Goal: Task Accomplishment & Management: Manage account settings

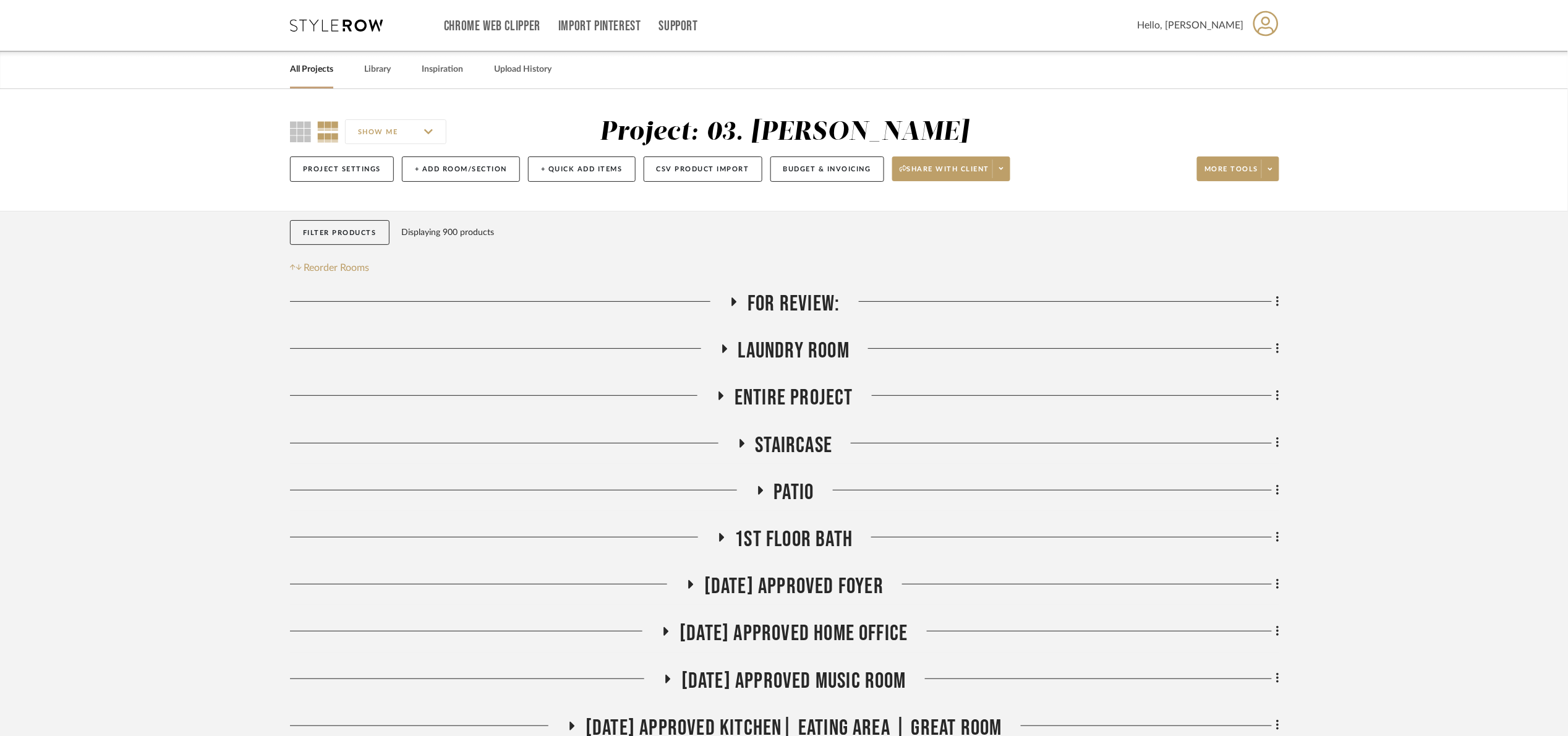
click at [805, 298] on span "For Review:" at bounding box center [793, 303] width 92 height 26
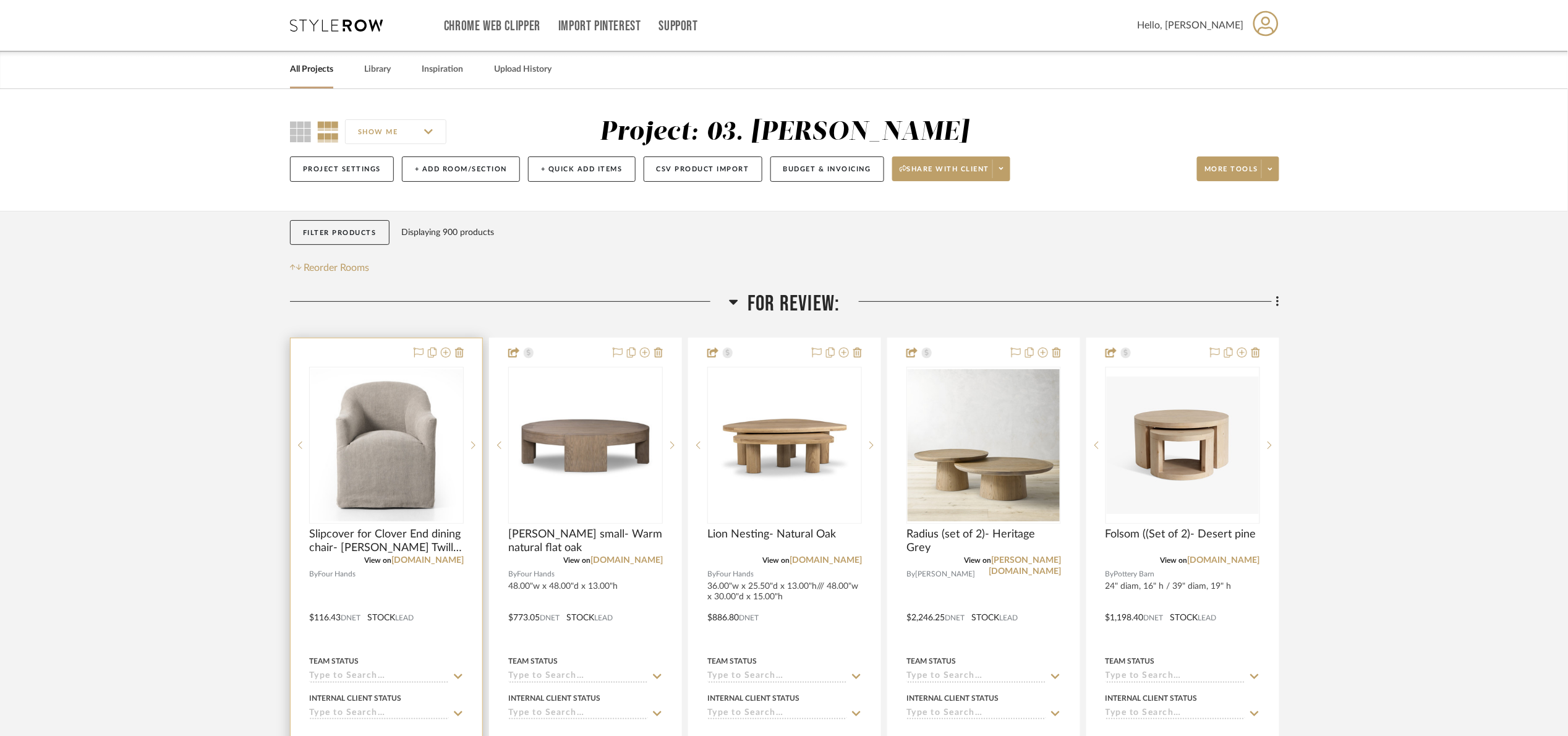
click at [405, 437] on div "0" at bounding box center [386, 445] width 153 height 156
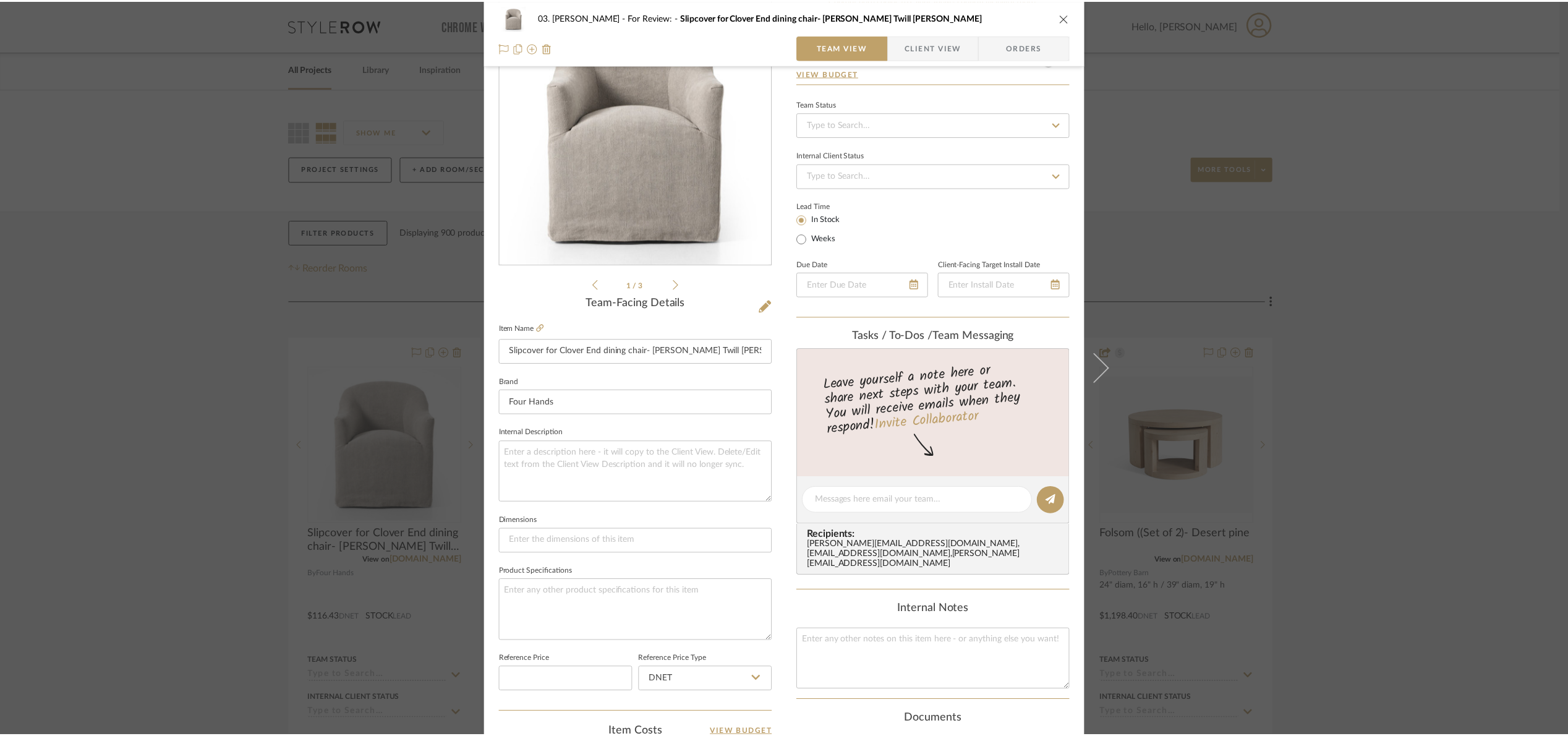
scroll to position [416, 0]
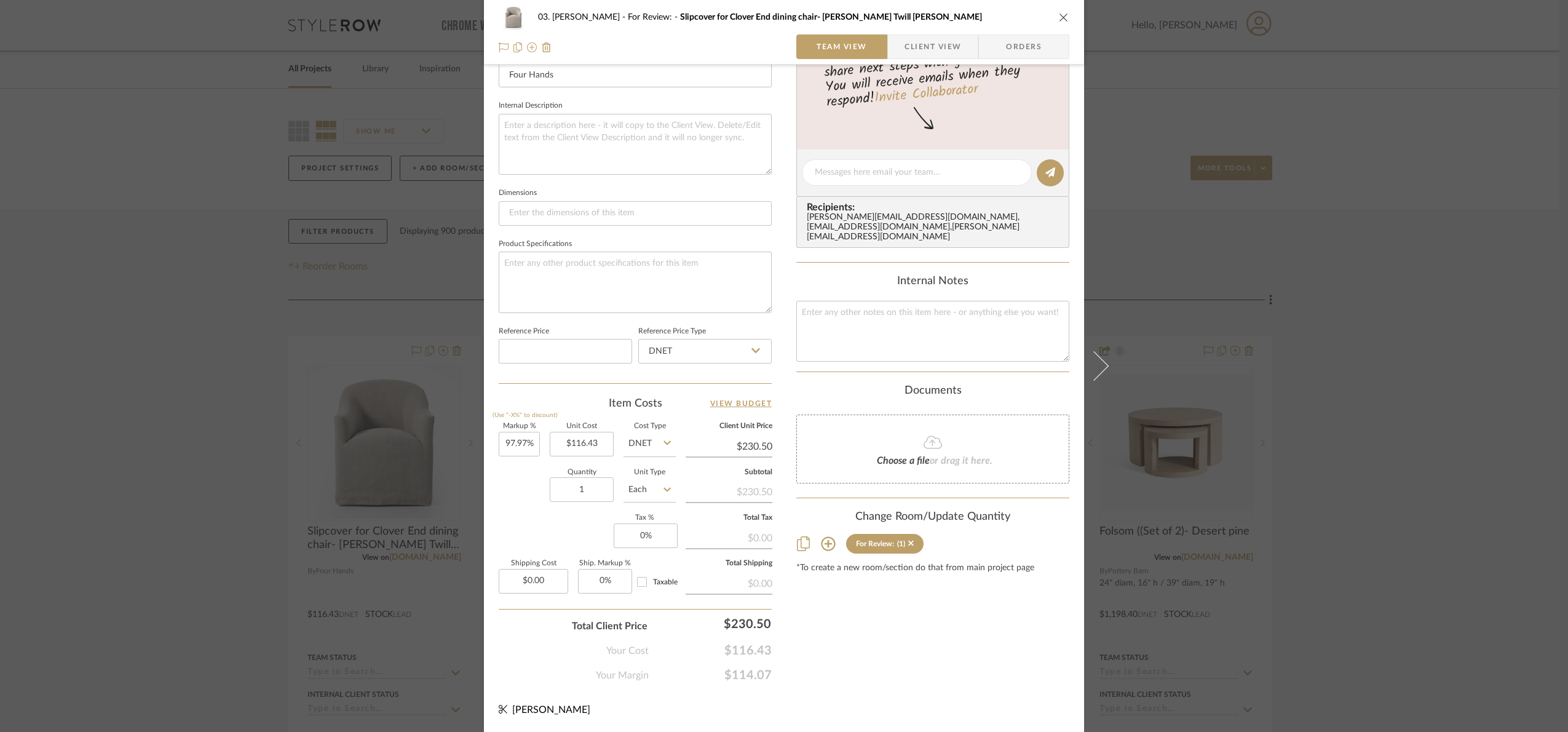
click at [1372, 397] on div "03. Jennifer For Review: Slipcover for Clover End dining chair- Heather Twill S…" at bounding box center [784, 366] width 1568 height 732
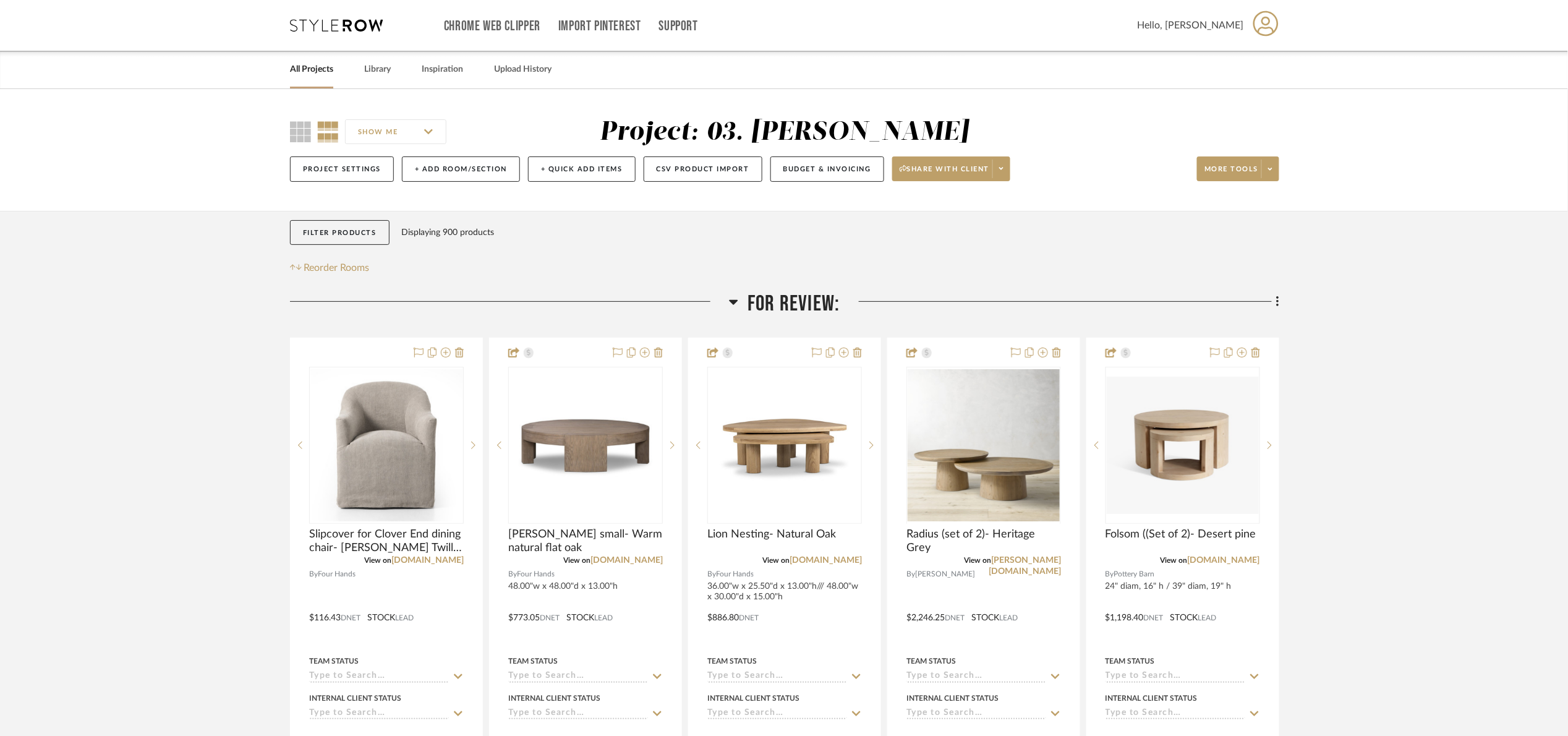
click at [775, 306] on span "For Review:" at bounding box center [793, 303] width 92 height 26
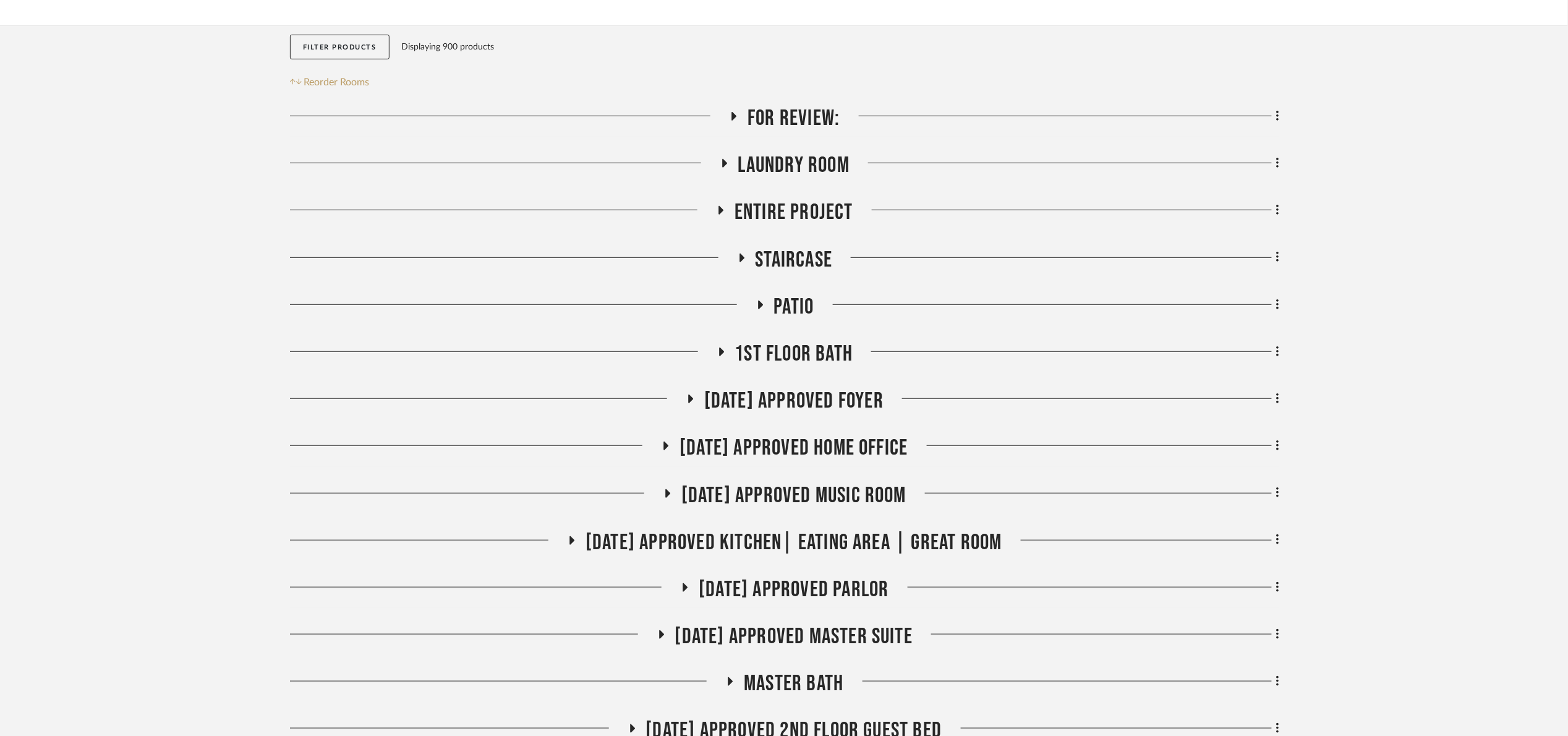
click at [864, 545] on span "07.02.25 Approved Kitchen| Eating Area | Great Room" at bounding box center [794, 542] width 416 height 26
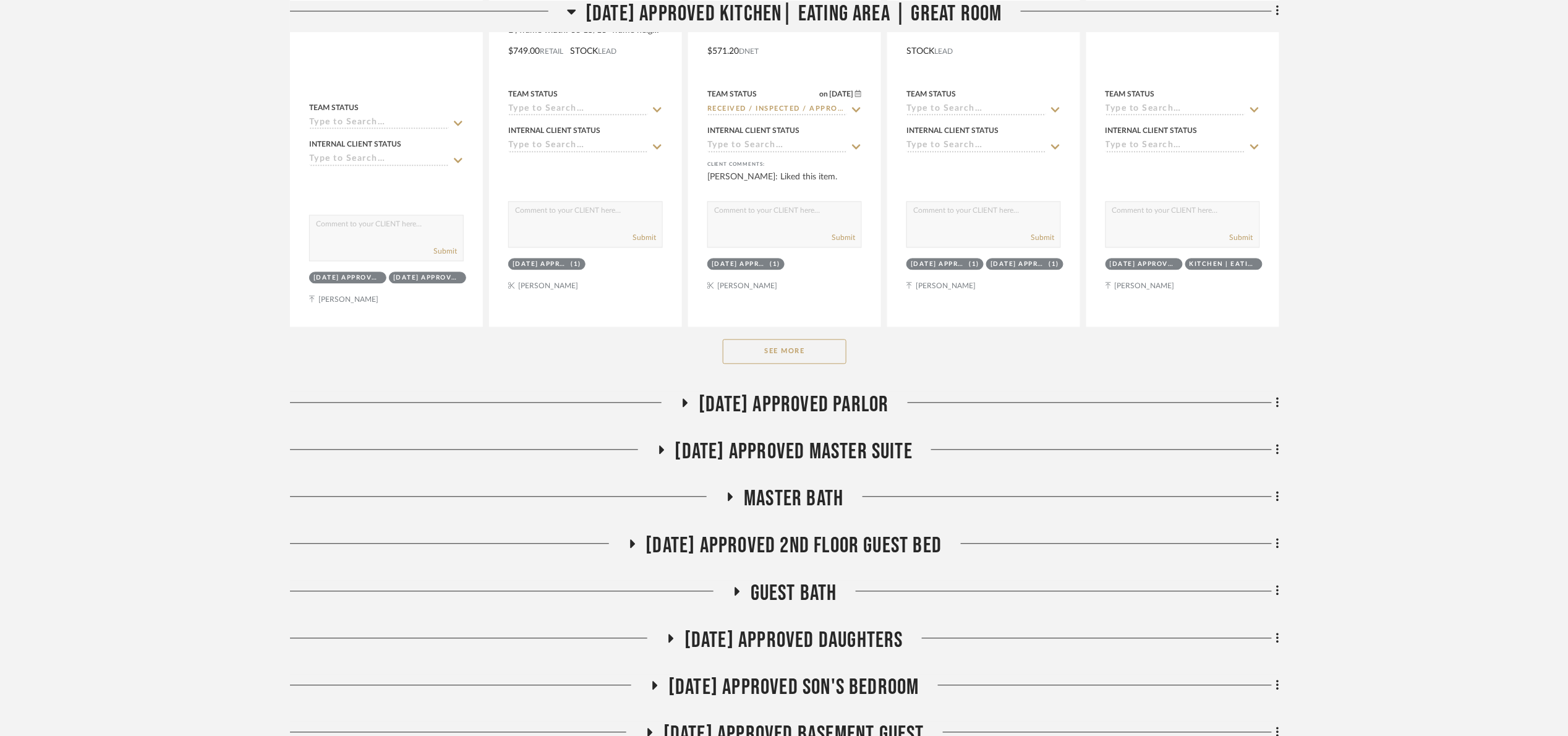
scroll to position [1021, 0]
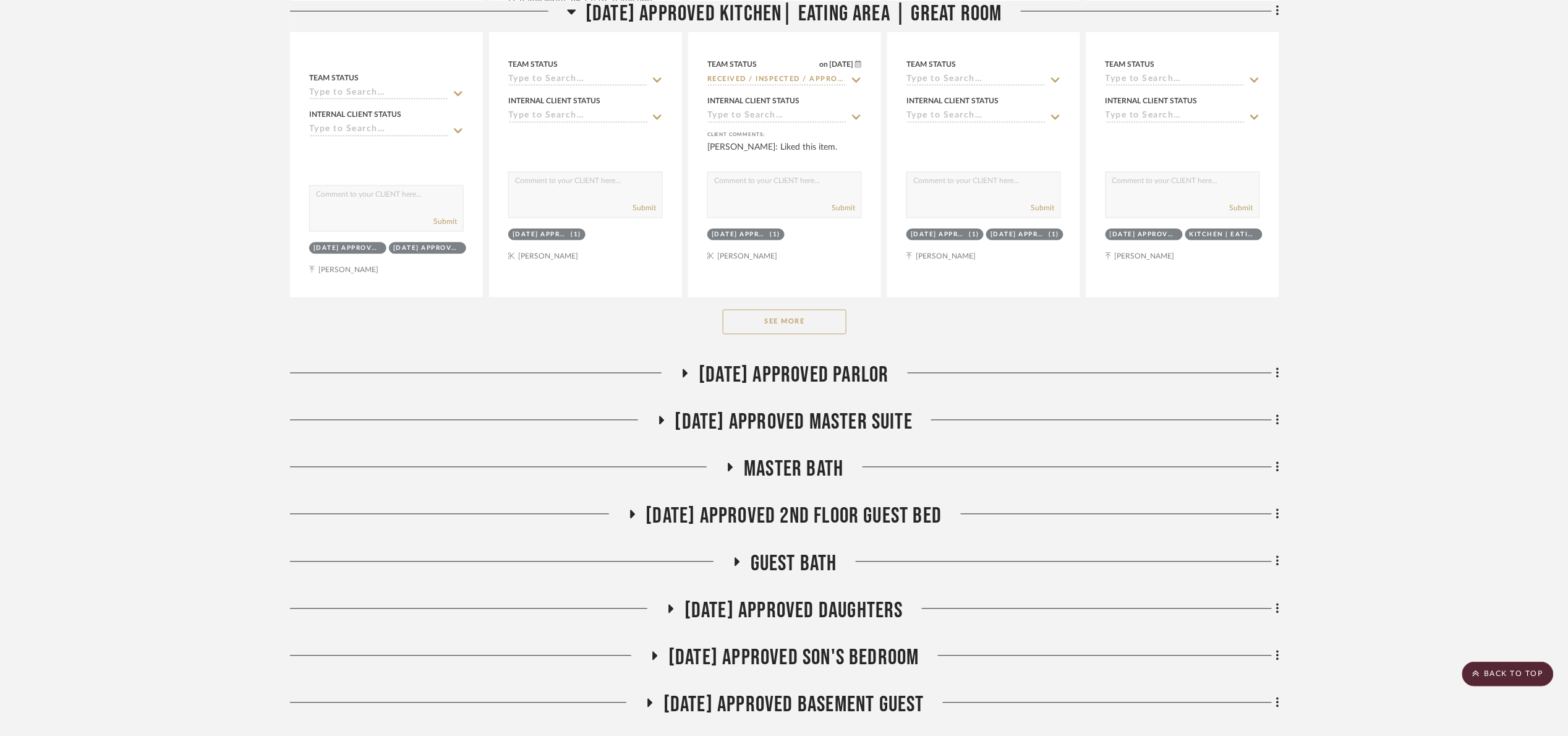
click at [756, 319] on button "See More" at bounding box center [784, 322] width 124 height 25
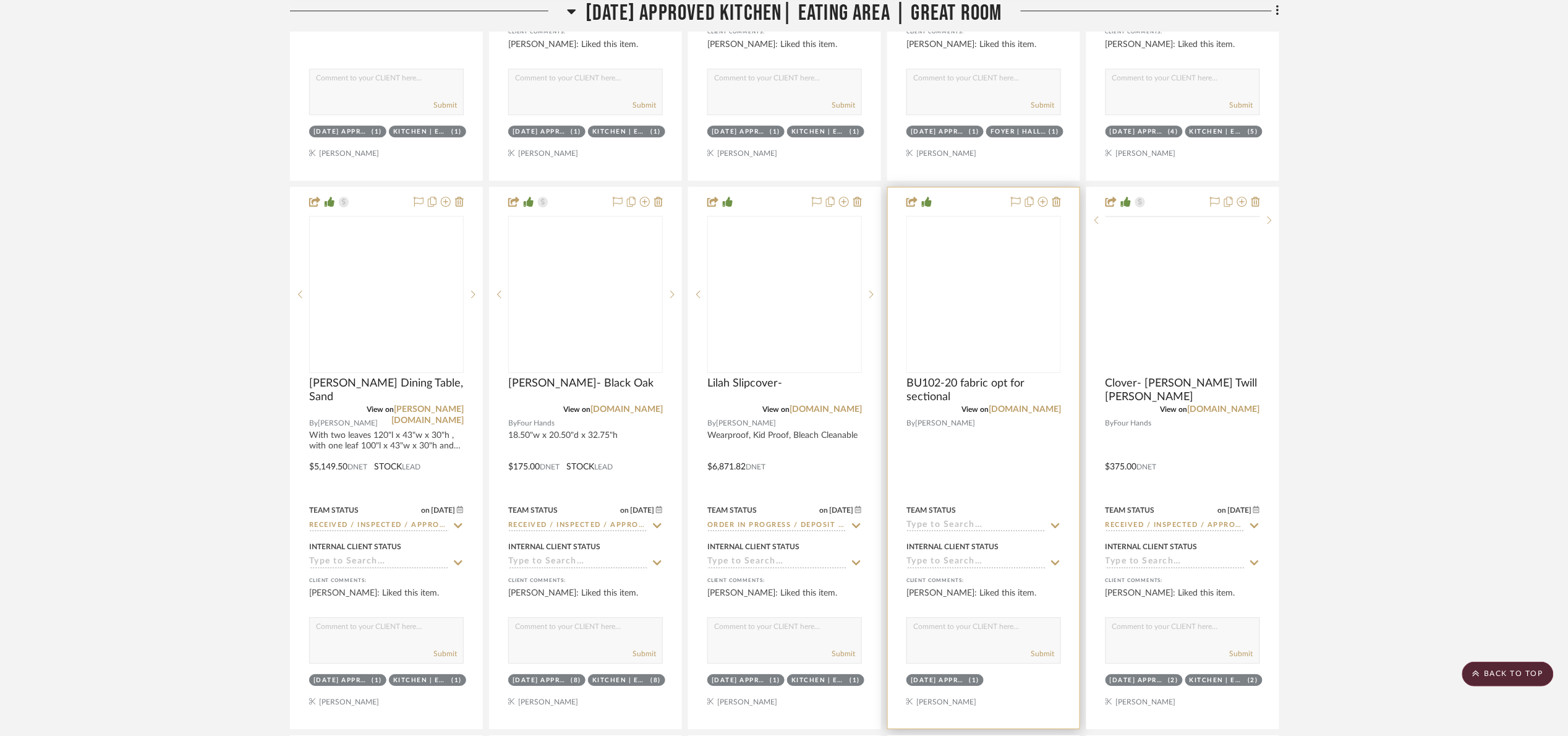
scroll to position [1763, 0]
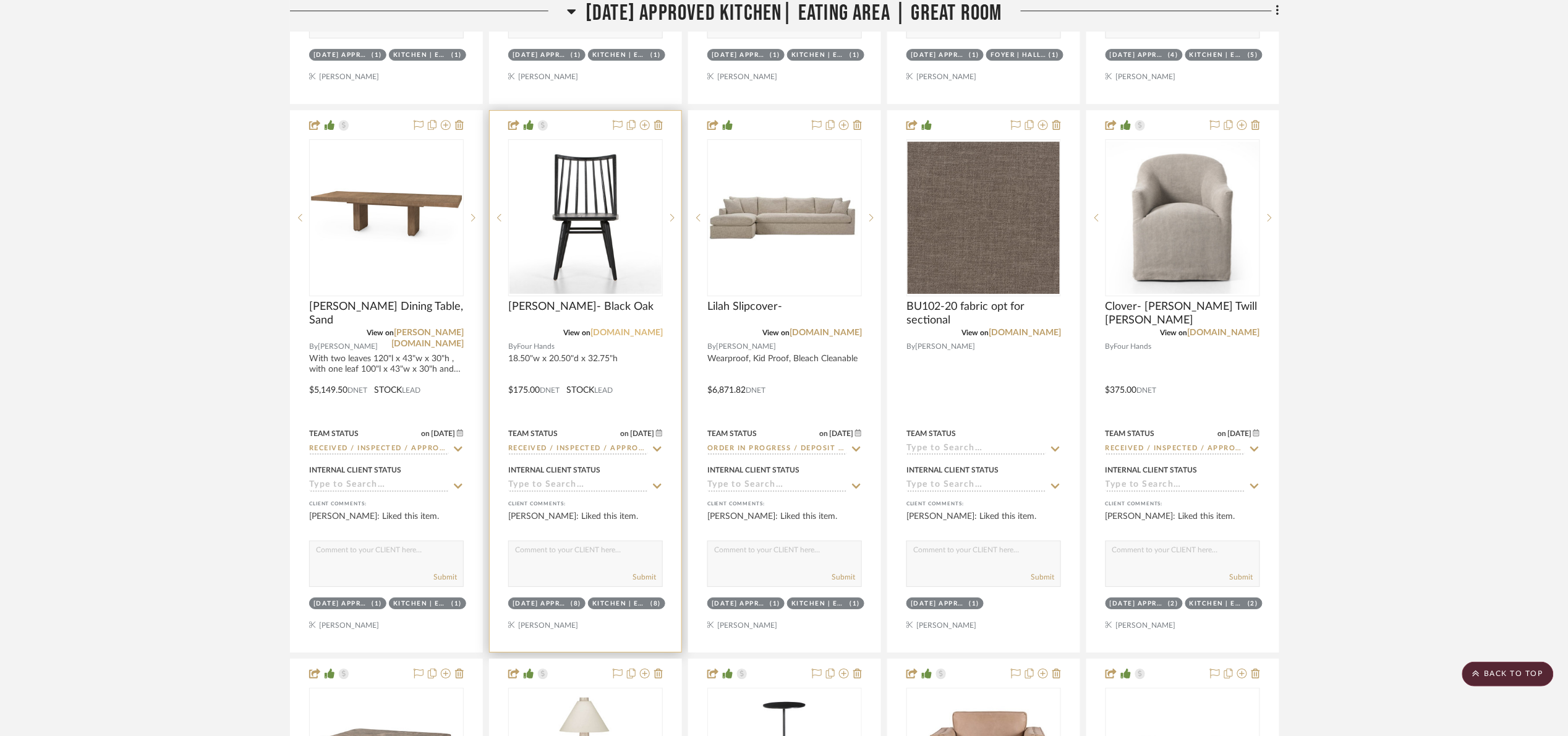
click at [648, 331] on link "fourhands.com" at bounding box center [627, 332] width 73 height 9
click at [0, 0] on img at bounding box center [0, 0] width 0 height 0
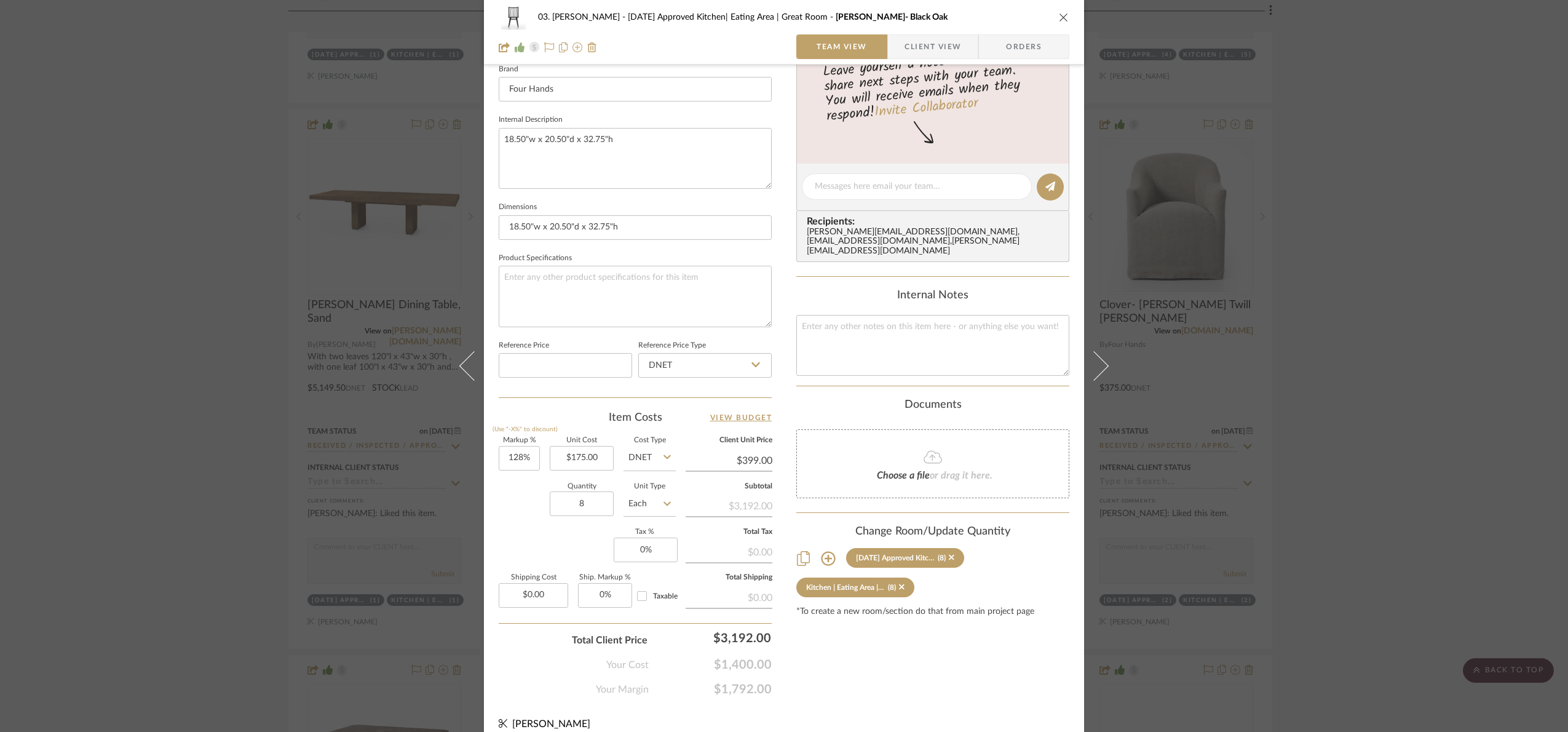
scroll to position [414, 0]
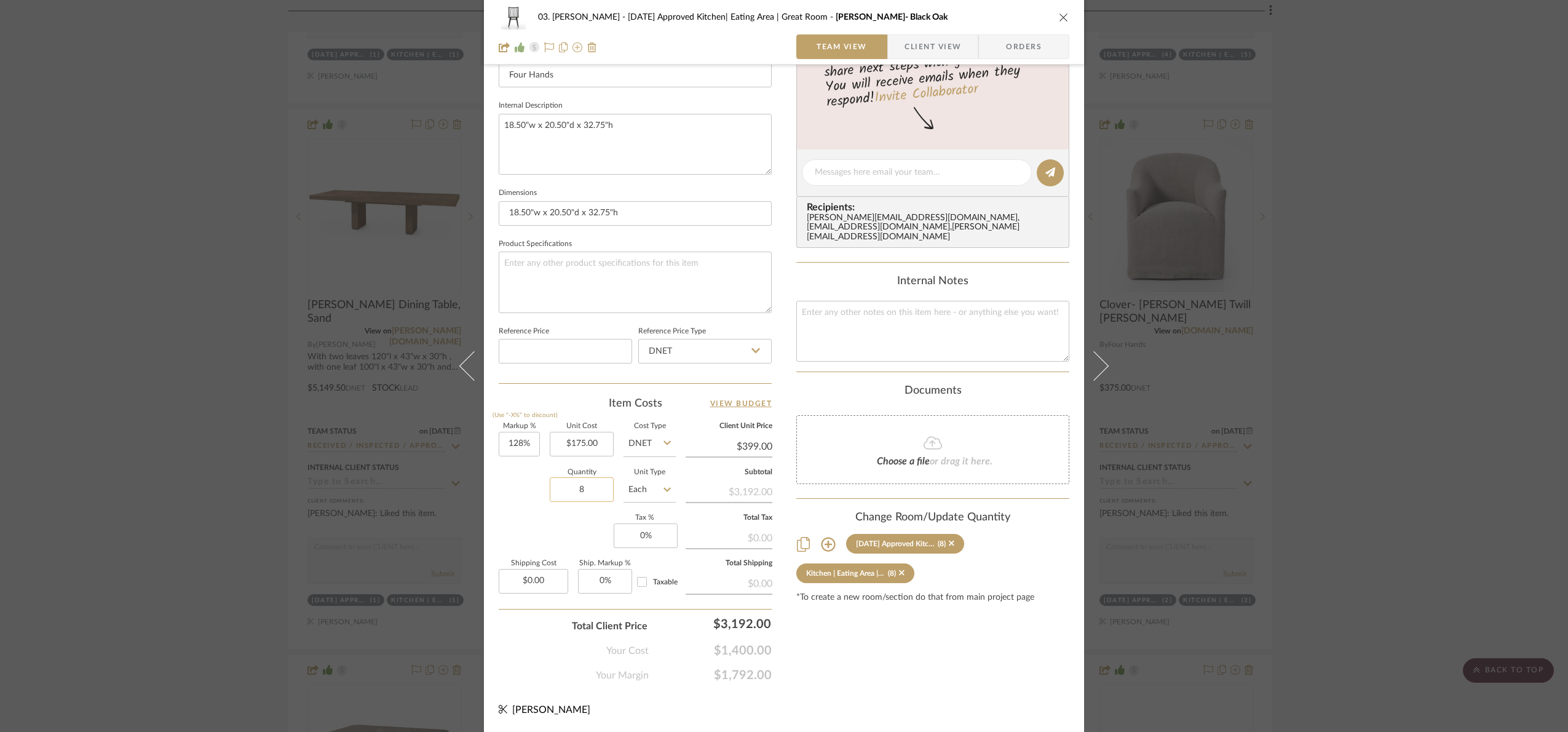
click at [589, 491] on input "8" at bounding box center [582, 489] width 64 height 25
type input "1"
click at [583, 519] on div "Markup % (Use "-X%" to discount) 128% Unit Cost $175.00 Cost Type DNET Client U…" at bounding box center [636, 512] width 274 height 179
click at [589, 489] on input "1" at bounding box center [582, 489] width 64 height 25
type input "8"
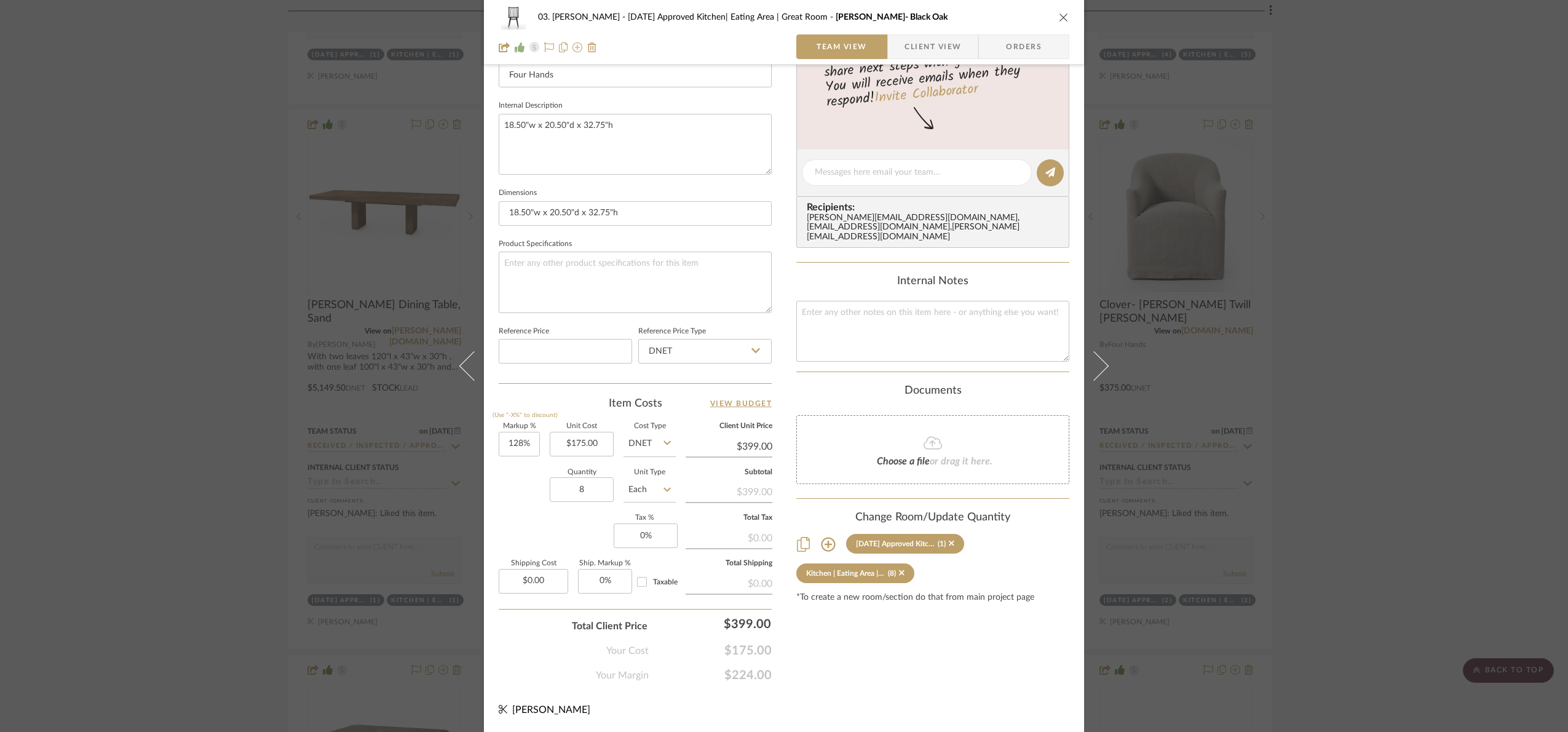
click at [569, 522] on div "Markup % (Use "-X%" to discount) 128% Unit Cost $175.00 Cost Type DNET Client U…" at bounding box center [636, 512] width 274 height 179
click at [1400, 237] on div "03. Jennifer 07.02.25 Approved Kitchen| Eating Area | Great Room Louie- Black O…" at bounding box center [784, 366] width 1568 height 732
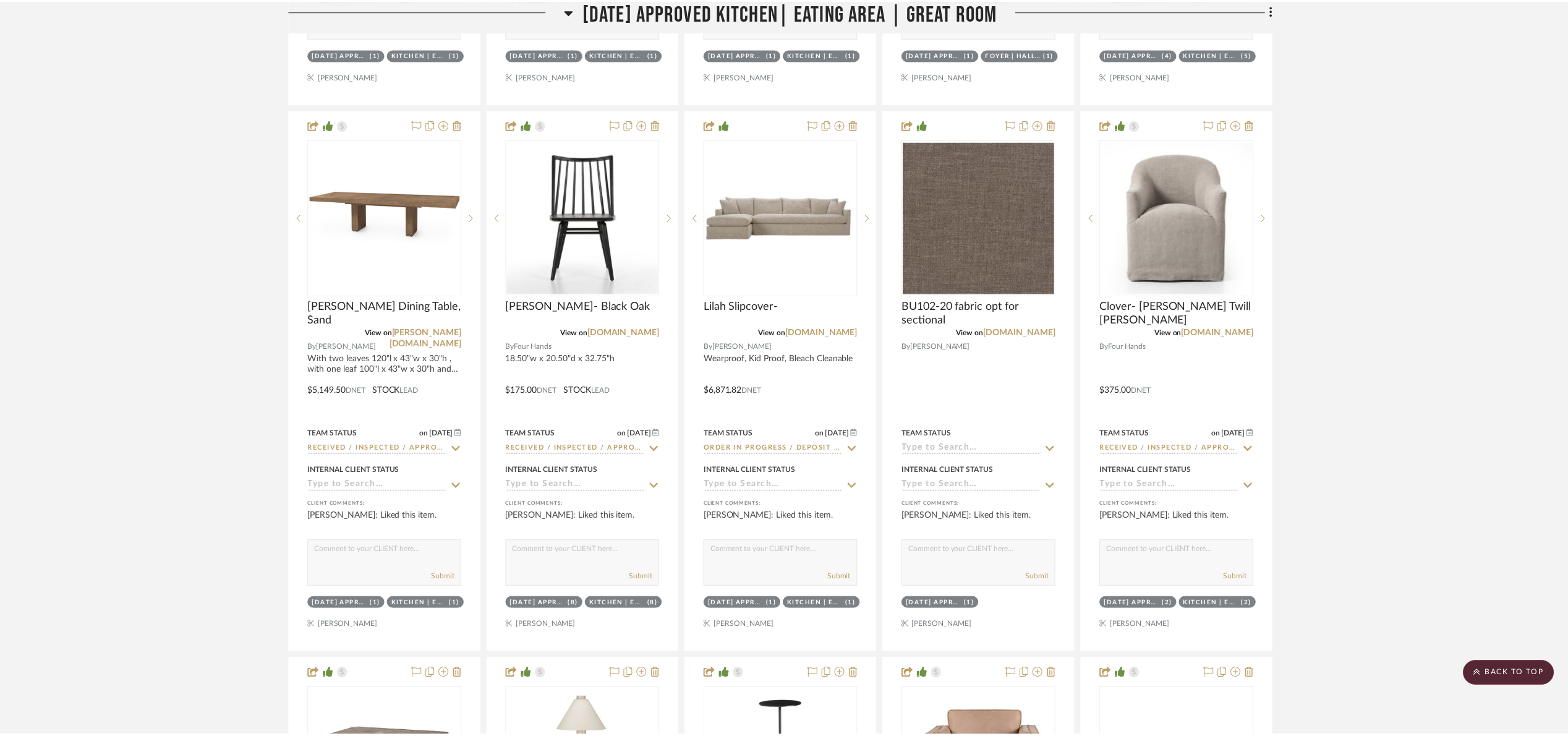
scroll to position [1763, 0]
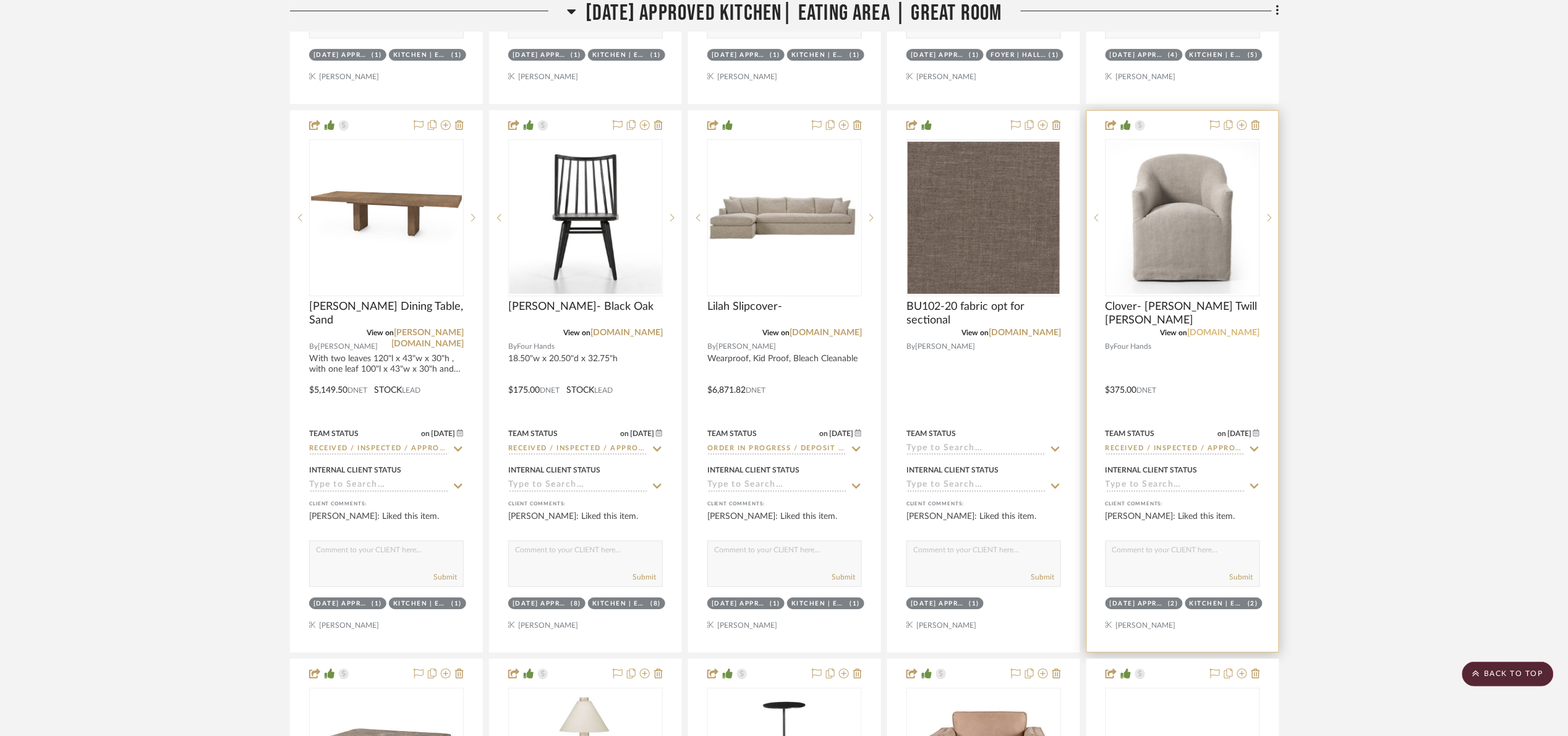
click at [1234, 337] on link "fourhands.com" at bounding box center [1224, 332] width 73 height 9
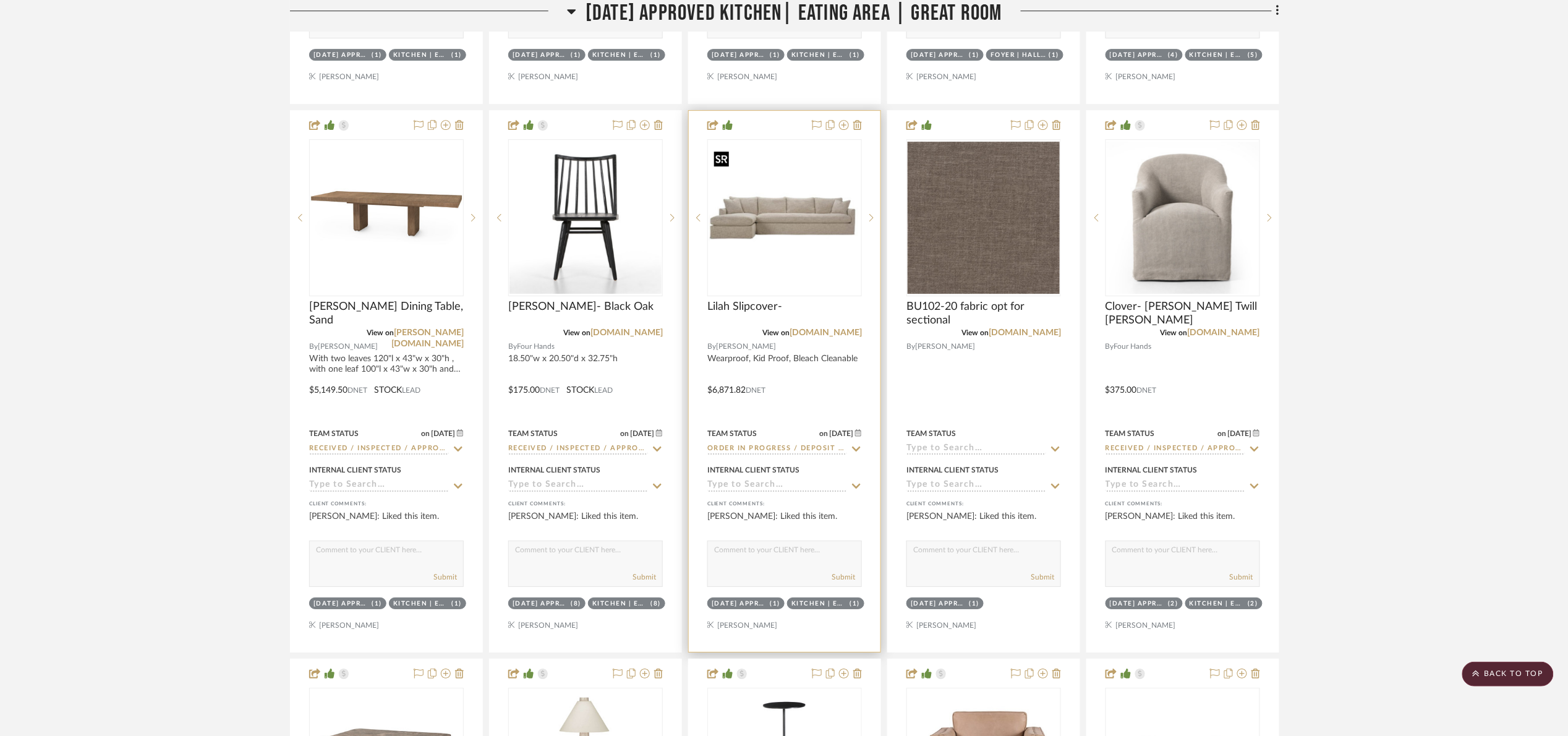
click at [718, 206] on img "0" at bounding box center [784, 217] width 152 height 152
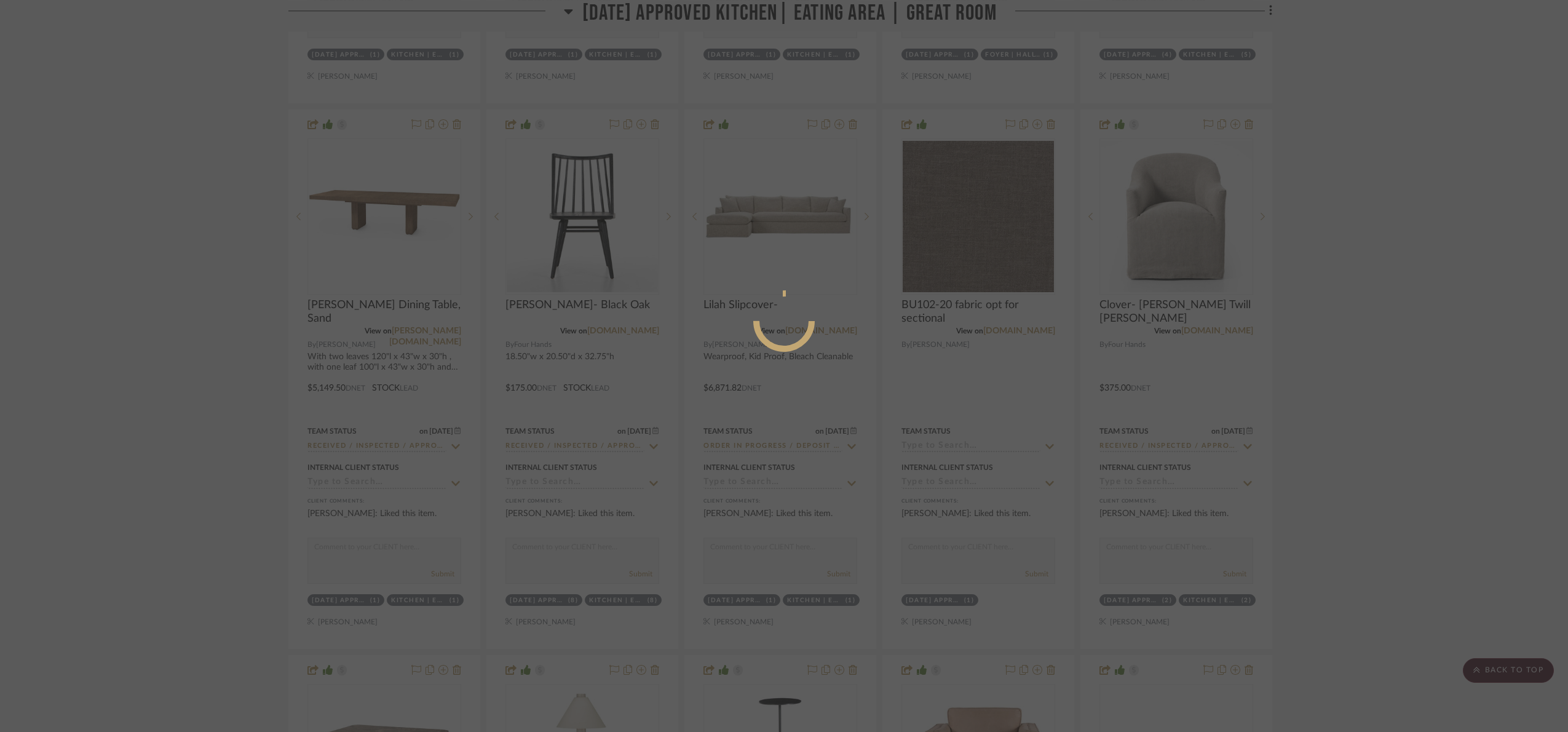
click at [1307, 297] on div at bounding box center [784, 366] width 1568 height 732
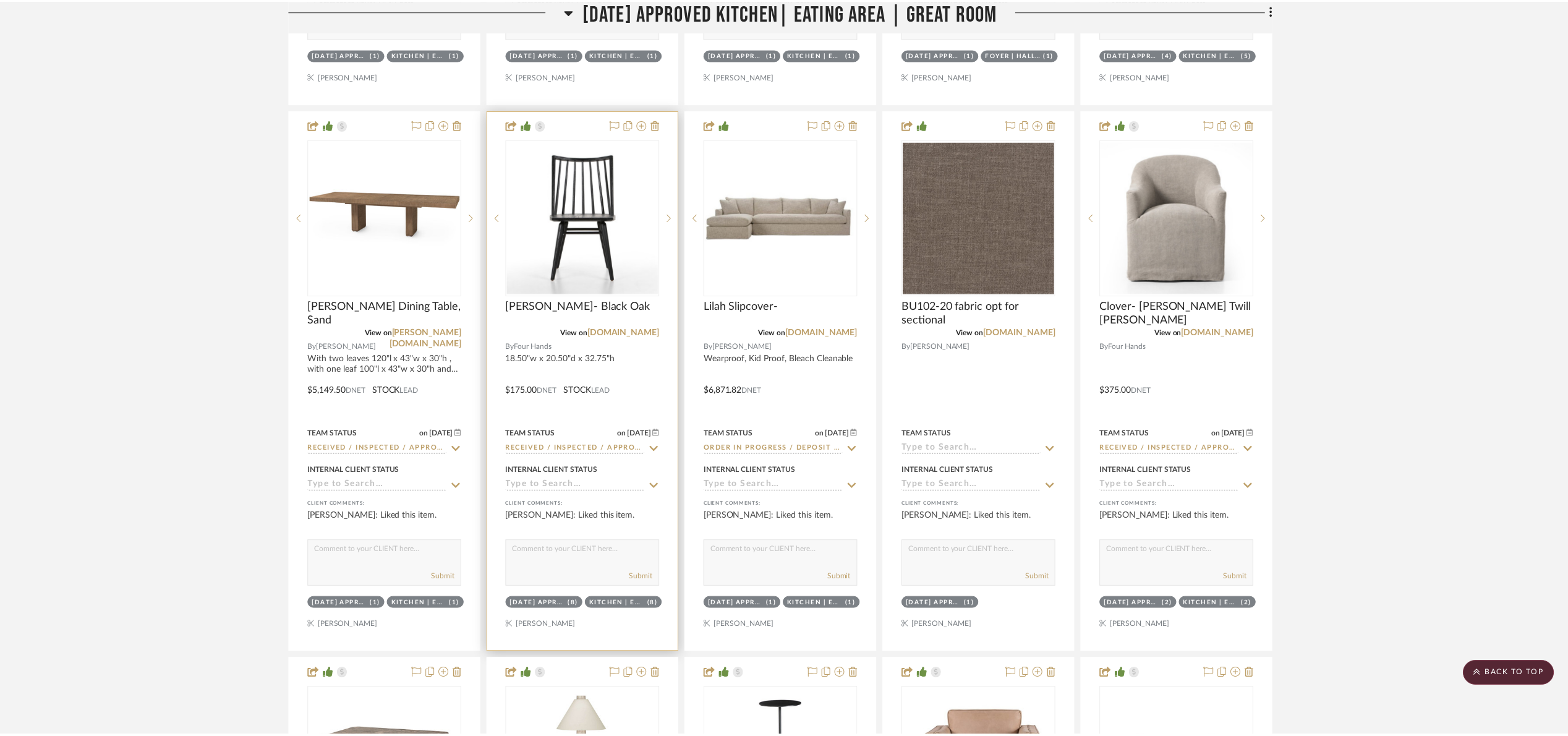
scroll to position [1763, 0]
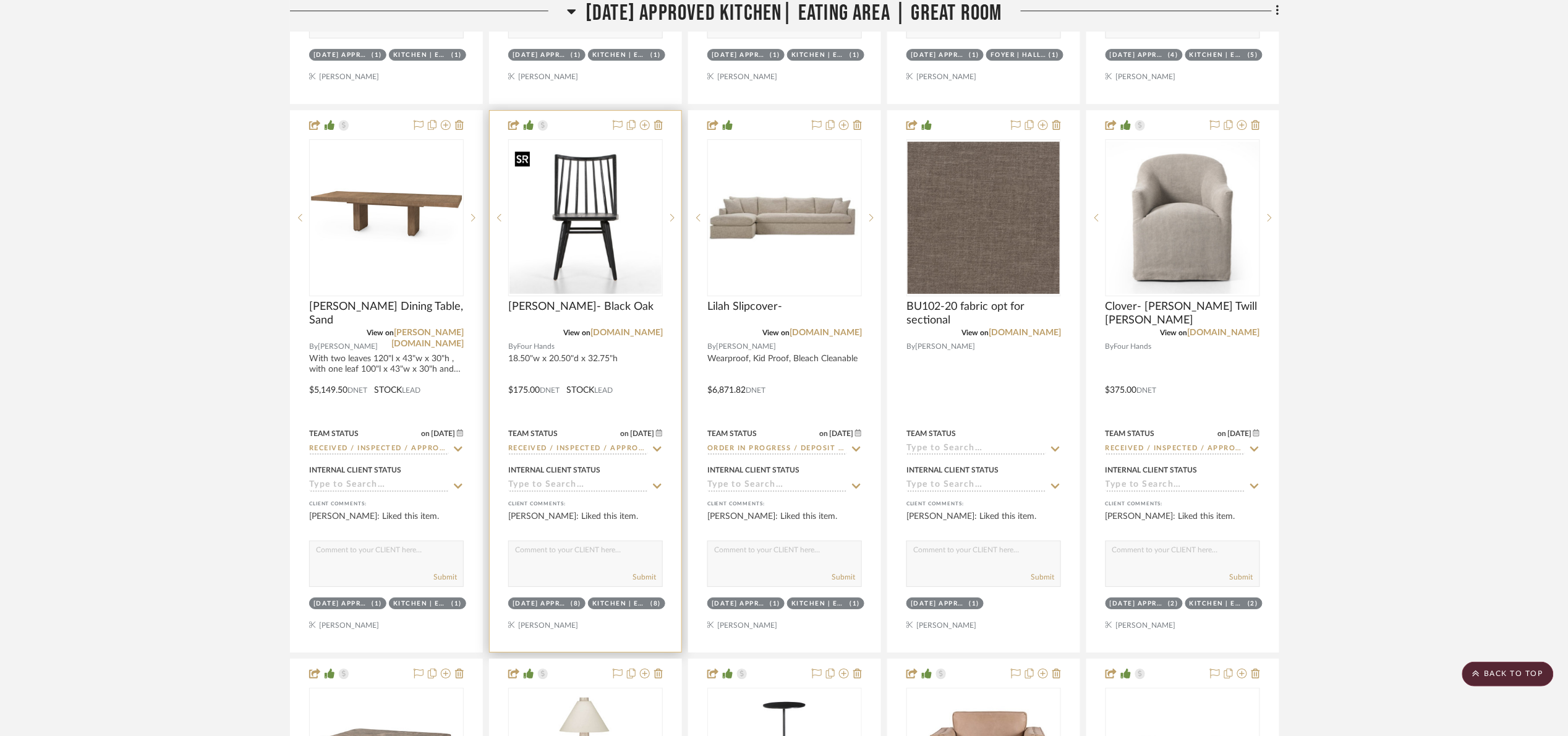
click at [608, 180] on img "0" at bounding box center [585, 217] width 152 height 152
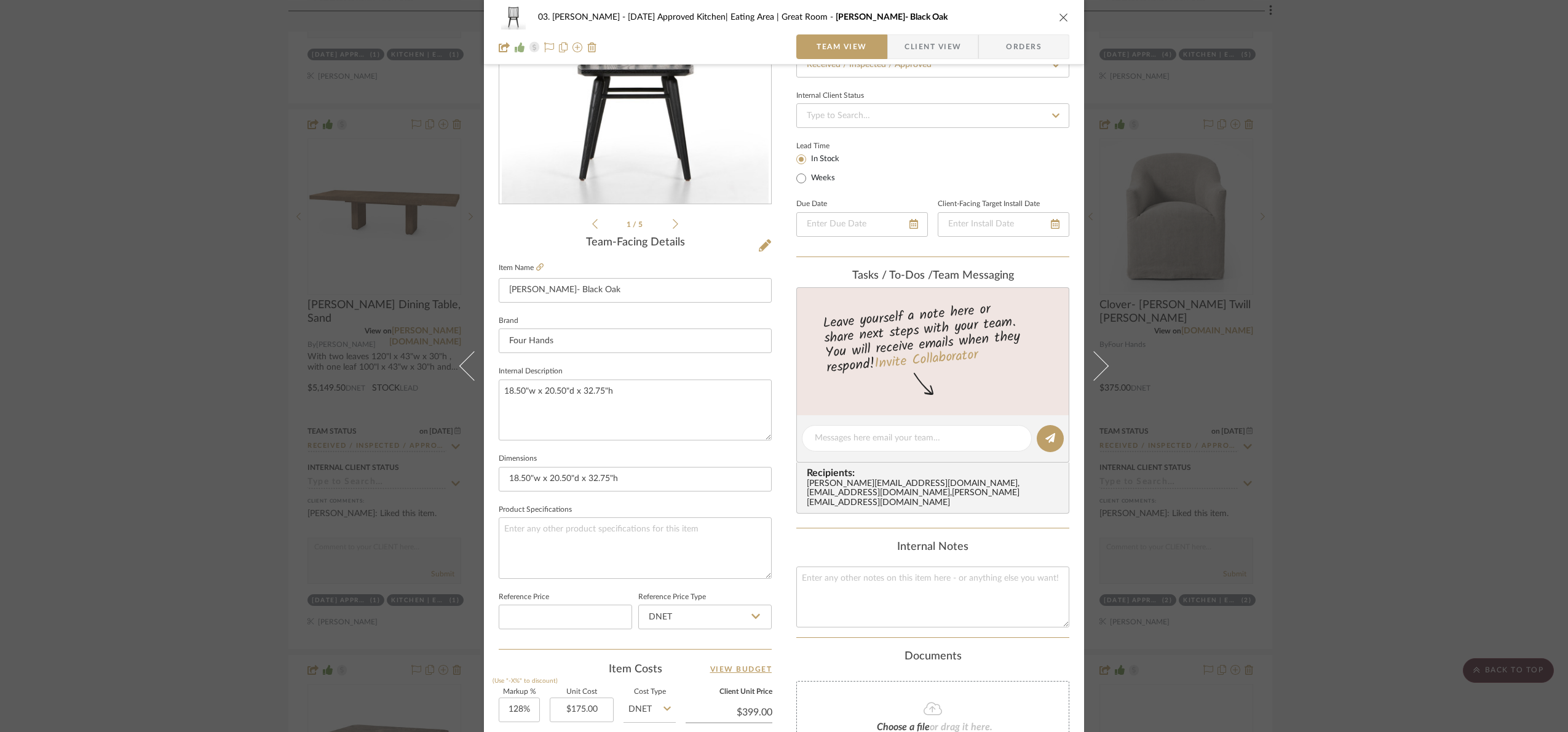
scroll to position [414, 0]
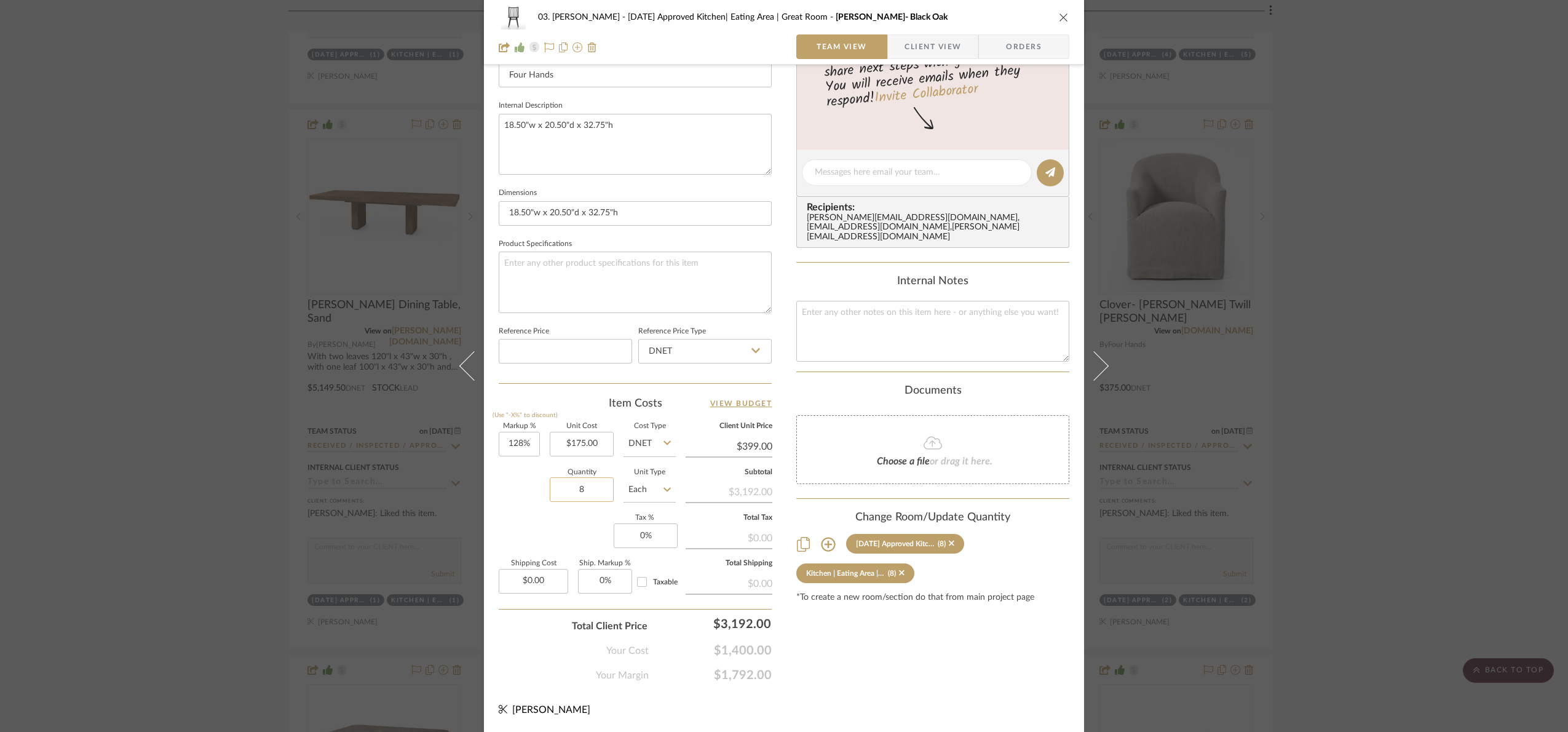
click at [598, 486] on input "8" at bounding box center [582, 489] width 64 height 25
type input "1"
click at [557, 532] on div "Markup % (Use "-X%" to discount) 128% Unit Cost $175.00 Cost Type DNET Client U…" at bounding box center [636, 512] width 274 height 179
click at [592, 496] on input "1" at bounding box center [582, 489] width 64 height 25
type input "8"
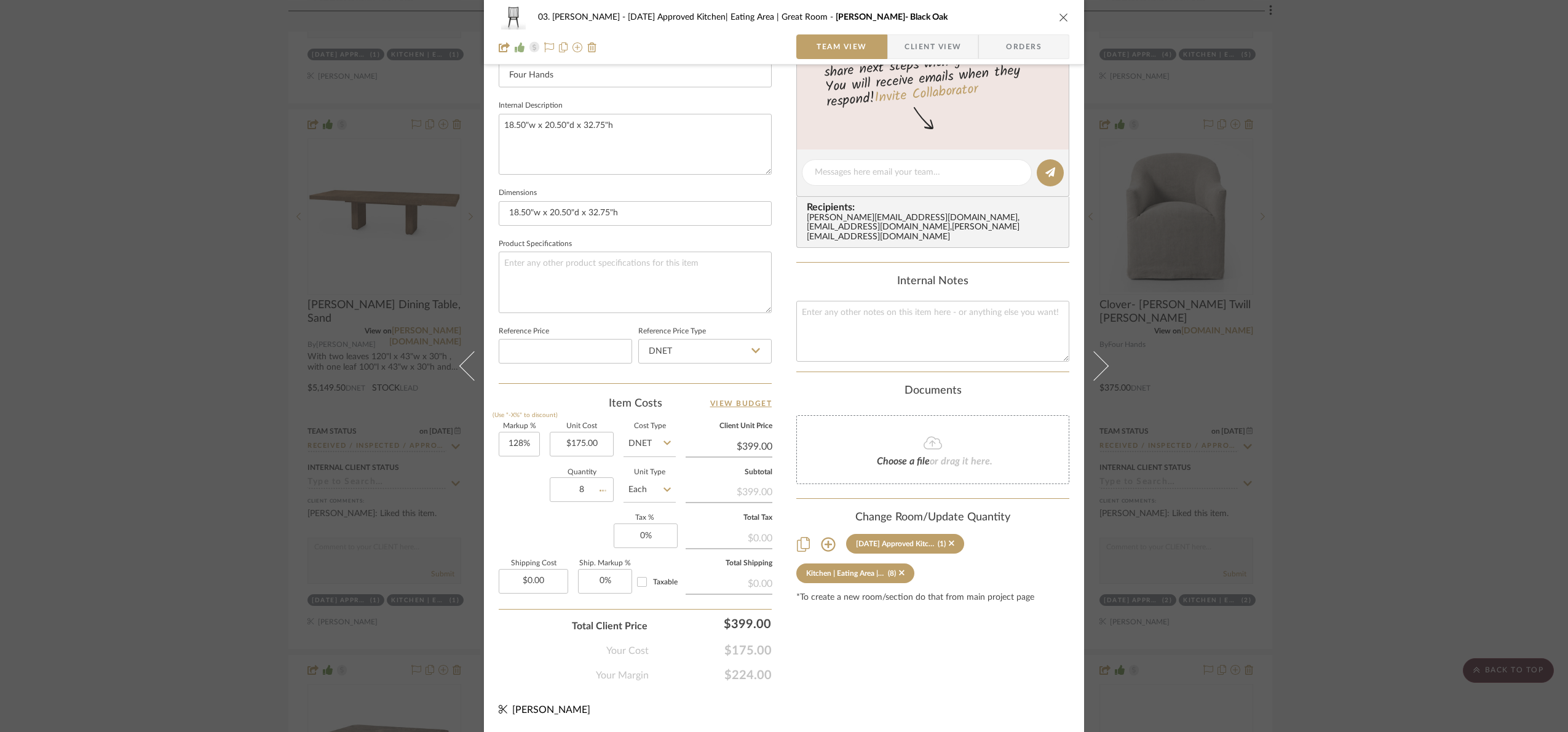
click at [536, 518] on div "Markup % (Use "-X%" to discount) 128% Unit Cost $175.00 Cost Type DNET Client U…" at bounding box center [636, 512] width 274 height 179
click at [1423, 451] on div "03. Jennifer 07.02.25 Approved Kitchen| Eating Area | Great Room Louie- Black O…" at bounding box center [784, 366] width 1568 height 732
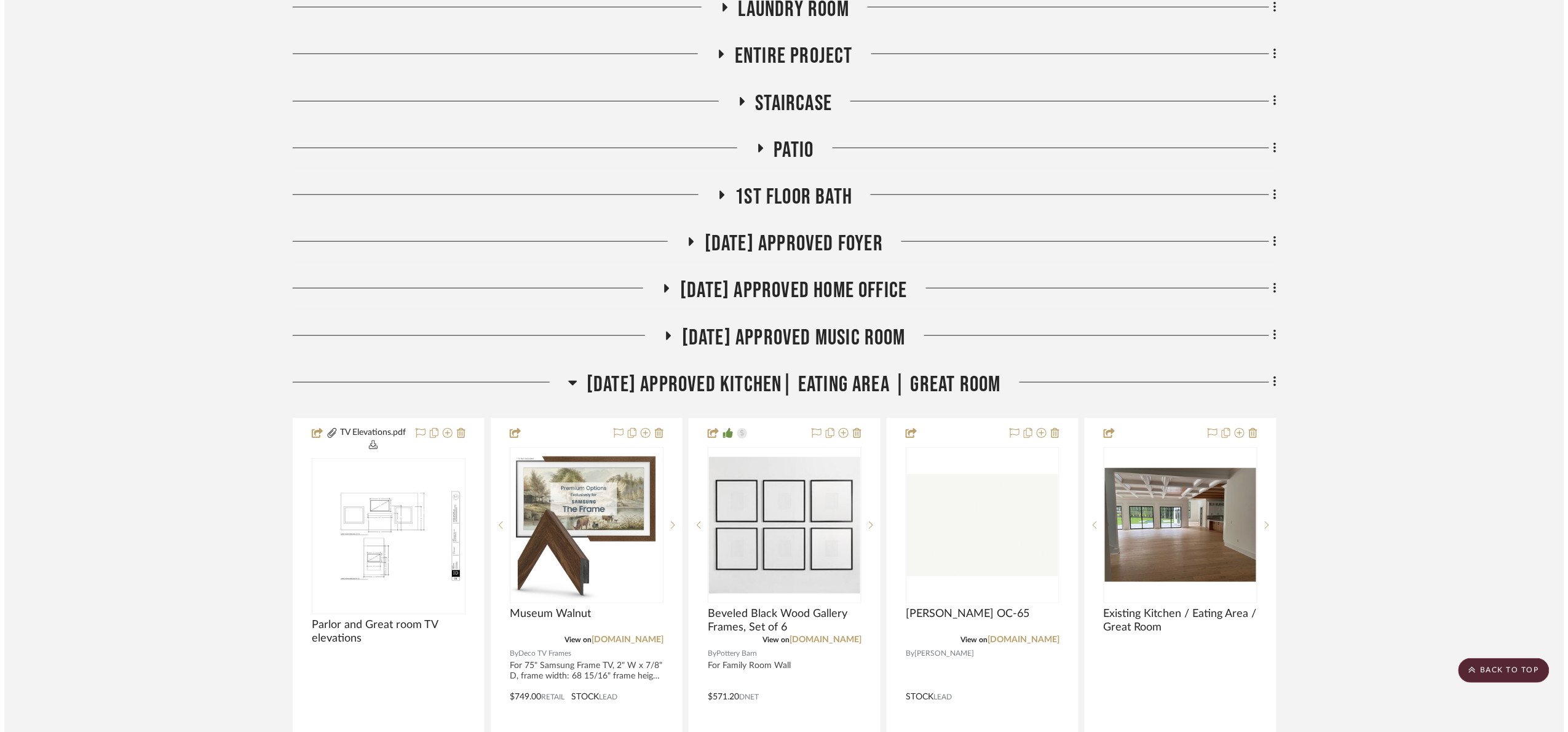
scroll to position [0, 0]
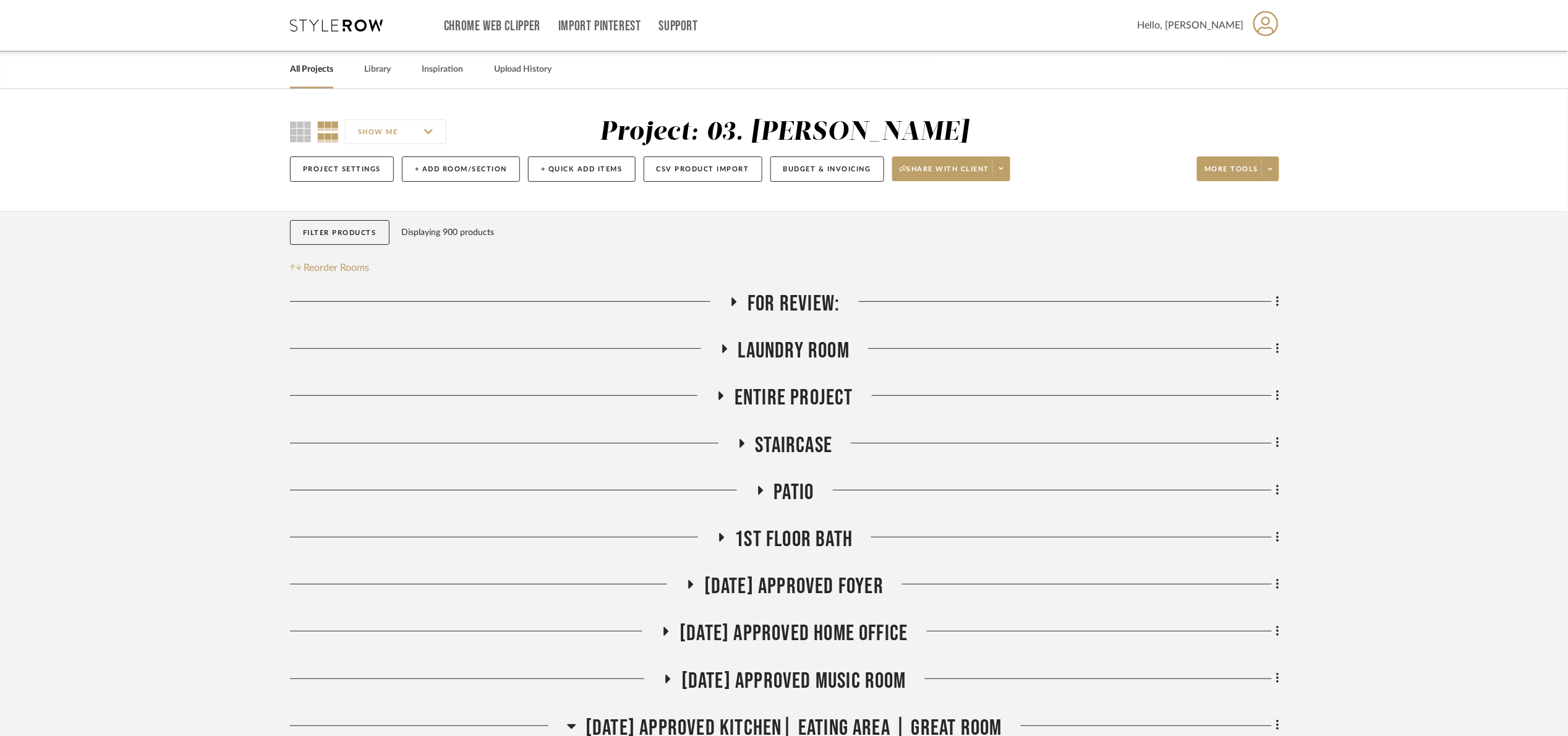
click at [758, 308] on span "For Review:" at bounding box center [793, 303] width 92 height 26
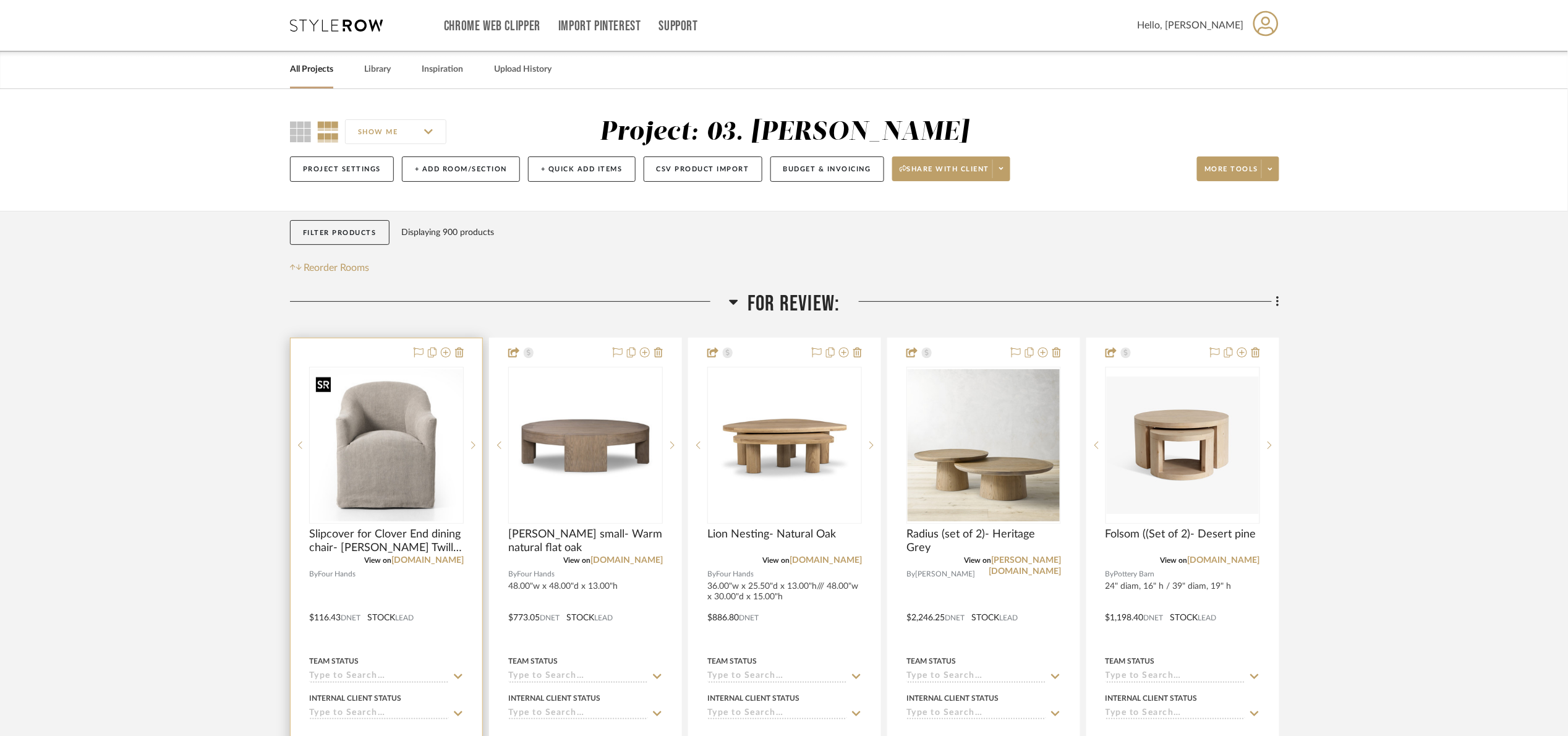
click at [0, 0] on img at bounding box center [0, 0] width 0 height 0
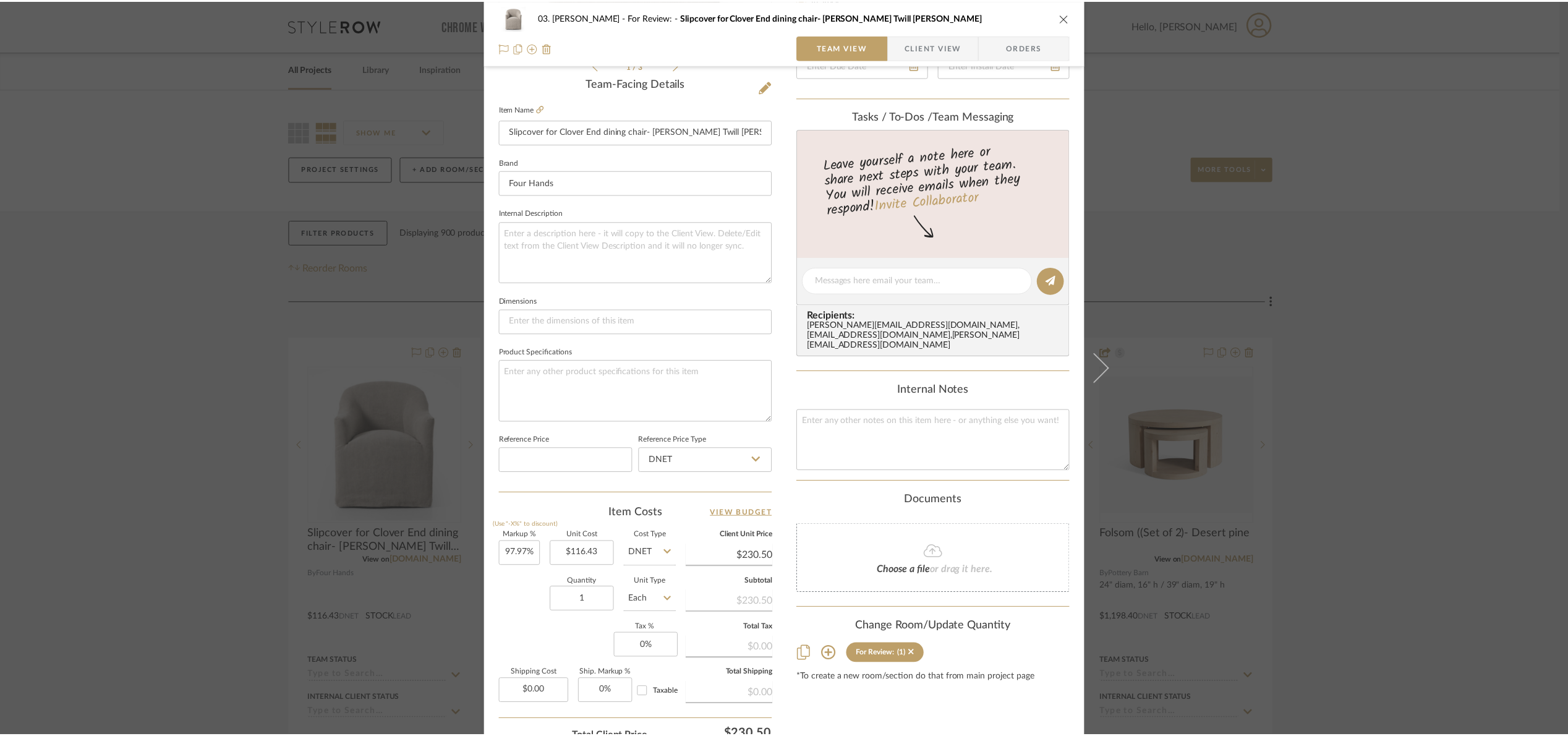
scroll to position [46, 0]
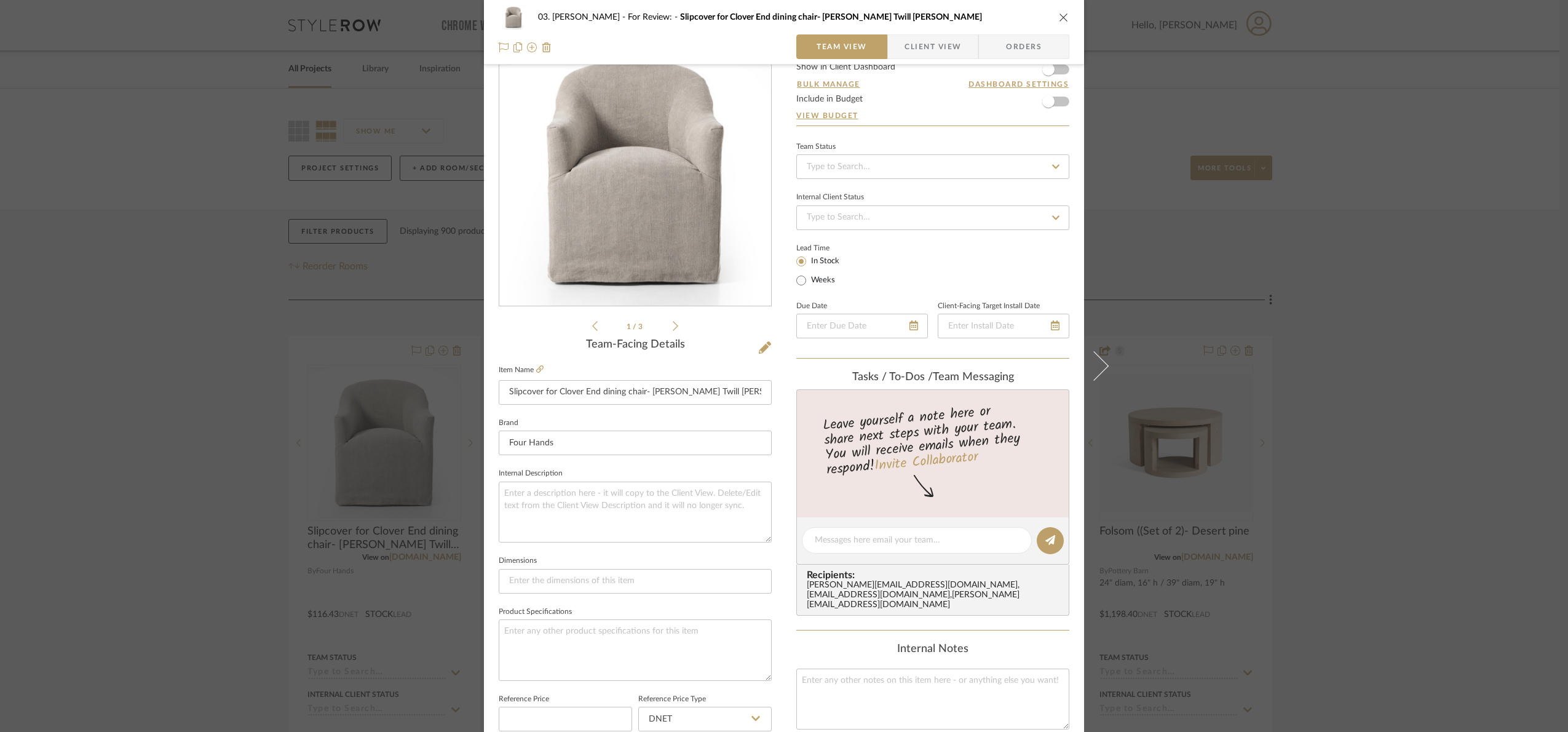
click at [1367, 235] on div "03. Jennifer For Review: Slipcover for Clover End dining chair- Heather Twill S…" at bounding box center [784, 366] width 1568 height 732
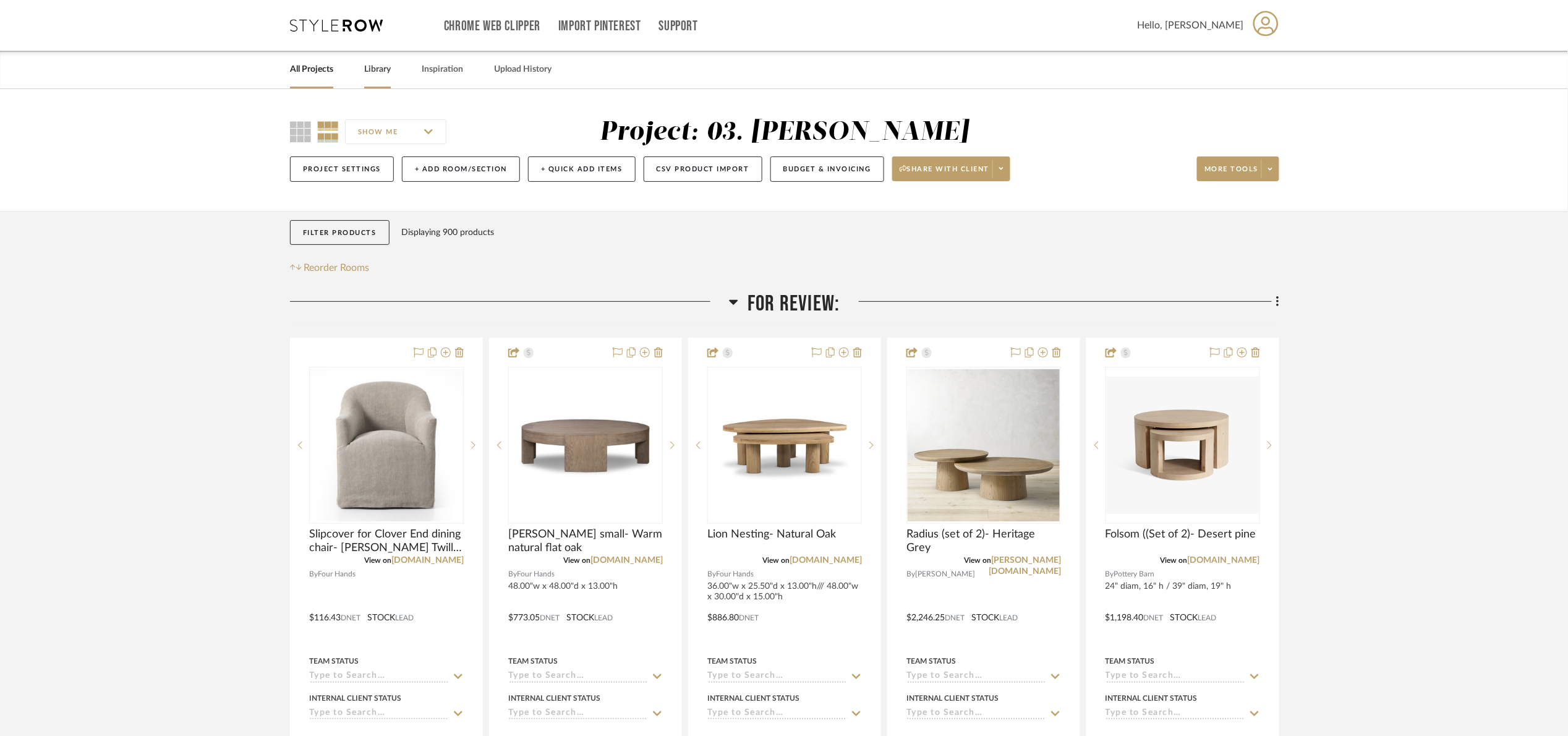
click at [367, 62] on link "Library" at bounding box center [377, 69] width 26 height 16
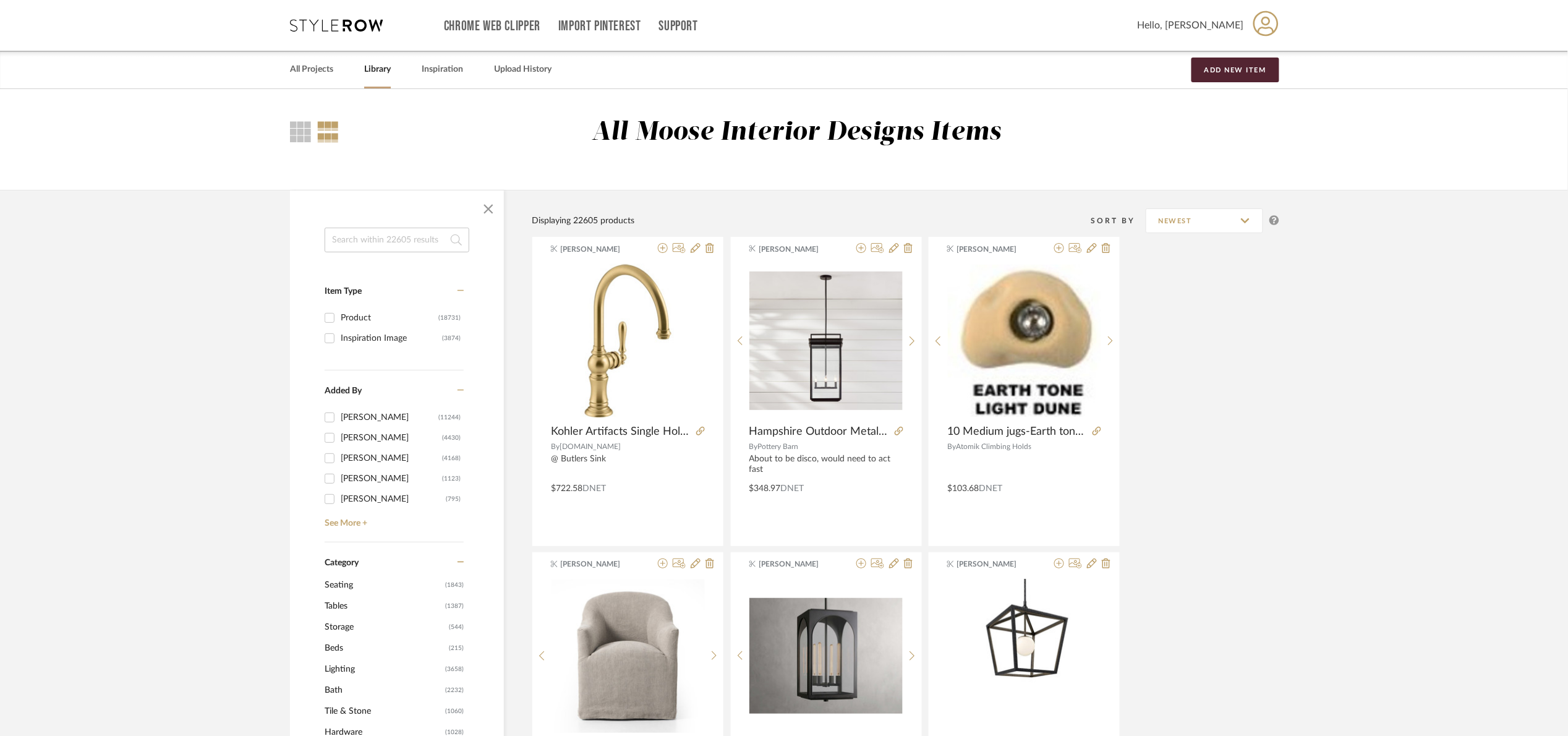
click at [362, 246] on input at bounding box center [396, 240] width 144 height 25
type input "masonite"
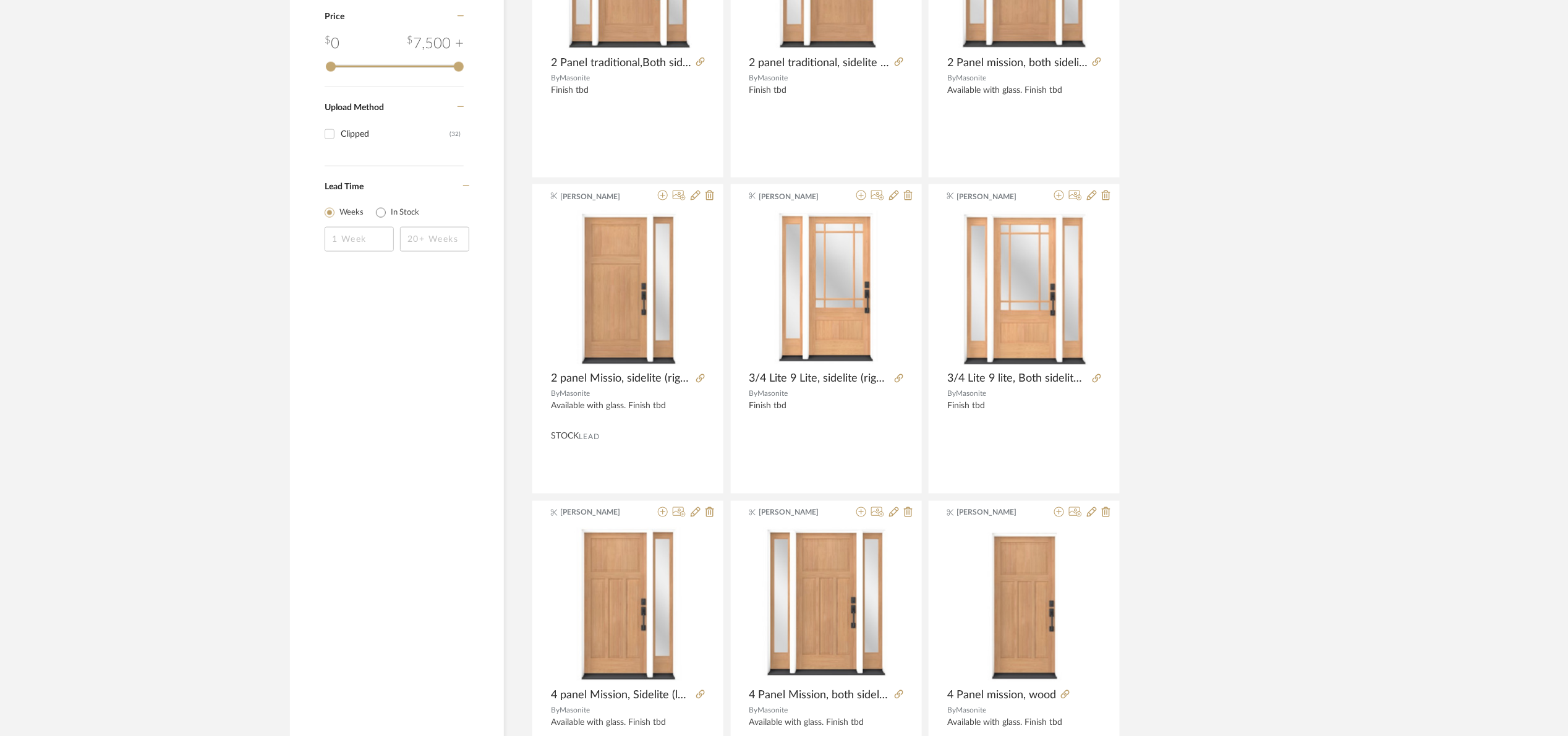
scroll to position [742, 0]
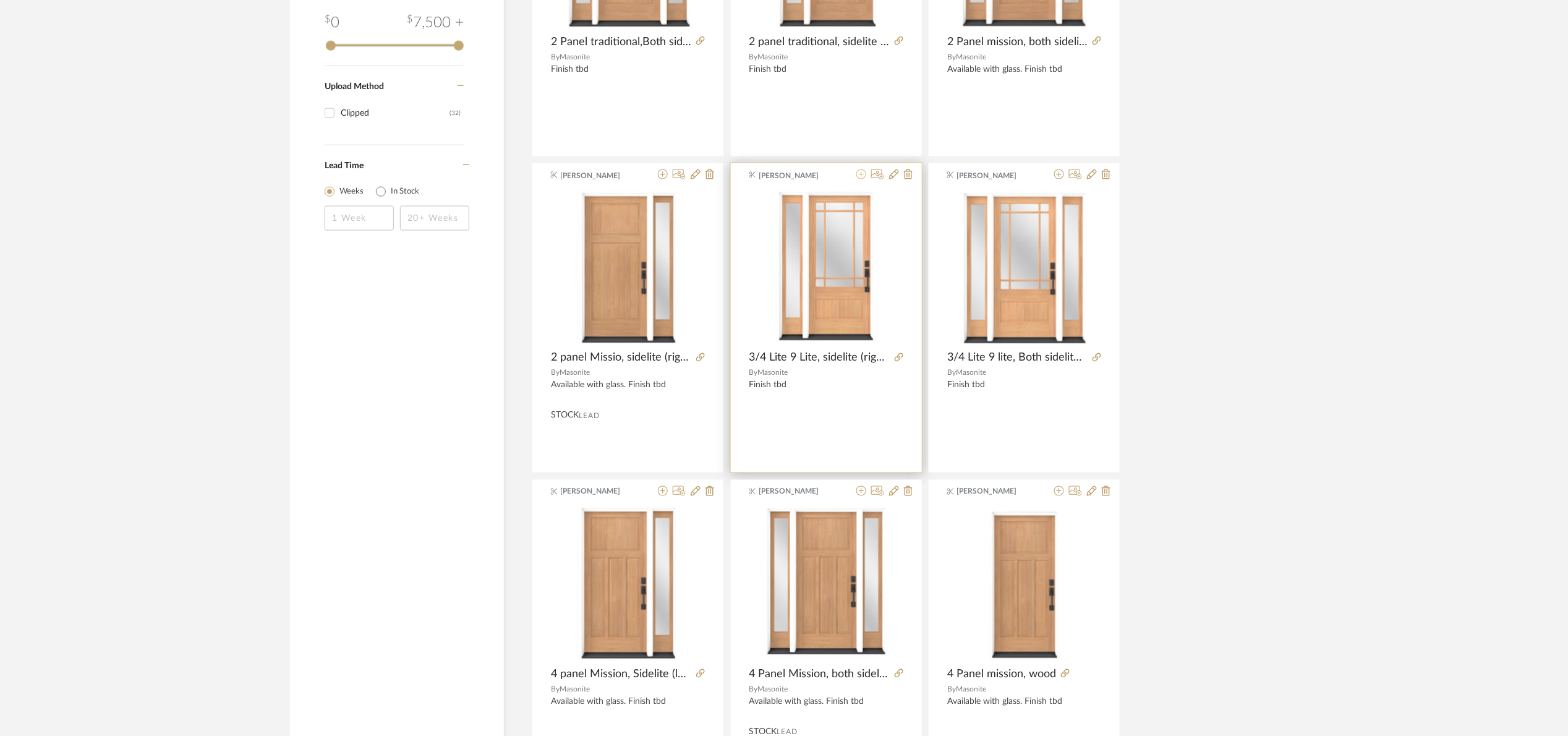
click at [864, 175] on icon at bounding box center [861, 174] width 10 height 10
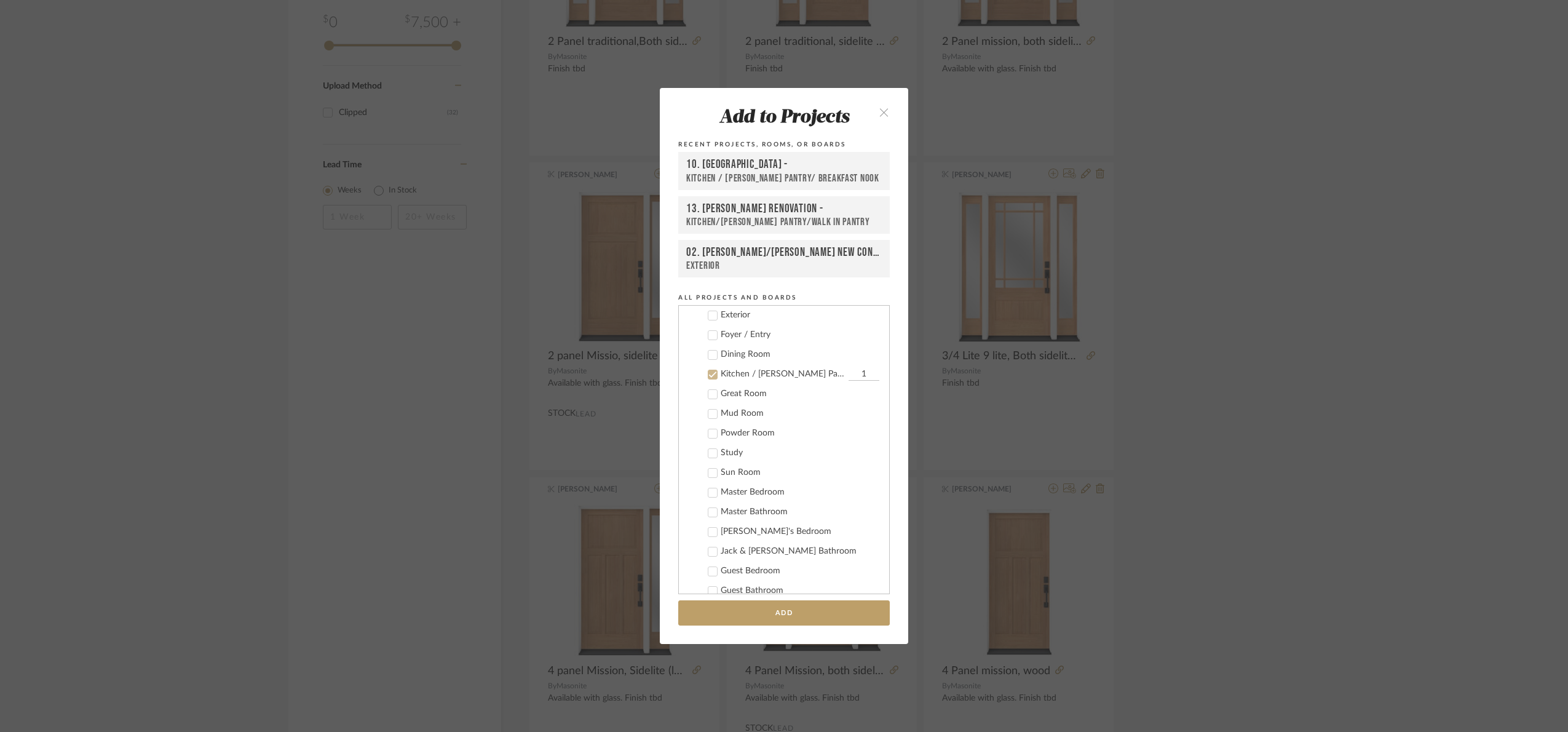
scroll to position [343, 0]
click at [748, 501] on div "Kitchen / Butler's Pantry/ Breakfast Nook" at bounding box center [783, 506] width 125 height 11
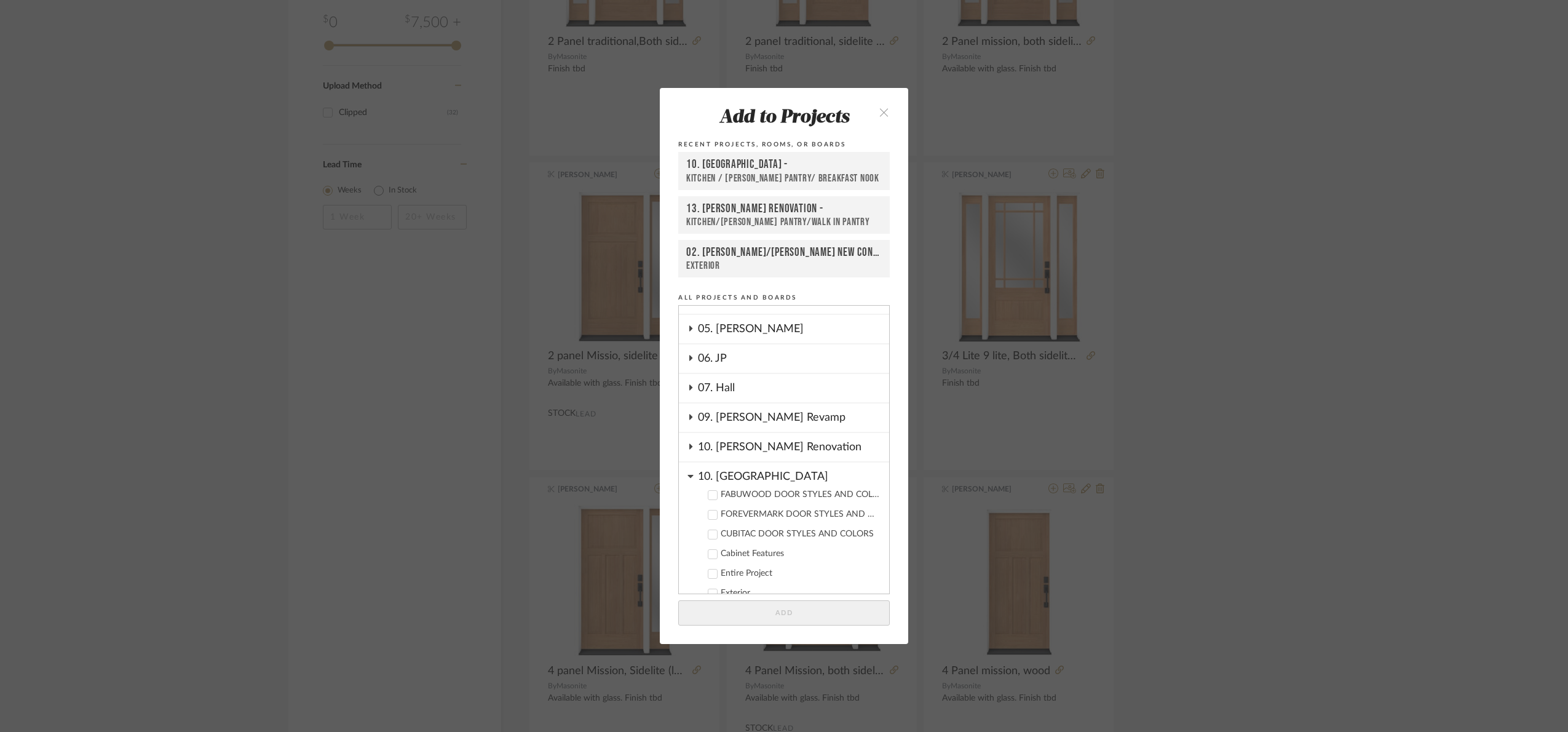
scroll to position [158, 0]
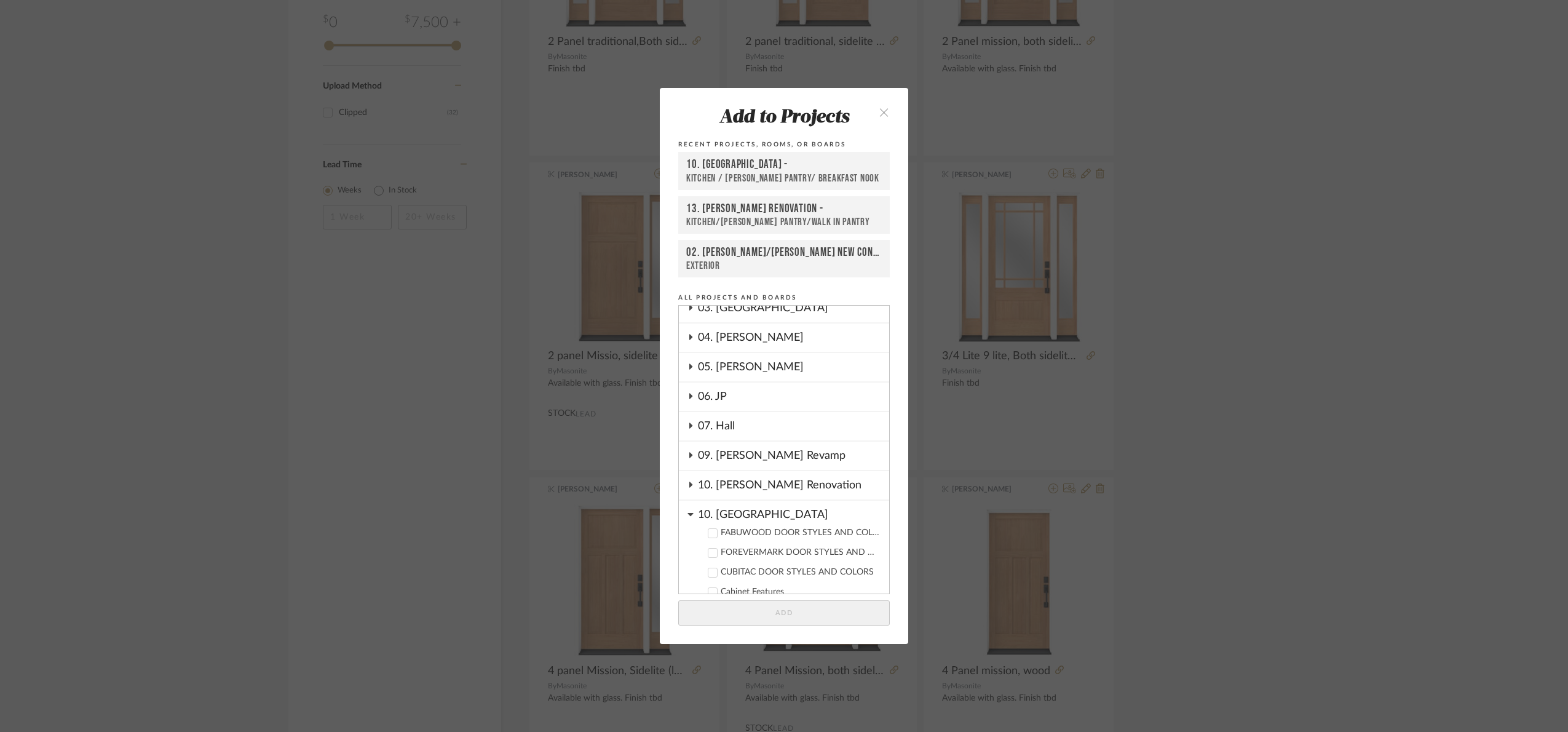
click at [736, 507] on div "10. Vignola" at bounding box center [794, 511] width 192 height 21
click at [744, 416] on div "07. Hall" at bounding box center [794, 426] width 192 height 28
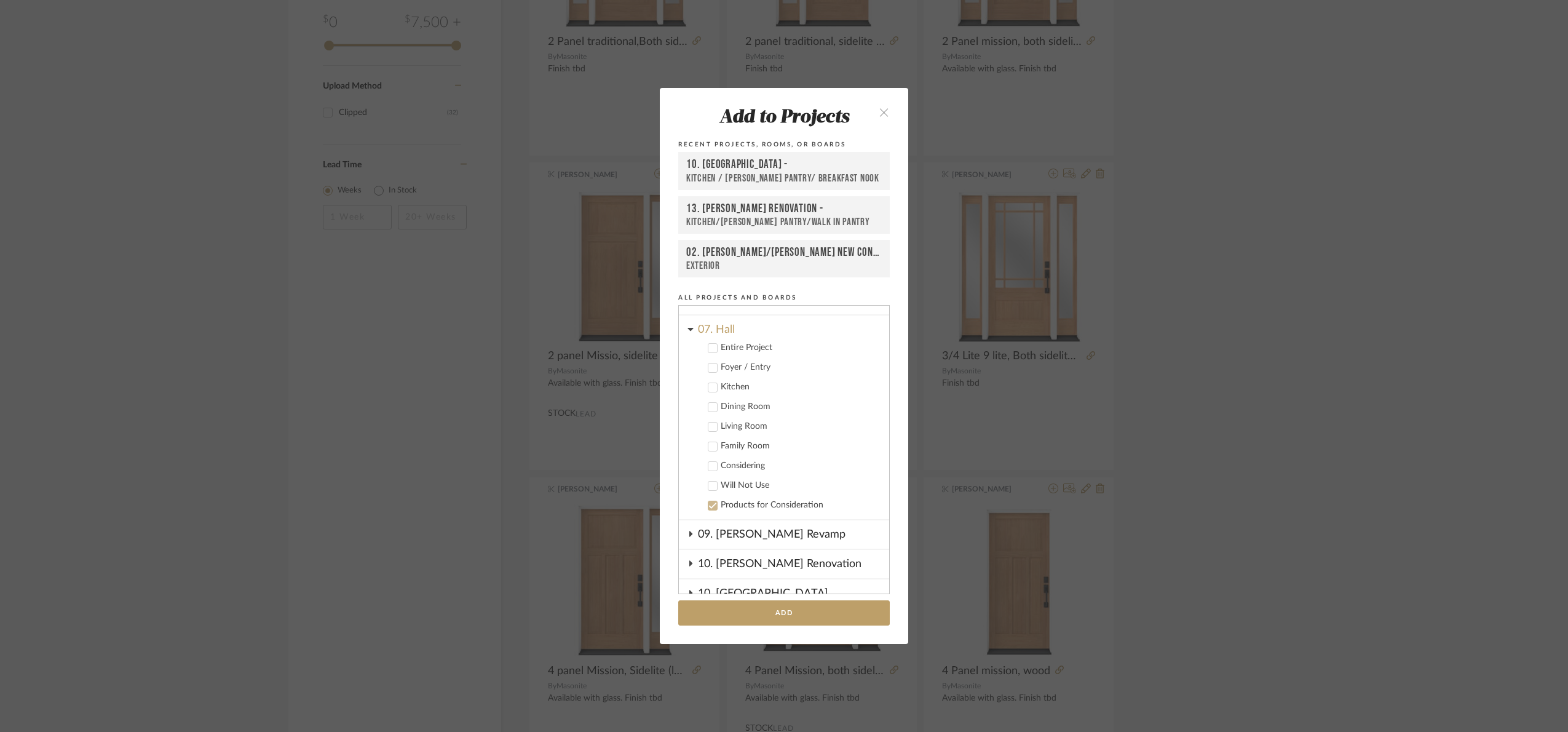
scroll to position [250, 0]
click at [742, 367] on div "Foyer / Entry" at bounding box center [799, 372] width 159 height 11
click at [816, 618] on button "Add" at bounding box center [784, 613] width 212 height 25
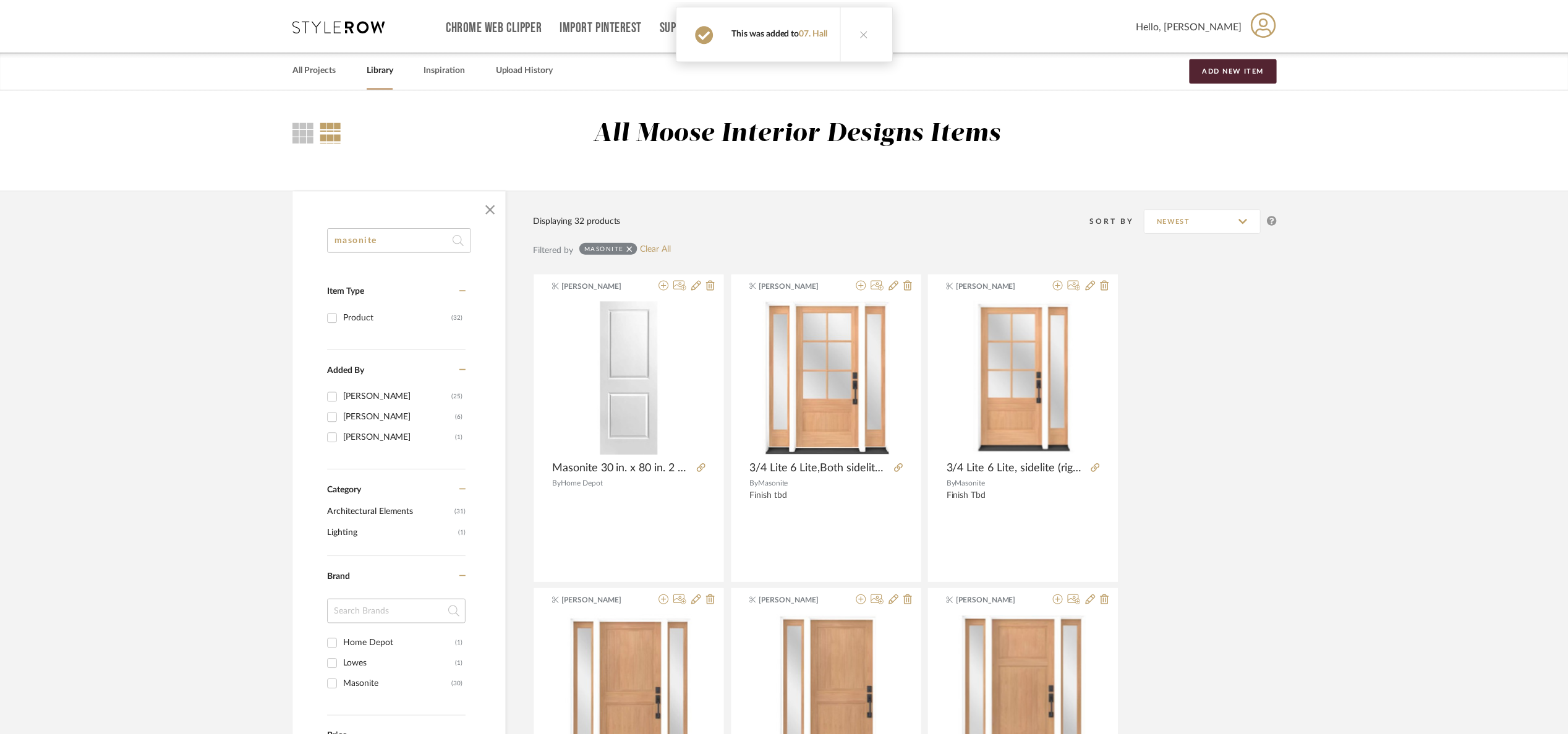
scroll to position [742, 0]
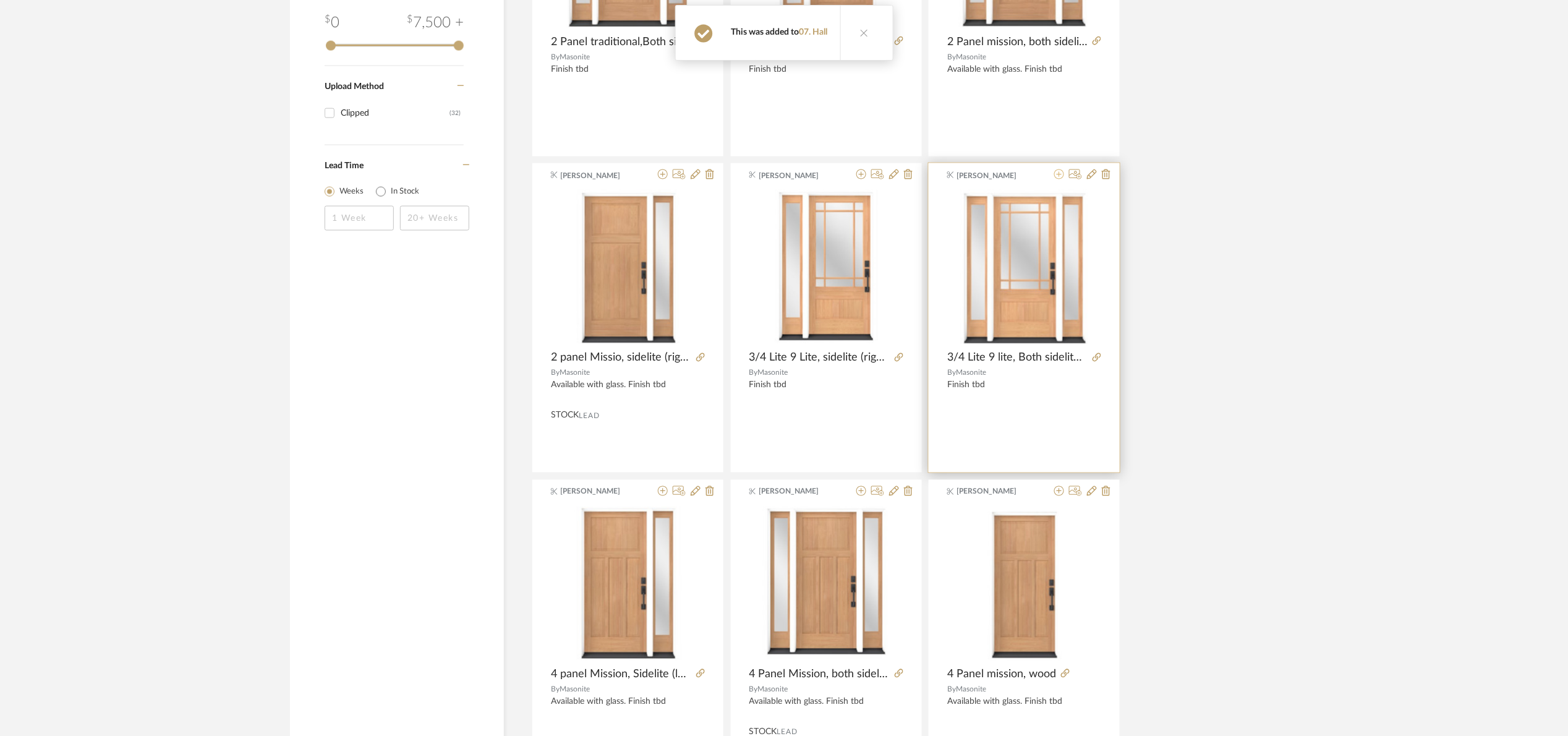
click at [1059, 175] on icon at bounding box center [1060, 174] width 10 height 10
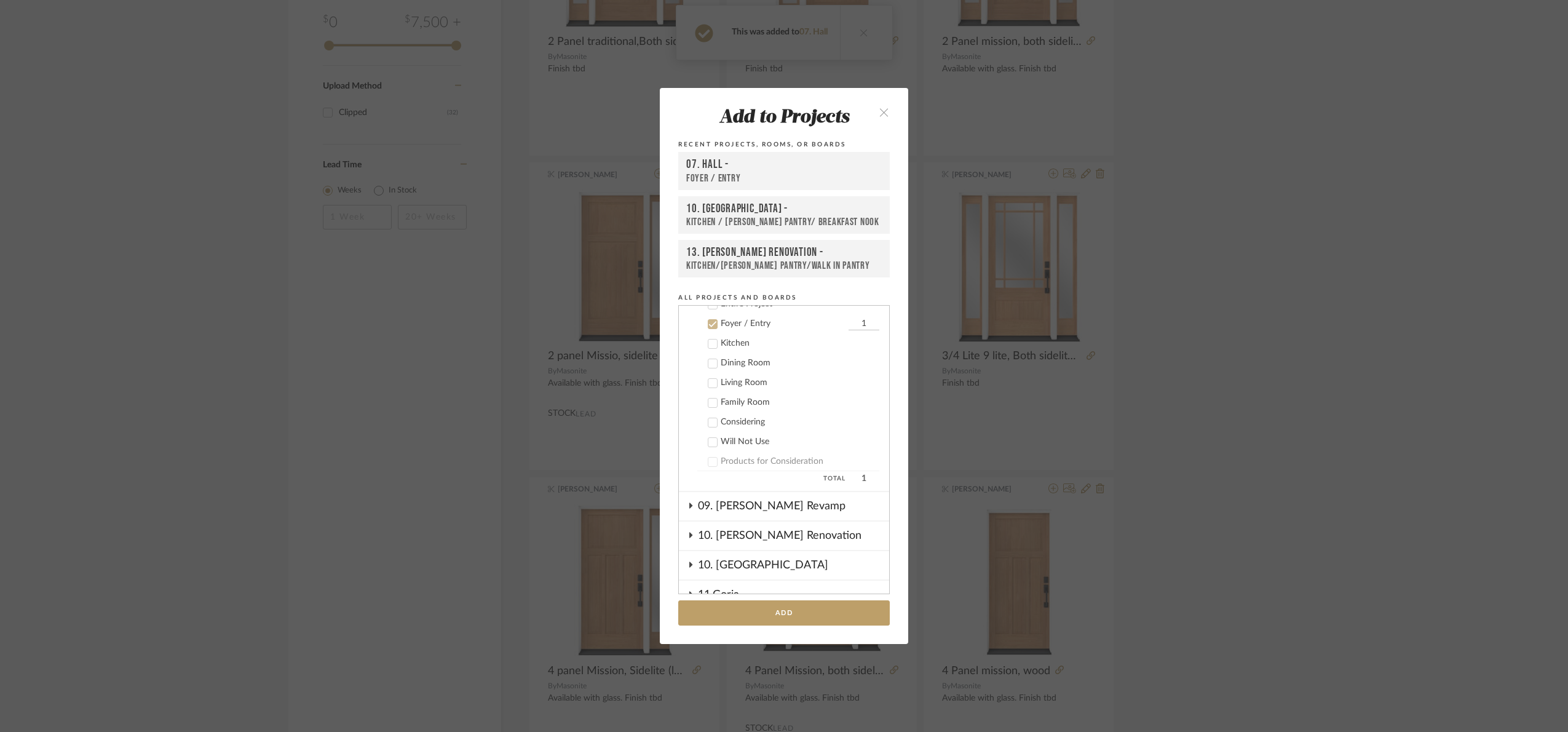
scroll to position [302, 0]
drag, startPoint x: 813, startPoint y: 618, endPoint x: 1090, endPoint y: 517, distance: 294.8
click at [816, 615] on button "Add" at bounding box center [784, 613] width 212 height 25
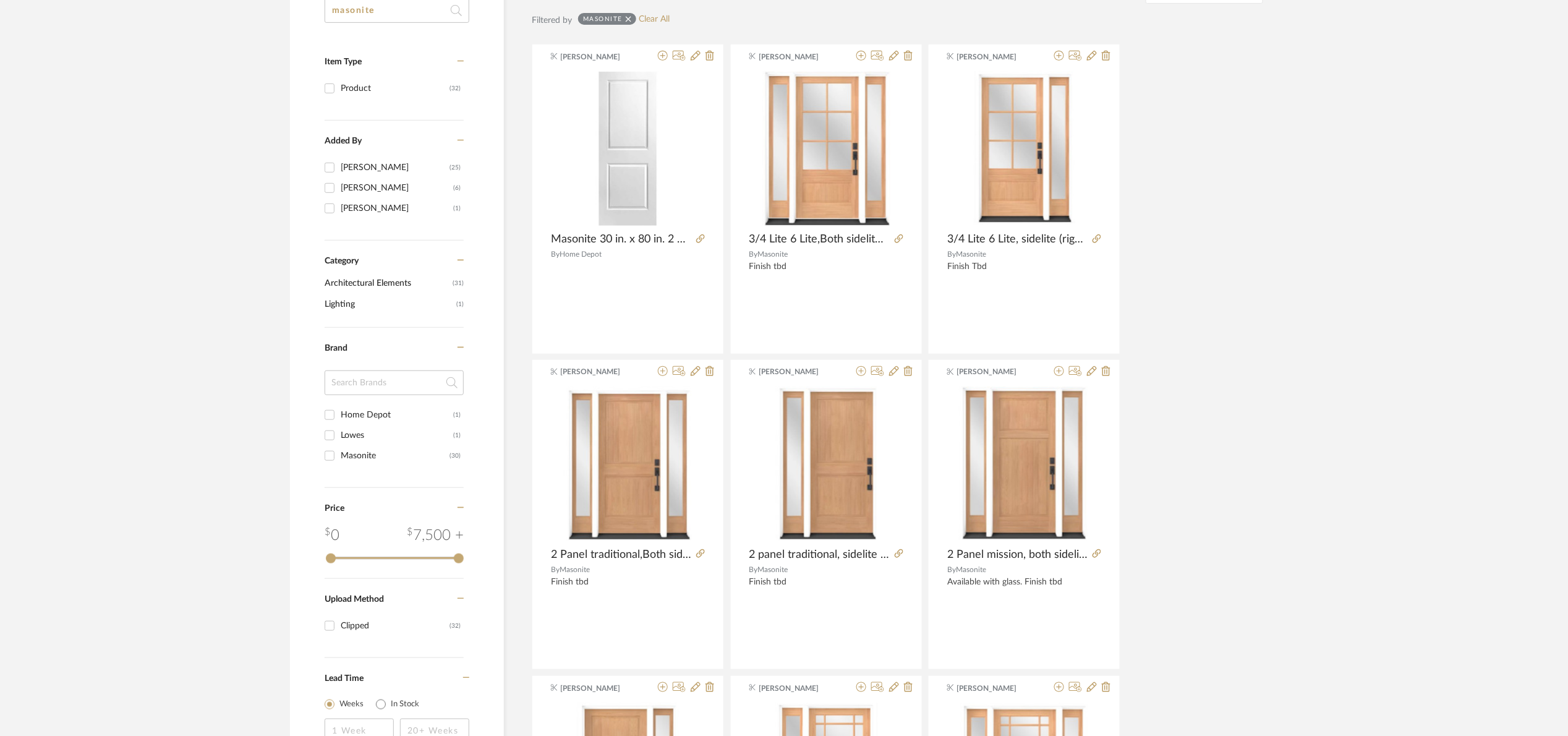
scroll to position [186, 0]
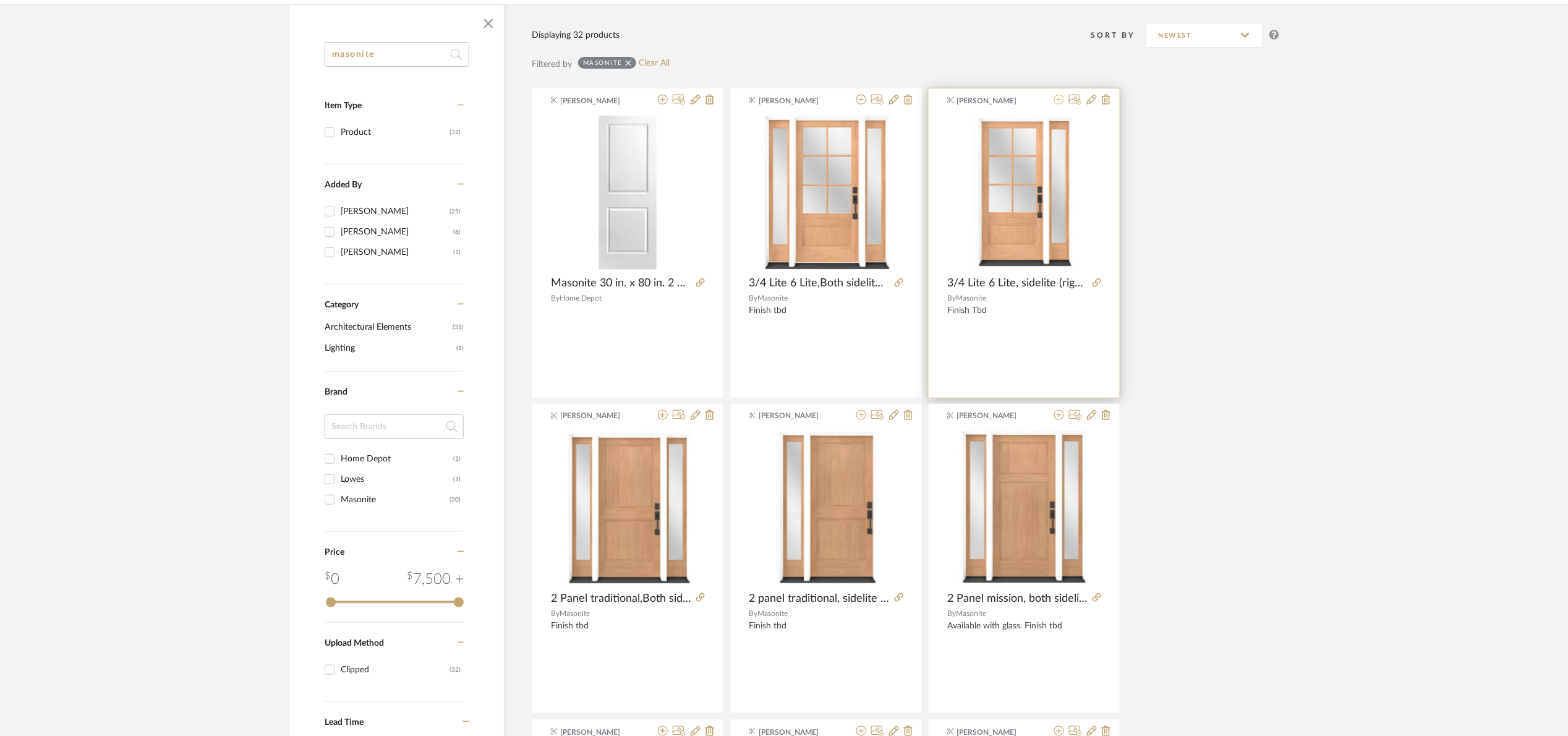
click at [1060, 102] on icon at bounding box center [1060, 100] width 10 height 10
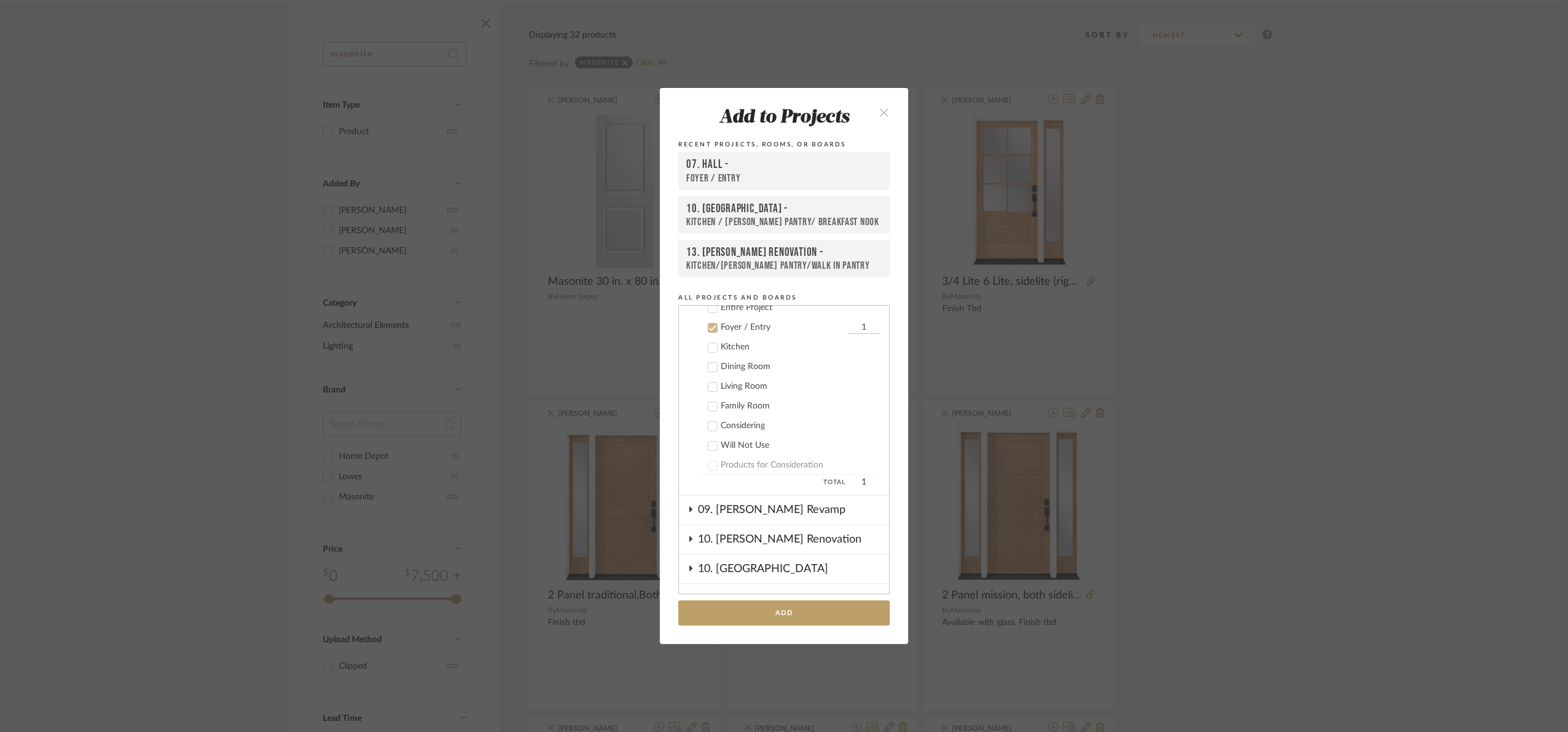
scroll to position [302, 0]
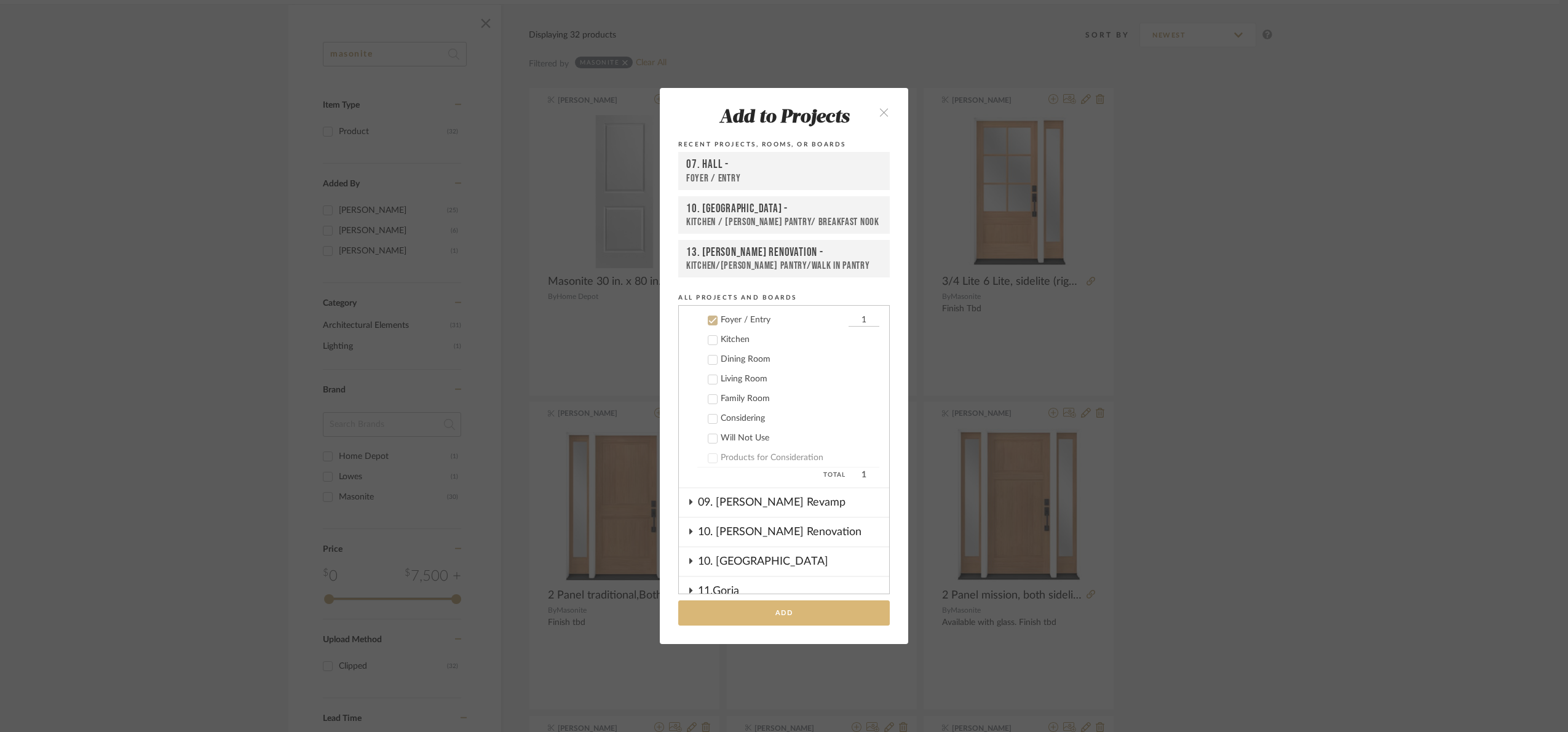
click at [804, 607] on button "Add" at bounding box center [784, 613] width 212 height 25
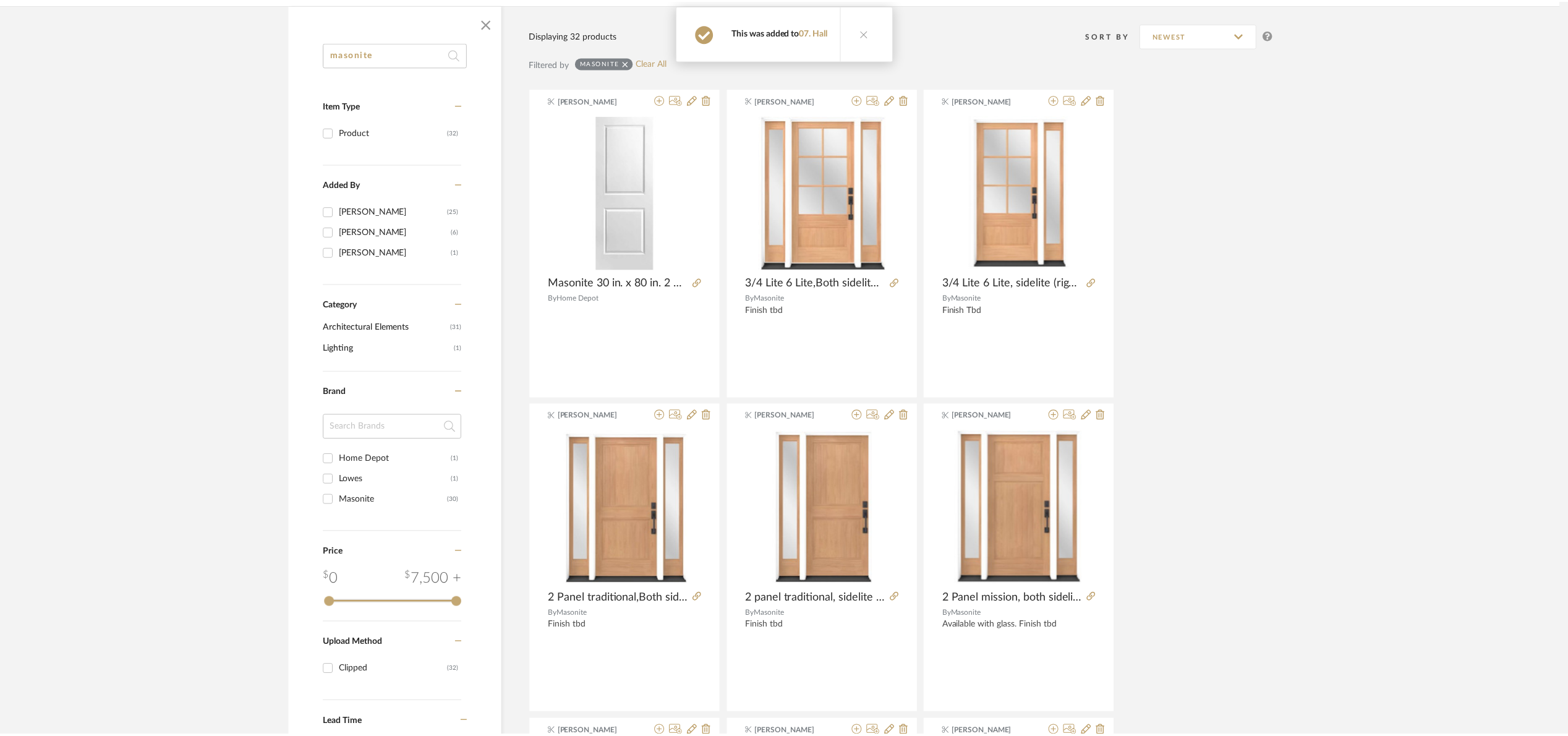
scroll to position [186, 0]
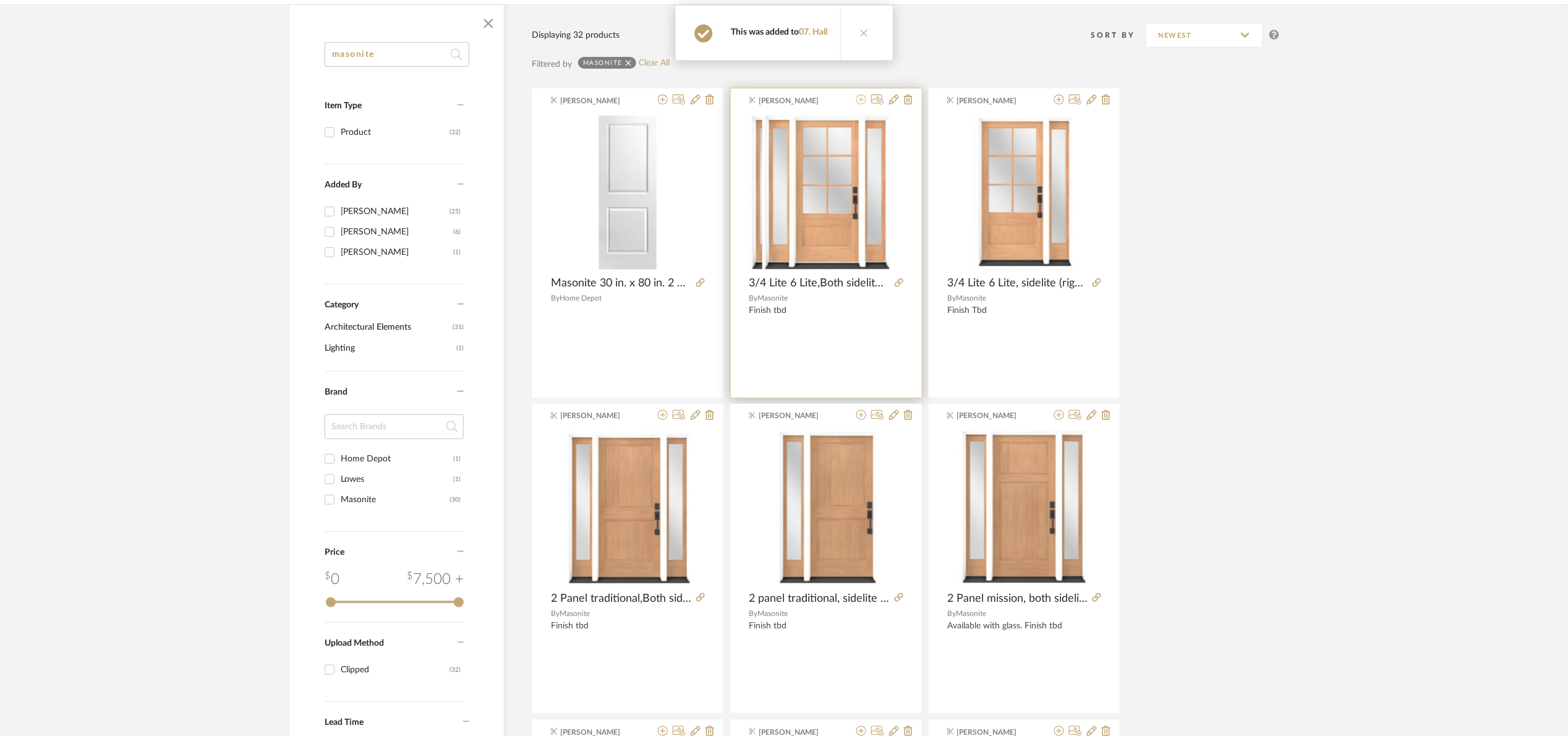
click at [863, 99] on icon at bounding box center [861, 100] width 10 height 10
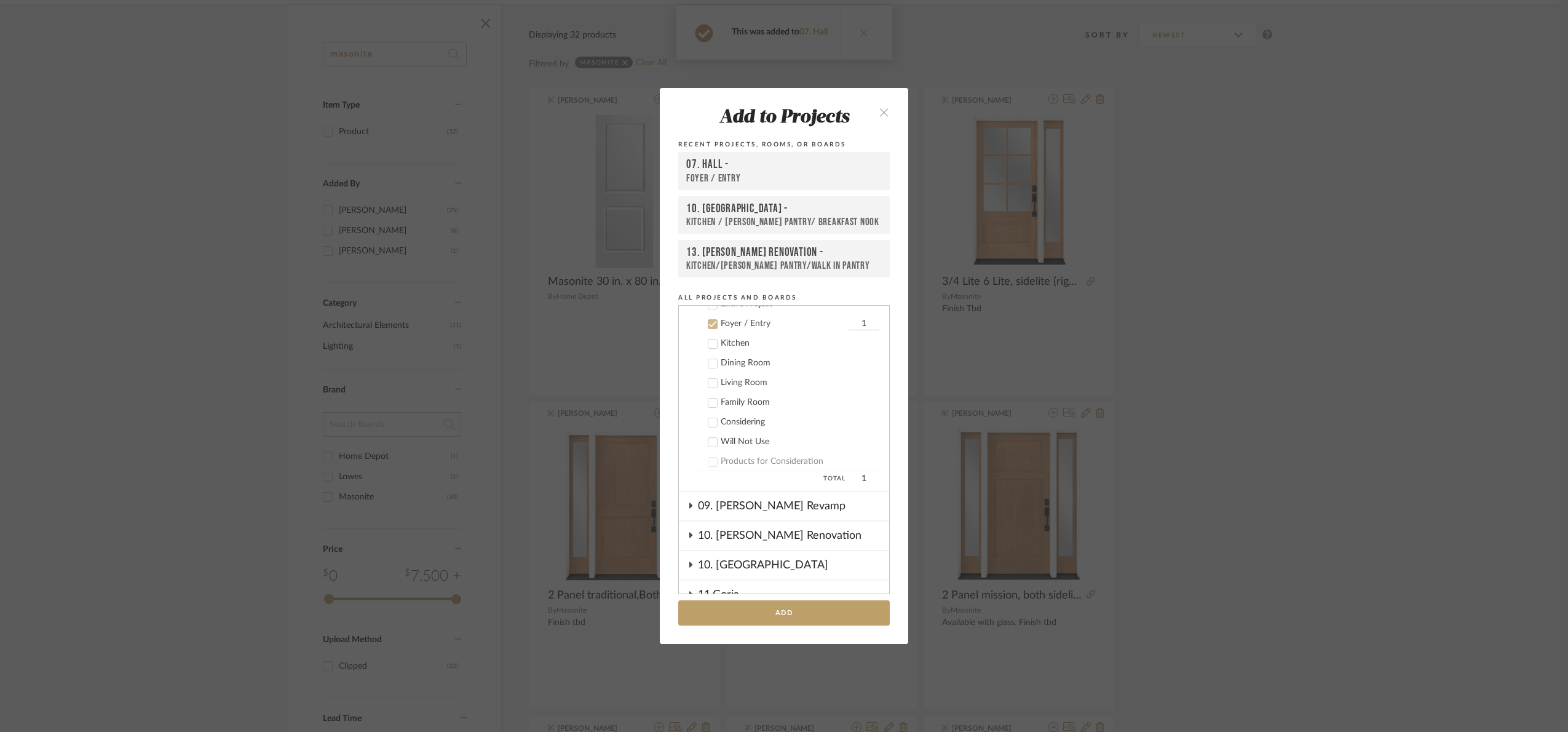
scroll to position [302, 0]
click at [823, 593] on div "11.Goria" at bounding box center [794, 590] width 192 height 28
click at [737, 445] on div "Products for Consideration" at bounding box center [799, 449] width 159 height 11
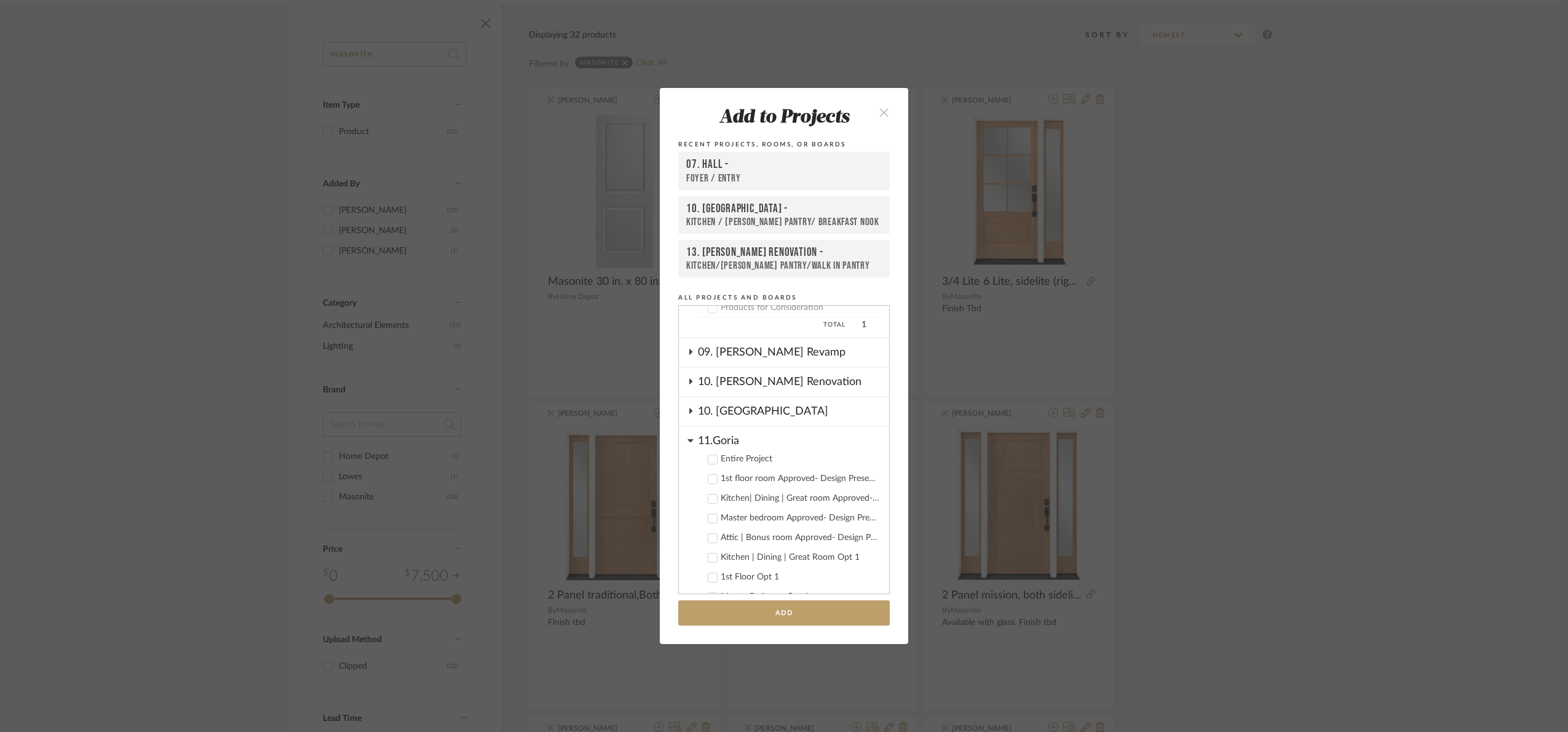
scroll to position [394, 0]
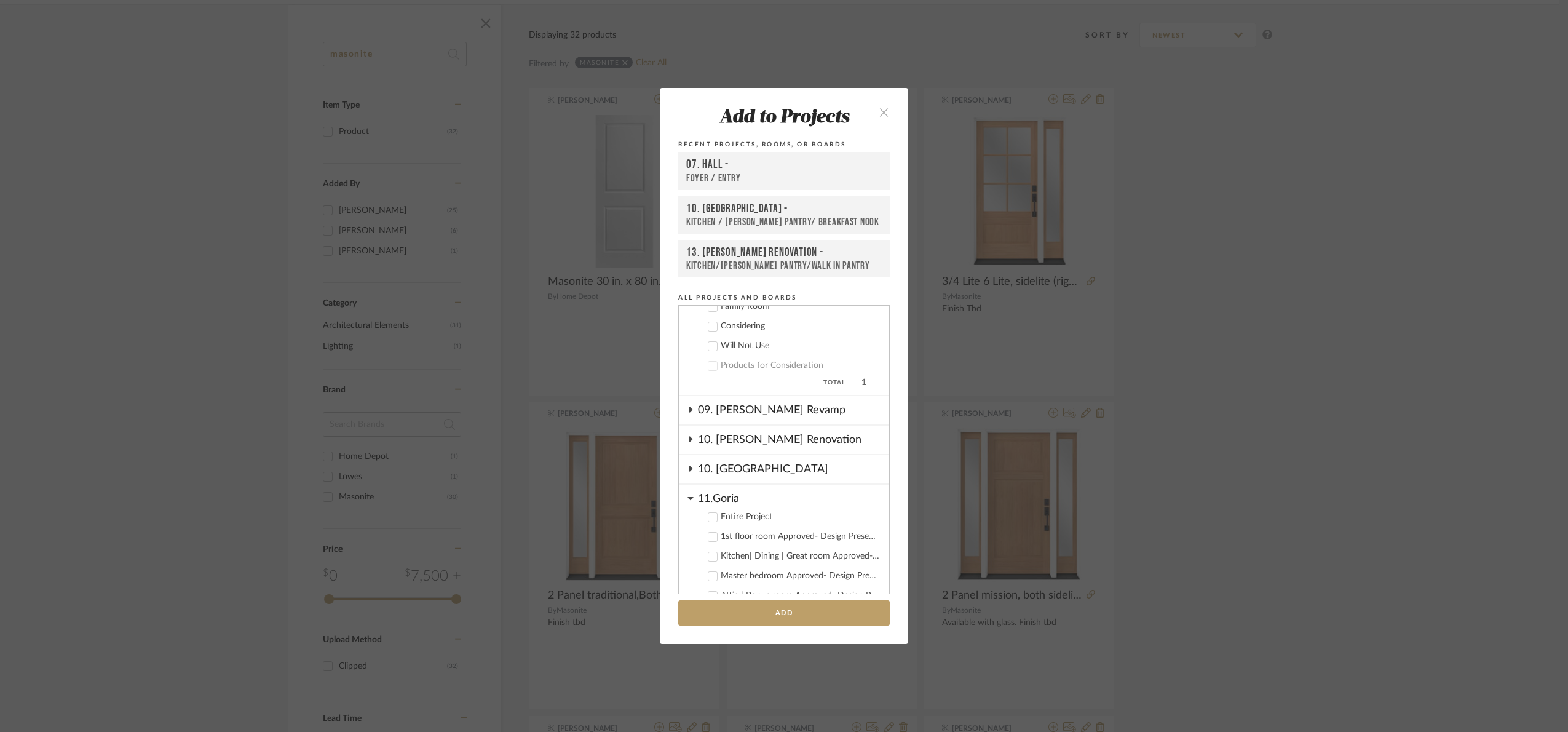
click at [722, 487] on div "11.Goria" at bounding box center [794, 495] width 192 height 21
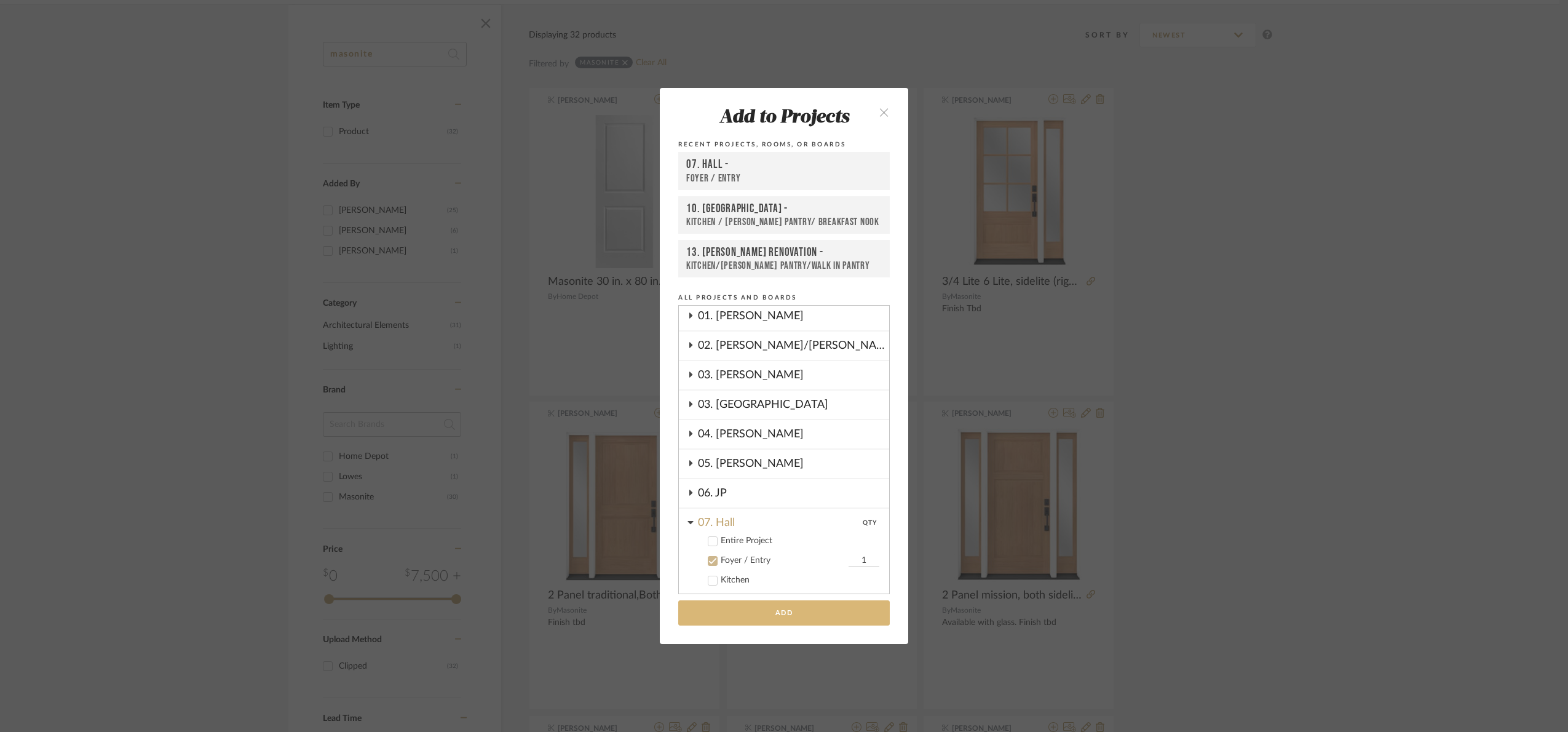
scroll to position [92, 0]
click at [814, 612] on button "Add" at bounding box center [784, 613] width 212 height 25
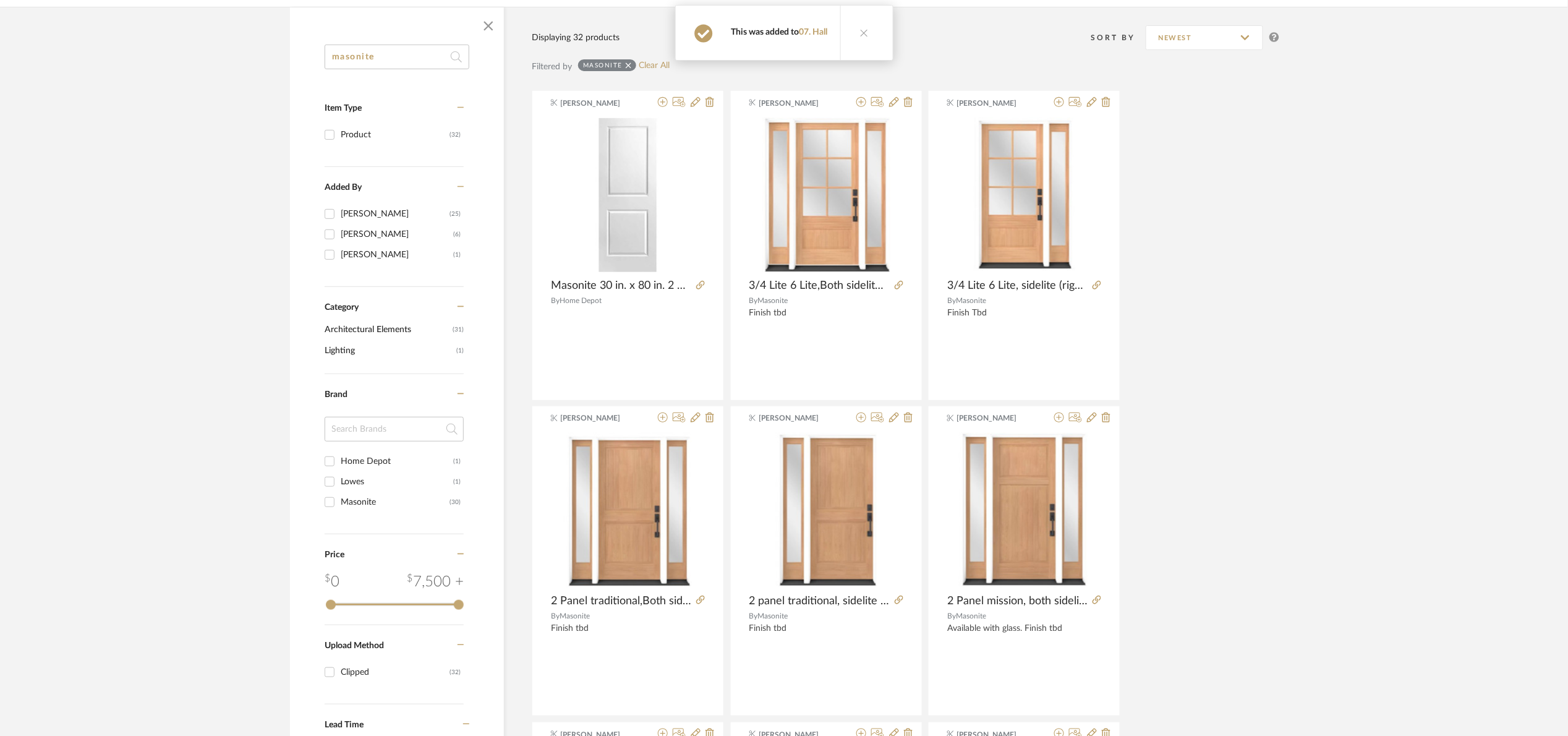
scroll to position [278, 0]
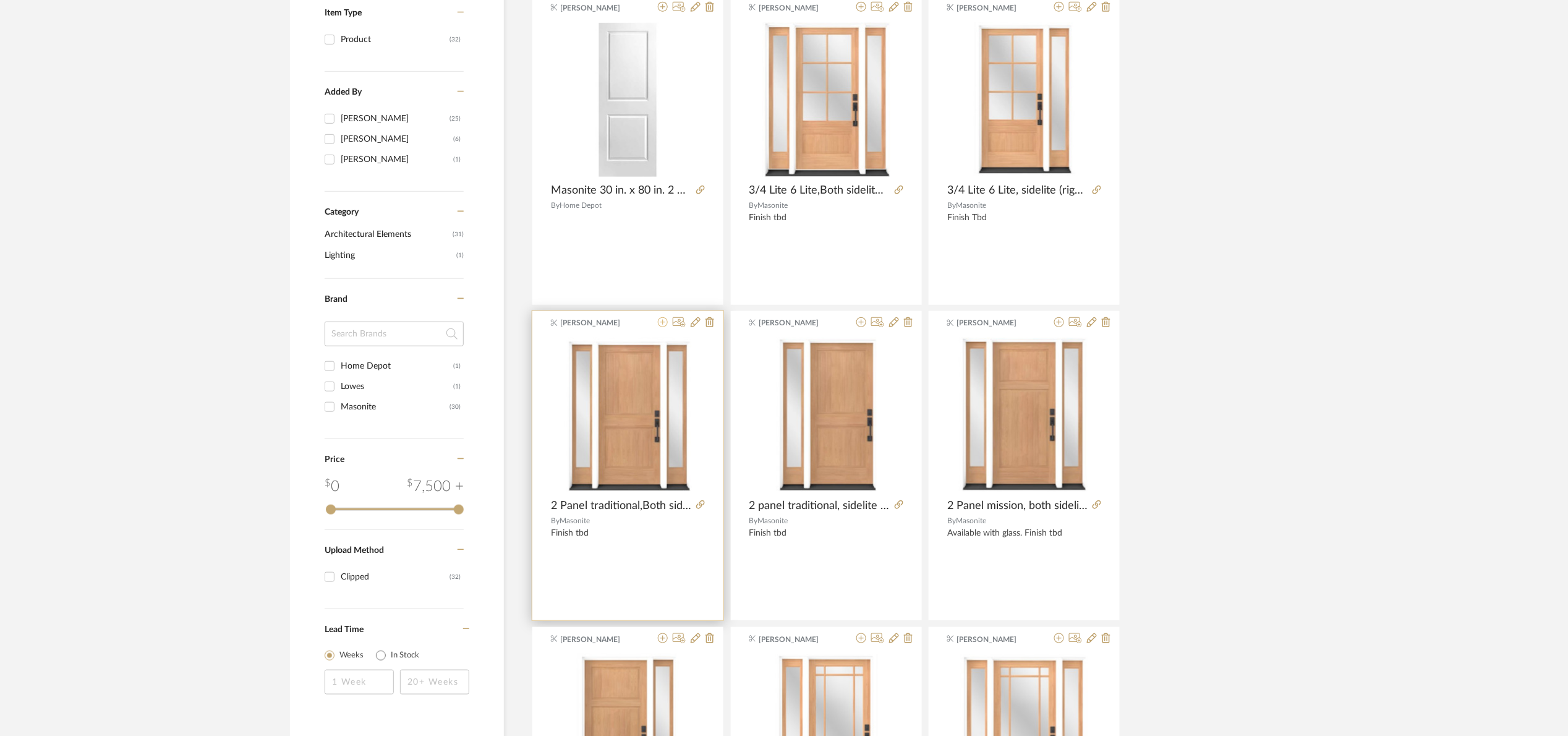
click at [666, 322] on icon at bounding box center [662, 322] width 10 height 10
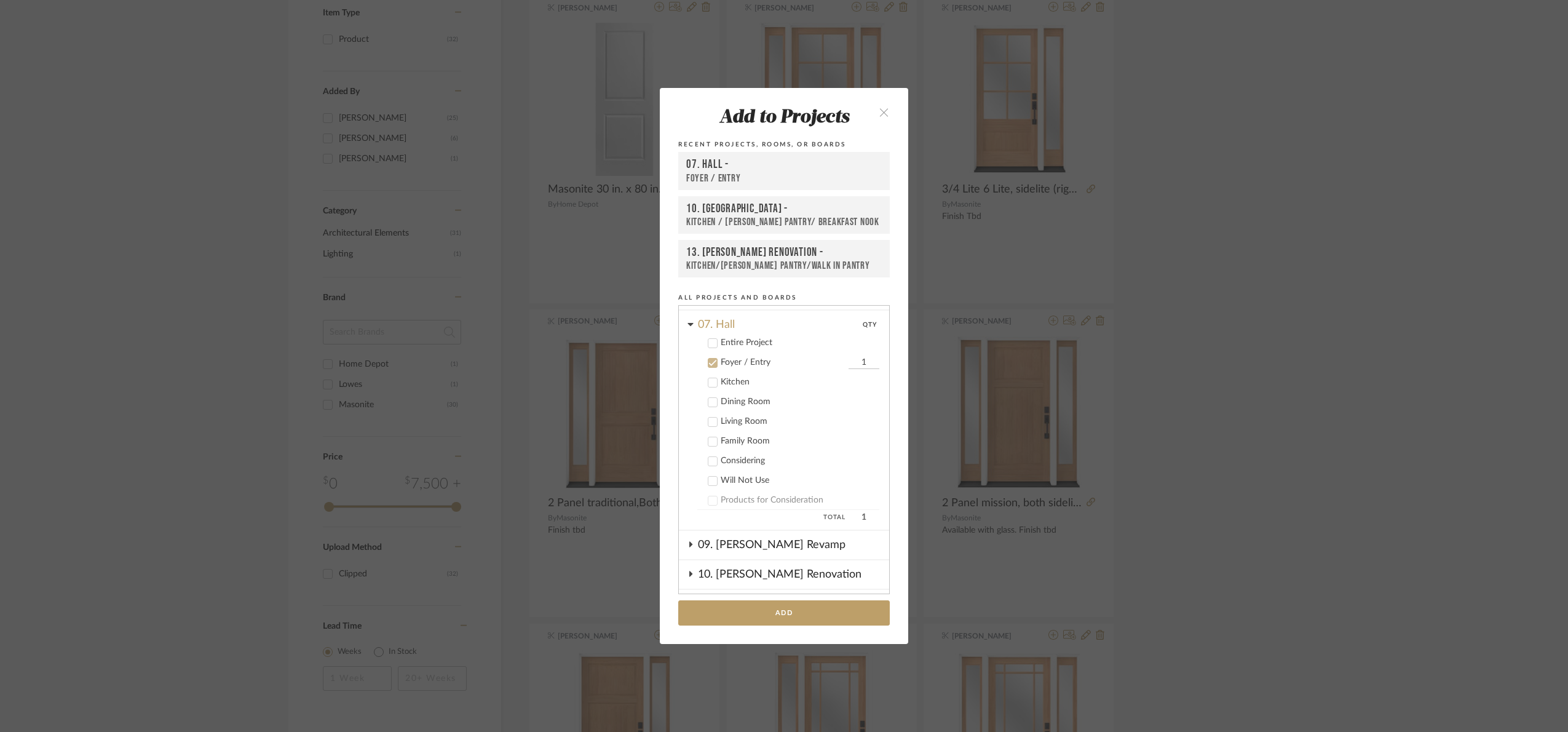
scroll to position [302, 0]
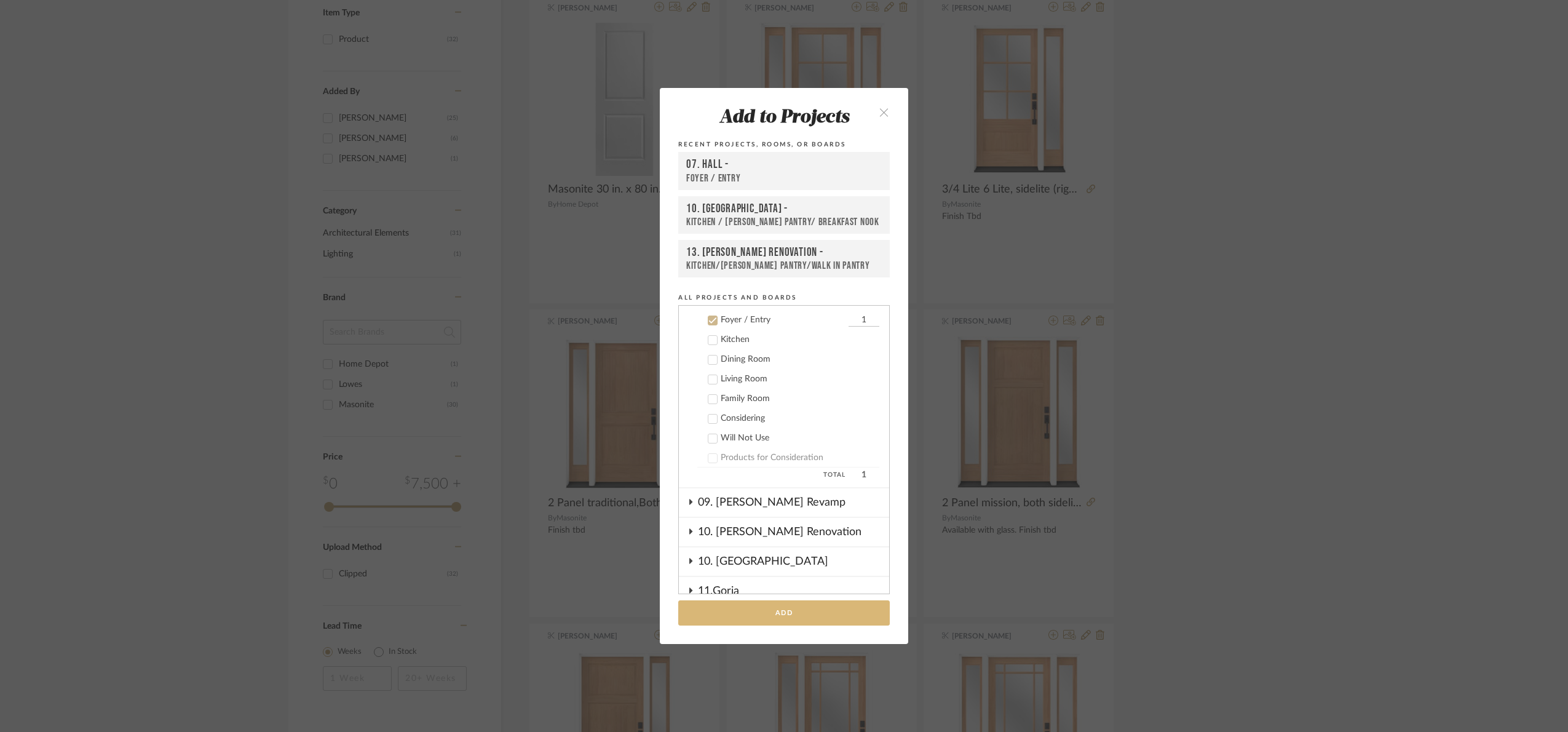
click at [807, 609] on button "Add" at bounding box center [784, 613] width 212 height 25
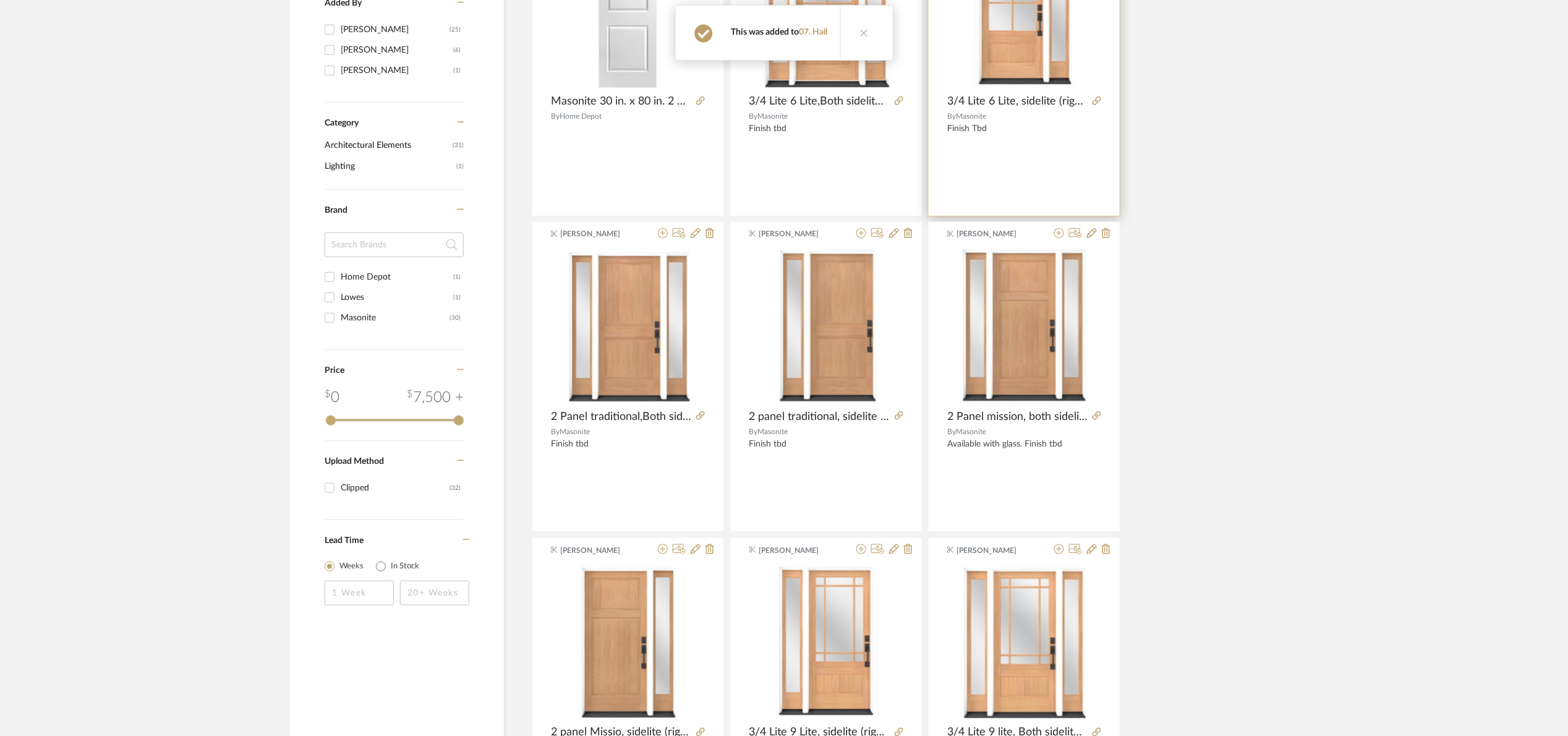
scroll to position [371, 0]
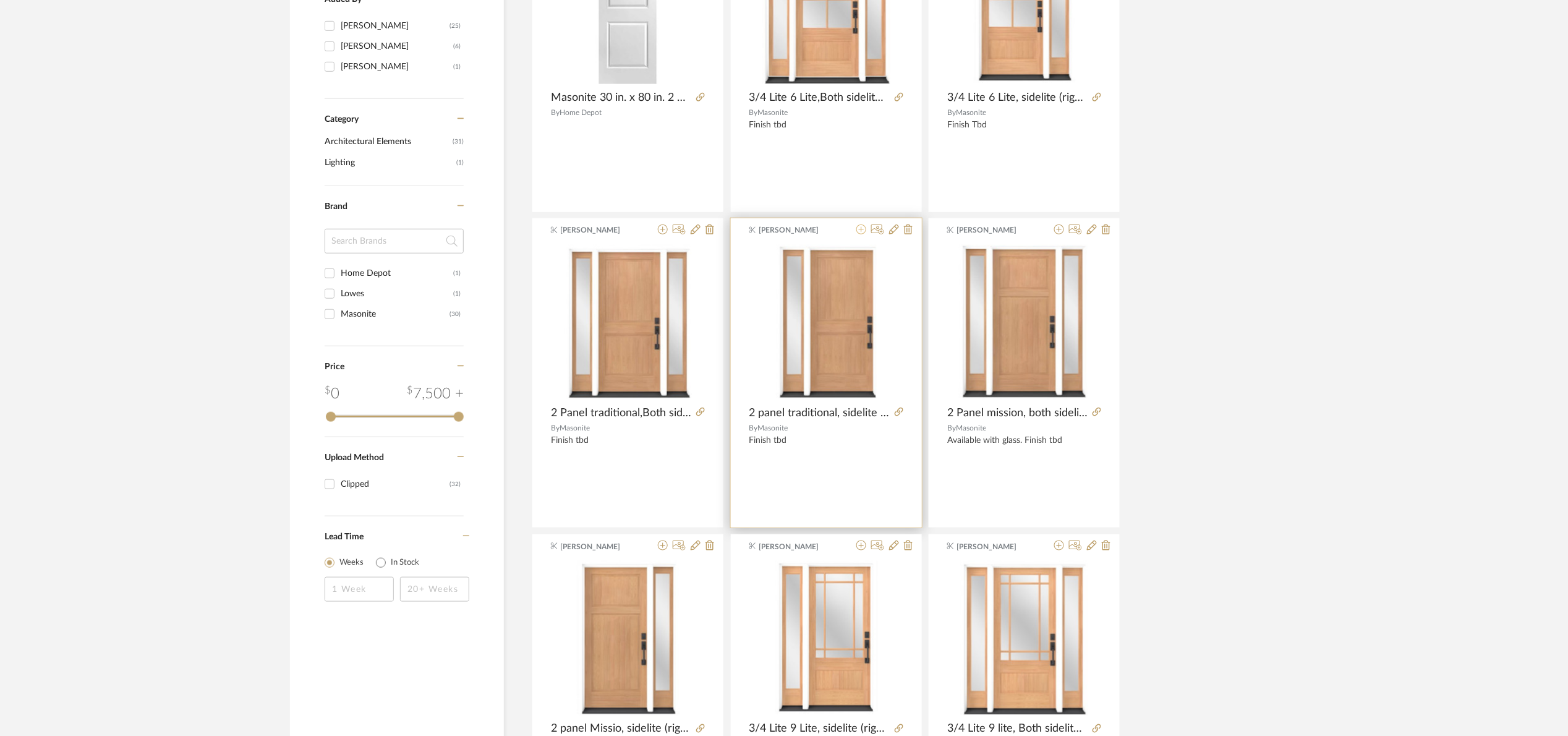
click at [860, 233] on icon at bounding box center [861, 230] width 10 height 10
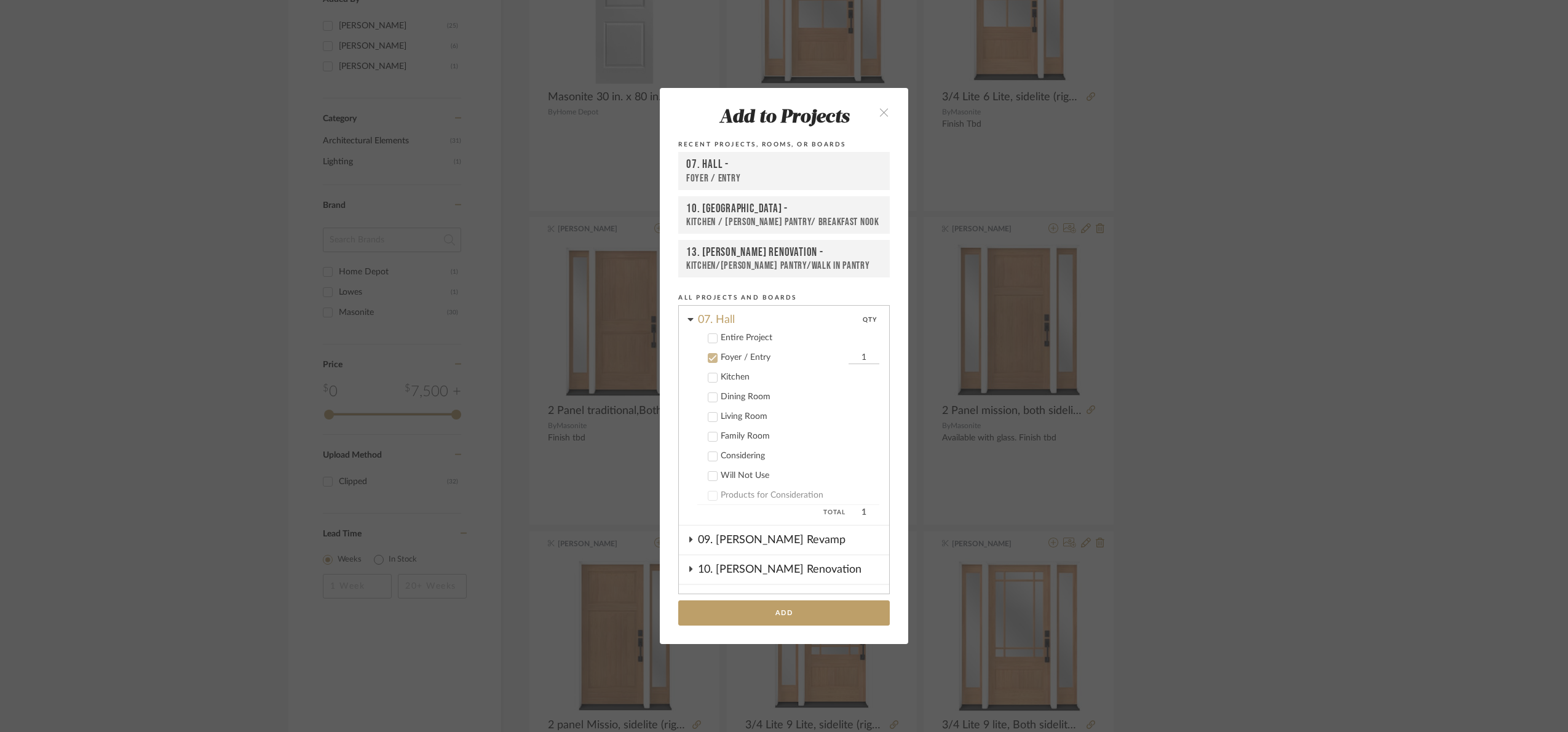
scroll to position [302, 0]
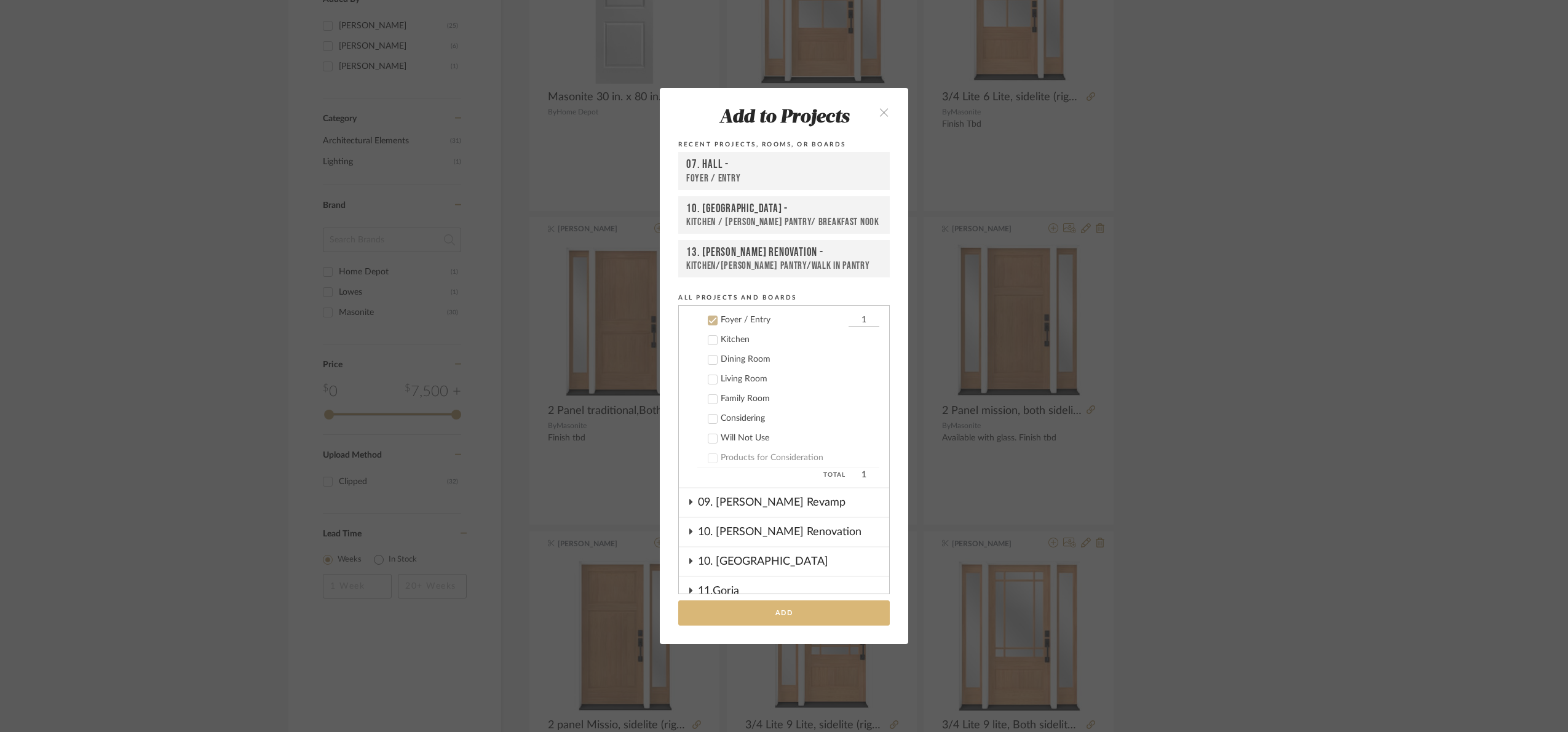
click at [812, 614] on button "Add" at bounding box center [784, 613] width 212 height 25
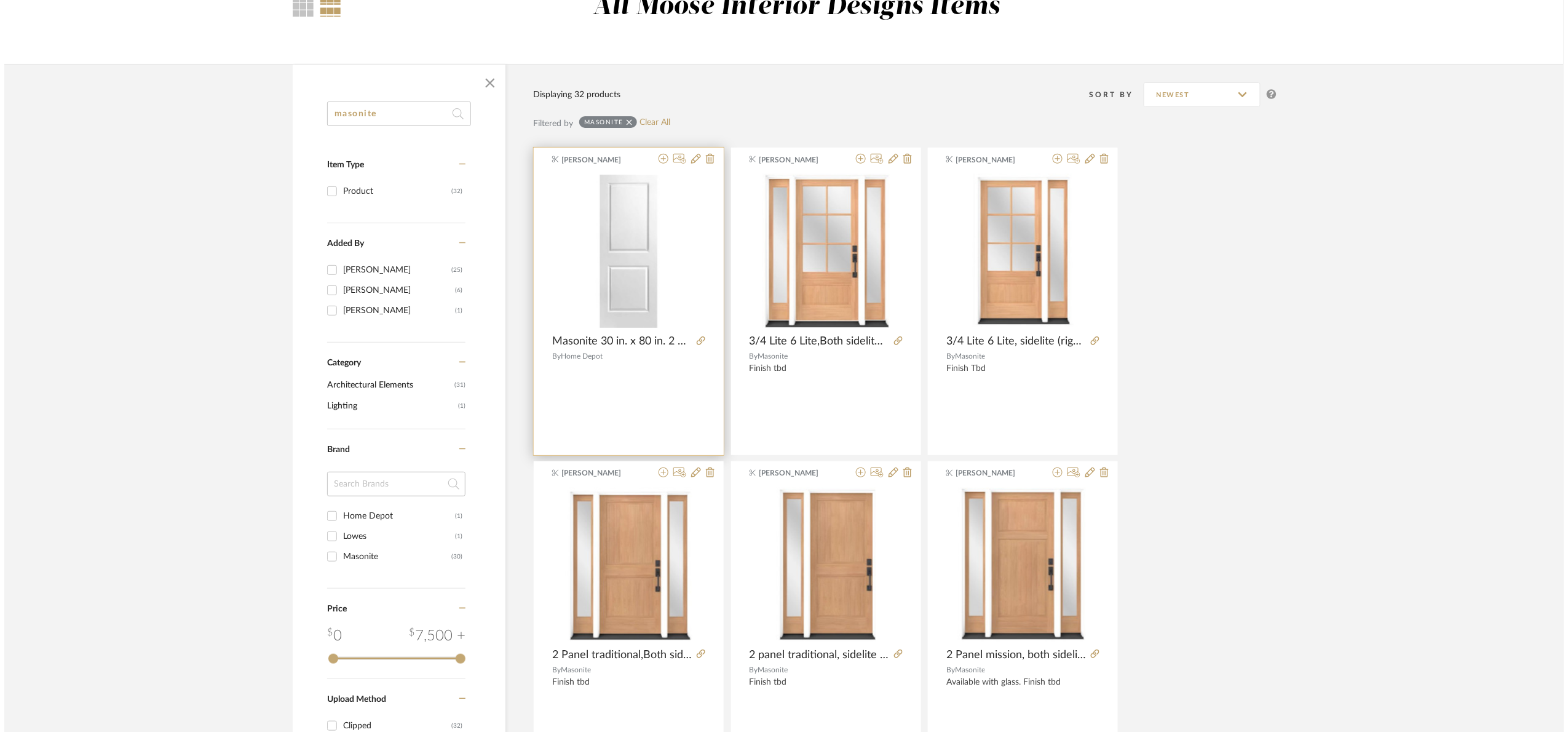
scroll to position [0, 0]
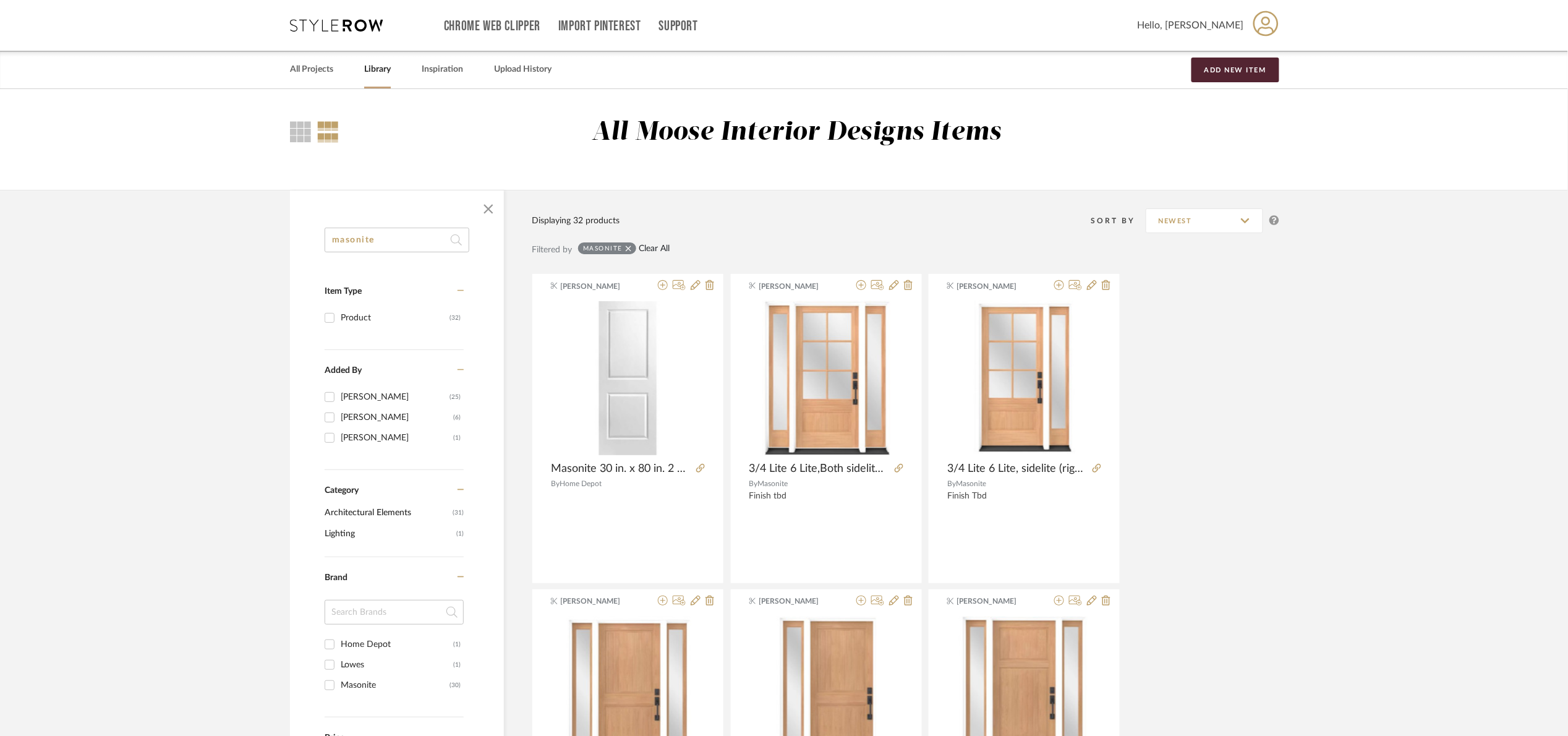
click at [665, 246] on link "Clear All" at bounding box center [655, 249] width 31 height 11
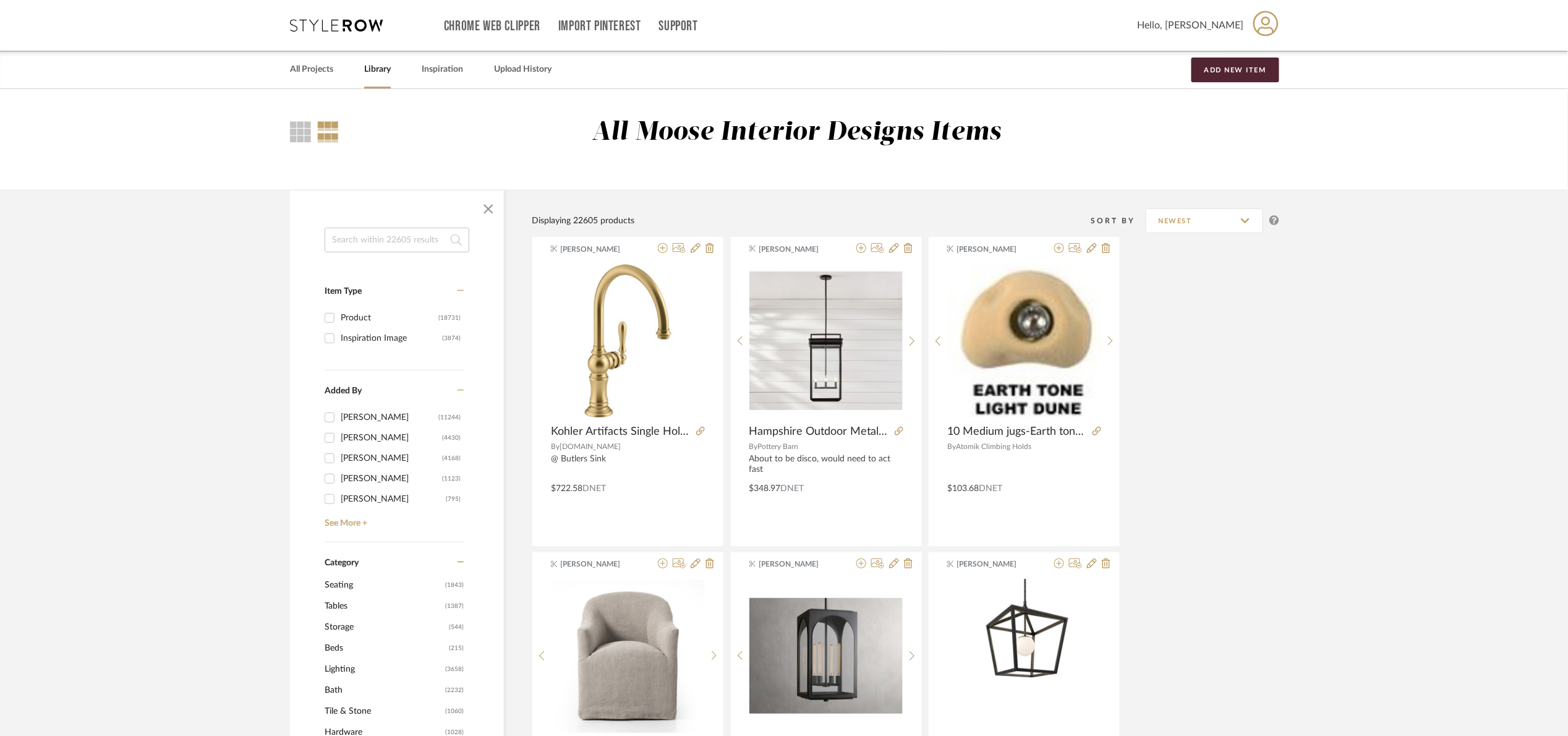
click at [399, 236] on input at bounding box center [396, 240] width 144 height 25
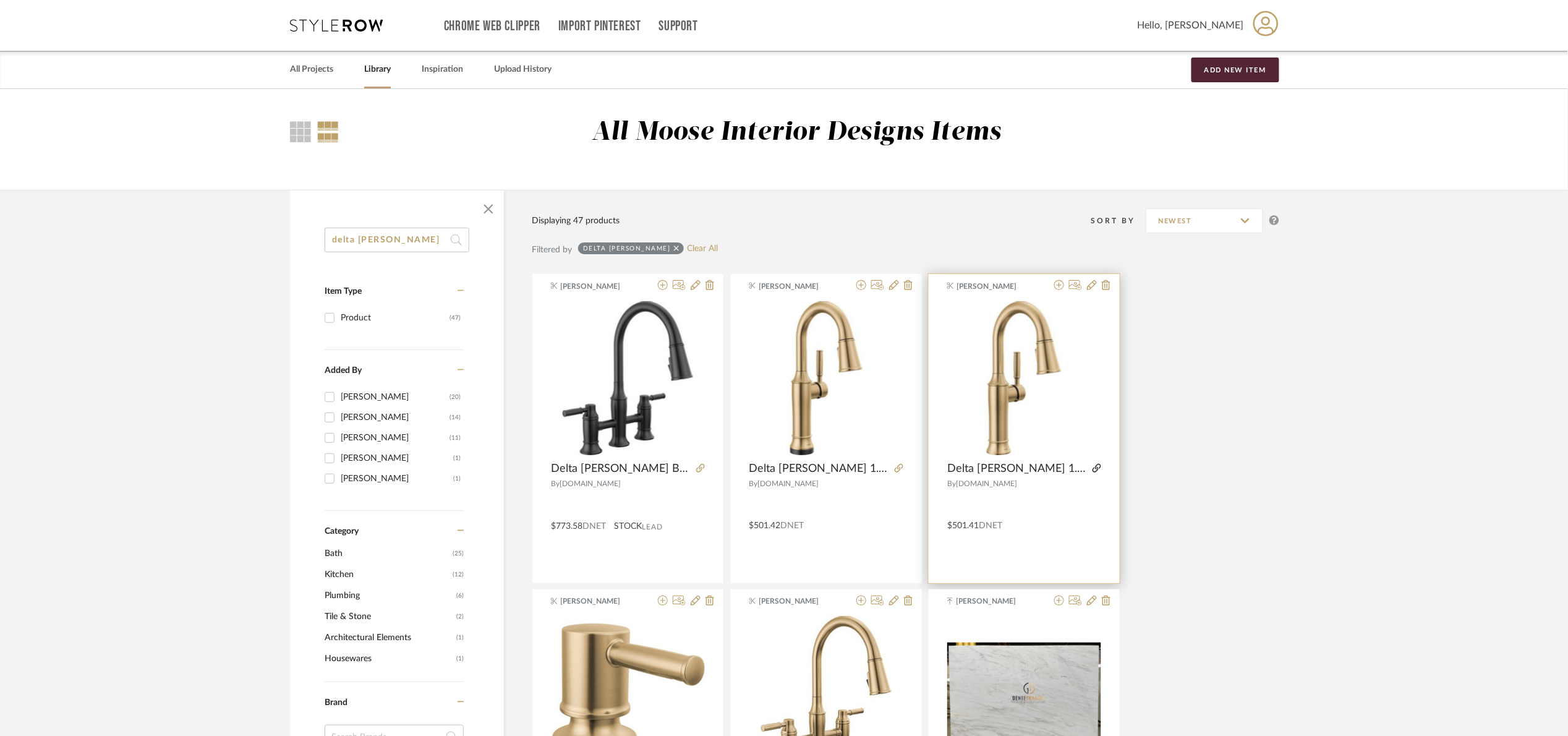
type input "delta renald"
click at [1094, 464] on icon at bounding box center [1096, 468] width 9 height 9
click at [971, 383] on img "0" at bounding box center [1024, 378] width 154 height 154
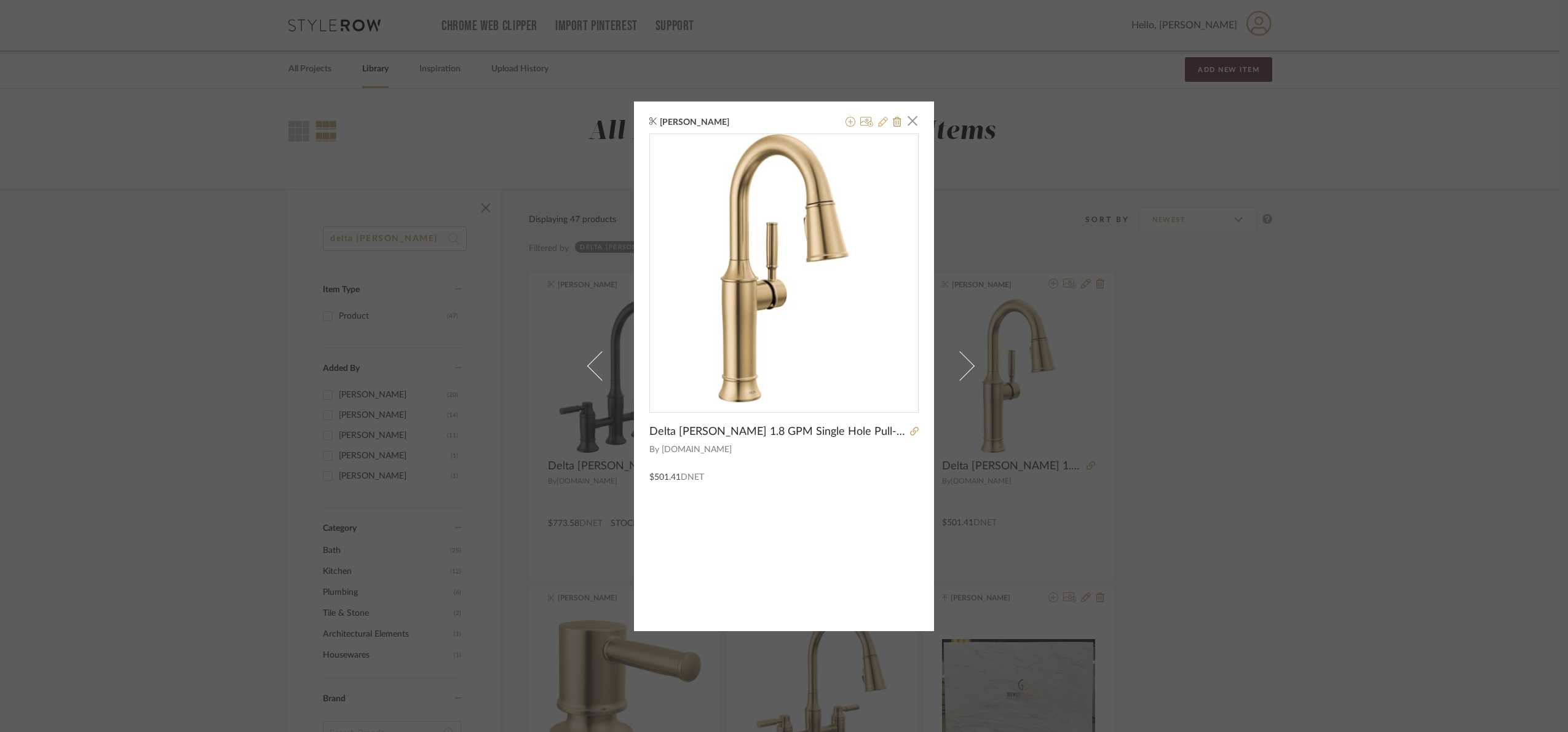
click at [882, 124] on icon at bounding box center [883, 121] width 10 height 10
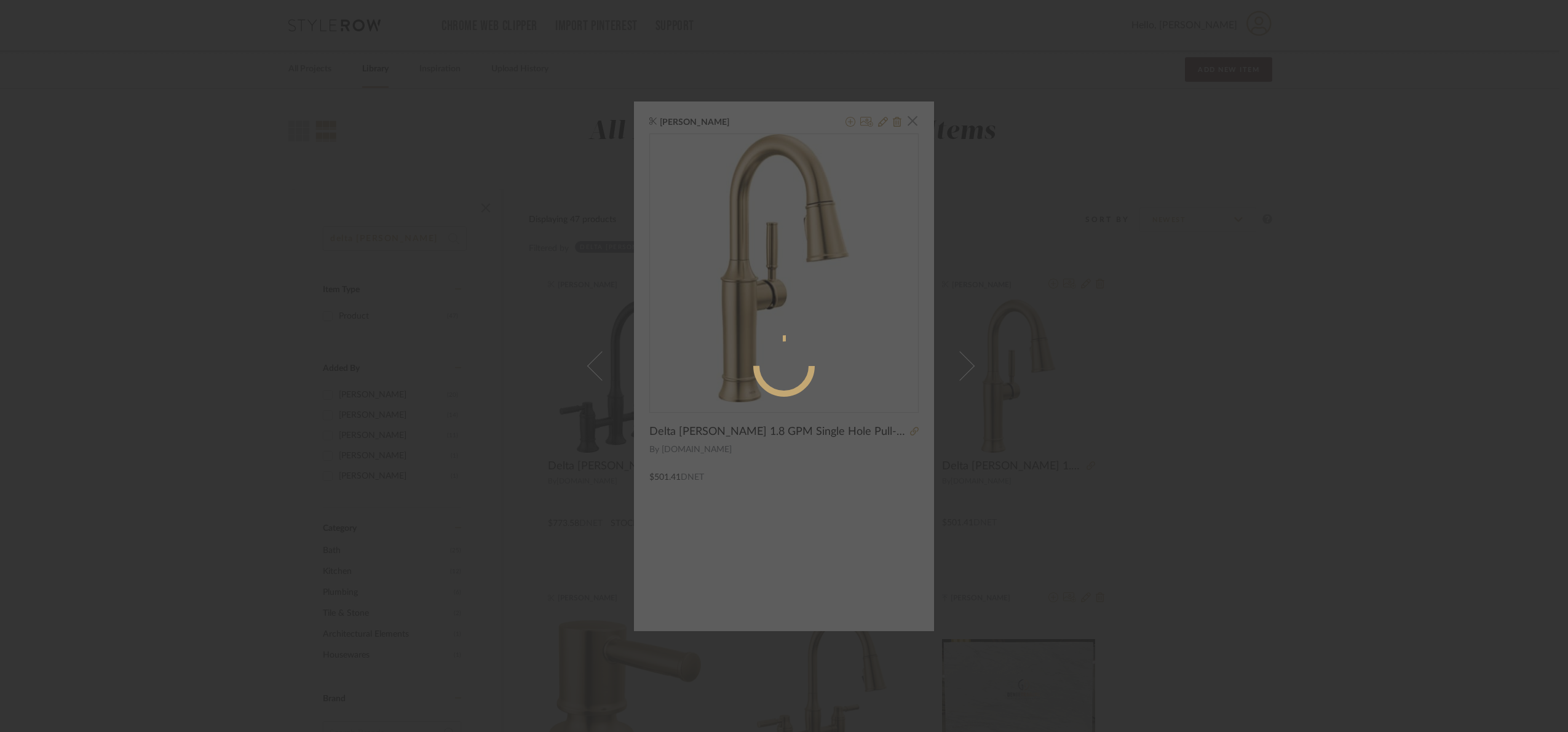
radio input "true"
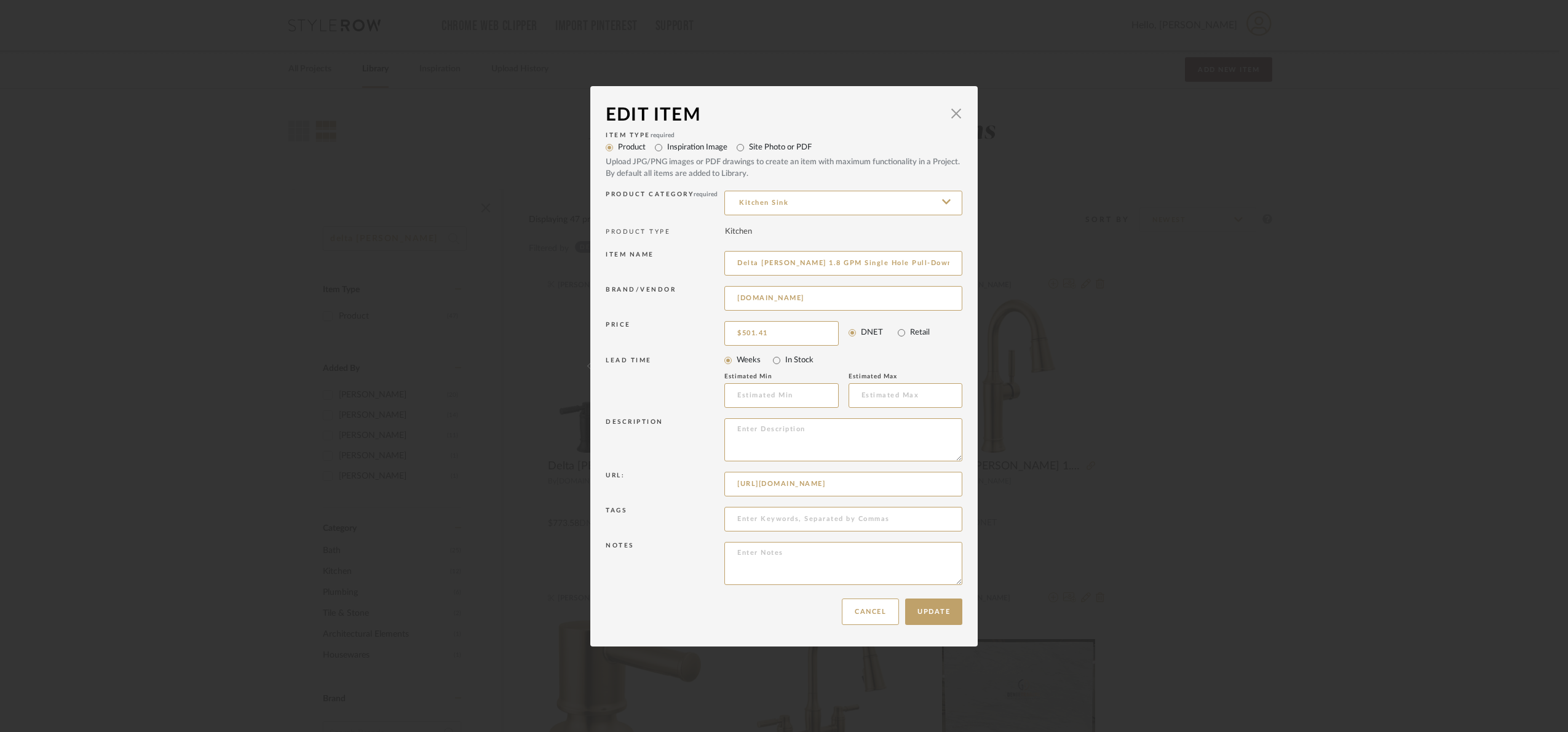
drag, startPoint x: 1273, startPoint y: 446, endPoint x: 1304, endPoint y: 428, distance: 35.8
click at [1275, 446] on div "Edit Item × Item Type required Product Inspiration Image Site Photo or PDF Uplo…" at bounding box center [784, 366] width 1568 height 732
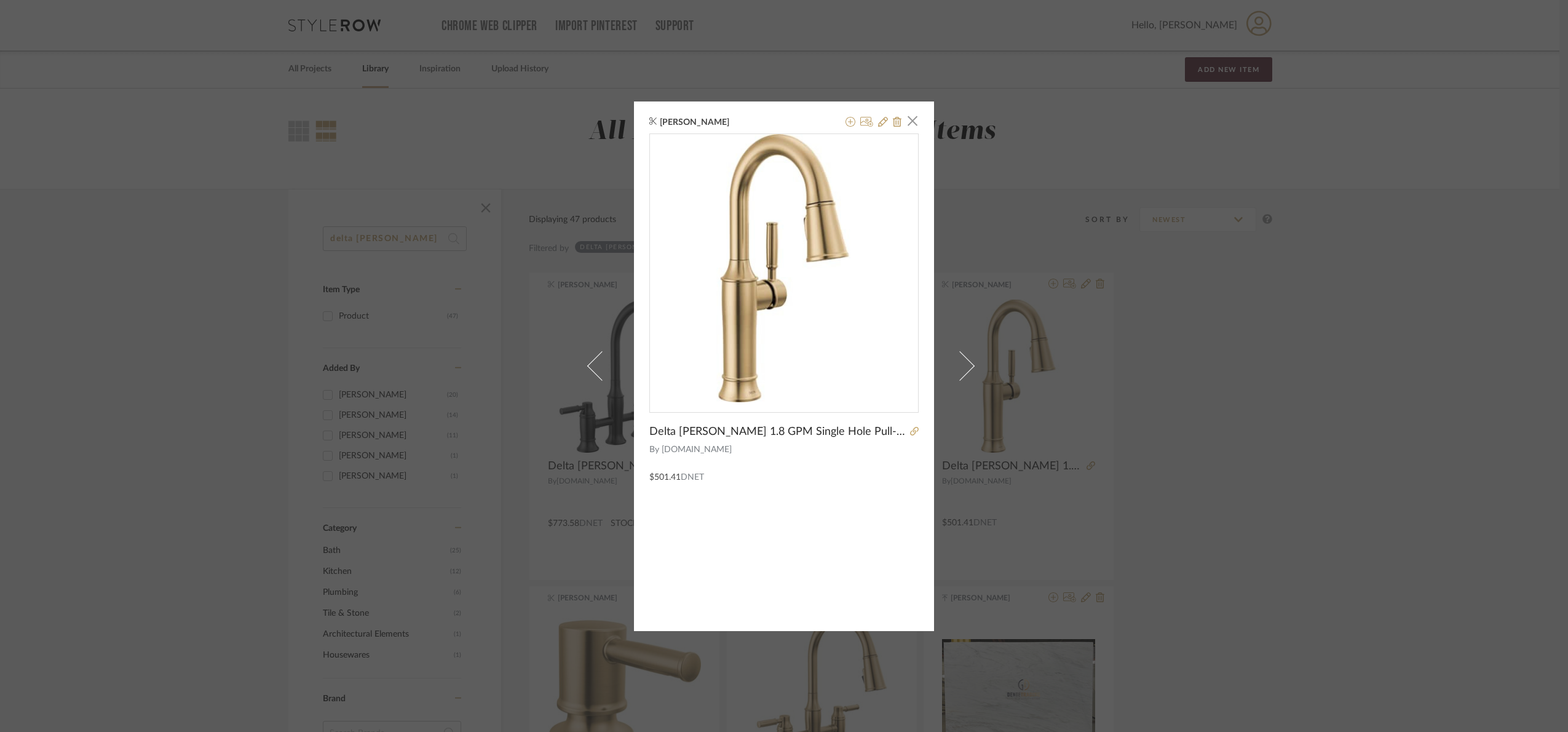
drag, startPoint x: 1280, startPoint y: 436, endPoint x: 1142, endPoint y: 307, distance: 188.9
click at [1262, 409] on div "Angelena Boeta × Delta Renaldi 1.8 GPM Single Hole Pull-Down Bar/Prep Faucet wi…" at bounding box center [784, 366] width 1568 height 732
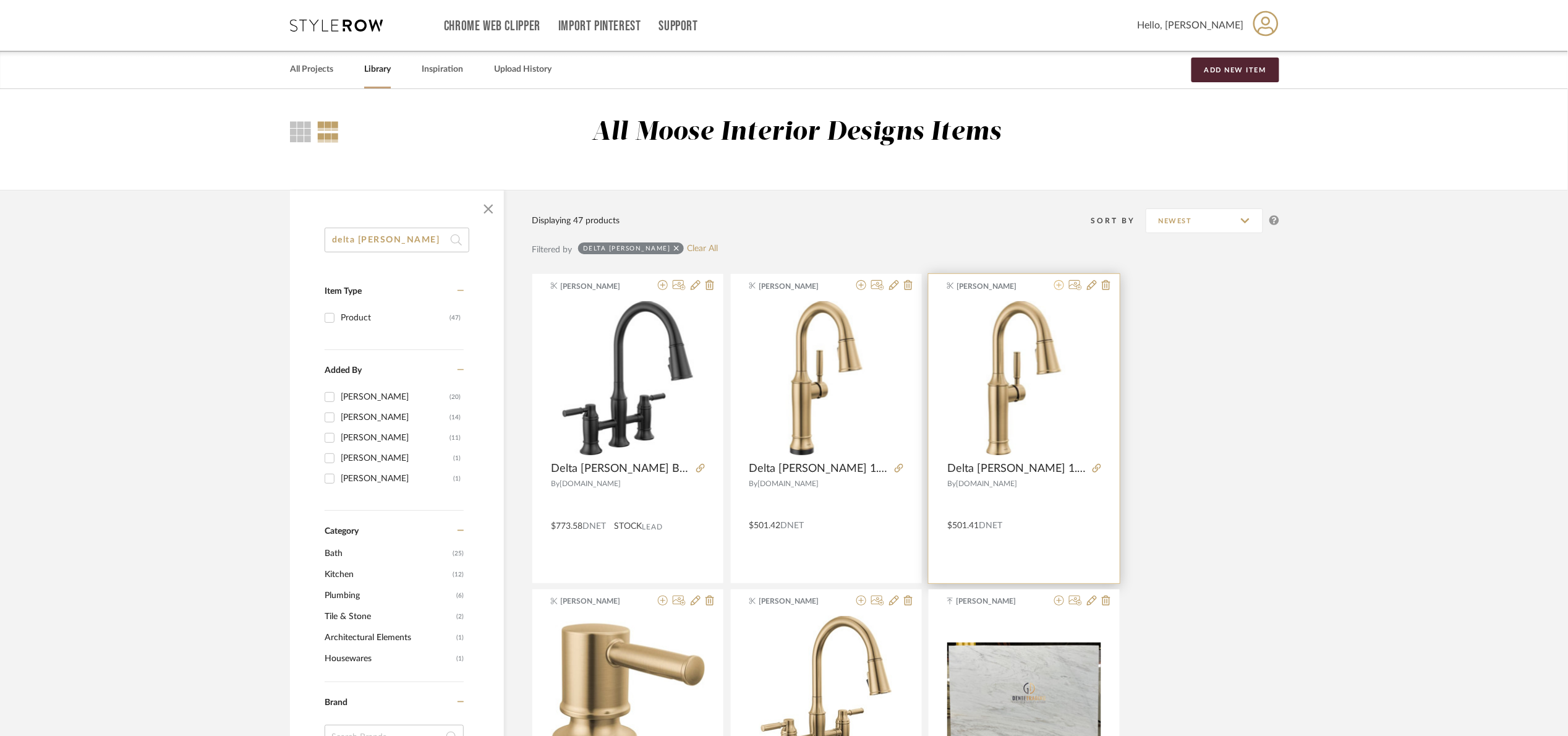
click at [1061, 287] on icon at bounding box center [1060, 285] width 10 height 10
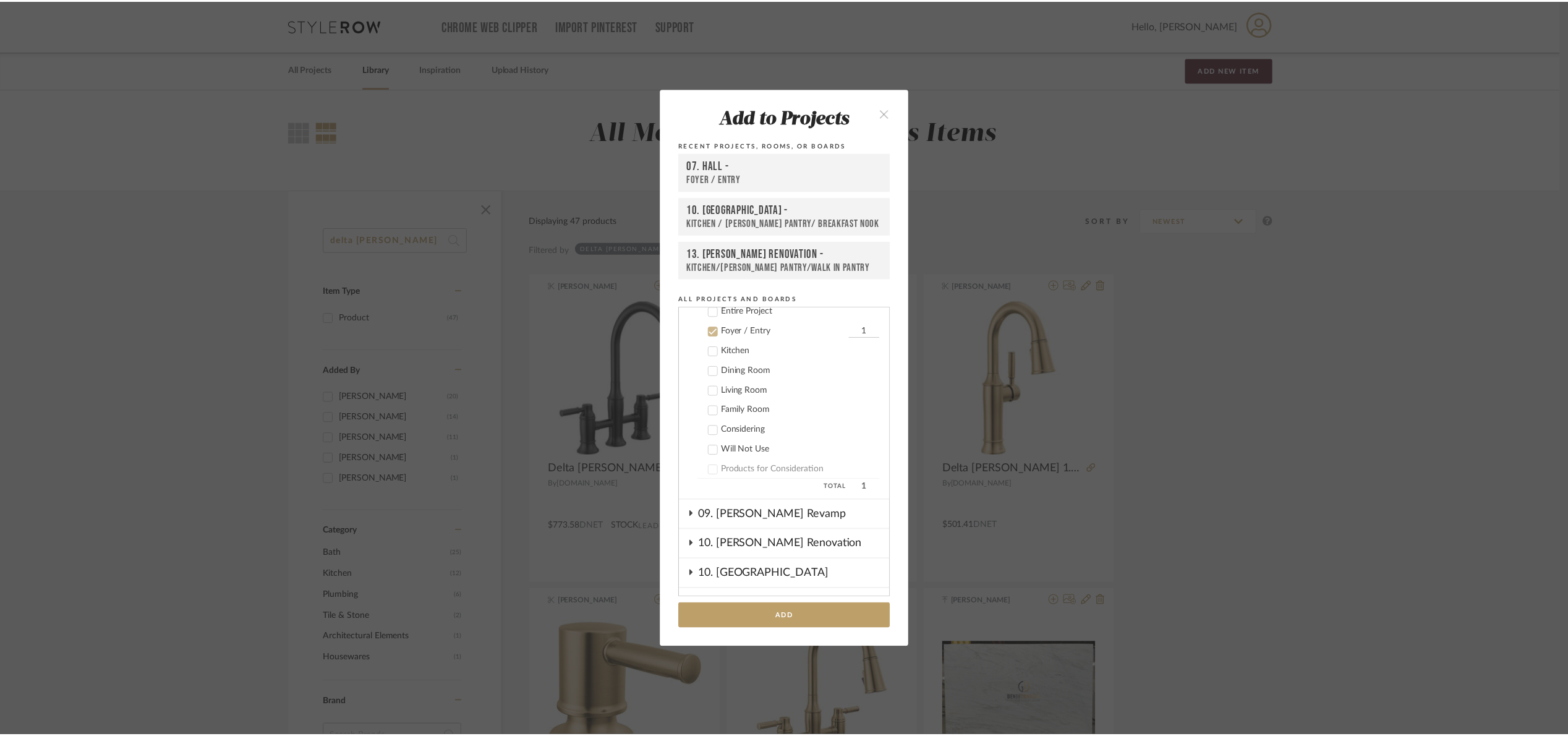
scroll to position [304, 0]
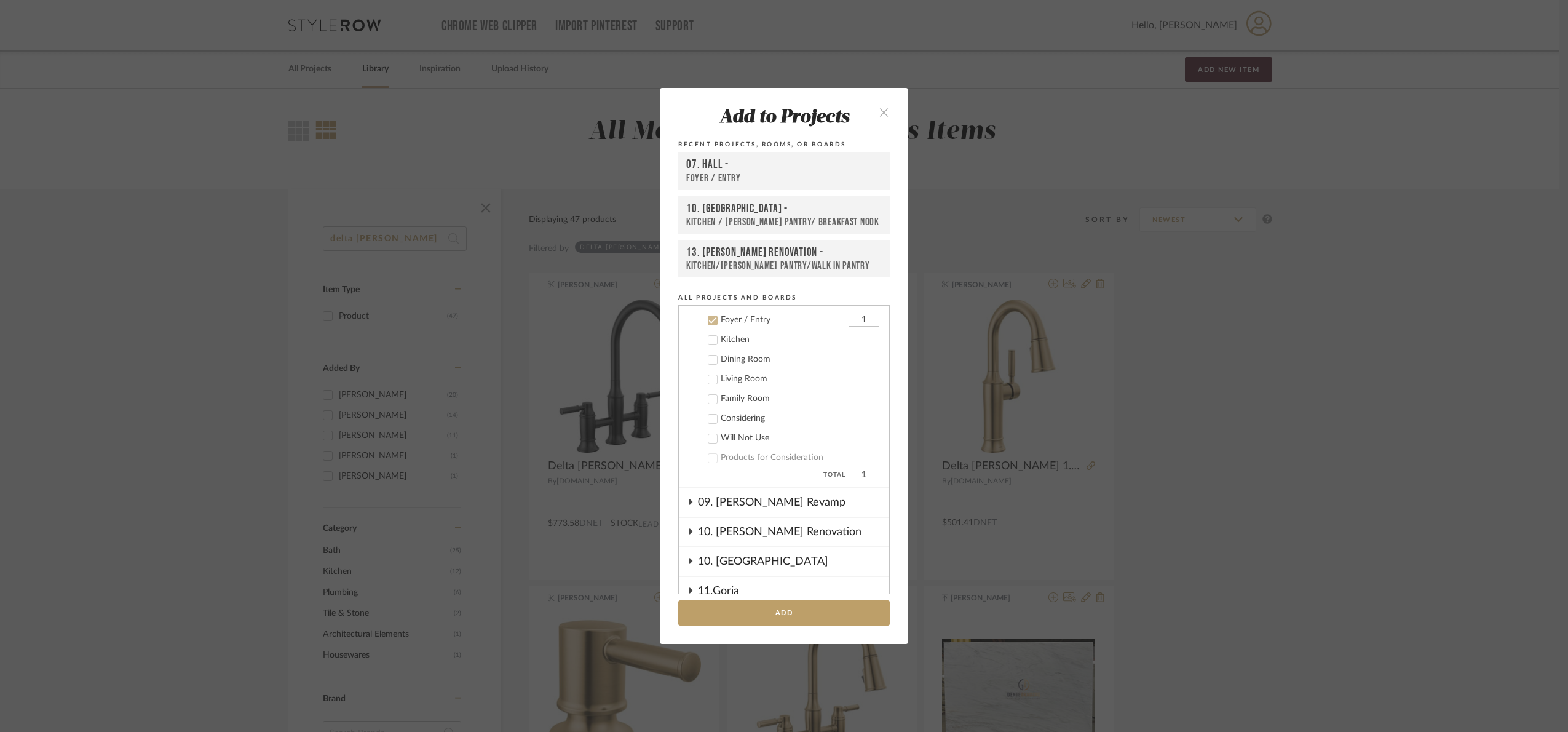
click at [724, 317] on div "Foyer / Entry" at bounding box center [783, 320] width 125 height 11
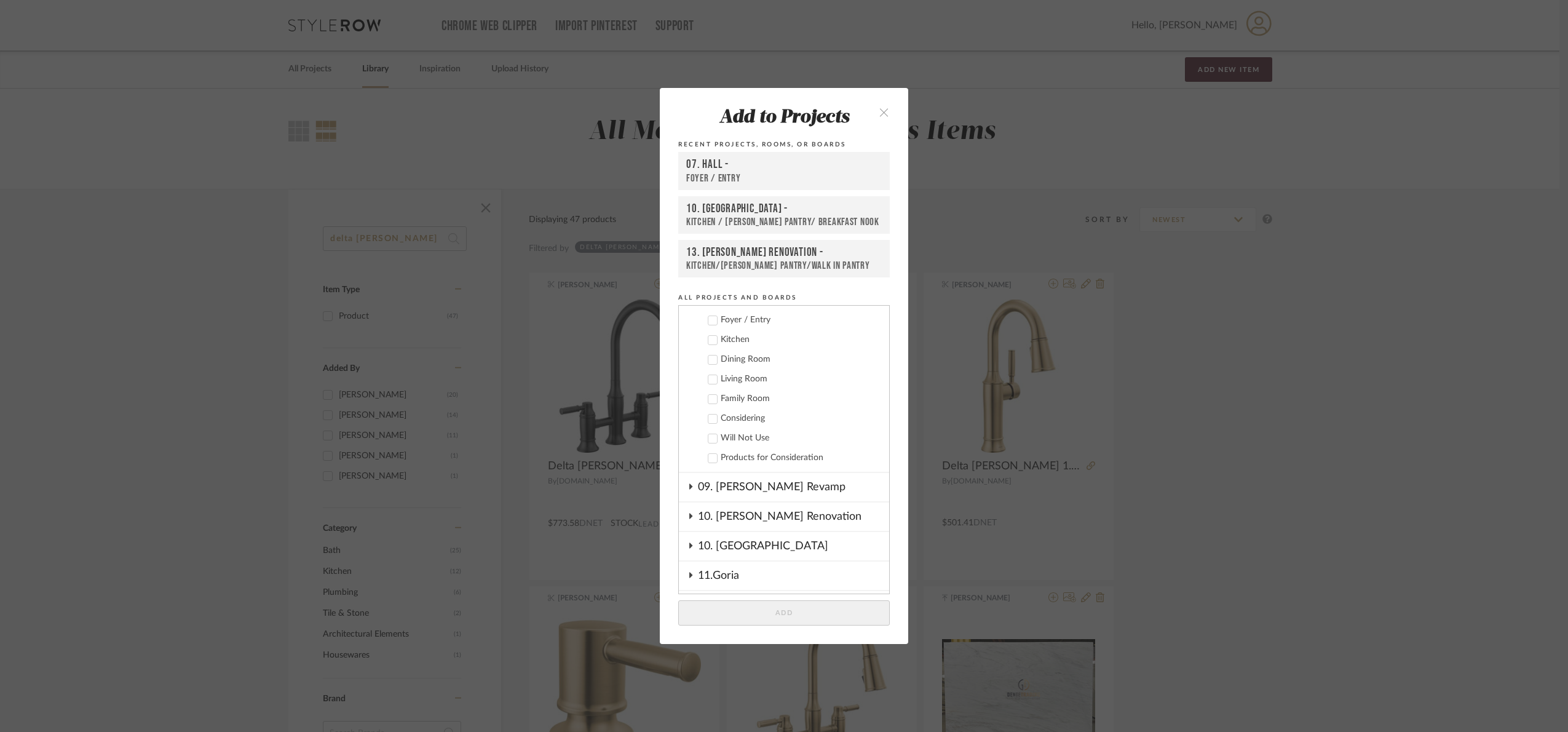
click at [731, 337] on div "Kitchen" at bounding box center [799, 339] width 159 height 11
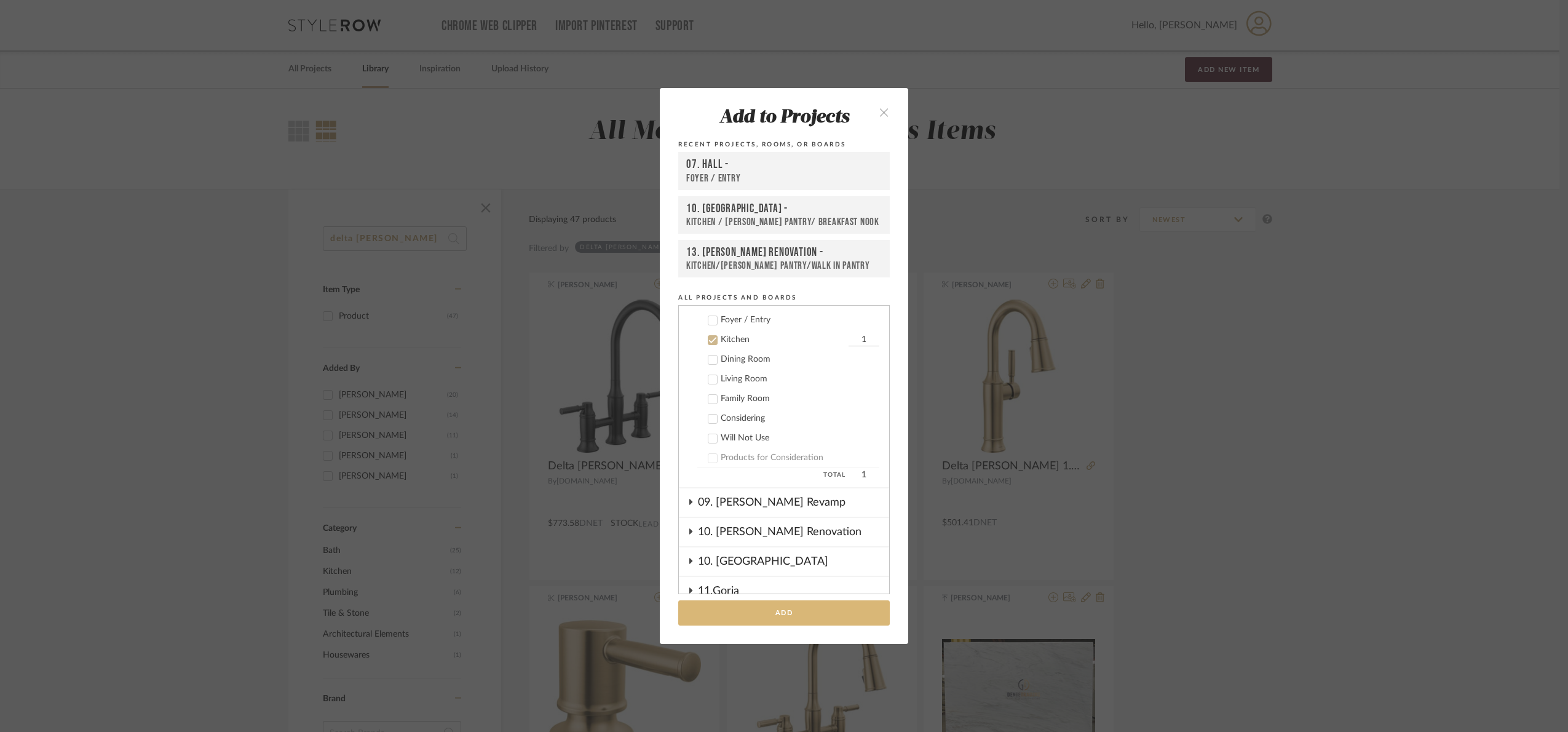
click at [792, 609] on button "Add" at bounding box center [784, 613] width 212 height 25
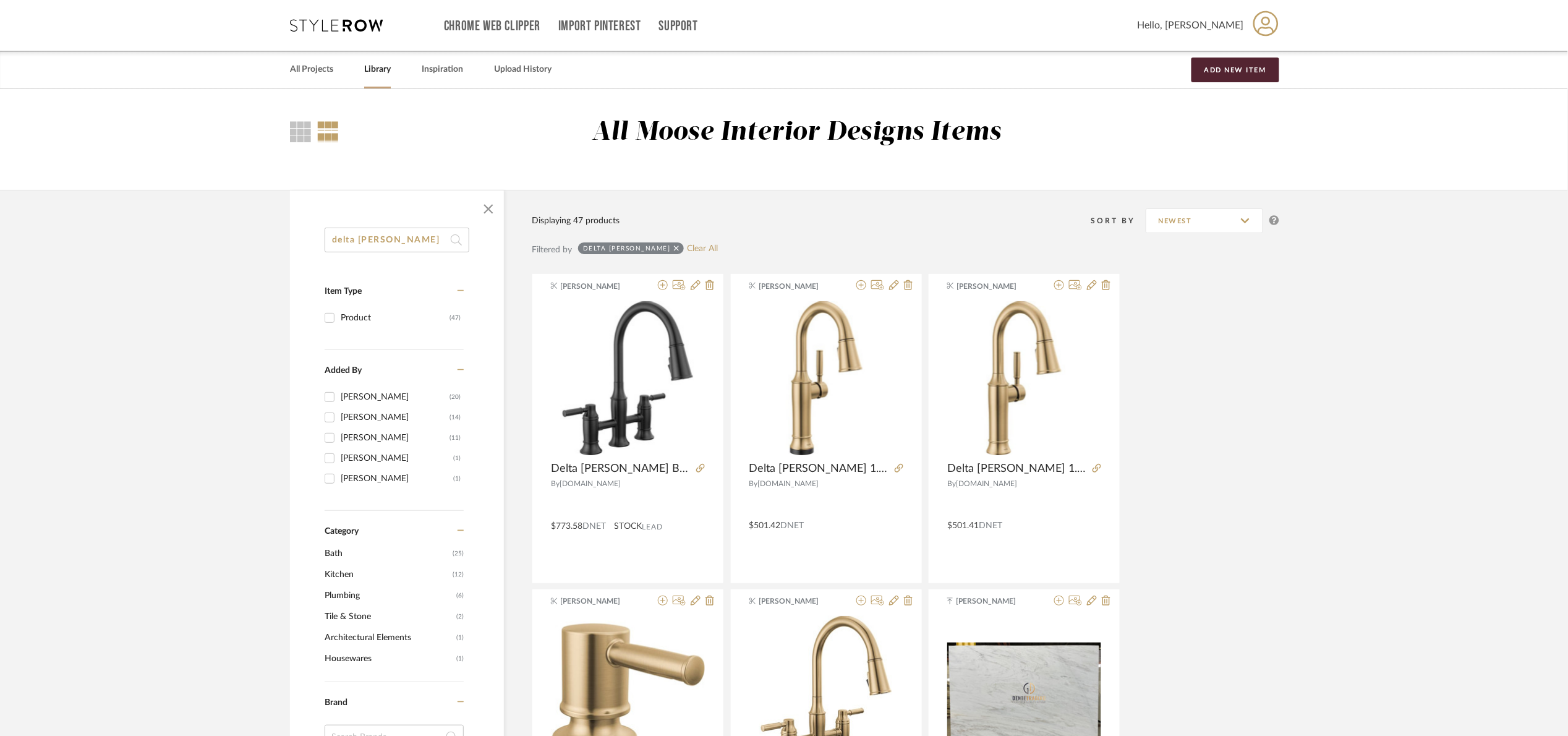
drag, startPoint x: 418, startPoint y: 240, endPoint x: 275, endPoint y: 251, distance: 143.4
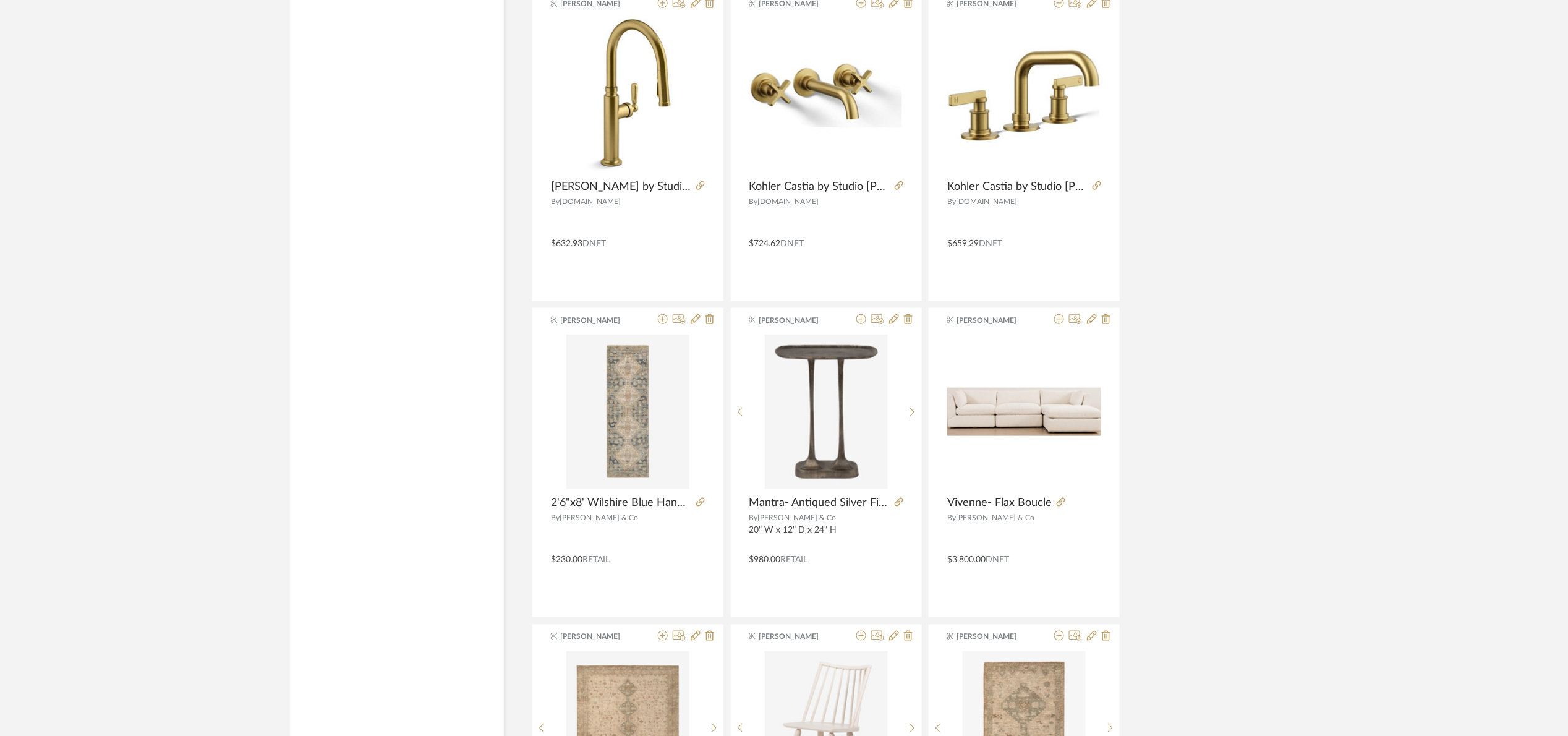
scroll to position [2504, 0]
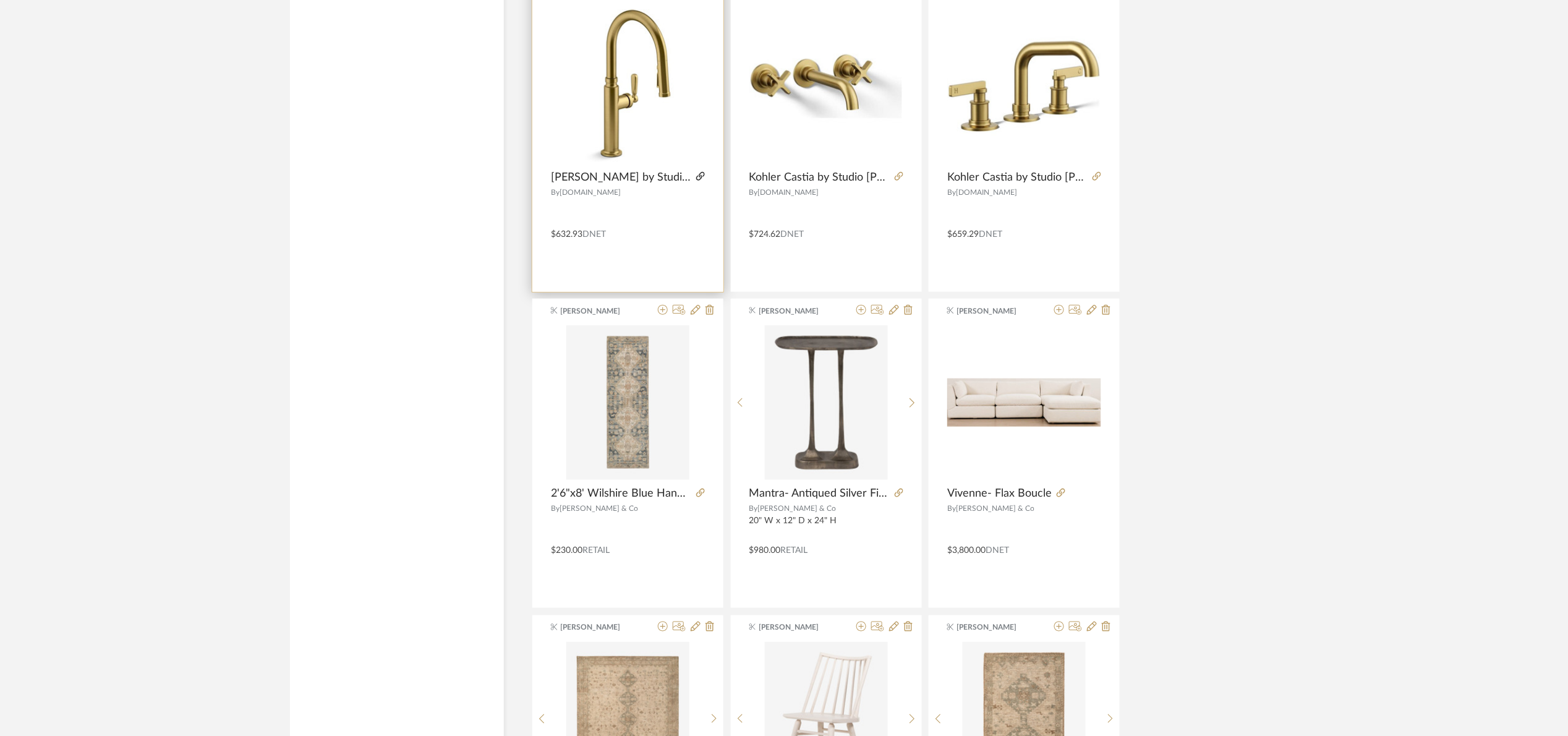
type input "mcgee"
click at [698, 175] on icon at bounding box center [700, 176] width 9 height 9
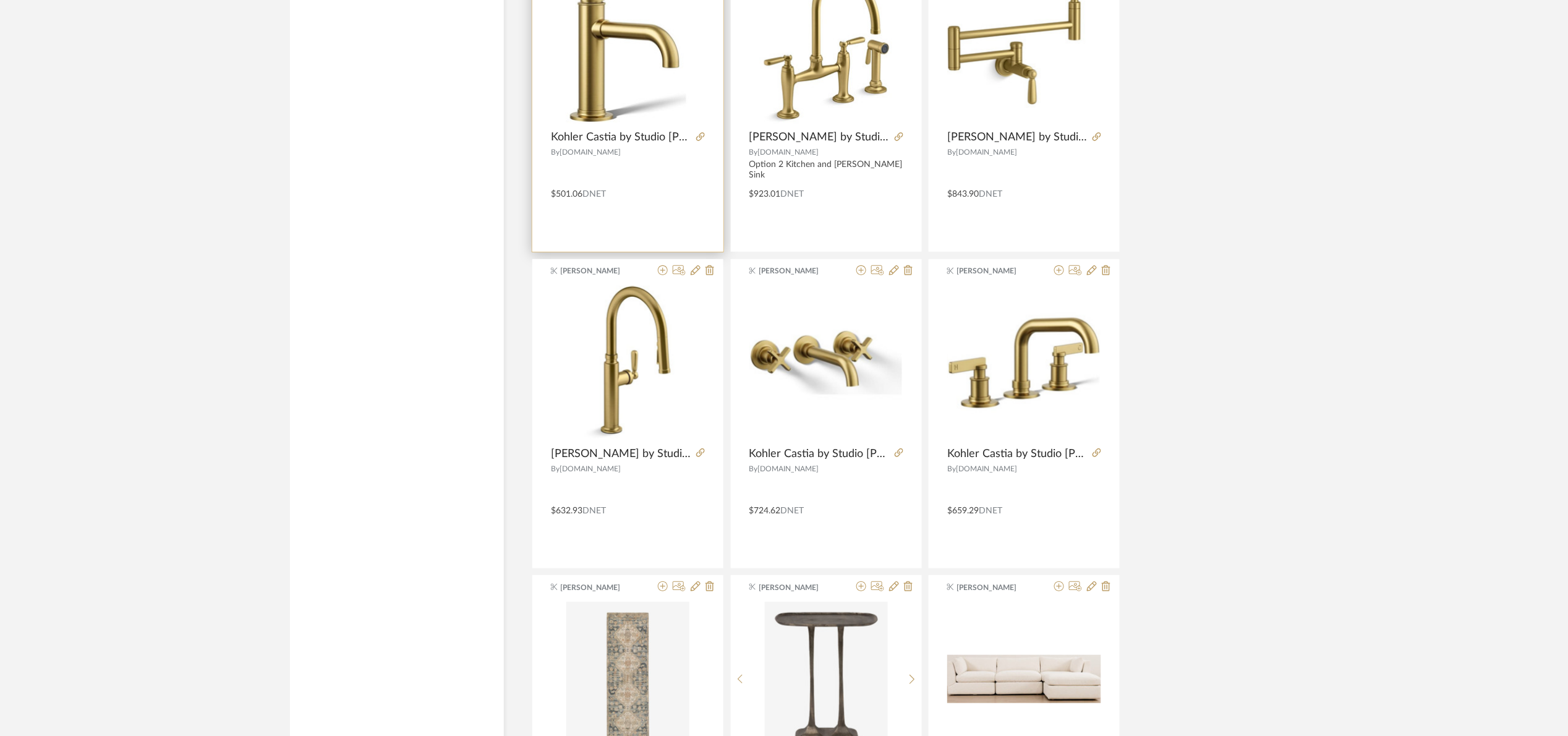
scroll to position [2226, 0]
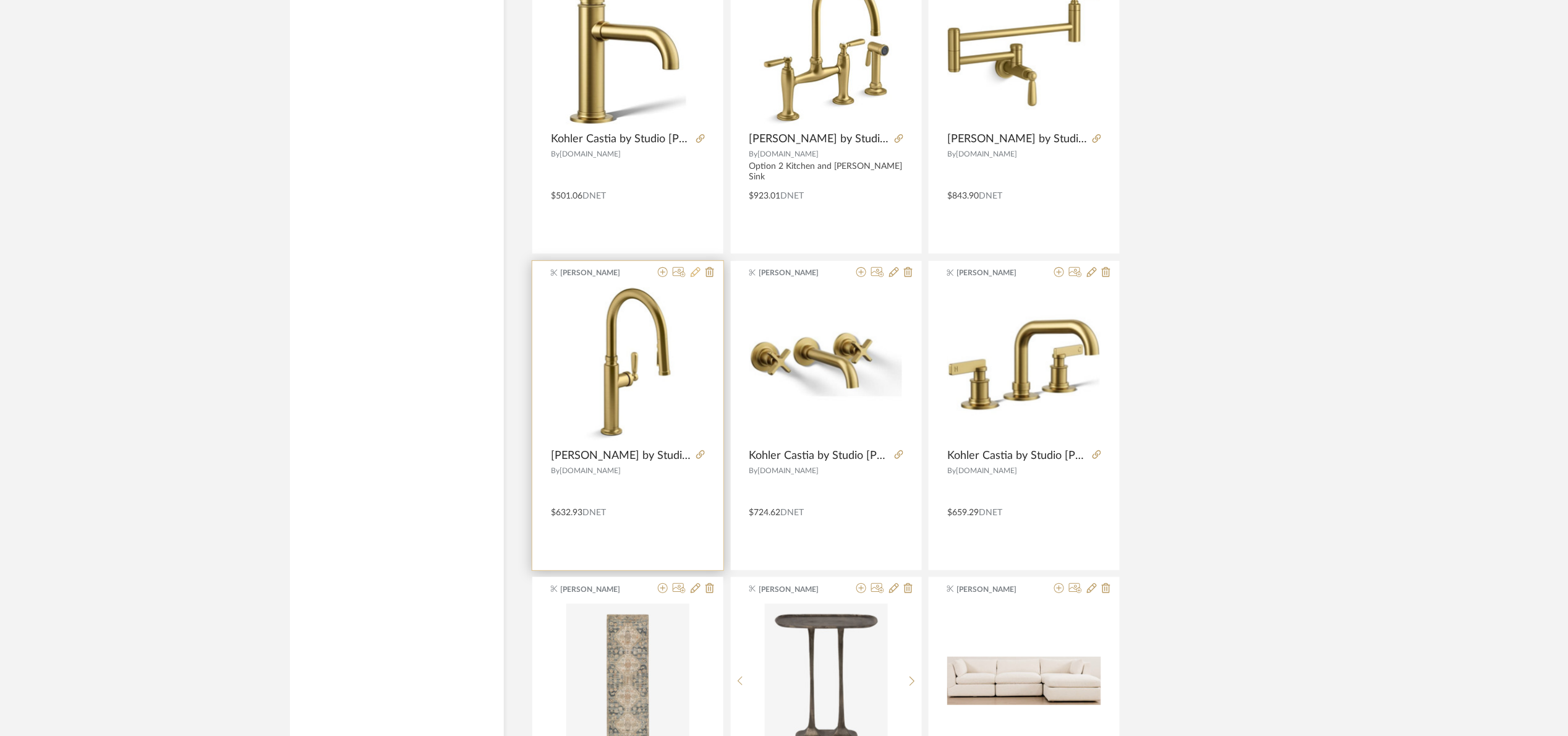
click at [696, 270] on icon at bounding box center [695, 272] width 10 height 10
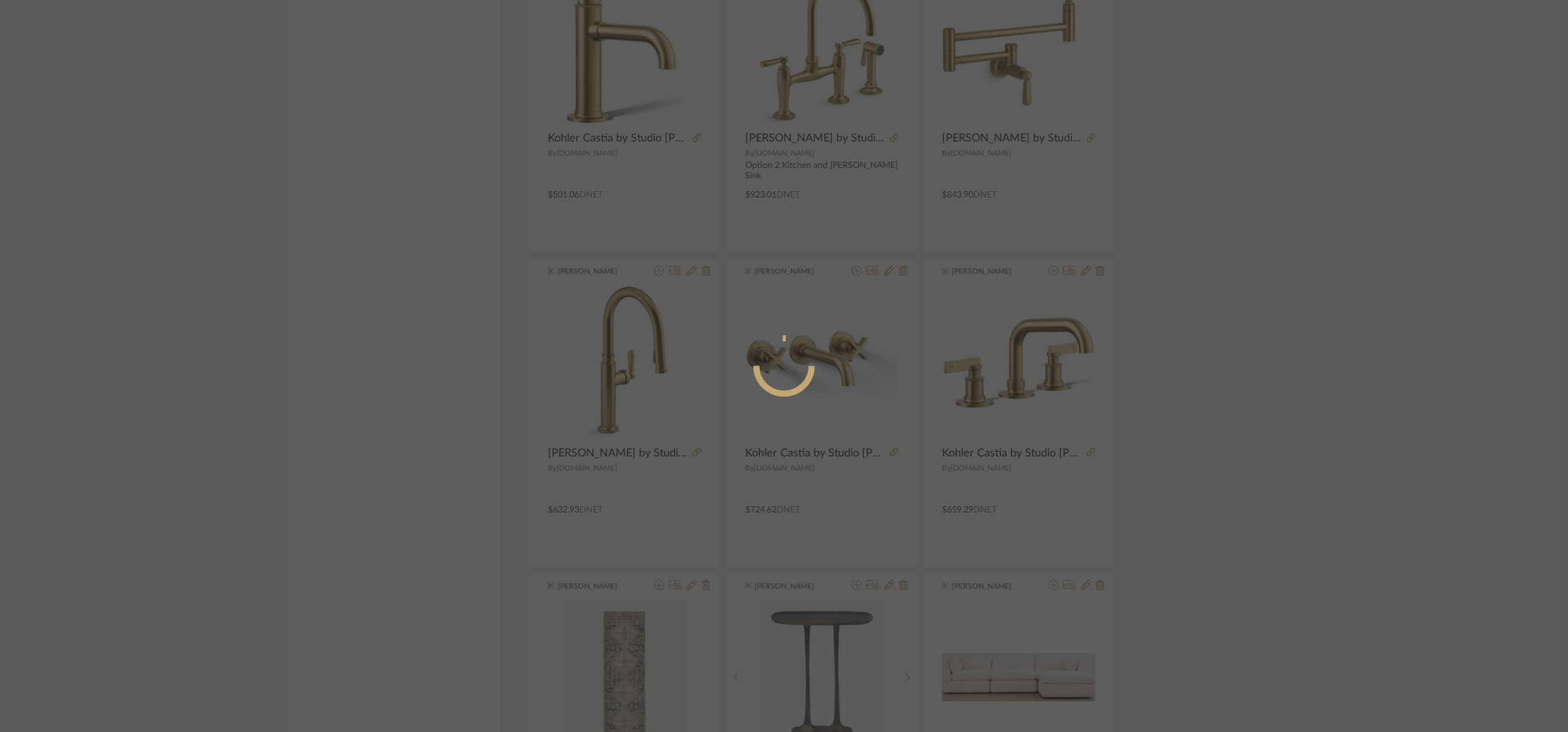
radio input "true"
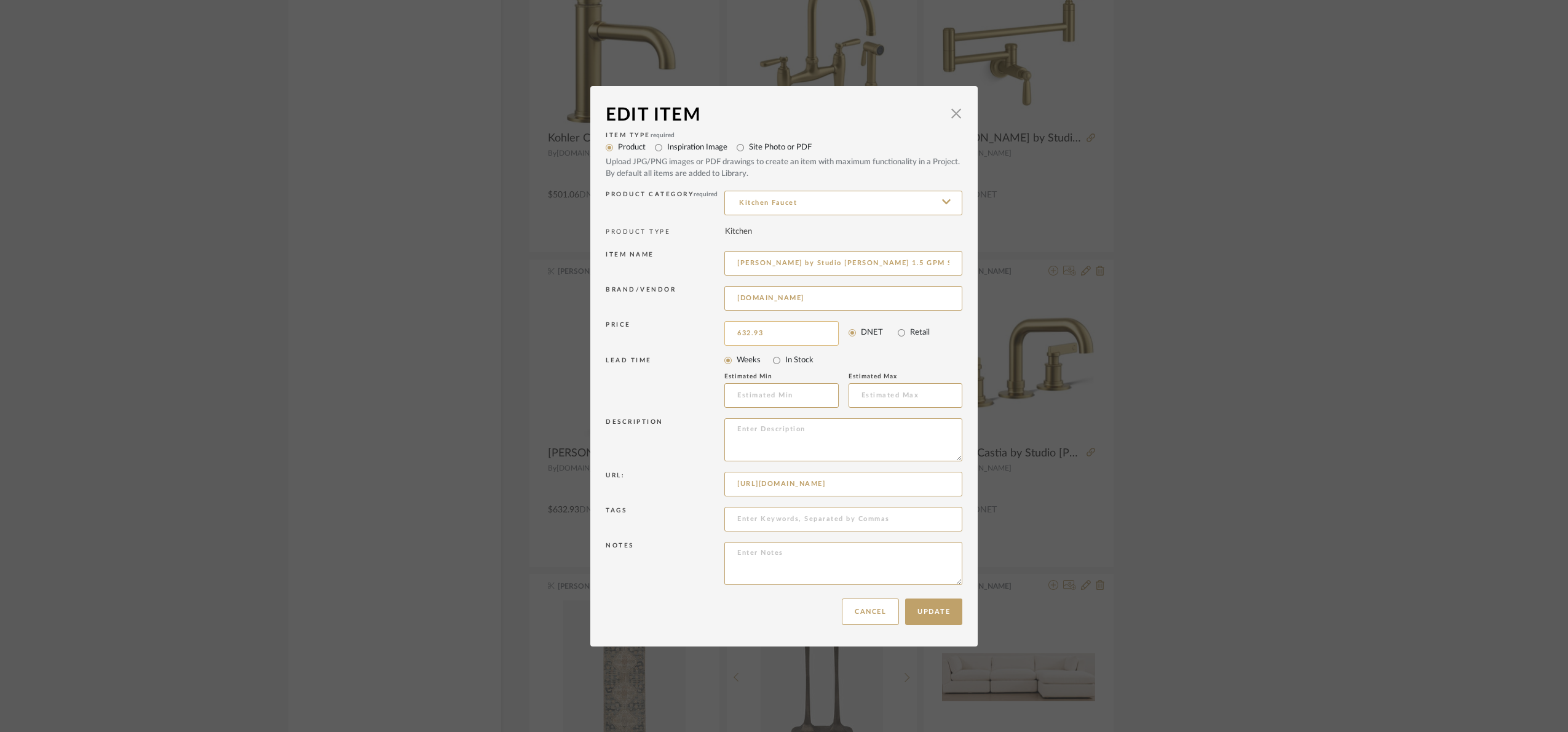
click at [771, 326] on input "632.93" at bounding box center [781, 333] width 115 height 25
type input "$32.93"
click at [923, 603] on button "Update" at bounding box center [933, 611] width 57 height 26
click at [766, 332] on sr-spinner at bounding box center [784, 366] width 387 height 561
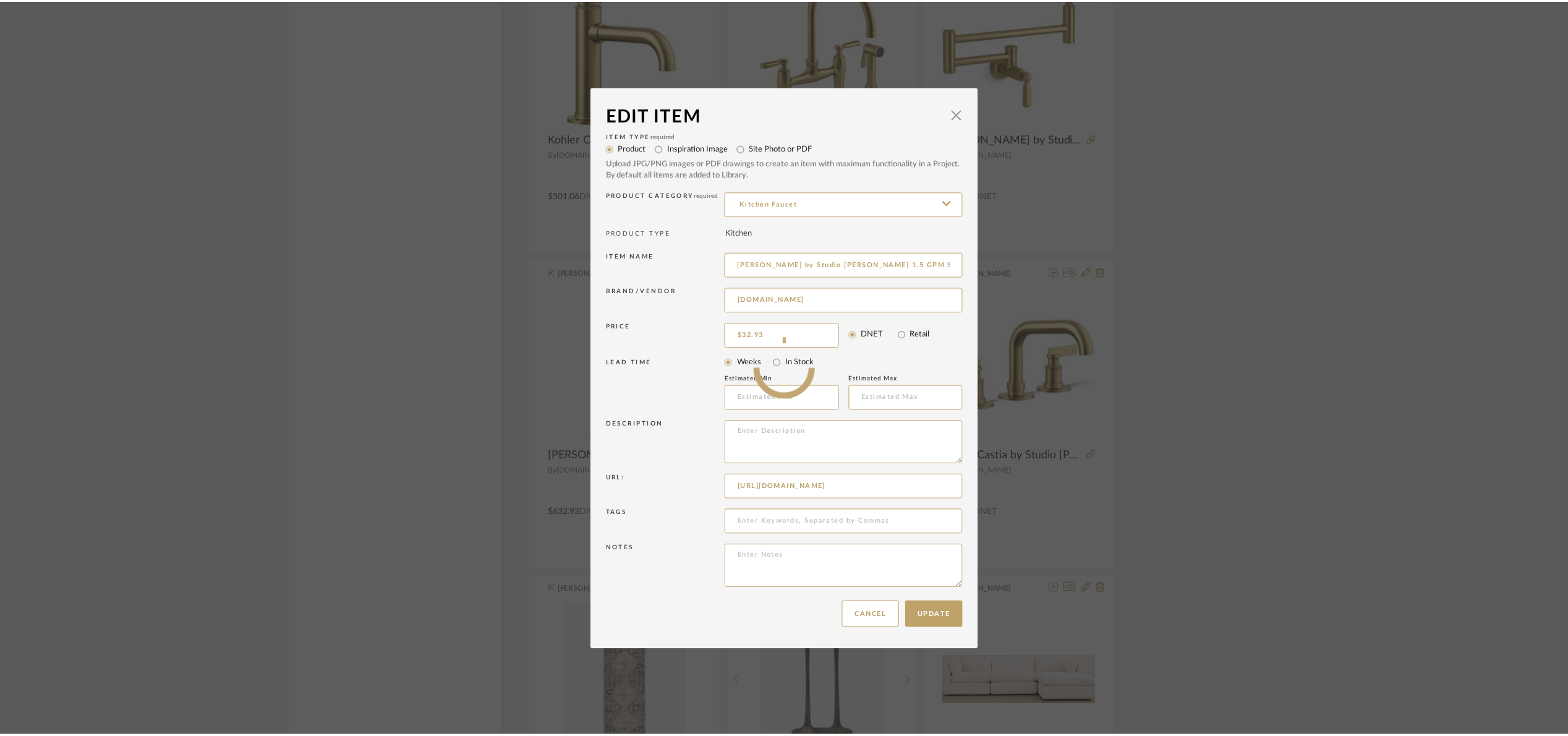
scroll to position [2226, 0]
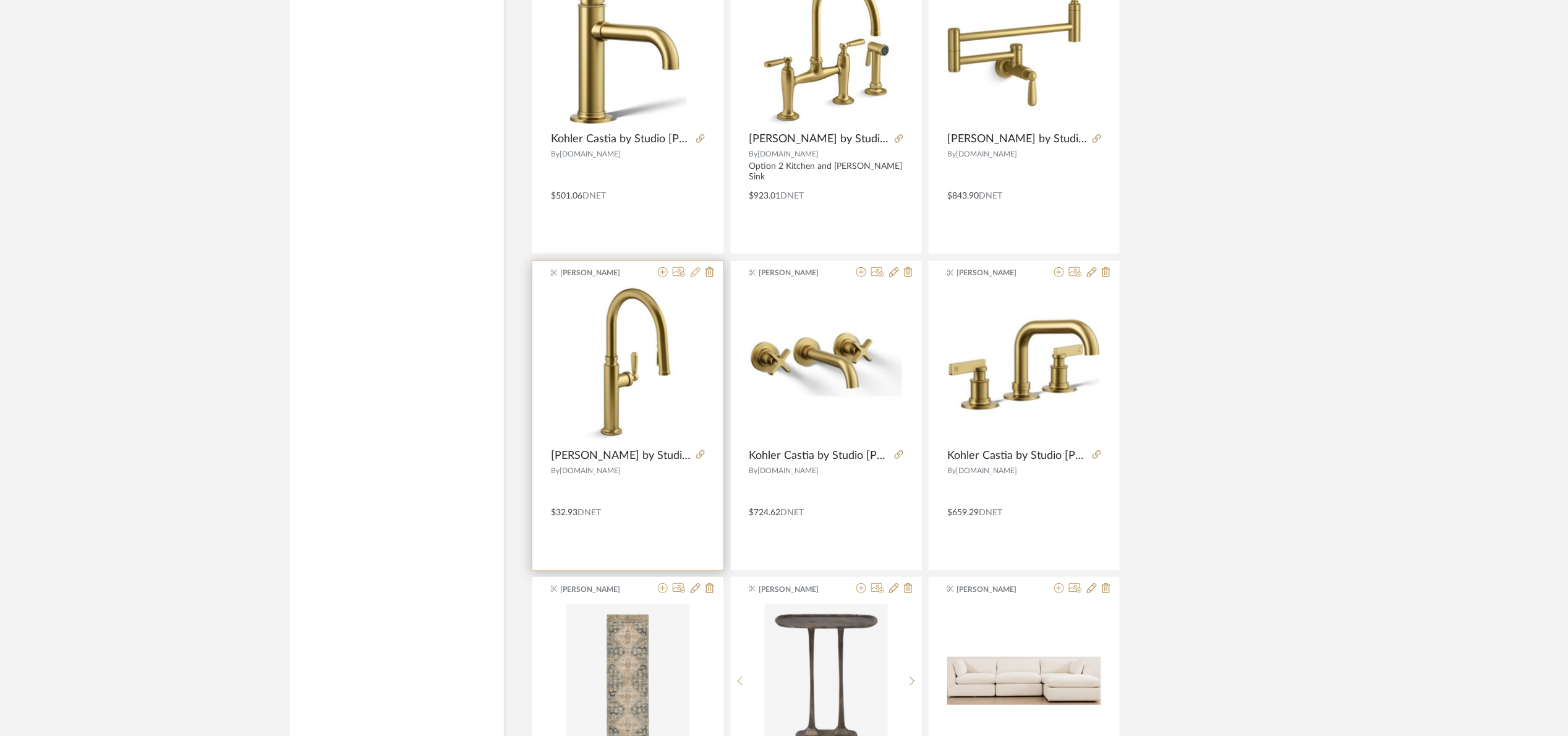
click at [694, 273] on icon at bounding box center [695, 272] width 10 height 10
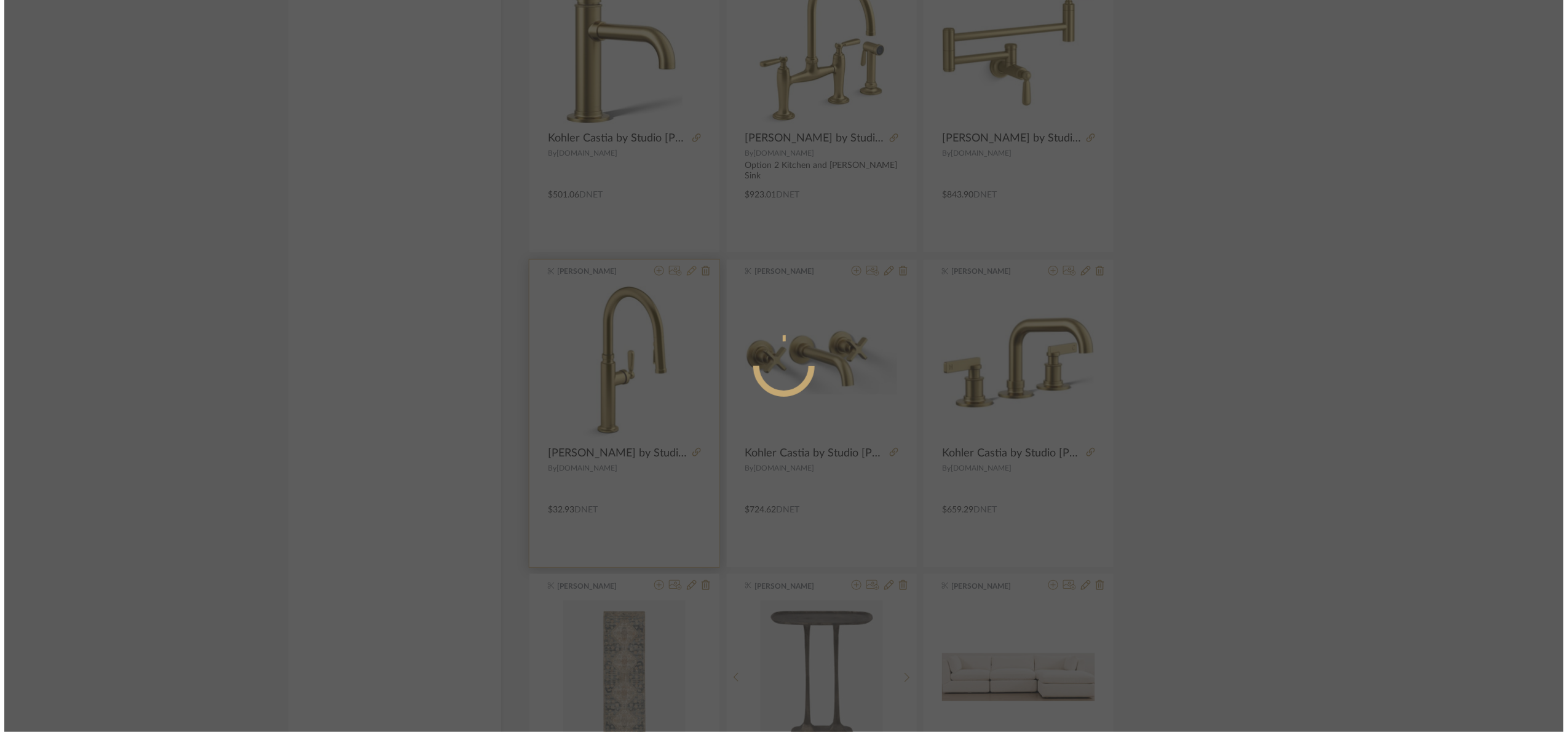
scroll to position [0, 0]
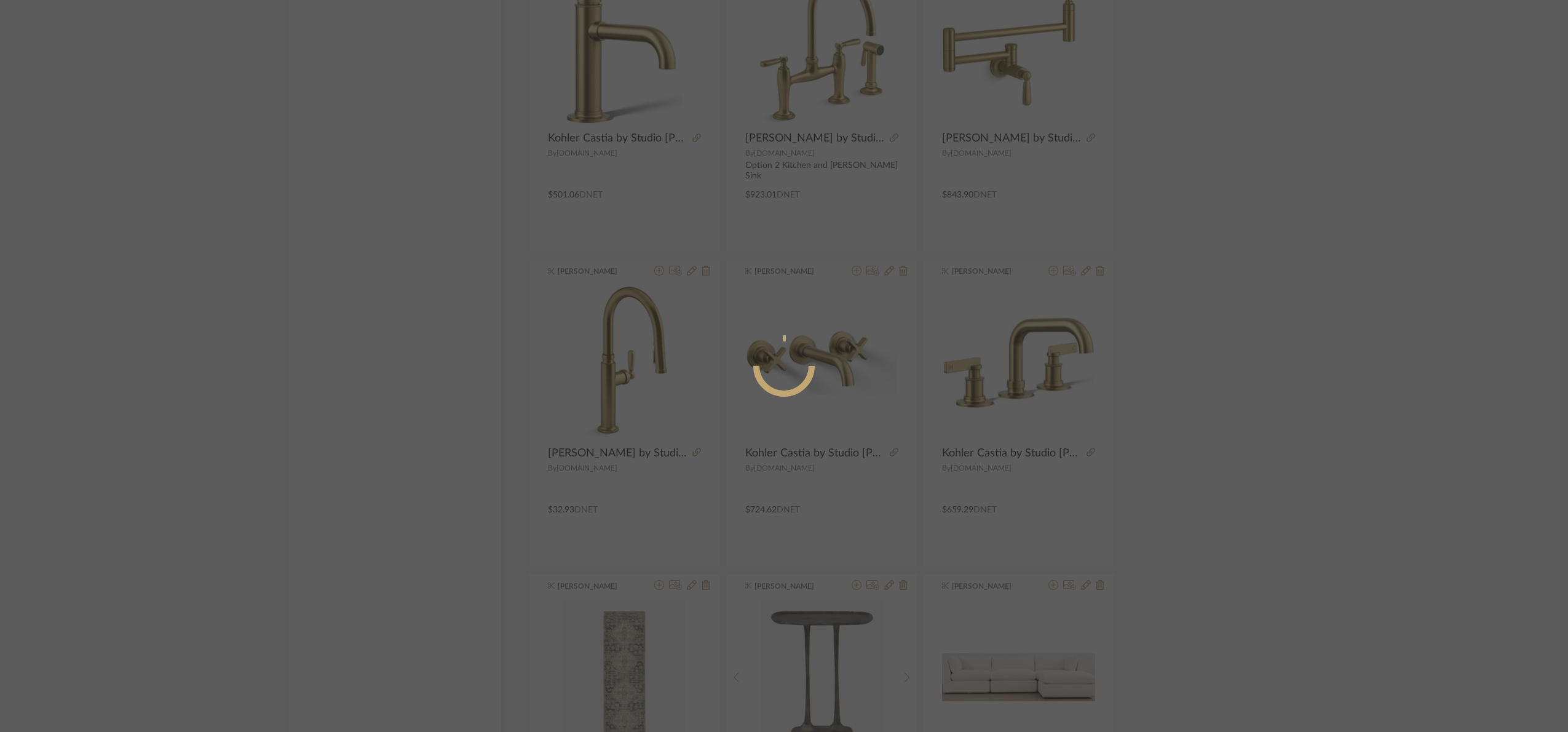
radio input "true"
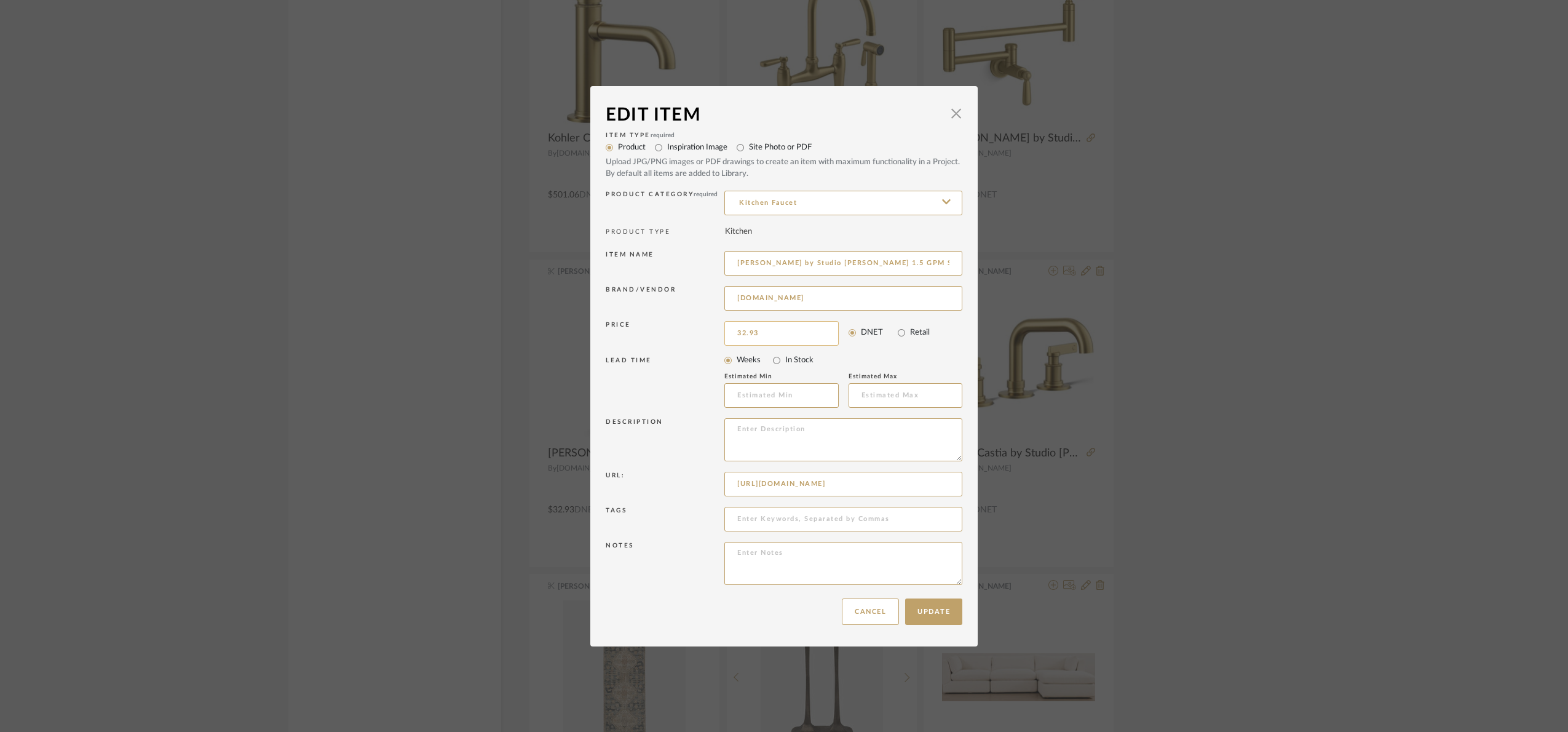
click at [767, 332] on input "32.93" at bounding box center [781, 333] width 115 height 25
drag, startPoint x: 767, startPoint y: 335, endPoint x: 677, endPoint y: 329, distance: 90.2
click at [677, 329] on div "Price 32.93 DNET Retail" at bounding box center [784, 333] width 356 height 31
drag, startPoint x: 787, startPoint y: 337, endPoint x: 585, endPoint y: 353, distance: 202.6
click at [585, 353] on div "Edit Item × Item Type required Product Inspiration Image Site Photo or PDF Uplo…" at bounding box center [784, 366] width 1568 height 732
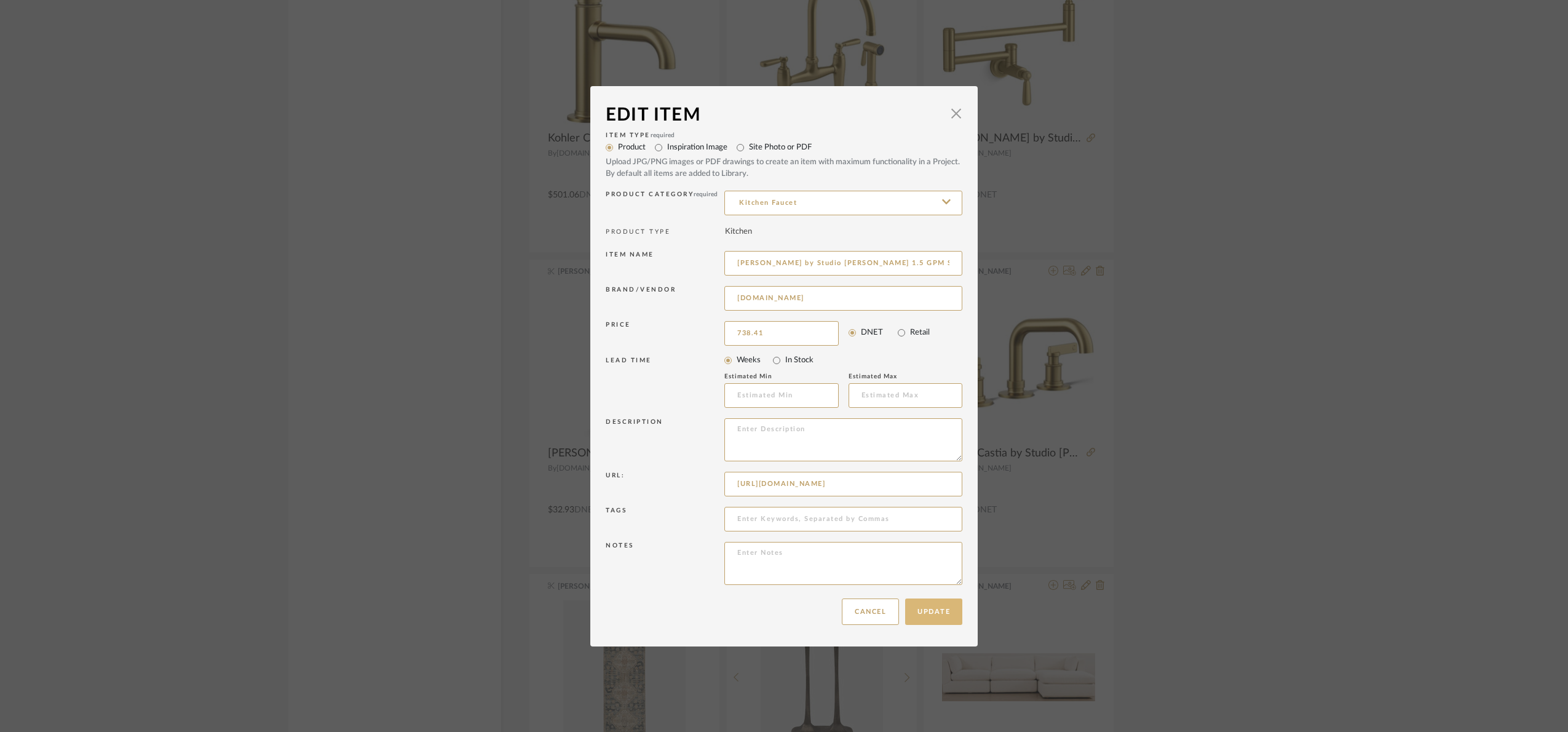
type input "$738.41"
click at [931, 611] on button "Update" at bounding box center [933, 611] width 57 height 26
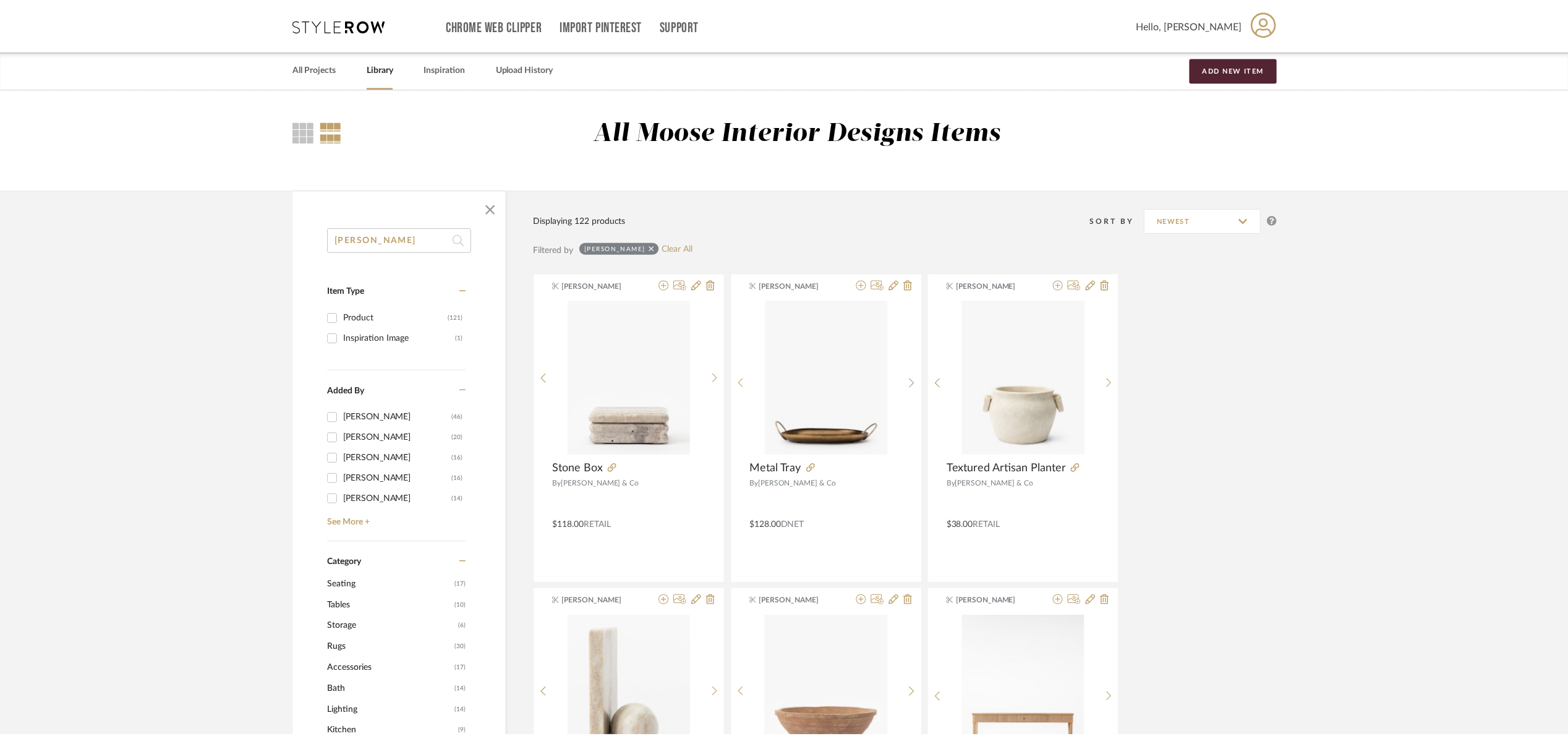
scroll to position [2226, 0]
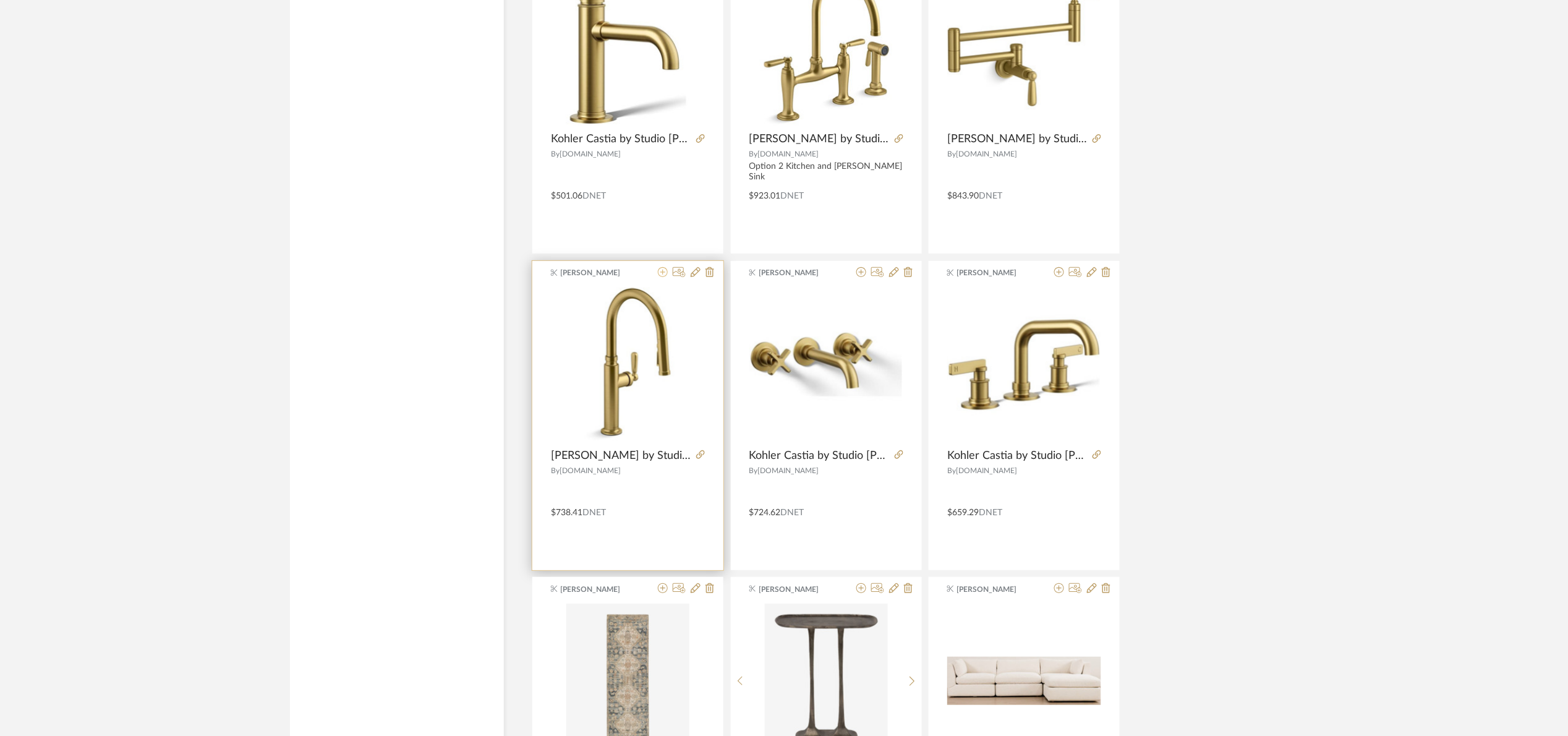
click at [663, 274] on icon at bounding box center [662, 272] width 10 height 10
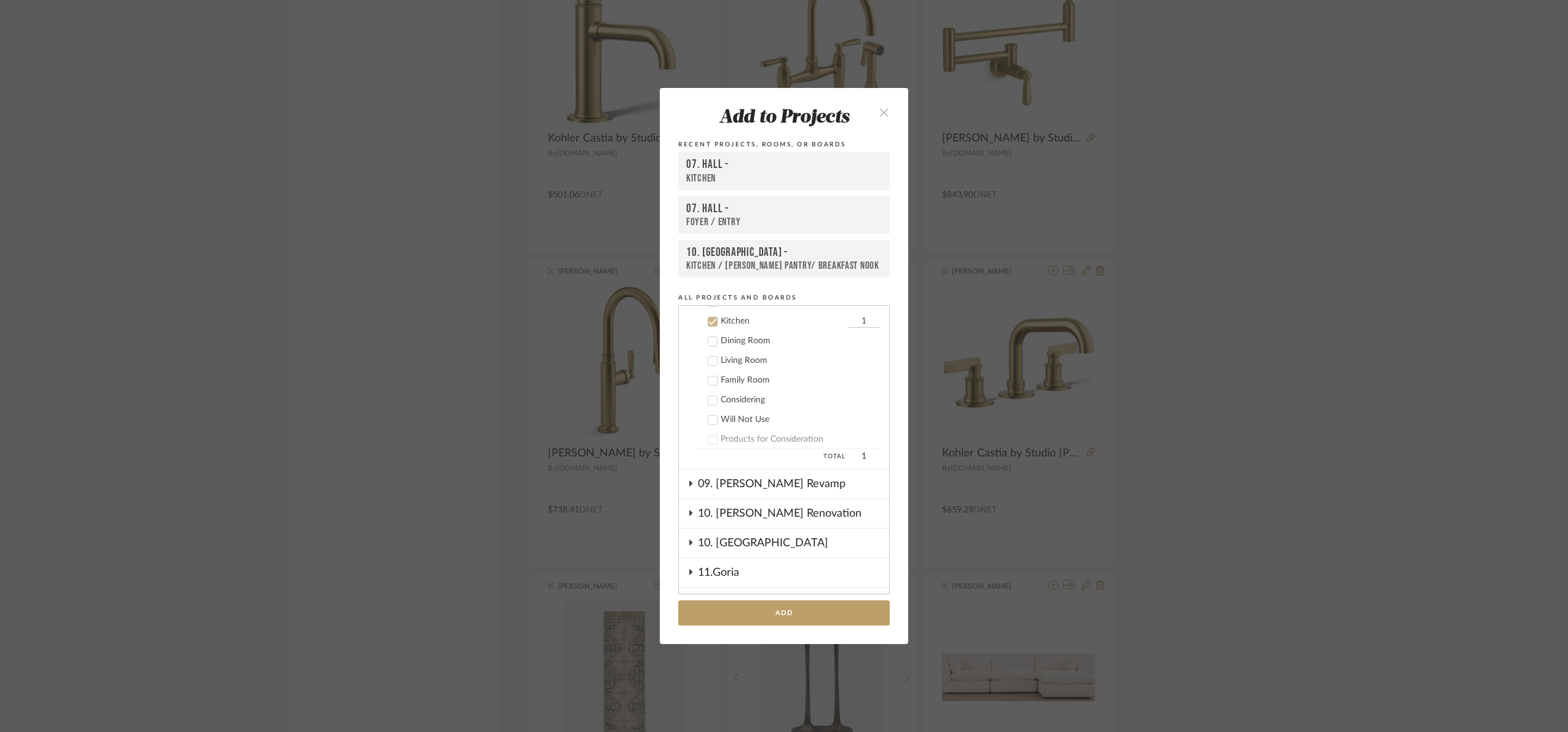
scroll to position [322, 0]
click at [847, 609] on button "Add" at bounding box center [784, 613] width 212 height 25
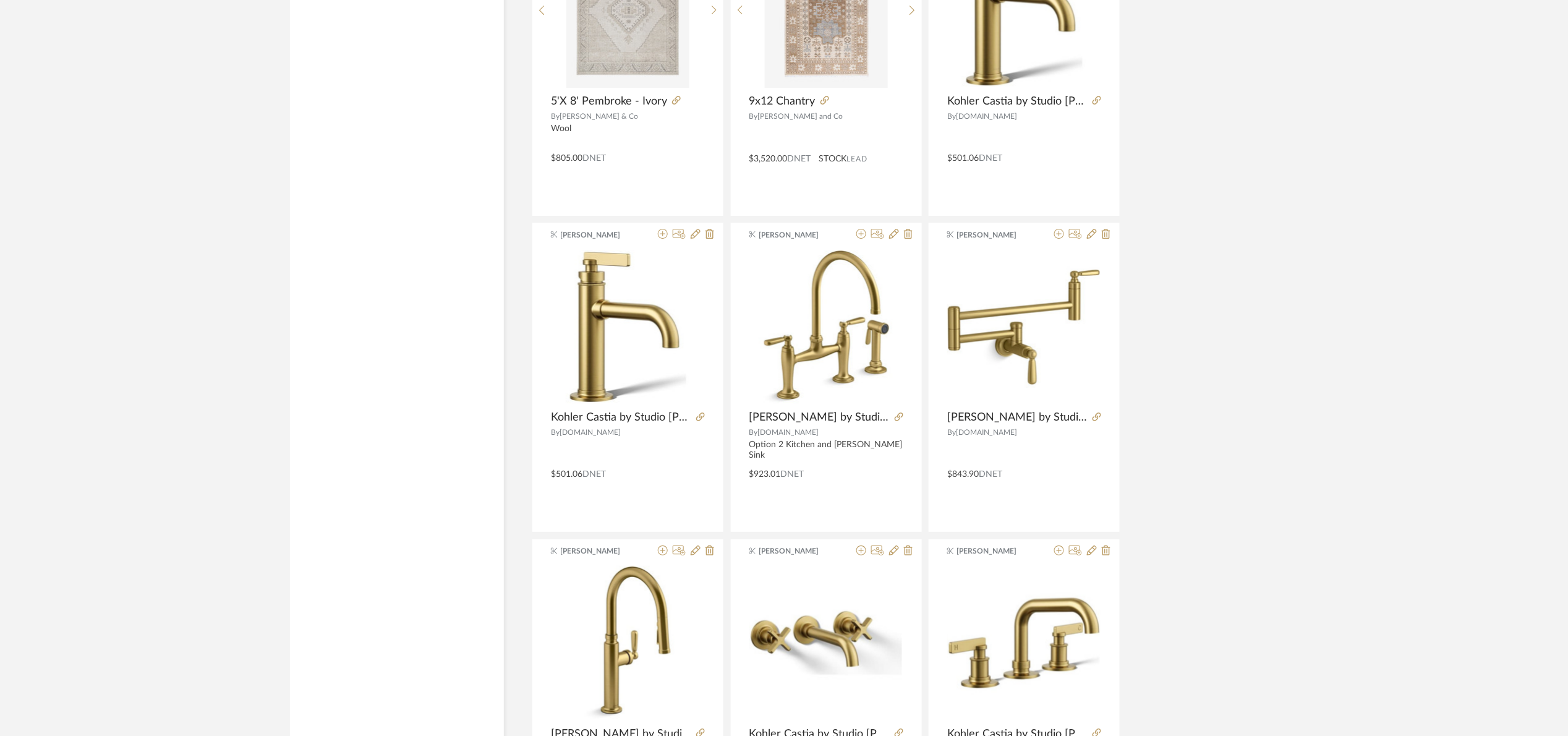
scroll to position [0, 0]
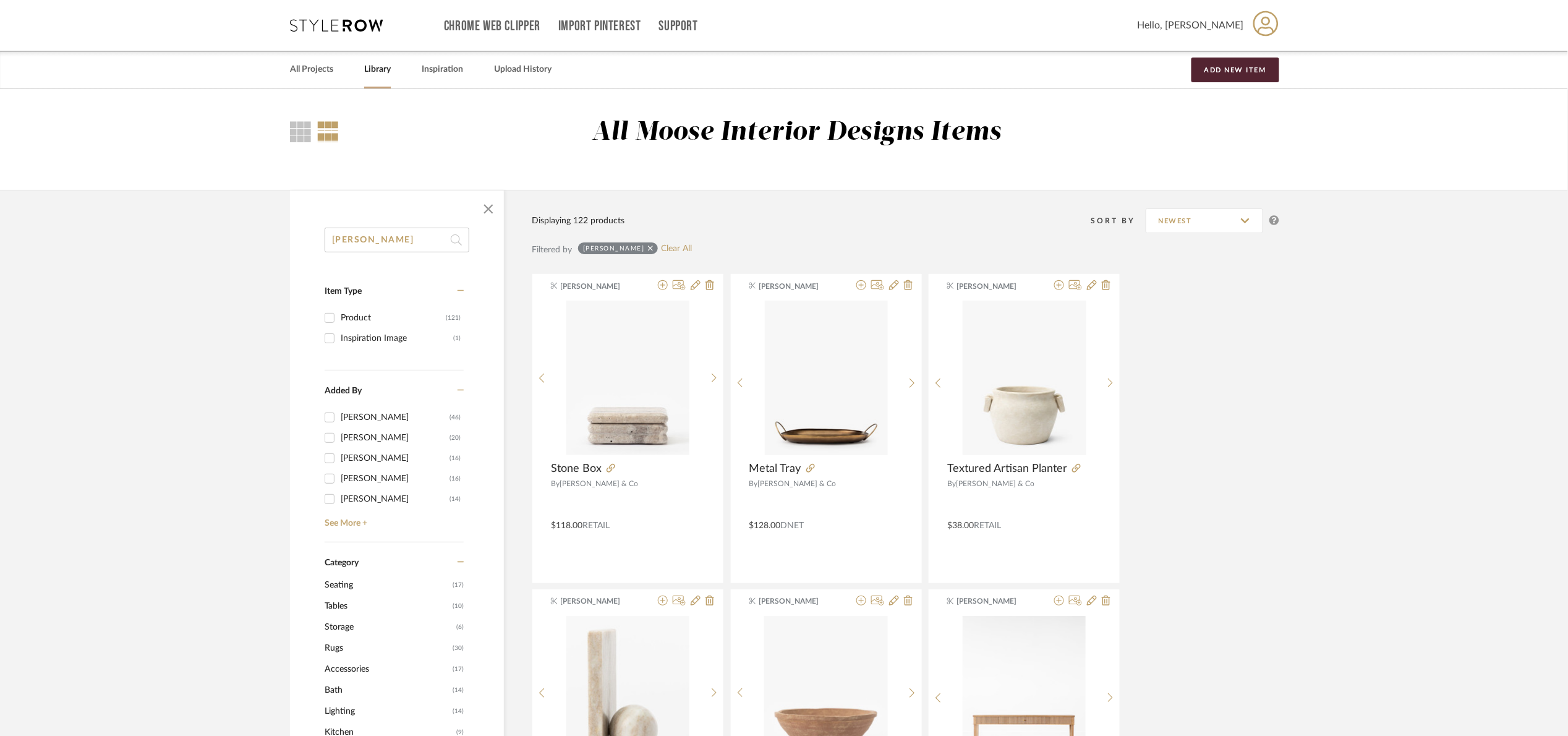
drag, startPoint x: 398, startPoint y: 240, endPoint x: 289, endPoint y: 265, distance: 111.8
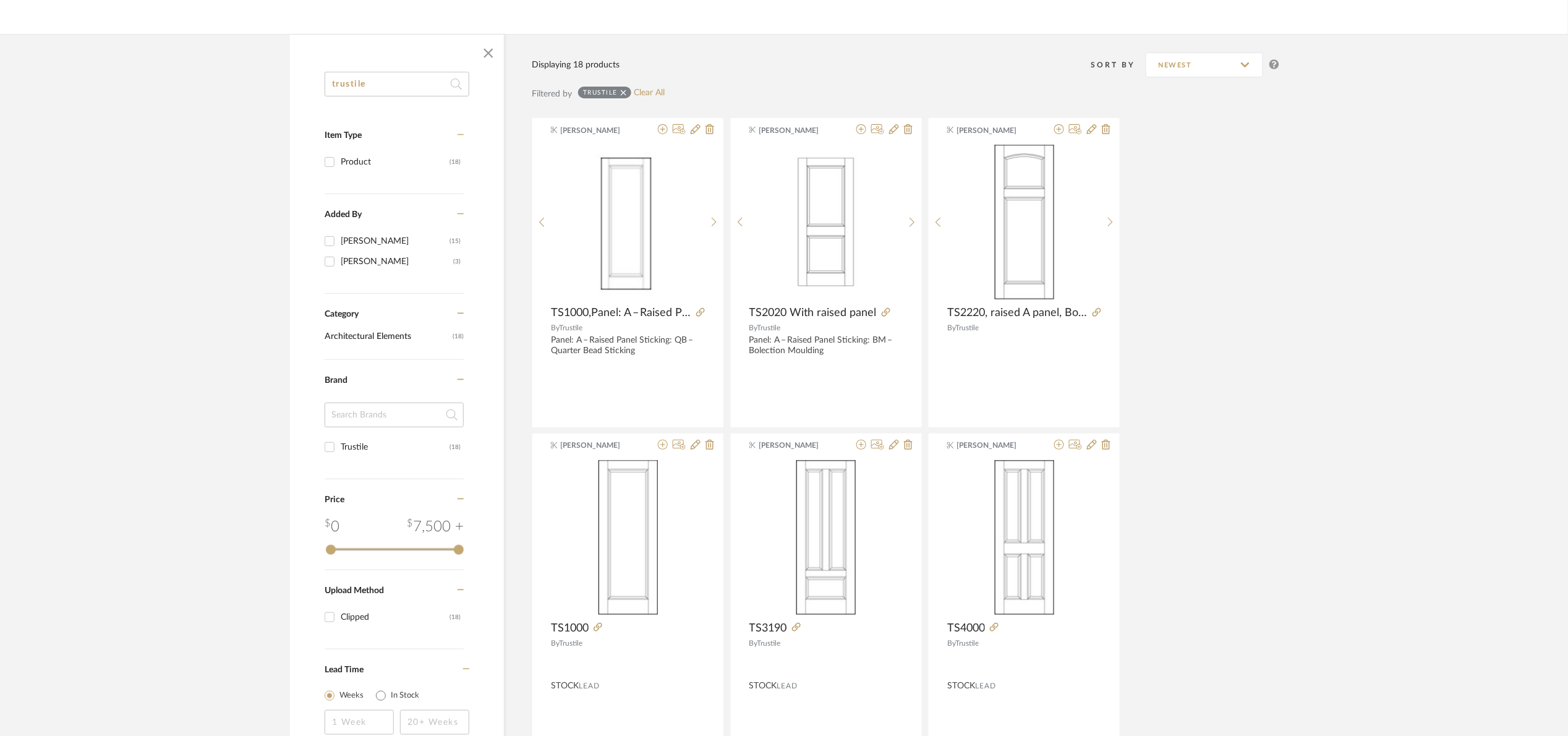
scroll to position [371, 0]
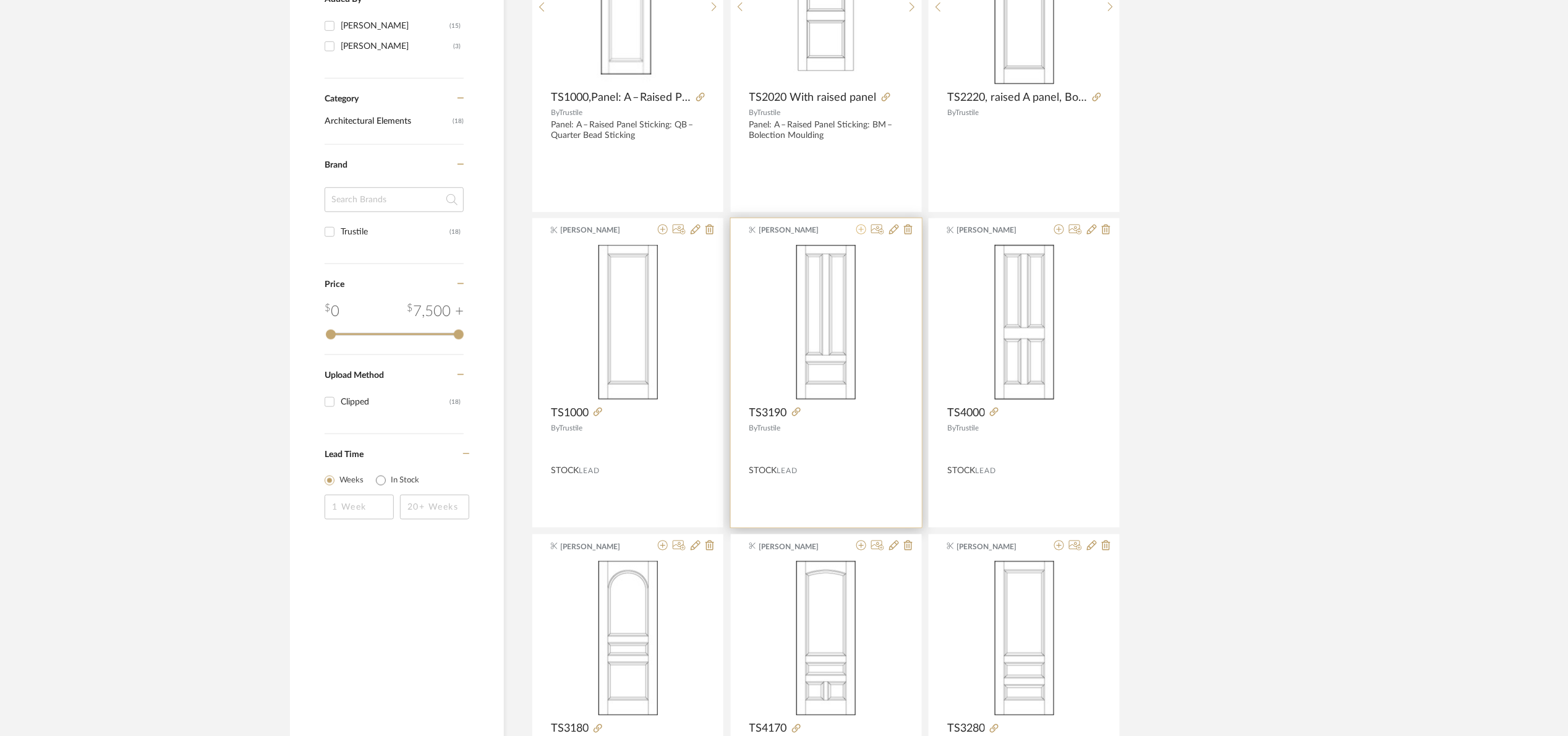
click at [859, 230] on icon at bounding box center [861, 230] width 10 height 10
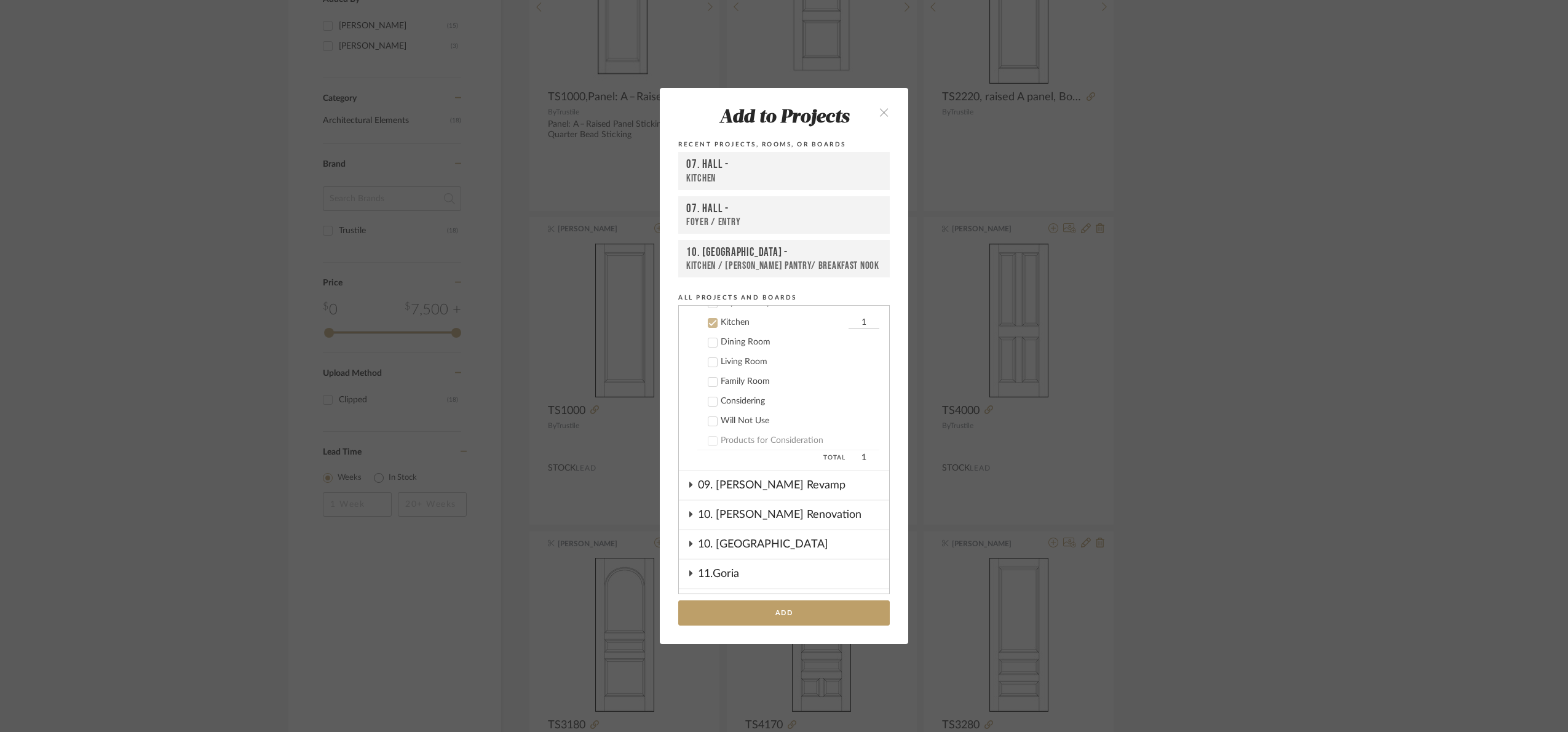
scroll to position [322, 0]
click at [720, 319] on div "Kitchen" at bounding box center [783, 320] width 125 height 11
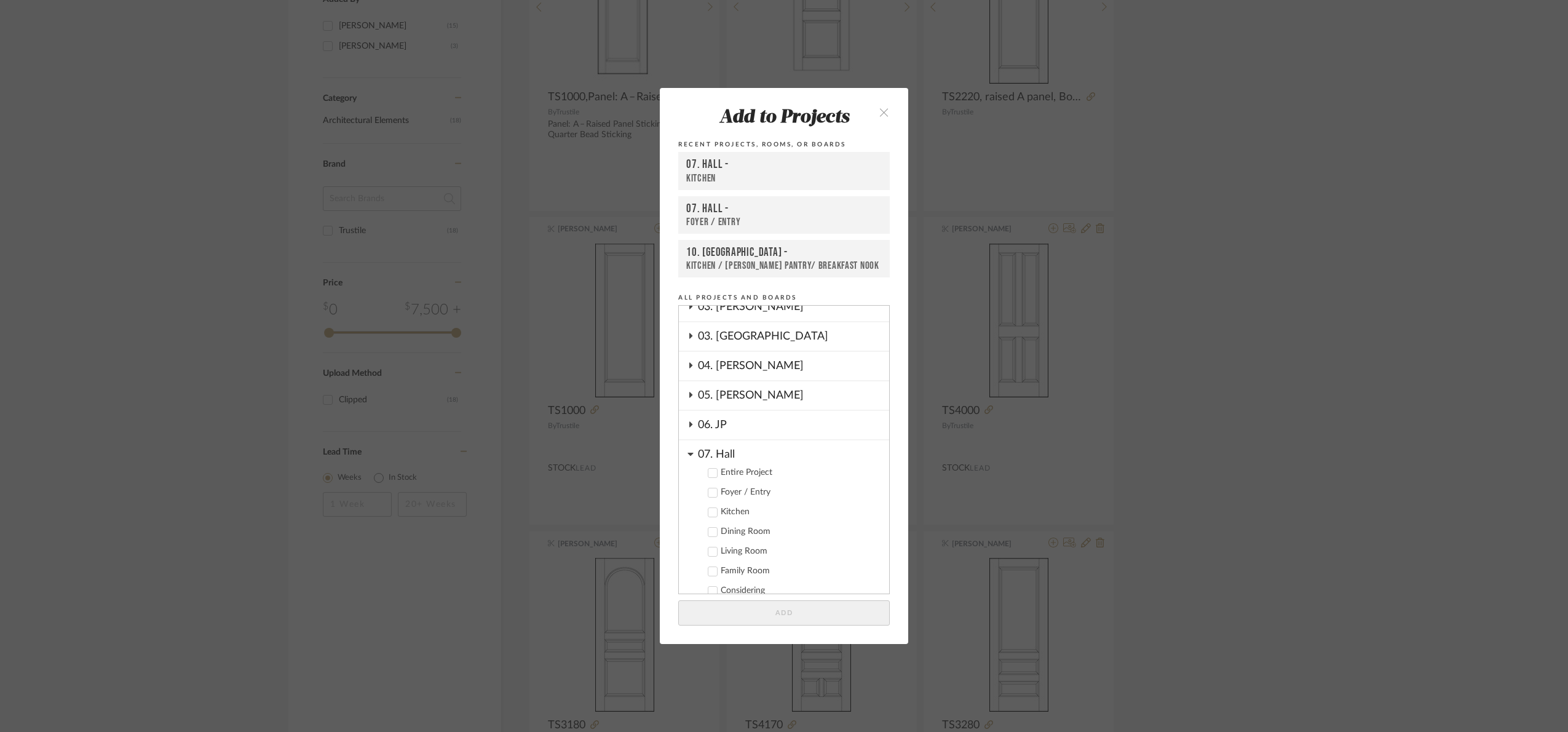
scroll to position [137, 0]
click at [751, 464] on div "Entire Project" at bounding box center [799, 465] width 159 height 11
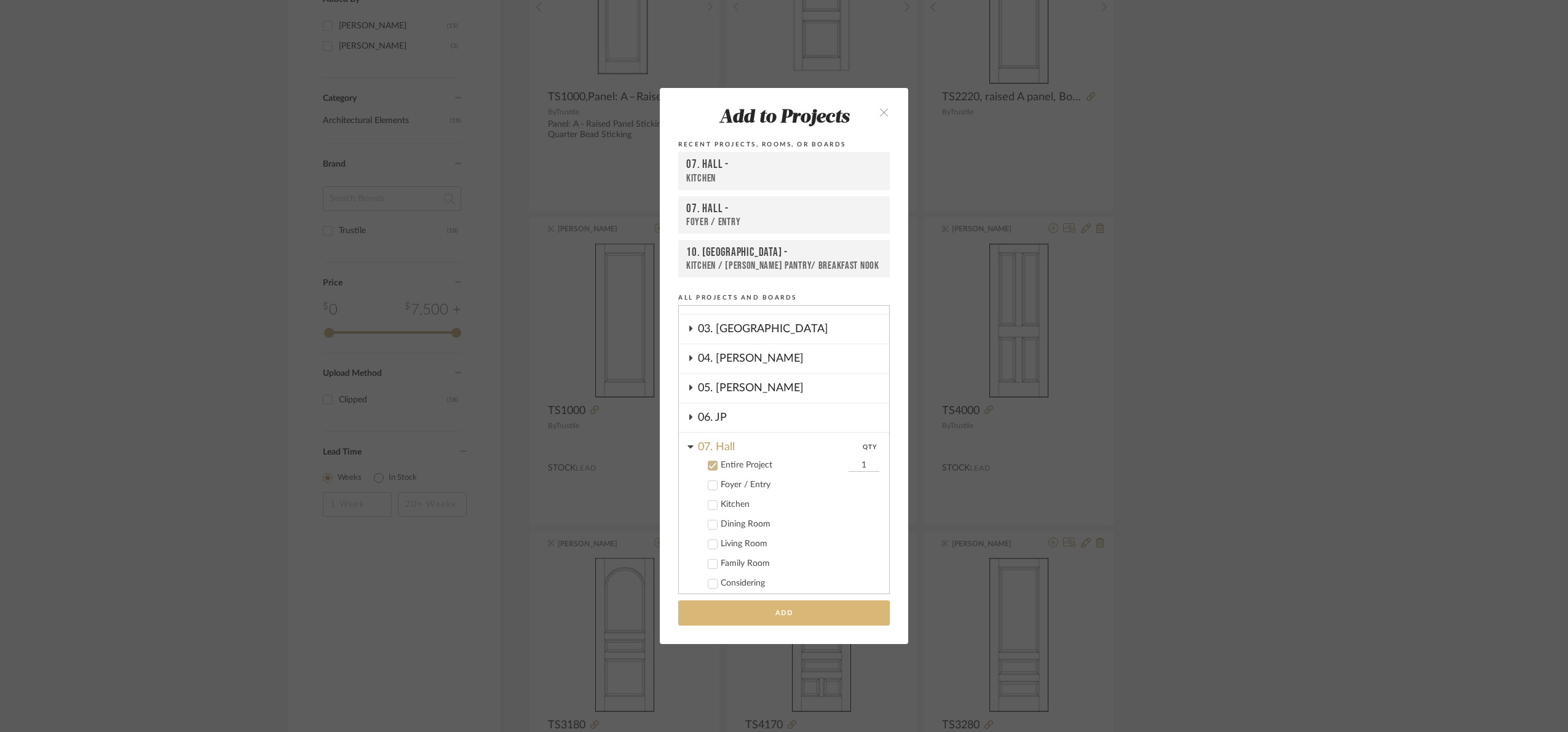
click at [820, 605] on button "Add" at bounding box center [784, 613] width 212 height 25
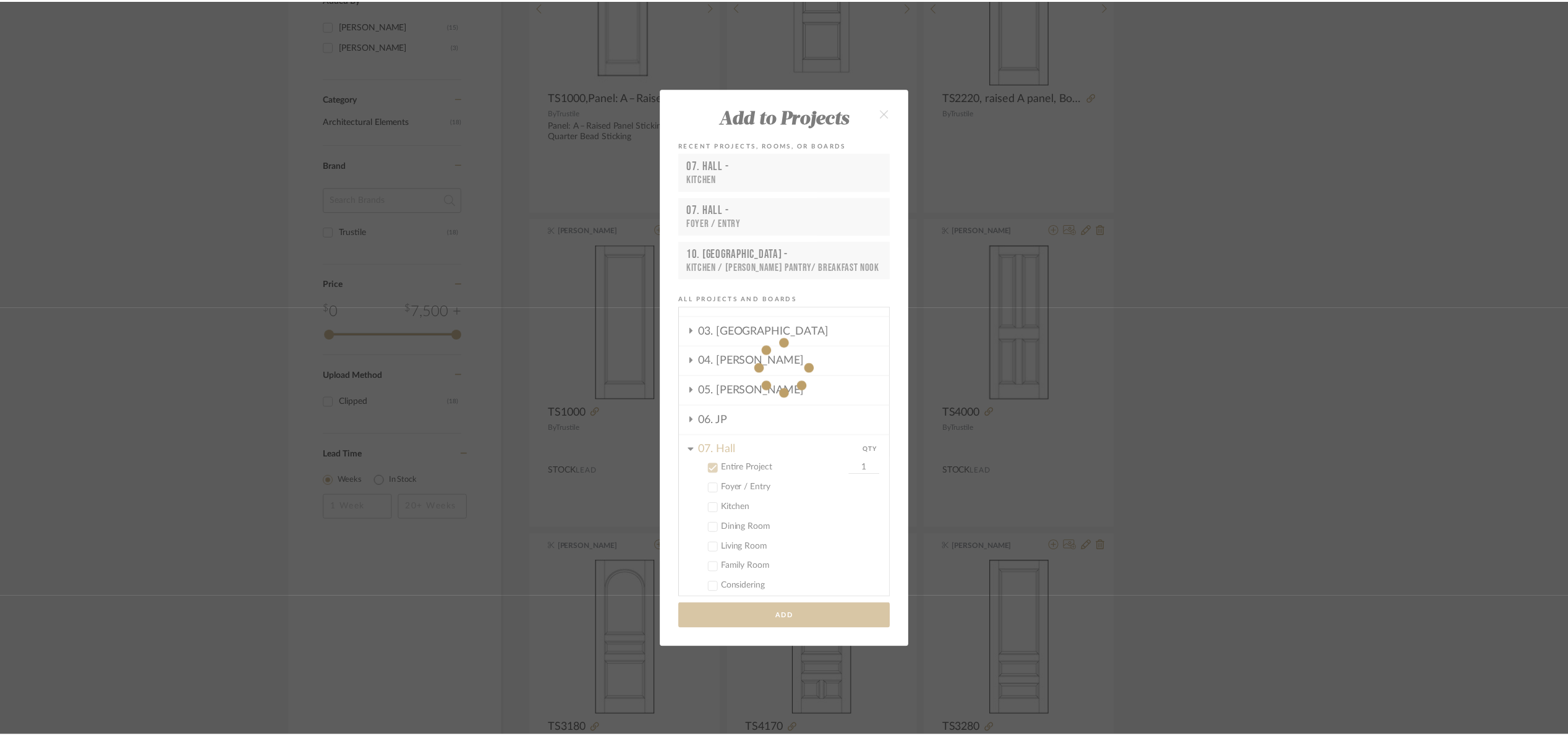
scroll to position [371, 0]
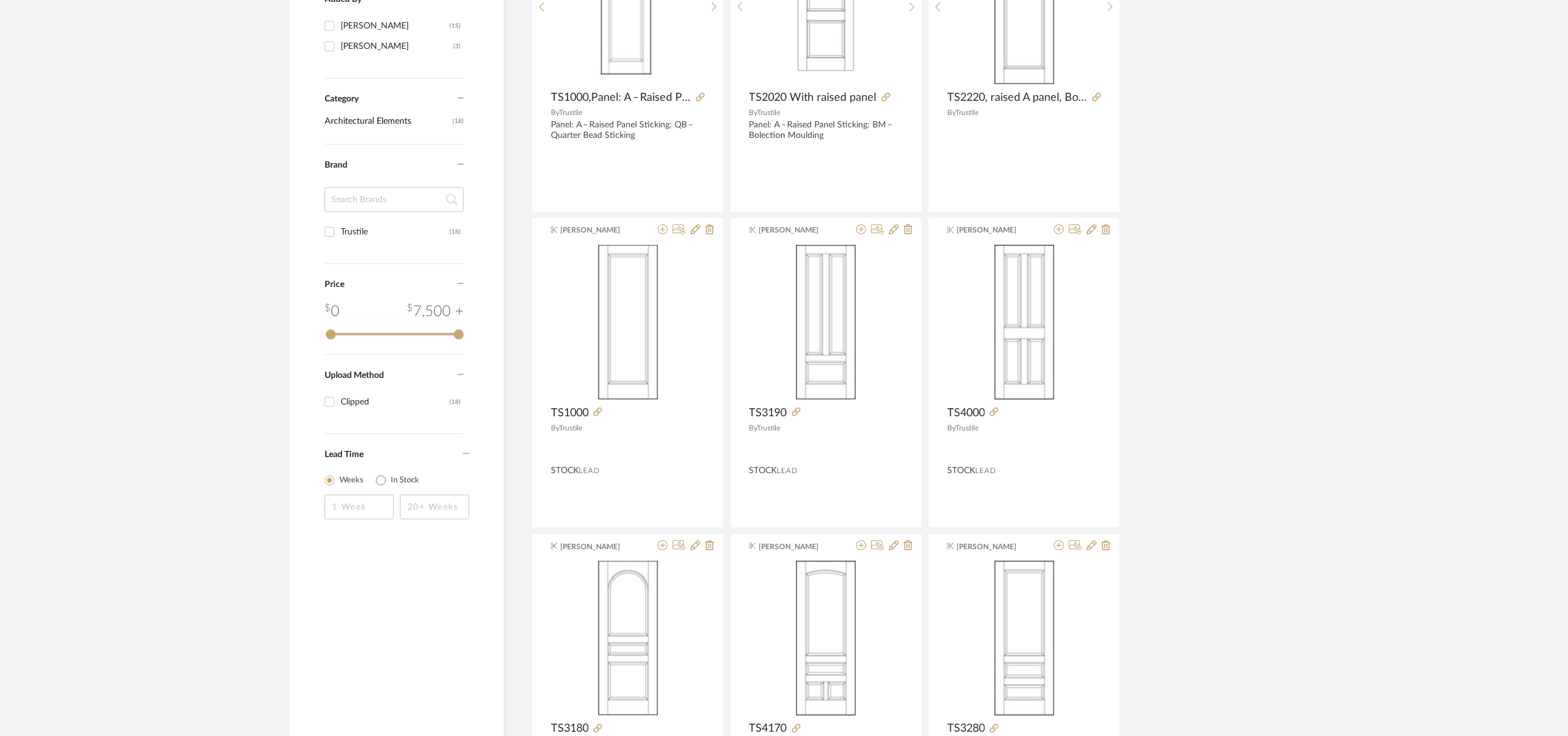
drag, startPoint x: 1425, startPoint y: 291, endPoint x: 1412, endPoint y: 286, distance: 13.9
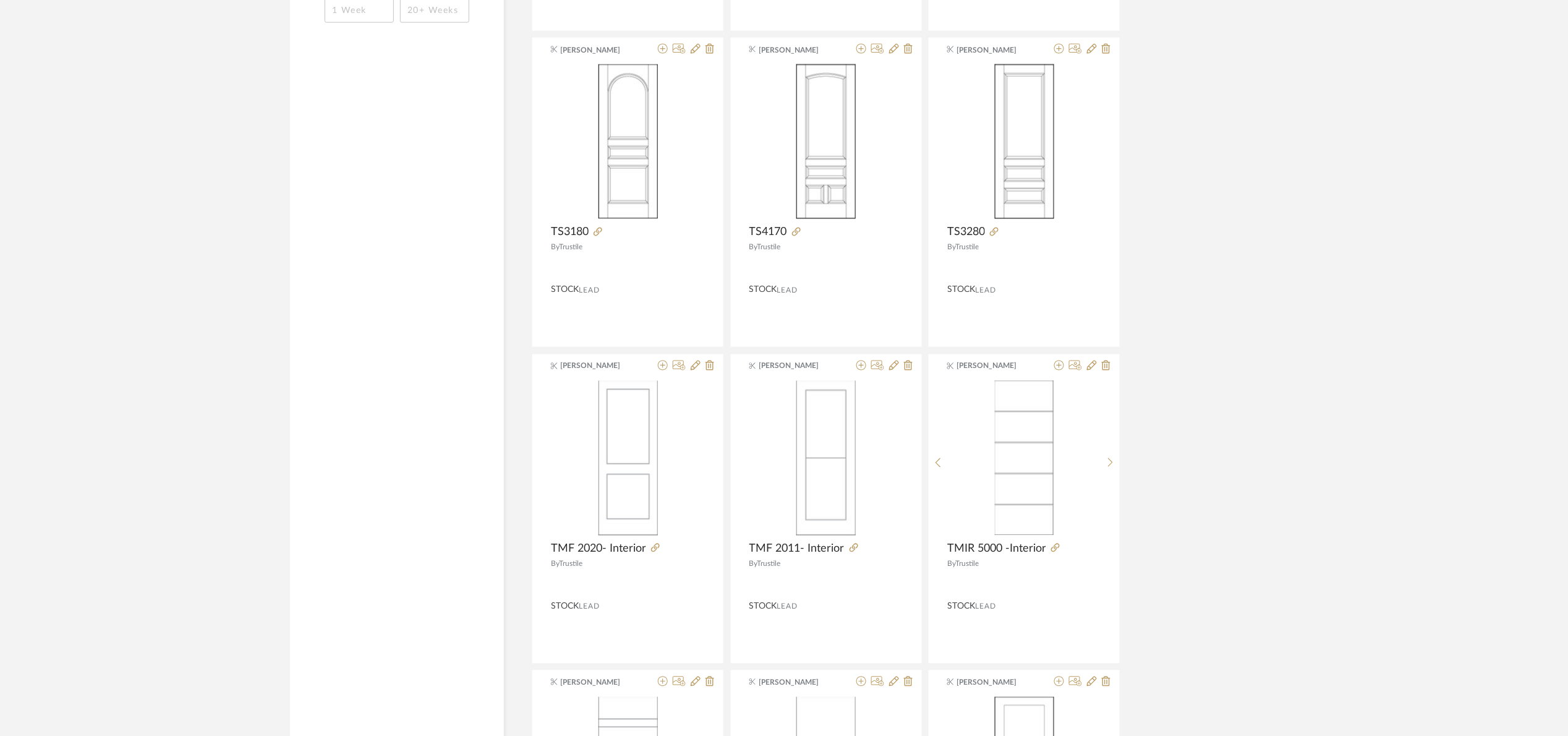
scroll to position [835, 0]
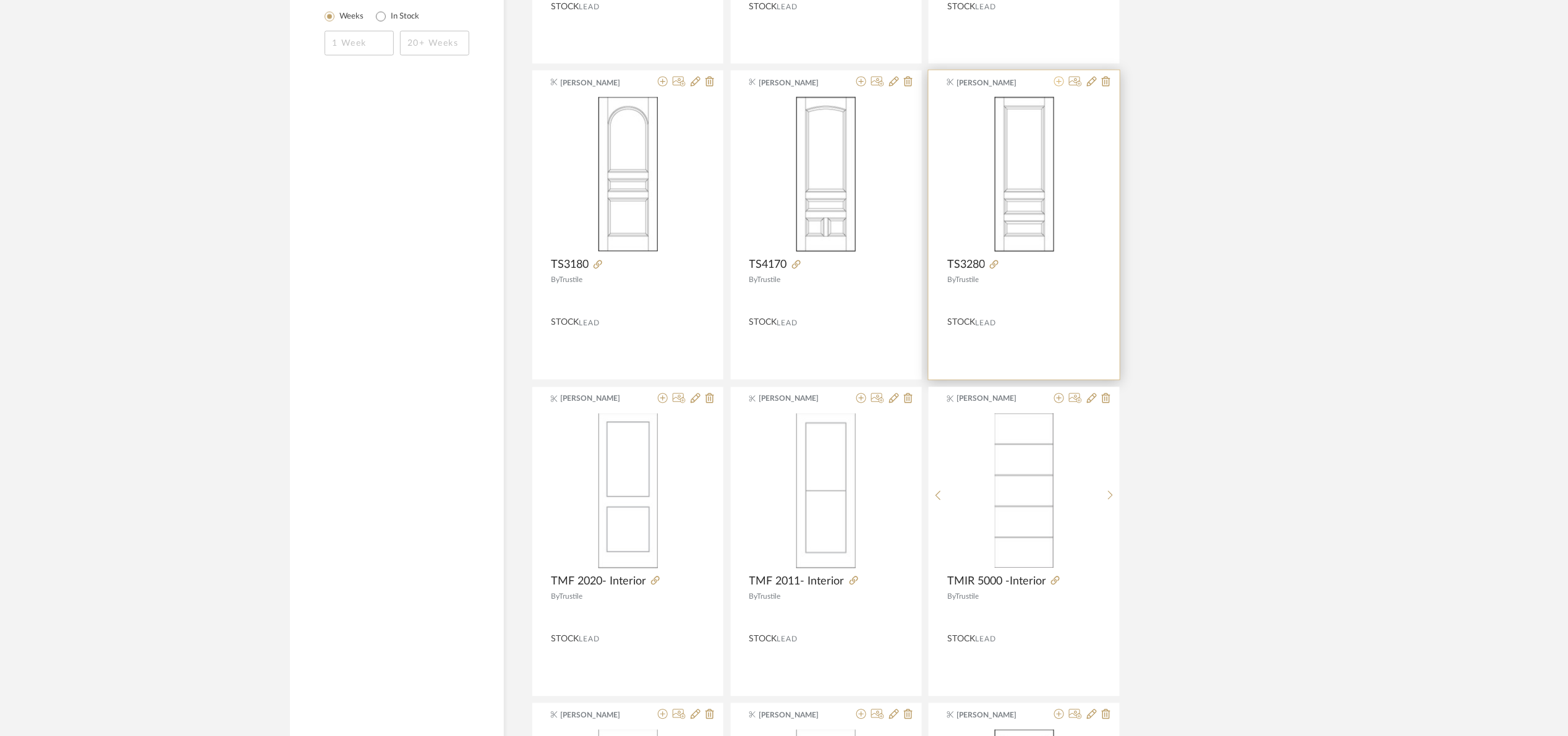
click at [1060, 81] on icon at bounding box center [1060, 81] width 10 height 10
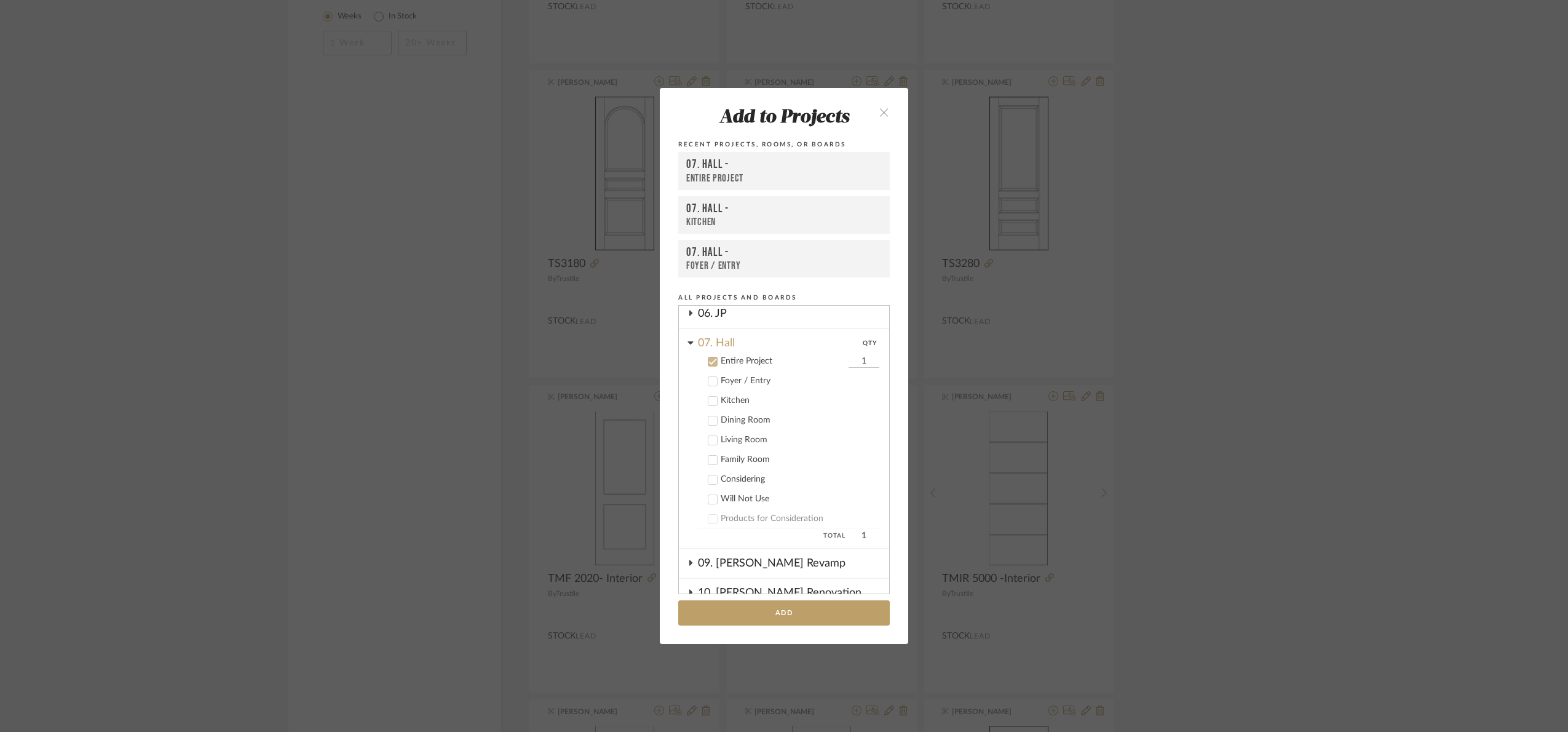
scroll to position [282, 0]
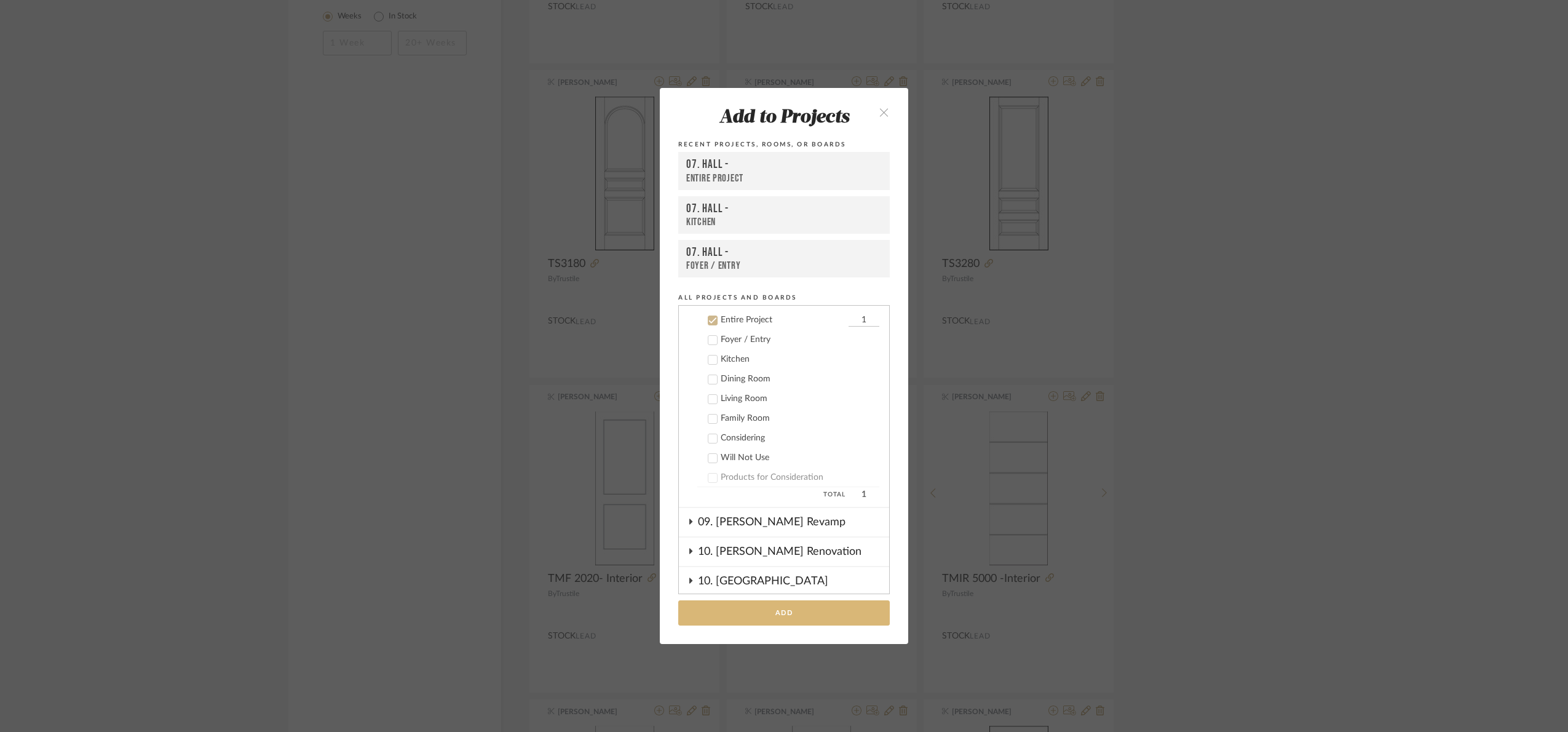
click at [831, 614] on button "Add" at bounding box center [784, 613] width 212 height 25
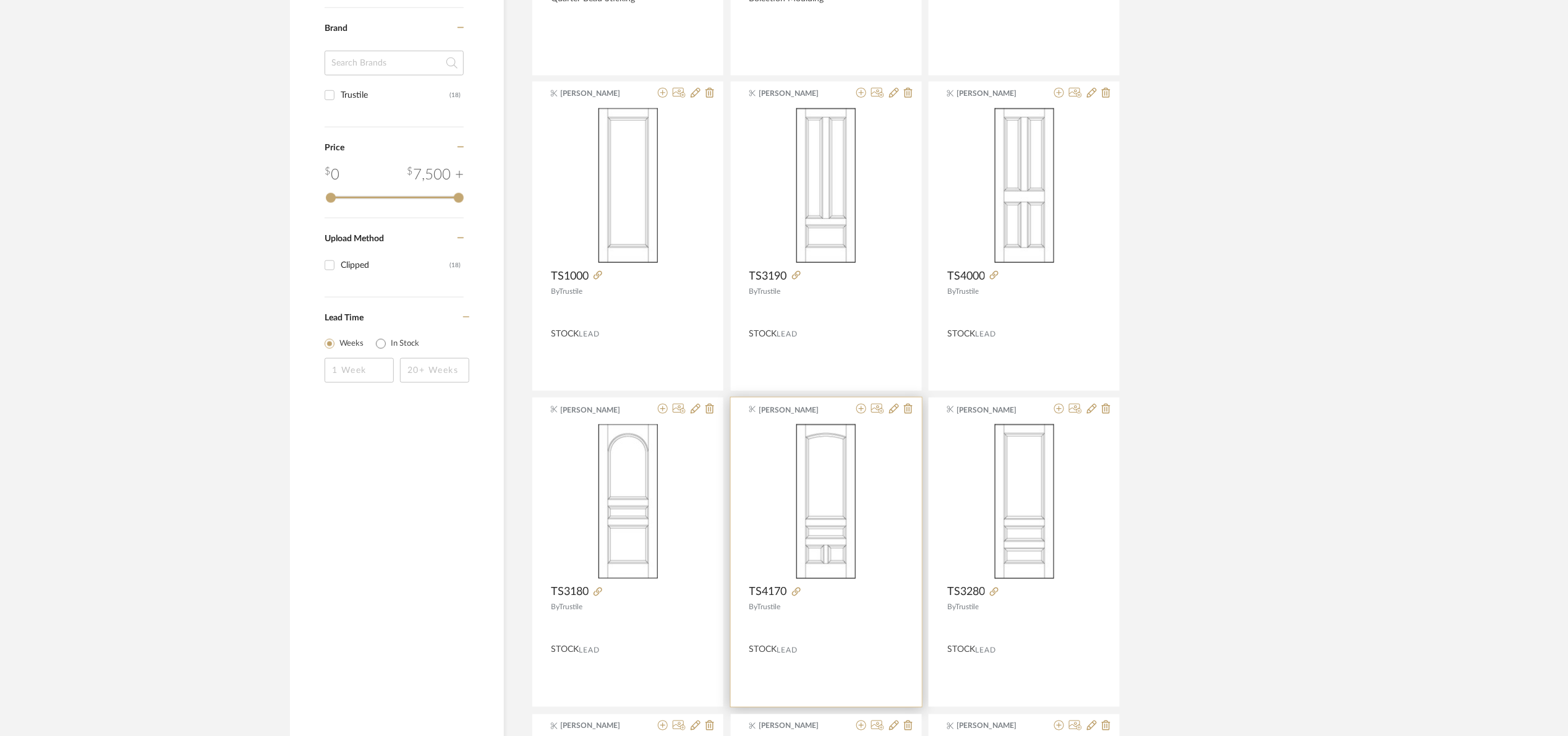
scroll to position [492, 0]
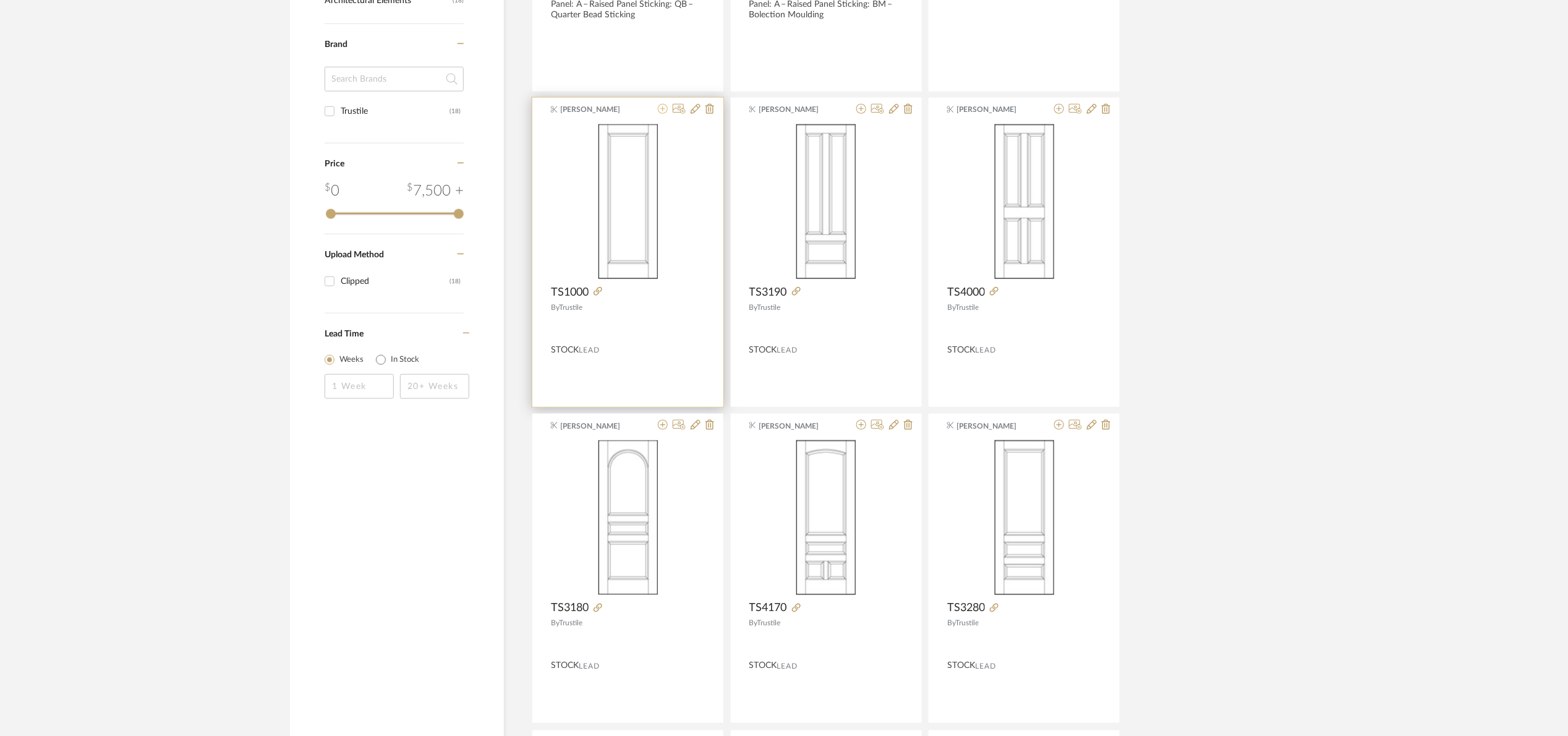
click at [659, 107] on icon at bounding box center [662, 108] width 10 height 10
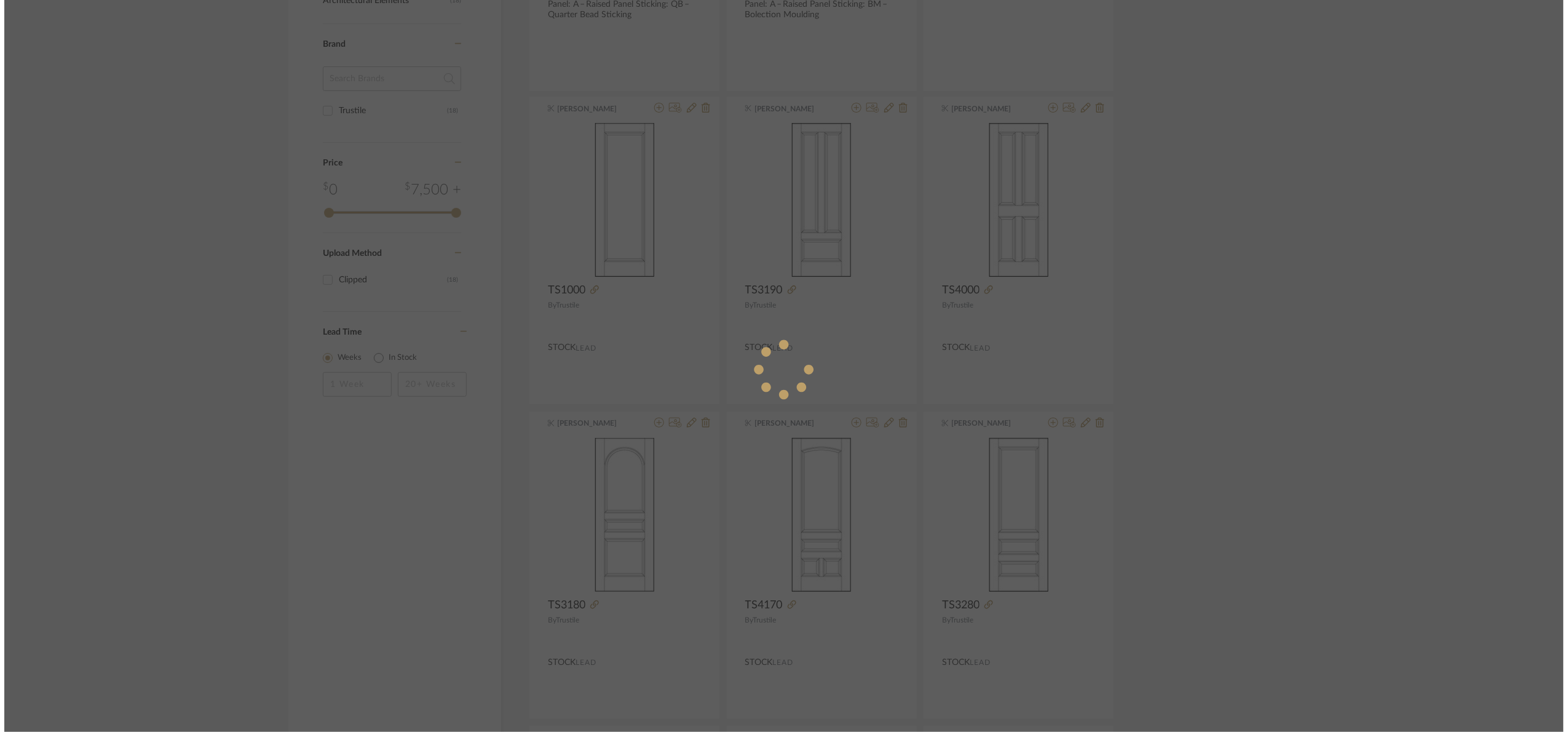
scroll to position [0, 0]
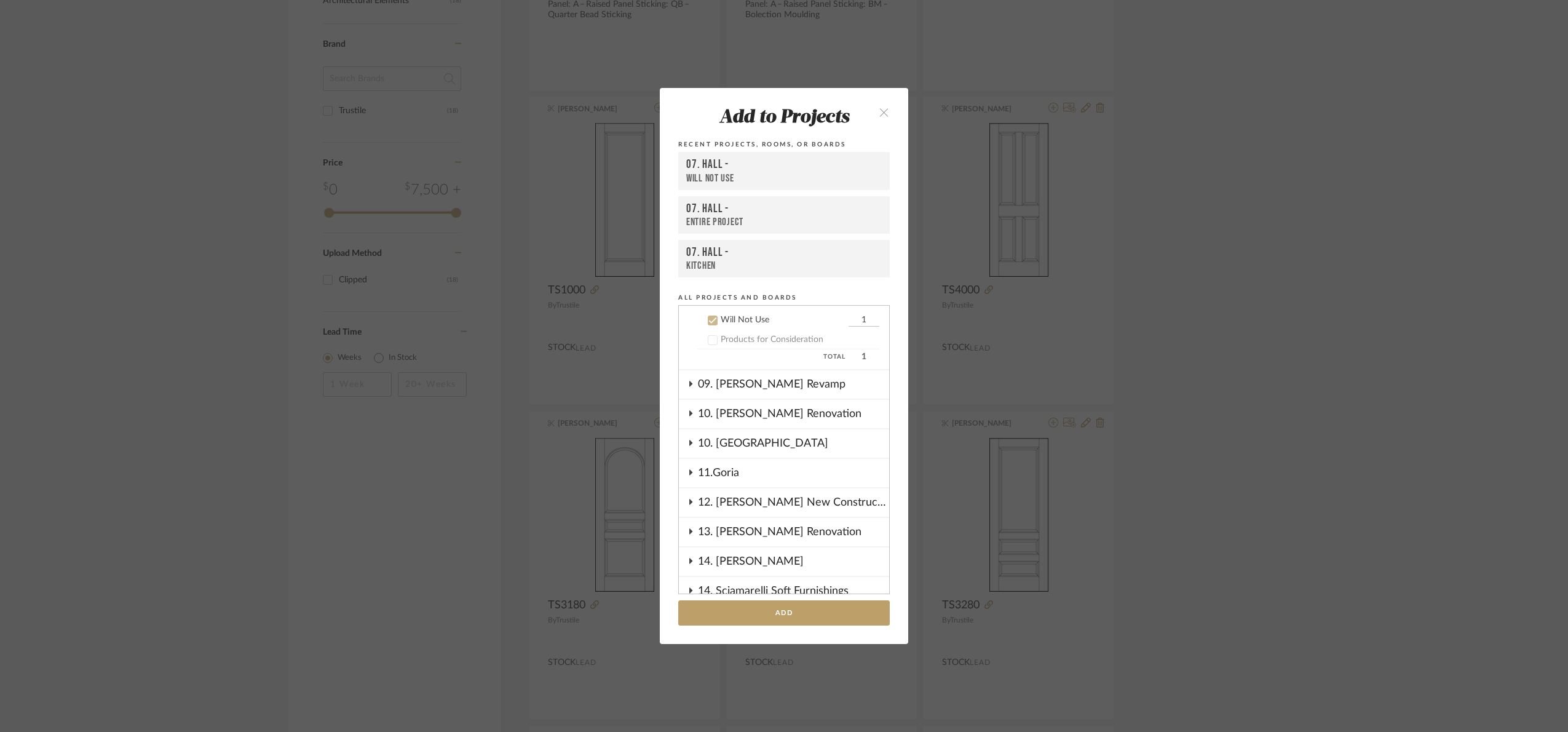
click at [723, 317] on div "Will Not Use" at bounding box center [783, 320] width 125 height 11
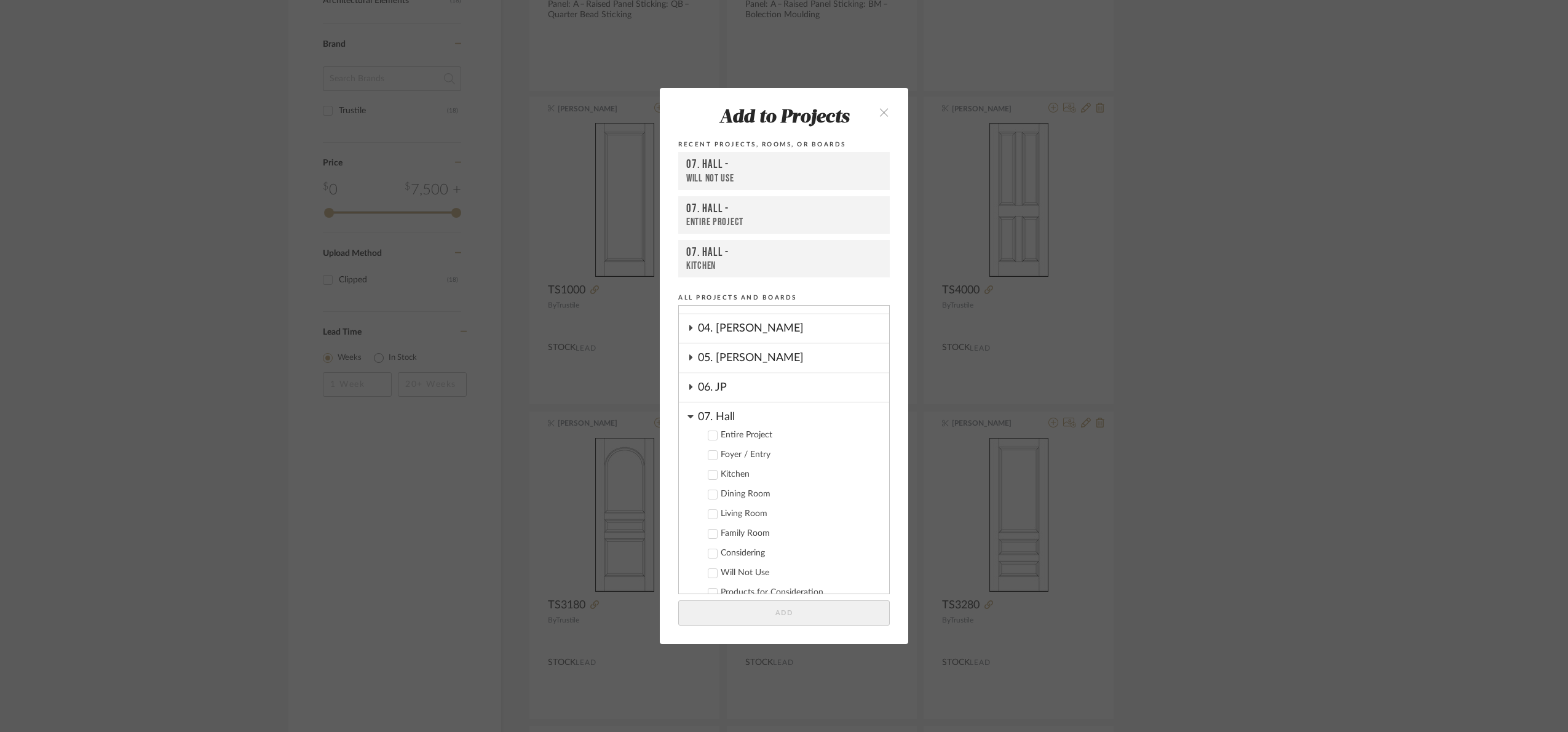
scroll to position [144, 0]
click at [744, 456] on div "Entire Project" at bounding box center [799, 458] width 159 height 11
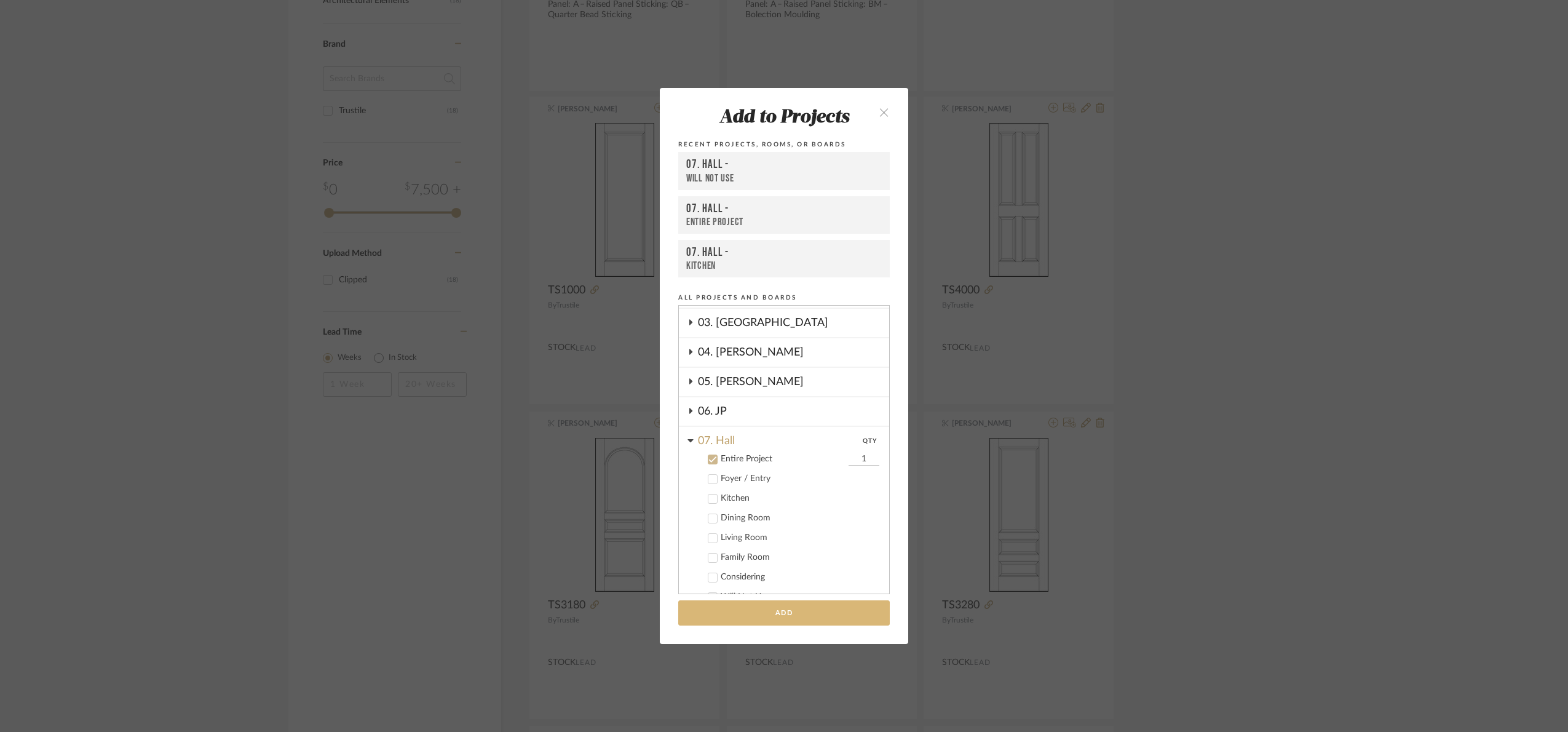
click at [814, 610] on button "Add" at bounding box center [784, 613] width 212 height 25
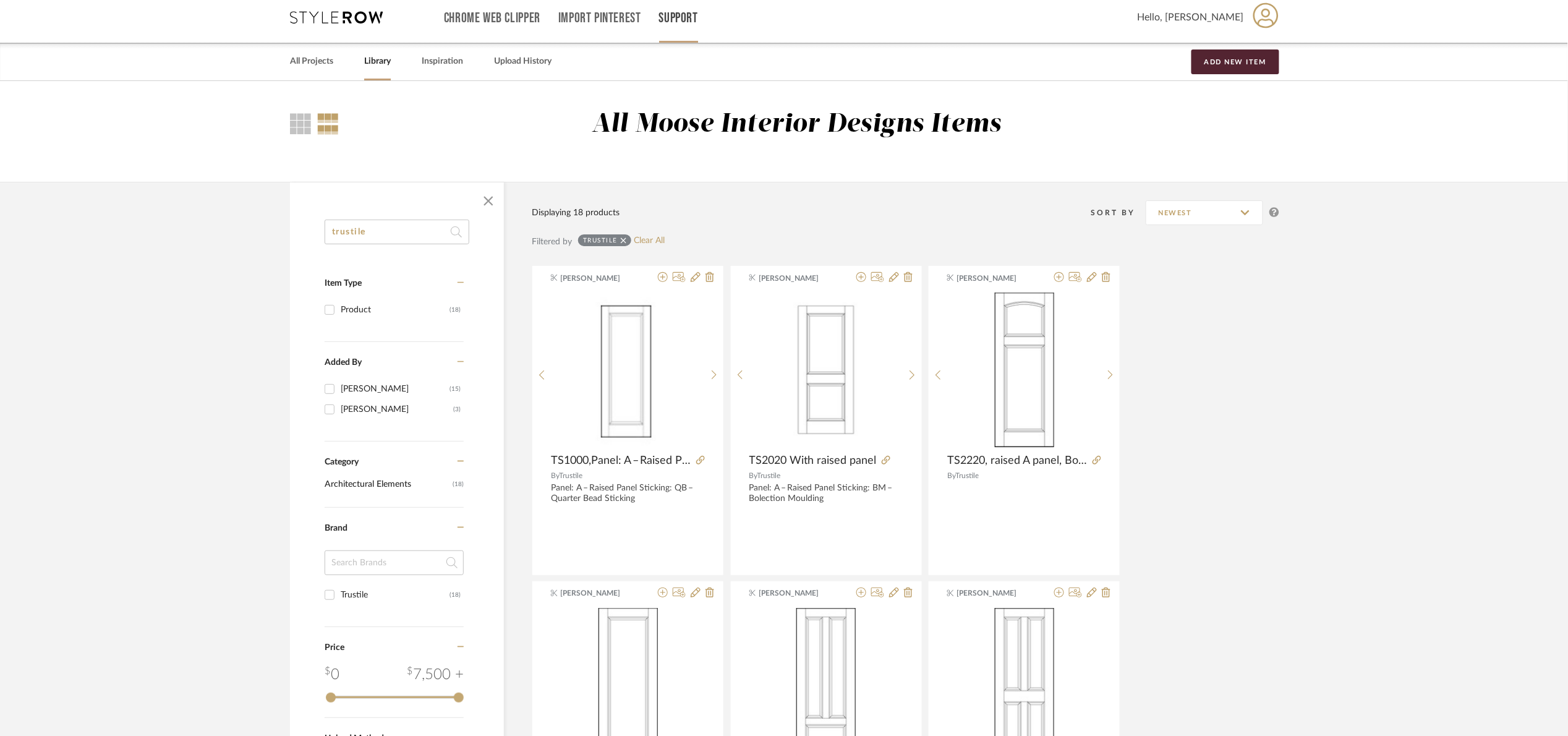
scroll to position [0, 0]
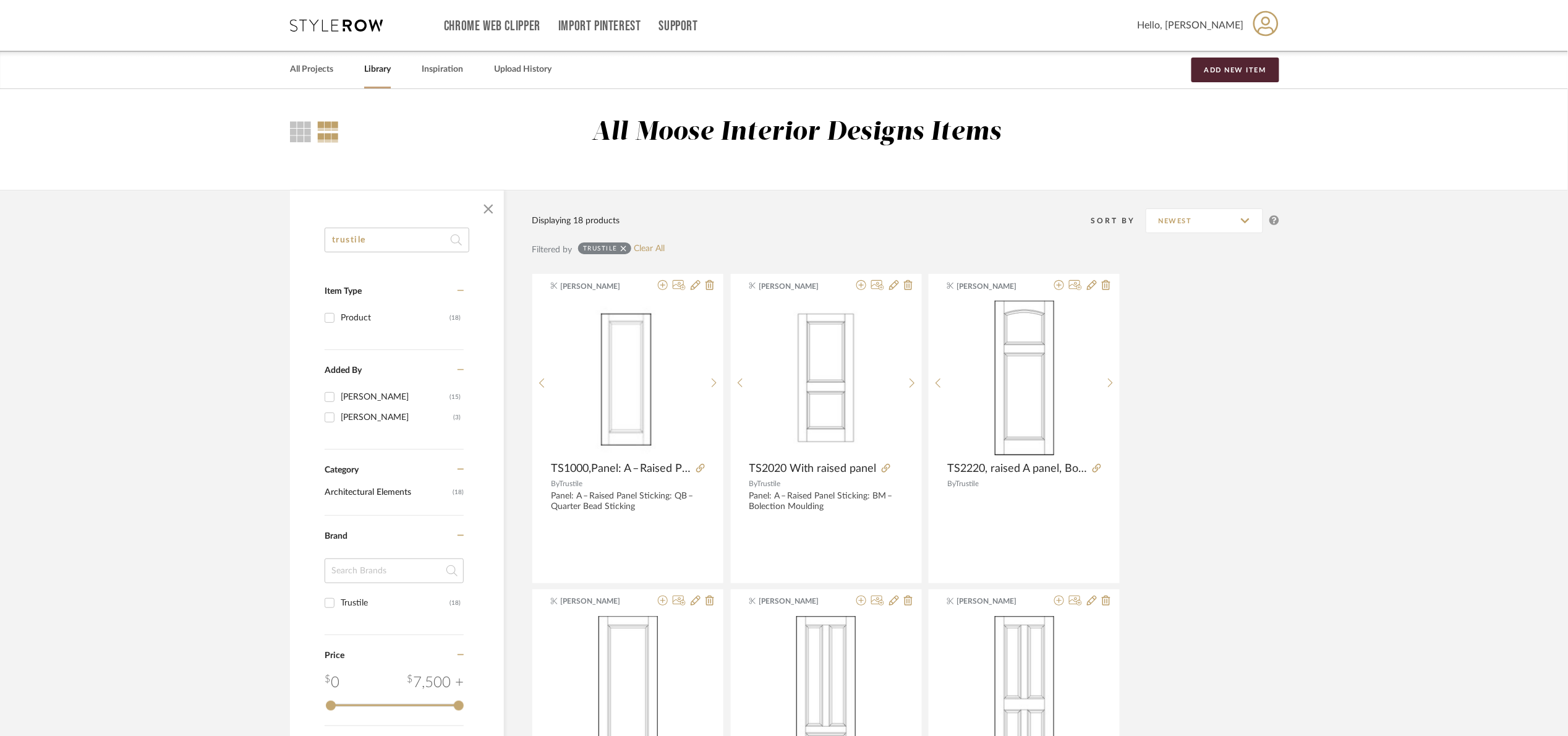
drag, startPoint x: 369, startPoint y: 244, endPoint x: 221, endPoint y: 261, distance: 149.0
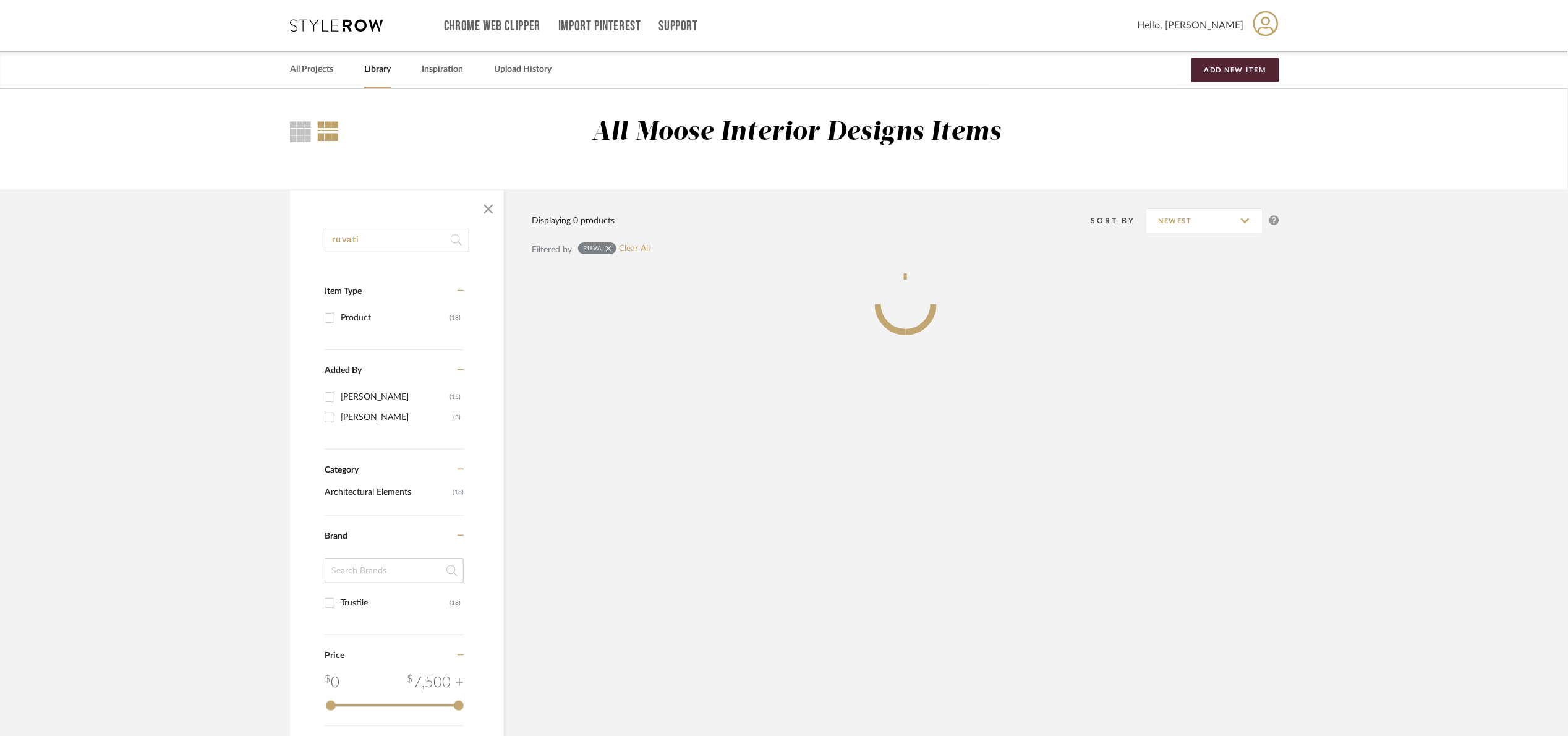
type input "ruvati"
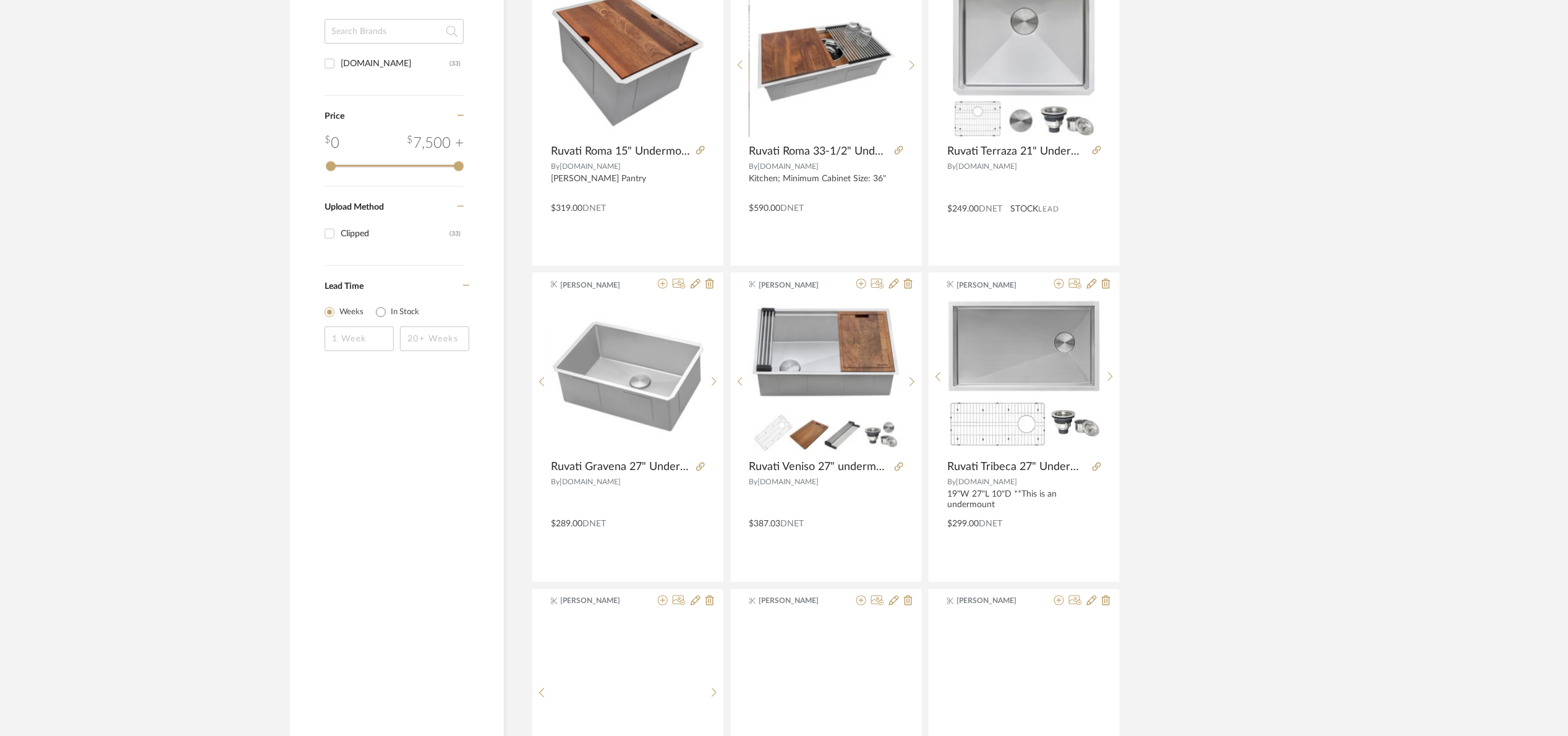
scroll to position [649, 0]
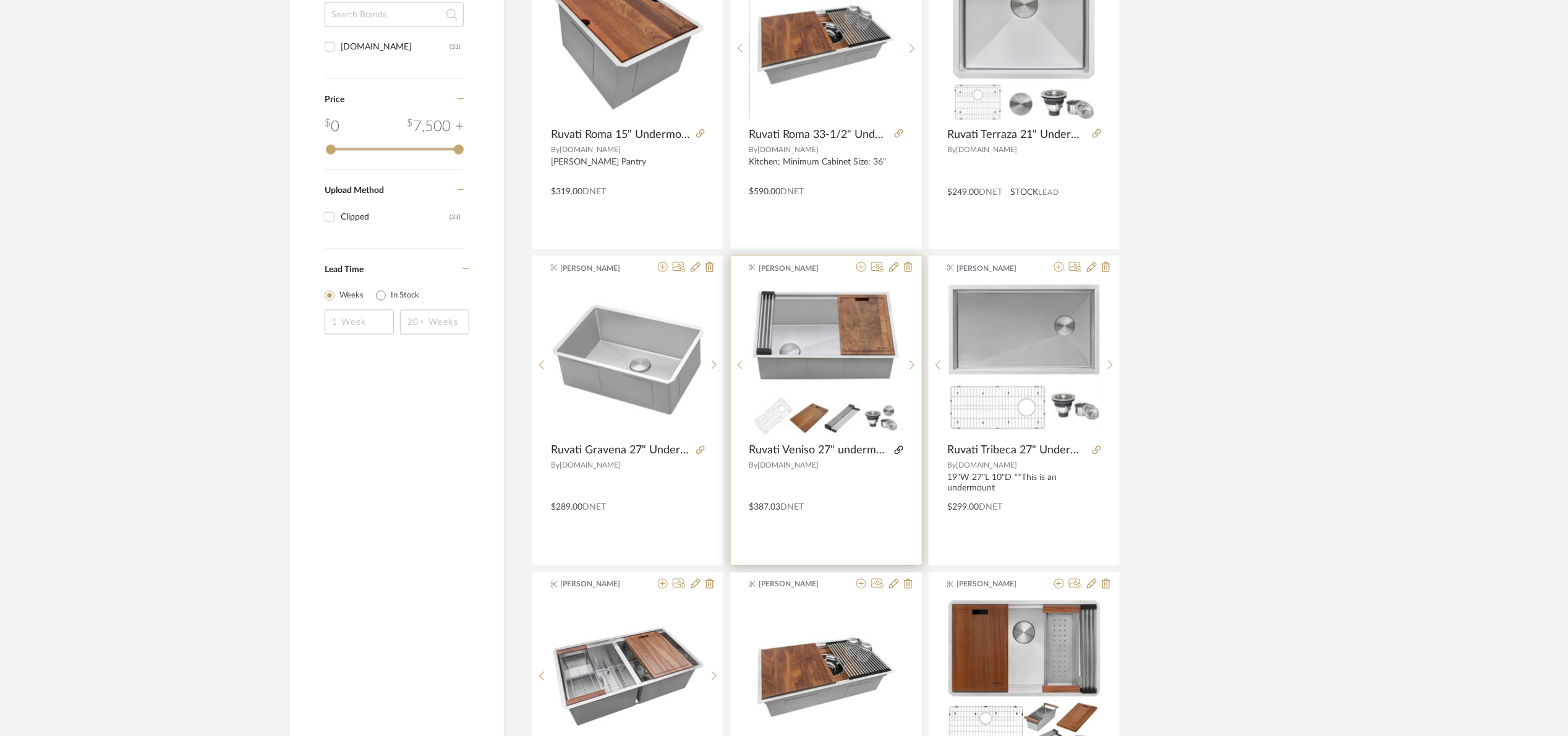
click at [899, 449] on icon at bounding box center [899, 449] width 9 height 9
click at [892, 266] on icon at bounding box center [894, 267] width 10 height 10
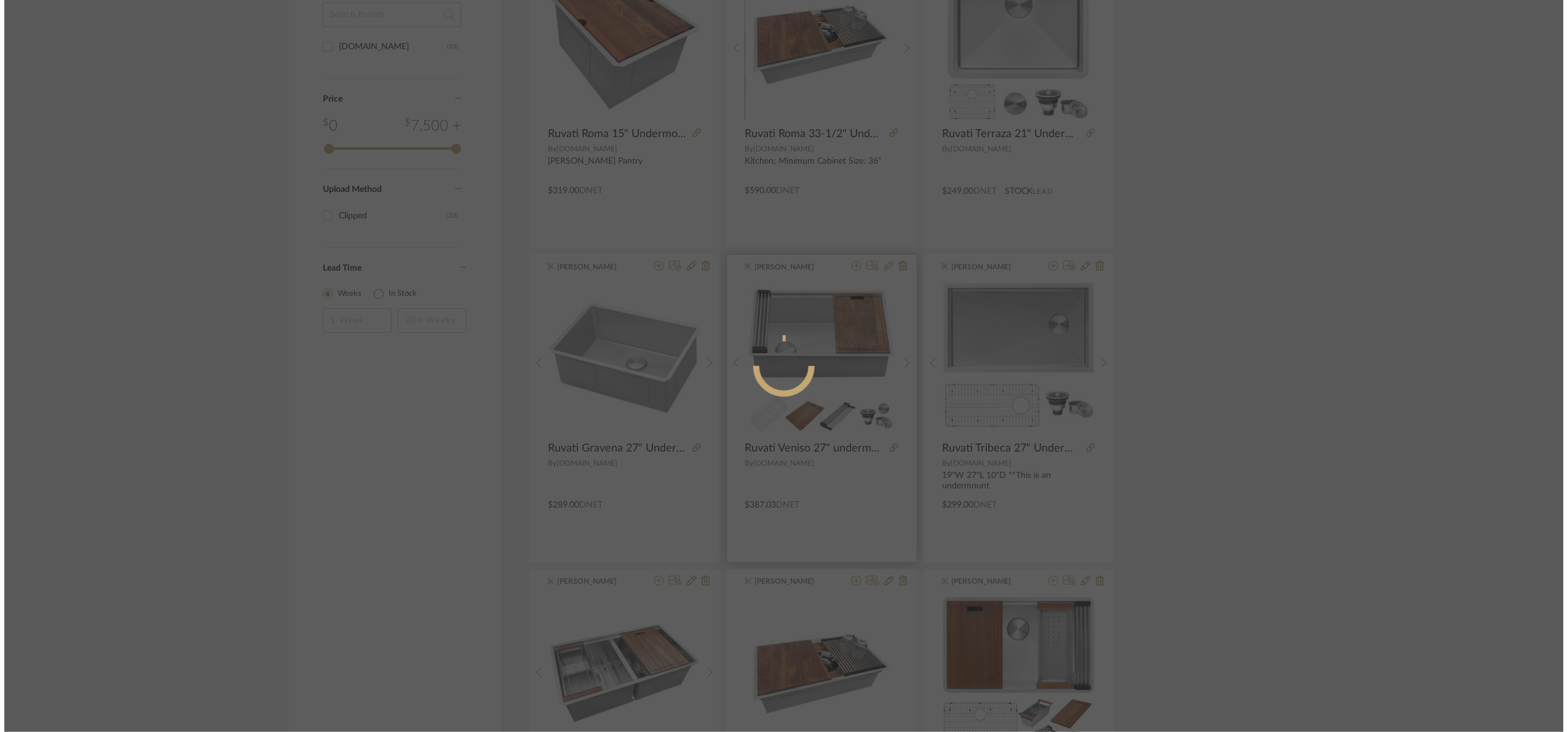
scroll to position [0, 0]
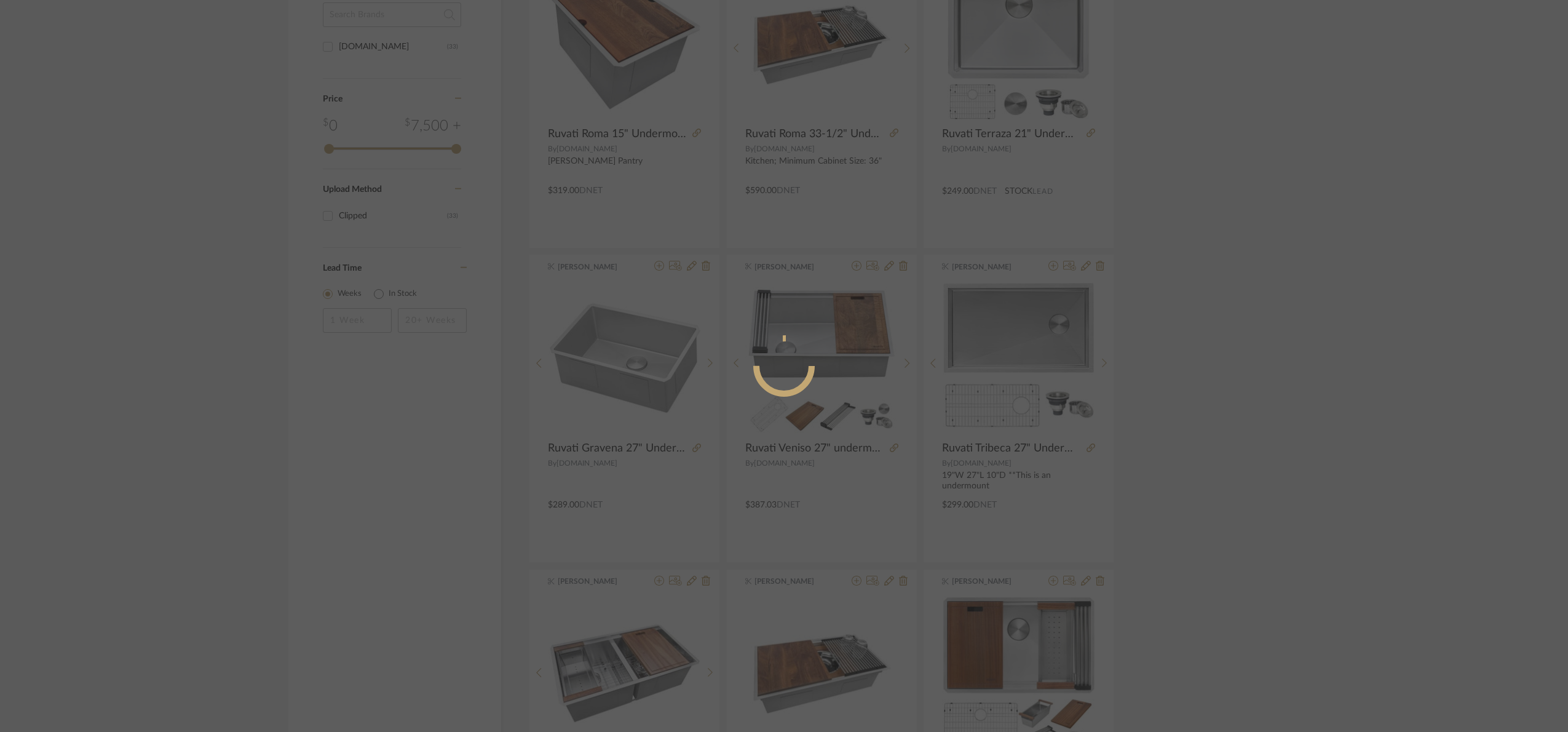
radio input "true"
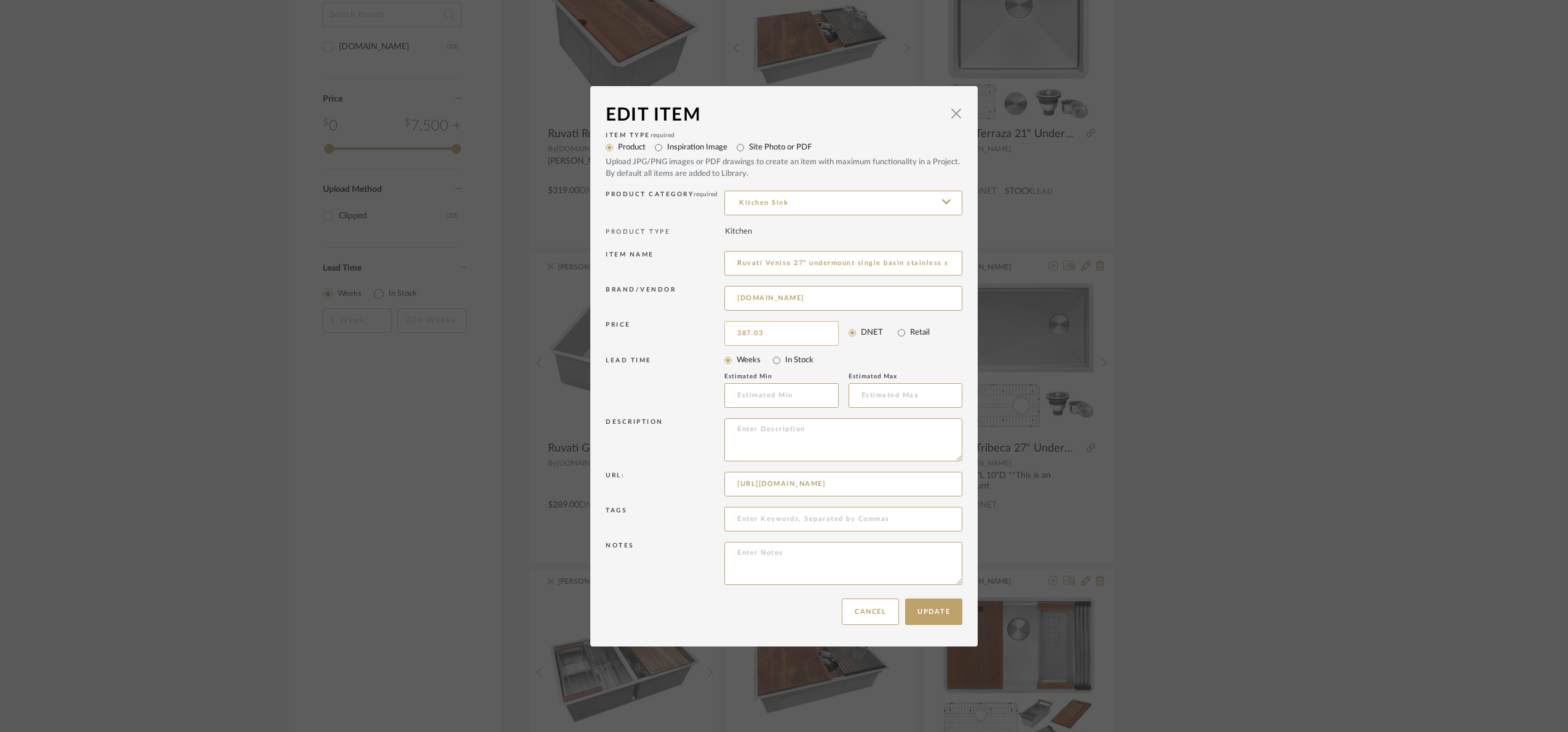
click at [783, 327] on input "387.03" at bounding box center [781, 333] width 115 height 25
click at [893, 366] on mat-radio-group "Weeks In Stock" at bounding box center [843, 360] width 238 height 17
click at [783, 334] on input "45.53" at bounding box center [781, 333] width 115 height 25
type input "$435.53"
click at [864, 353] on mat-radio-group "Weeks In Stock" at bounding box center [843, 360] width 238 height 17
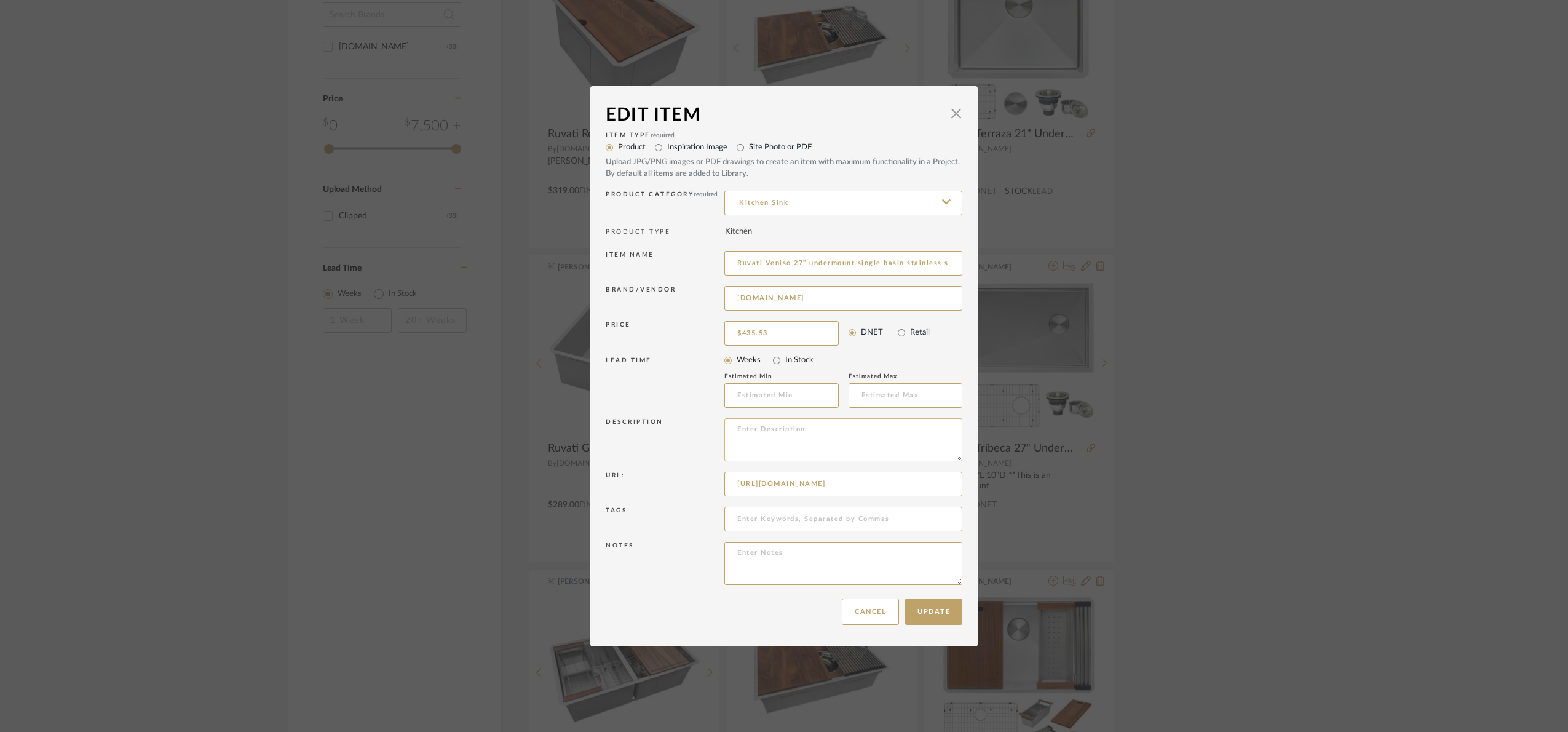
click at [764, 431] on textarea at bounding box center [843, 439] width 238 height 43
paste textarea "Minimum Cabinet Size: 30""
type textarea "Minimum Cabinet Size: 30""
click at [935, 609] on button "Update" at bounding box center [933, 611] width 57 height 26
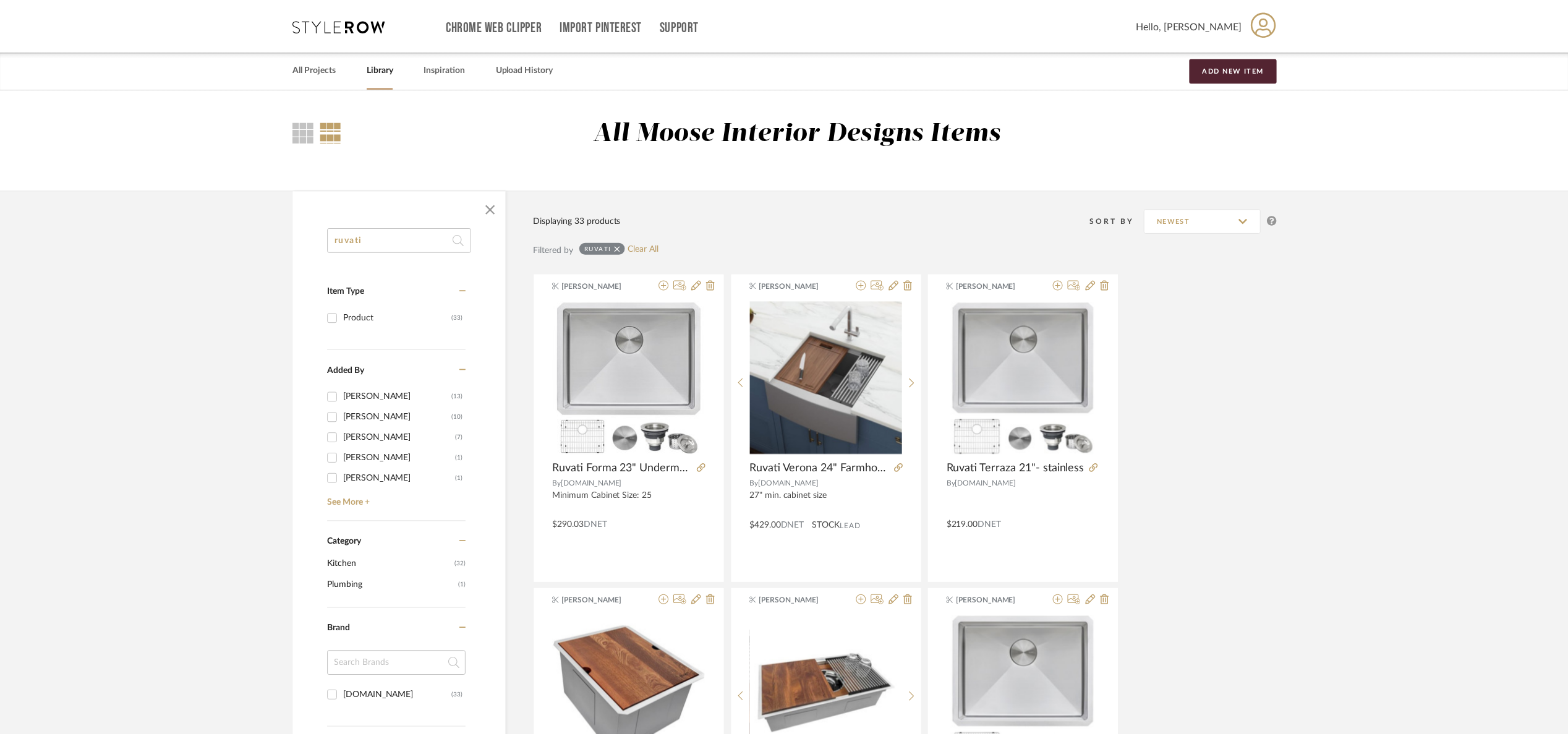
scroll to position [649, 0]
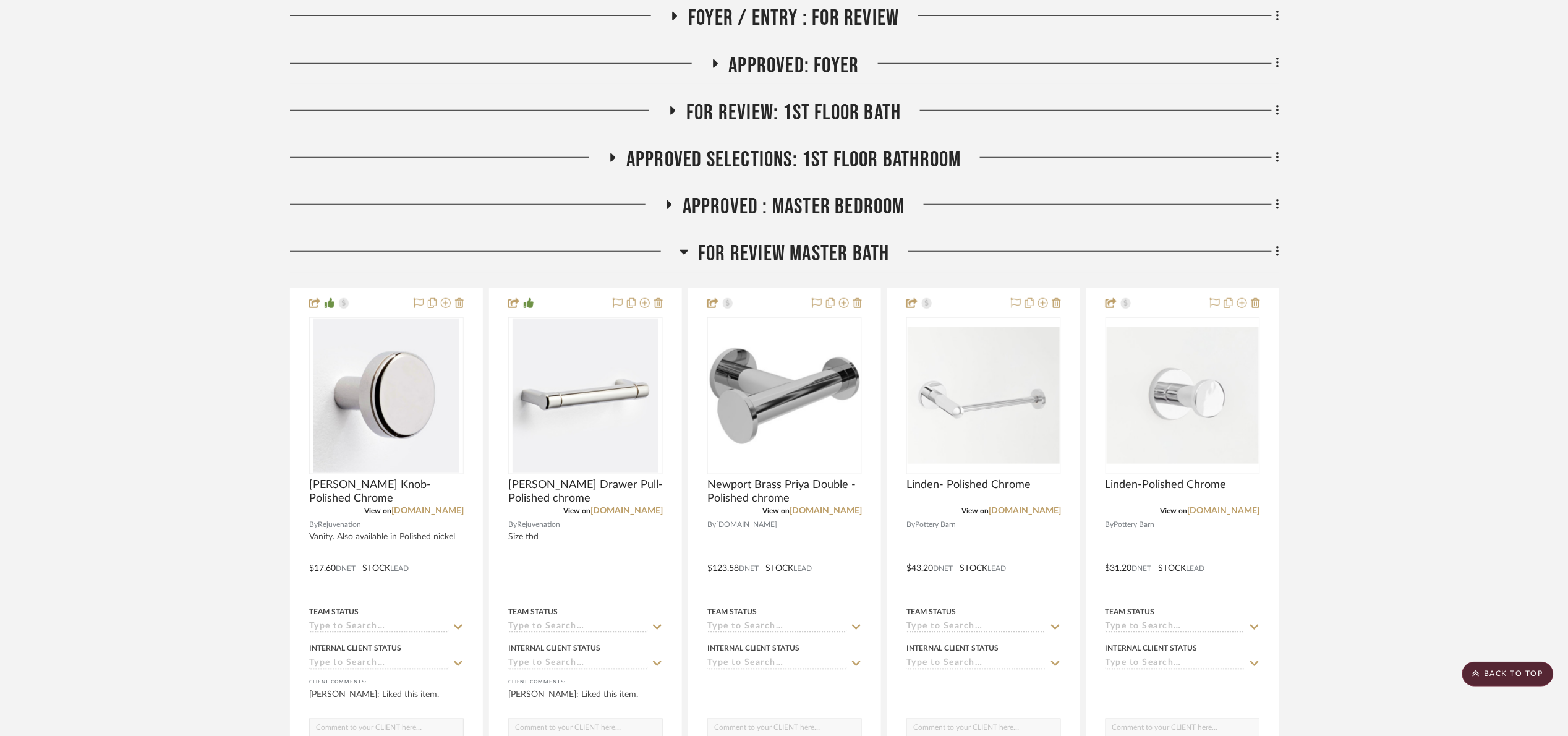
scroll to position [371, 0]
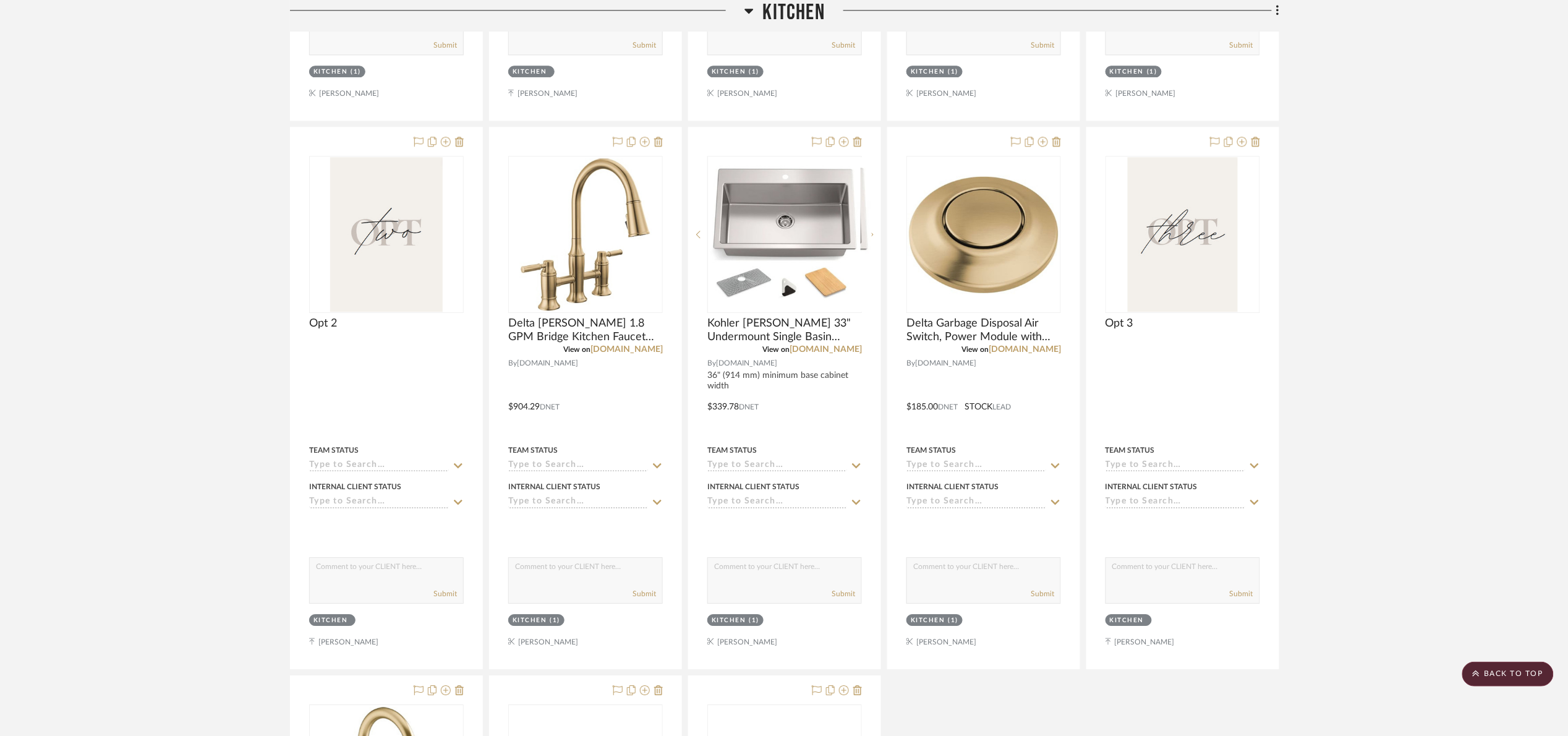
drag, startPoint x: 783, startPoint y: 16, endPoint x: 778, endPoint y: 25, distance: 10.3
click at [783, 16] on span "Kitchen" at bounding box center [794, 13] width 62 height 26
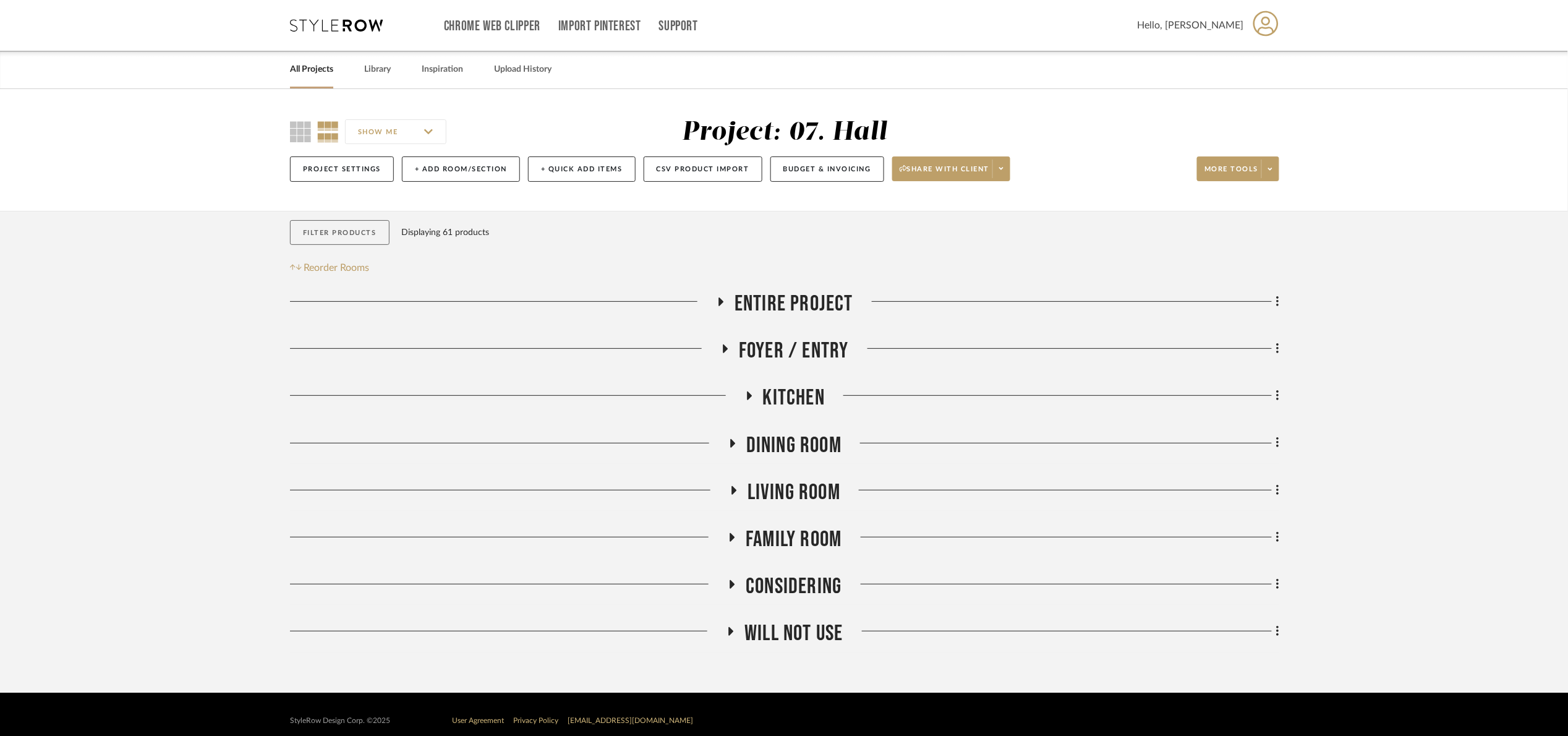
click at [354, 229] on button "Filter Products" at bounding box center [339, 232] width 100 height 25
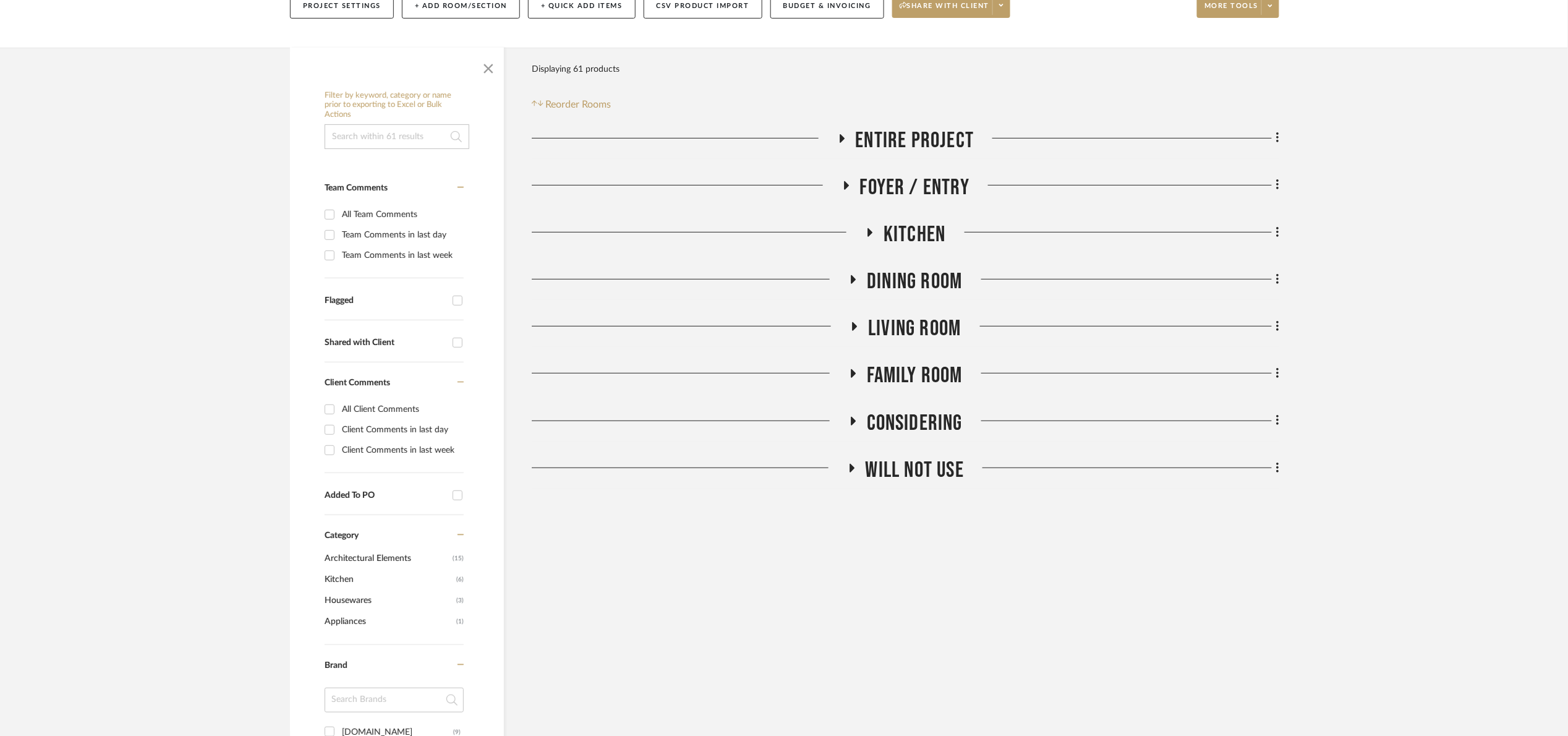
scroll to position [742, 0]
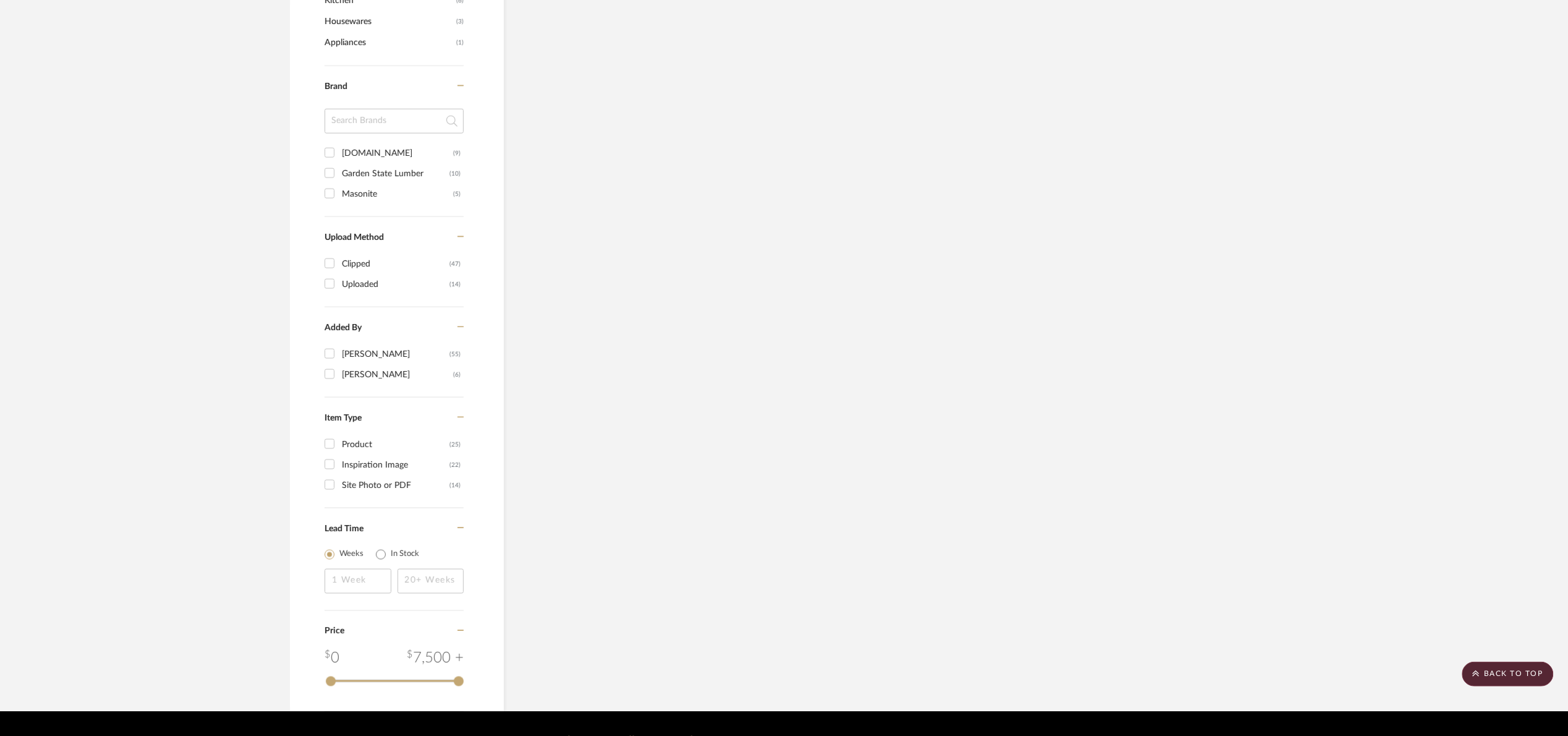
click at [376, 465] on div "Inspiration Image" at bounding box center [395, 465] width 108 height 19
click at [340, 465] on input "Inspiration Image (22)" at bounding box center [329, 464] width 19 height 19
checkbox input "true"
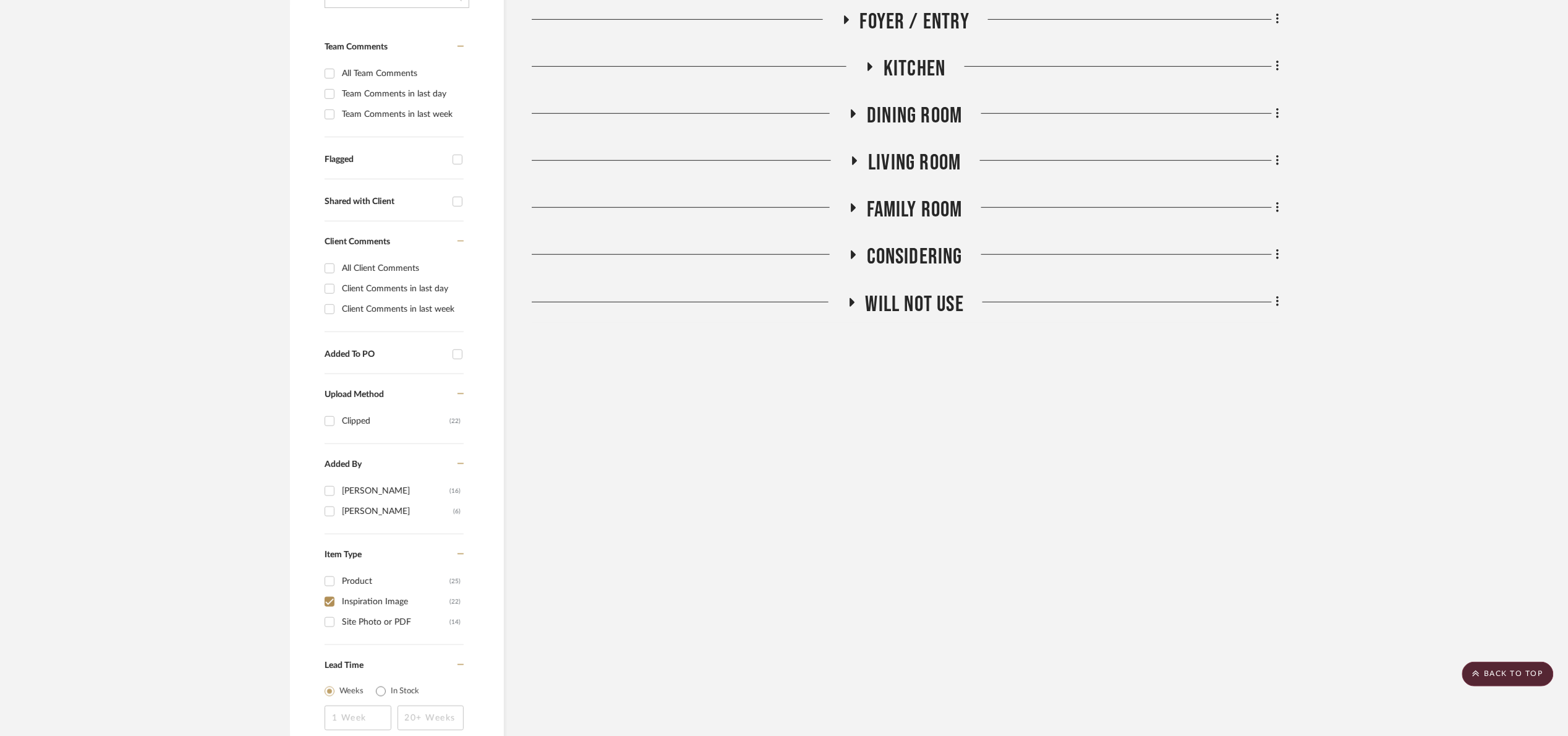
scroll to position [0, 0]
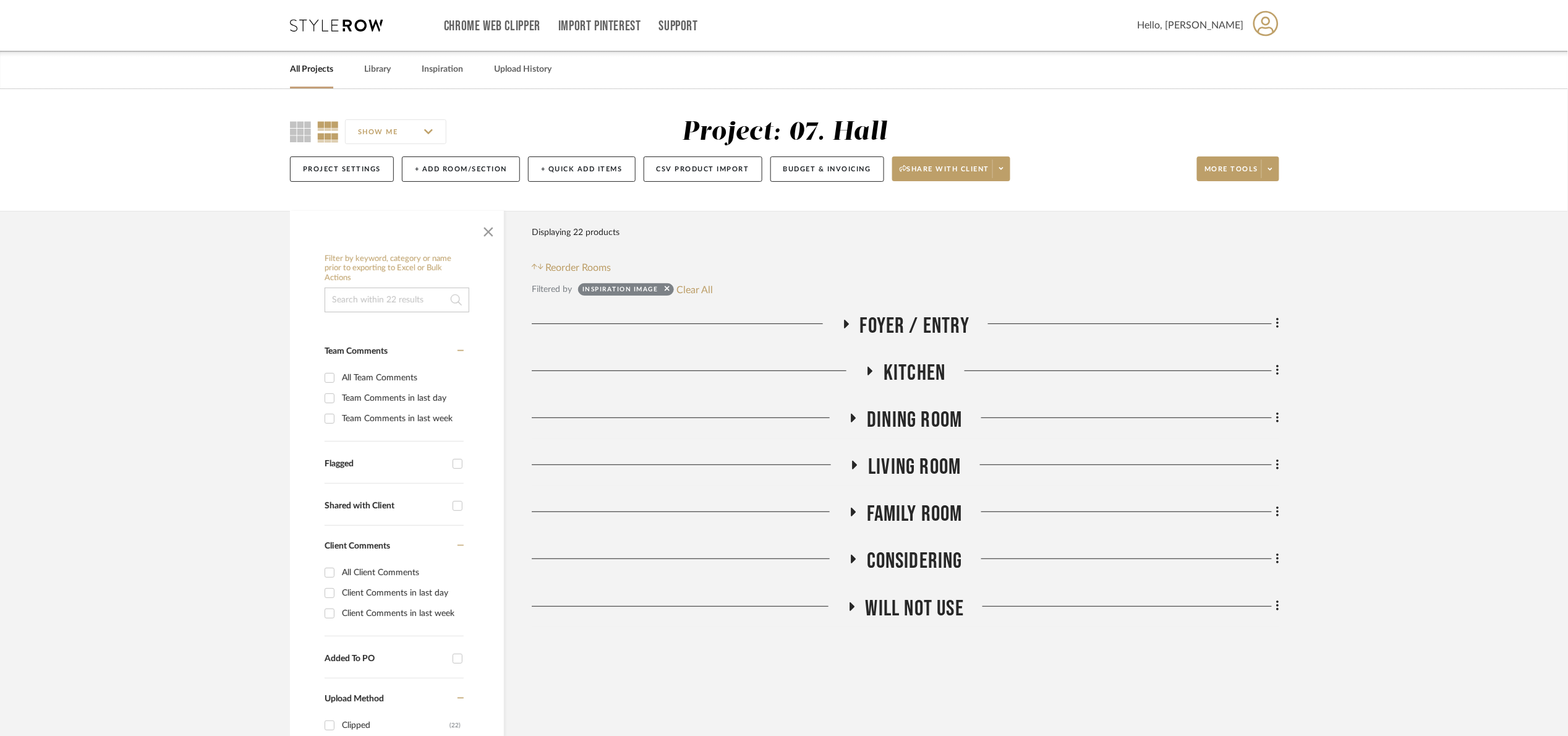
click at [919, 331] on span "Foyer / Entry" at bounding box center [915, 325] width 110 height 26
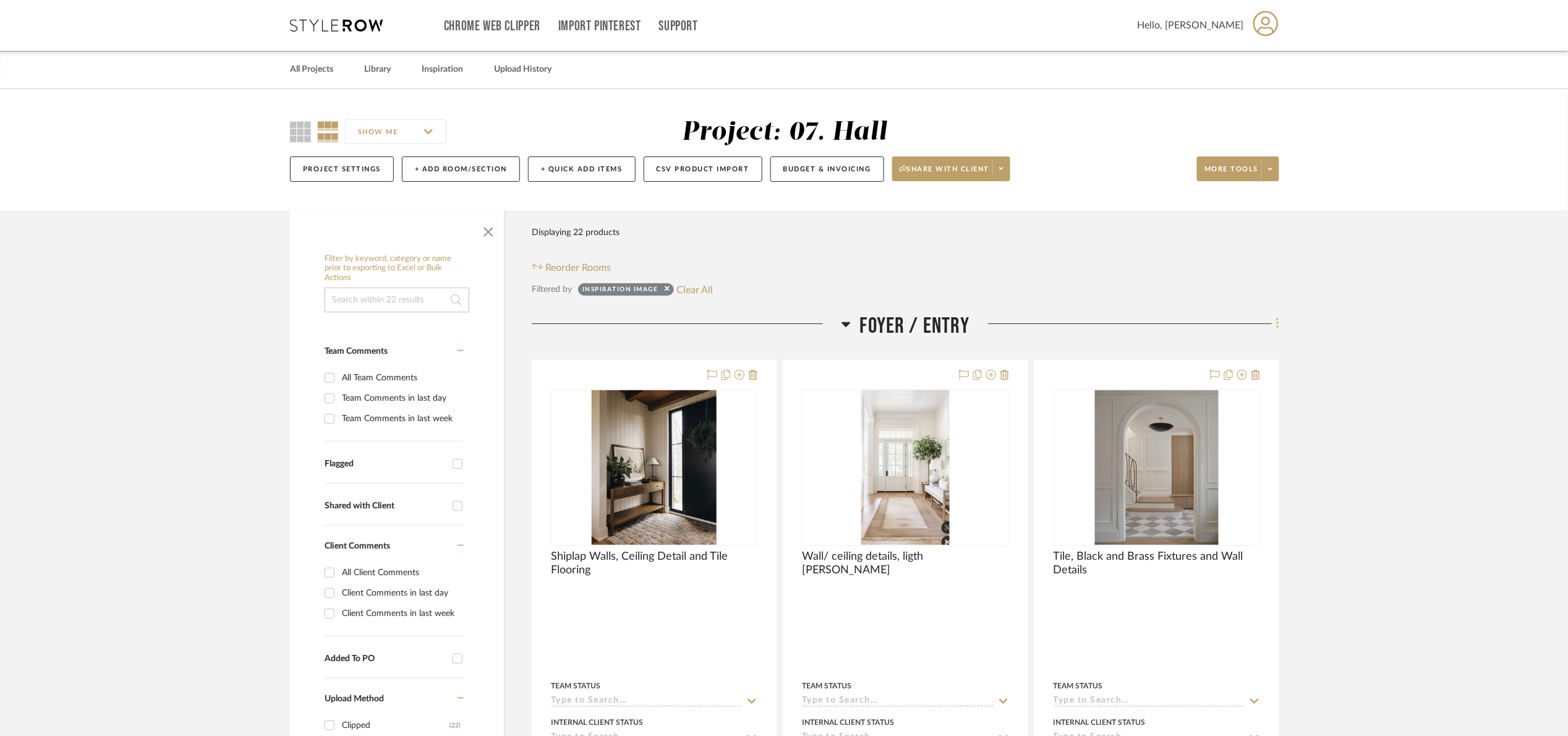
click at [1277, 319] on icon at bounding box center [1278, 323] width 4 height 14
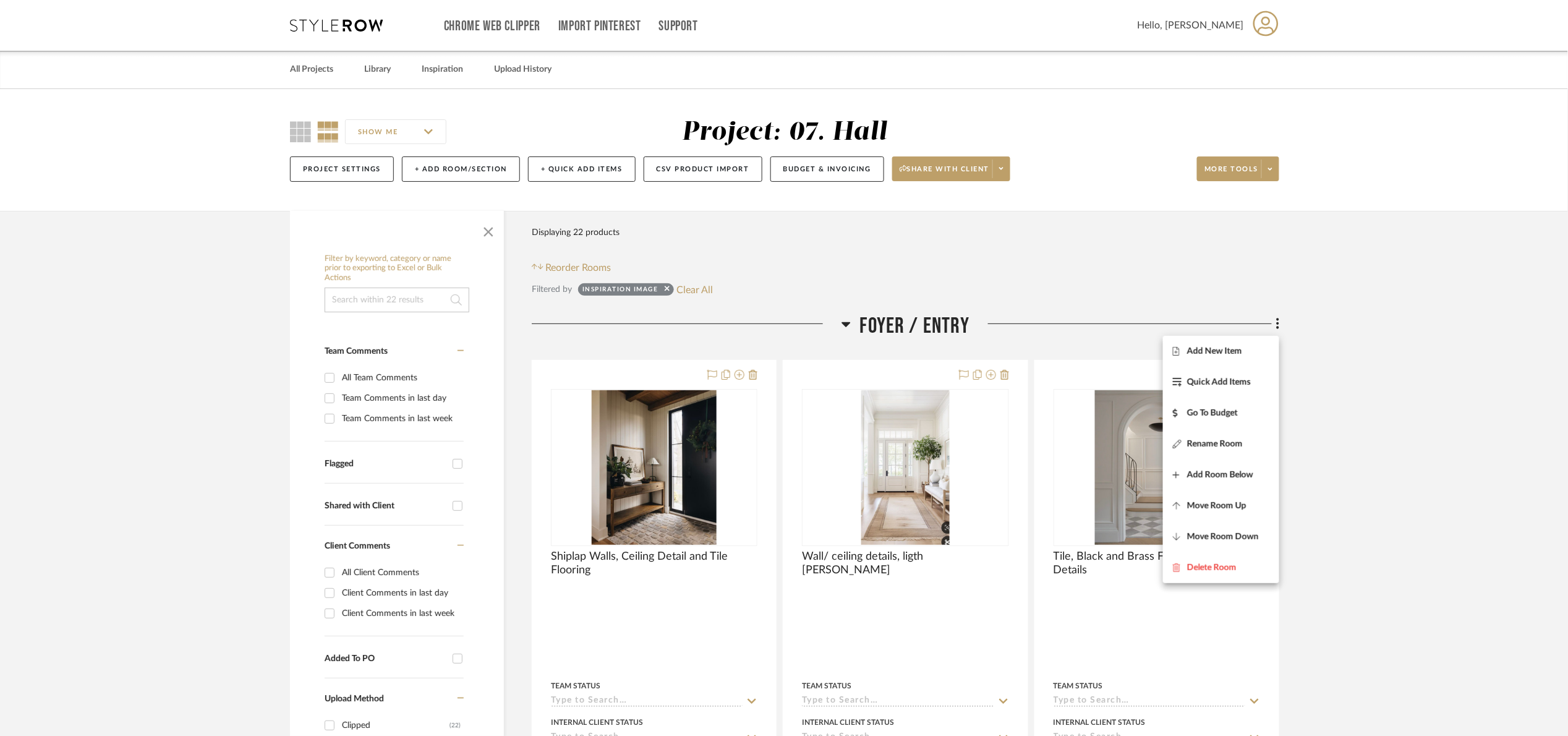
drag, startPoint x: 1404, startPoint y: 515, endPoint x: 1399, endPoint y: 514, distance: 5.1
click at [1399, 514] on div at bounding box center [784, 368] width 1568 height 736
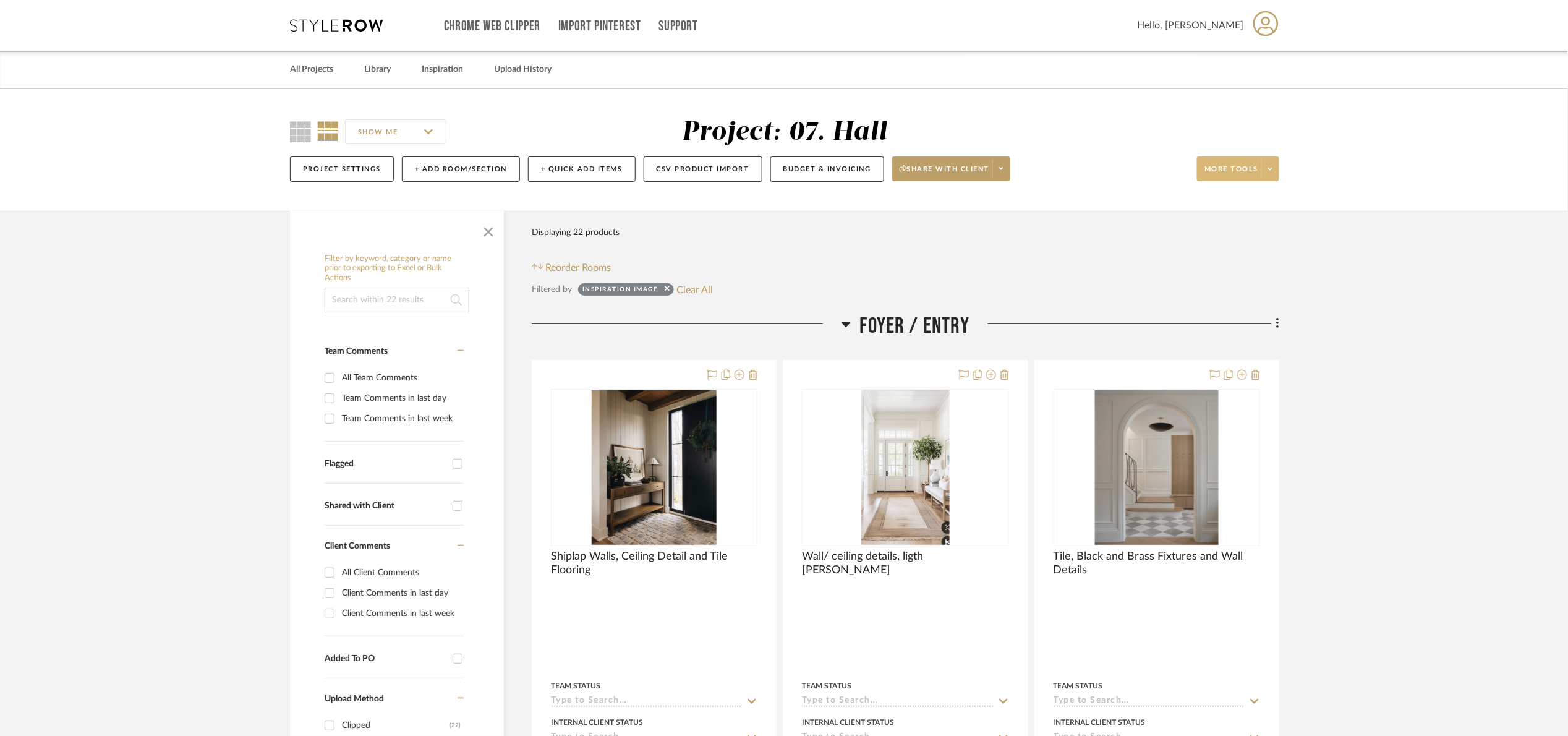
click at [1272, 181] on button "More tools" at bounding box center [1238, 169] width 82 height 25
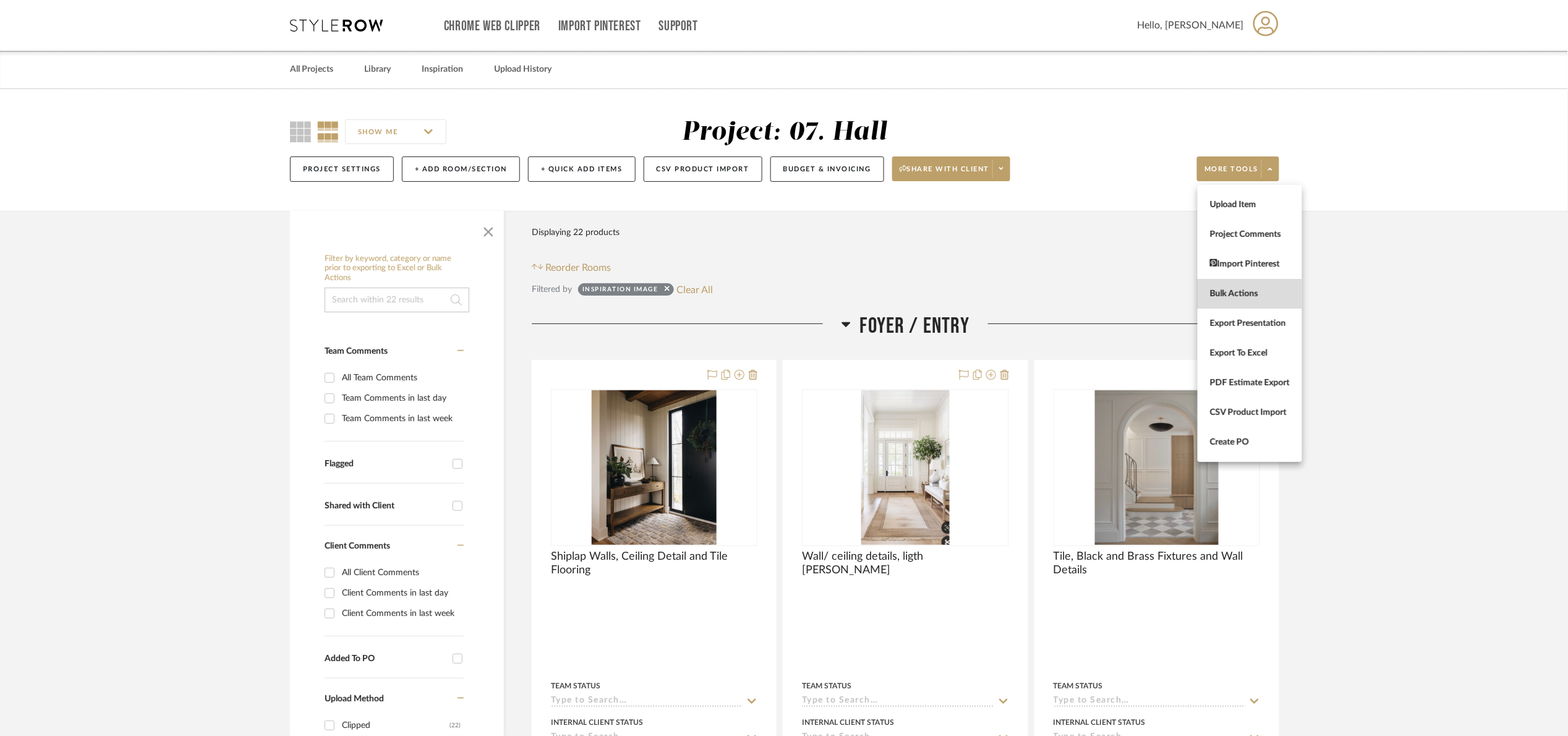
click at [1275, 296] on span "Bulk Actions" at bounding box center [1250, 293] width 79 height 11
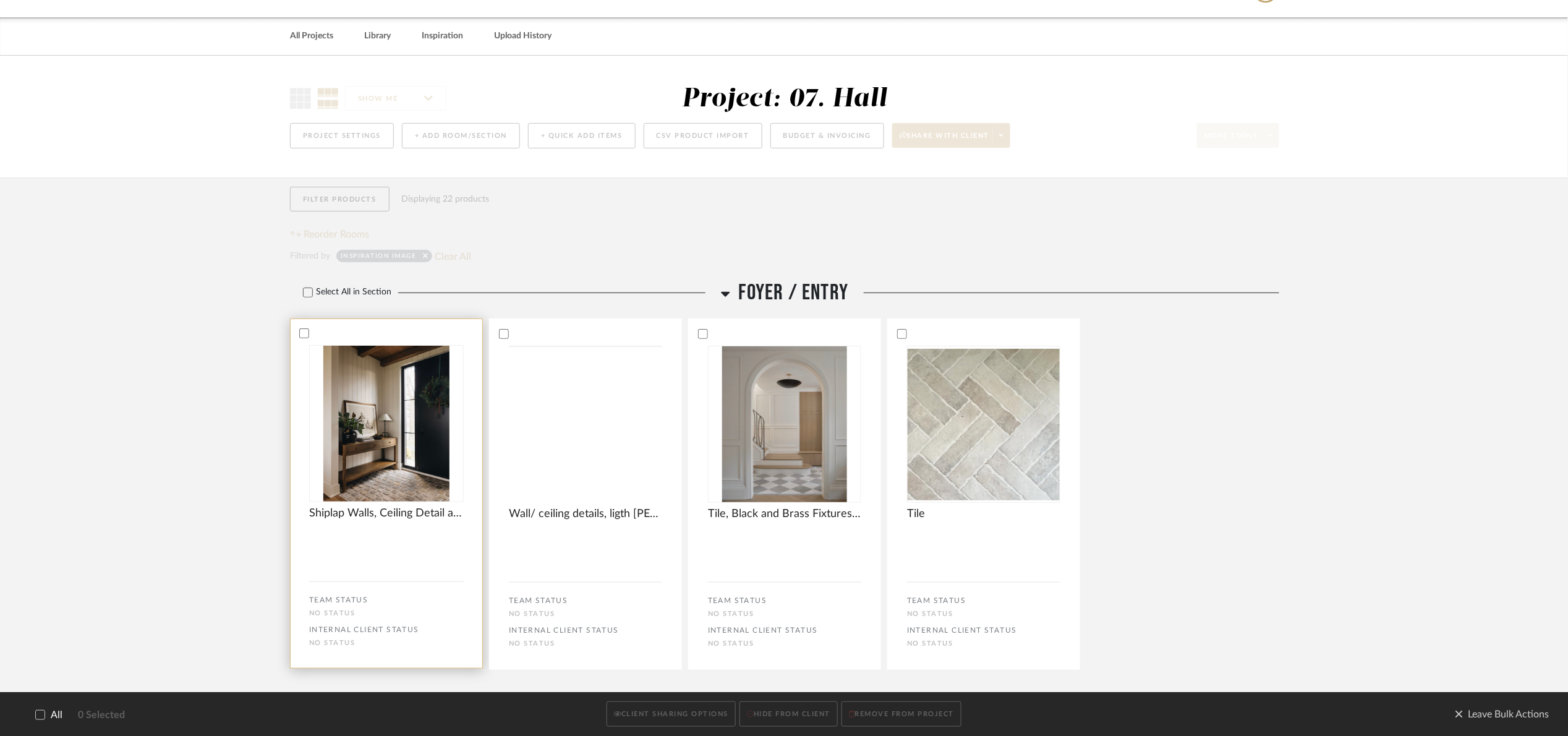
scroll to position [93, 0]
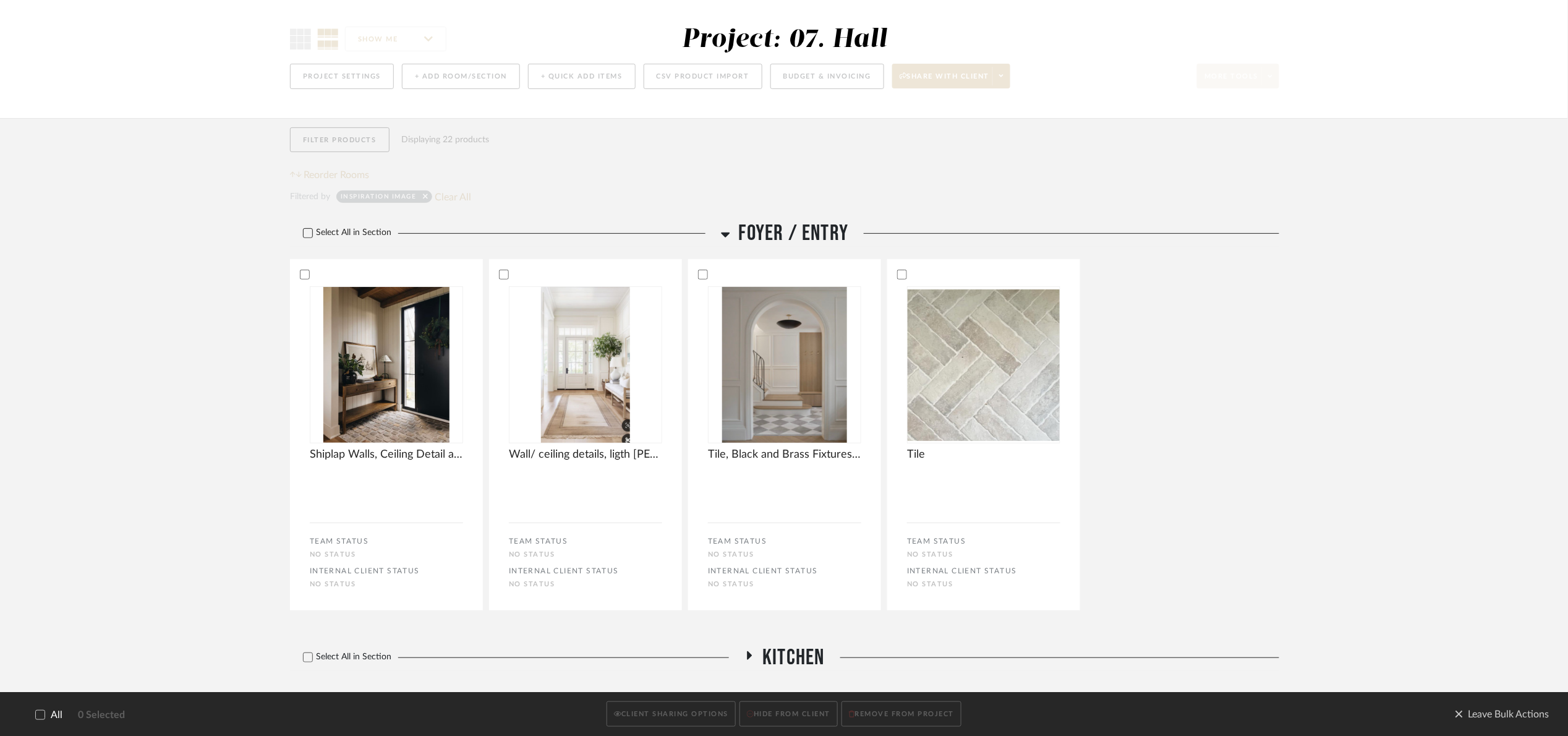
click at [362, 235] on label "Select All in Section" at bounding box center [342, 232] width 106 height 11
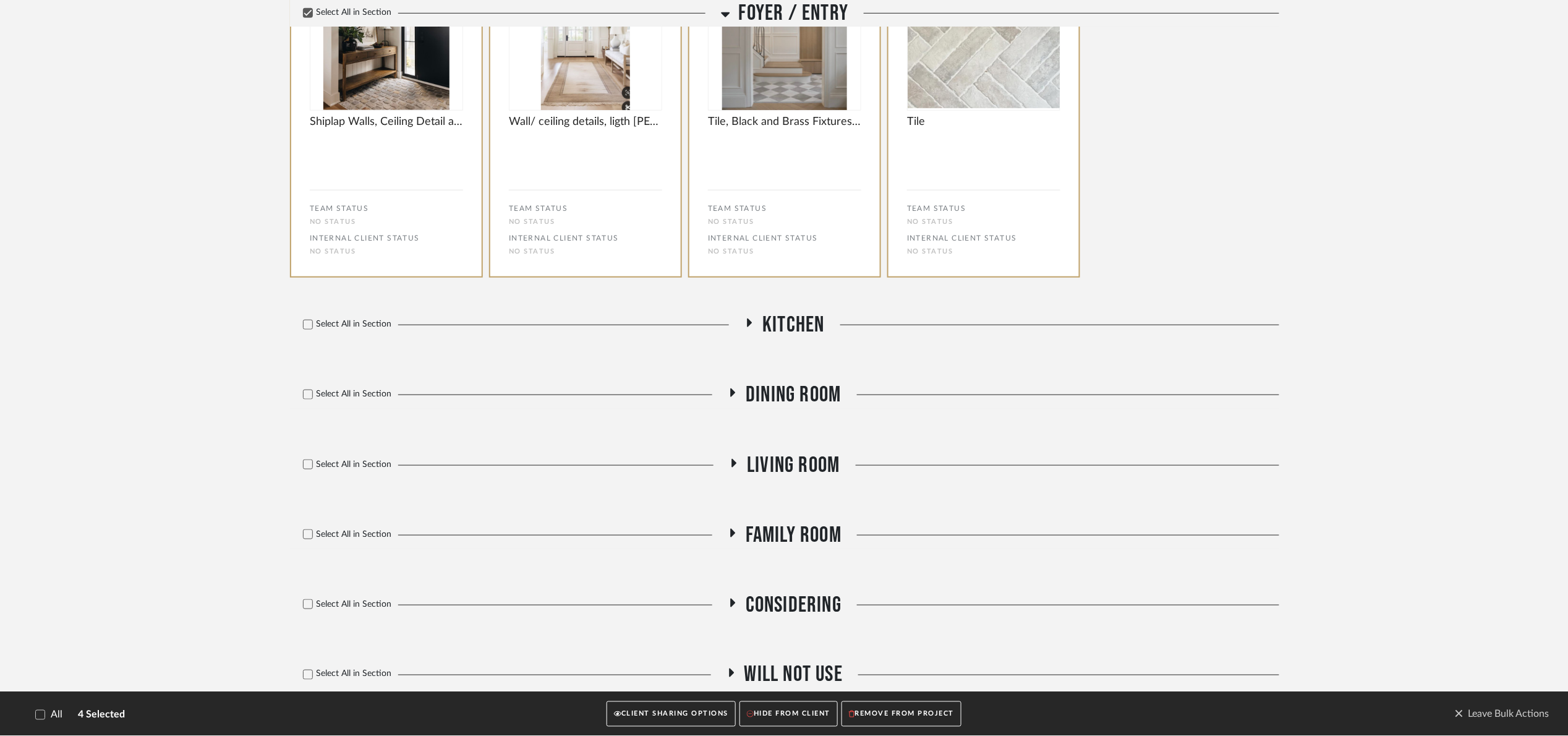
scroll to position [475, 0]
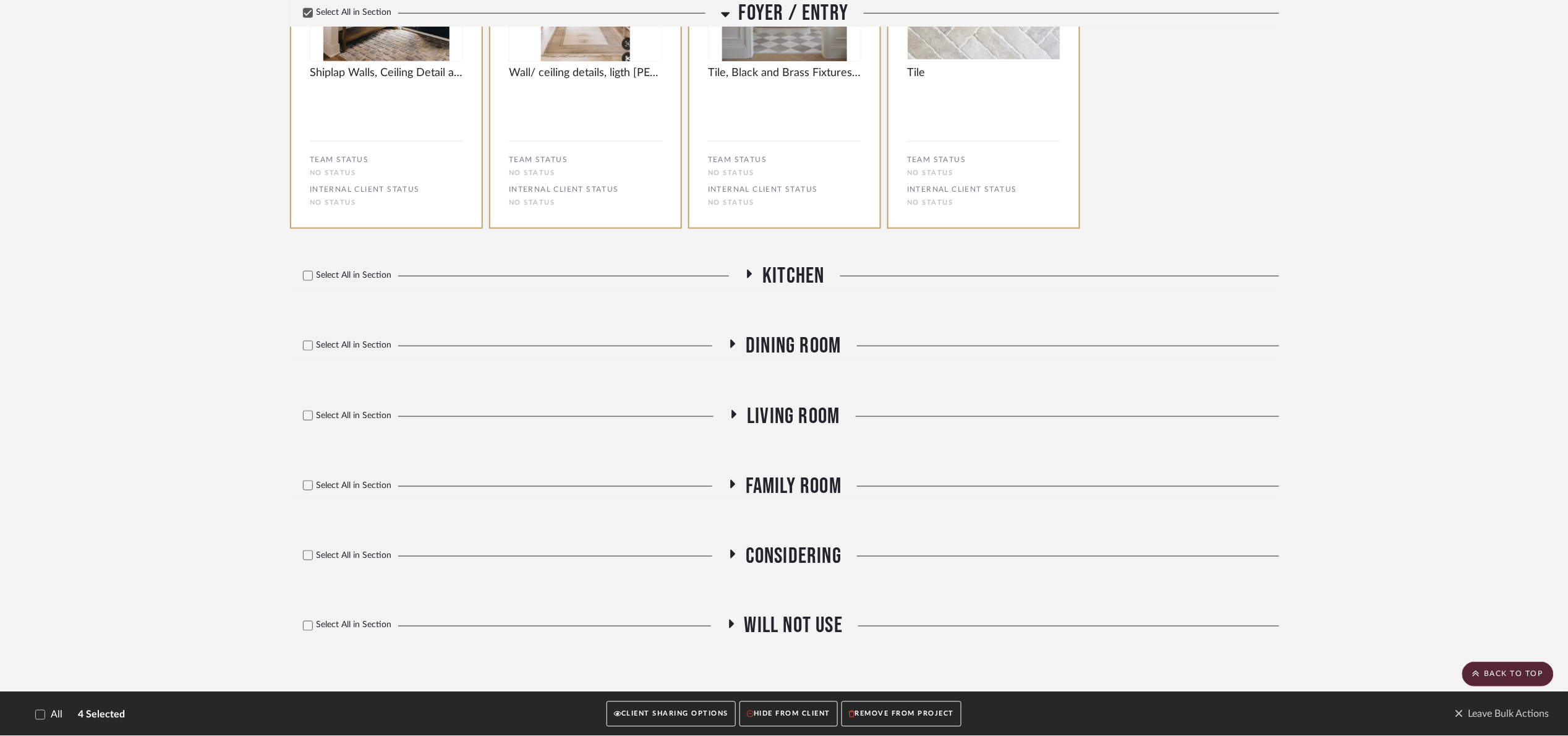
drag, startPoint x: 758, startPoint y: 282, endPoint x: 487, endPoint y: 306, distance: 272.1
click at [755, 282] on h3 "Kitchen" at bounding box center [784, 275] width 79 height 26
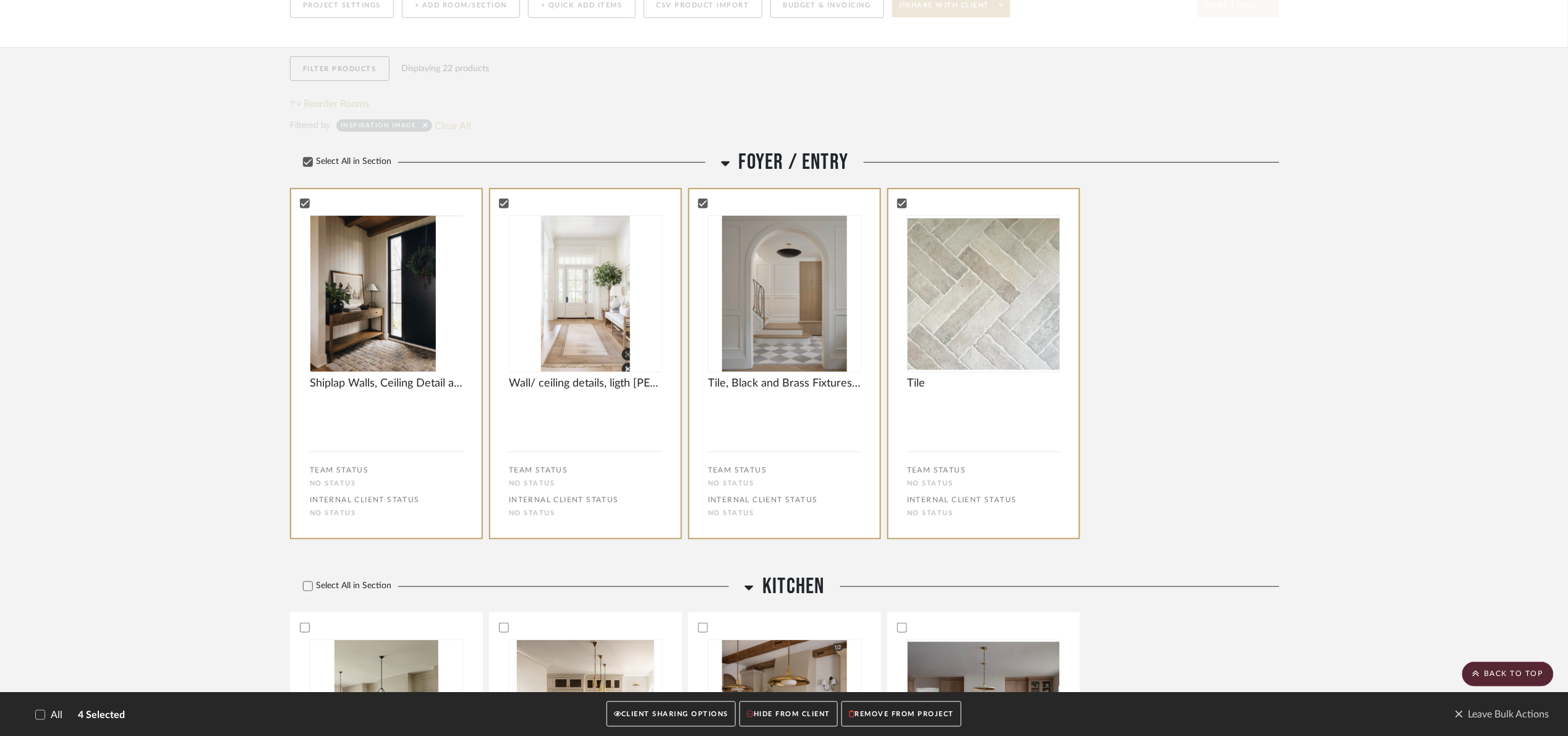
scroll to position [104, 0]
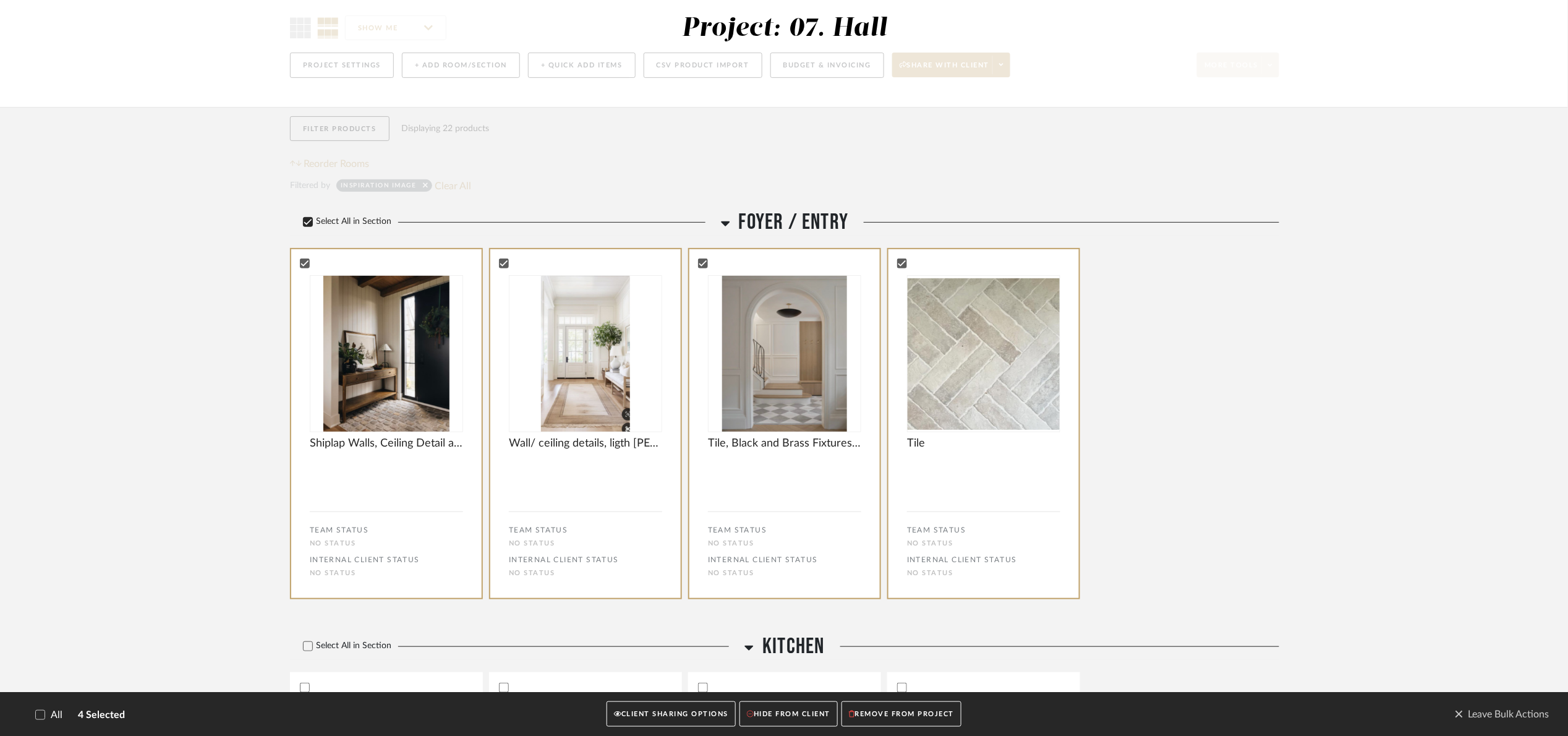
click at [362, 223] on label "Select All in Section" at bounding box center [342, 221] width 106 height 11
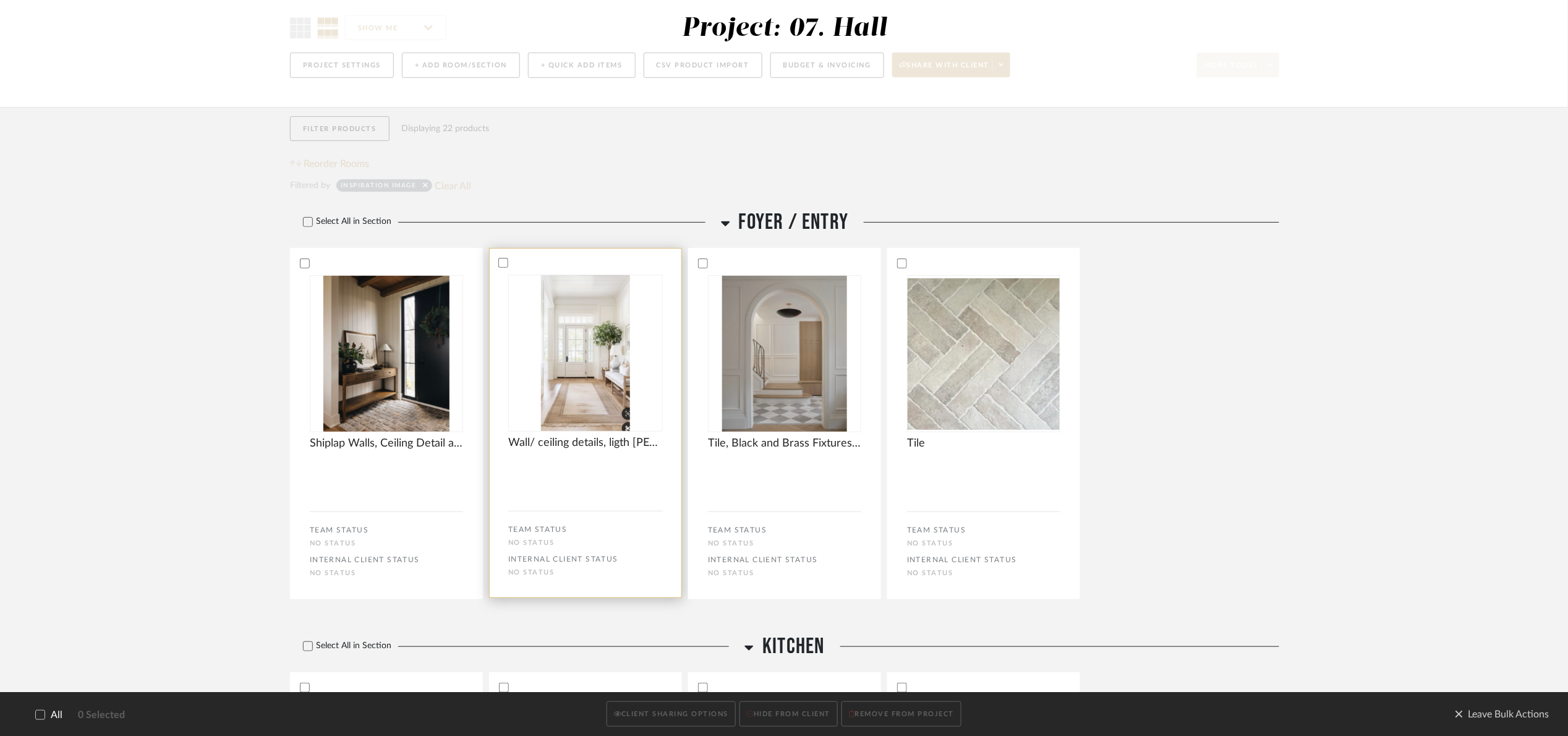
drag, startPoint x: 352, startPoint y: 259, endPoint x: 523, endPoint y: 278, distance: 172.1
click at [362, 261] on div at bounding box center [386, 262] width 191 height 11
click at [523, 278] on div "0" at bounding box center [586, 353] width 153 height 156
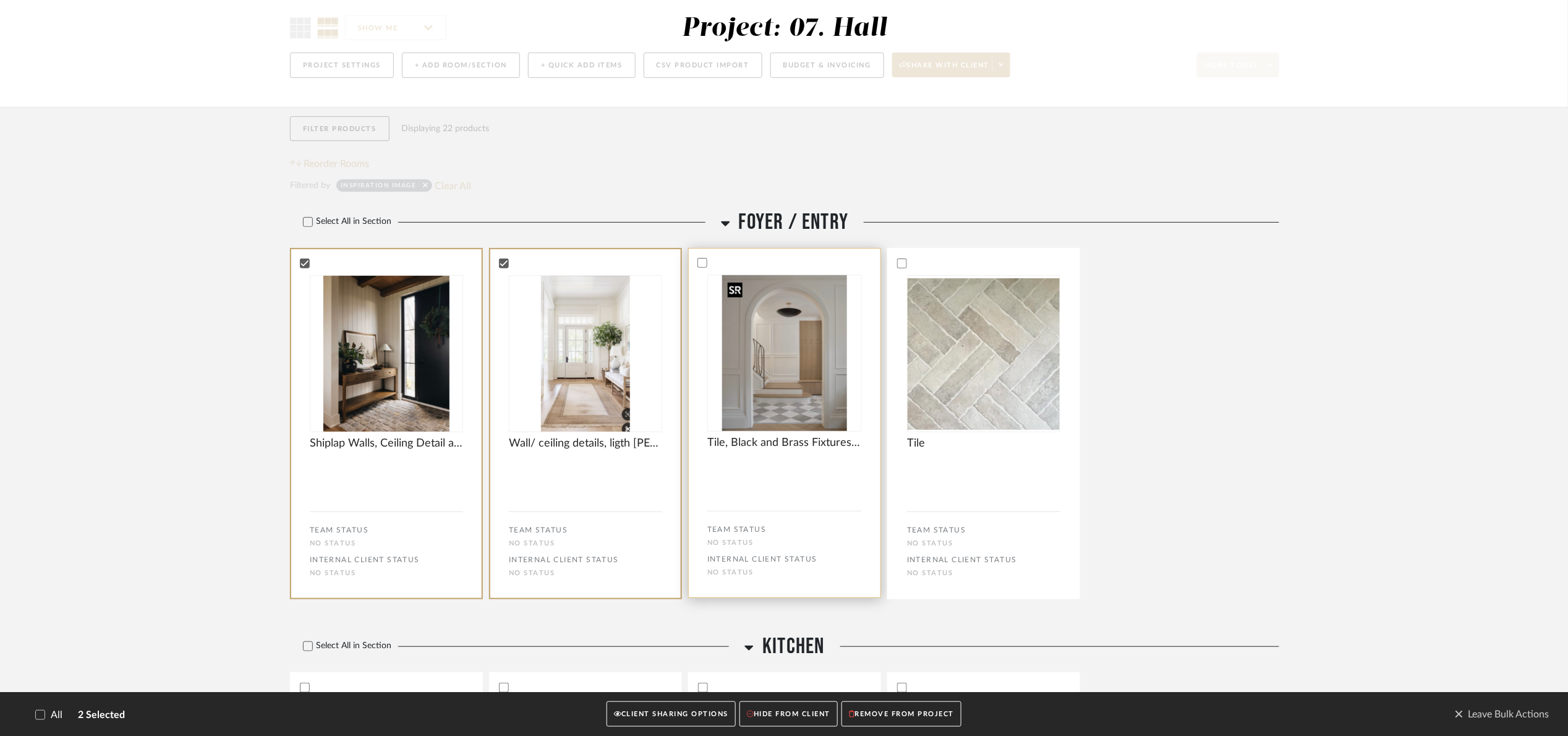
click at [787, 291] on img "0" at bounding box center [784, 353] width 125 height 156
click at [951, 318] on img "0" at bounding box center [984, 353] width 153 height 153
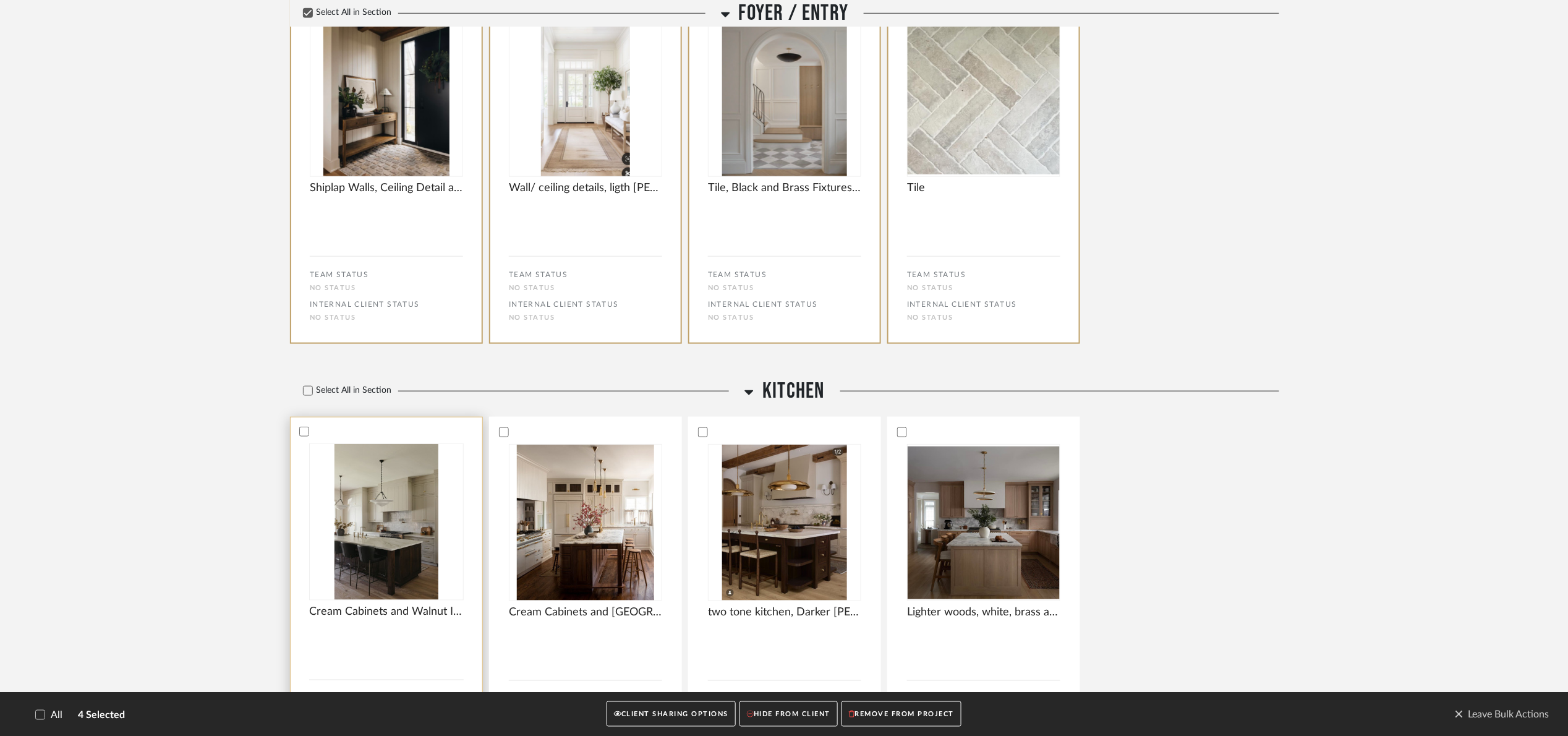
scroll to position [383, 0]
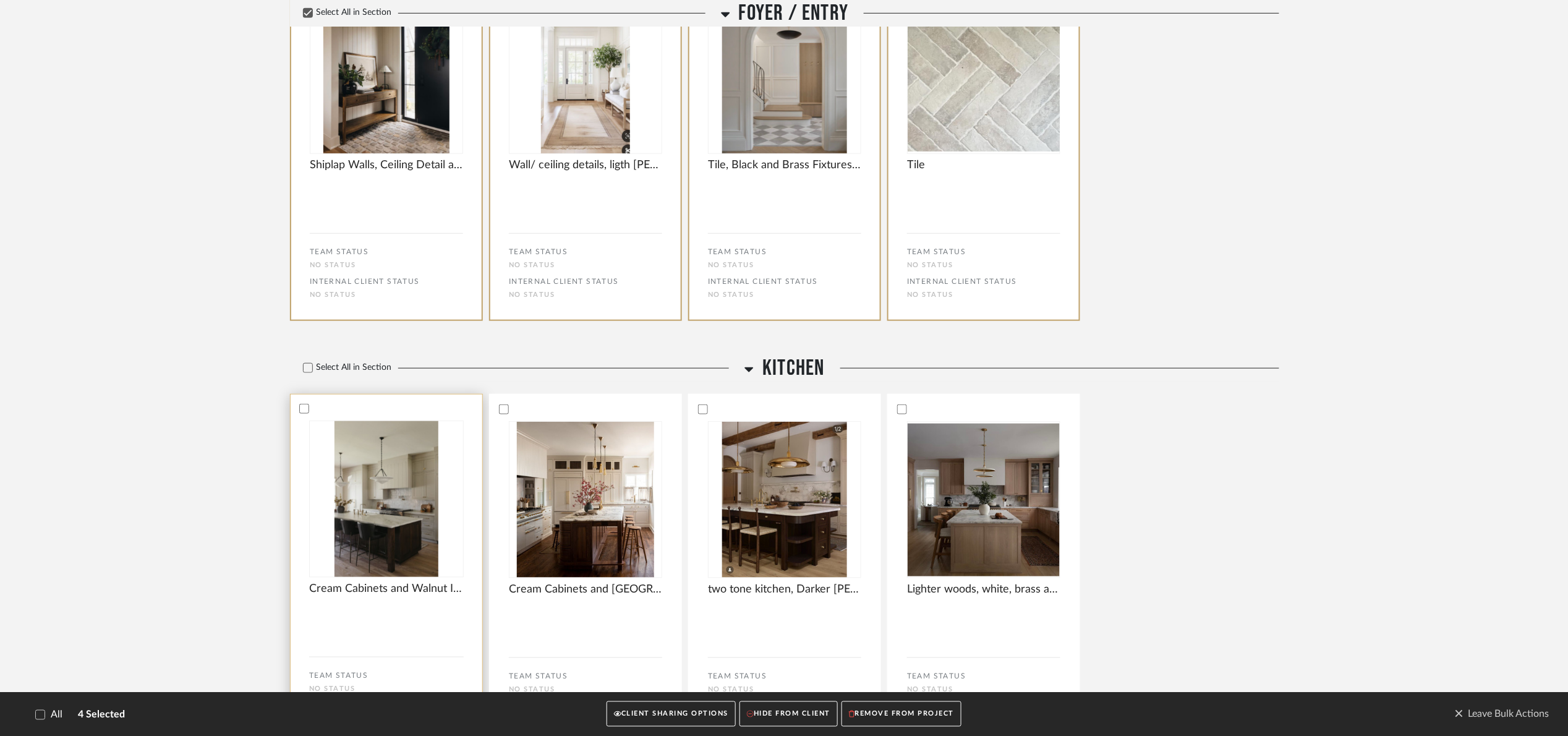
click at [0, 0] on div at bounding box center [0, 0] width 0 height 0
drag, startPoint x: 760, startPoint y: 488, endPoint x: 815, endPoint y: 488, distance: 55.0
click at [0, 0] on img at bounding box center [0, 0] width 0 height 0
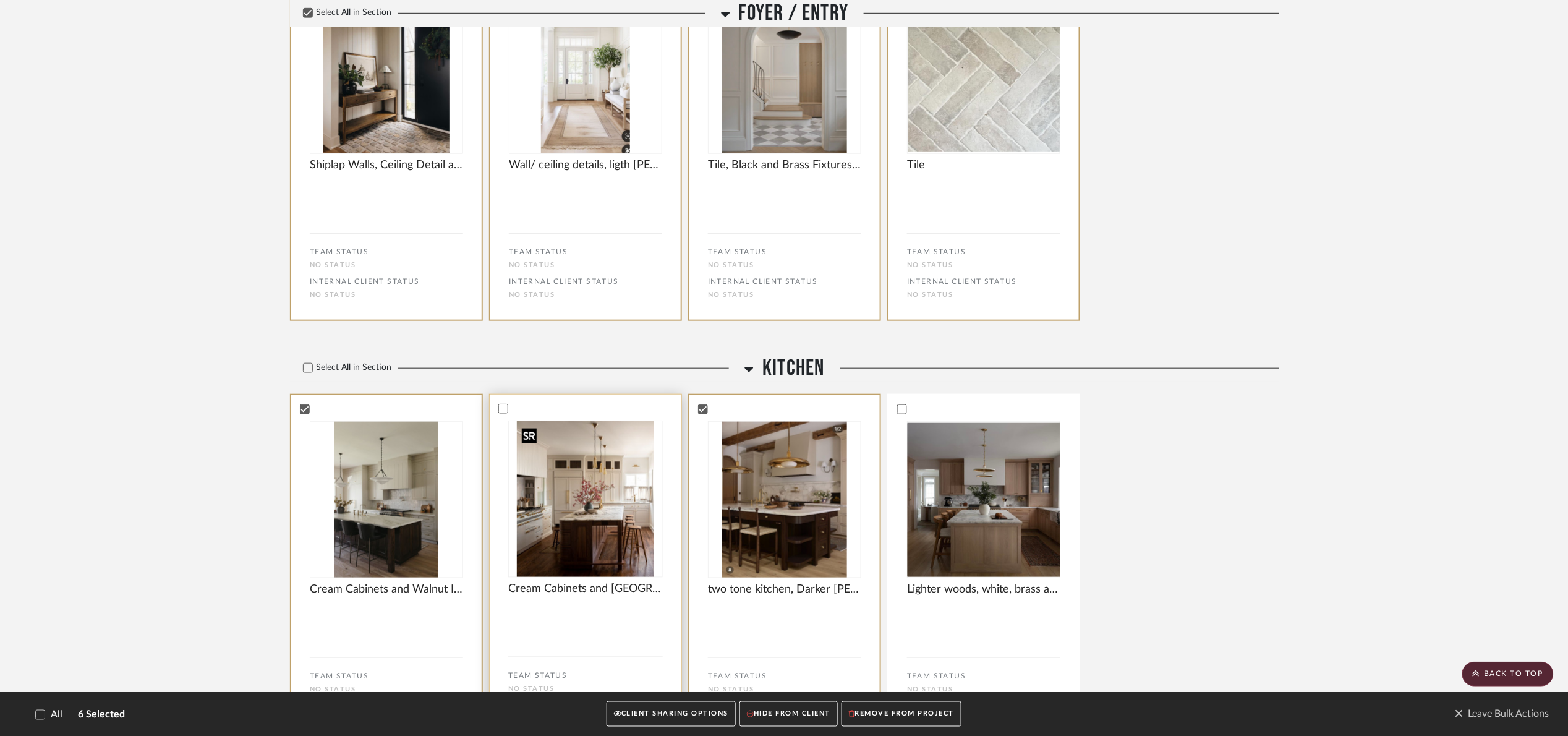
click at [559, 467] on img "0" at bounding box center [586, 499] width 138 height 156
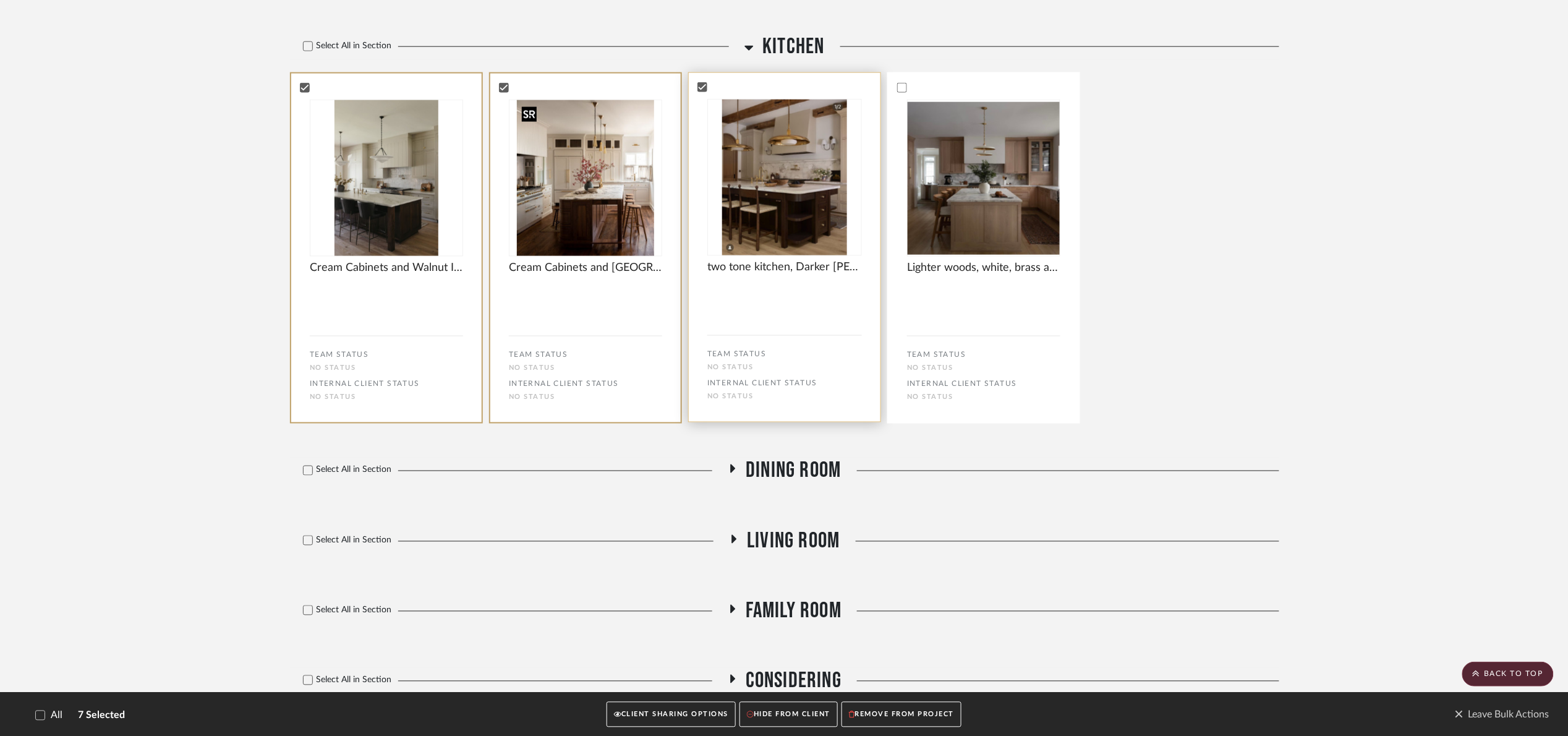
scroll to position [830, 0]
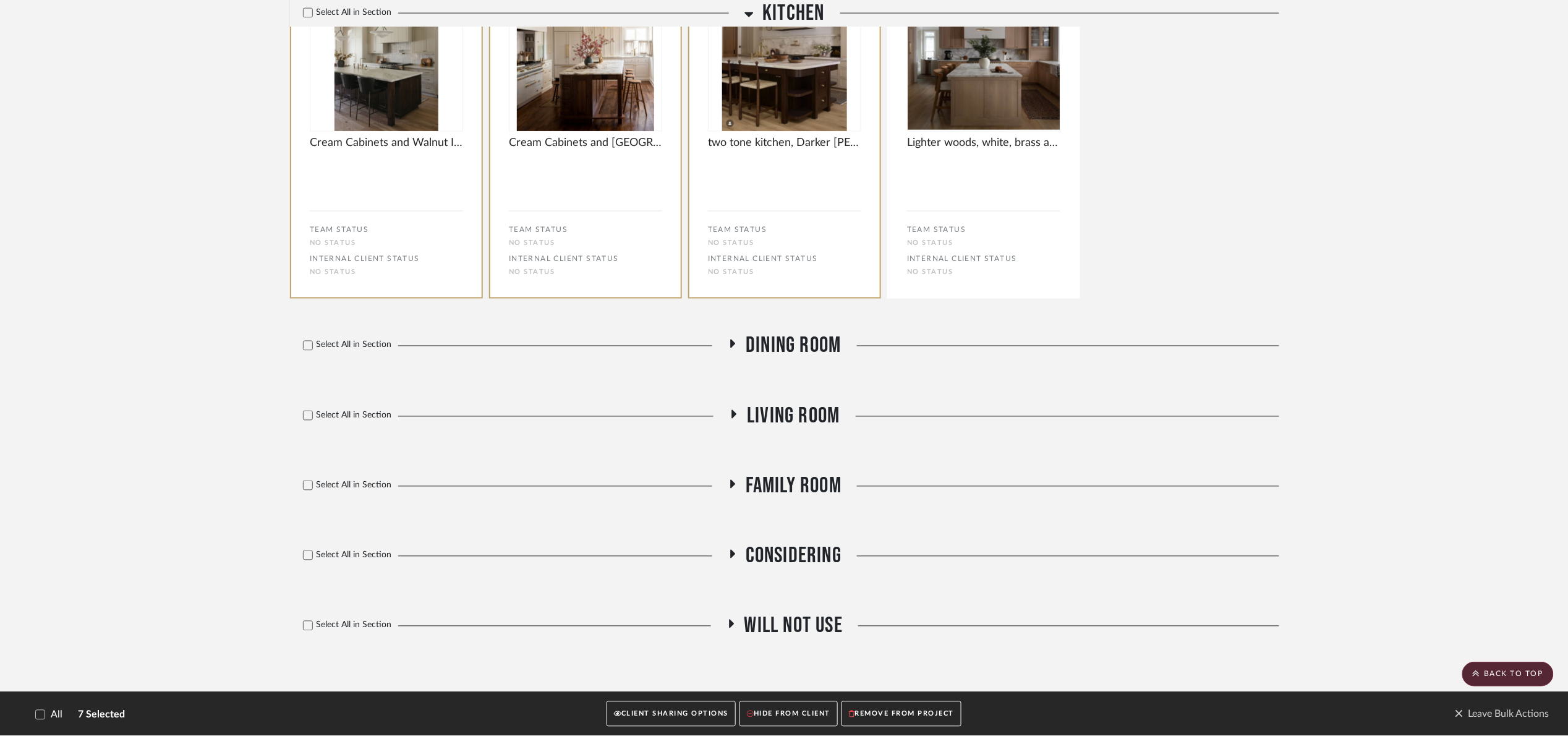
click at [773, 342] on span "Dining Room" at bounding box center [793, 346] width 95 height 26
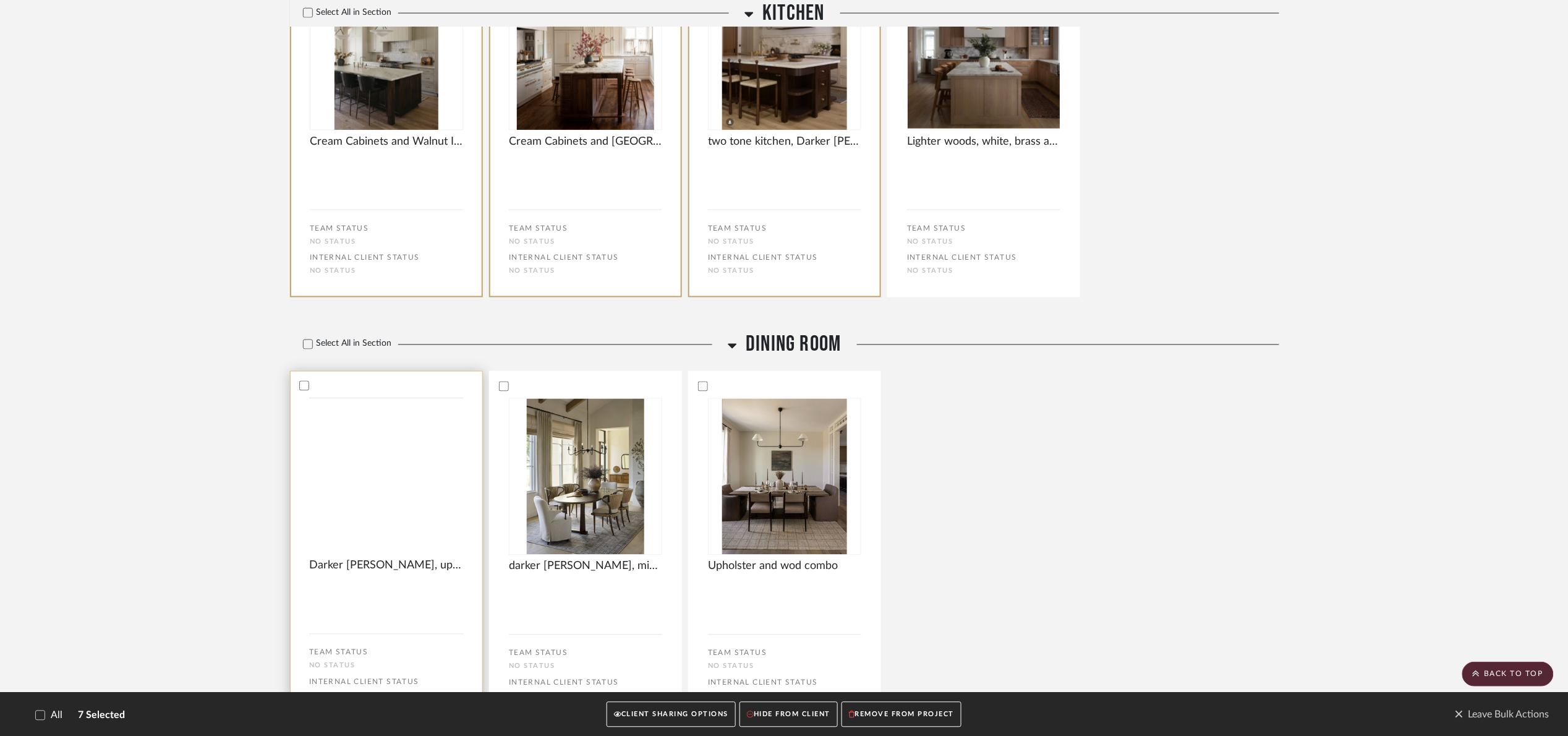
drag, startPoint x: 343, startPoint y: 408, endPoint x: 452, endPoint y: 422, distance: 109.9
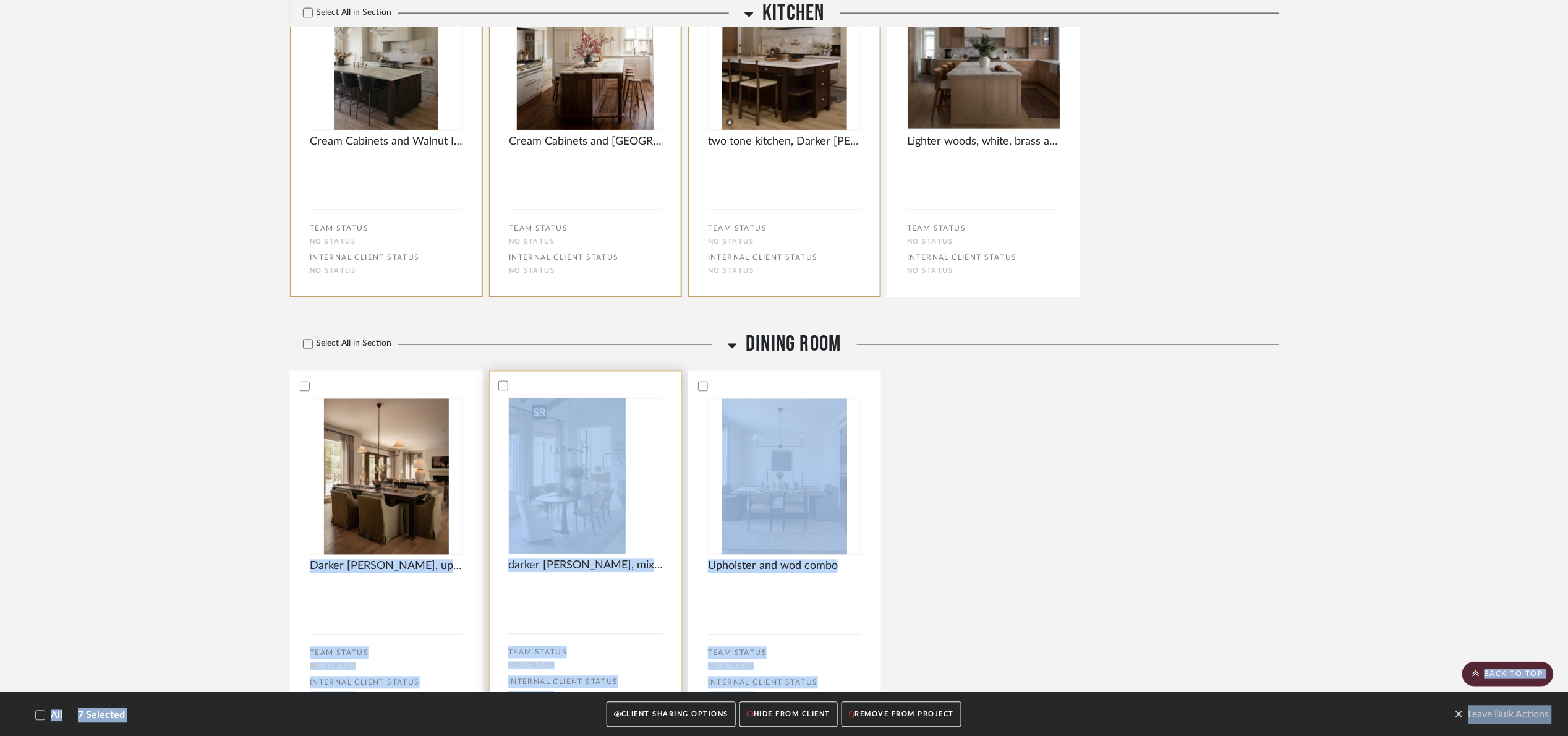
click at [0, 0] on img at bounding box center [0, 0] width 0 height 0
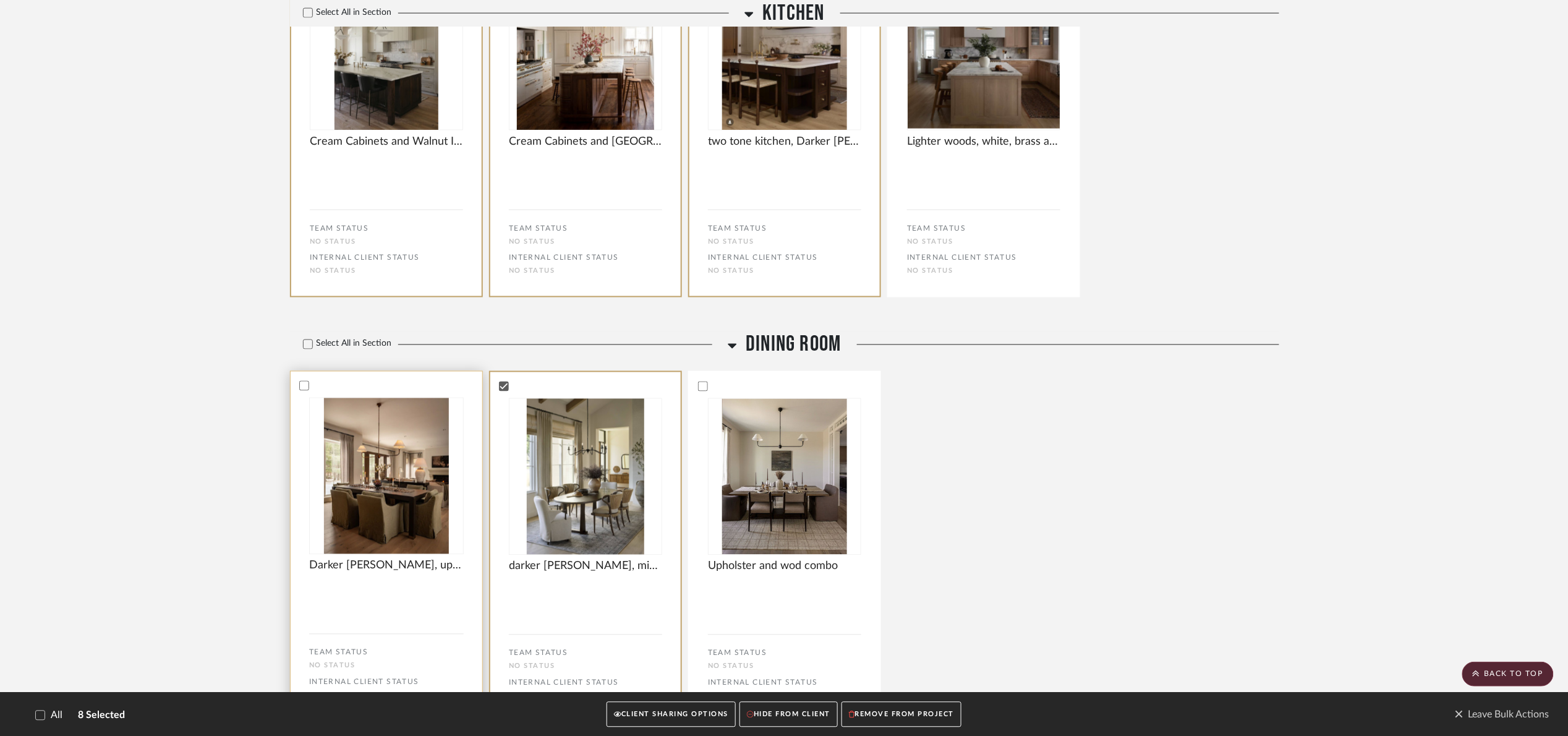
click at [389, 386] on div at bounding box center [386, 385] width 192 height 11
click at [767, 387] on div at bounding box center [784, 385] width 192 height 11
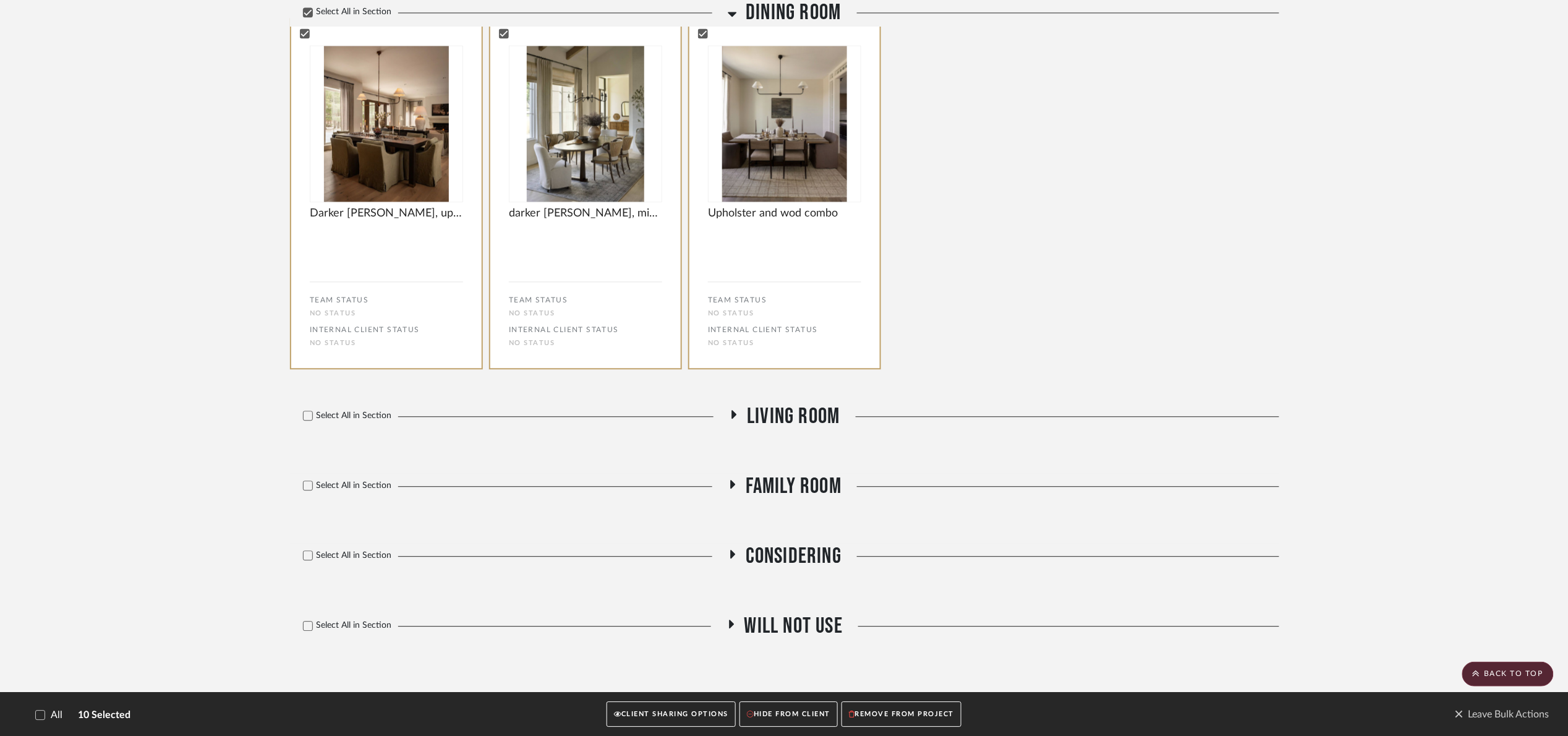
drag, startPoint x: 794, startPoint y: 412, endPoint x: 784, endPoint y: 381, distance: 32.6
click at [794, 409] on span "Living Room" at bounding box center [793, 415] width 93 height 26
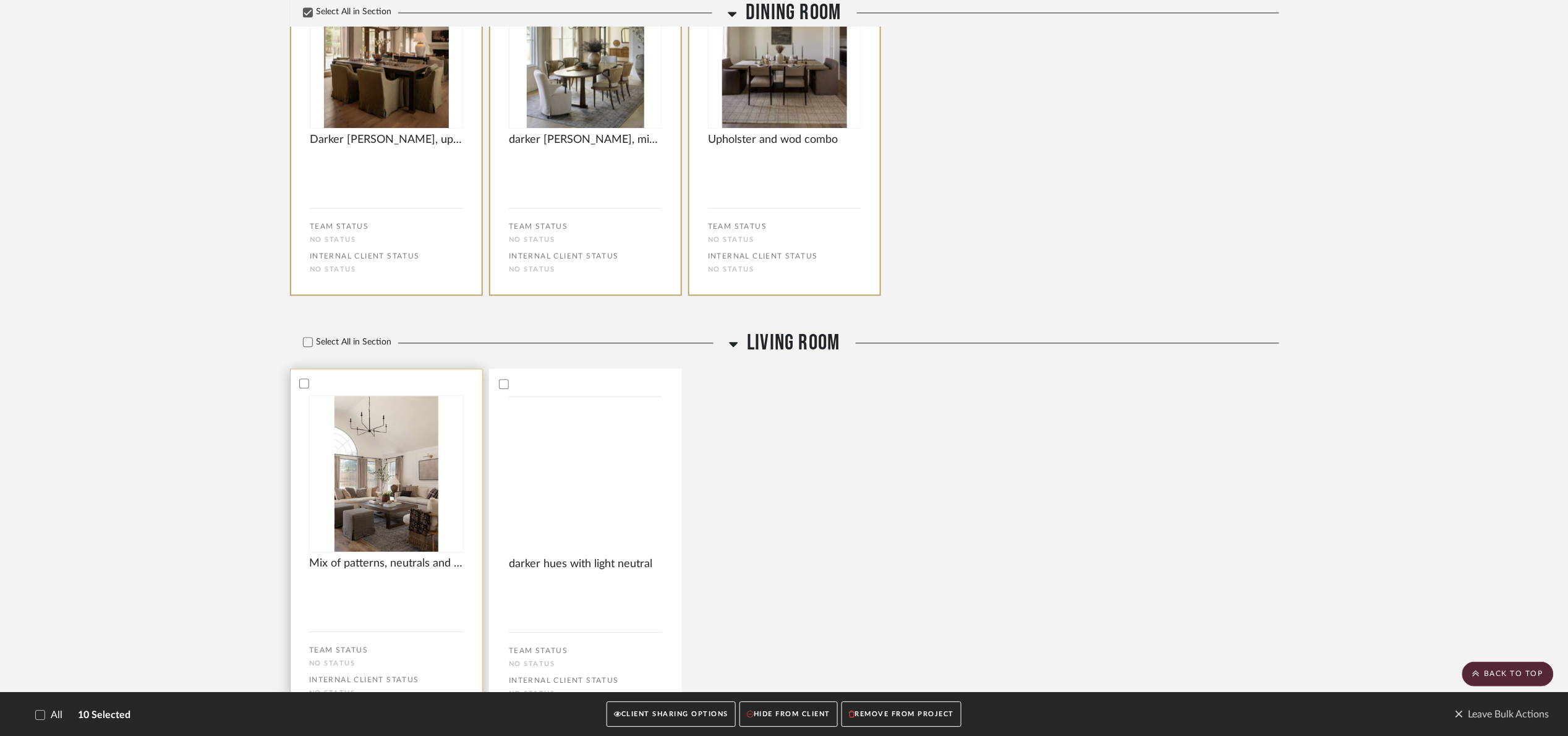
scroll to position [1369, 0]
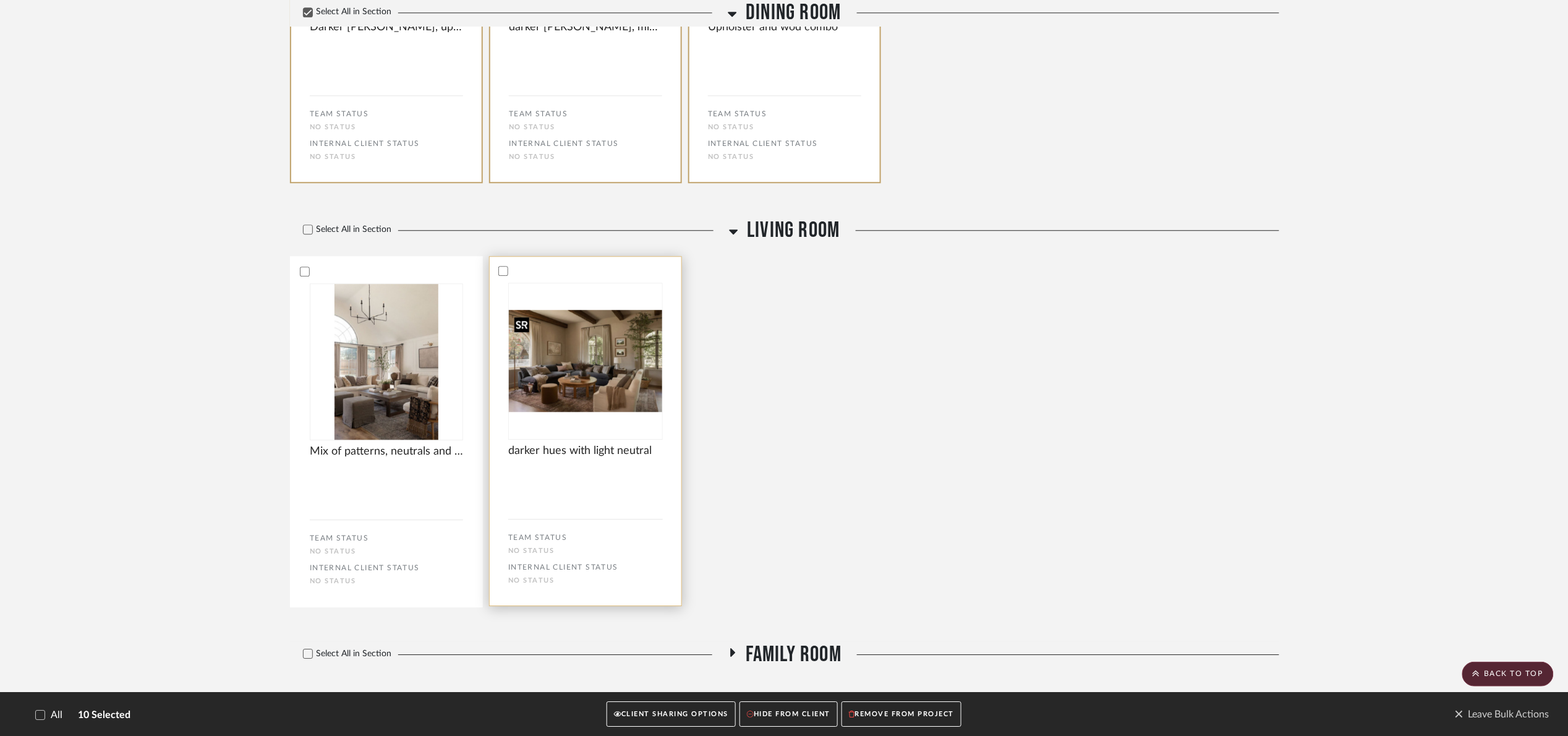
drag, startPoint x: 637, startPoint y: 404, endPoint x: 531, endPoint y: 389, distance: 107.1
click at [634, 404] on img "0" at bounding box center [586, 360] width 153 height 102
click at [417, 375] on img "0" at bounding box center [385, 360] width 104 height 156
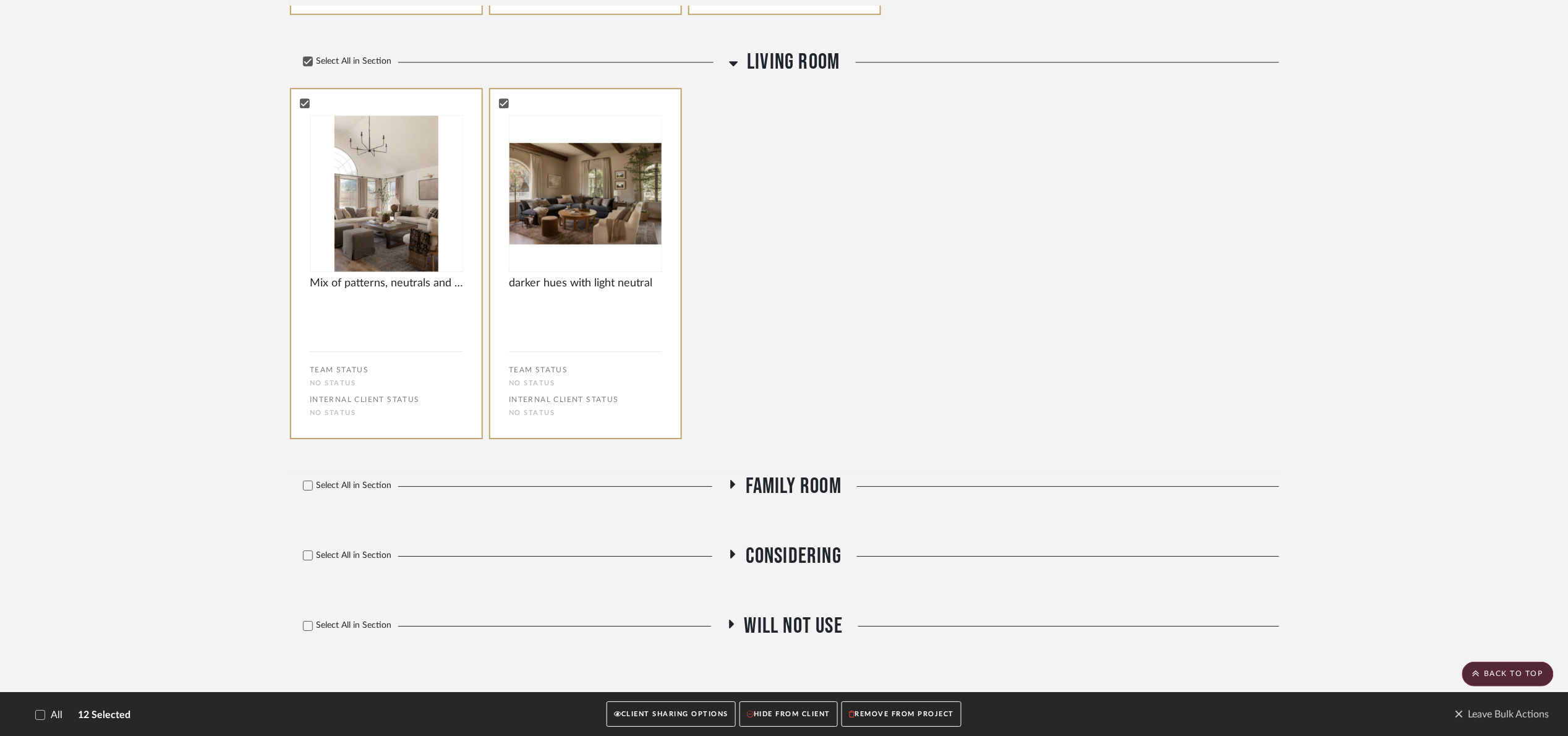
drag, startPoint x: 788, startPoint y: 499, endPoint x: 784, endPoint y: 473, distance: 26.3
click at [788, 497] on span "Family Room" at bounding box center [793, 485] width 96 height 26
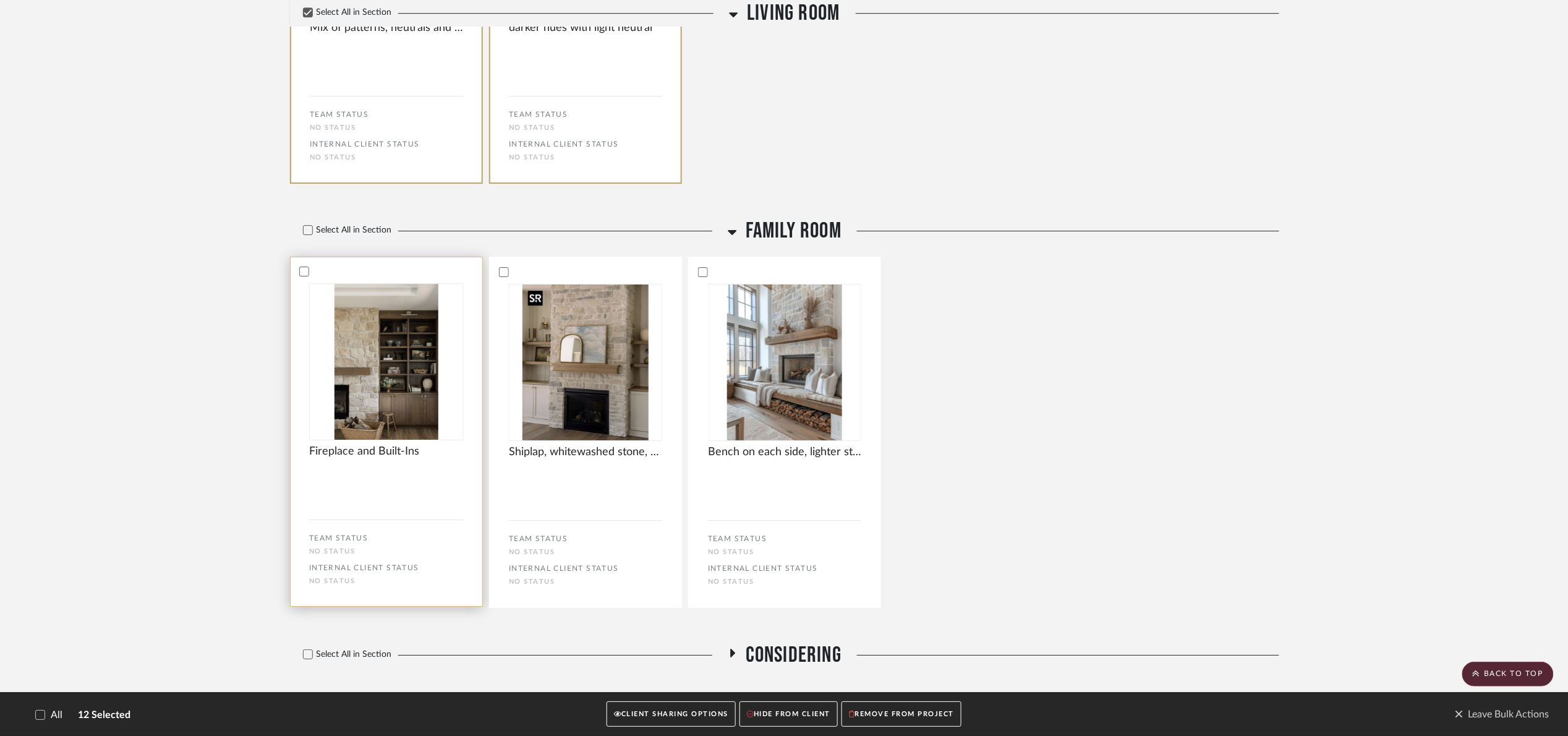
scroll to position [1893, 0]
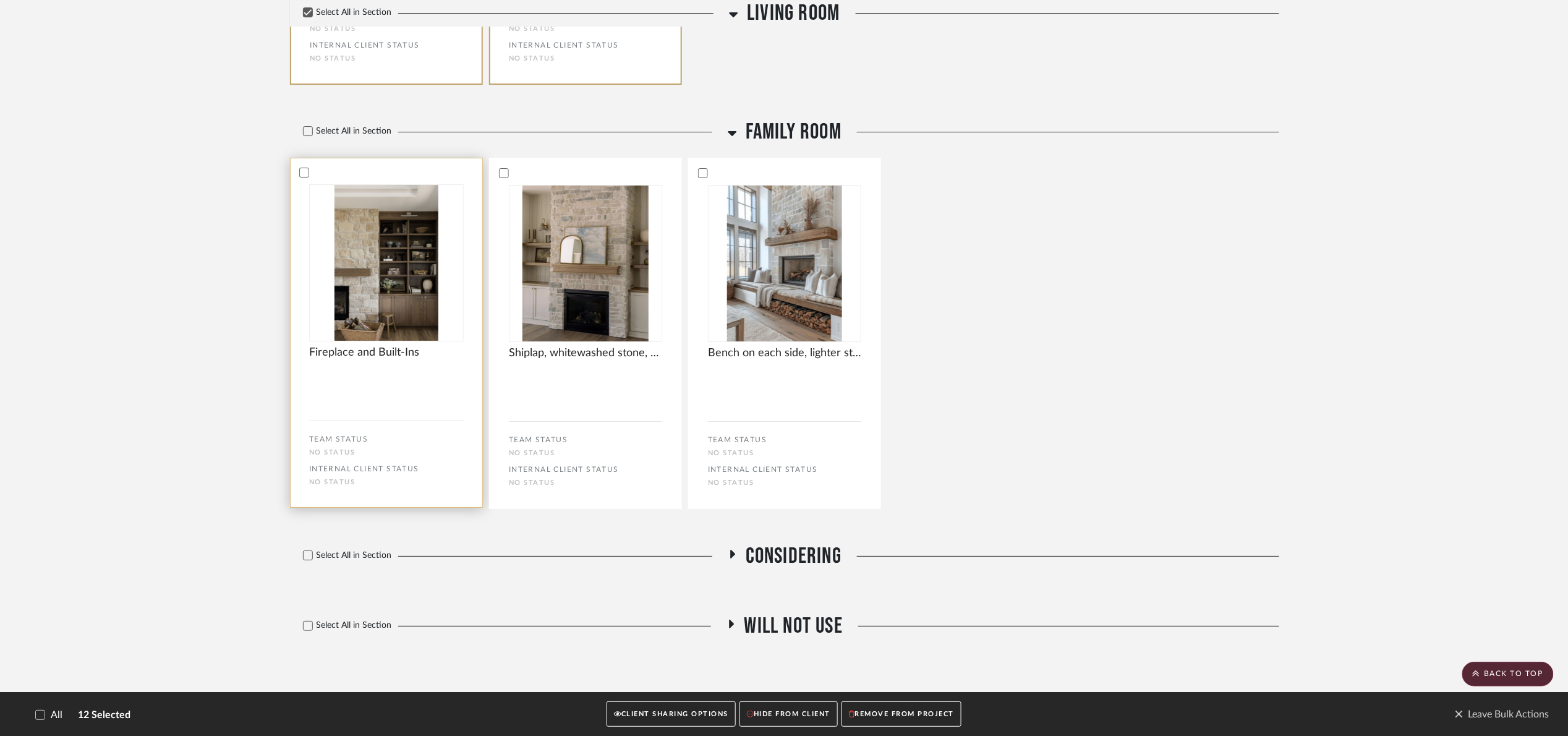
click at [0, 0] on div at bounding box center [0, 0] width 0 height 0
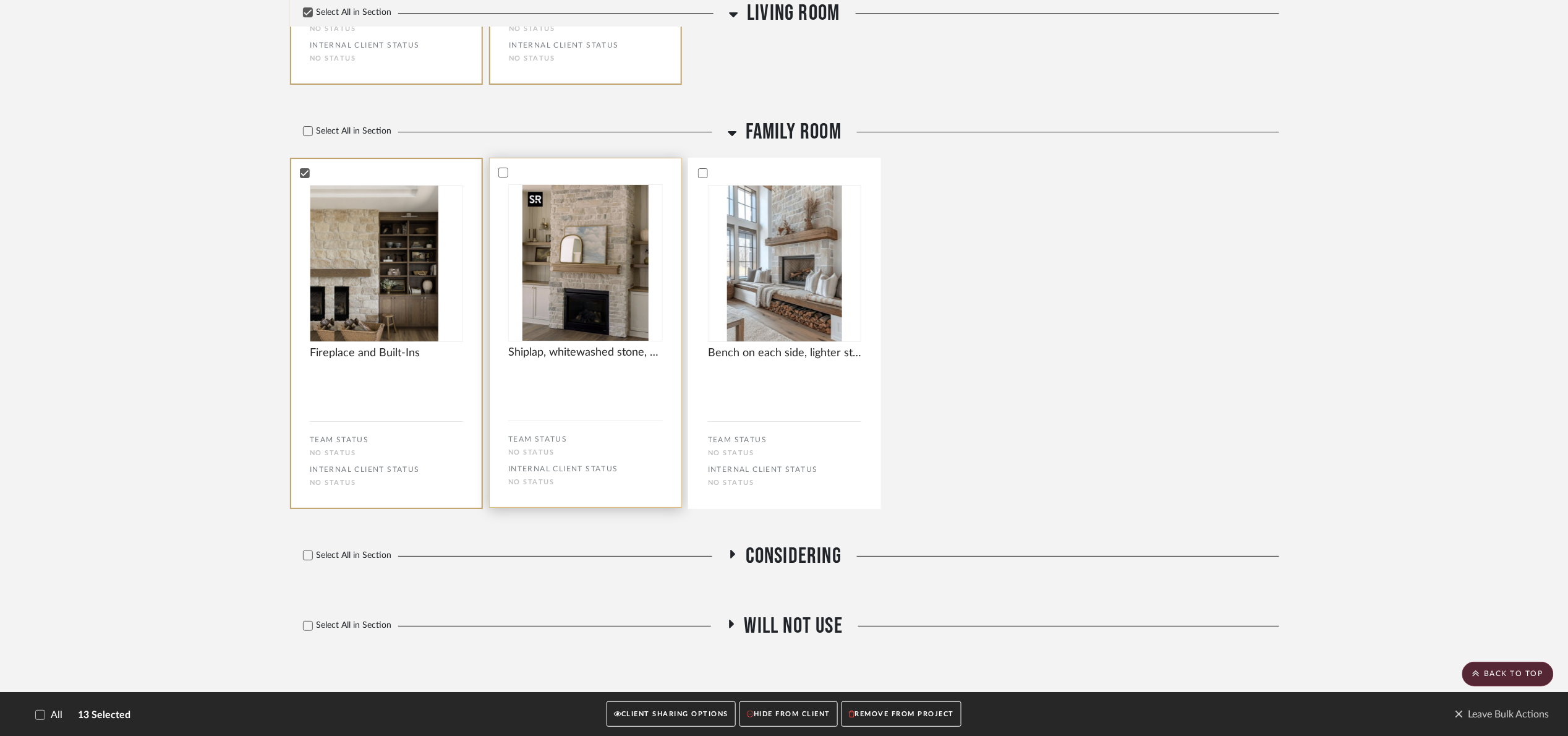
click at [603, 306] on img "0" at bounding box center [586, 262] width 126 height 156
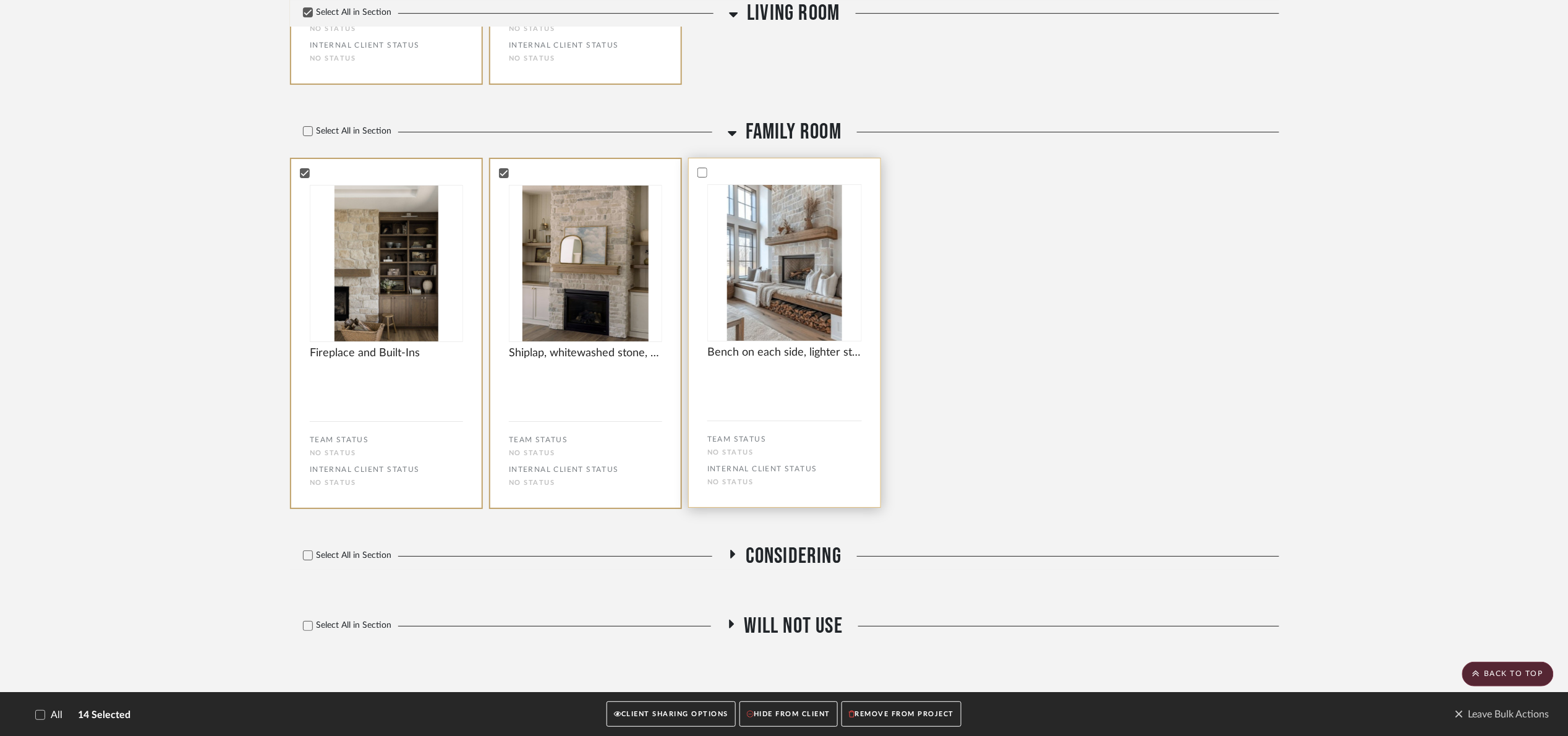
click at [809, 301] on img "0" at bounding box center [784, 262] width 115 height 156
click at [703, 713] on button "CLIENT SHARING OPTIONS" at bounding box center [670, 714] width 129 height 25
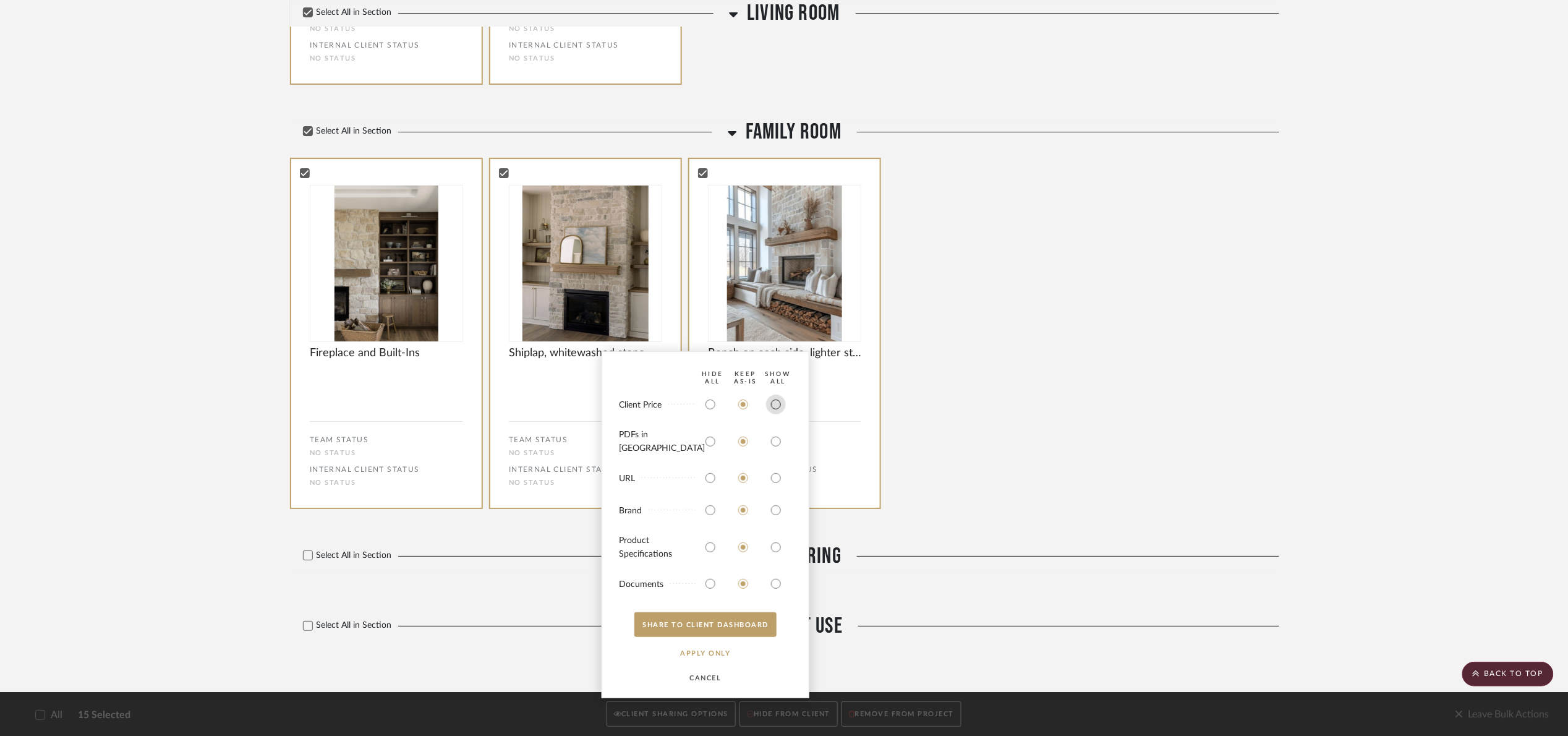
click at [778, 414] on input "radio" at bounding box center [776, 404] width 19 height 19
radio input "true"
click at [730, 620] on button "SHARE TO CLIENT Dashboard" at bounding box center [705, 625] width 142 height 25
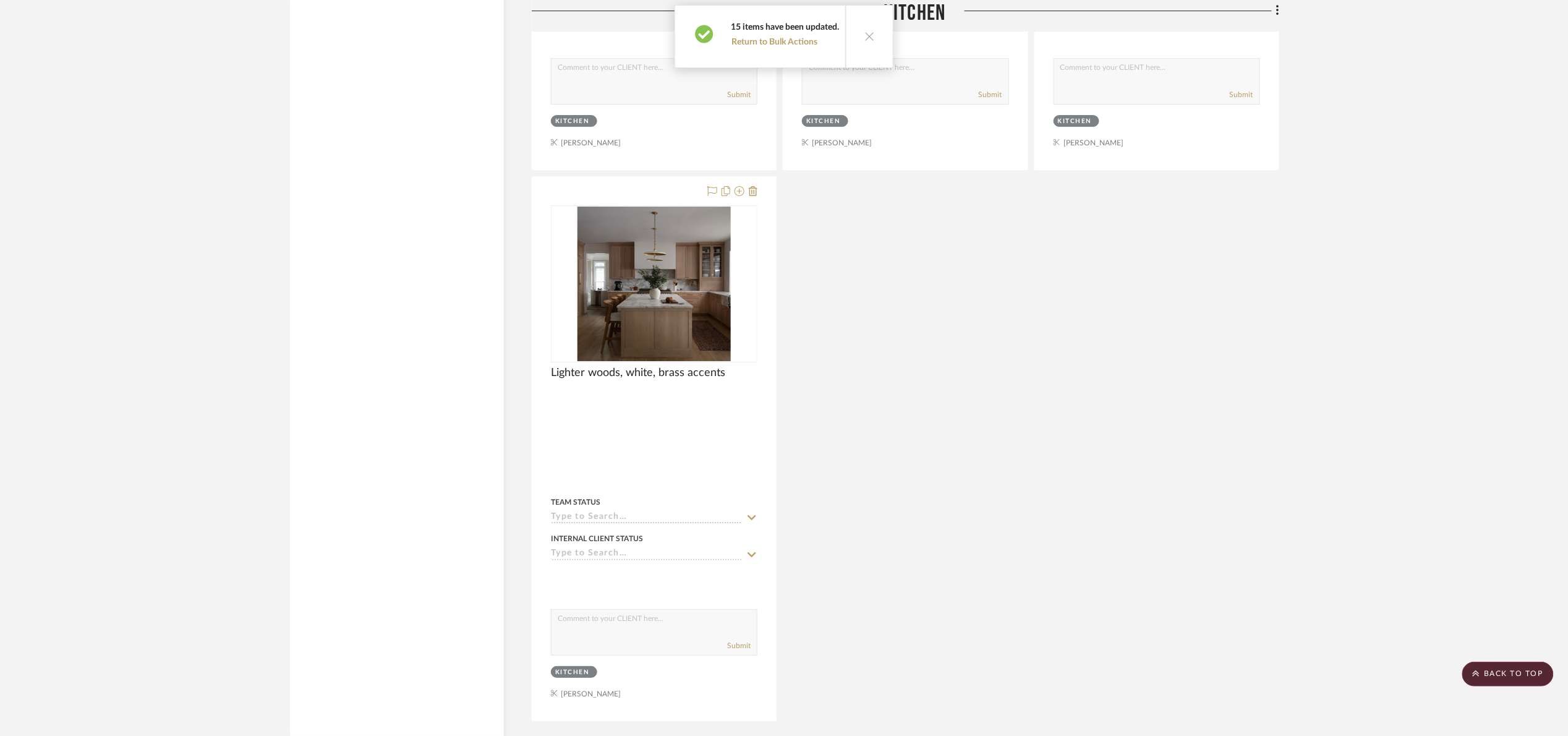
click at [1093, 388] on div "Cream Cabinets and Walnut Island, Mix of Black and Grass Fixtures Team Status I…" at bounding box center [906, 172] width 748 height 1095
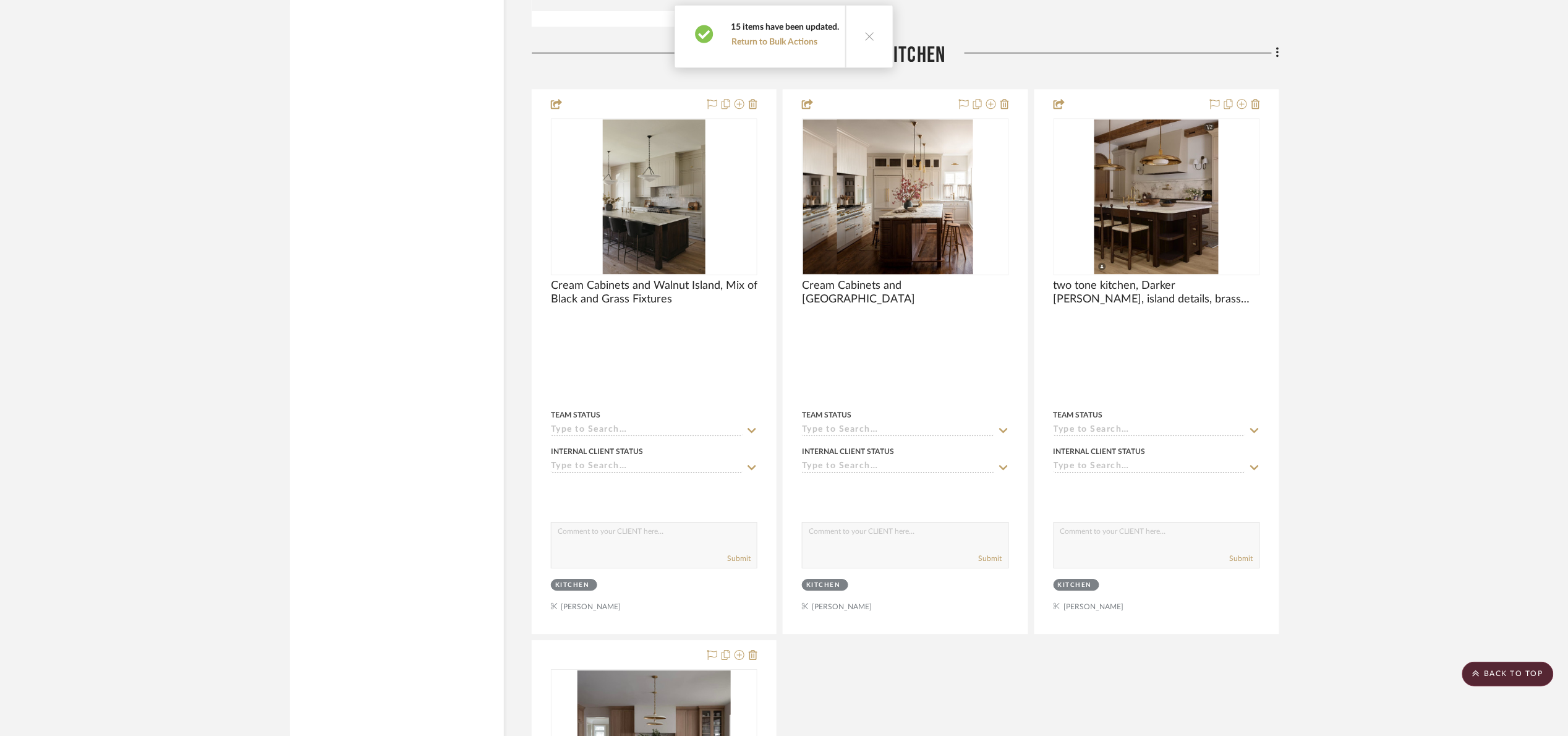
click at [866, 35] on icon at bounding box center [870, 36] width 11 height 11
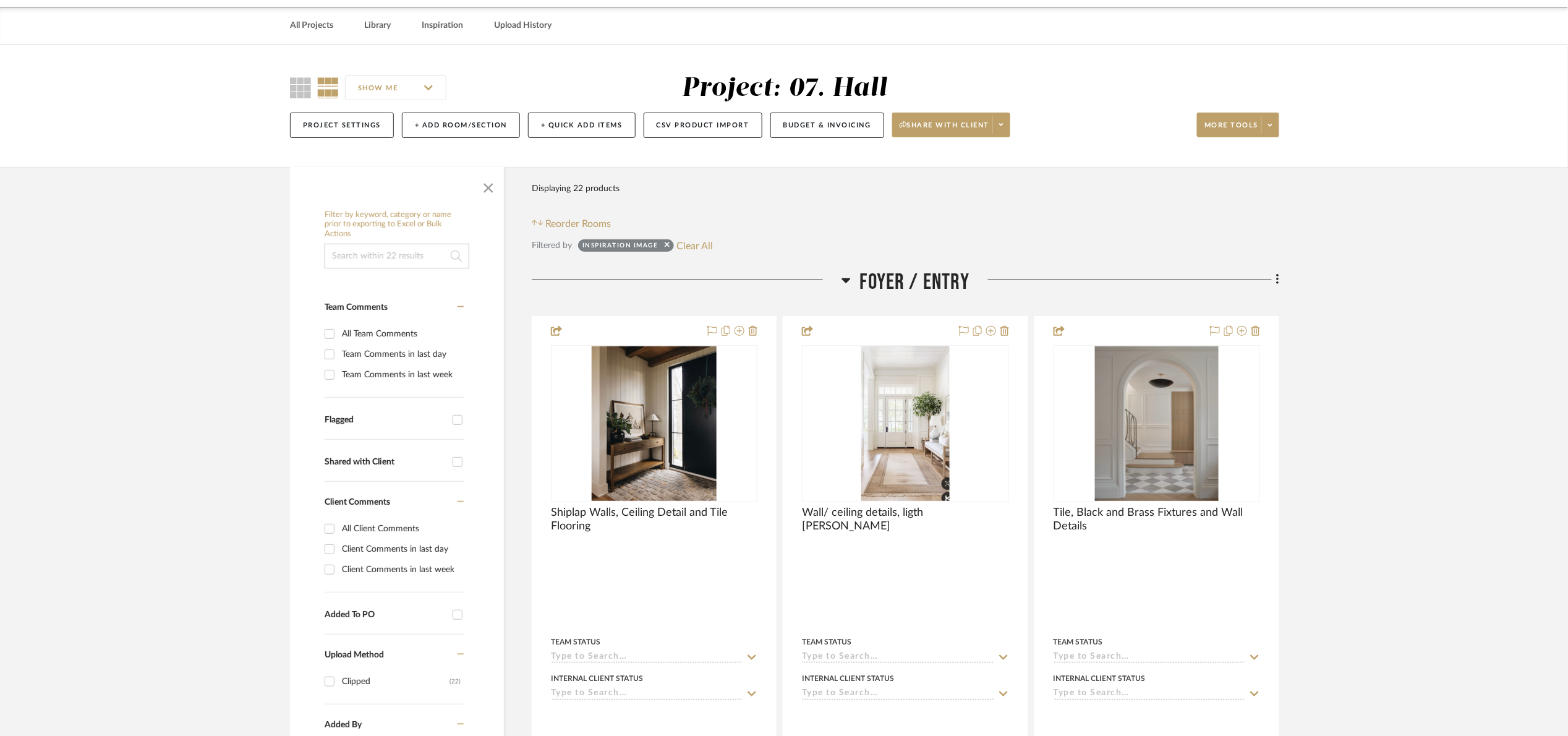
scroll to position [0, 0]
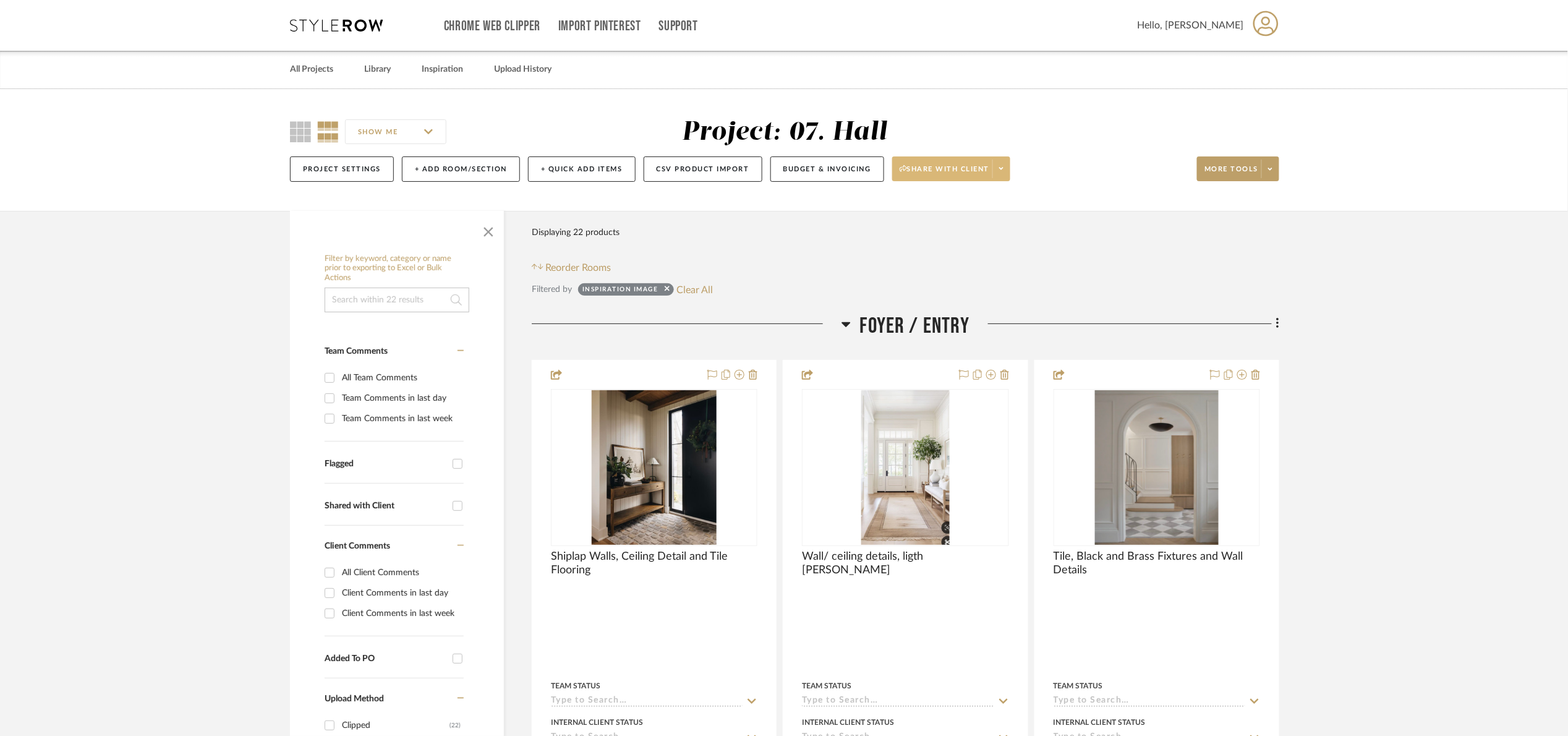
click at [925, 169] on span "Share with client" at bounding box center [944, 173] width 90 height 18
click at [932, 208] on span "Preview Client Dashboard" at bounding box center [958, 204] width 106 height 11
click at [692, 287] on button "Clear All" at bounding box center [695, 290] width 37 height 16
checkbox input "false"
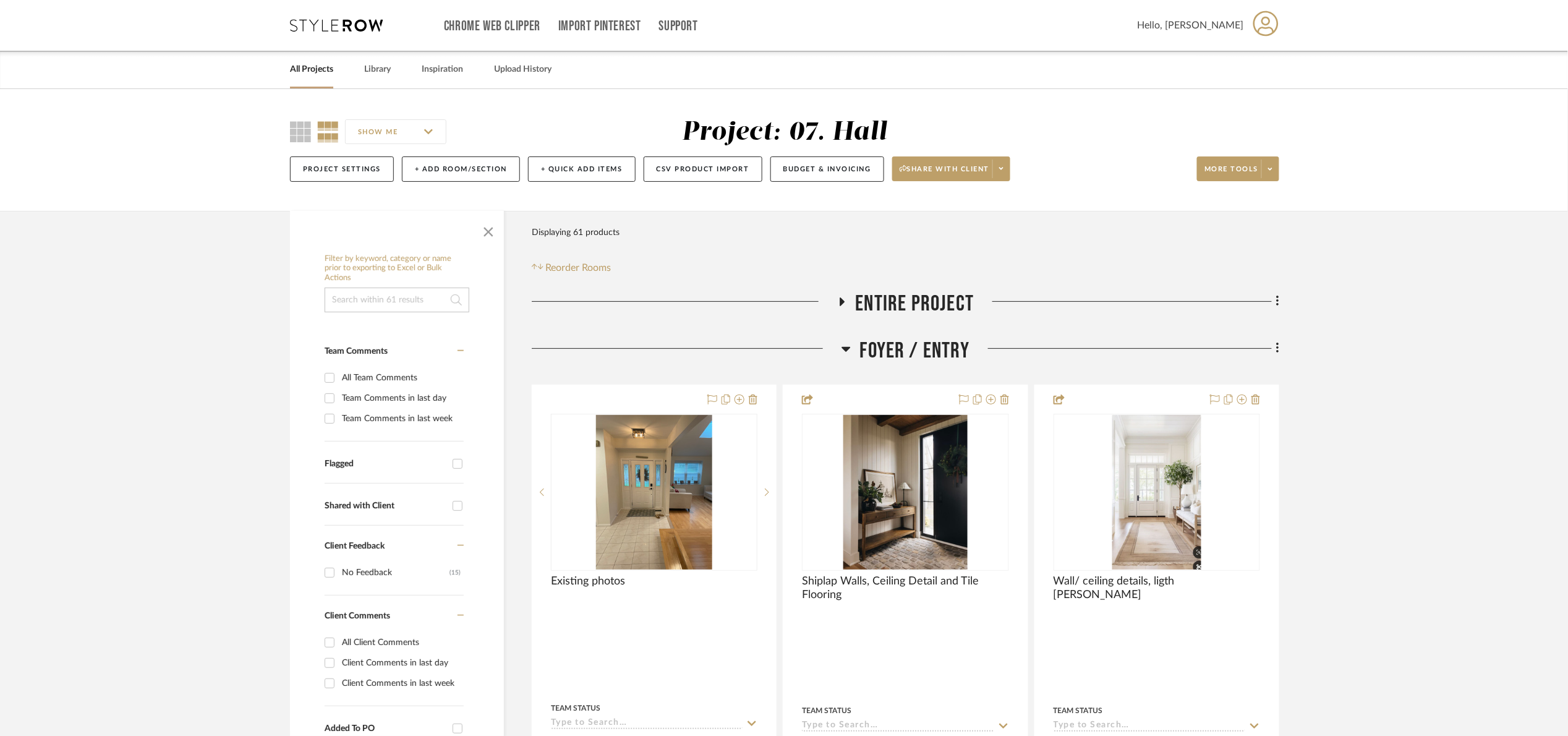
click at [932, 356] on span "Foyer / Entry" at bounding box center [915, 351] width 110 height 26
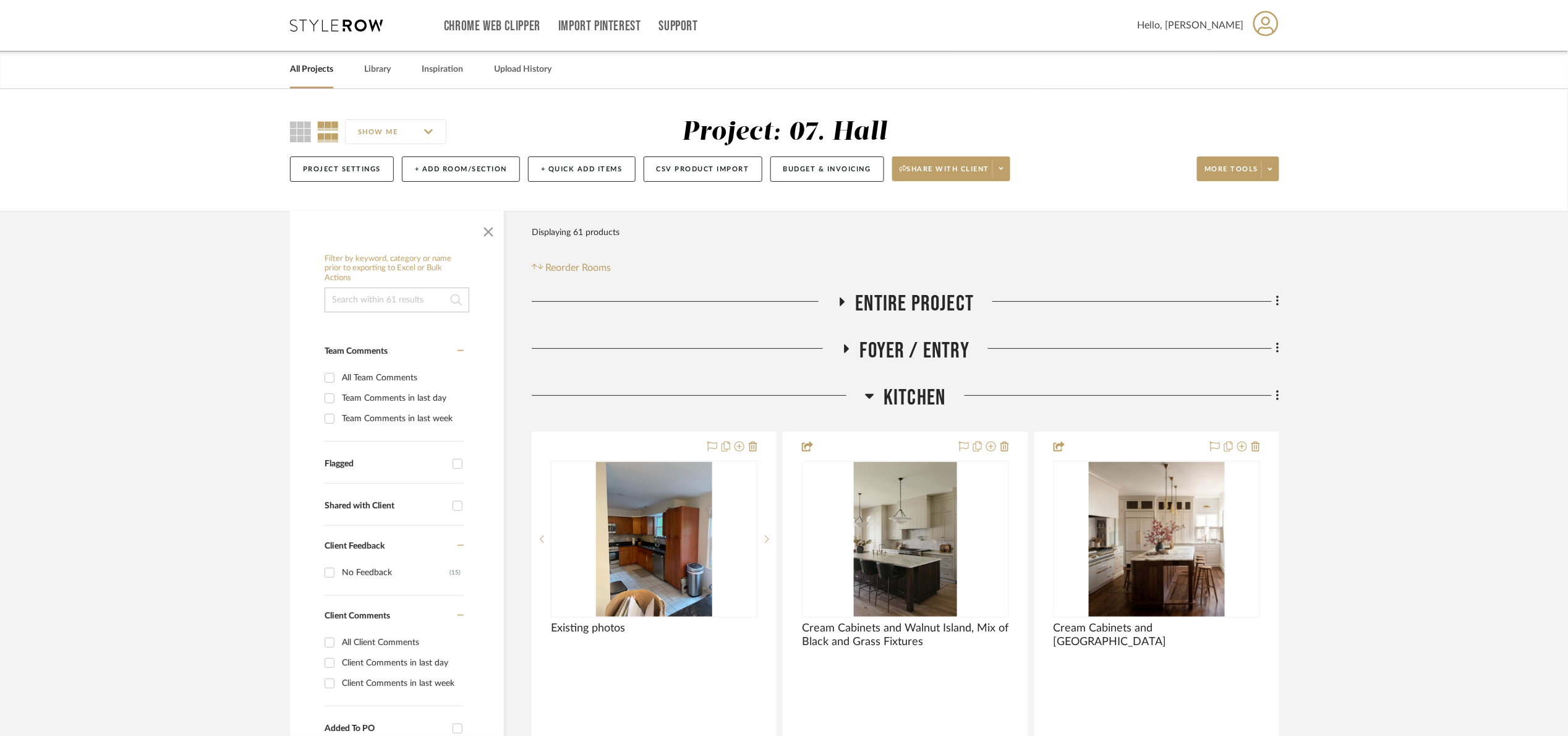
drag, startPoint x: 918, startPoint y: 418, endPoint x: 915, endPoint y: 394, distance: 24.2
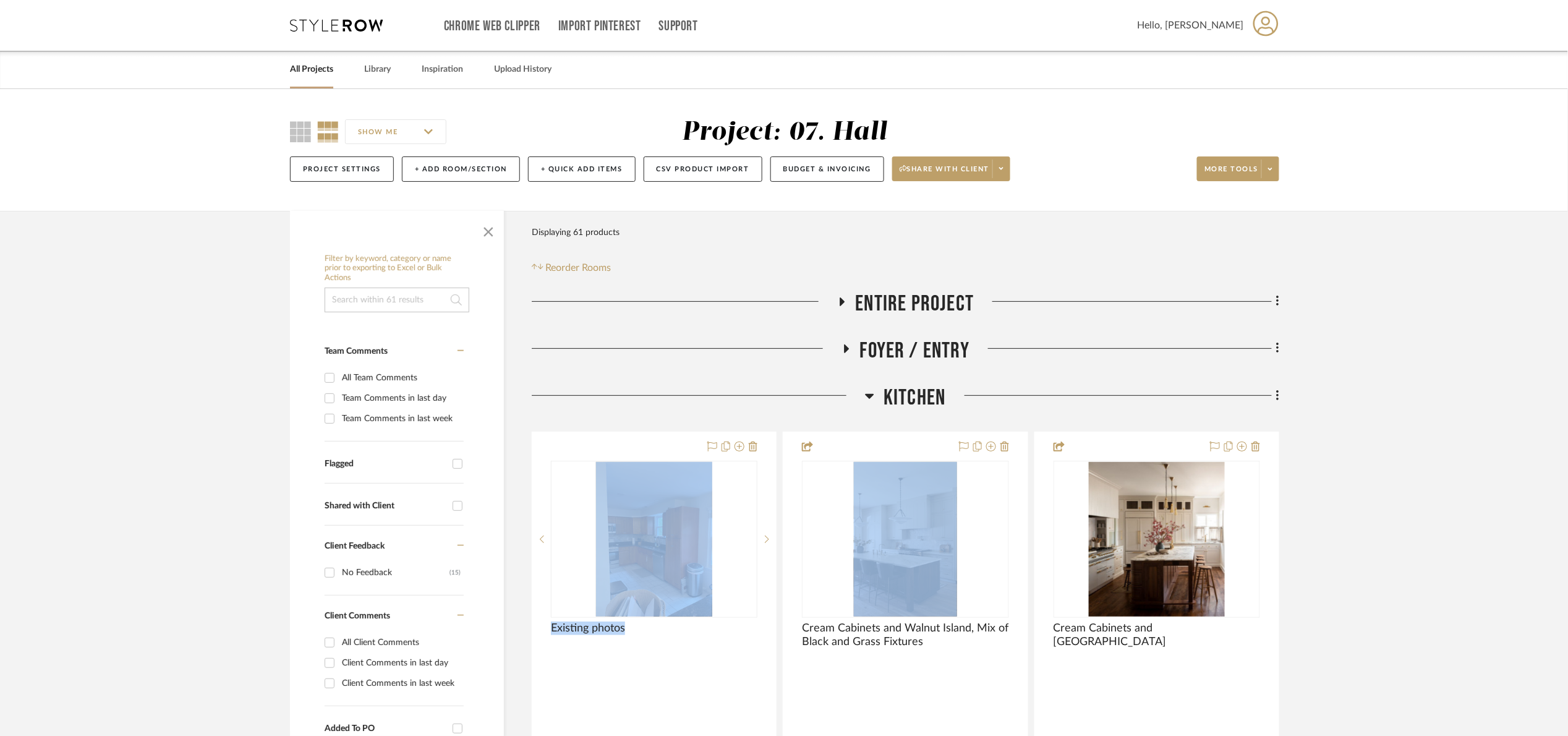
click at [915, 394] on span "Kitchen" at bounding box center [914, 397] width 62 height 26
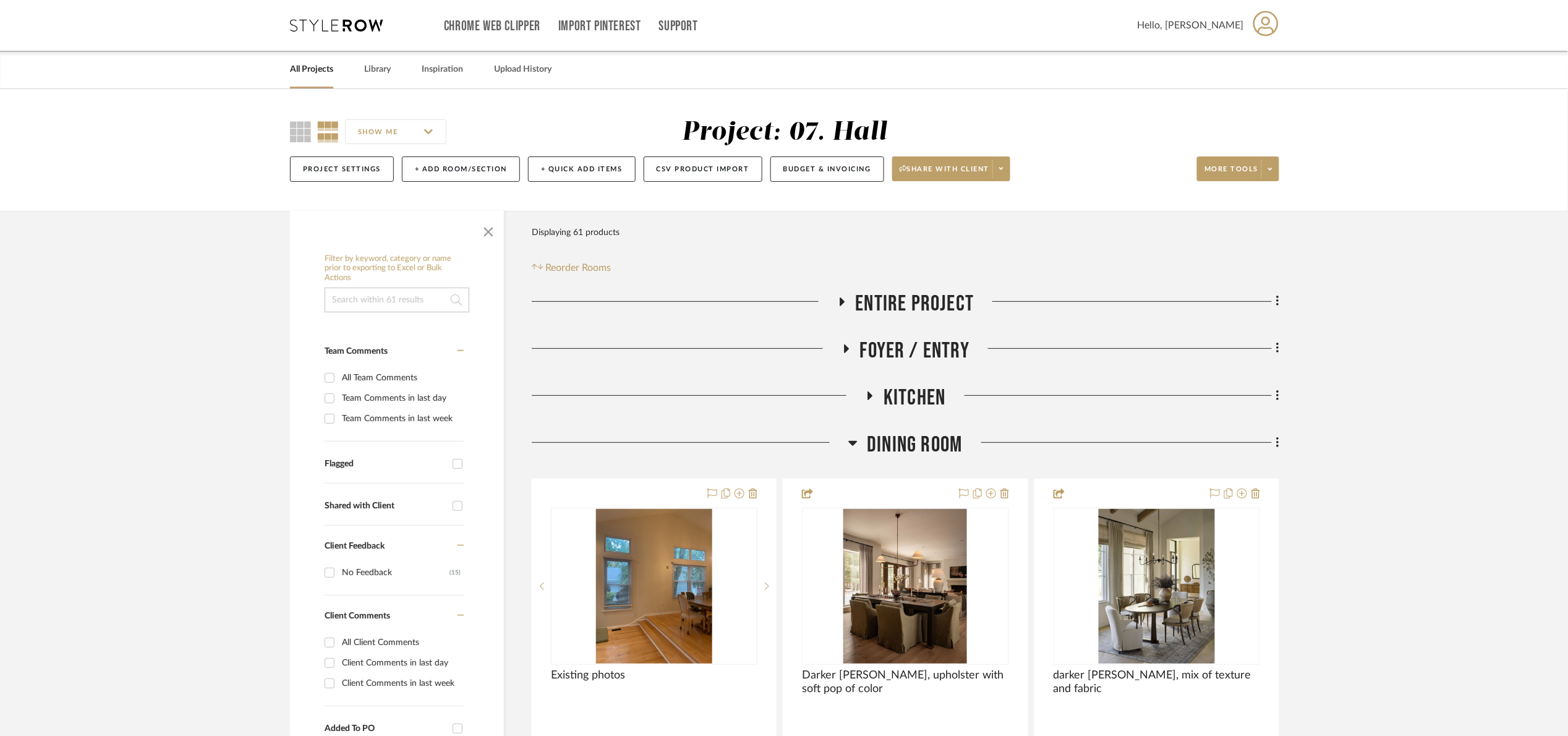
click at [918, 450] on span "Dining Room" at bounding box center [914, 445] width 95 height 26
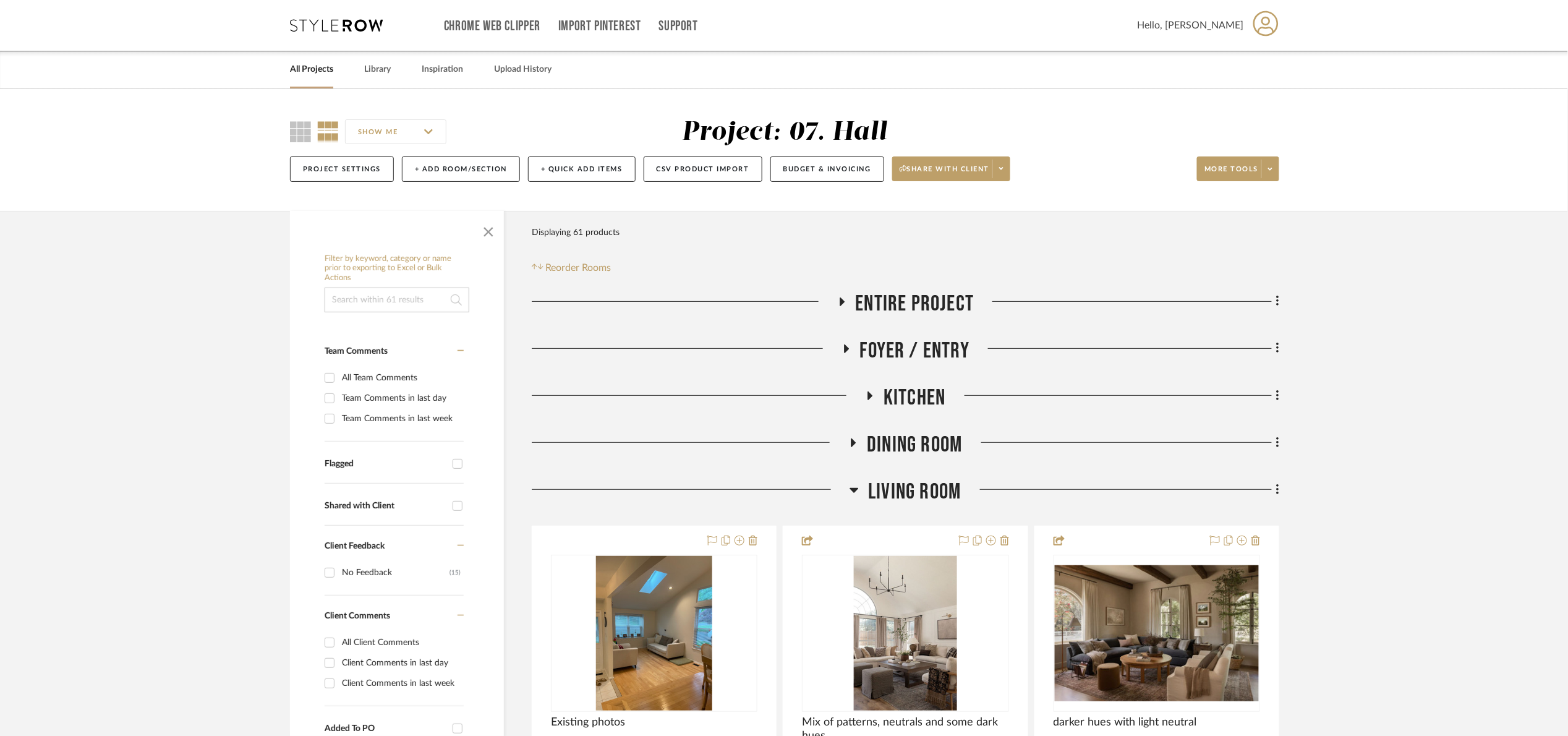
click at [921, 505] on span "Living Room" at bounding box center [914, 491] width 93 height 26
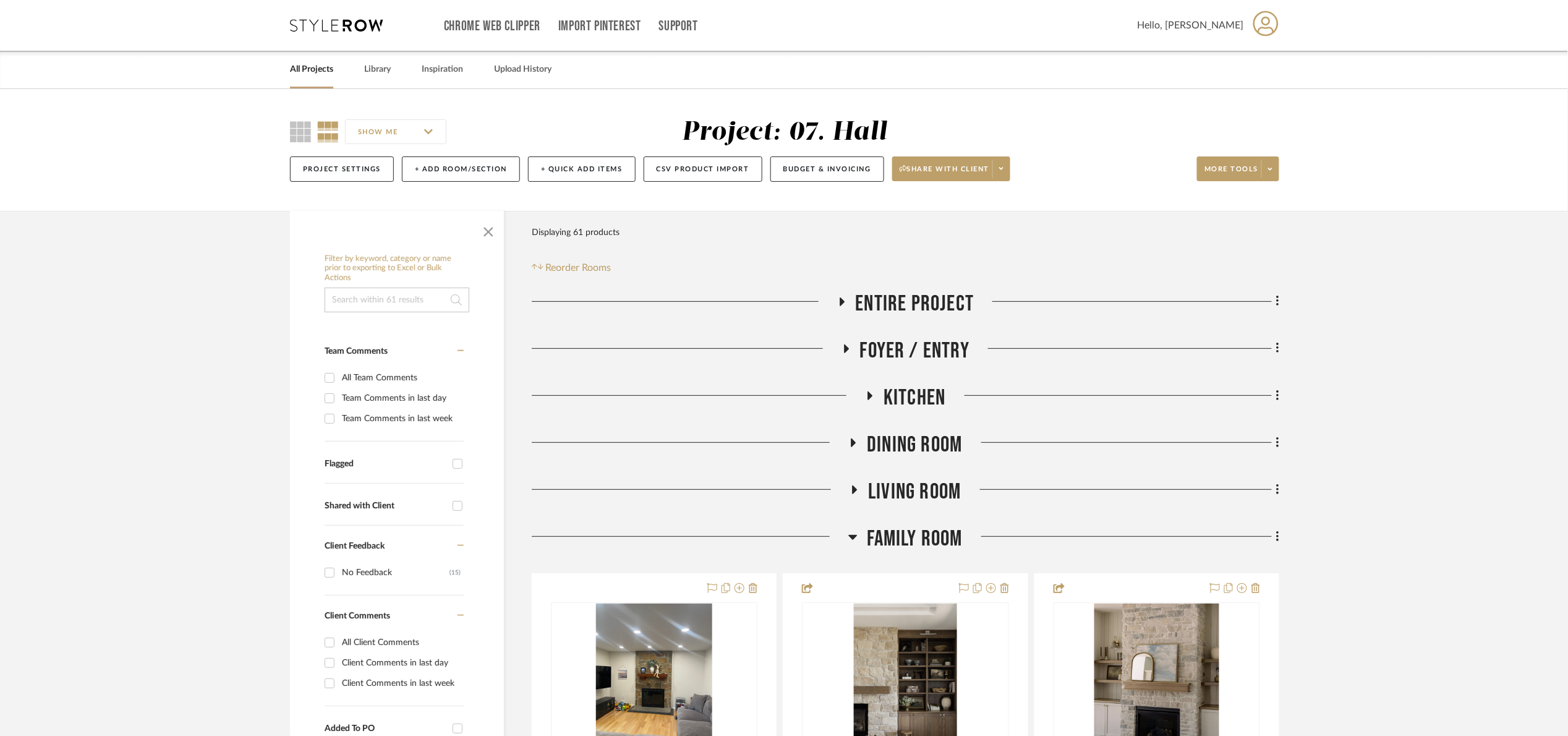
click at [924, 557] on div "Family Room" at bounding box center [906, 541] width 748 height 32
click at [925, 546] on span "Family Room" at bounding box center [914, 538] width 96 height 26
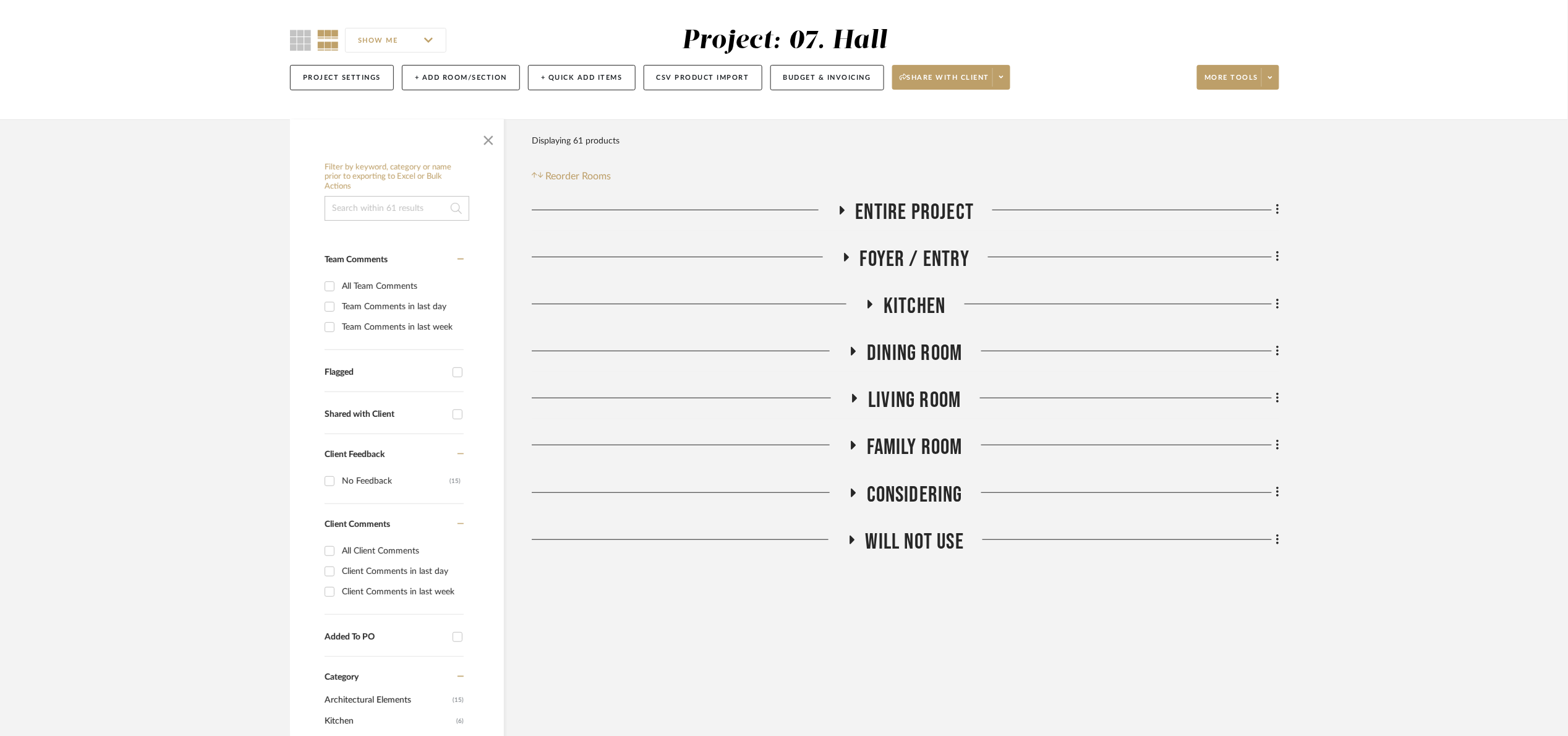
scroll to position [93, 0]
click at [883, 203] on span "Entire Project" at bounding box center [915, 210] width 119 height 26
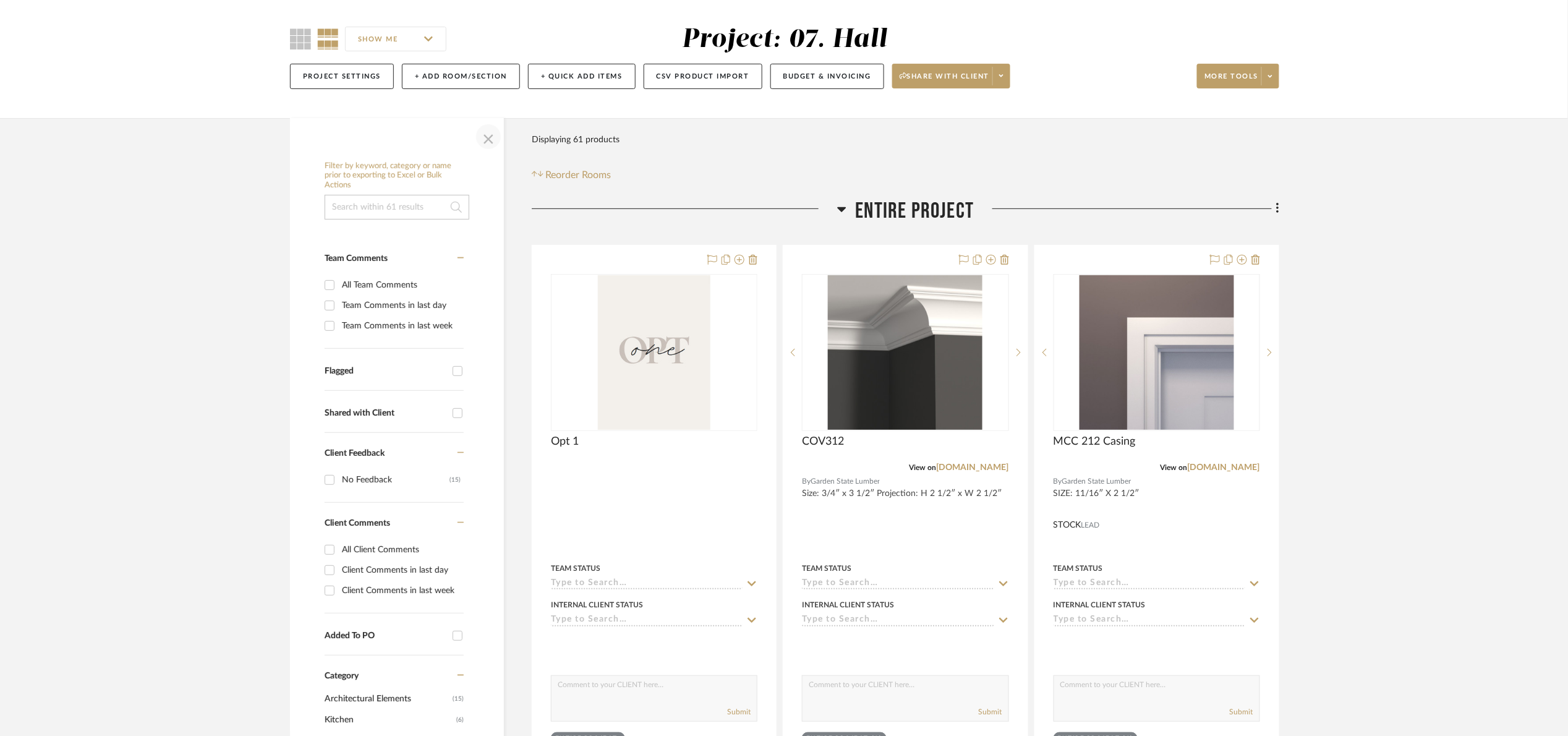
click at [499, 139] on span "button" at bounding box center [488, 137] width 30 height 30
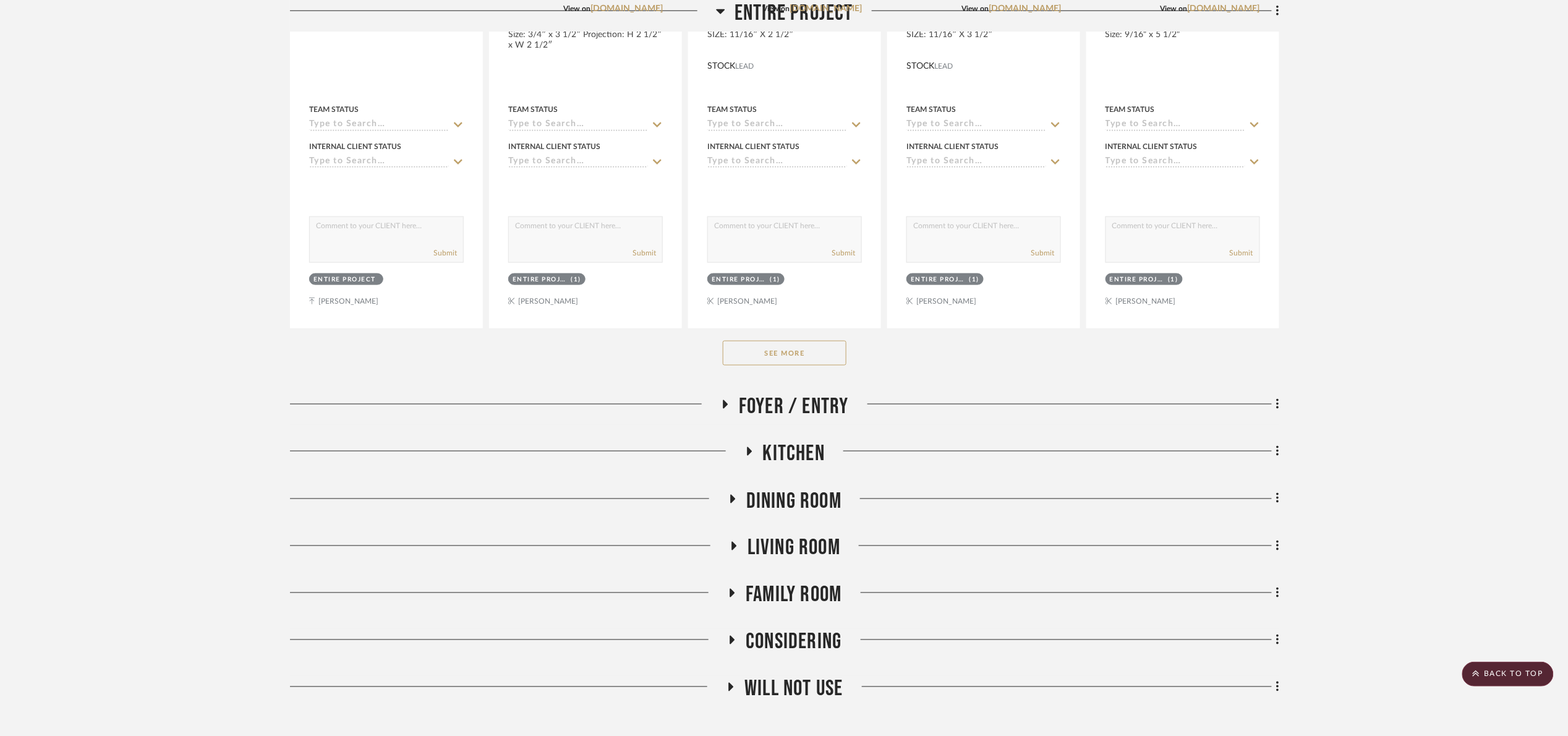
scroll to position [557, 0]
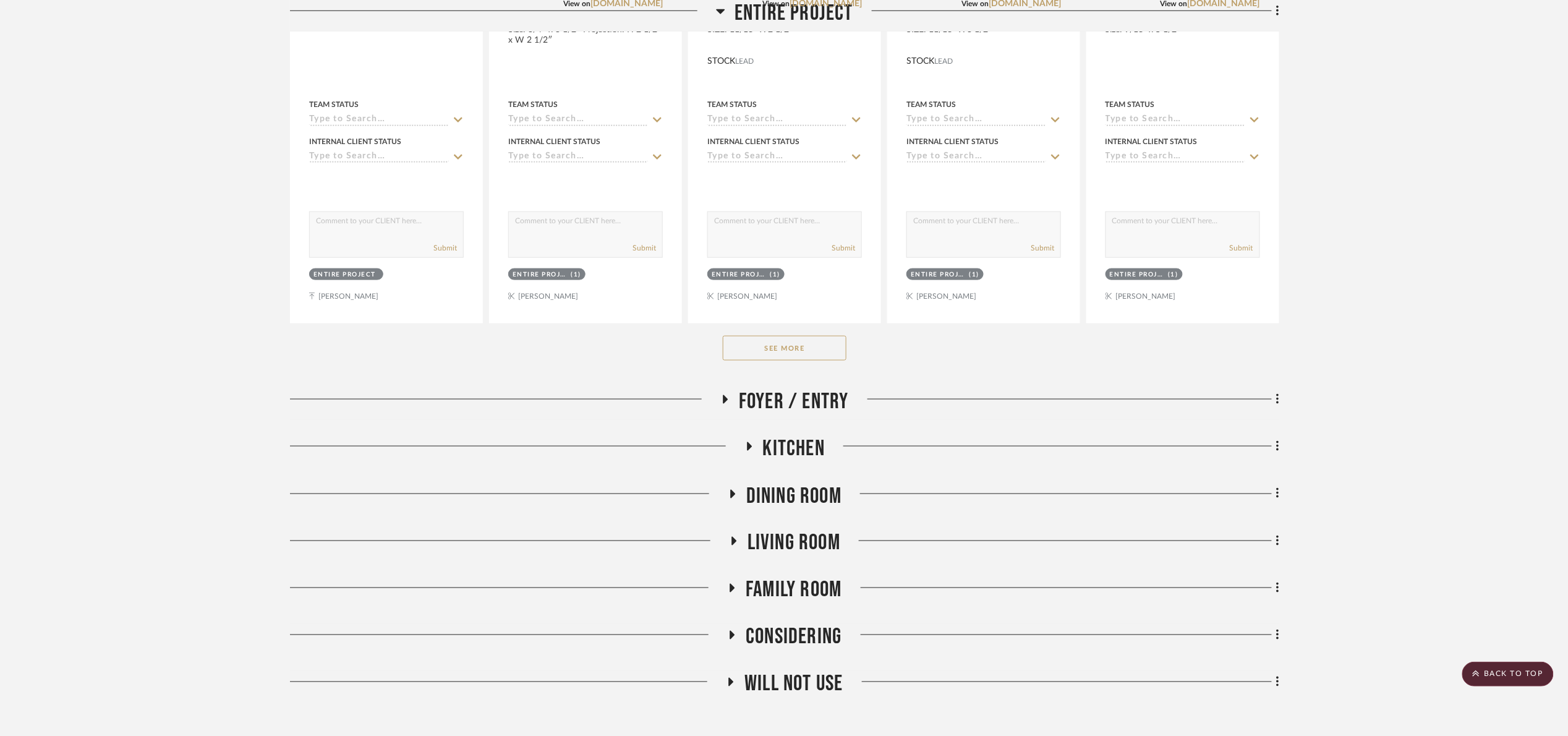
drag, startPoint x: 791, startPoint y: 352, endPoint x: 885, endPoint y: 352, distance: 94.0
click at [793, 350] on button "See More" at bounding box center [784, 349] width 124 height 25
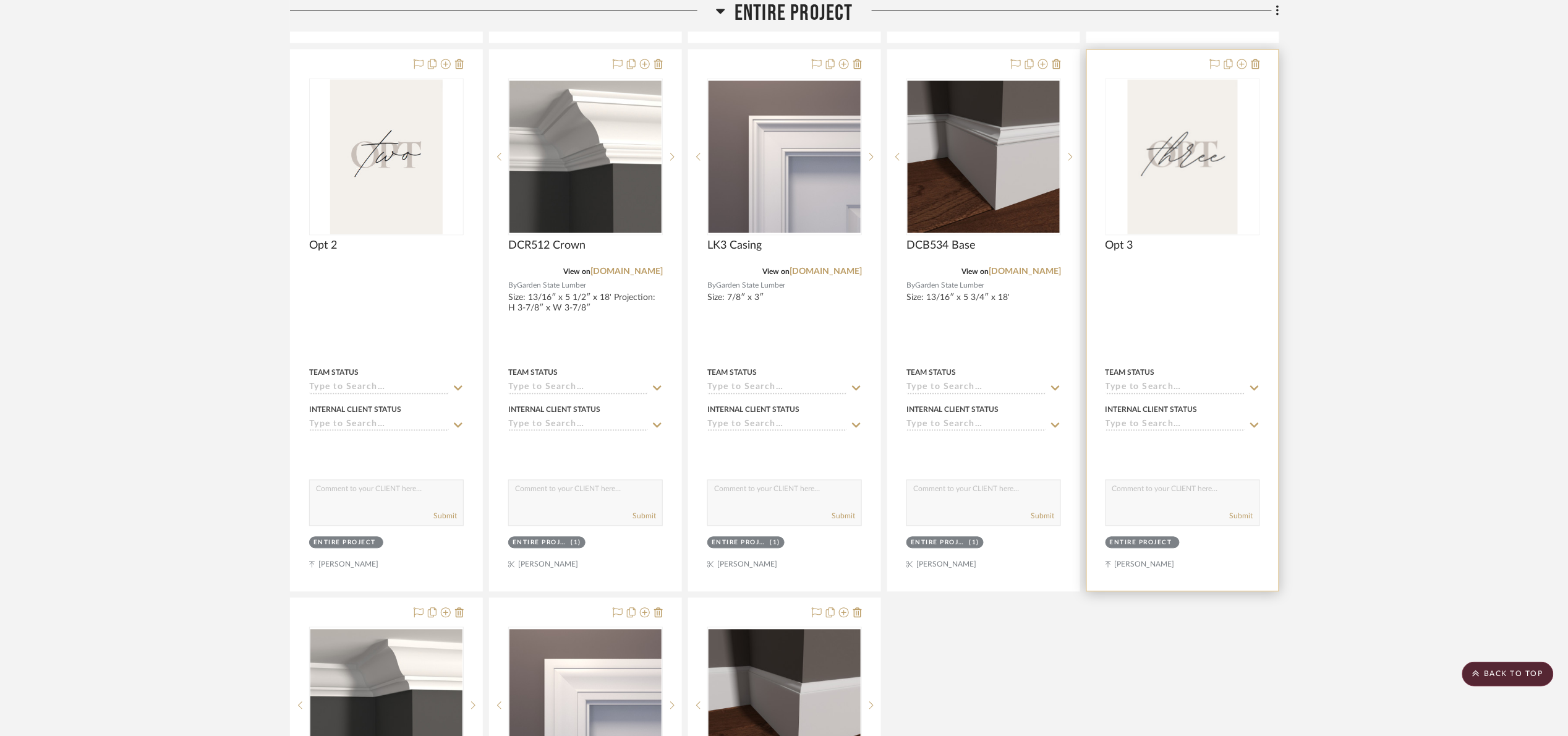
scroll to position [831, 0]
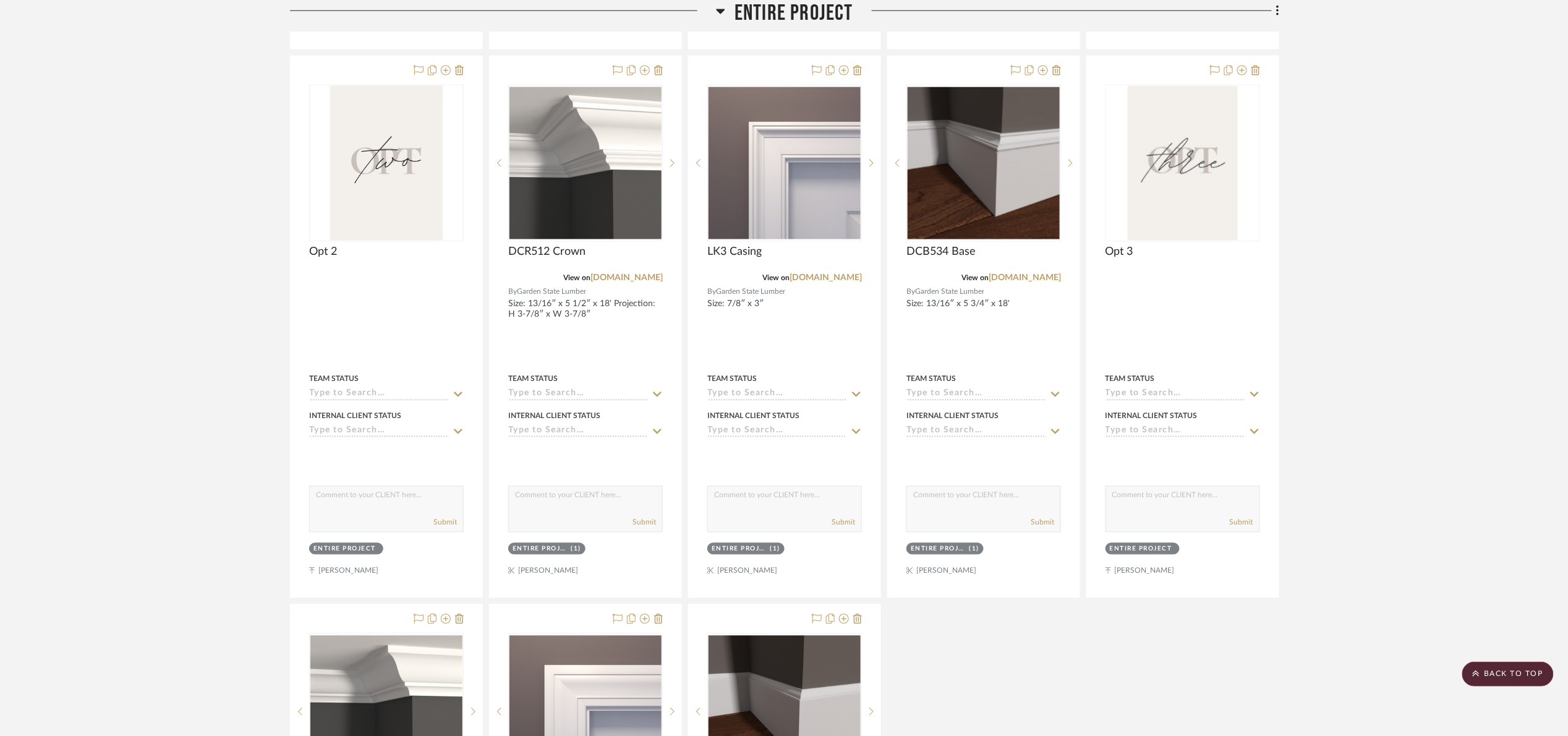
click at [800, 6] on span "Entire Project" at bounding box center [794, 13] width 119 height 26
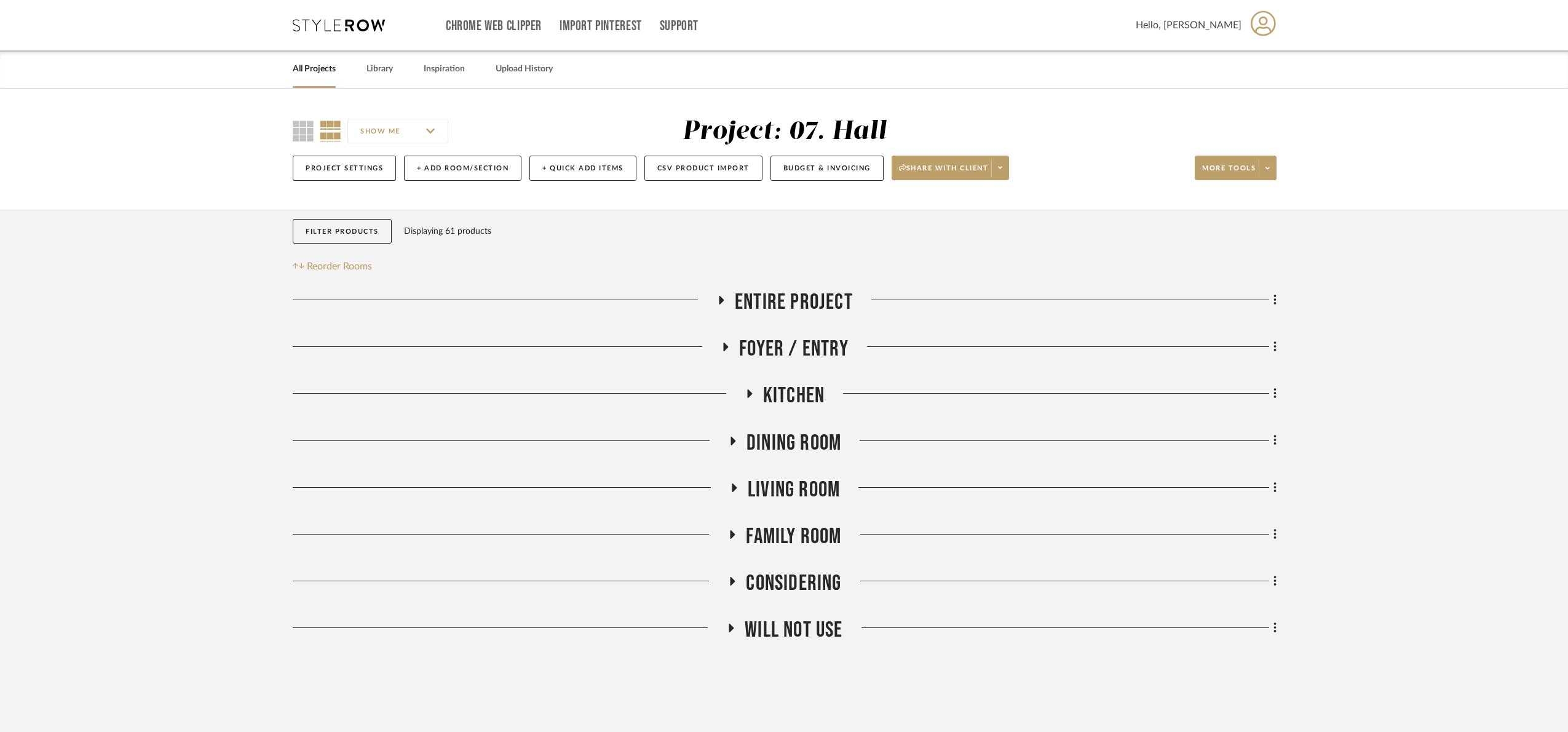
click at [823, 345] on span "Foyer / Entry" at bounding box center [795, 349] width 110 height 26
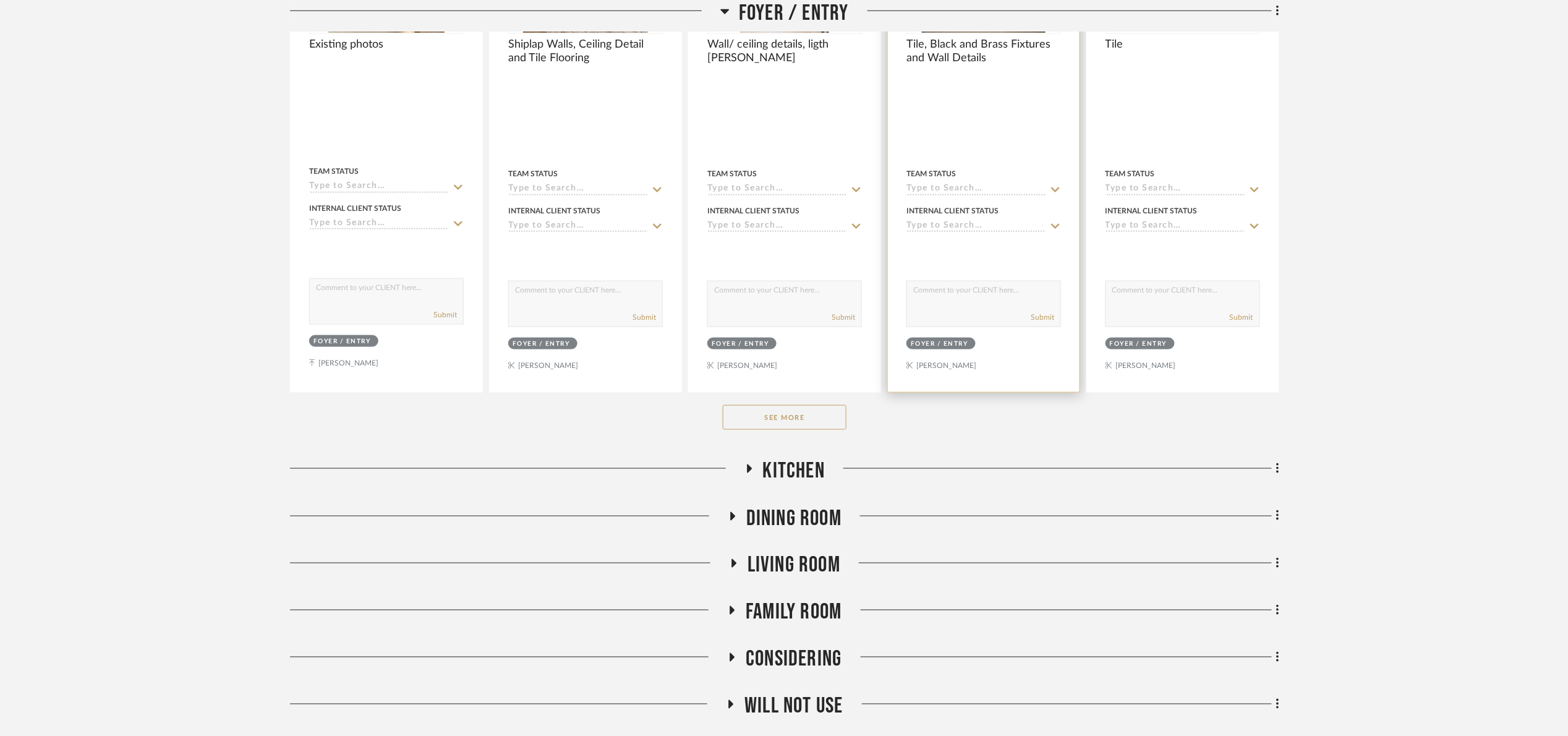
scroll to position [567, 0]
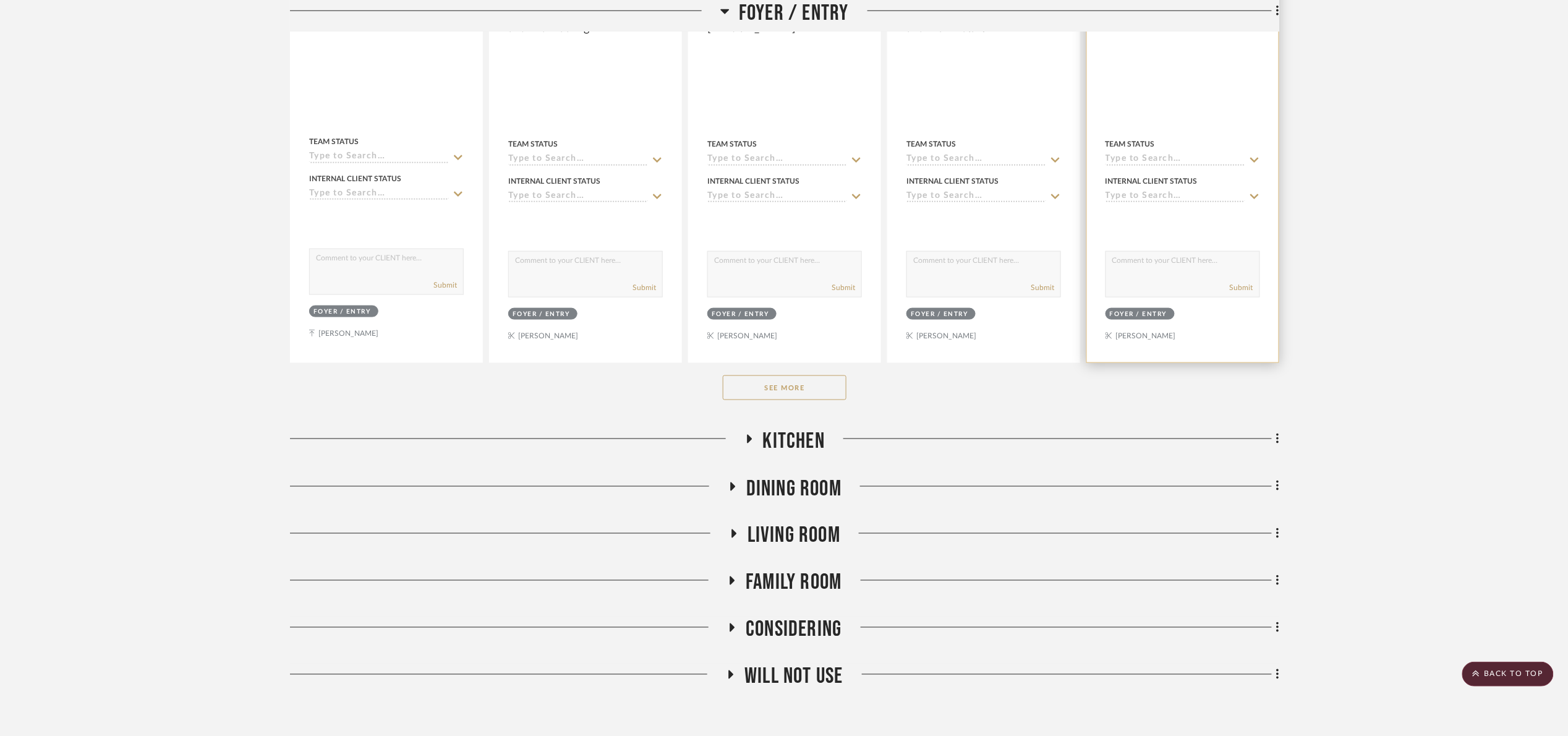
drag, startPoint x: 823, startPoint y: 383, endPoint x: 1264, endPoint y: 316, distance: 446.1
click at [823, 383] on button "See More" at bounding box center [784, 388] width 124 height 25
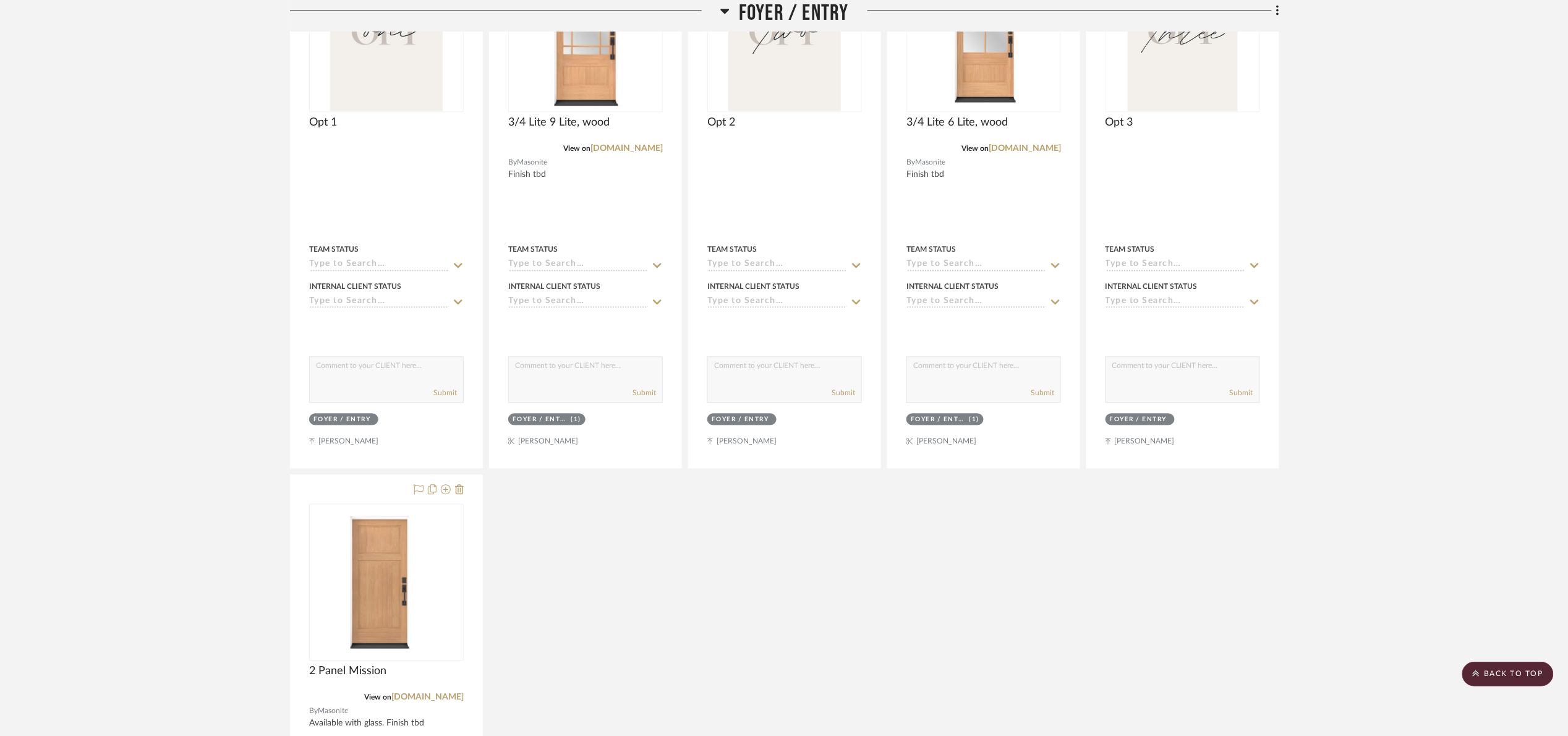
scroll to position [1031, 0]
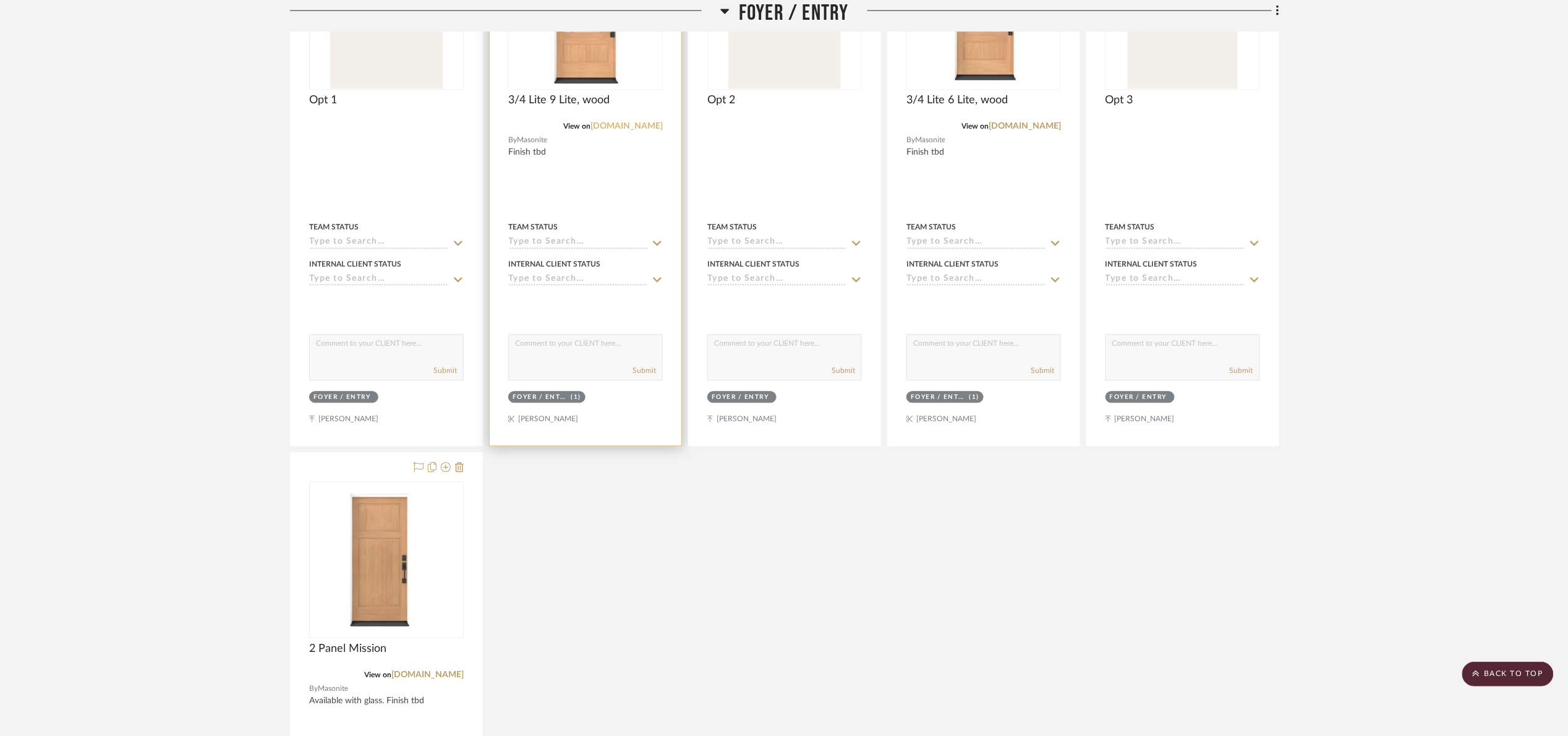
click at [656, 126] on link "[DOMAIN_NAME]" at bounding box center [627, 126] width 73 height 9
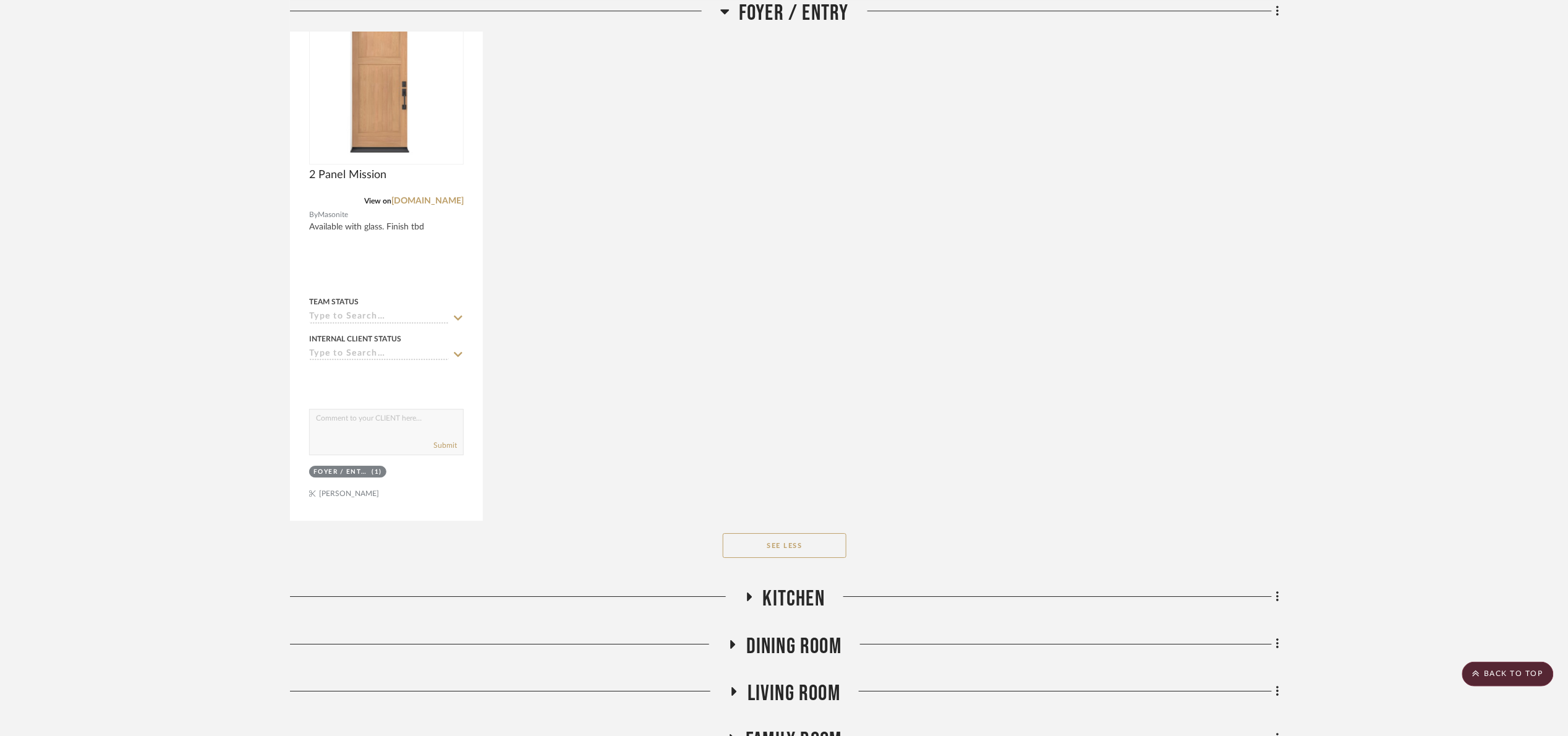
scroll to position [1667, 0]
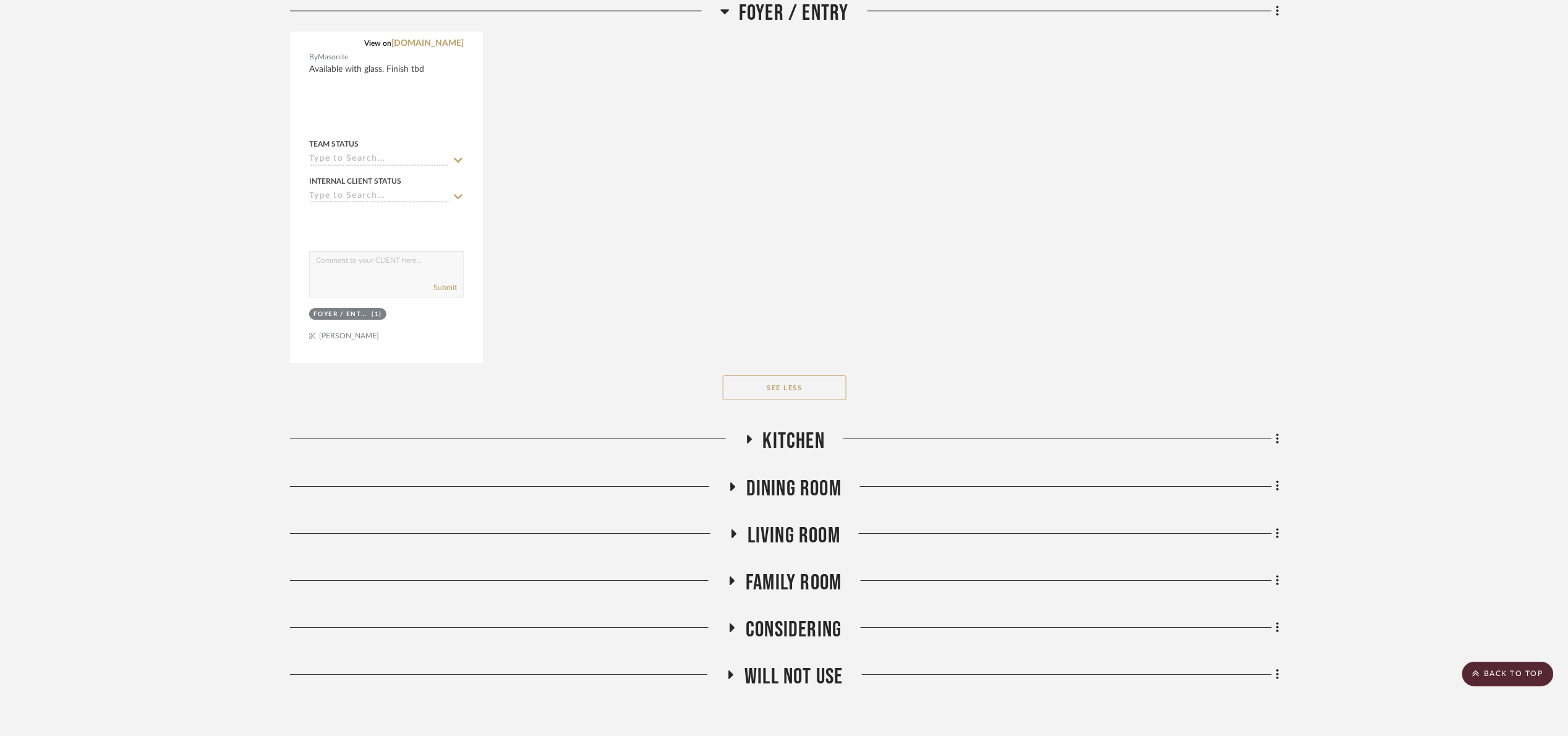
click at [796, 664] on span "Will Not Use" at bounding box center [794, 676] width 99 height 26
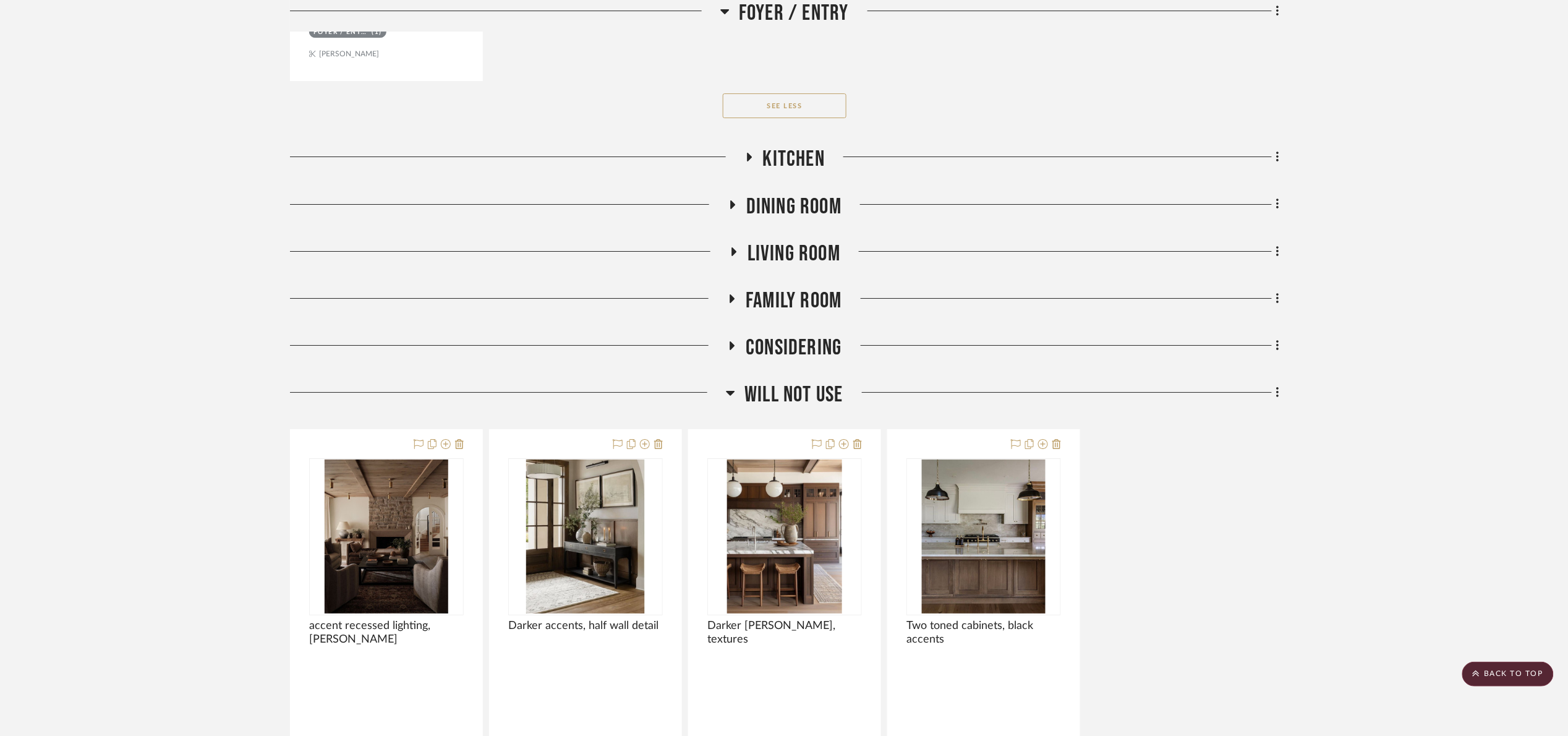
click at [790, 403] on span "Will Not Use" at bounding box center [794, 394] width 99 height 26
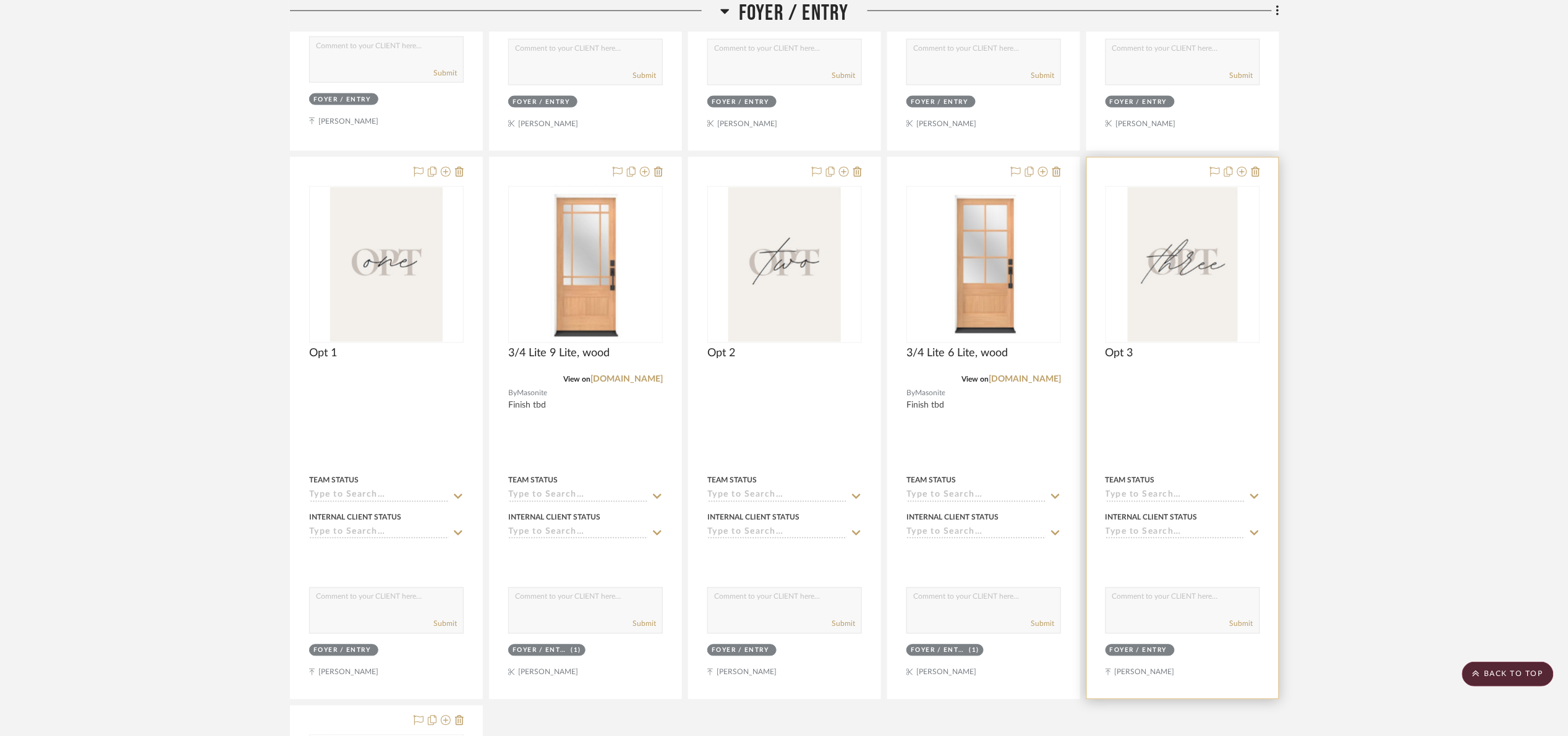
scroll to position [1204, 0]
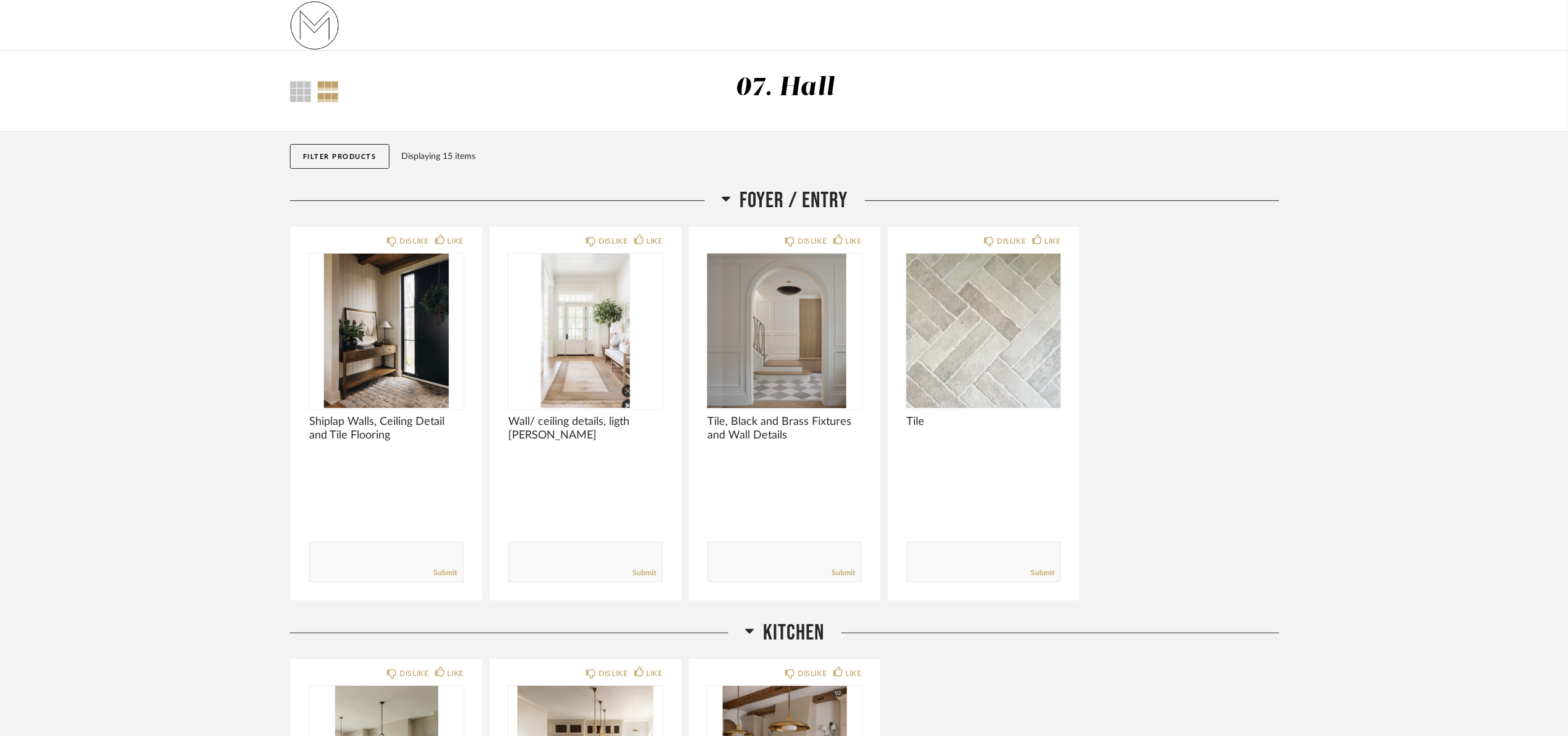
click at [803, 198] on span "Foyer / Entry" at bounding box center [794, 199] width 108 height 26
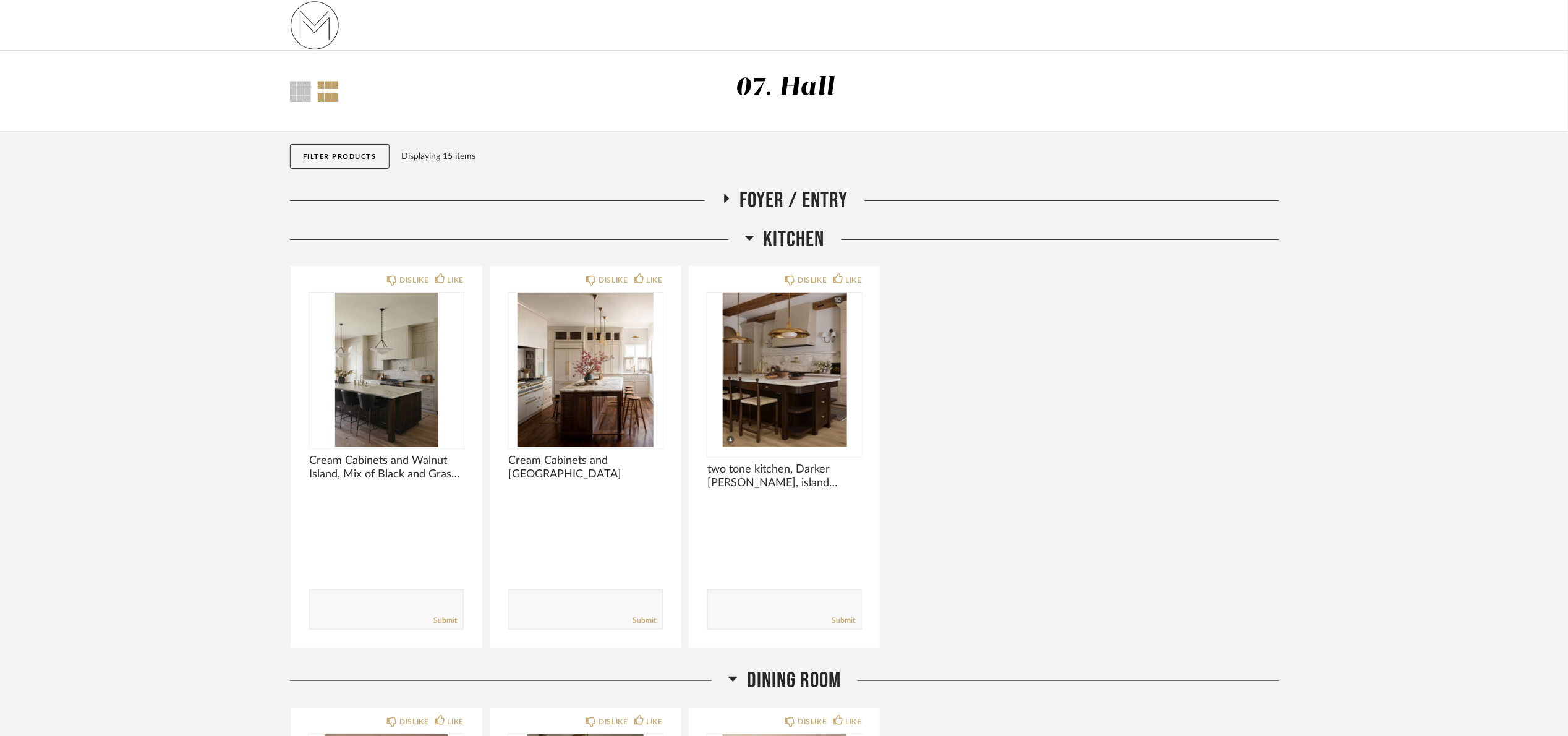
click at [793, 236] on span "Kitchen" at bounding box center [794, 239] width 61 height 26
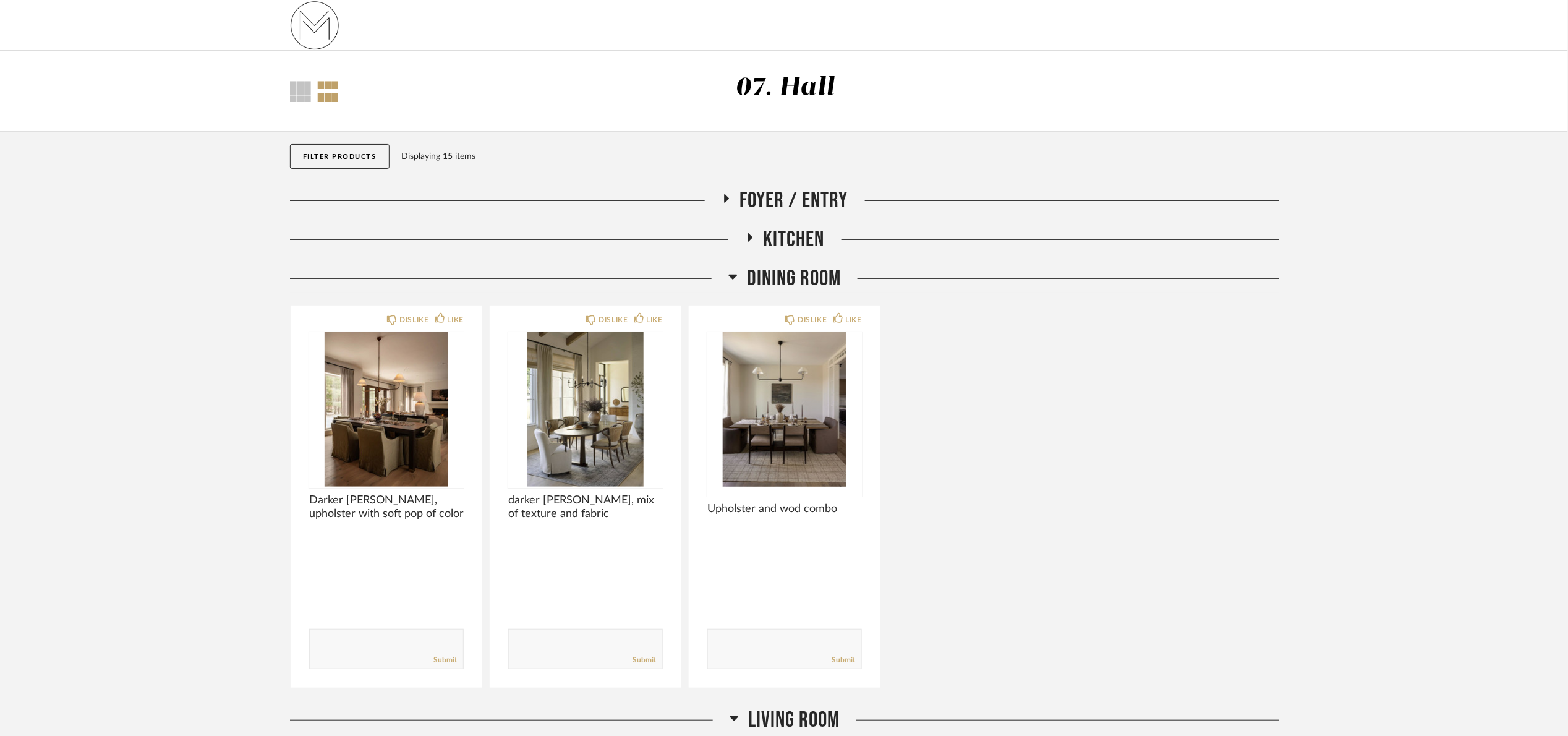
click at [769, 256] on div "Kitchen" at bounding box center [784, 246] width 990 height 39
click at [768, 280] on span "Dining Room" at bounding box center [793, 278] width 94 height 26
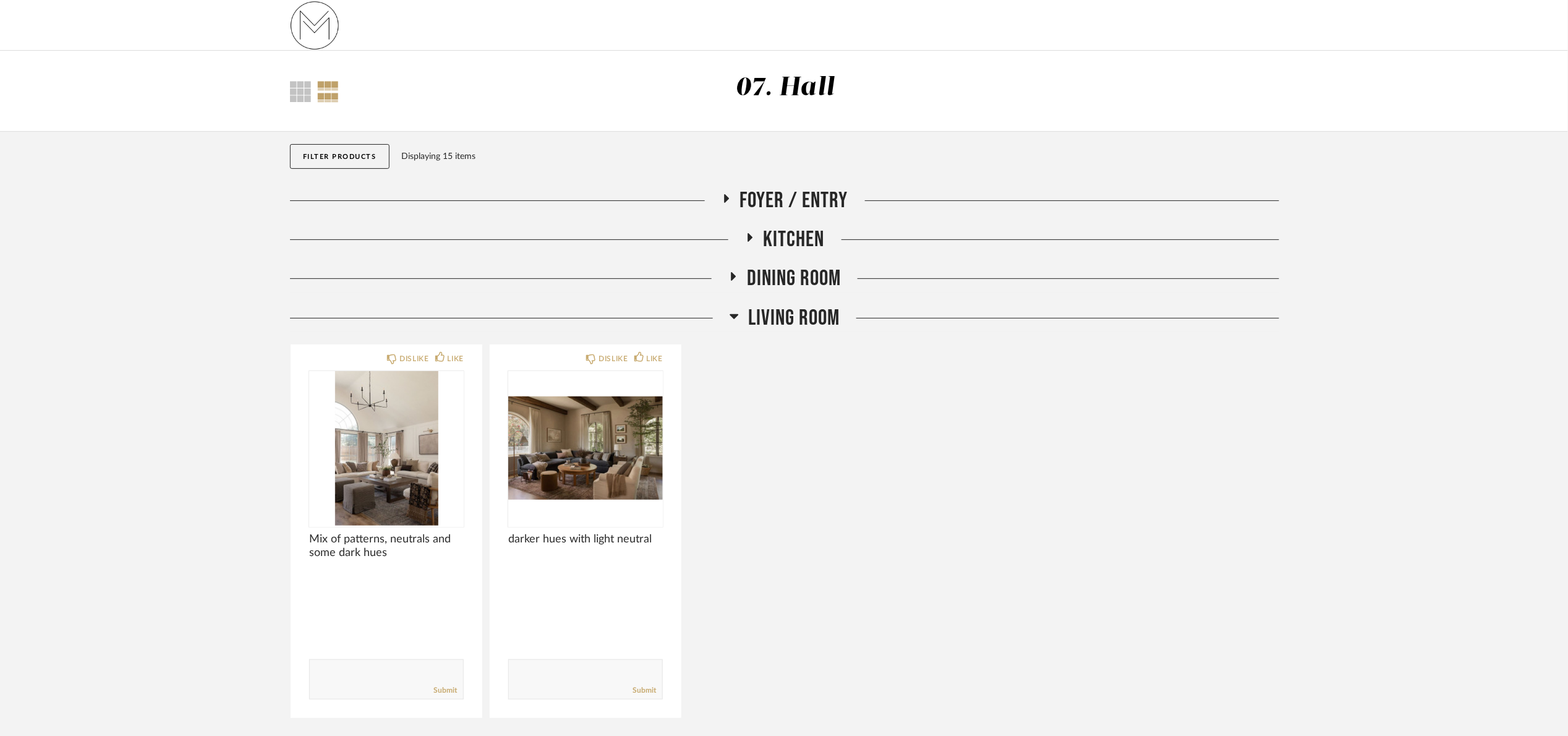
click at [787, 312] on span "Living Room" at bounding box center [794, 318] width 92 height 26
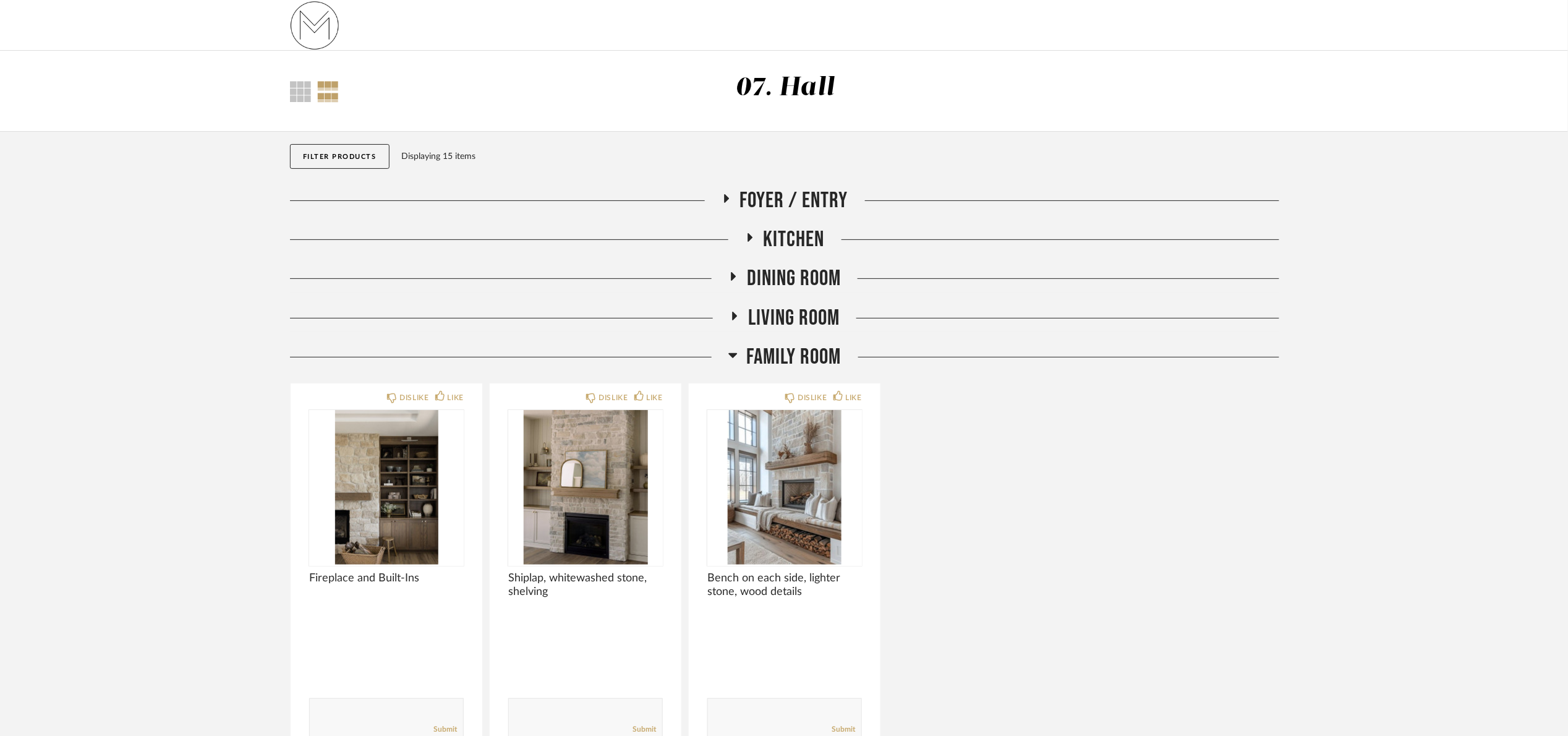
drag, startPoint x: 798, startPoint y: 354, endPoint x: 791, endPoint y: 339, distance: 16.6
click at [796, 350] on span "Family Room" at bounding box center [794, 356] width 95 height 26
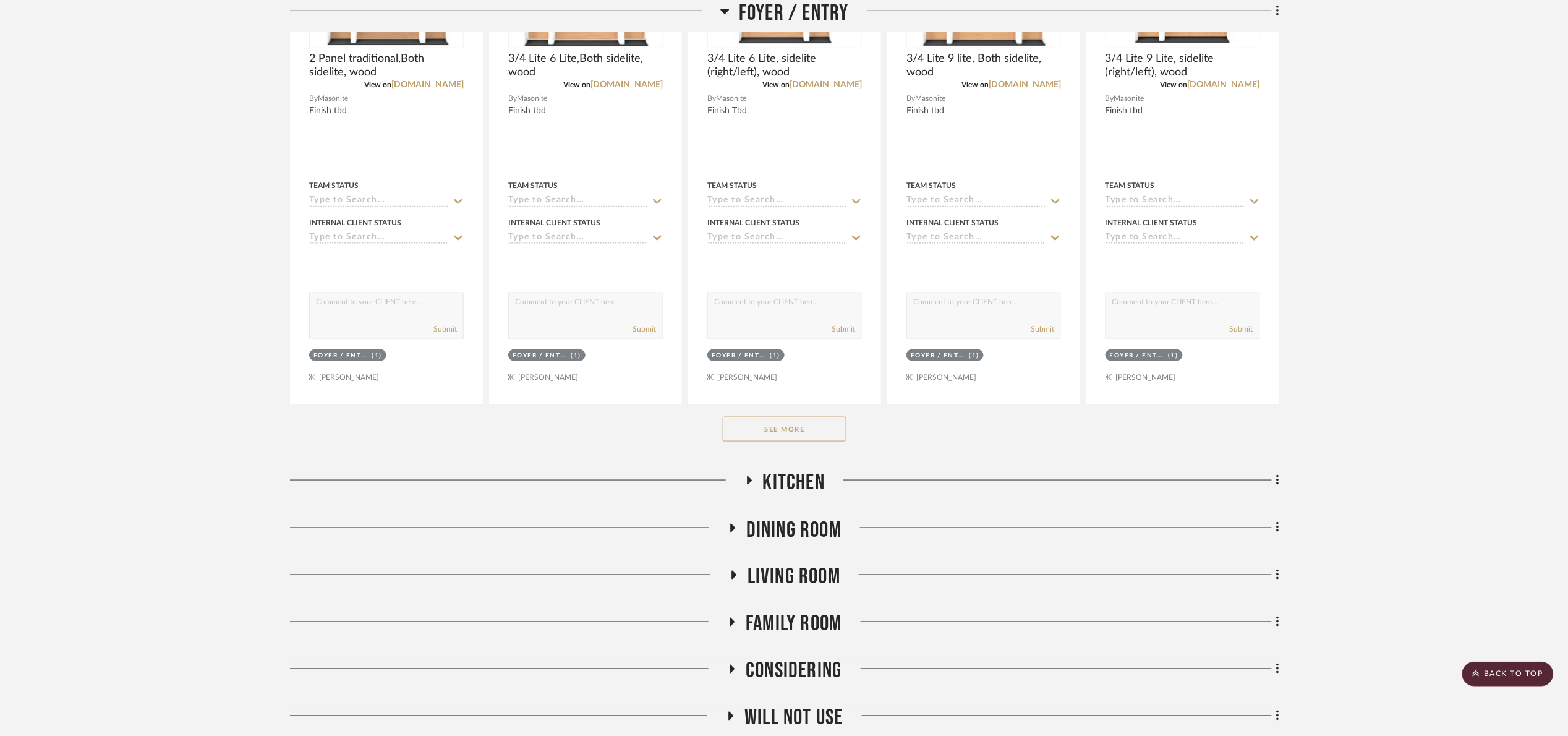
scroll to position [464, 0]
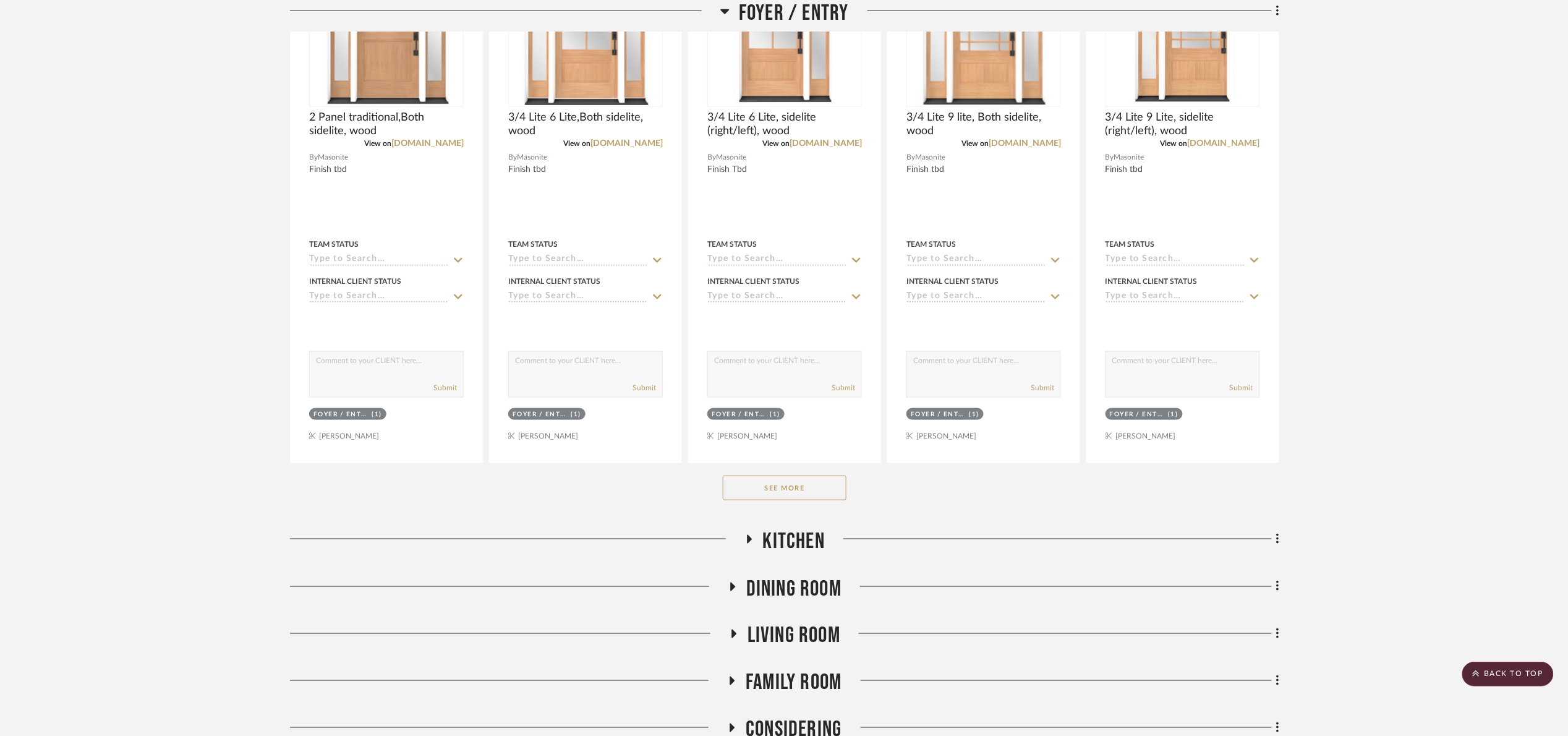
click at [788, 497] on button "See More" at bounding box center [784, 488] width 124 height 25
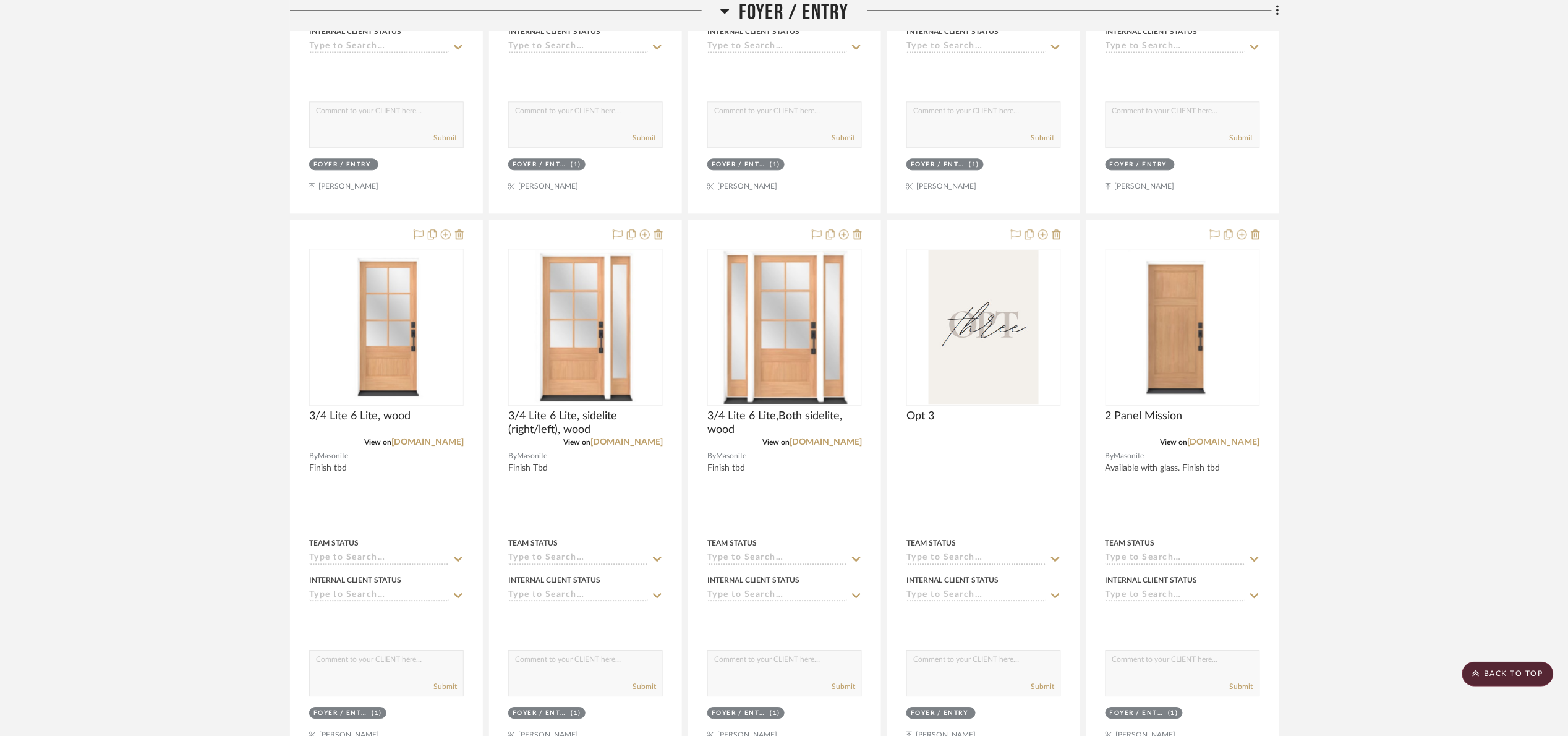
scroll to position [1206, 0]
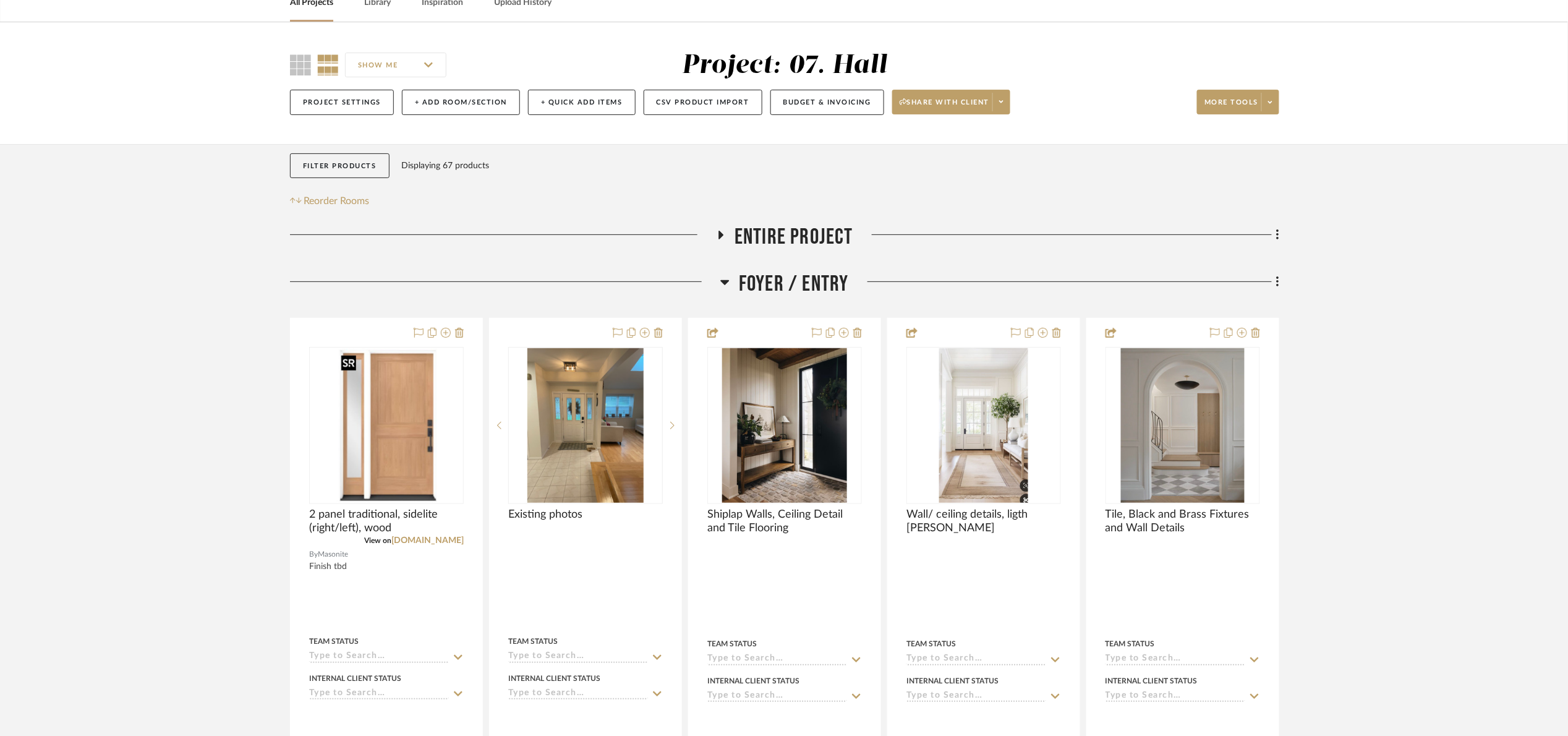
scroll to position [625, 0]
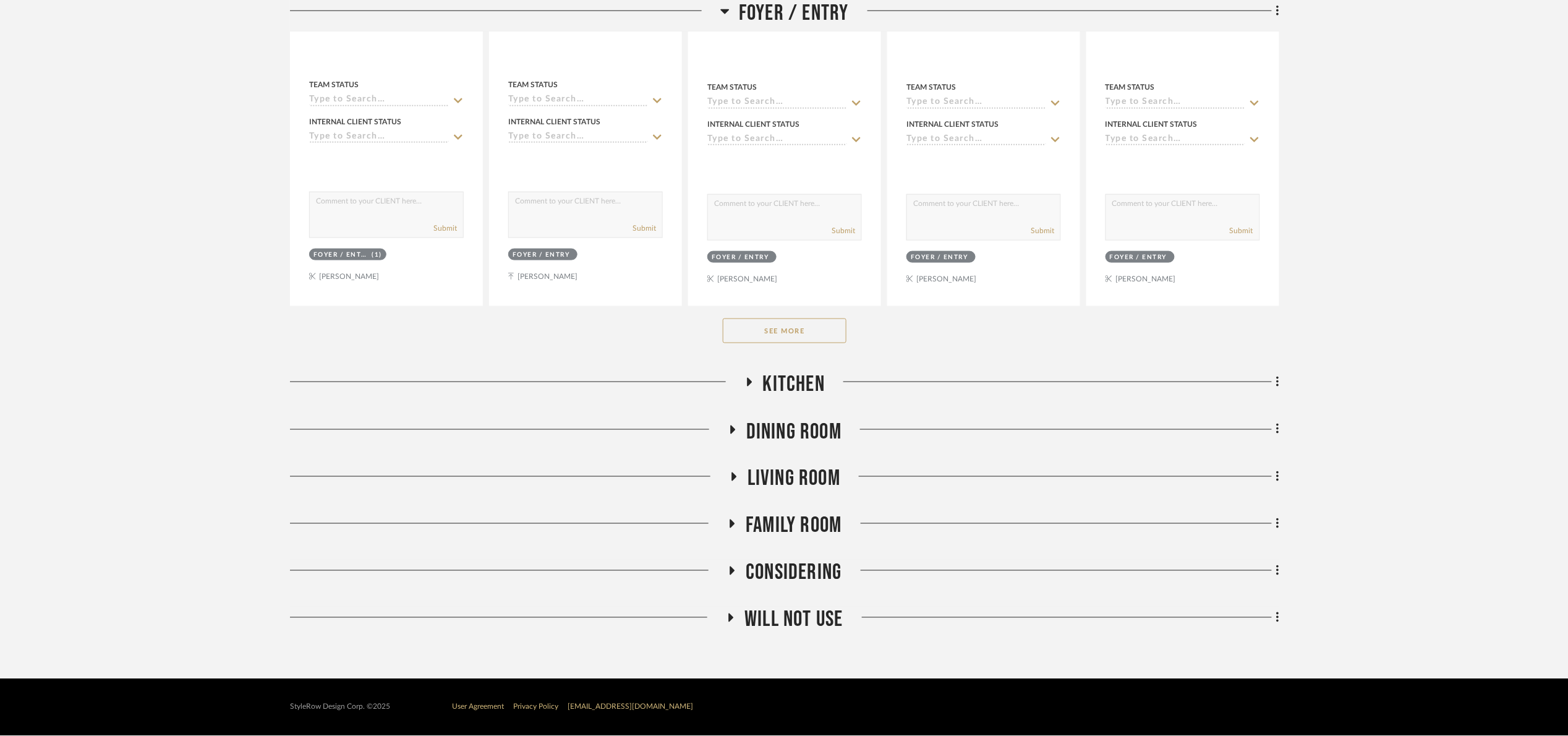
click at [778, 332] on button "See More" at bounding box center [784, 331] width 124 height 25
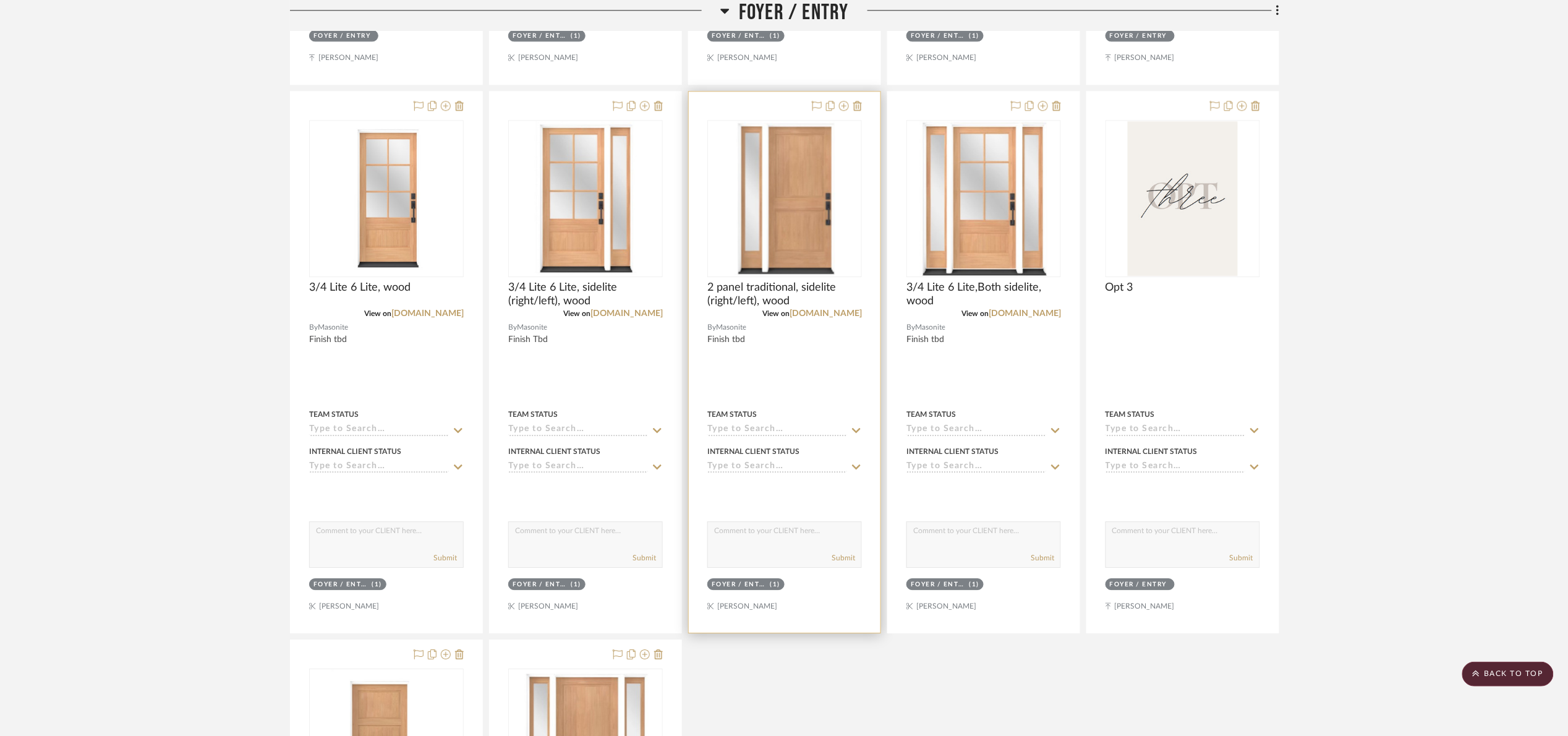
scroll to position [1366, 0]
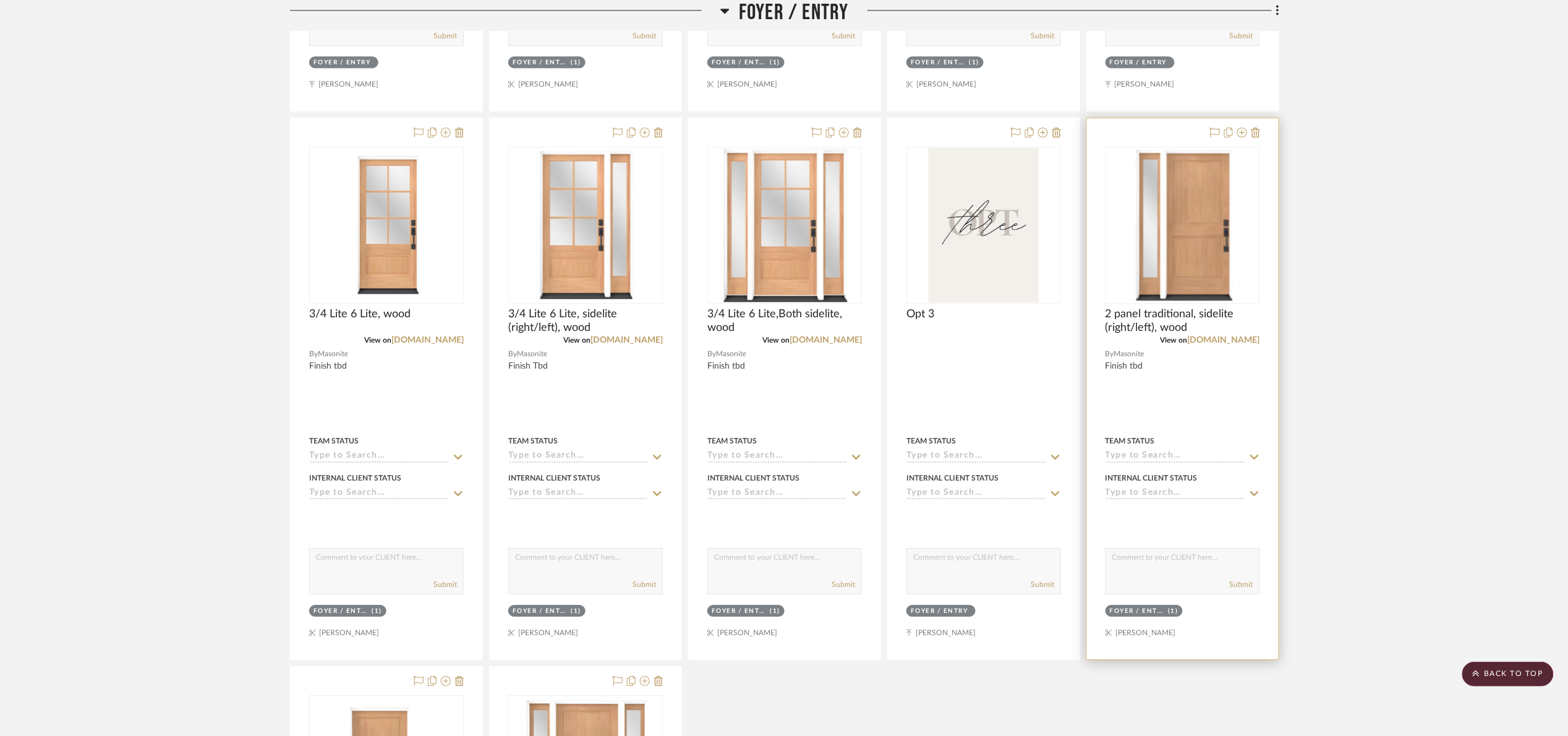
click at [1093, 358] on div at bounding box center [1184, 388] width 192 height 541
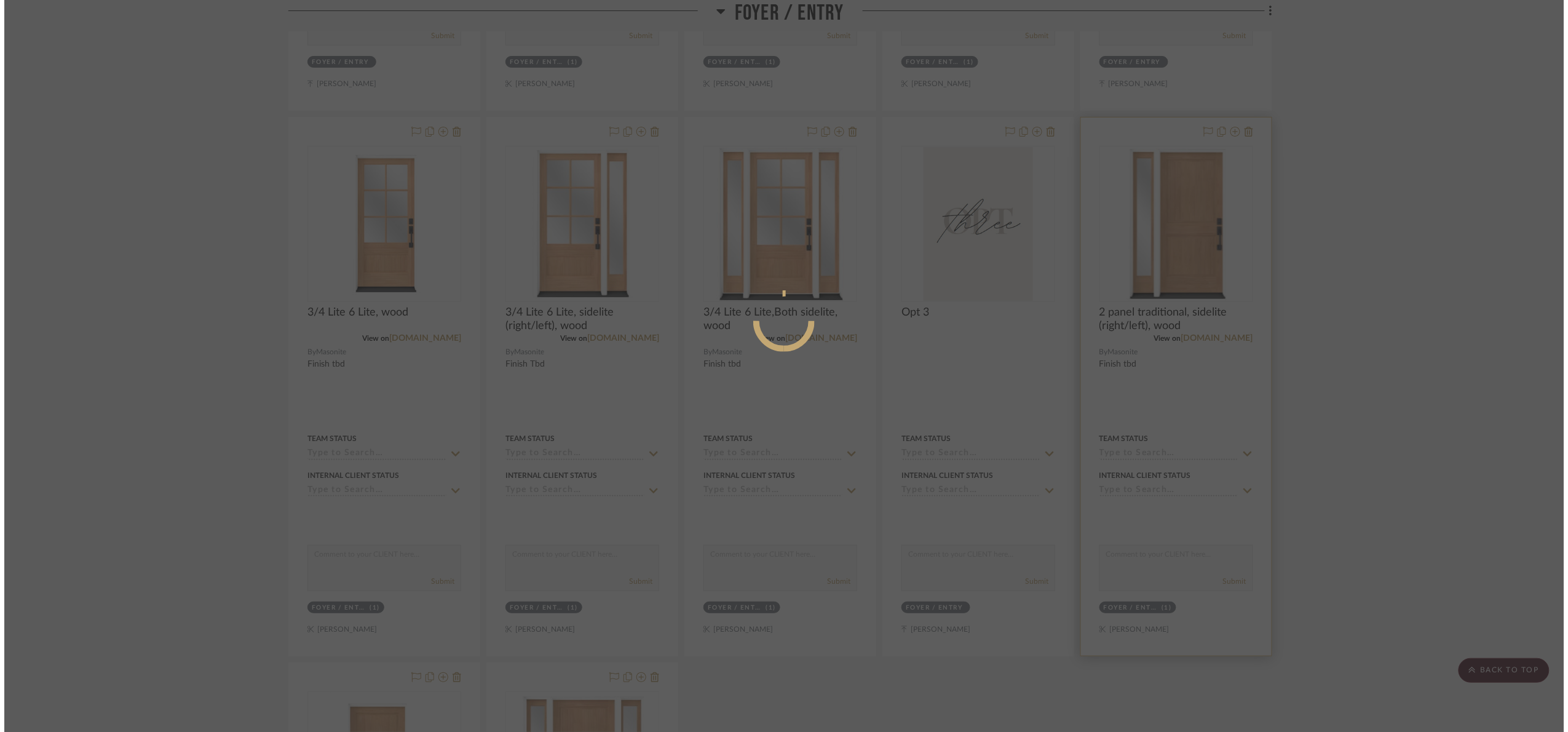
scroll to position [0, 0]
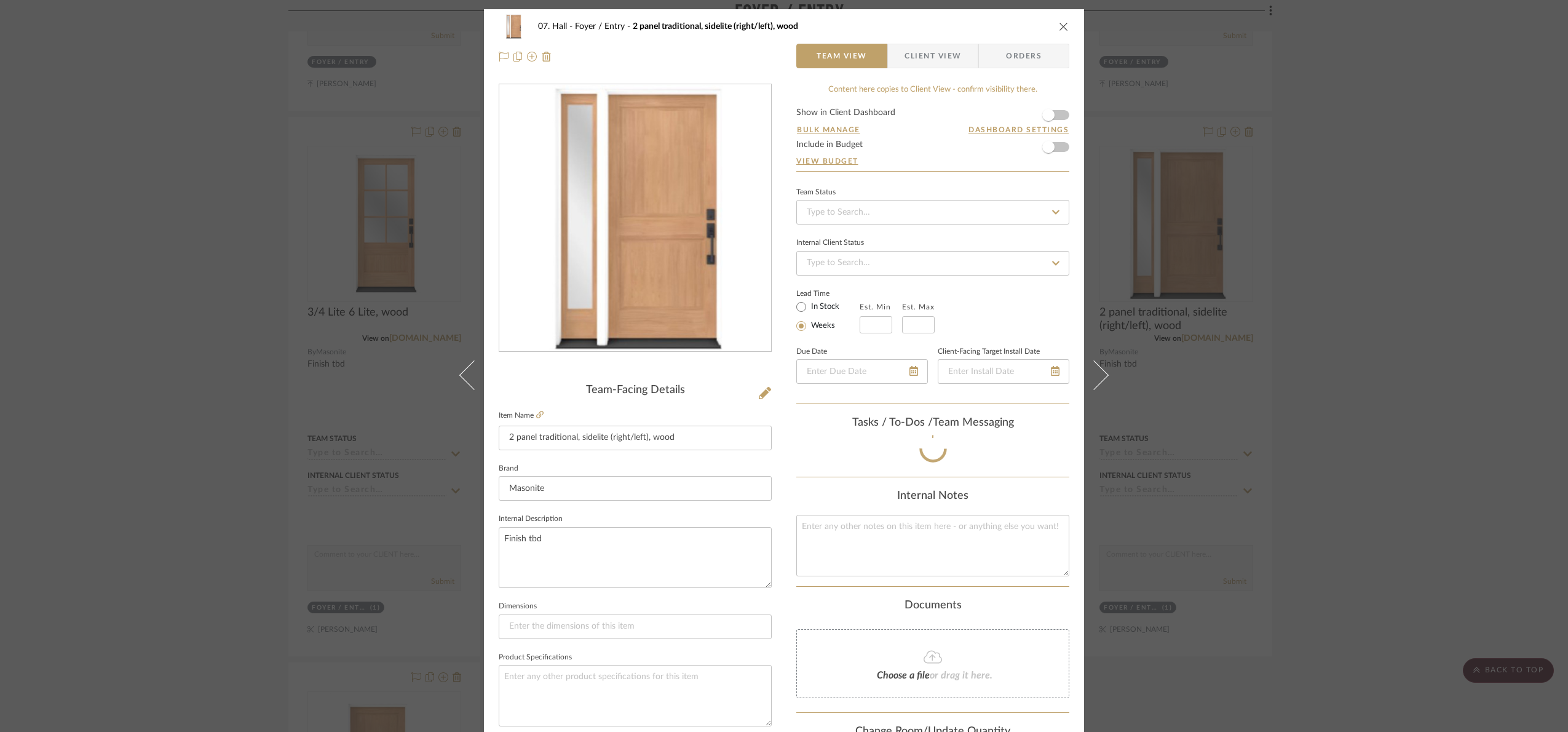
click at [1490, 458] on div "07. Hall Foyer / Entry 2 panel traditional, sidelite (right/left), wood Team Vi…" at bounding box center [784, 366] width 1568 height 732
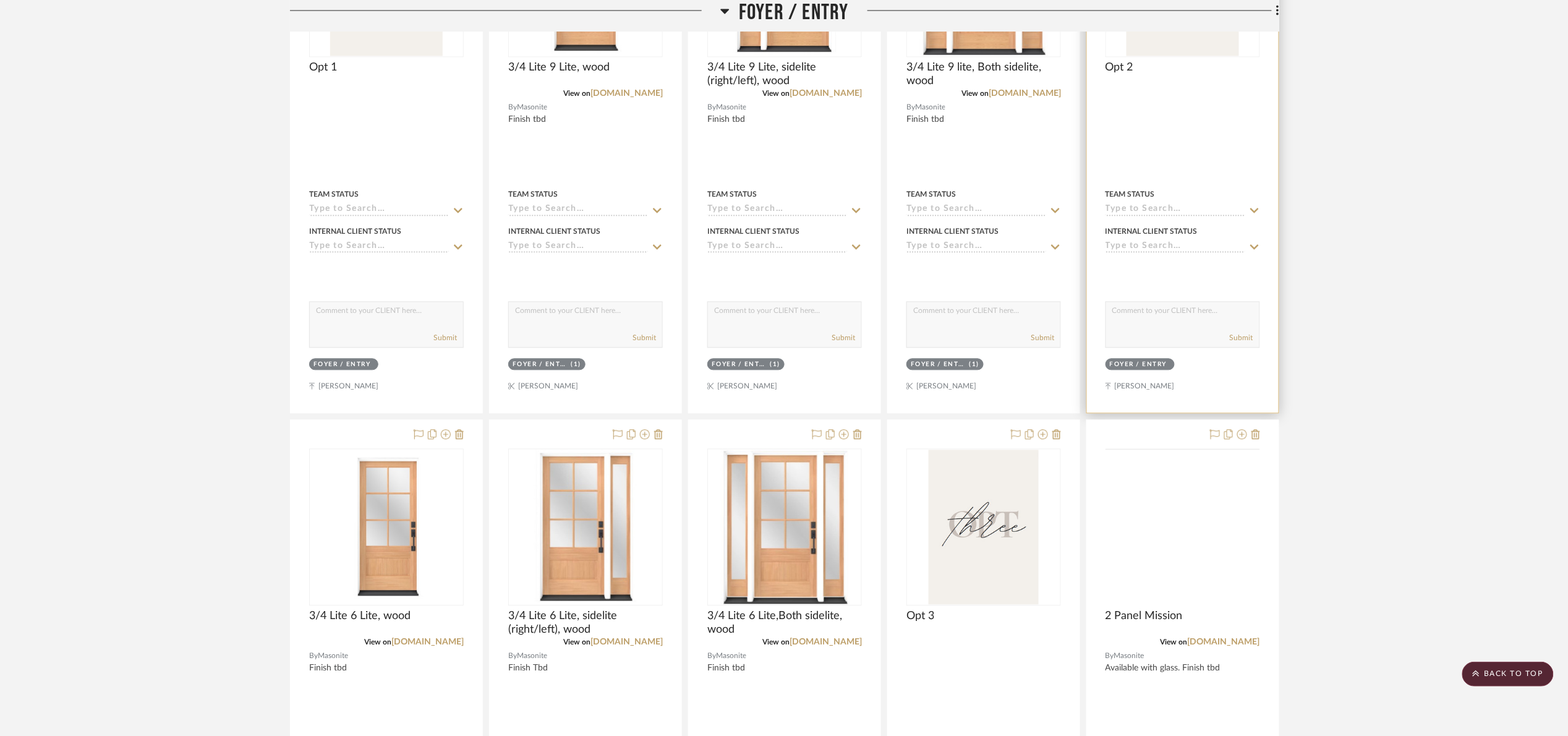
scroll to position [935, 0]
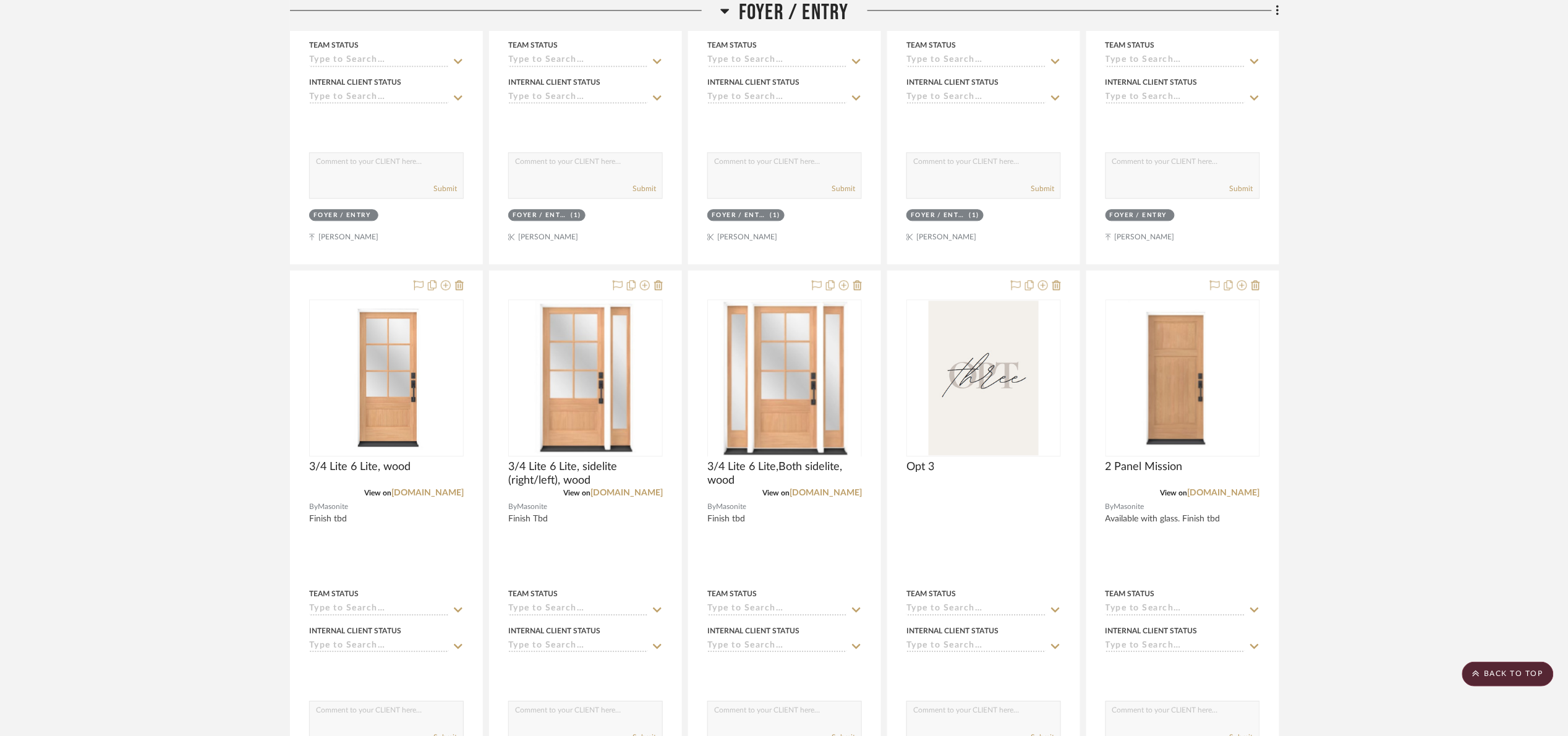
click at [784, 9] on span "Foyer / Entry" at bounding box center [794, 13] width 110 height 26
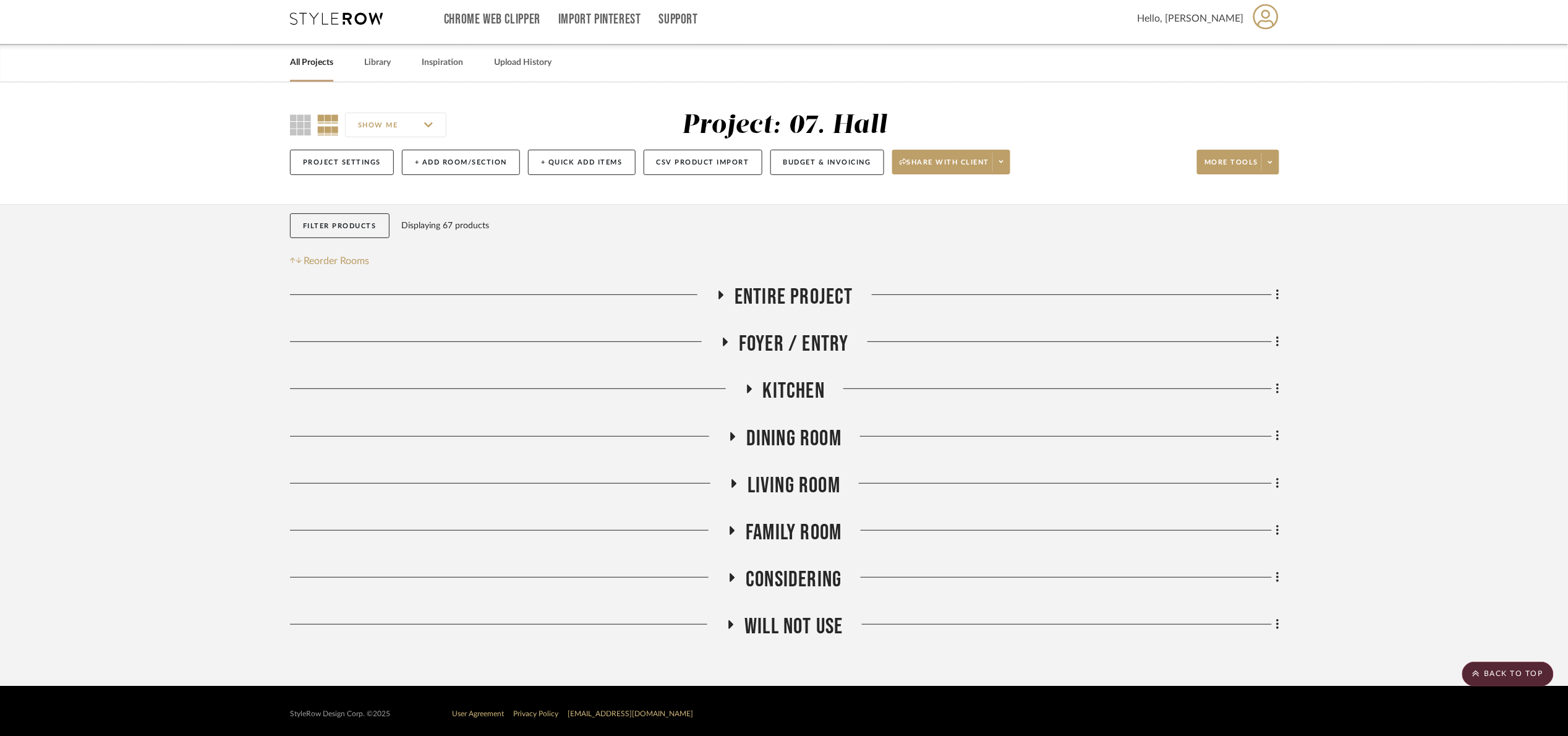
scroll to position [0, 0]
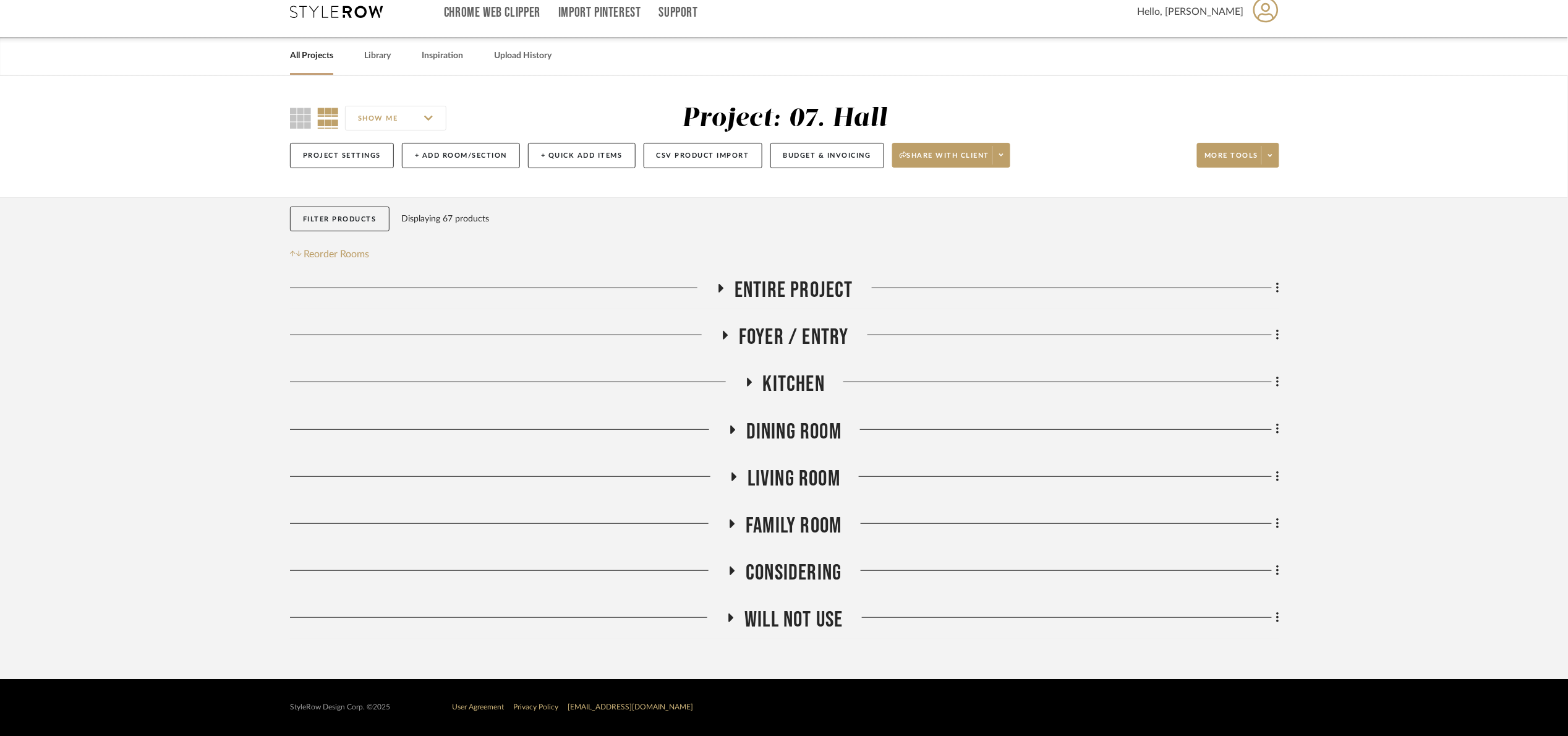
click at [810, 381] on span "Kitchen" at bounding box center [794, 383] width 62 height 26
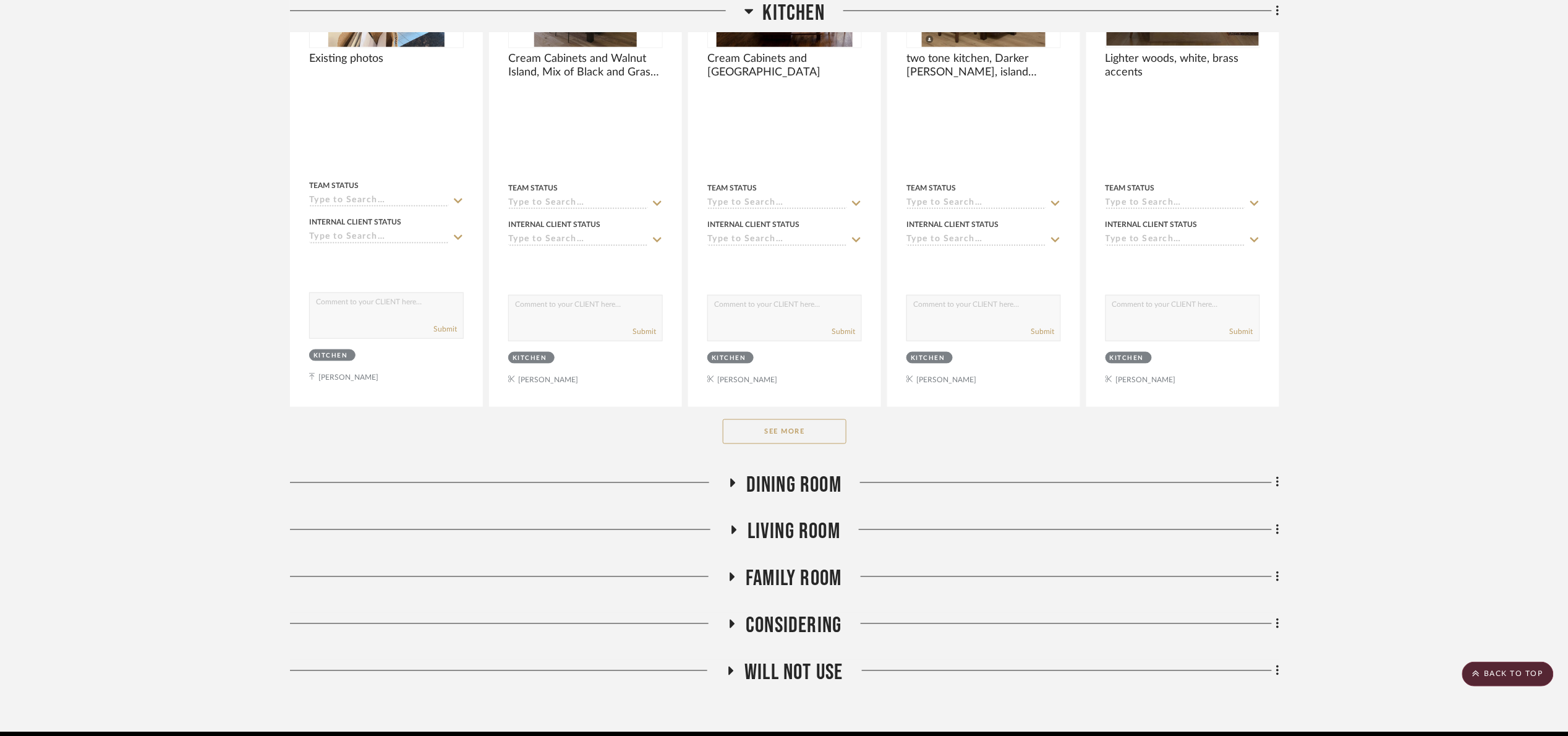
click at [815, 432] on button "See More" at bounding box center [784, 432] width 124 height 25
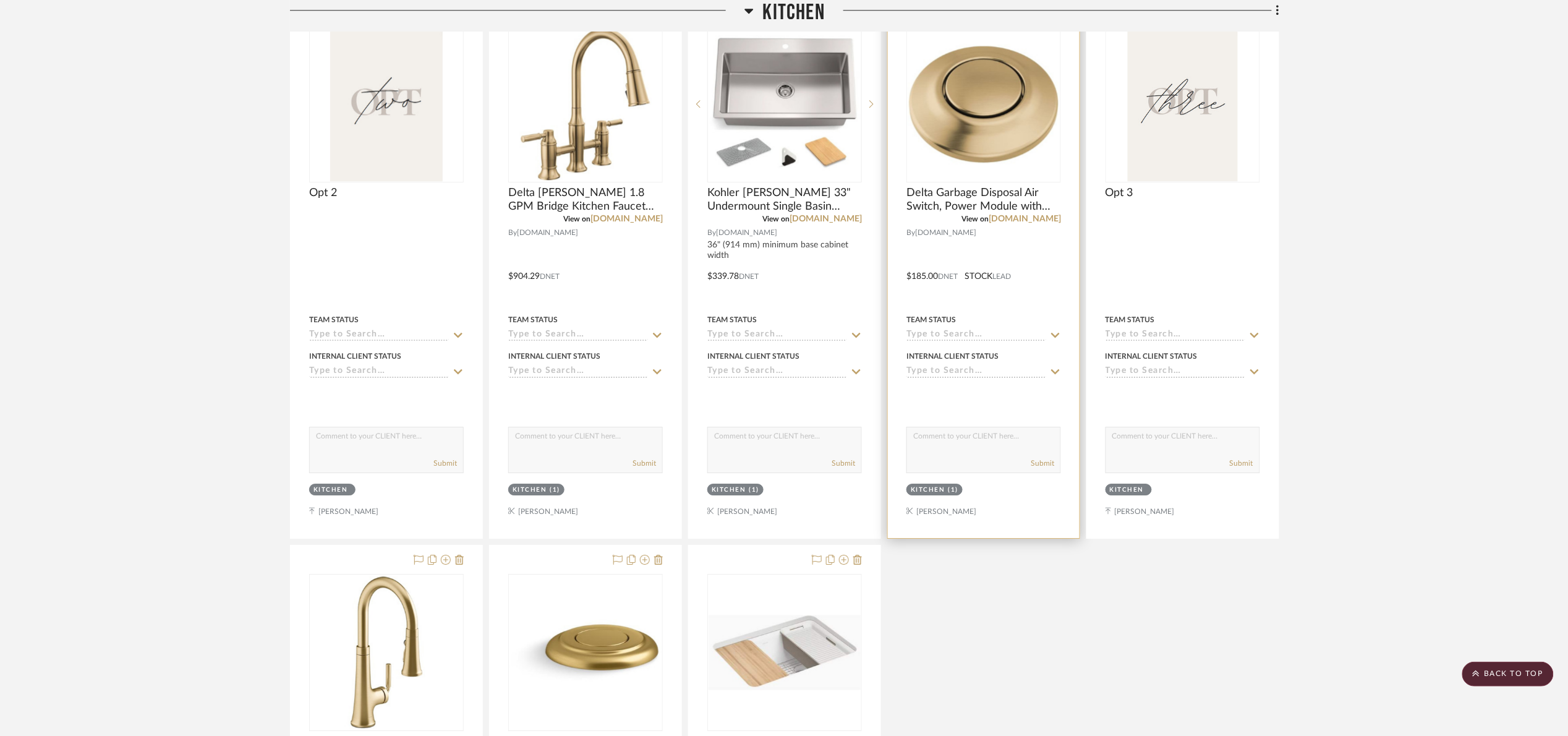
scroll to position [1683, 0]
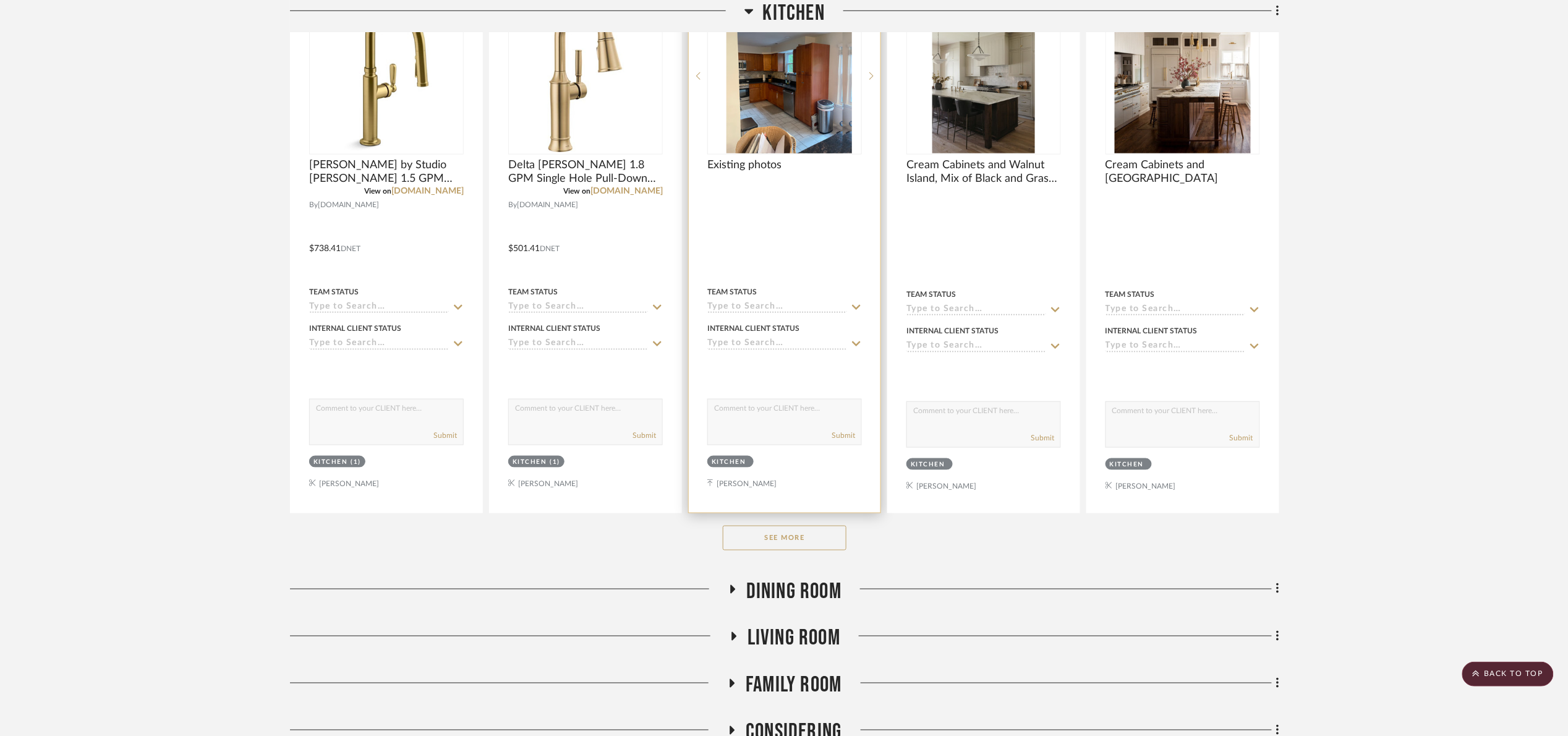
click at [800, 535] on button "See More" at bounding box center [784, 538] width 124 height 25
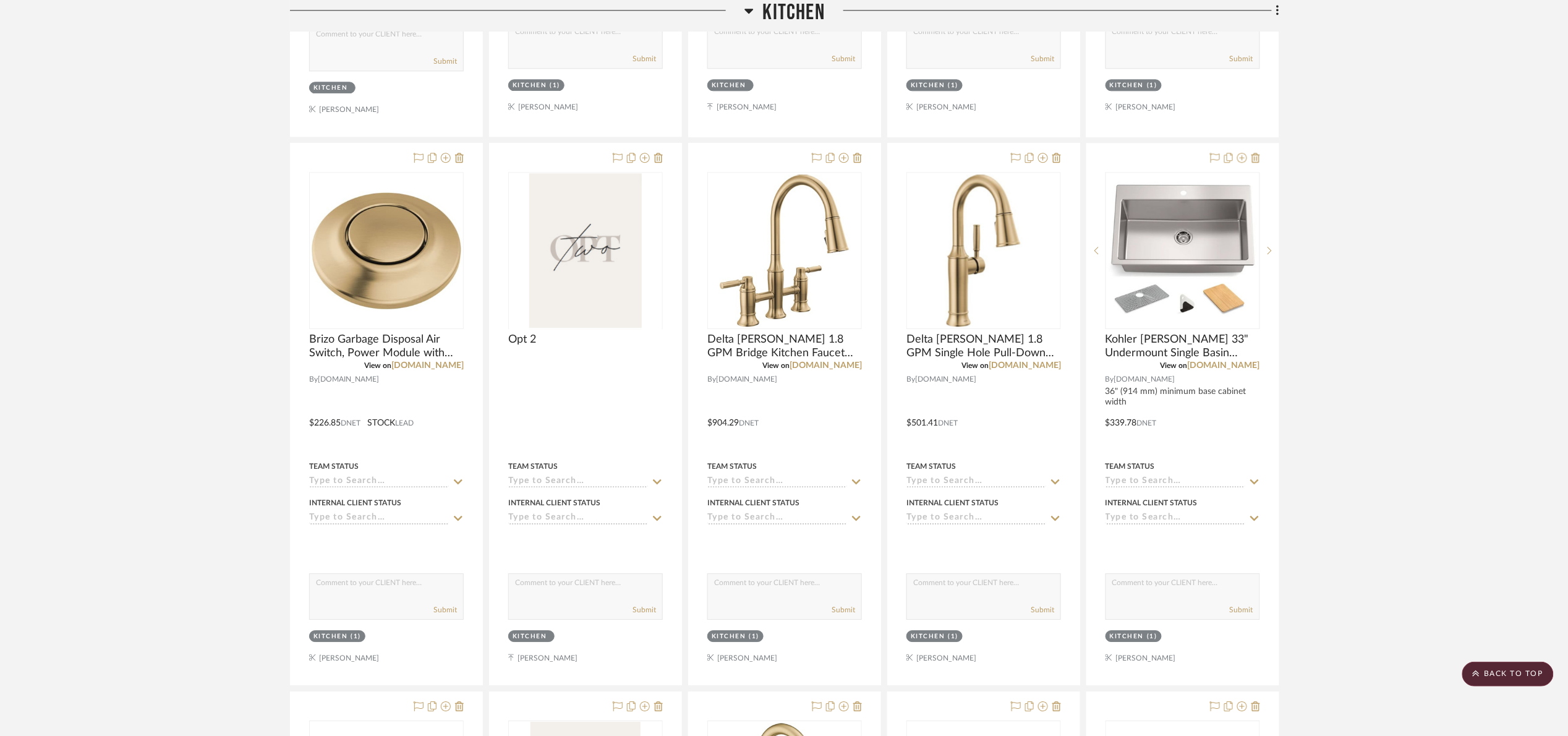
scroll to position [1387, 0]
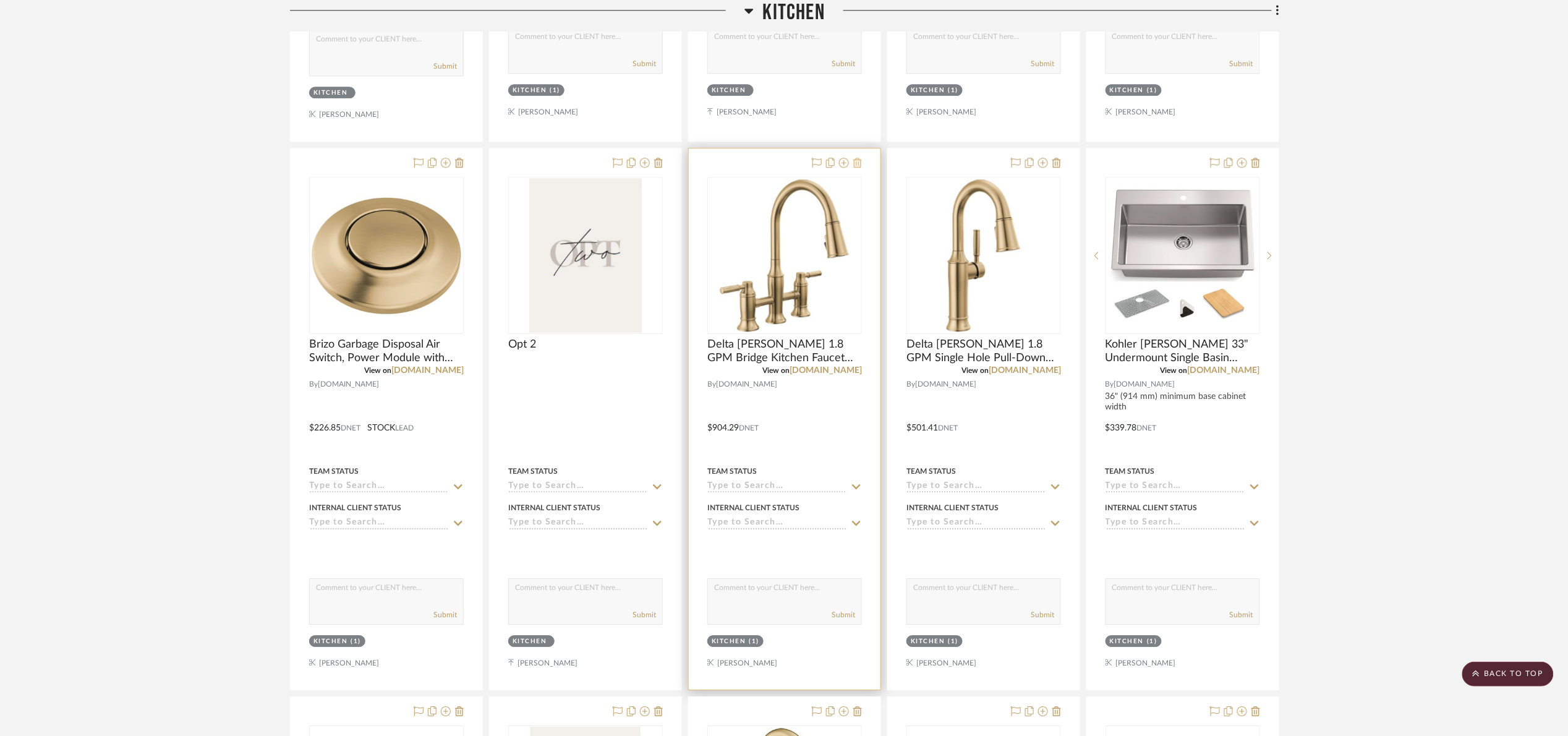
click at [855, 168] on icon at bounding box center [857, 163] width 9 height 10
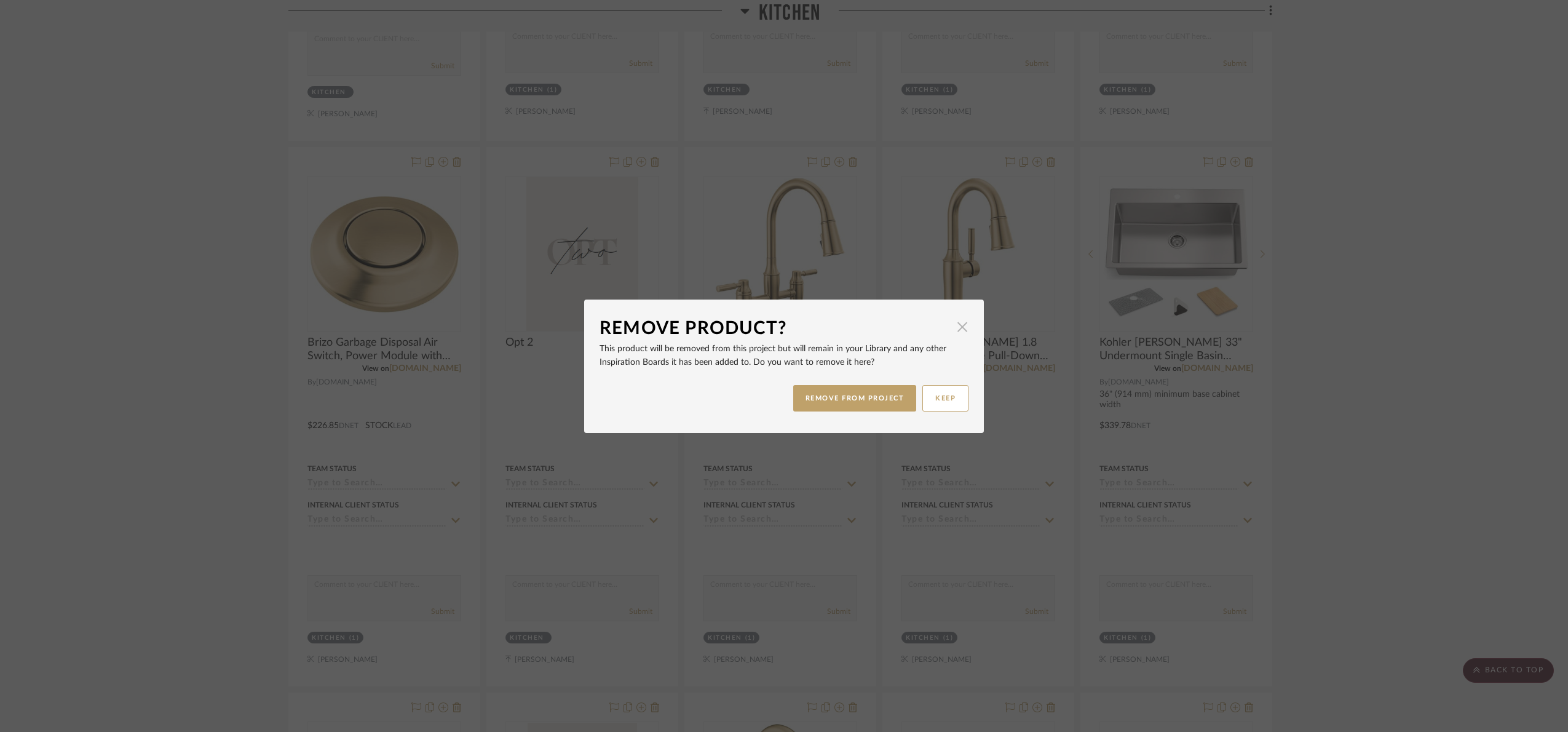
click at [954, 326] on span "button" at bounding box center [963, 327] width 25 height 25
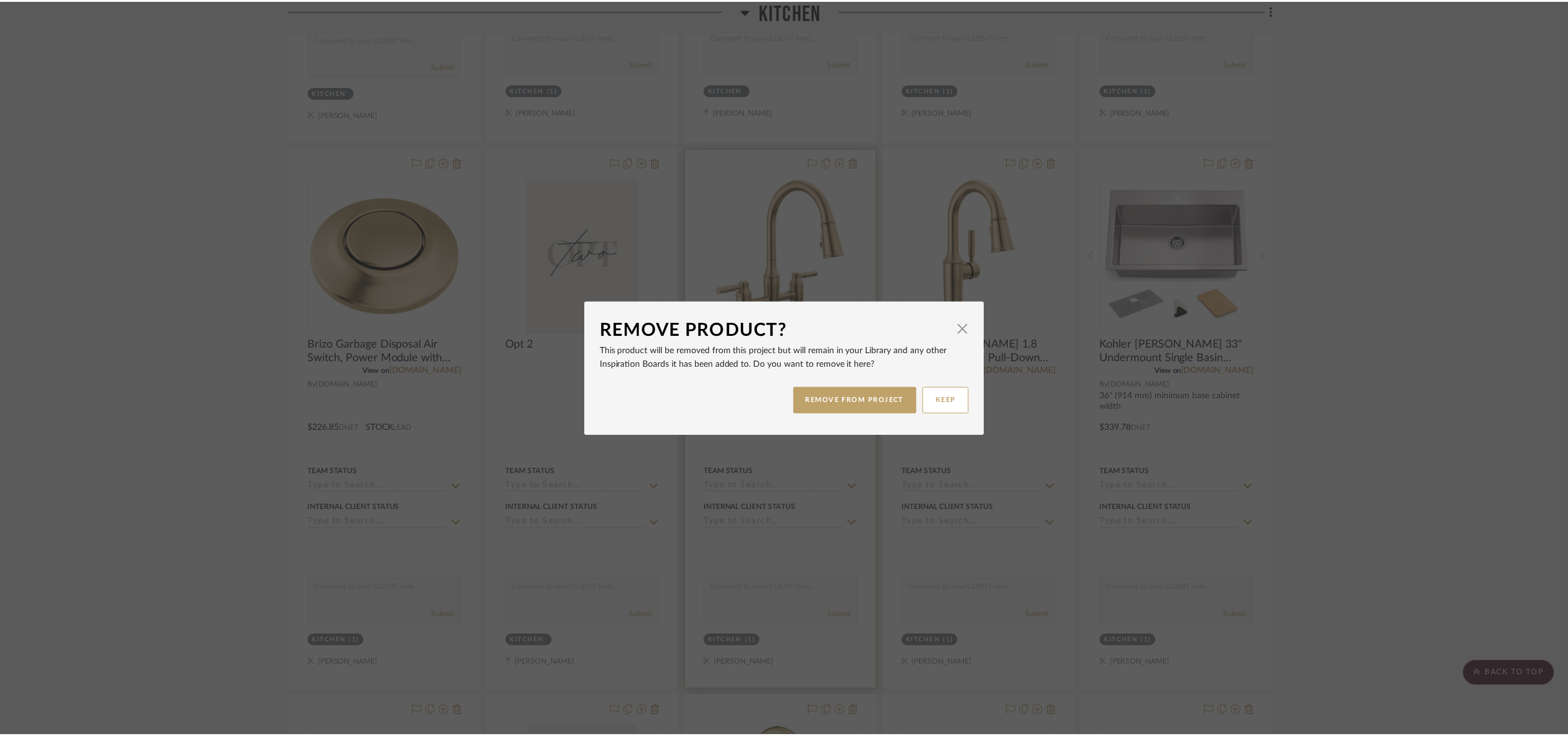
scroll to position [1387, 0]
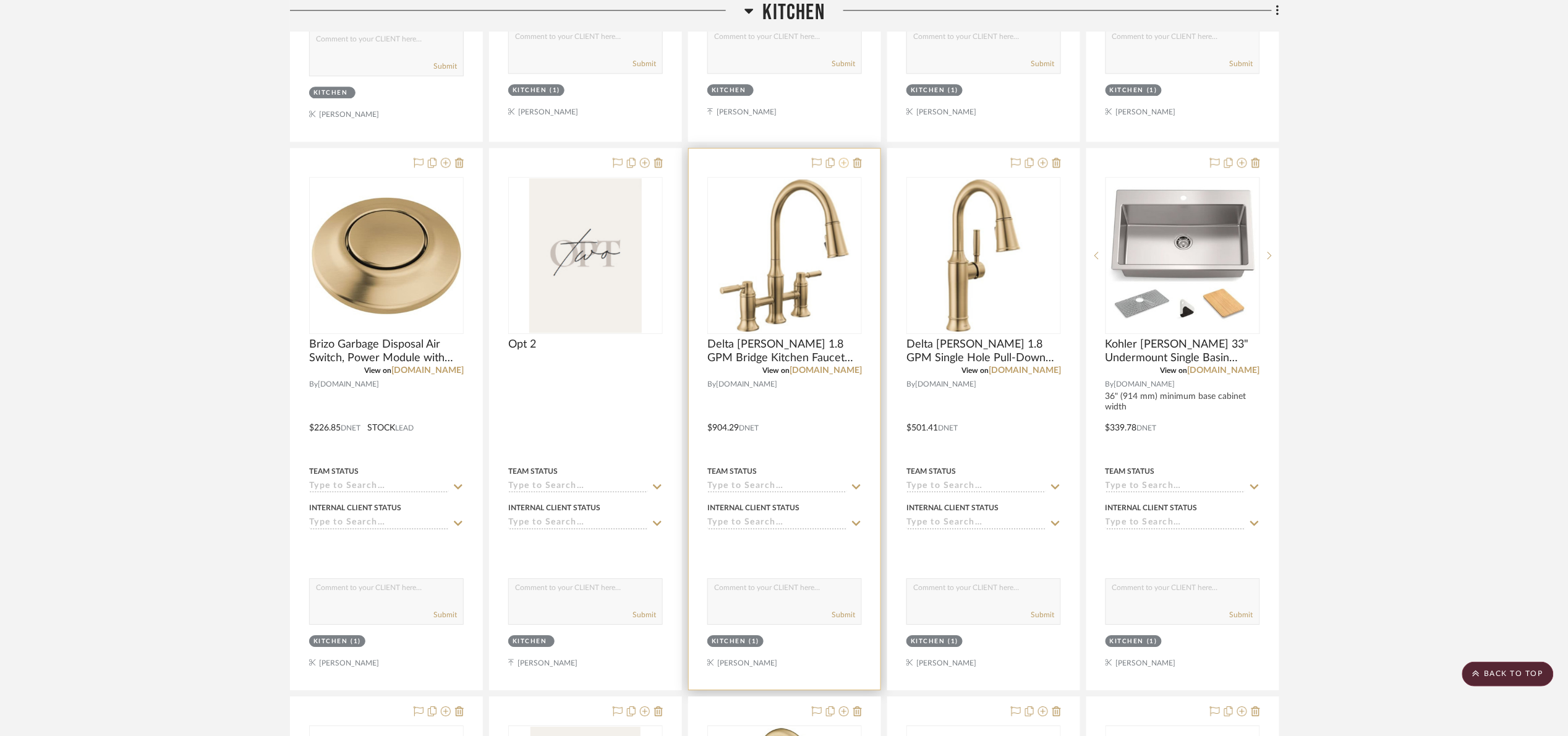
click at [845, 161] on icon at bounding box center [844, 163] width 10 height 10
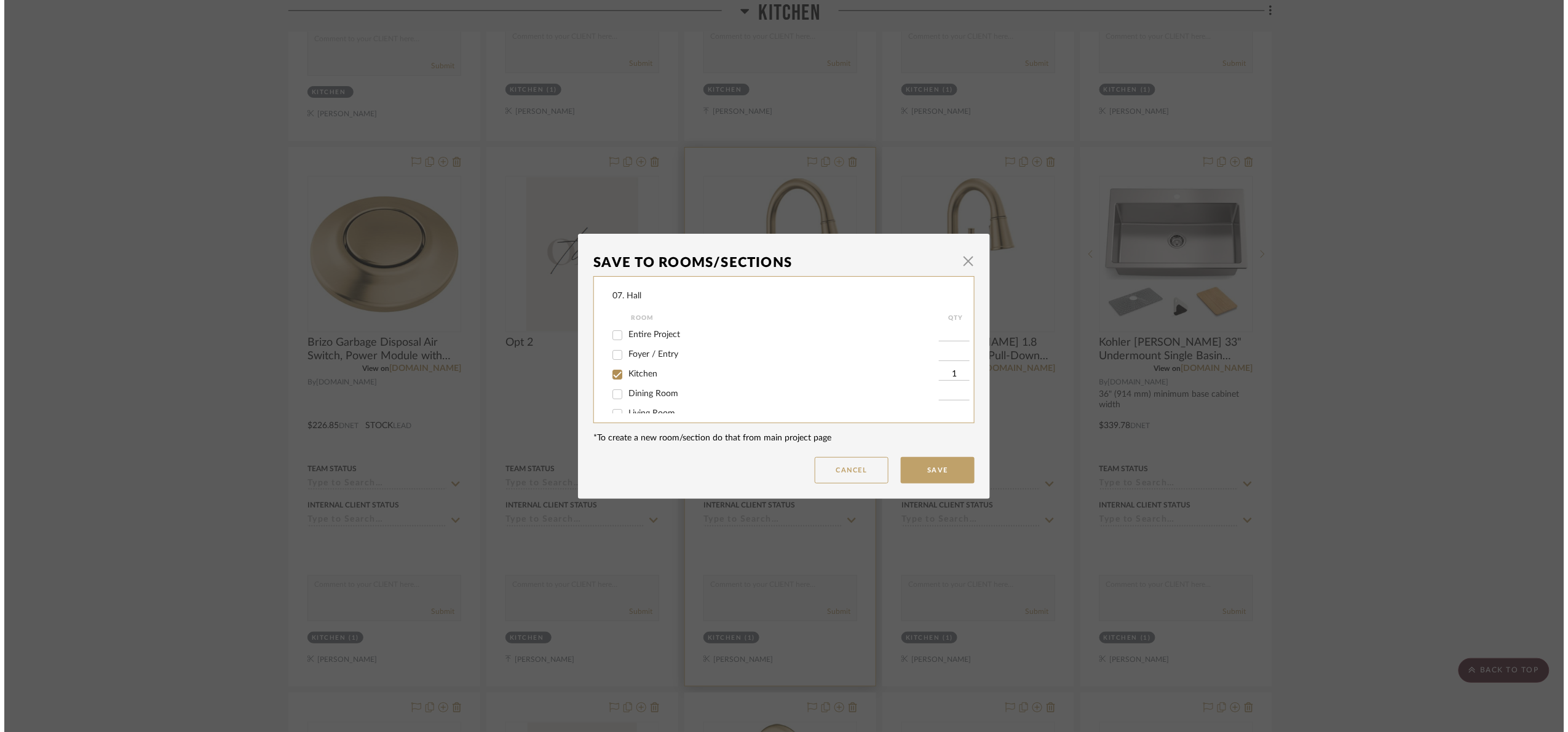
scroll to position [0, 0]
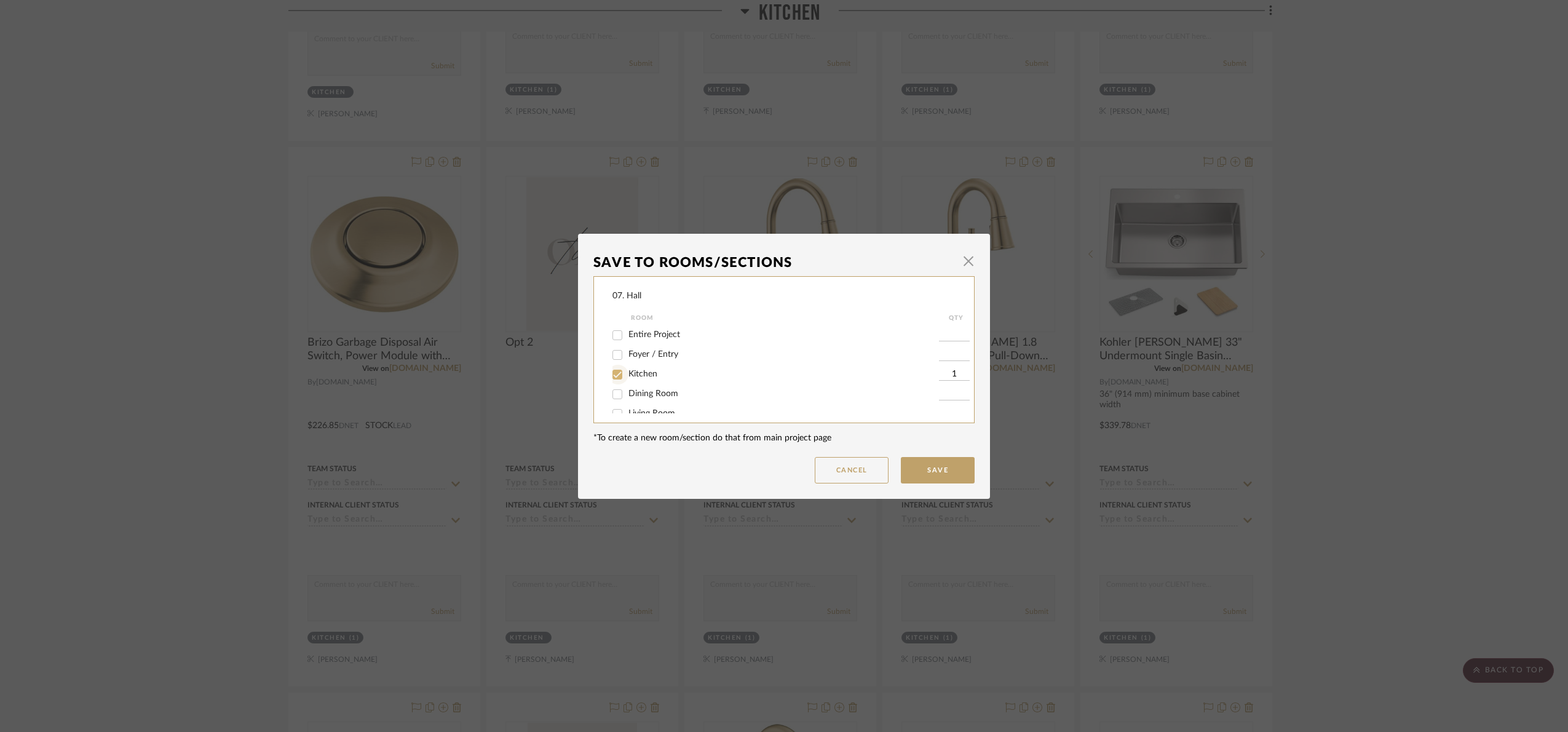
click at [623, 373] on div at bounding box center [618, 375] width 19 height 19
checkbox input "false"
click at [643, 405] on label "Will Not Use" at bounding box center [784, 400] width 310 height 11
click at [627, 405] on input "Will Not Use" at bounding box center [617, 400] width 19 height 19
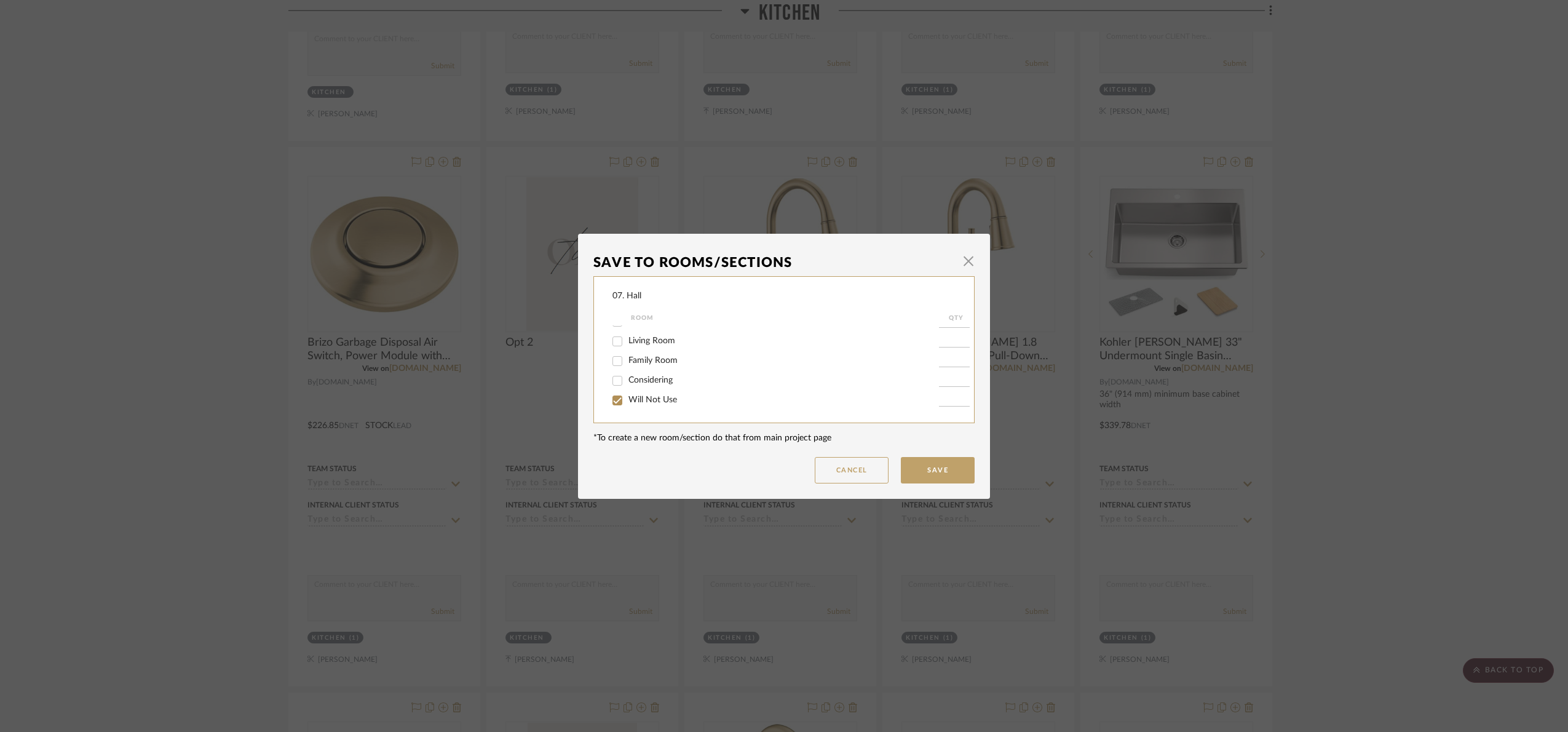
checkbox input "true"
type input "1"
drag, startPoint x: 938, startPoint y: 459, endPoint x: 1280, endPoint y: 505, distance: 345.1
click at [939, 459] on button "Save" at bounding box center [937, 469] width 74 height 26
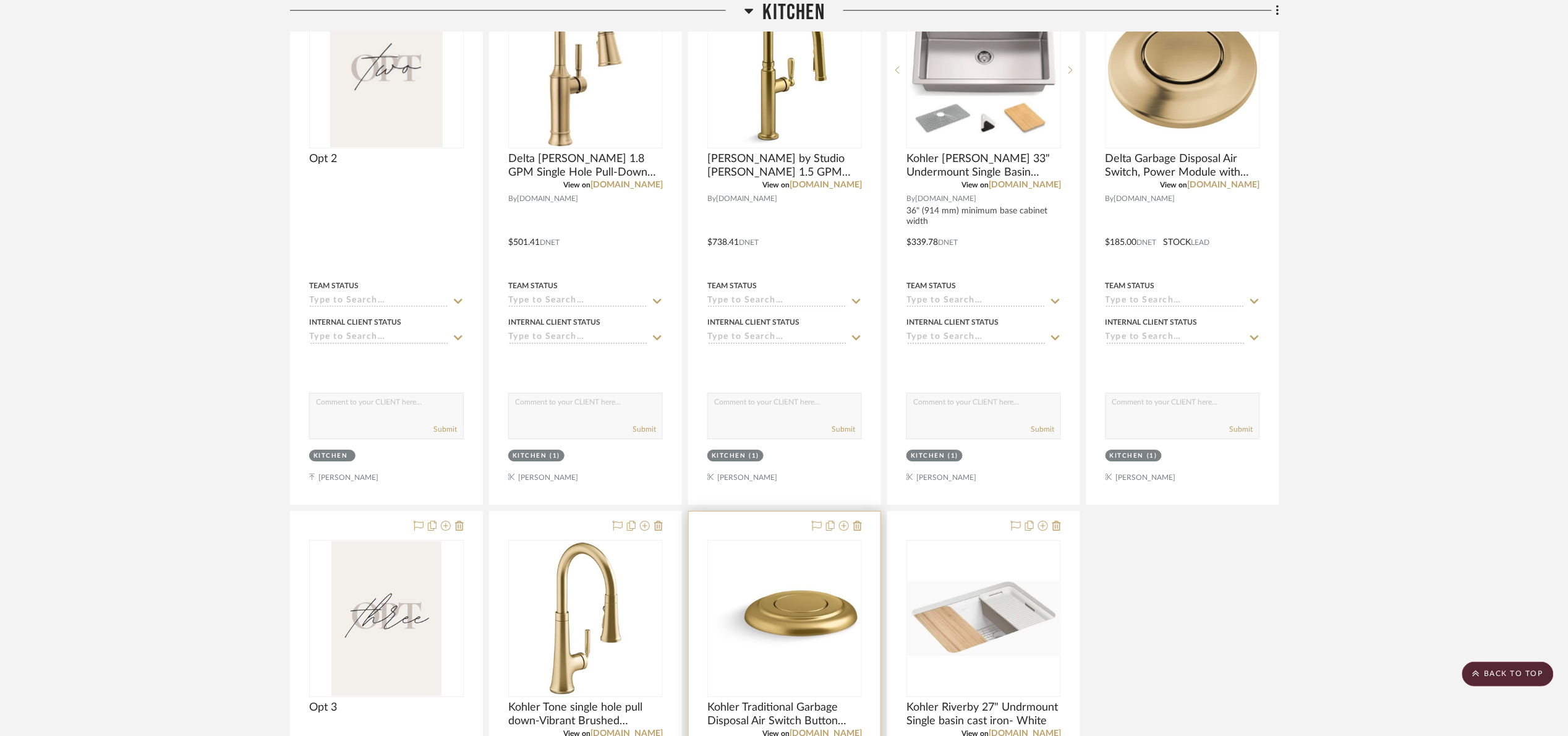
scroll to position [1850, 0]
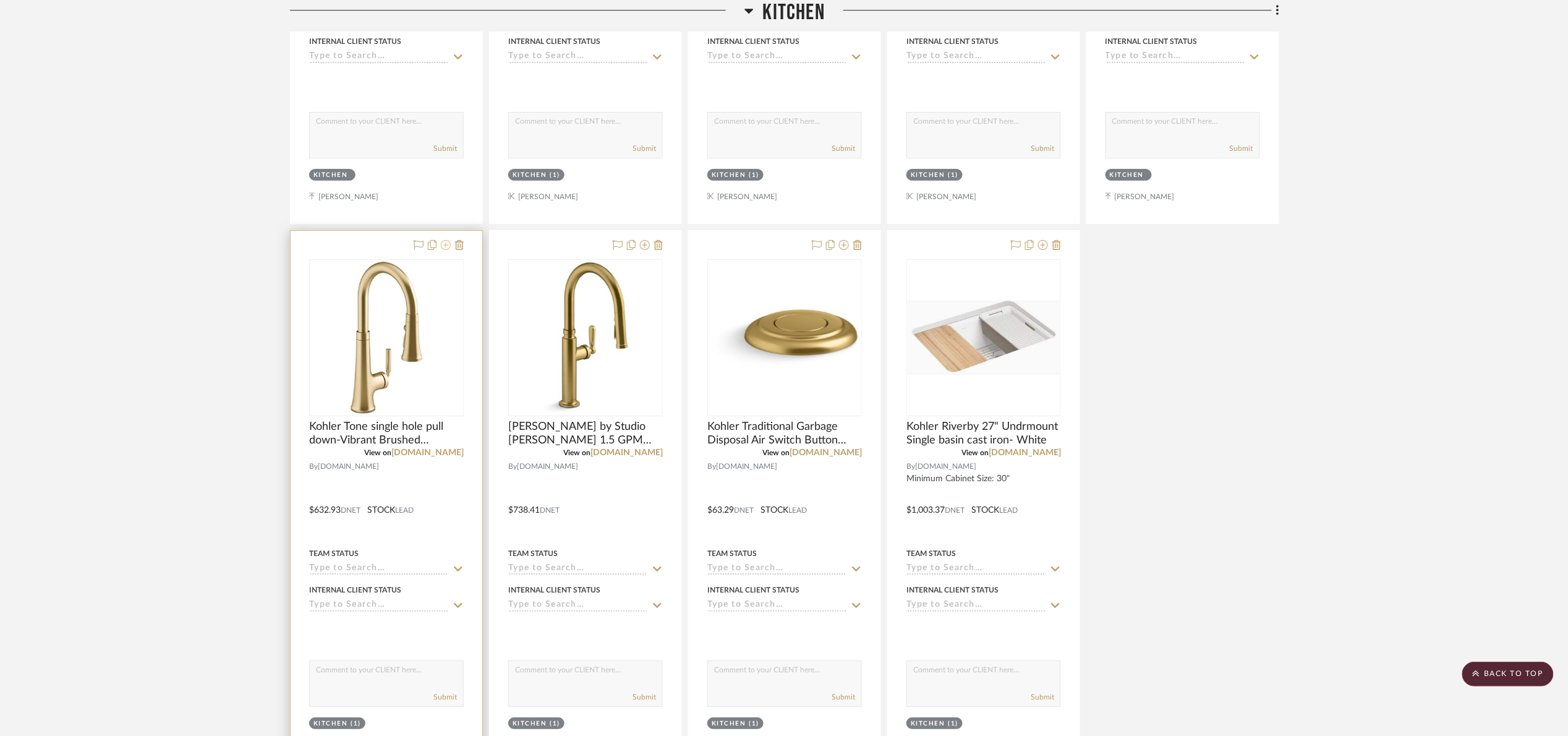
click at [447, 250] on icon at bounding box center [446, 245] width 10 height 10
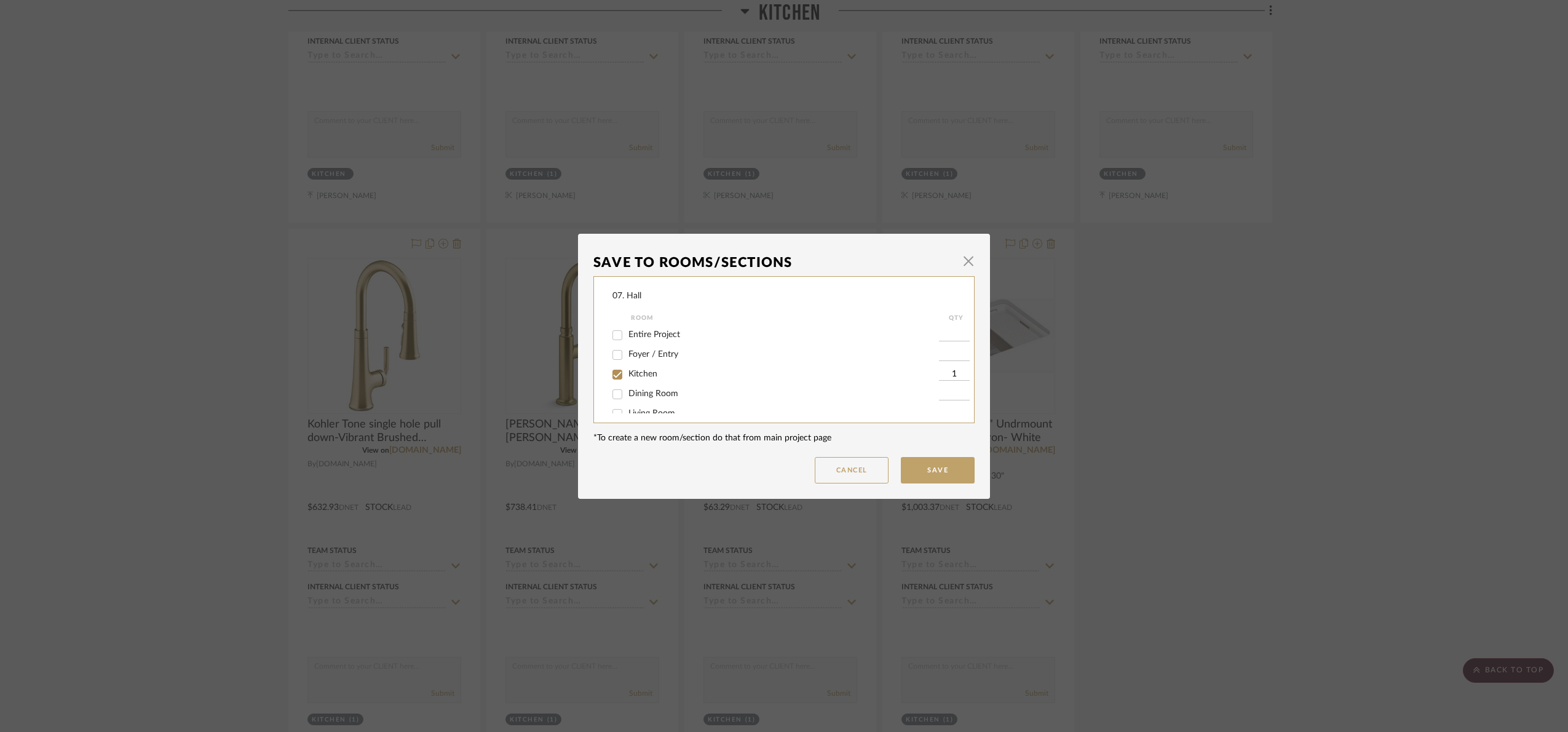
click at [636, 372] on span "Kitchen" at bounding box center [643, 374] width 29 height 9
click at [627, 372] on input "Kitchen" at bounding box center [617, 375] width 19 height 19
checkbox input "false"
click at [649, 397] on span "Will Not Use" at bounding box center [653, 400] width 48 height 9
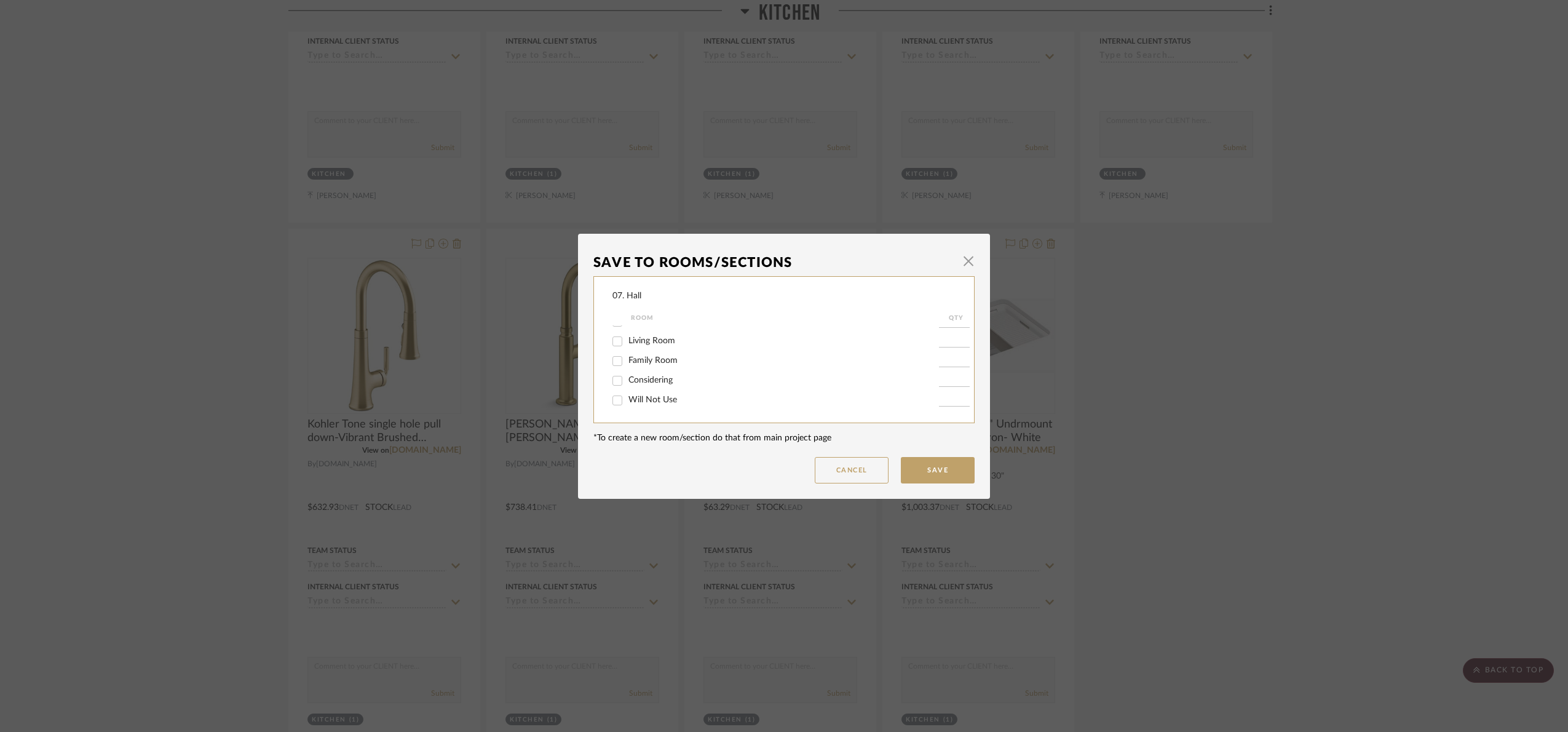
click at [627, 397] on input "Will Not Use" at bounding box center [617, 400] width 19 height 19
checkbox input "true"
type input "1"
click at [934, 463] on button "Save" at bounding box center [937, 469] width 74 height 26
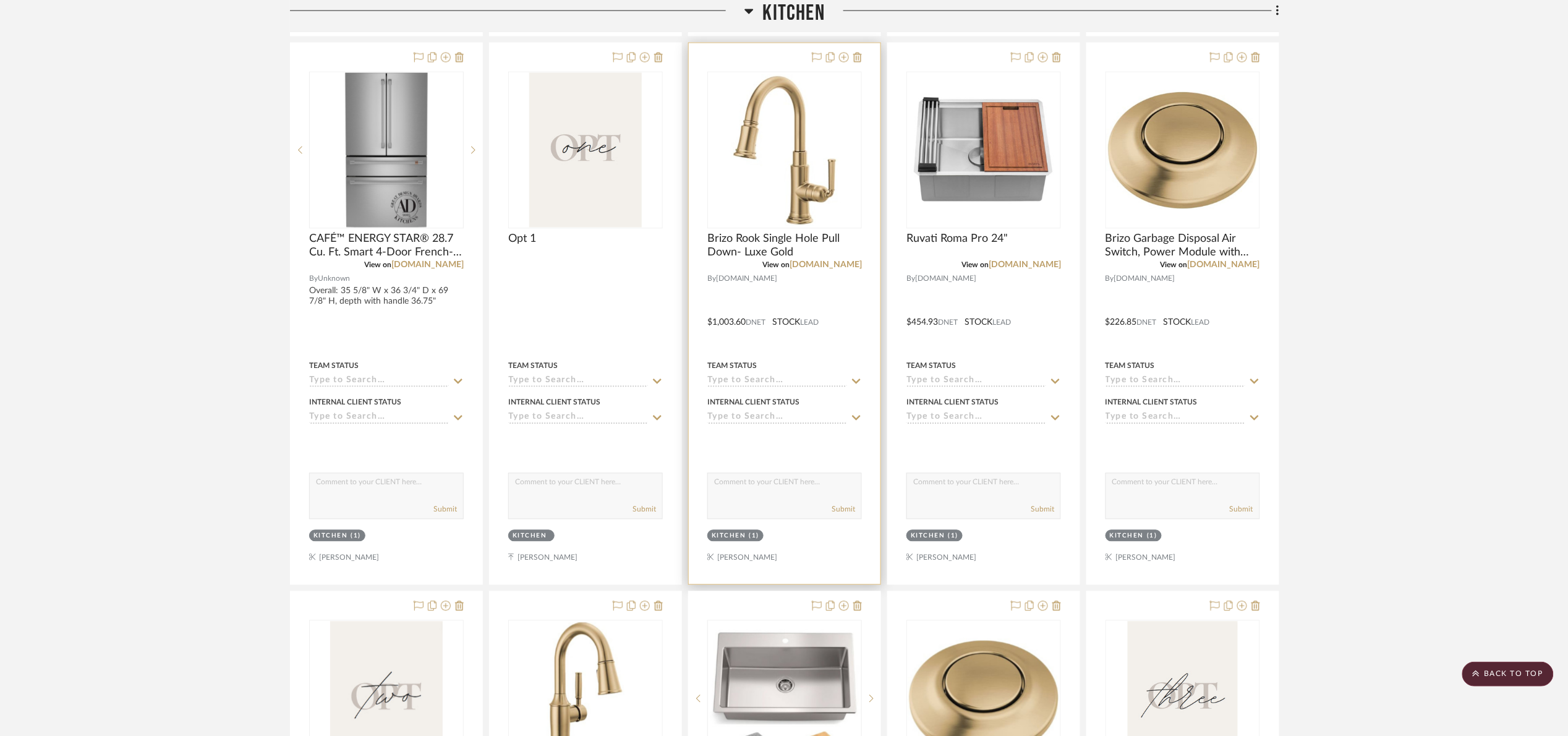
scroll to position [923, 0]
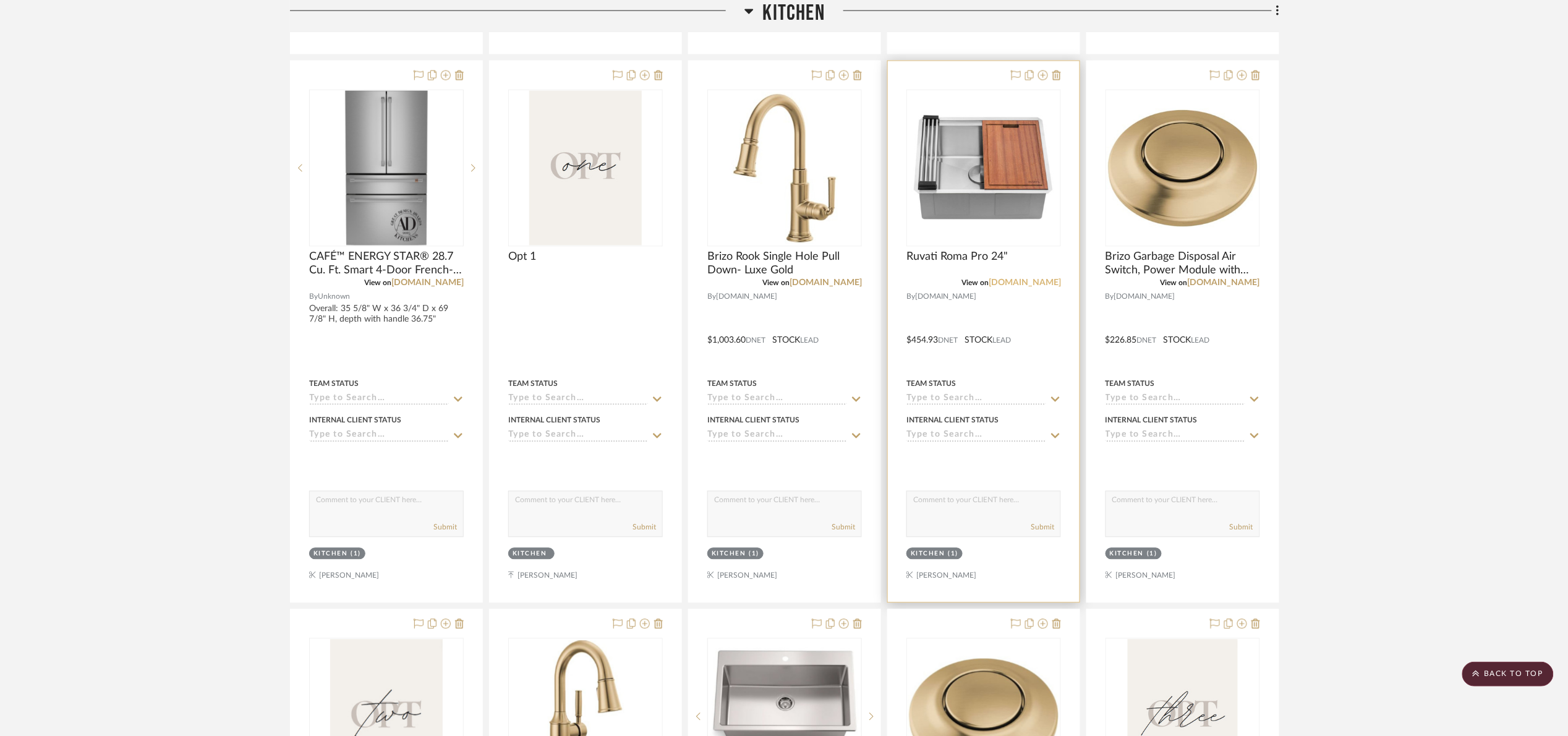
click at [1033, 286] on link "[DOMAIN_NAME]" at bounding box center [1025, 283] width 73 height 9
click at [1041, 75] on icon at bounding box center [1043, 76] width 10 height 10
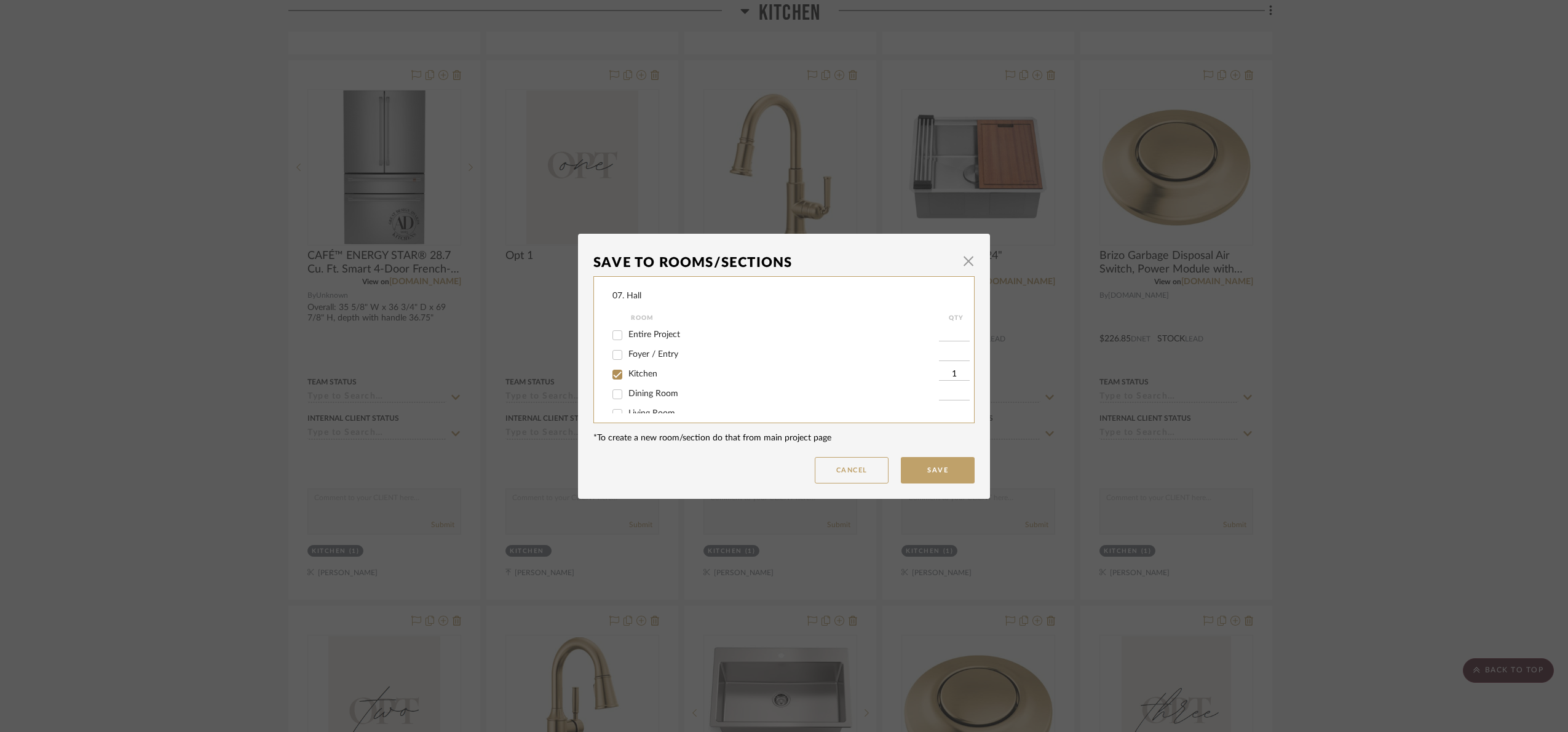
click at [632, 370] on span "Kitchen" at bounding box center [643, 374] width 29 height 9
click at [627, 370] on input "Kitchen" at bounding box center [617, 375] width 19 height 19
checkbox input "false"
click at [634, 397] on span "Will Not Use" at bounding box center [653, 400] width 48 height 9
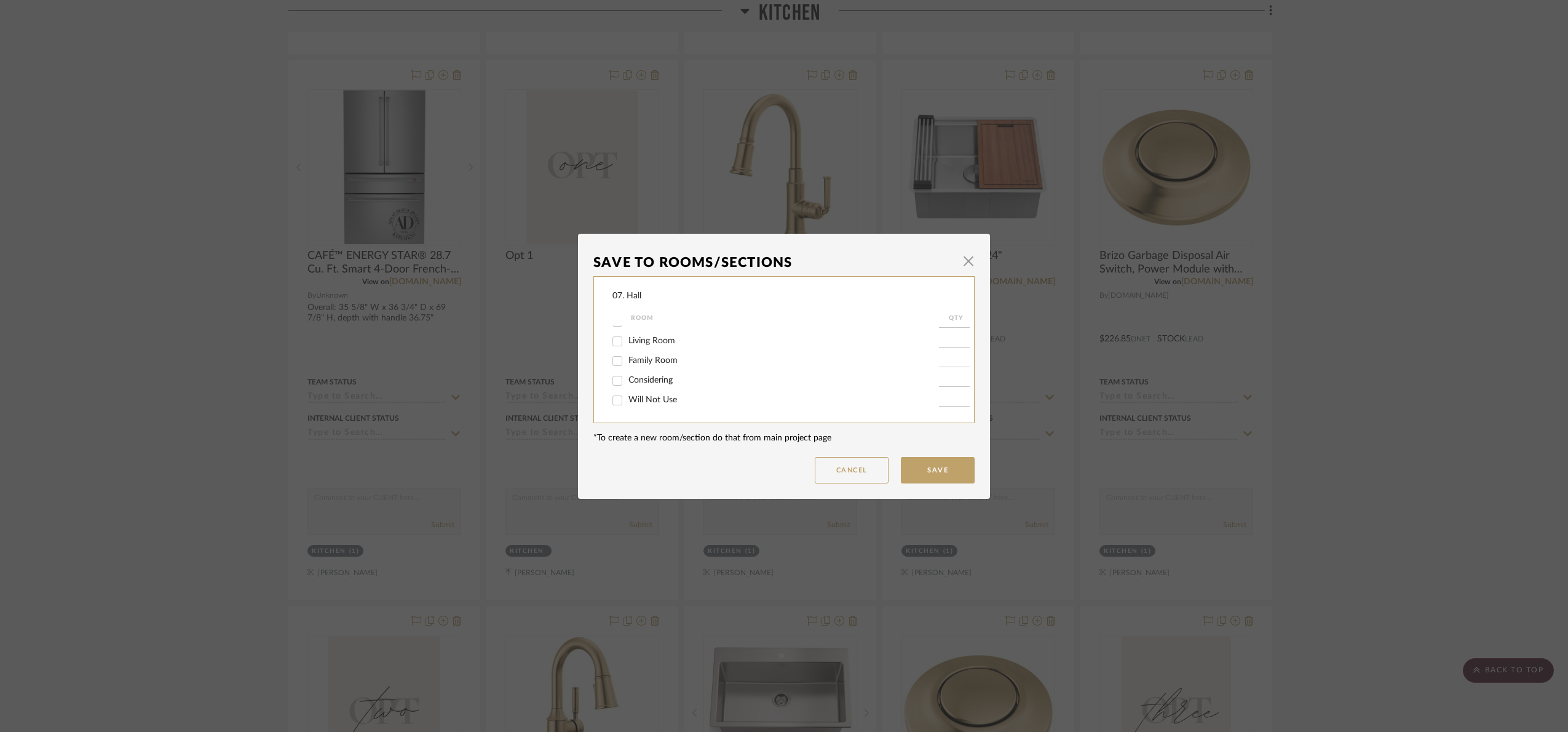
click at [627, 397] on input "Will Not Use" at bounding box center [617, 400] width 19 height 19
checkbox input "true"
type input "1"
click at [938, 474] on button "Save" at bounding box center [937, 469] width 74 height 26
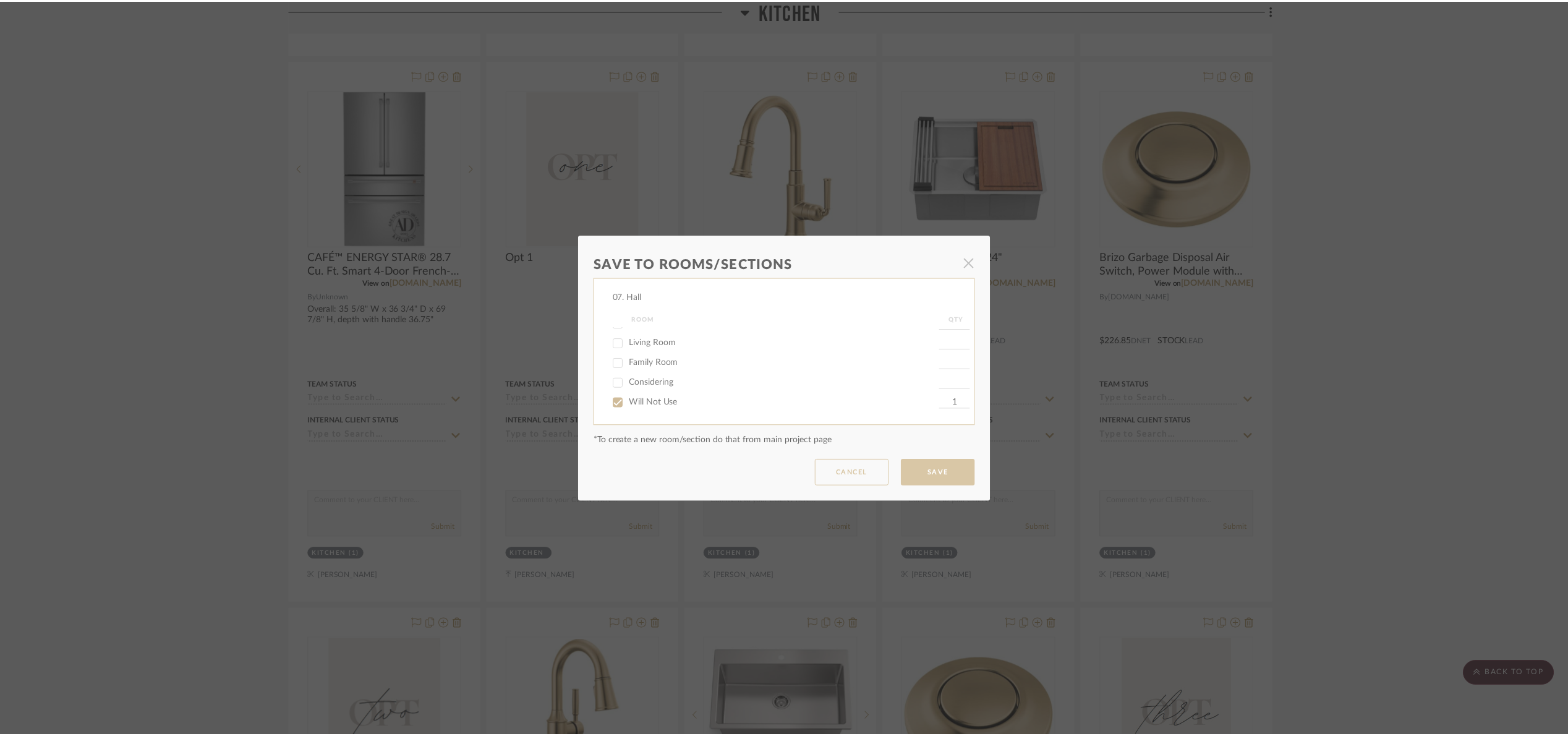
scroll to position [923, 0]
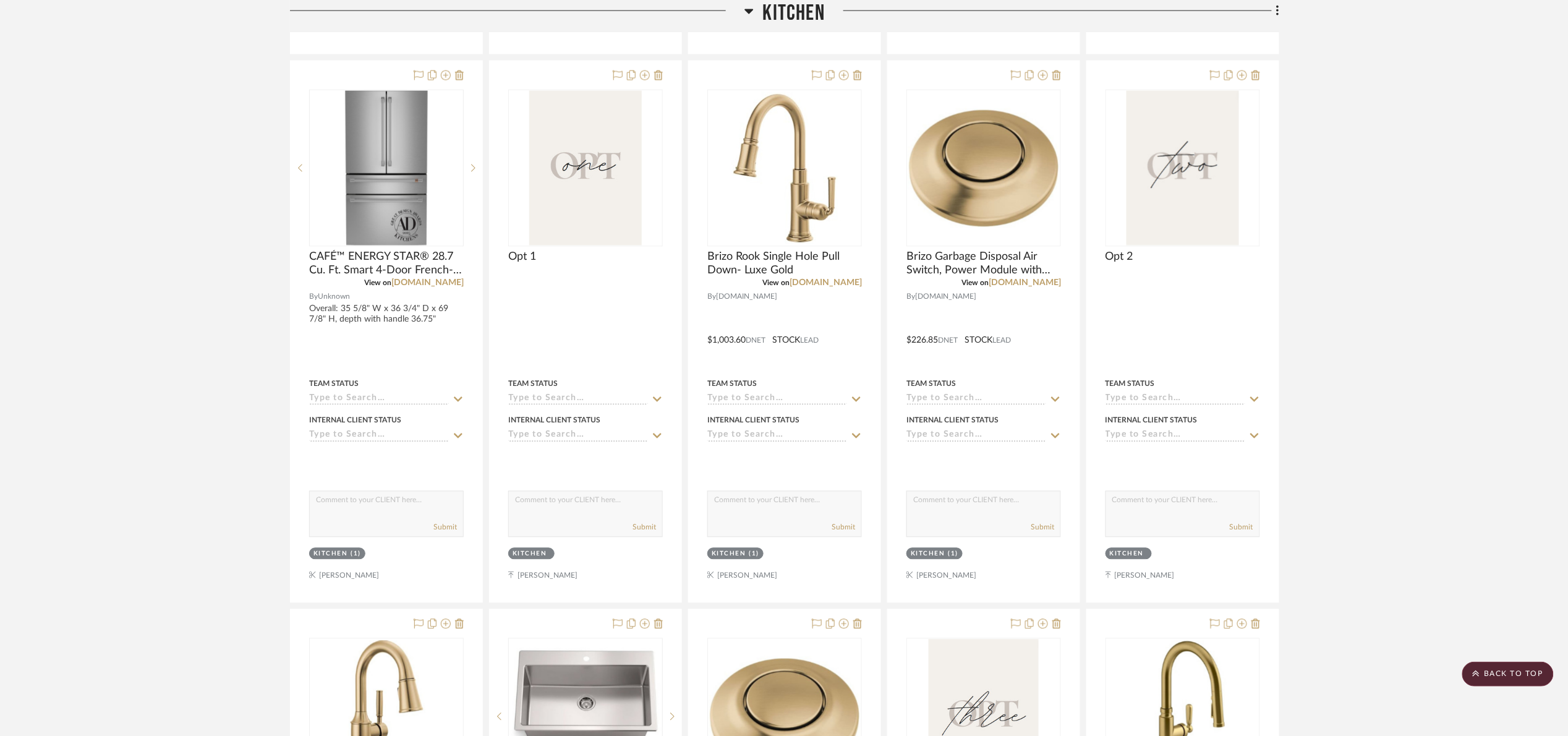
click at [0, 322] on project-details-page "SHOW ME Project: 07. Hall Project Settings + Add Room/Section + Quick Add Items…" at bounding box center [784, 596] width 1568 height 2859
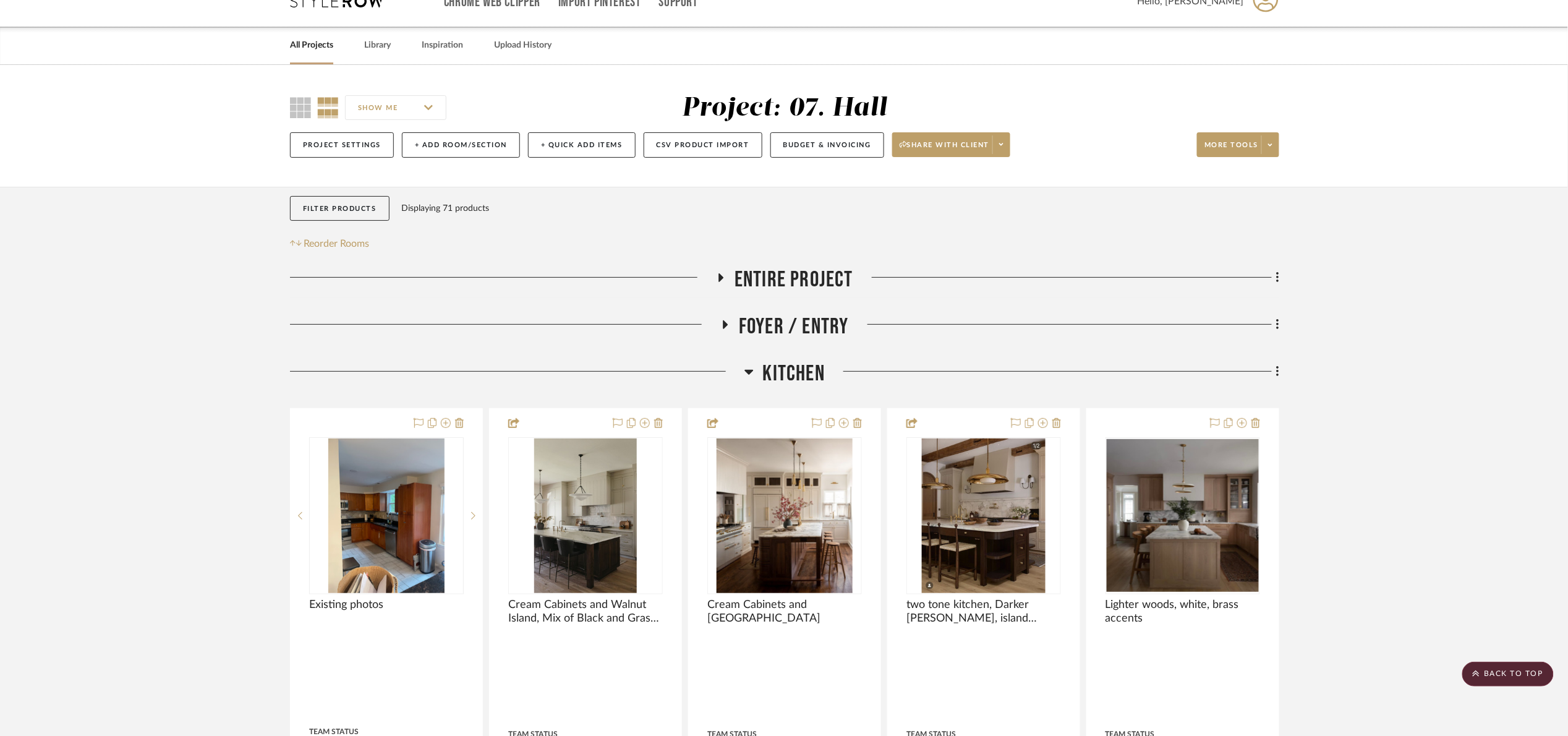
scroll to position [0, 0]
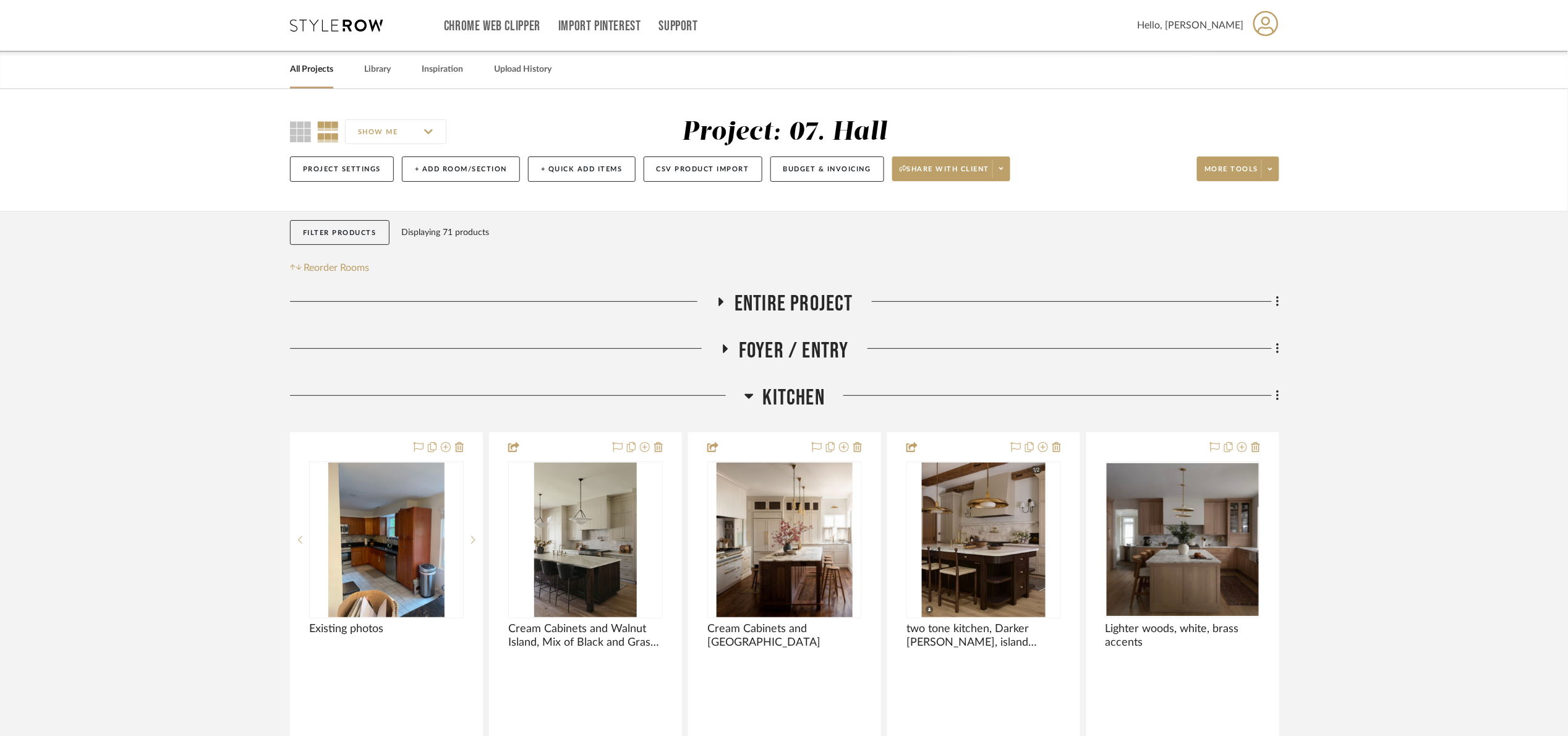
click at [808, 308] on span "Entire Project" at bounding box center [794, 303] width 119 height 26
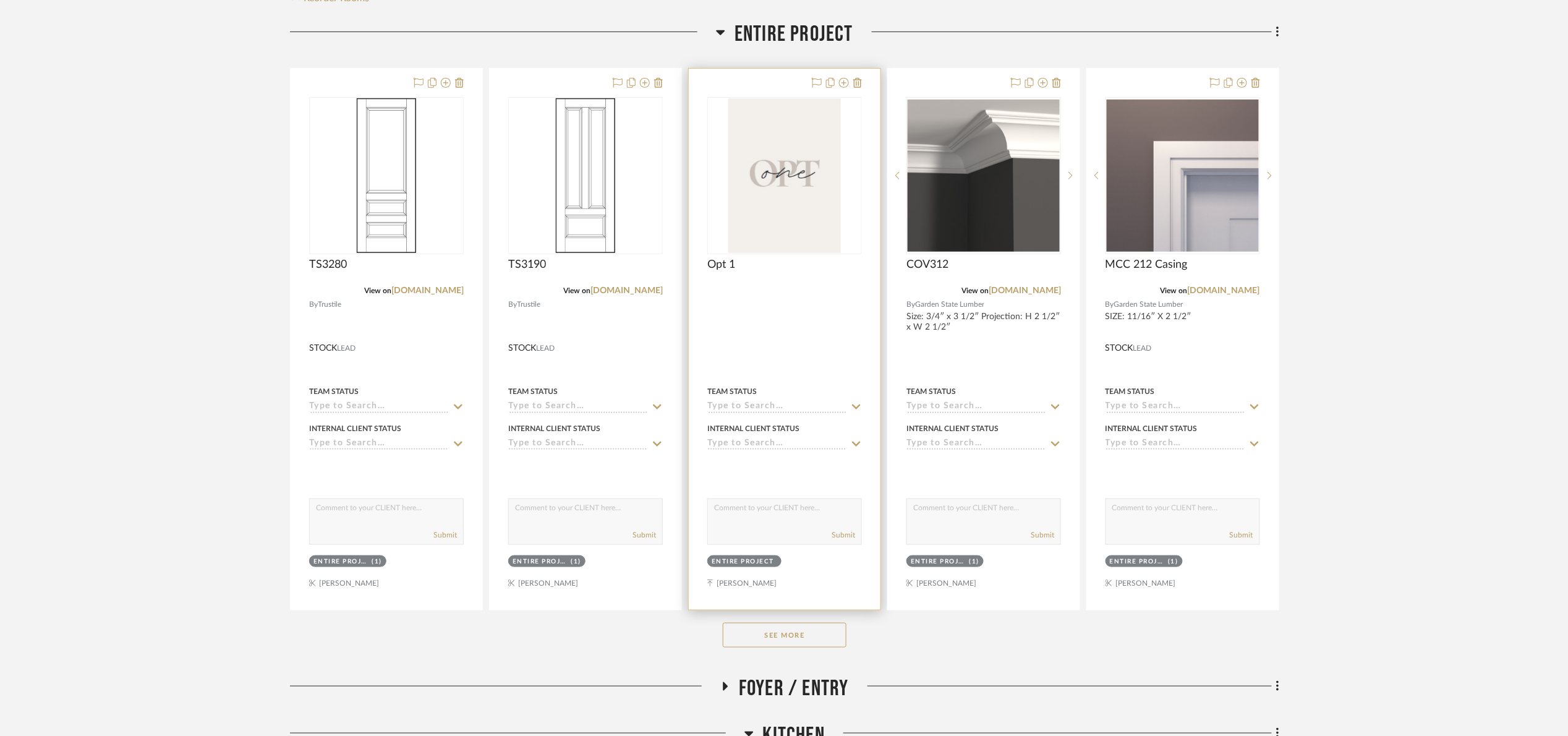
scroll to position [278, 0]
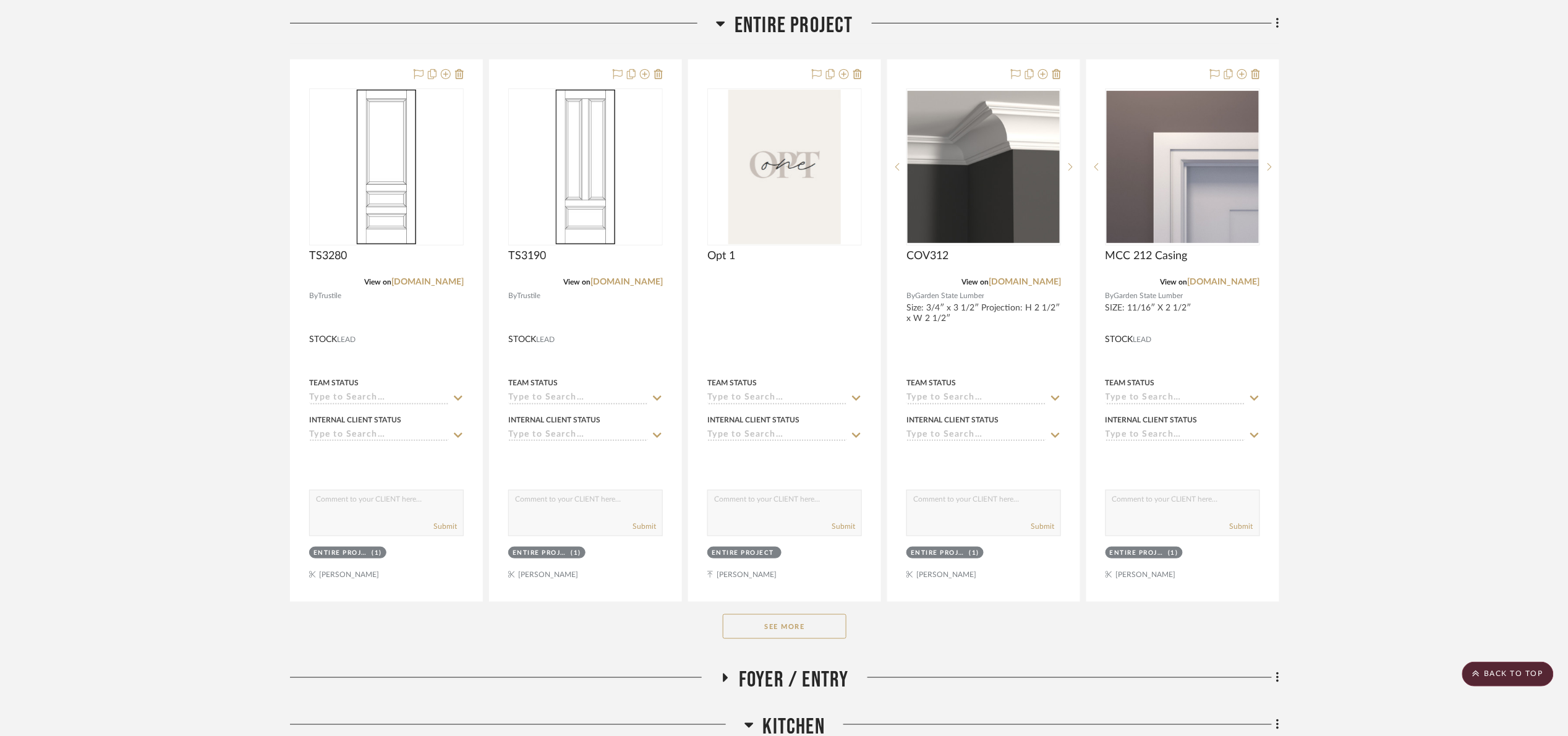
click at [803, 625] on button "See More" at bounding box center [784, 627] width 124 height 25
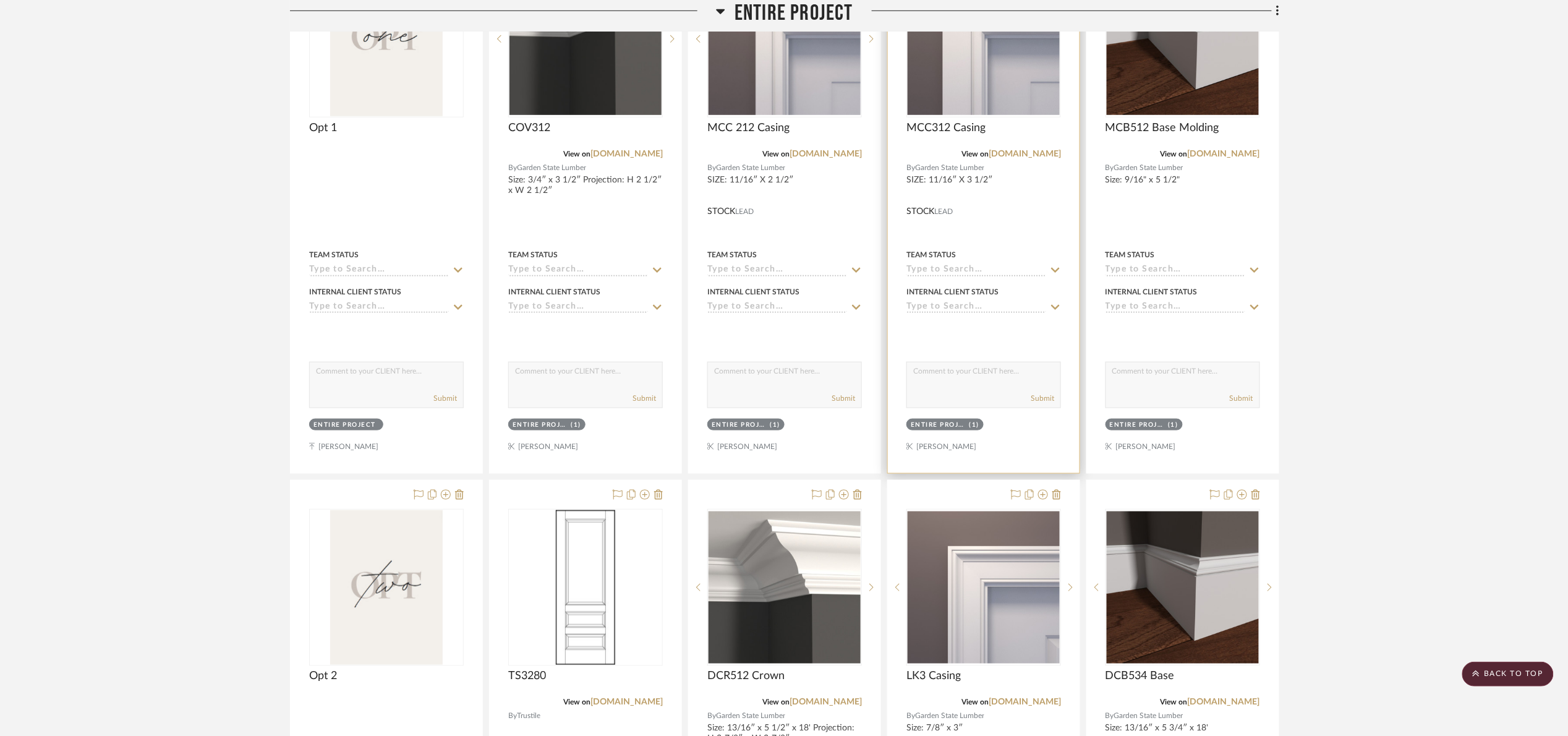
scroll to position [93, 0]
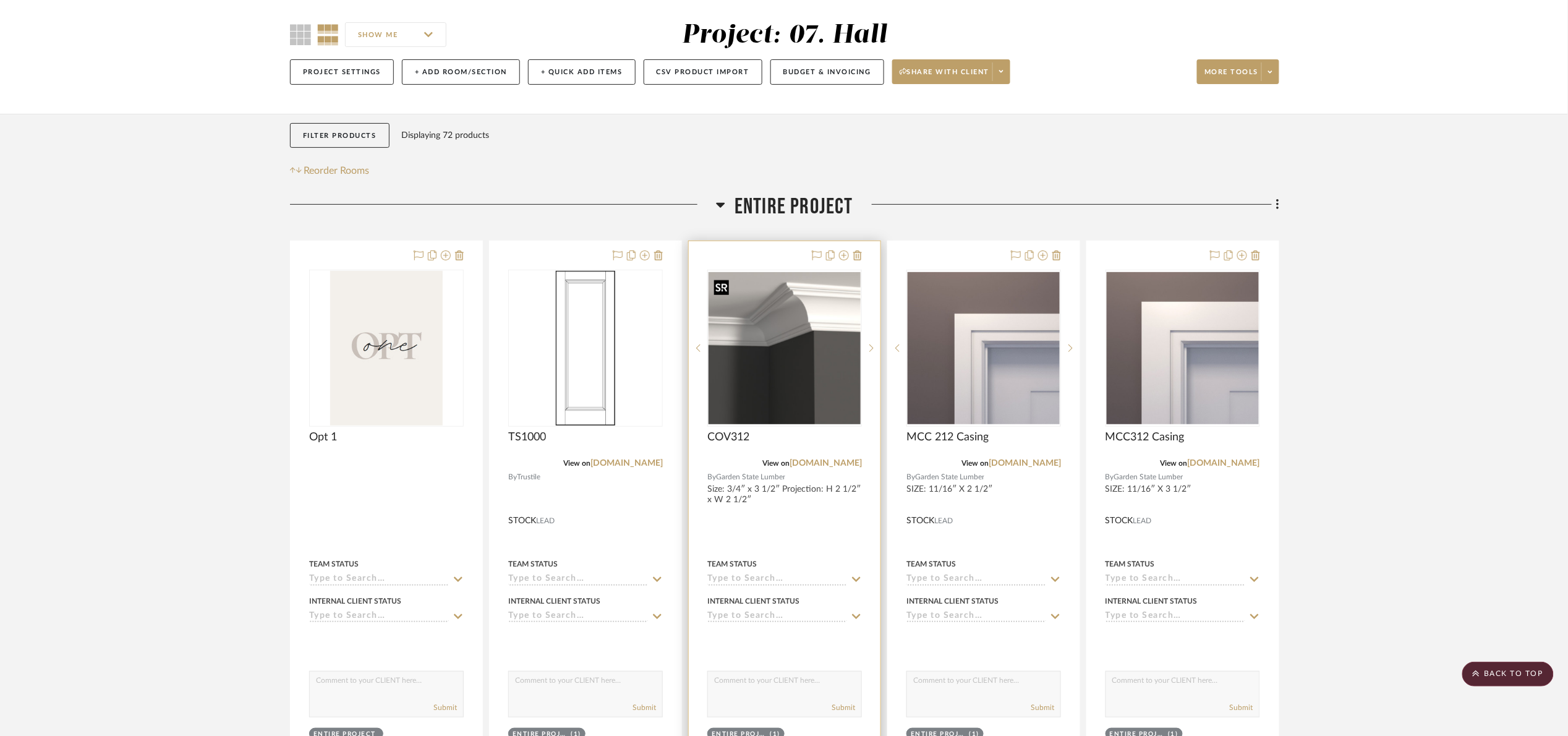
scroll to position [93, 0]
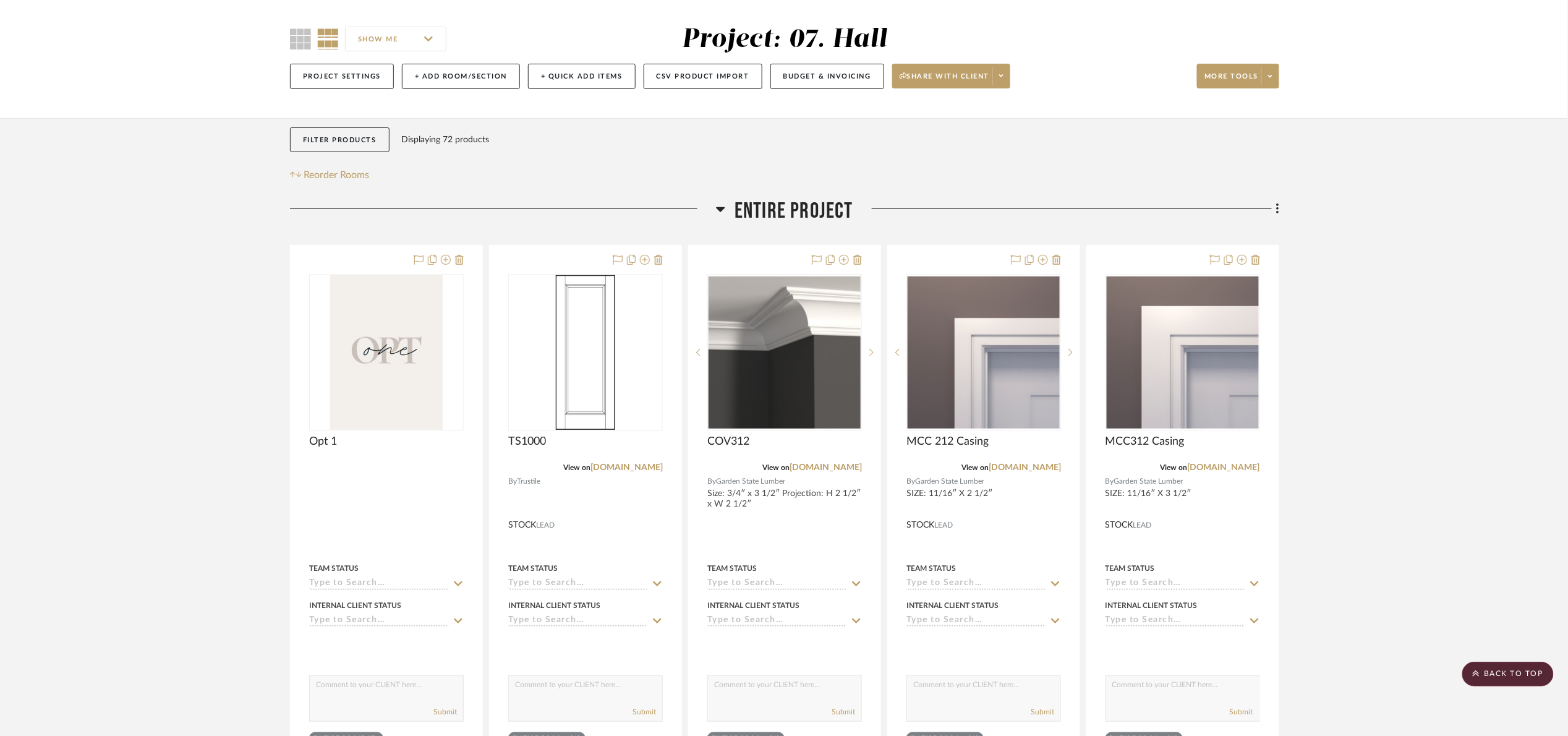
click at [784, 213] on span "Entire Project" at bounding box center [794, 210] width 119 height 26
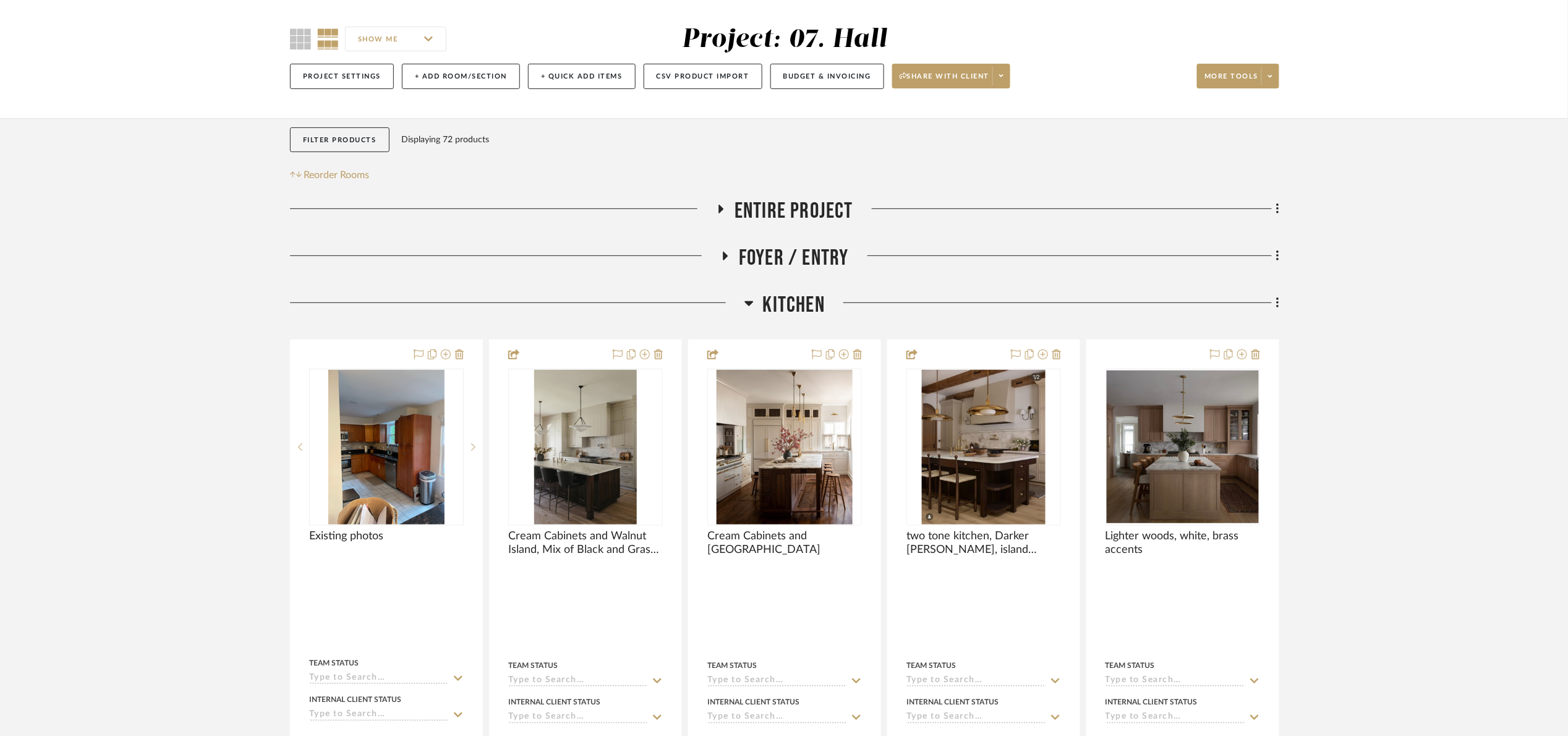
click at [818, 301] on span "Kitchen" at bounding box center [794, 304] width 62 height 26
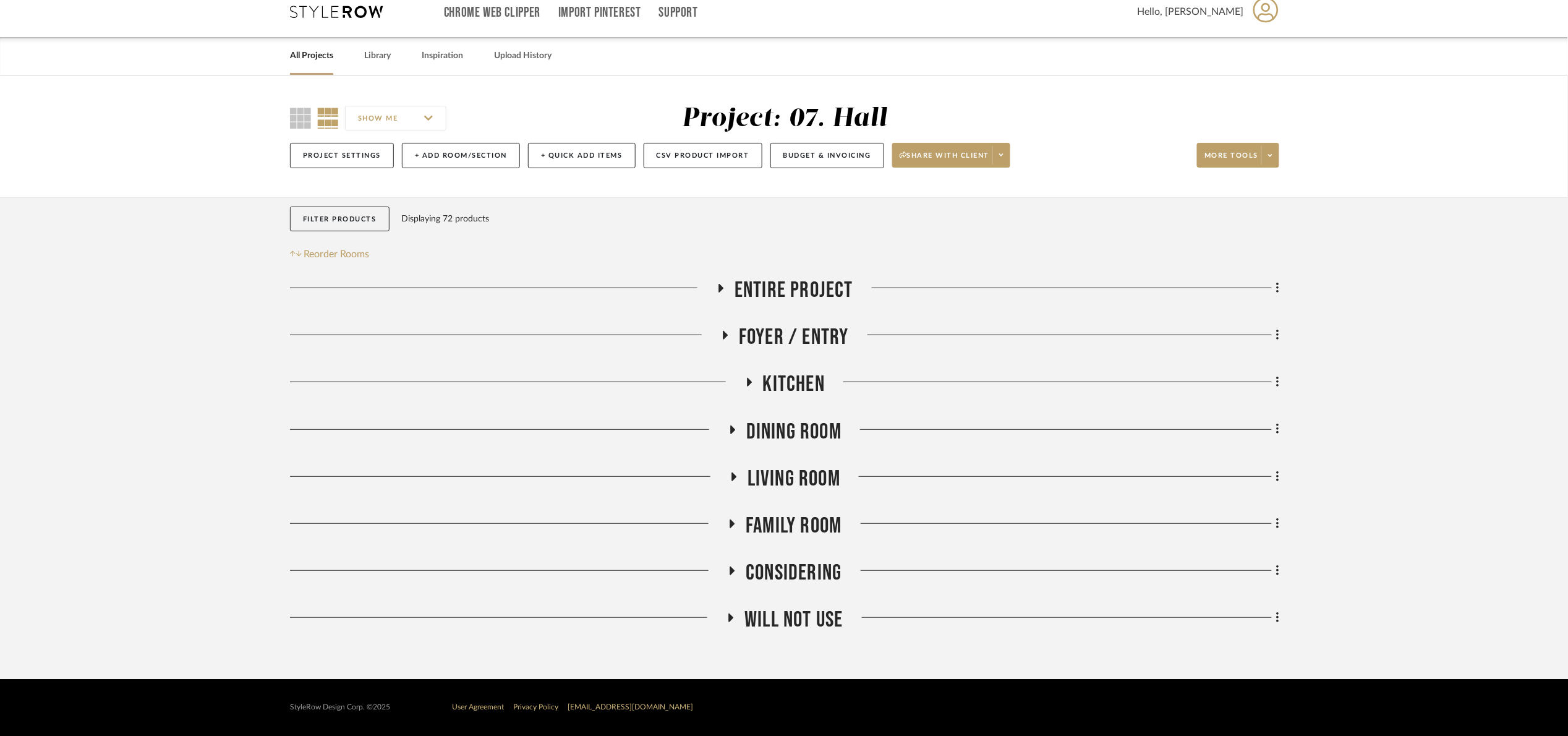
scroll to position [14, 0]
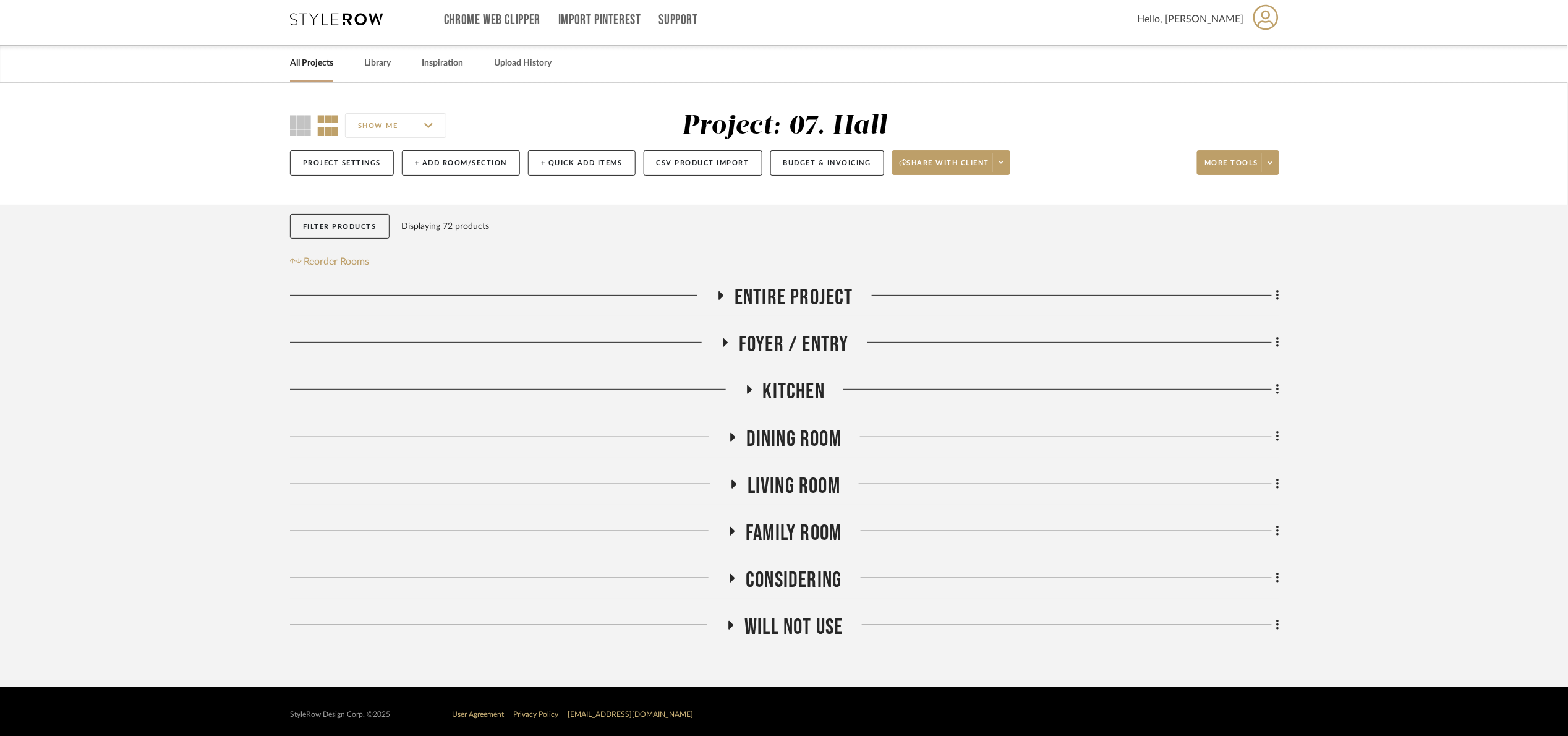
scroll to position [14, 0]
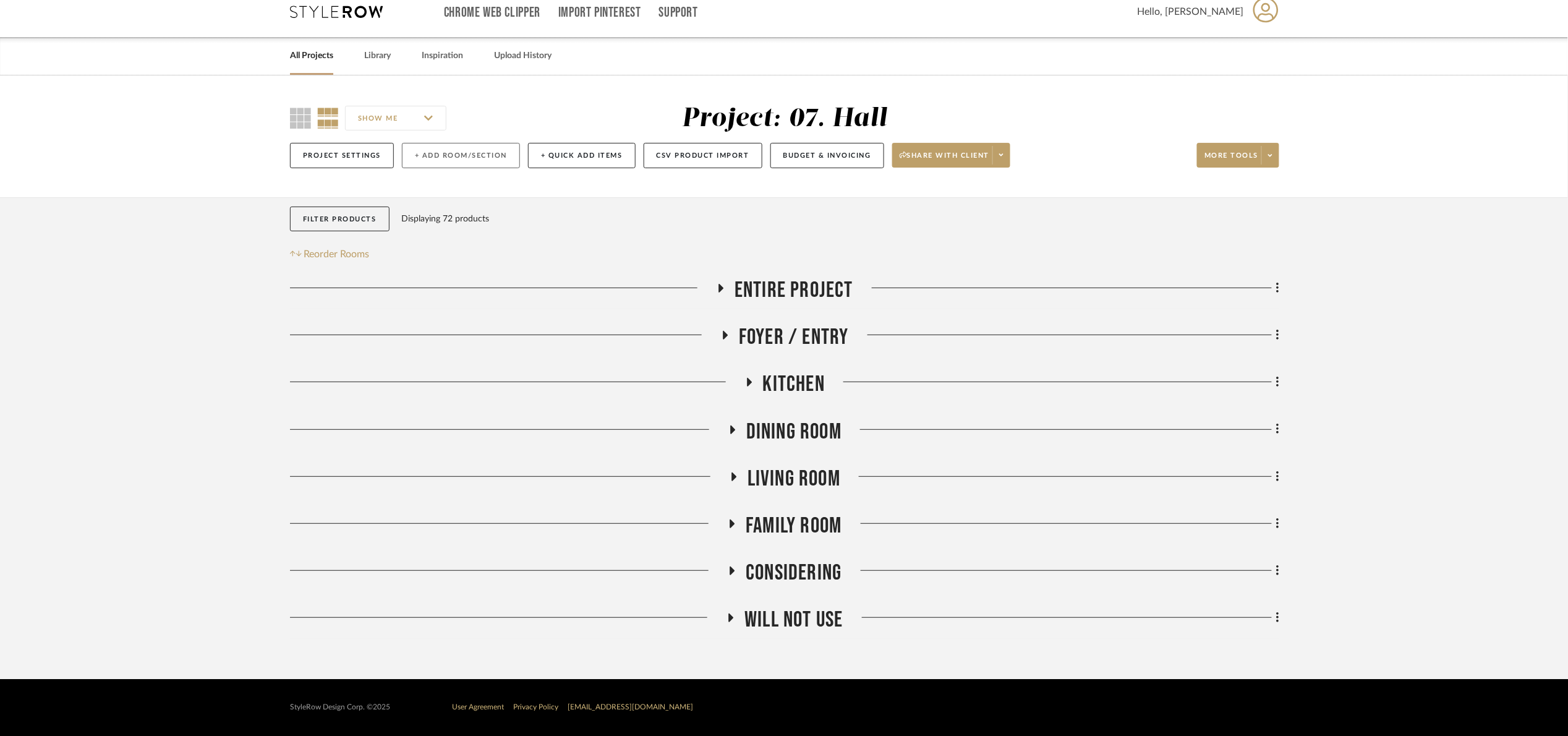
click at [465, 149] on button "+ Add Room/Section" at bounding box center [461, 155] width 118 height 25
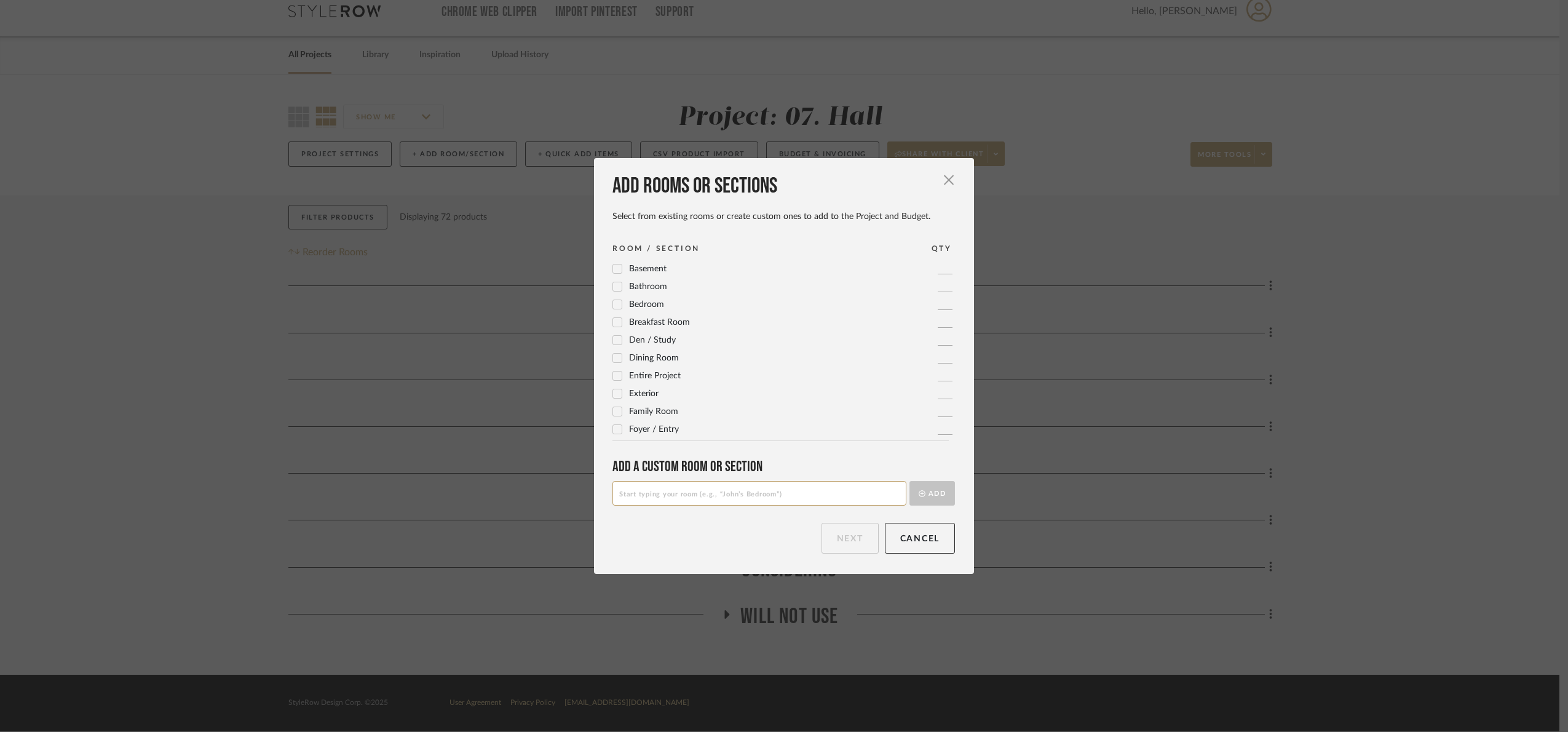
click at [694, 502] on input at bounding box center [759, 493] width 294 height 25
type input "Semi custom kitchen cabinets"
click at [919, 497] on fa-icon "submit" at bounding box center [922, 493] width 7 height 7
click at [834, 538] on button "Next" at bounding box center [849, 538] width 57 height 31
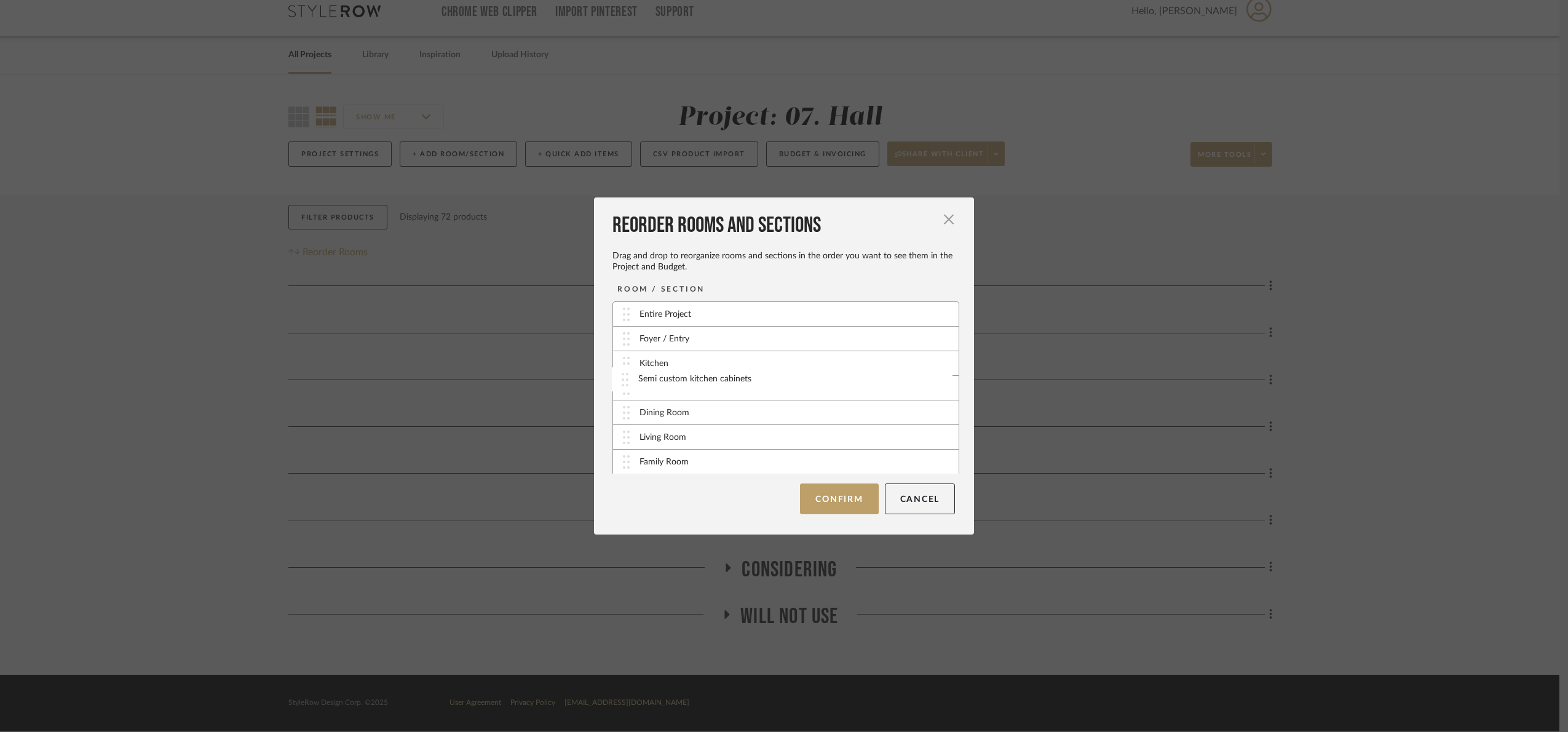
drag, startPoint x: 627, startPoint y: 463, endPoint x: 629, endPoint y: 382, distance: 81.0
click at [839, 496] on button "Confirm" at bounding box center [839, 499] width 78 height 31
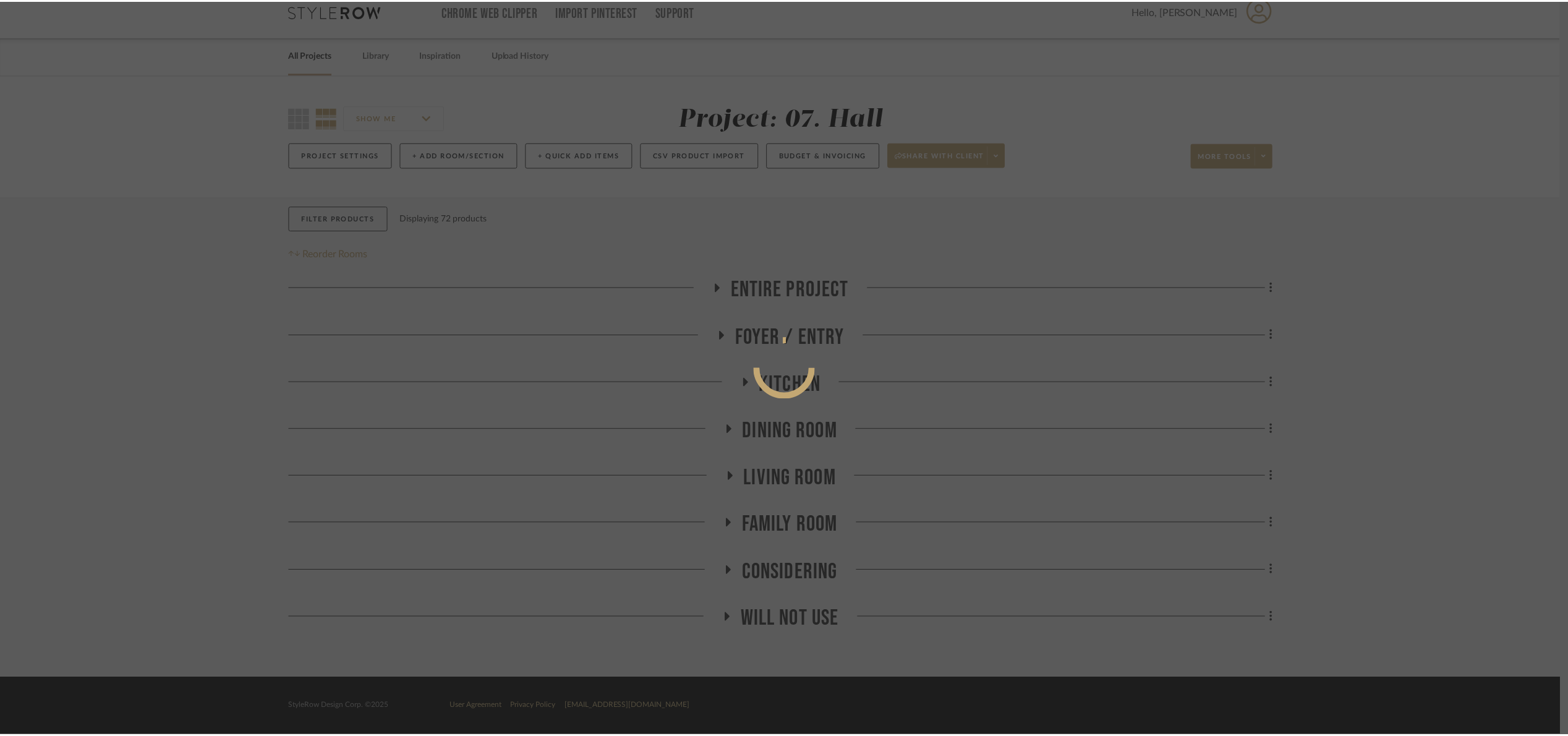
scroll to position [14, 0]
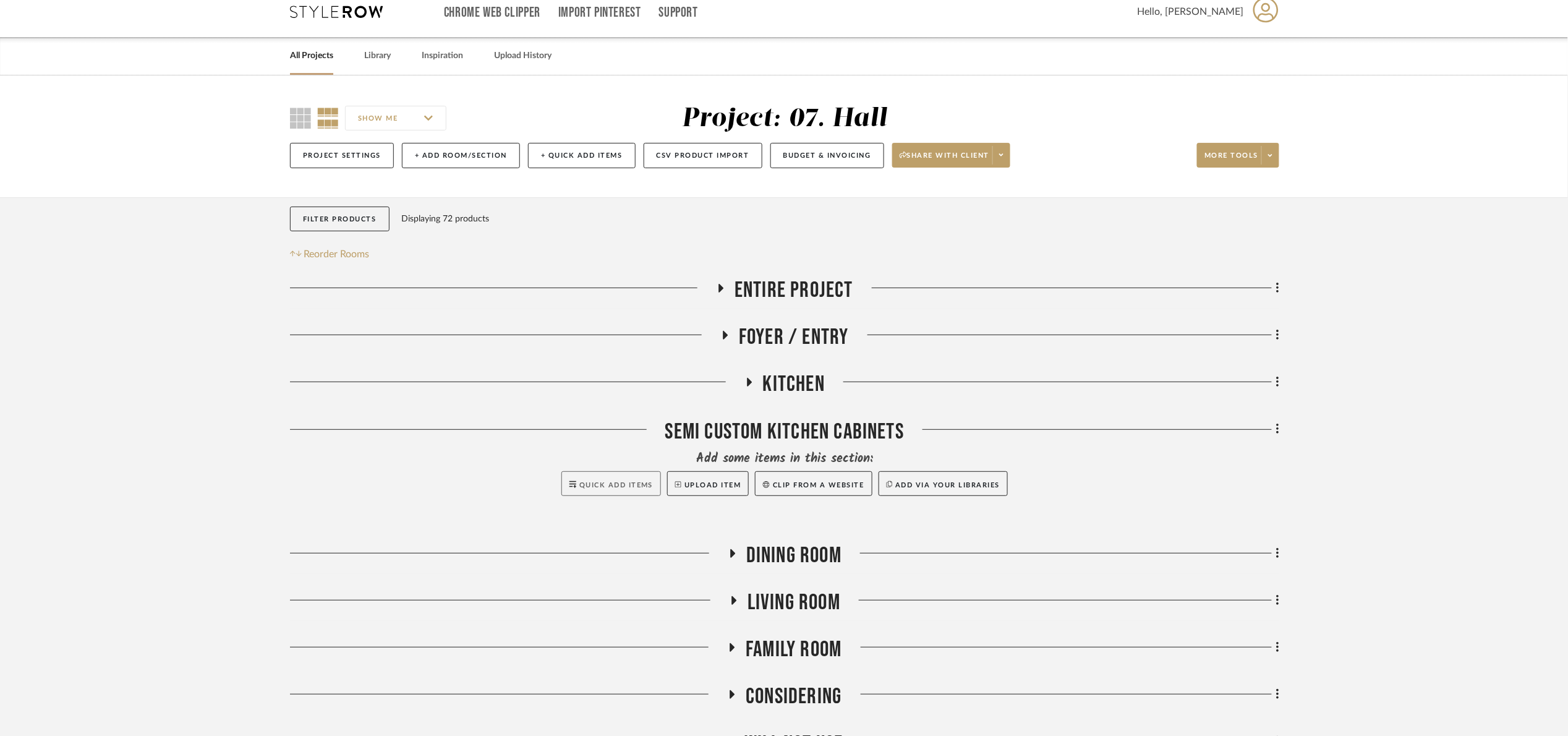
click at [603, 492] on button "Quick Add Items" at bounding box center [611, 484] width 100 height 25
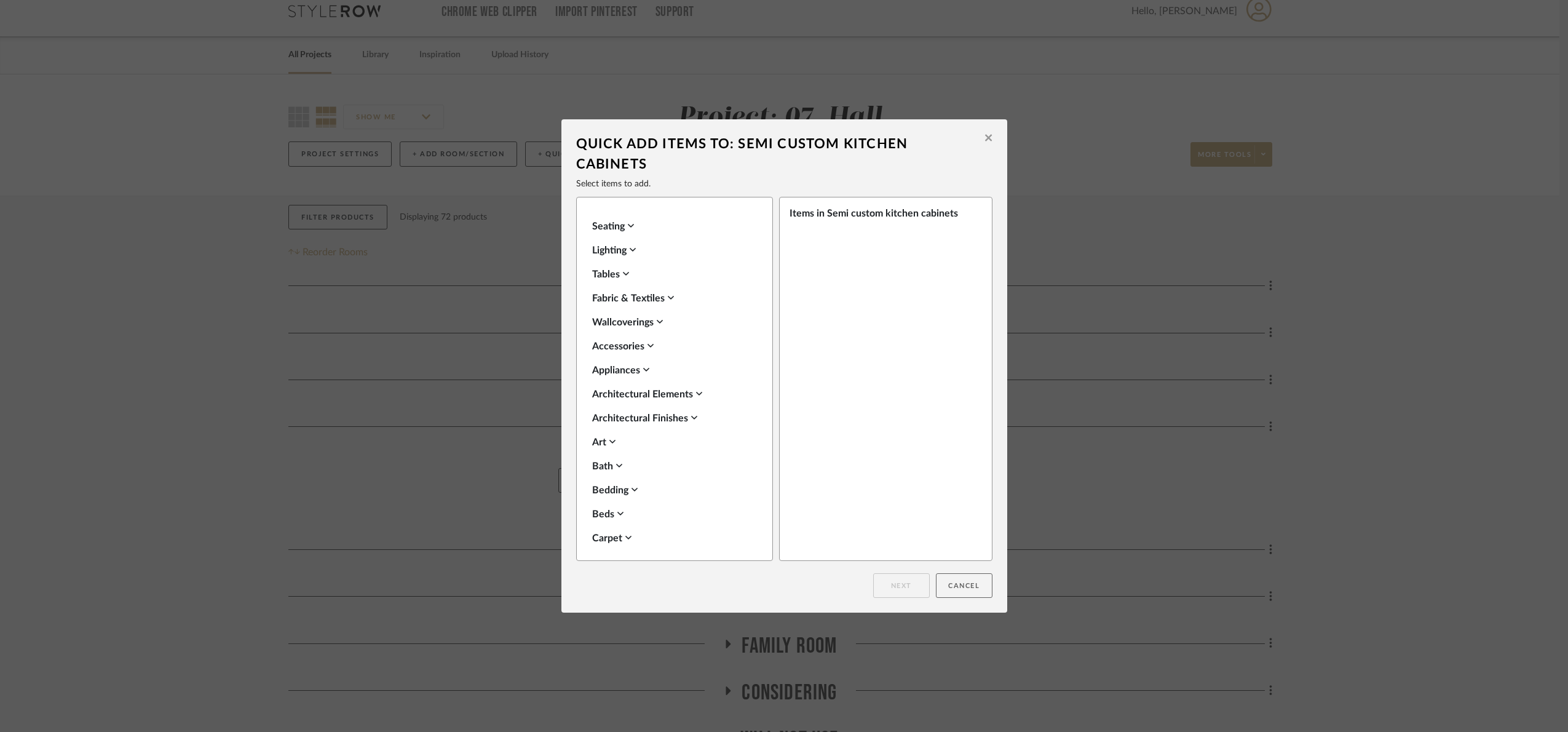
click at [948, 581] on button "Cancel" at bounding box center [964, 586] width 57 height 25
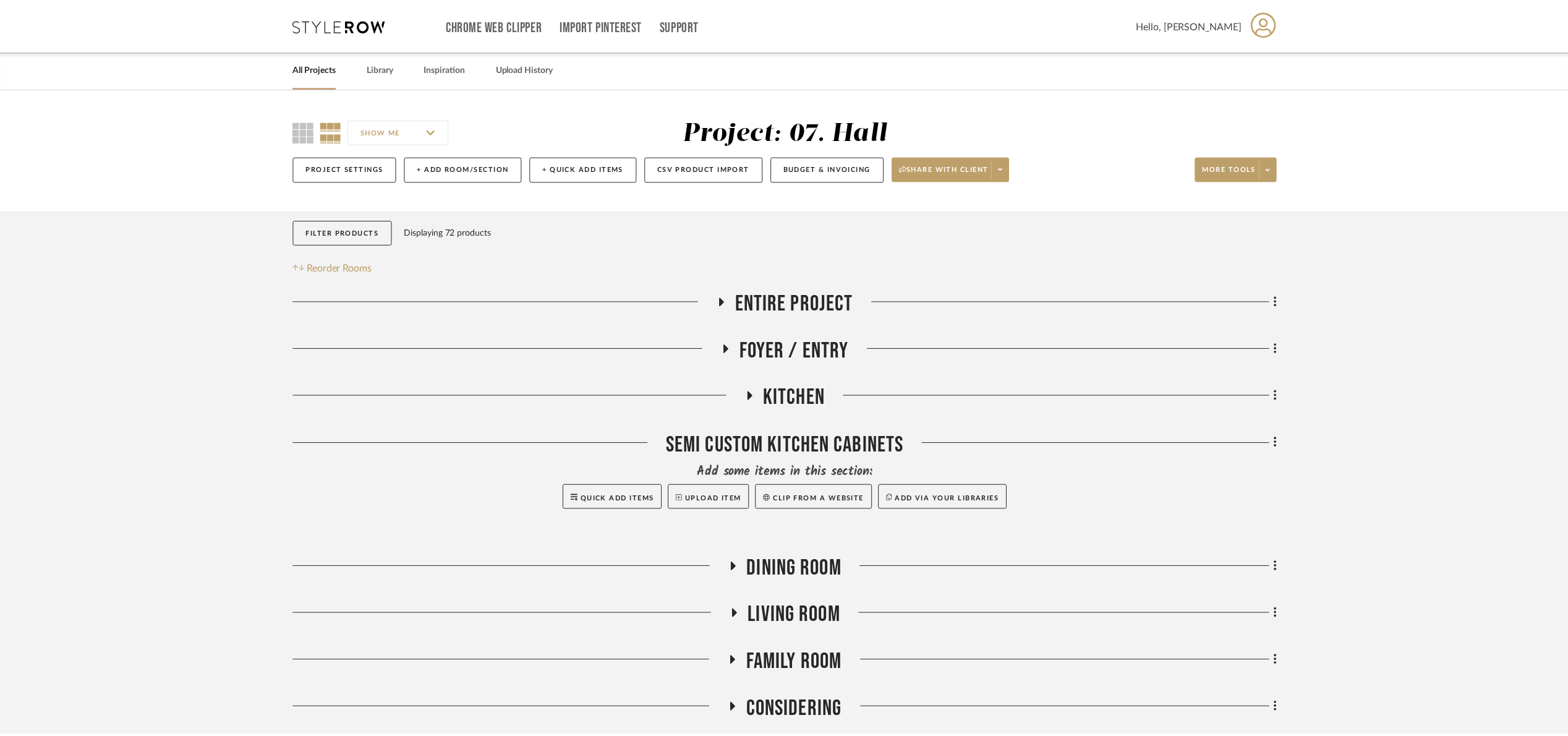
scroll to position [14, 0]
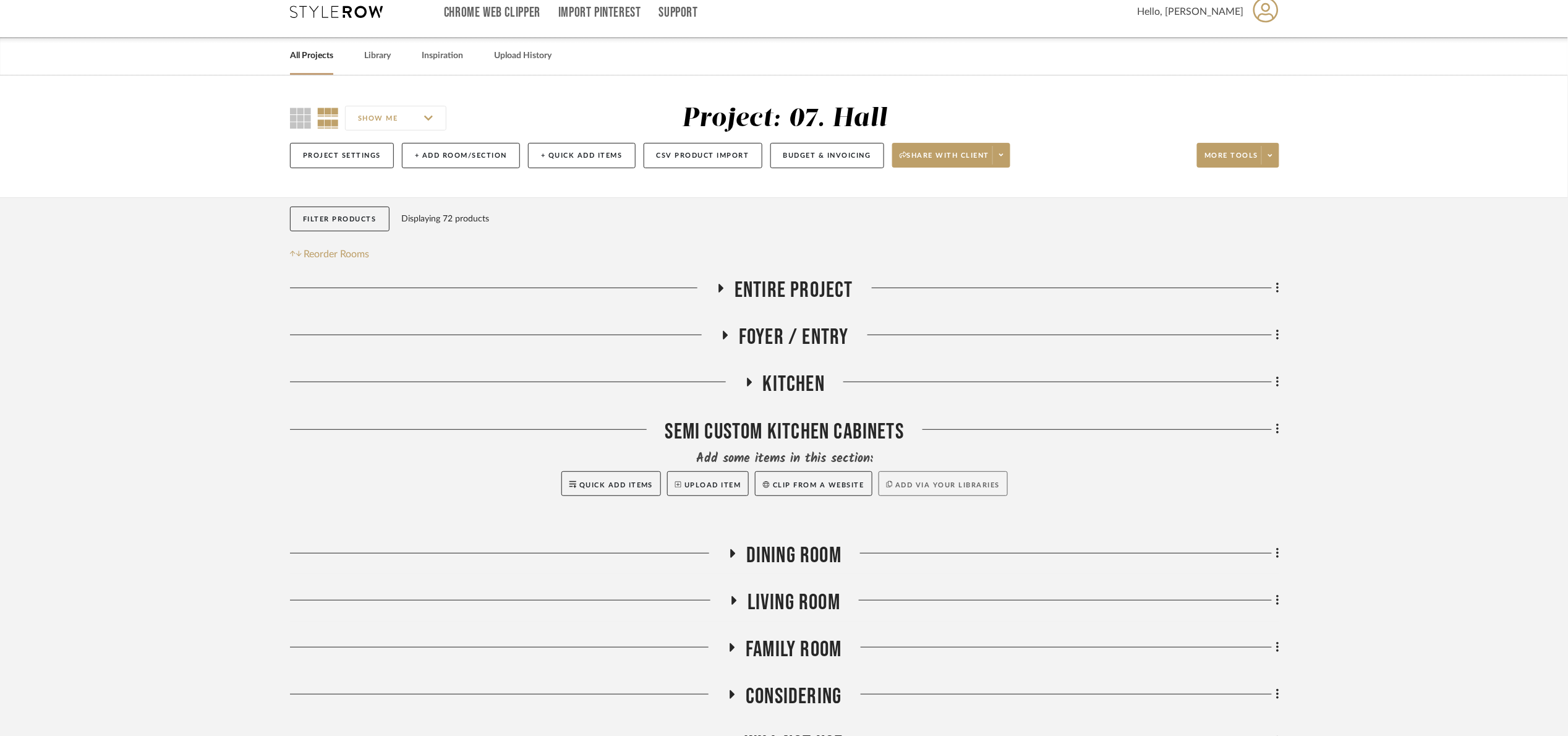
click at [940, 487] on button "Add via your libraries" at bounding box center [943, 484] width 130 height 25
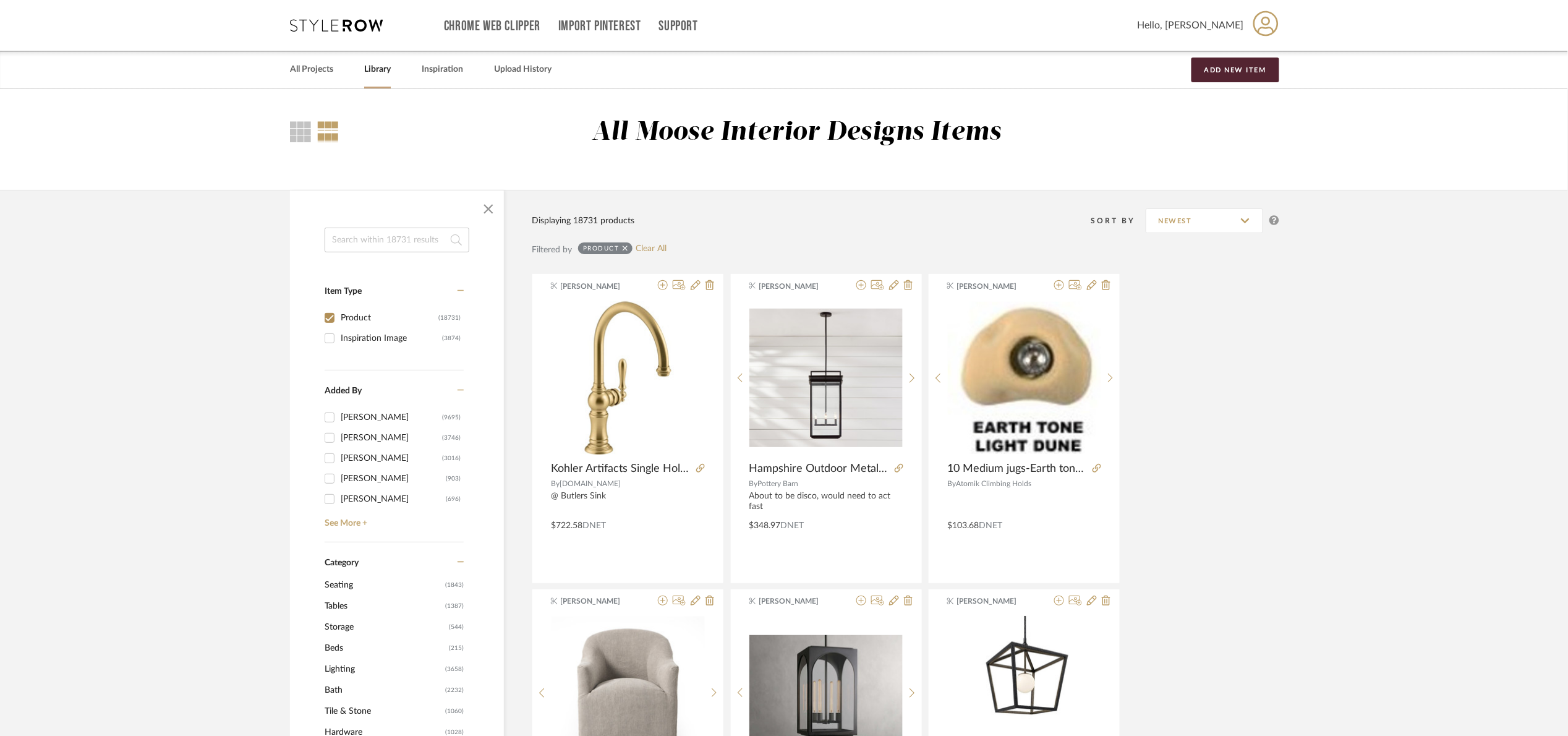
click at [407, 242] on input at bounding box center [396, 240] width 144 height 25
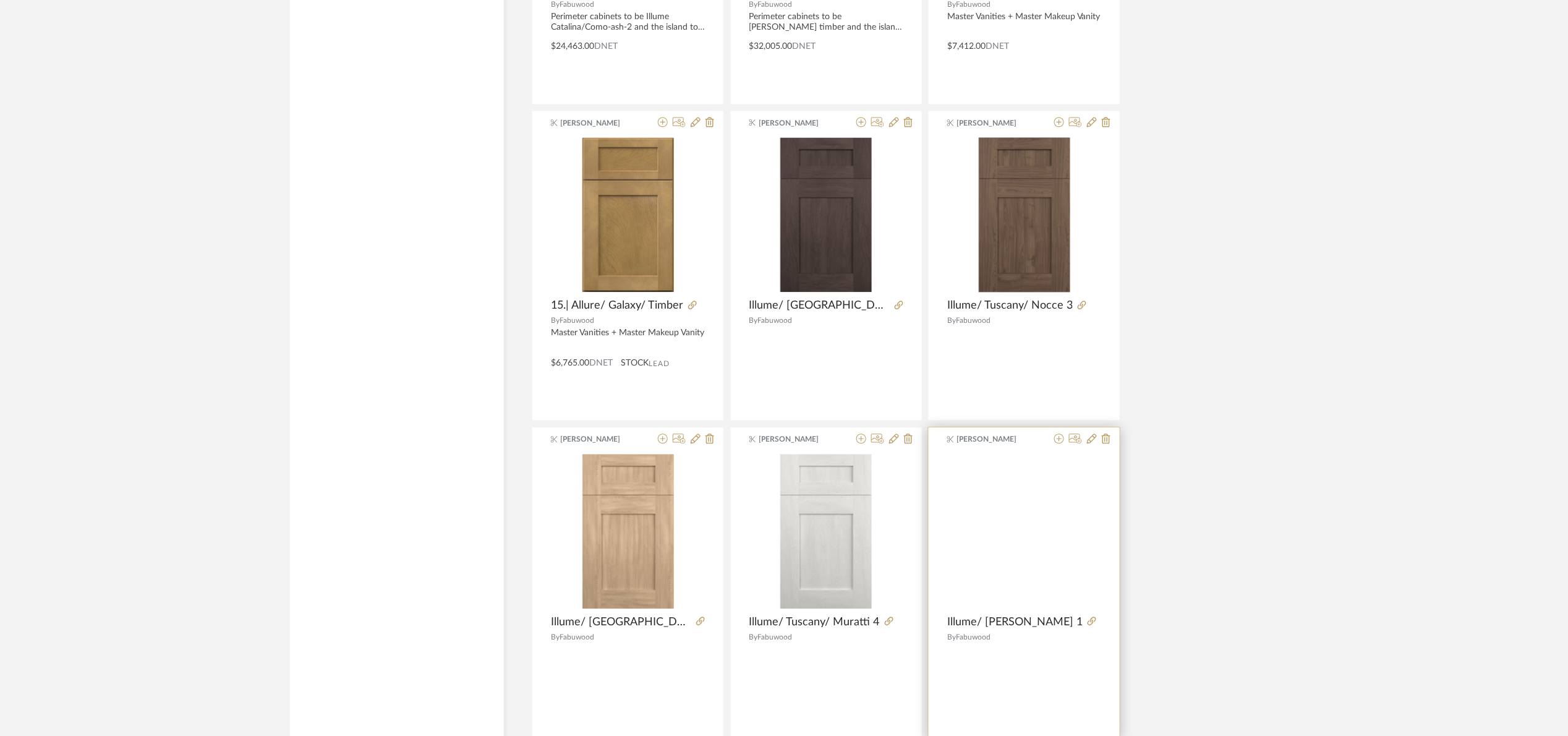
scroll to position [3461, 0]
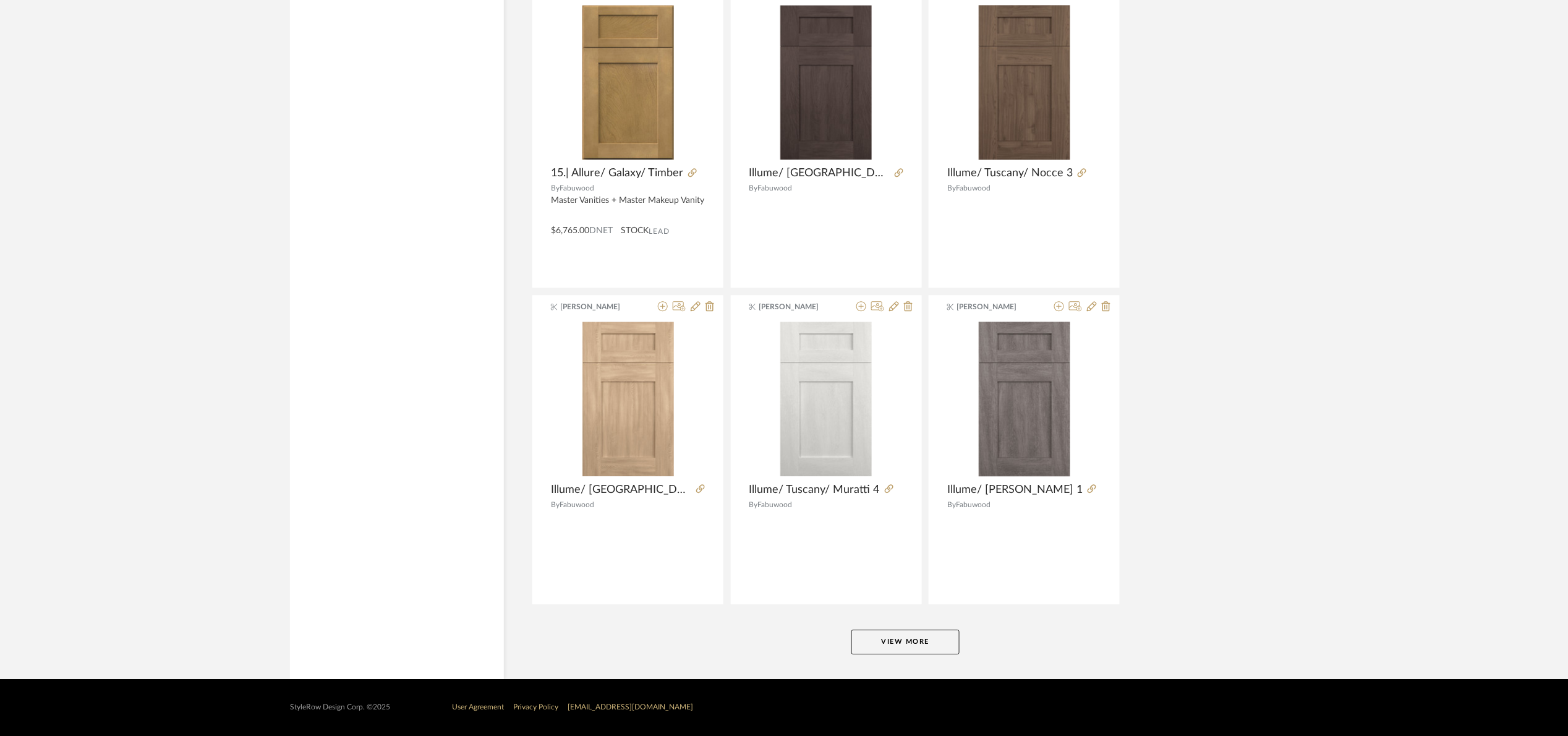
type input "fabuwood"
click at [934, 635] on button "View More" at bounding box center [906, 642] width 108 height 25
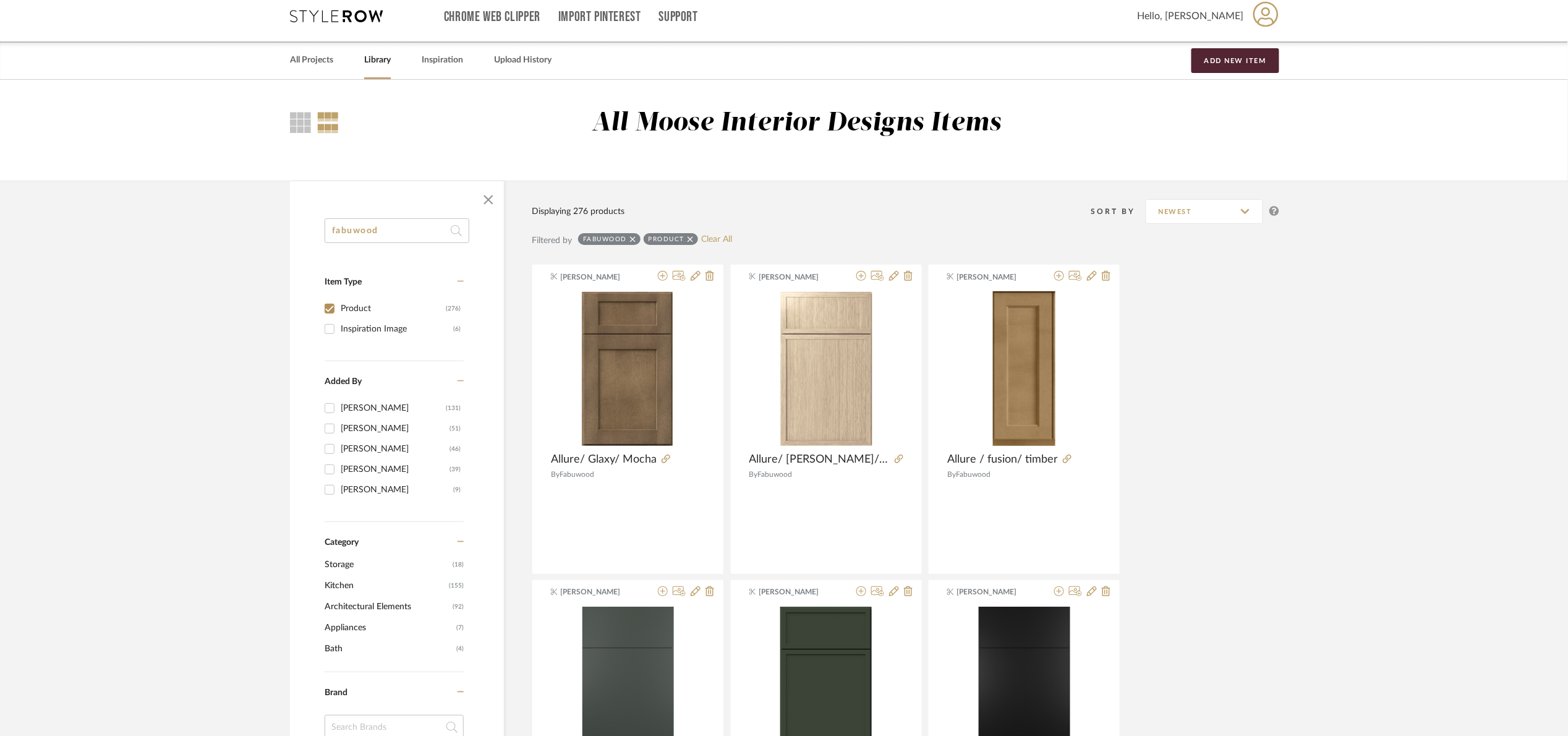
scroll to position [0, 0]
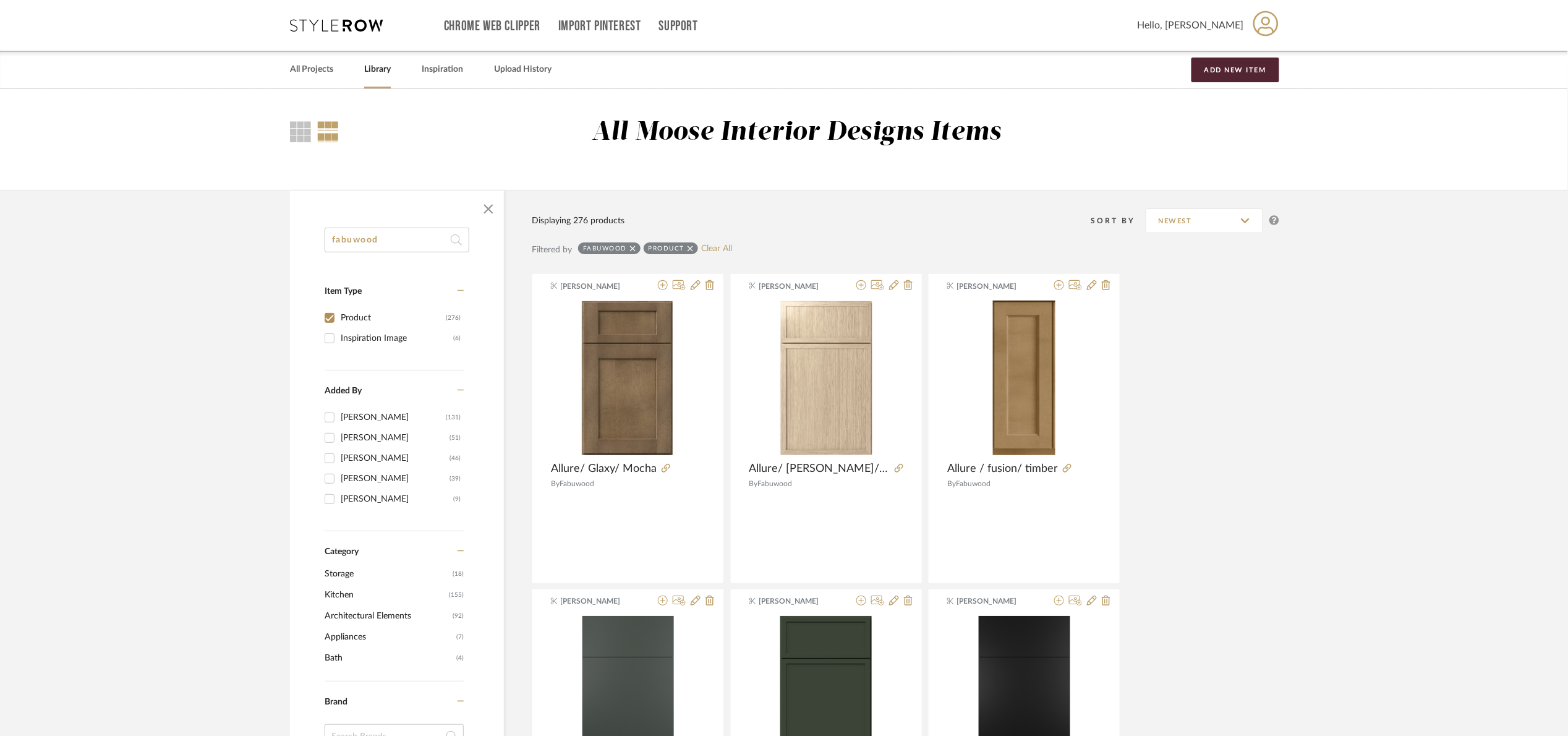
drag, startPoint x: 394, startPoint y: 244, endPoint x: 306, endPoint y: 253, distance: 88.5
click at [306, 253] on div "fabuwood Item Type Product (276) Inspiration Image (6) Added By [PERSON_NAME] (…" at bounding box center [396, 668] width 214 height 881
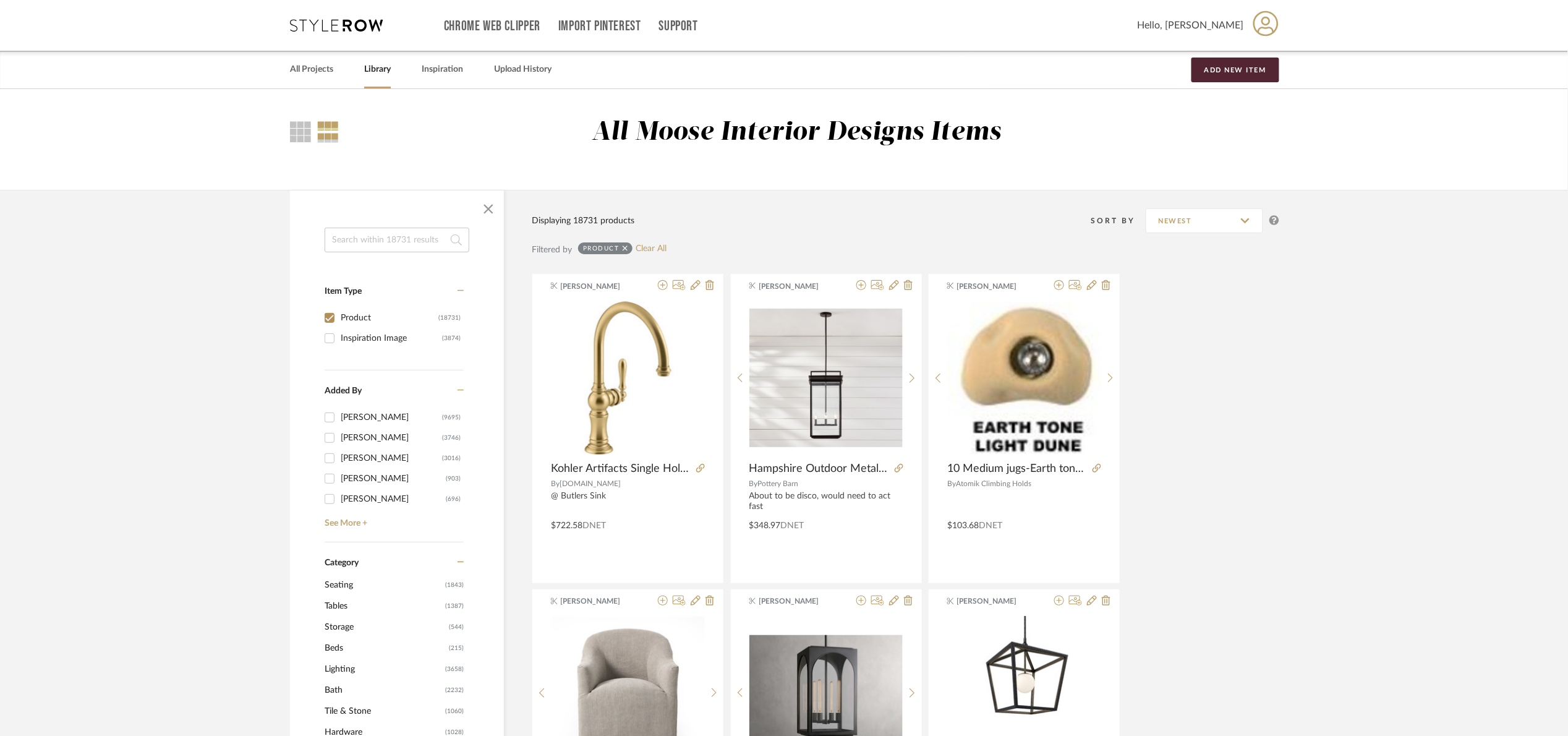
click at [389, 249] on input at bounding box center [396, 240] width 144 height 25
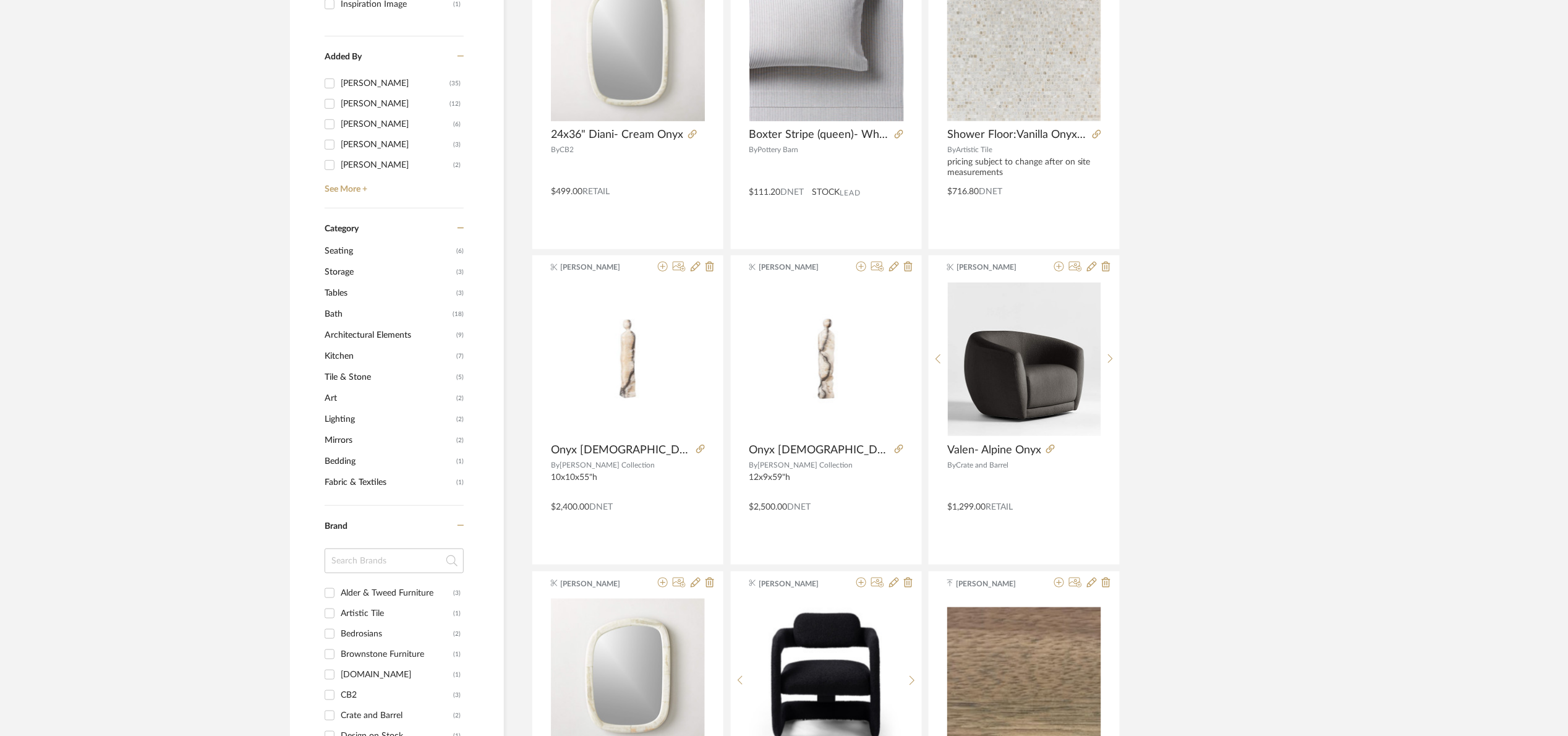
scroll to position [371, 0]
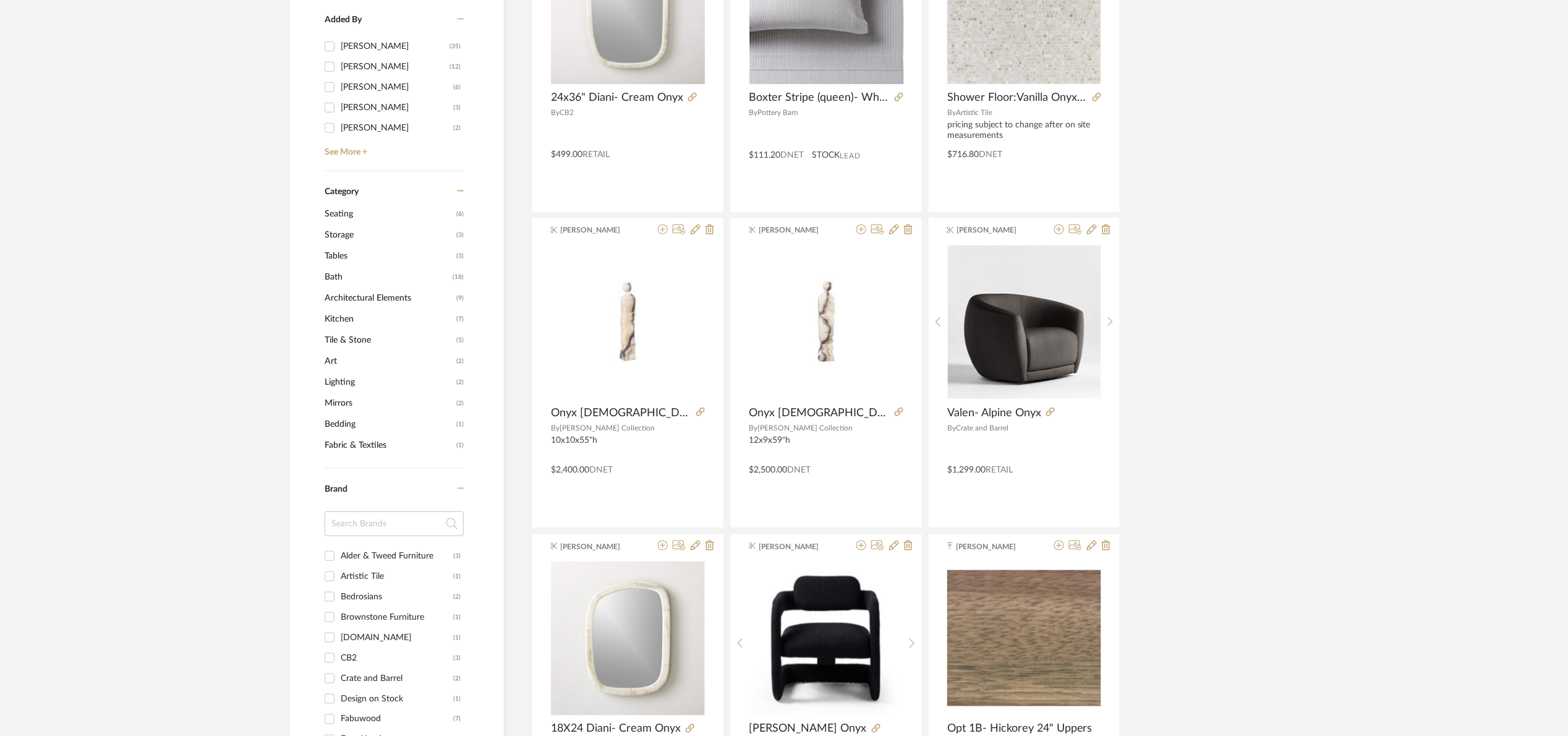
type input "onyx"
click at [398, 522] on input at bounding box center [394, 524] width 139 height 25
type input "fabu"
drag, startPoint x: 374, startPoint y: 556, endPoint x: 387, endPoint y: 541, distance: 19.8
click at [376, 554] on div "Fabuwood" at bounding box center [397, 556] width 112 height 19
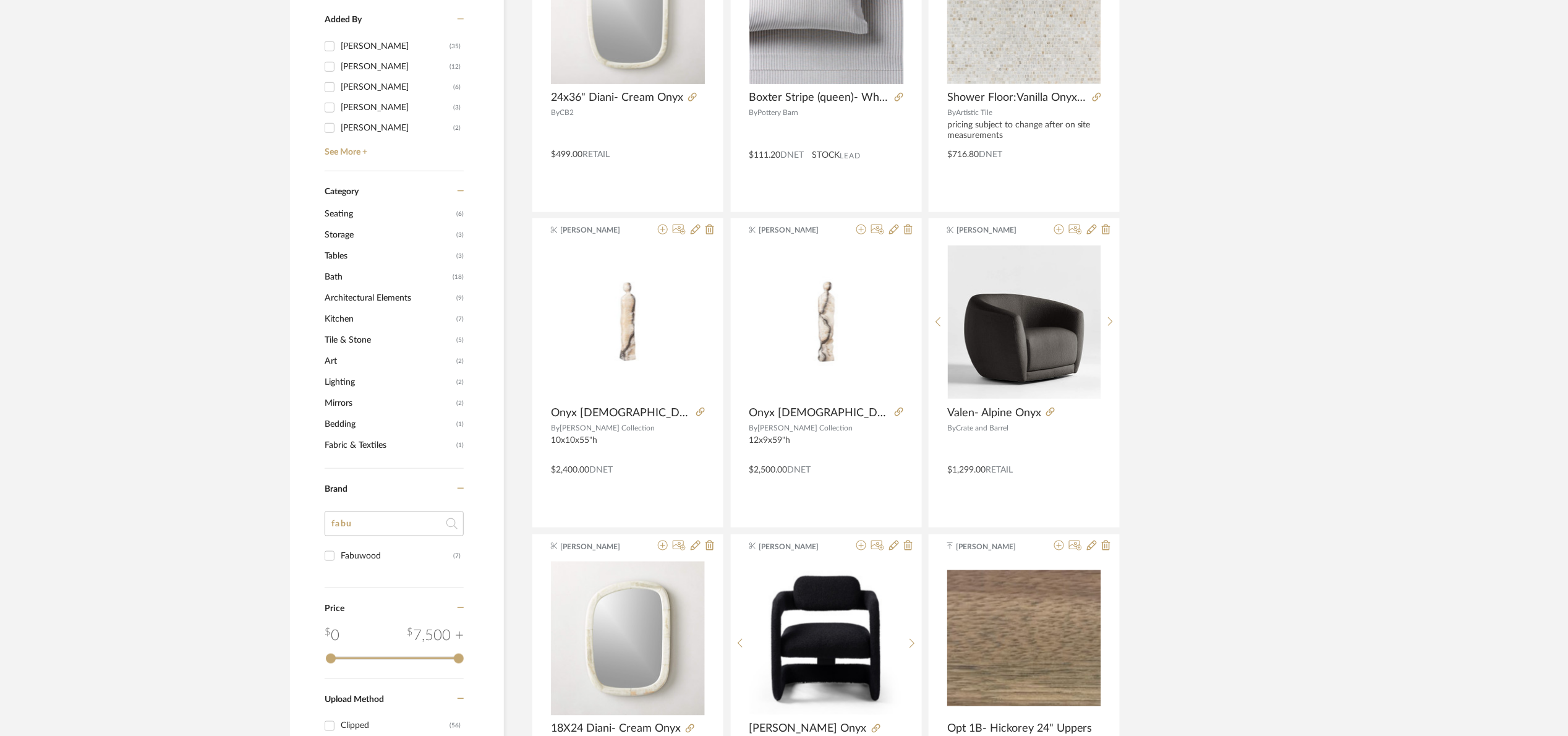
click at [340, 554] on input "Fabuwood (7)" at bounding box center [329, 556] width 19 height 19
checkbox input "true"
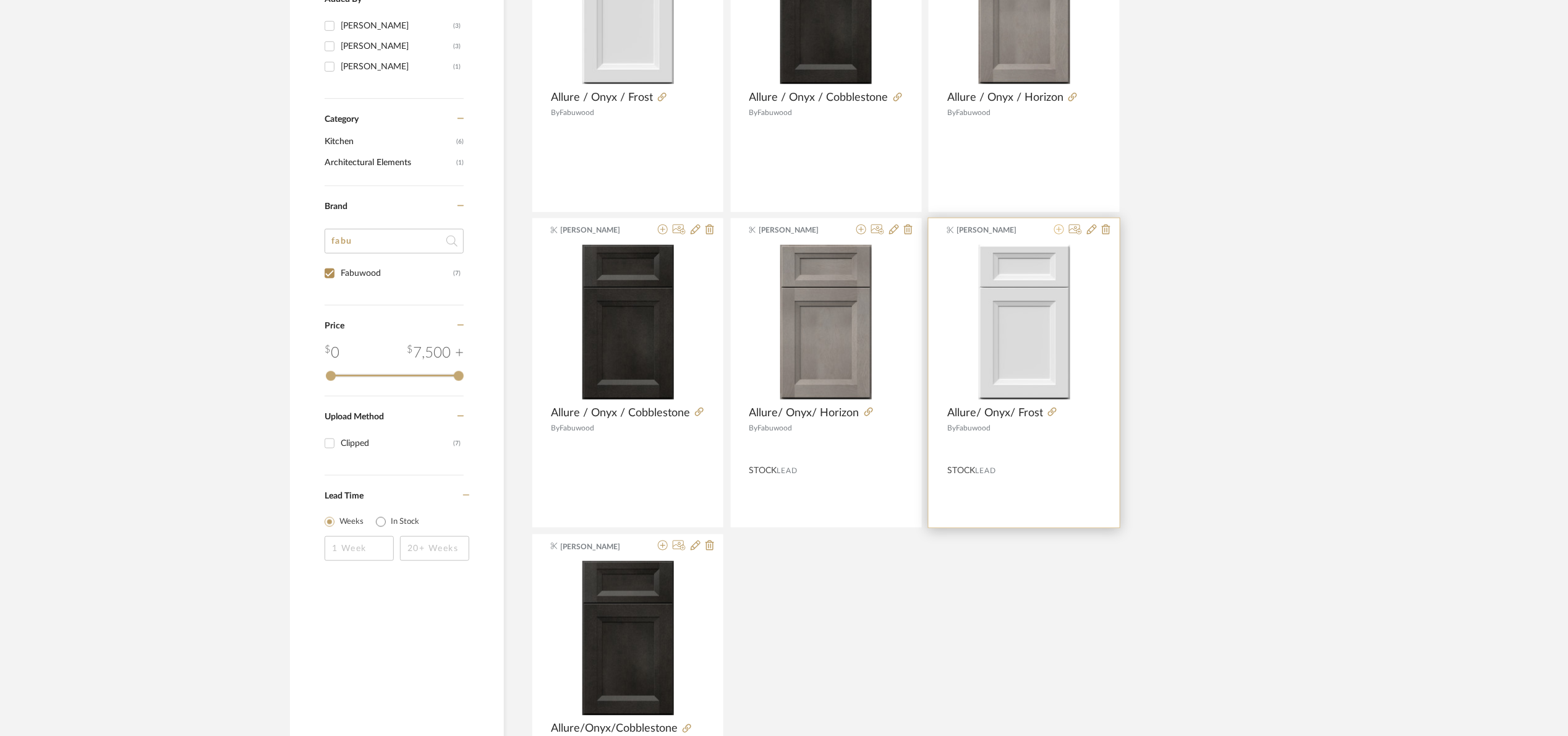
click at [1059, 230] on icon at bounding box center [1060, 230] width 10 height 10
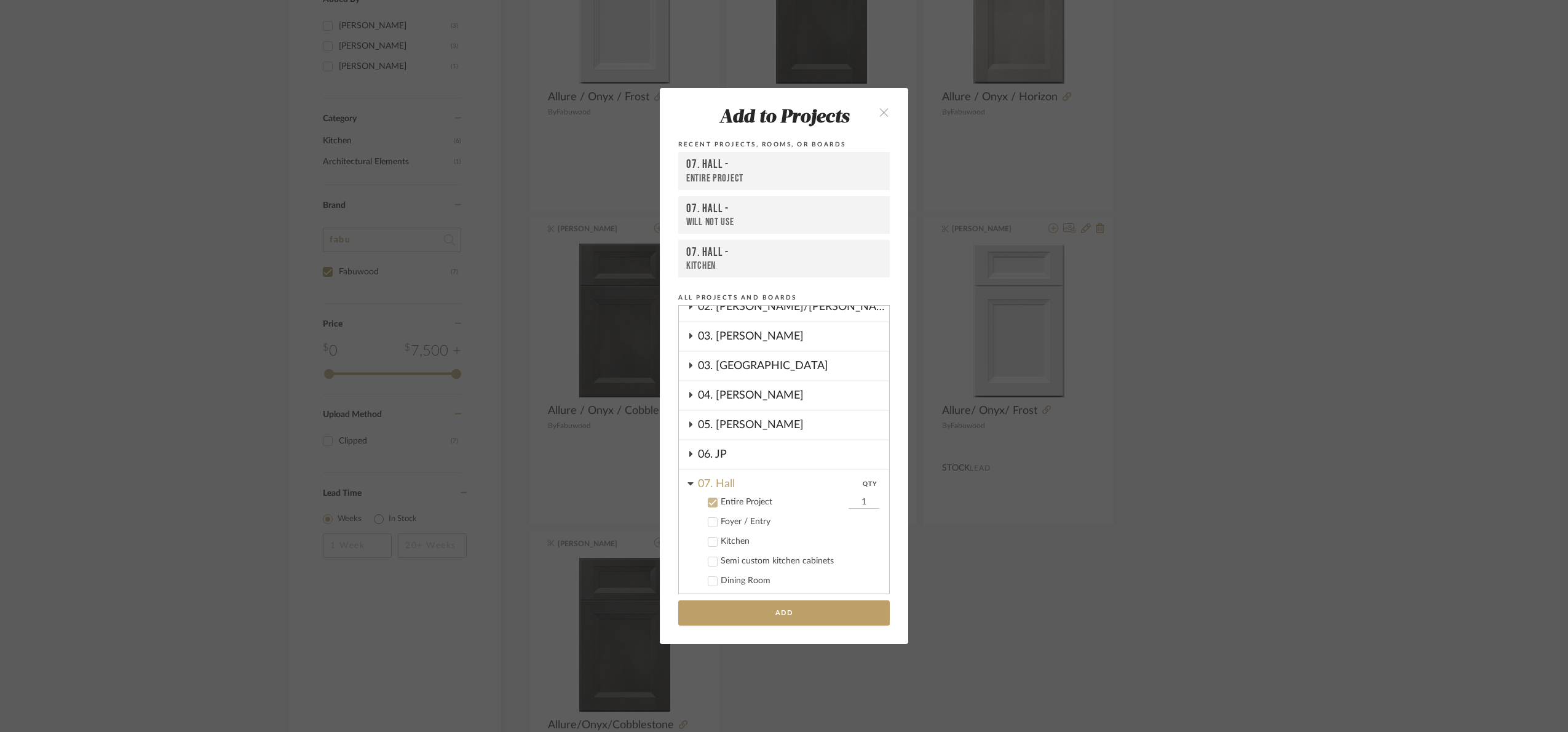
scroll to position [98, 0]
click at [732, 499] on div "Entire Project" at bounding box center [783, 504] width 125 height 11
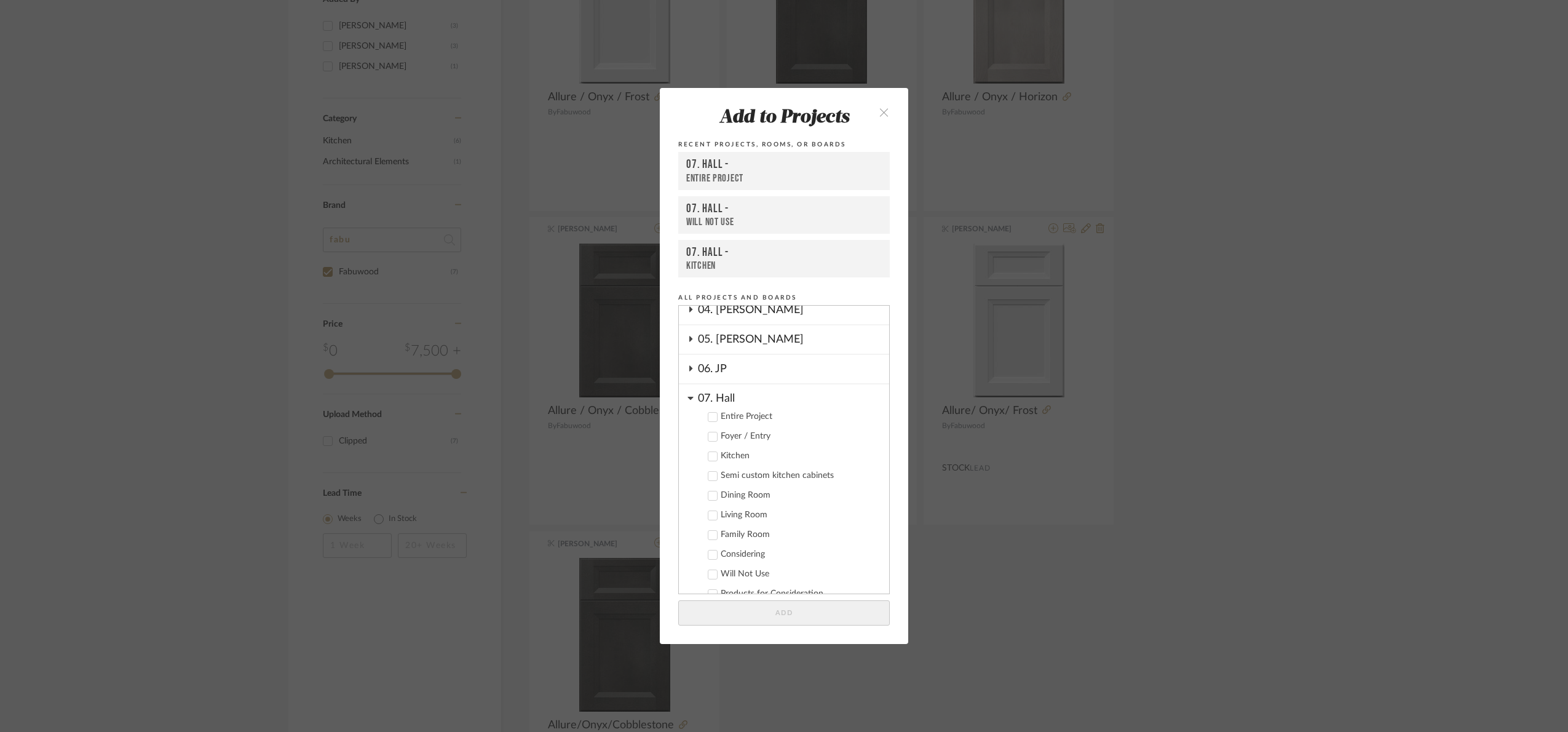
scroll to position [190, 0]
click at [749, 472] on div "Semi custom kitchen cabinets" at bounding box center [799, 471] width 159 height 11
click at [823, 622] on button "Add" at bounding box center [784, 613] width 212 height 25
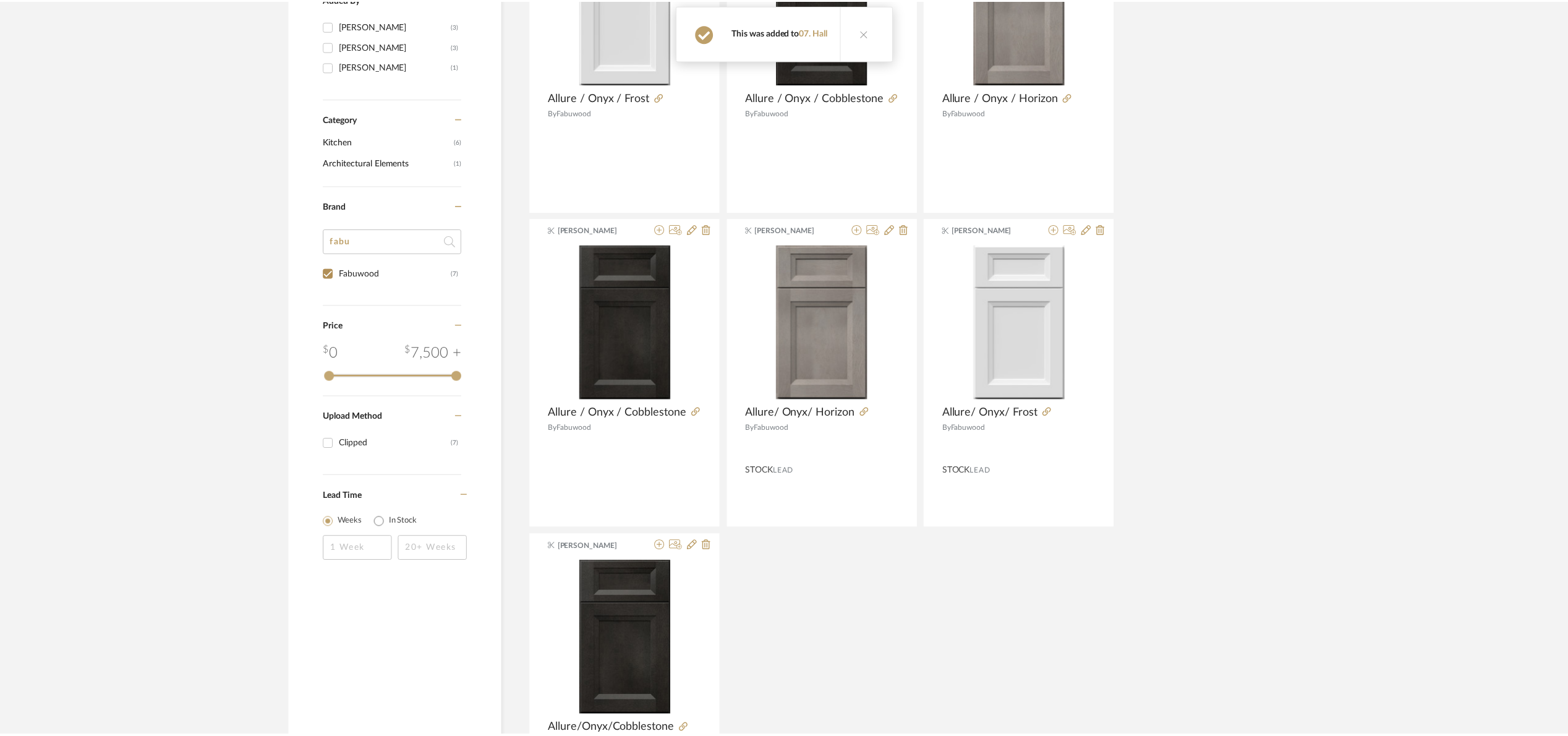
scroll to position [371, 0]
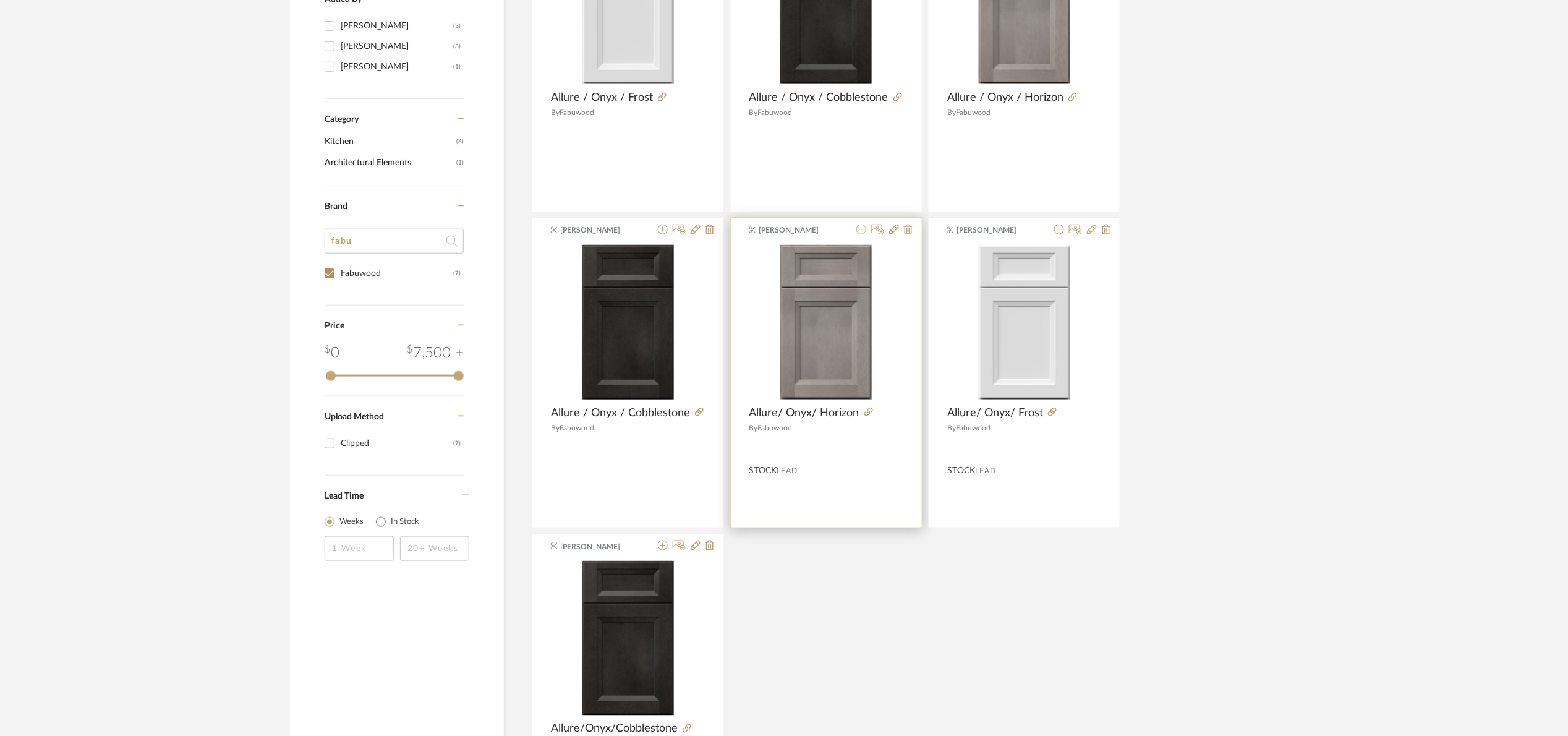
click at [861, 227] on icon at bounding box center [861, 230] width 10 height 10
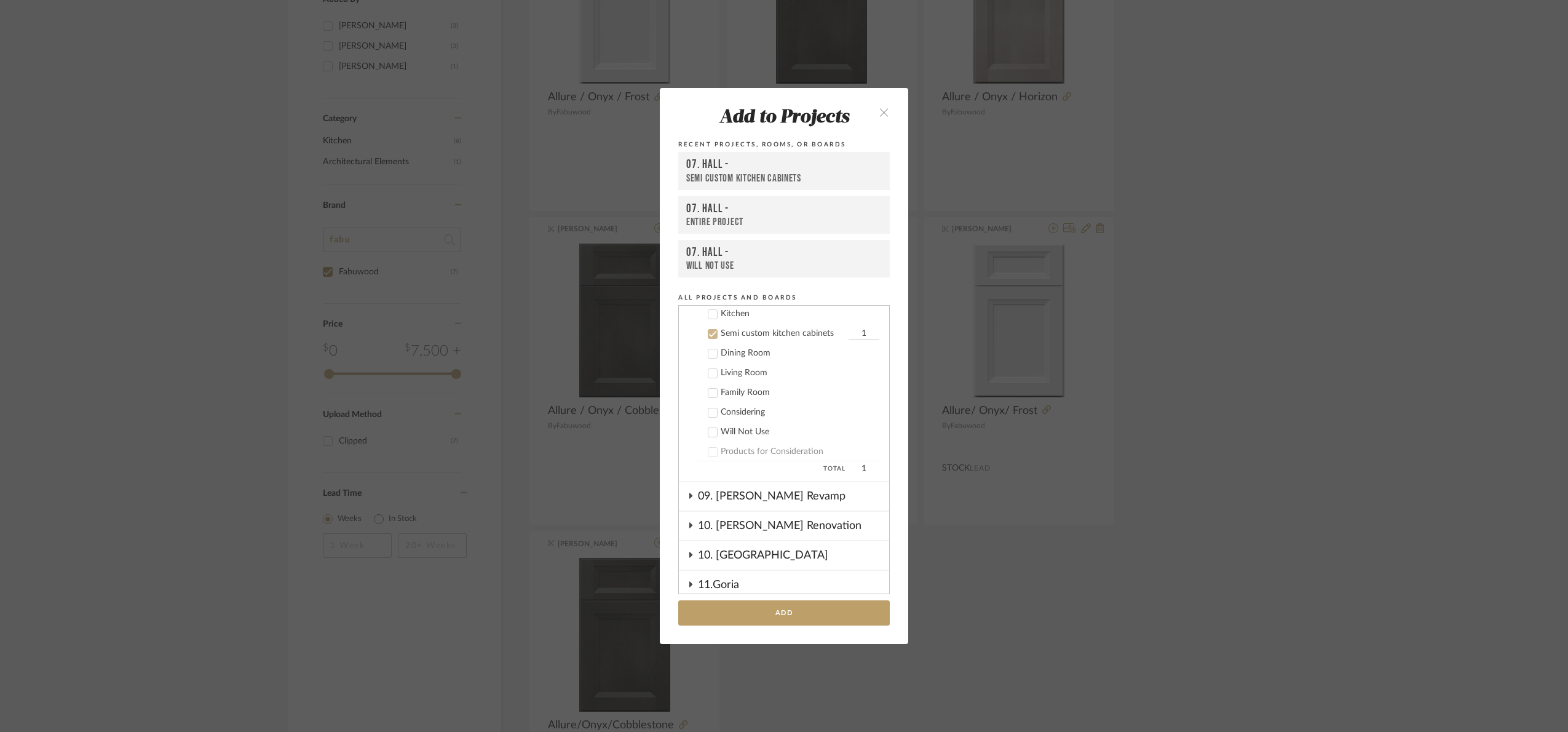
scroll to position [342, 0]
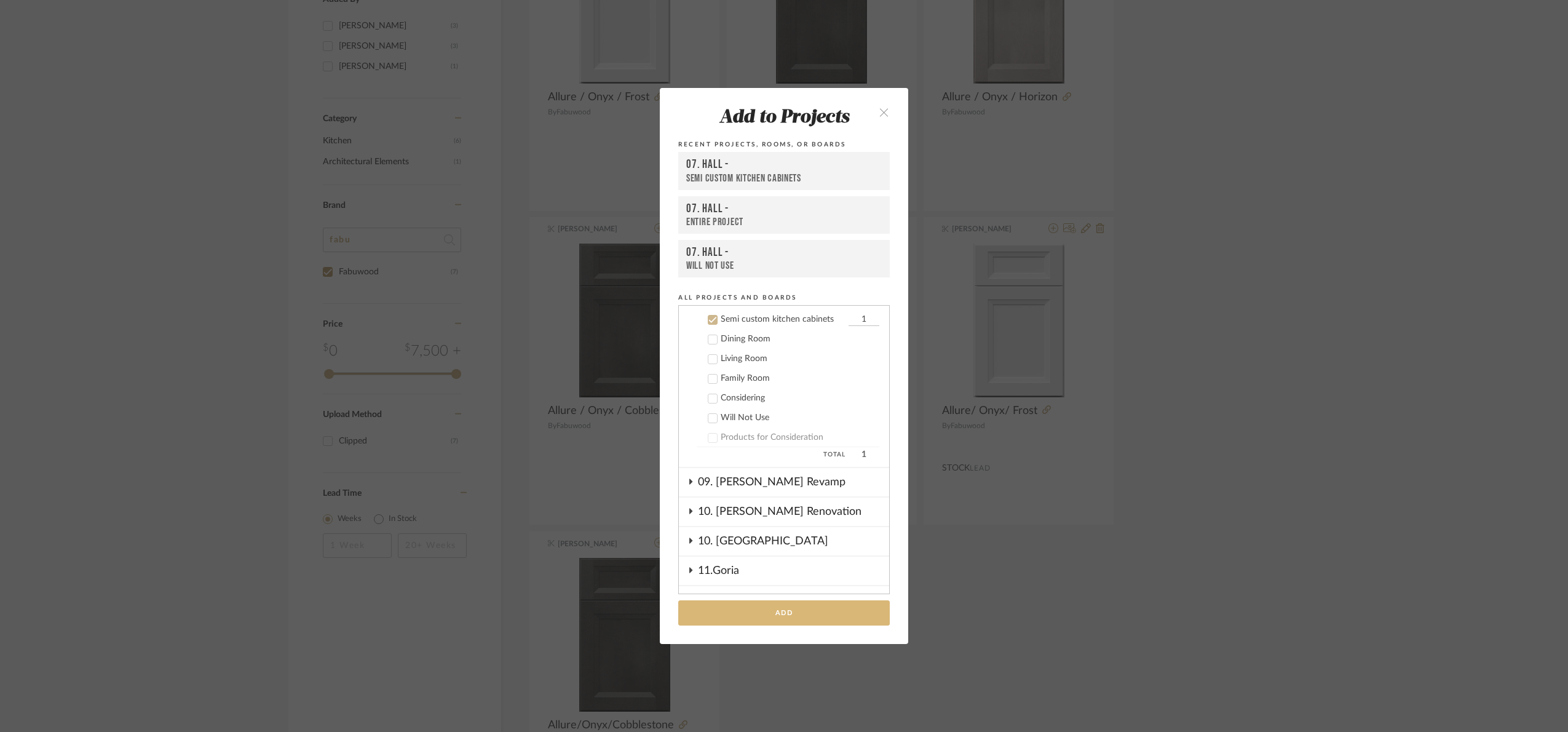
click at [818, 611] on button "Add" at bounding box center [784, 613] width 212 height 25
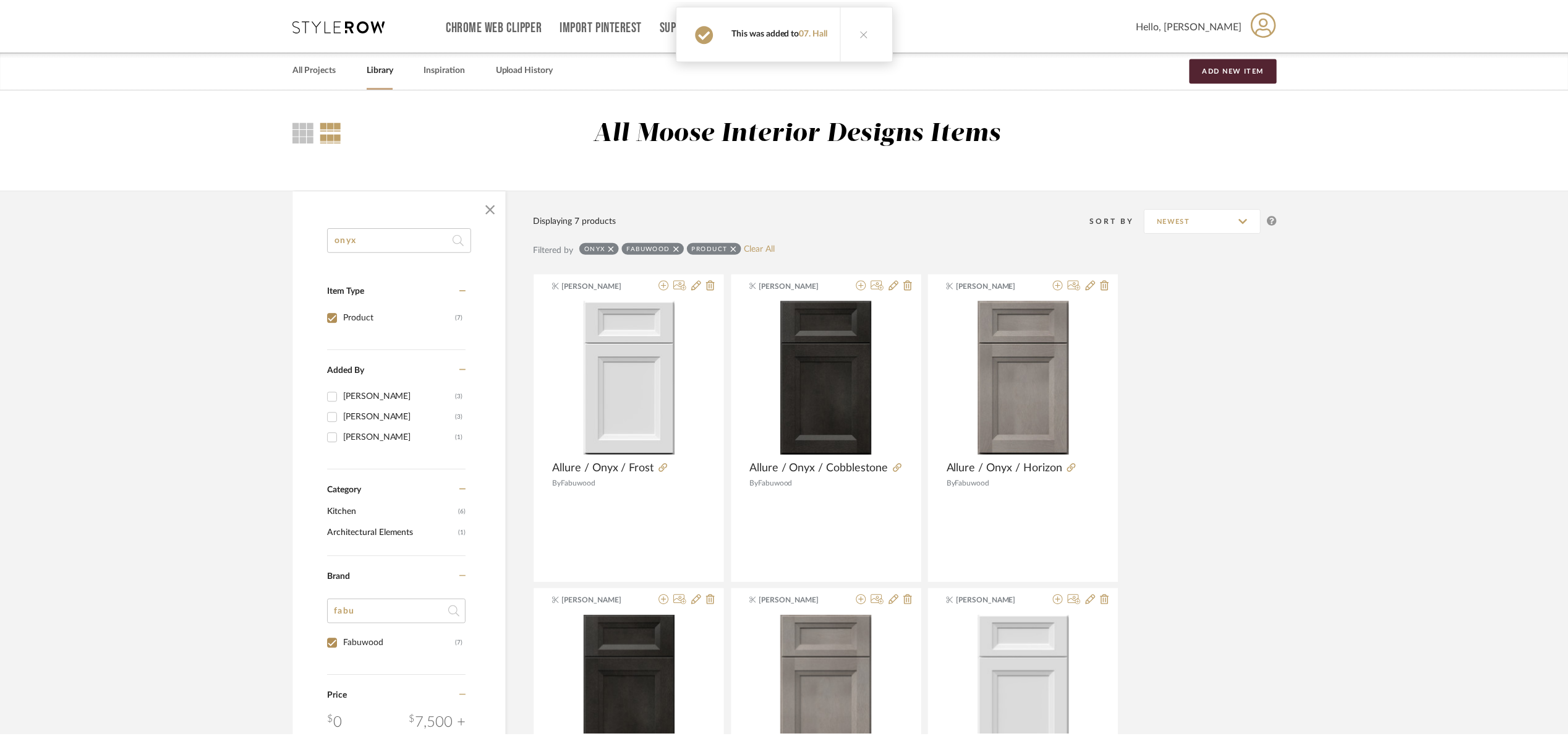
scroll to position [371, 0]
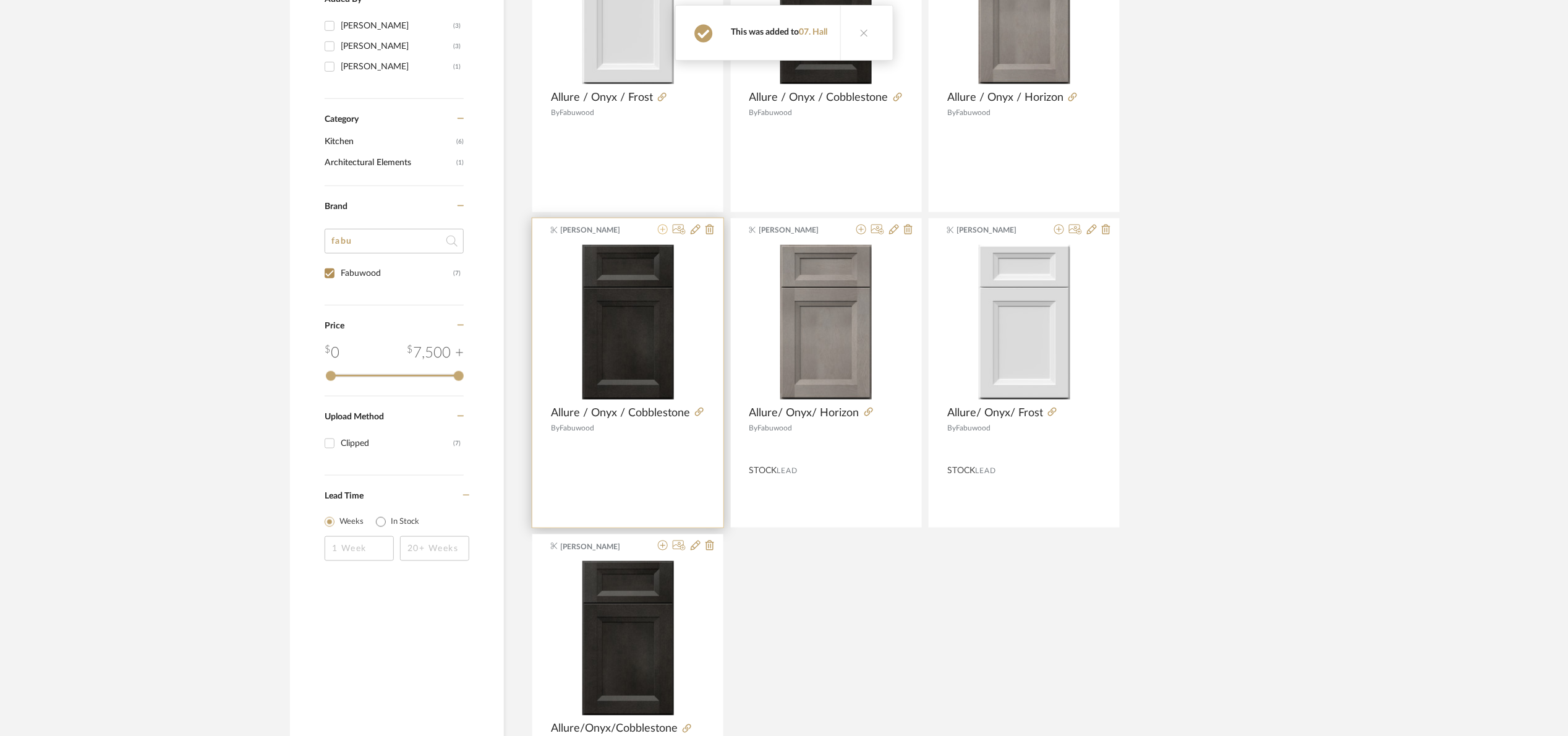
click at [661, 232] on icon at bounding box center [662, 230] width 10 height 10
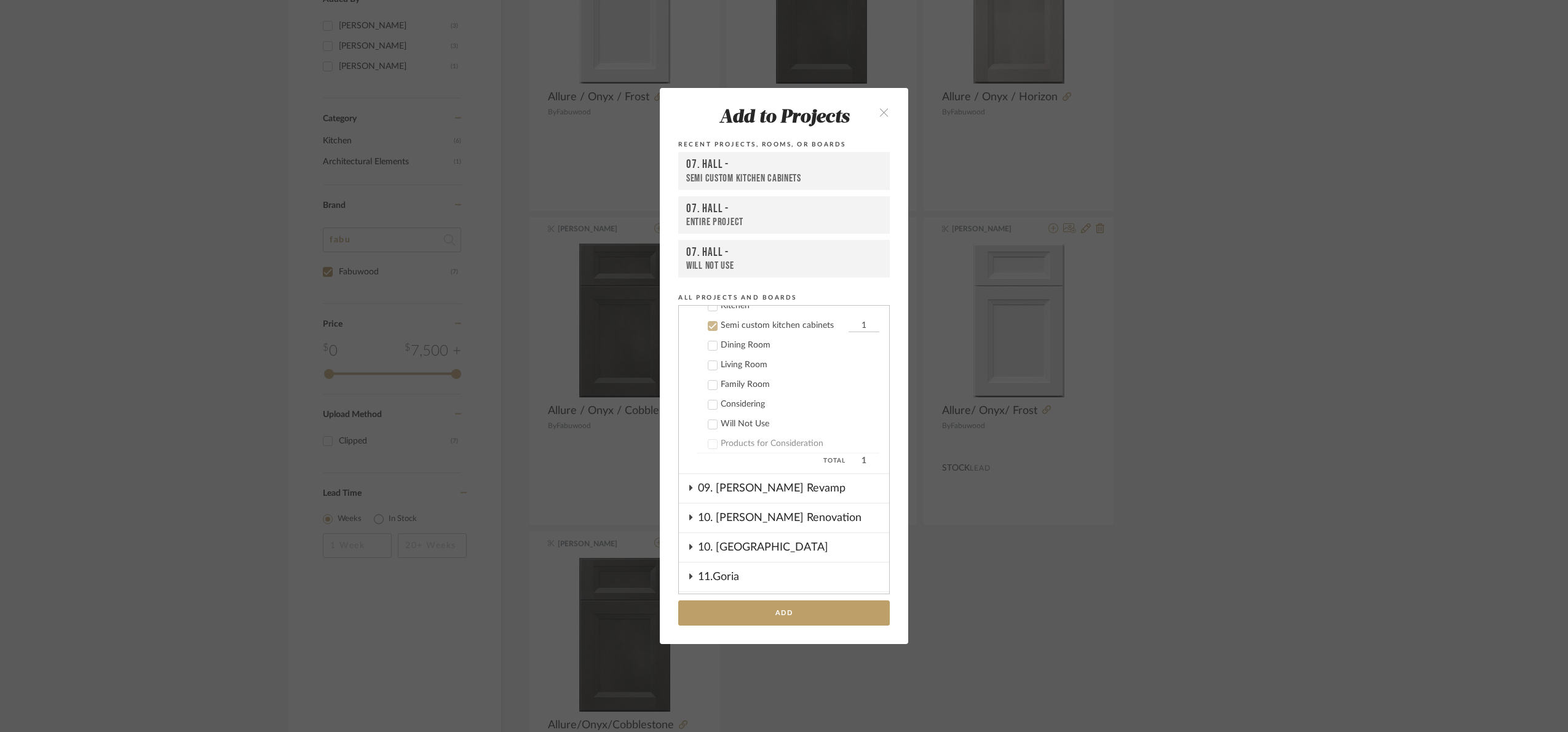
scroll to position [342, 0]
click at [803, 611] on button "Add" at bounding box center [784, 613] width 212 height 25
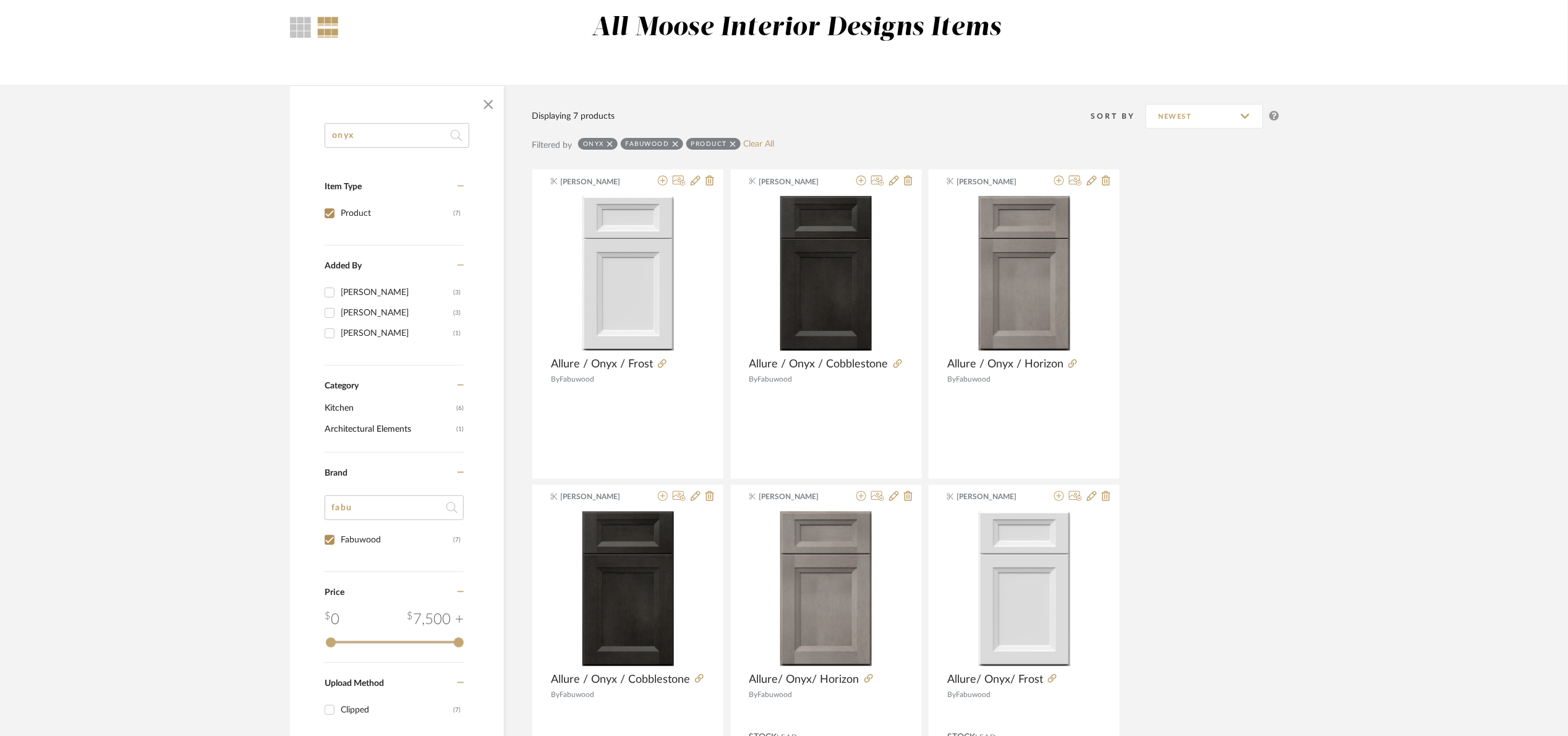
scroll to position [93, 0]
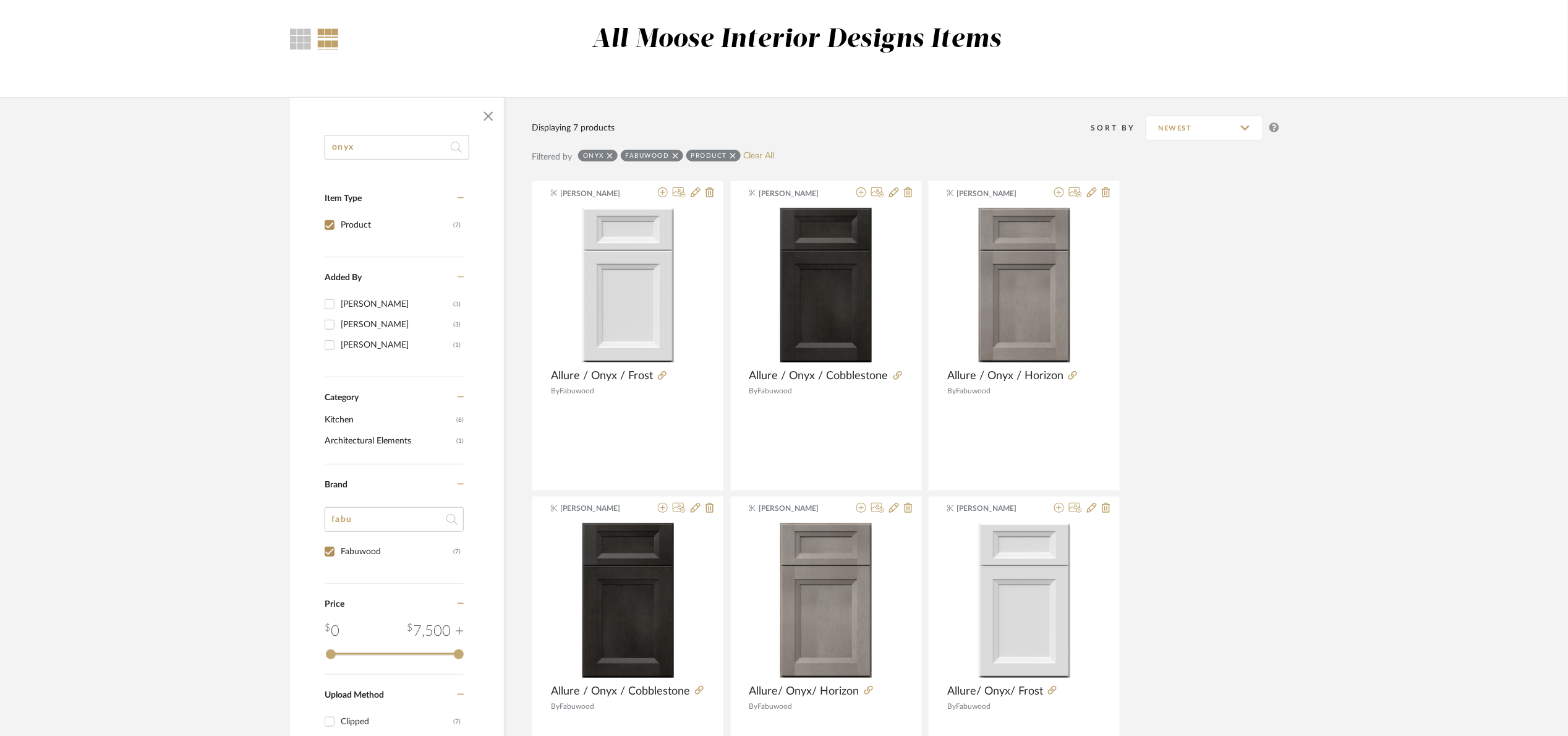
drag, startPoint x: 379, startPoint y: 148, endPoint x: 179, endPoint y: 179, distance: 202.4
click at [179, 179] on library-search-items "onyx Item Type Product (7) Added By Maria Ortega (3) Angelena Boeta (3) Erin No…" at bounding box center [784, 622] width 1568 height 1050
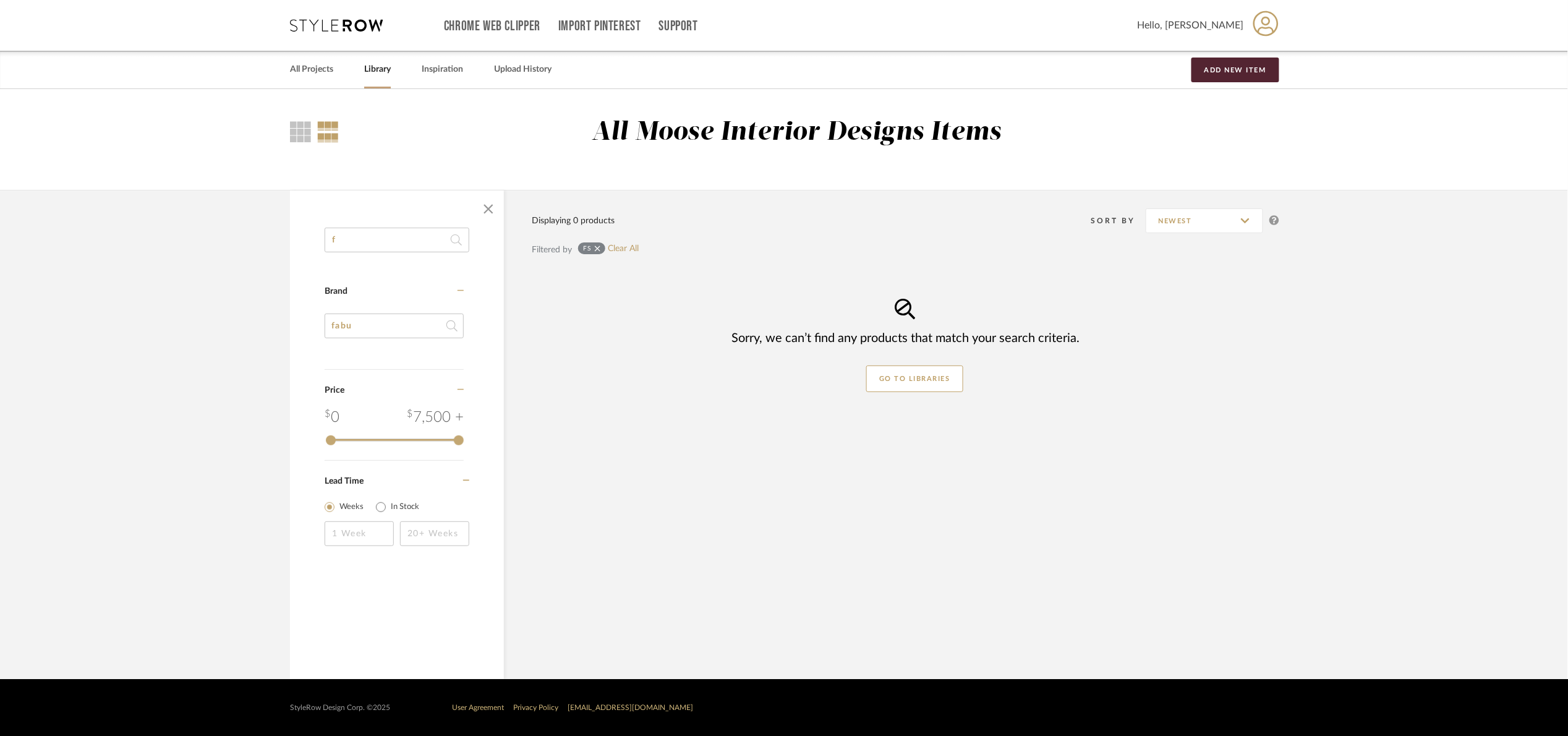
scroll to position [0, 0]
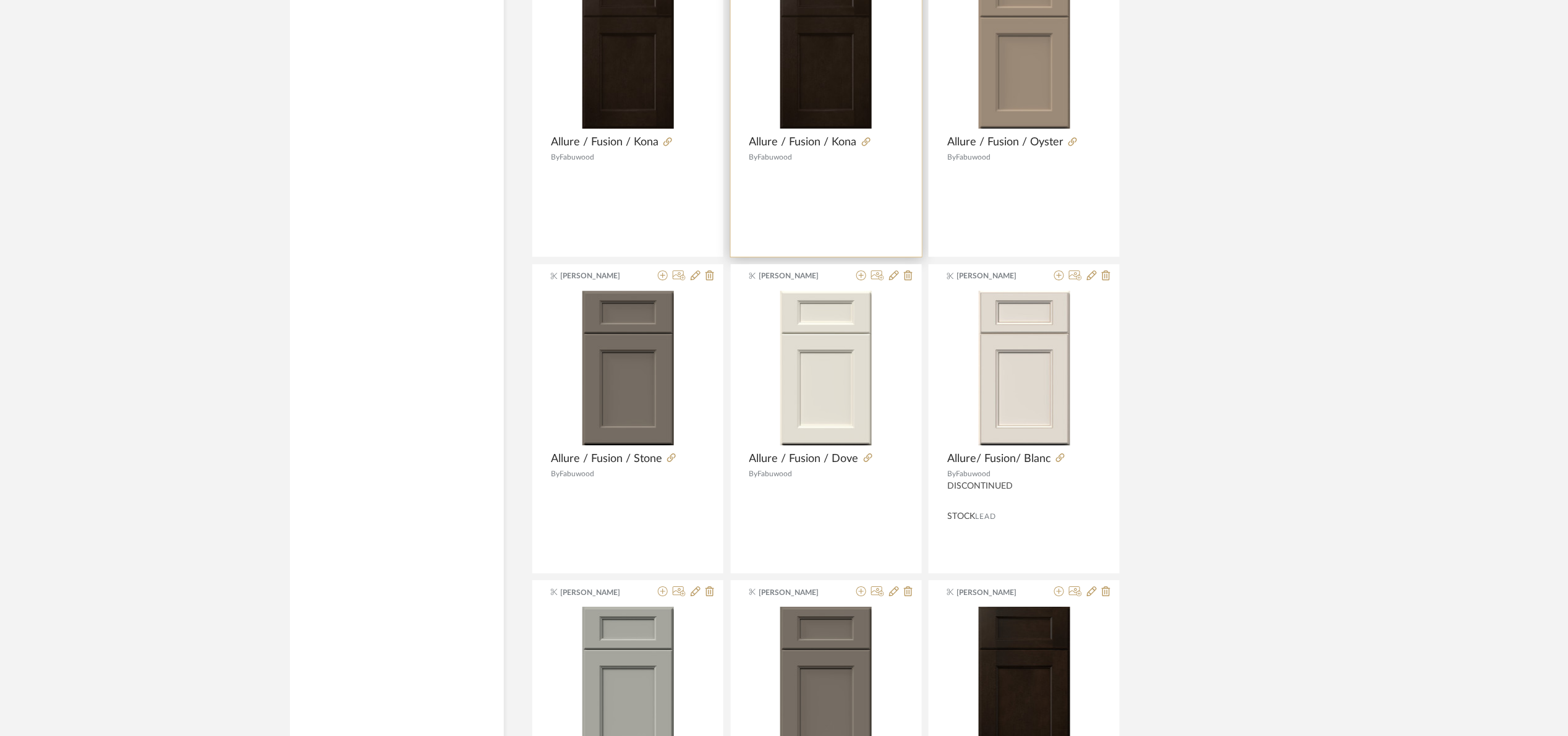
scroll to position [1588, 0]
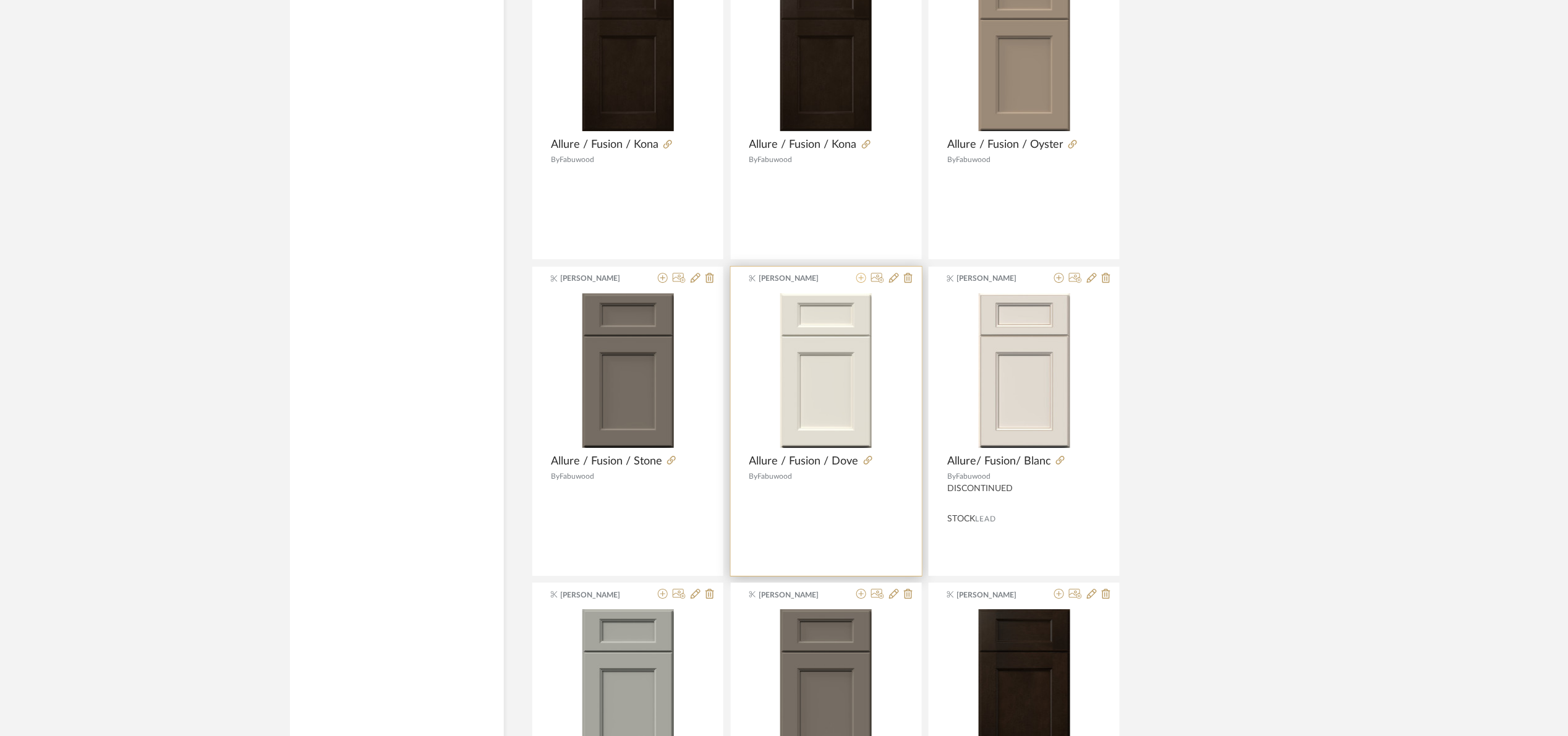
click at [860, 280] on icon at bounding box center [861, 278] width 10 height 10
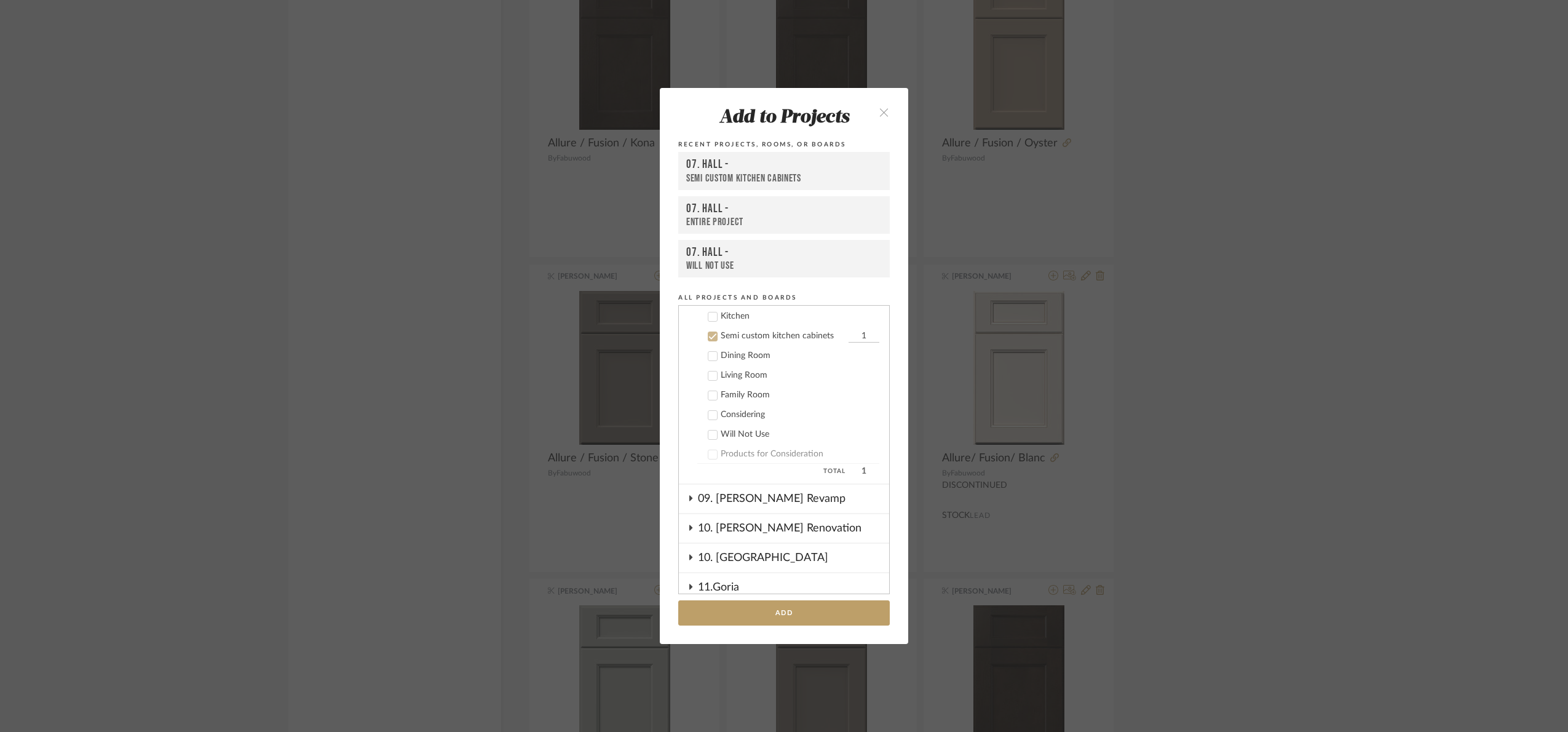
scroll to position [342, 0]
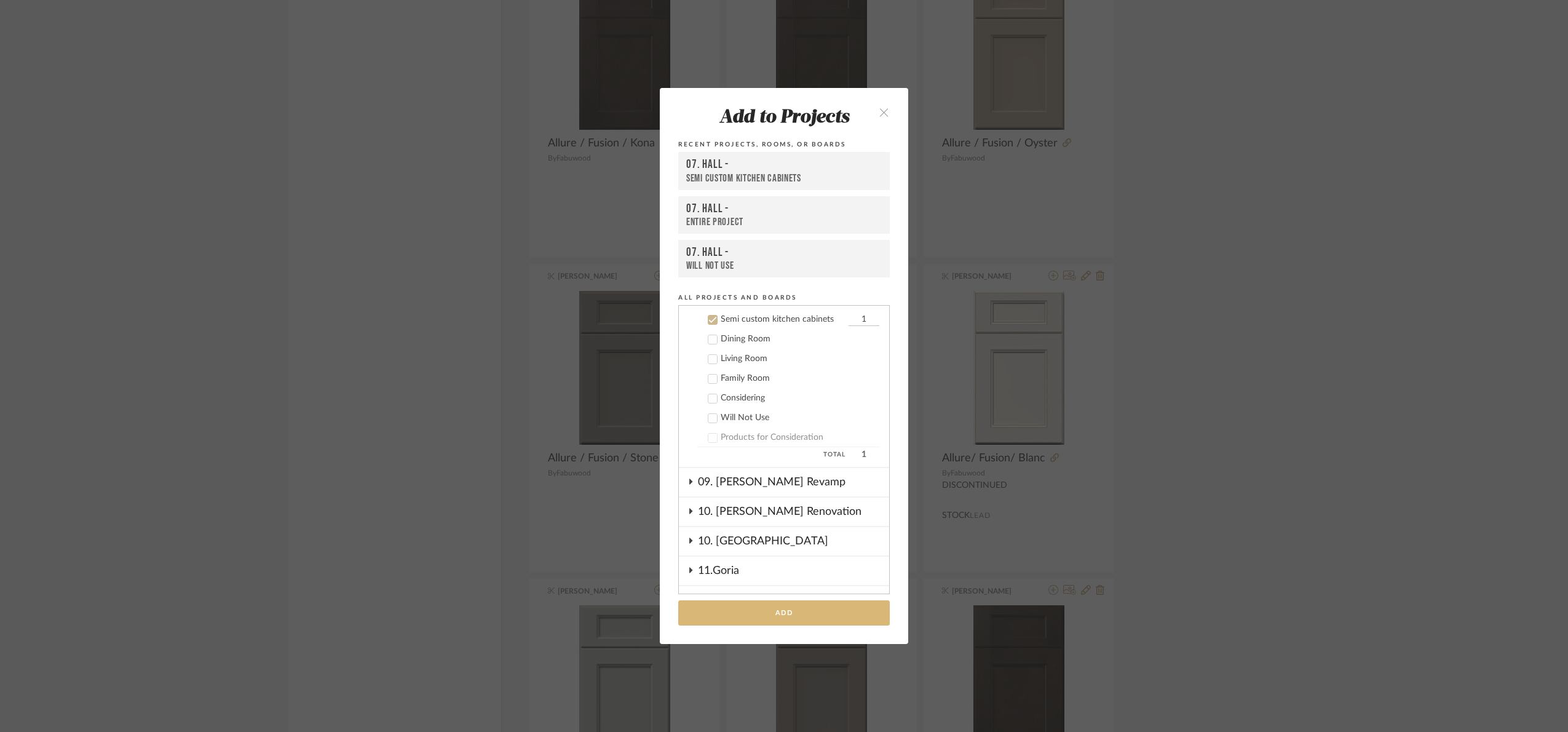
click at [799, 612] on button "Add" at bounding box center [784, 613] width 212 height 25
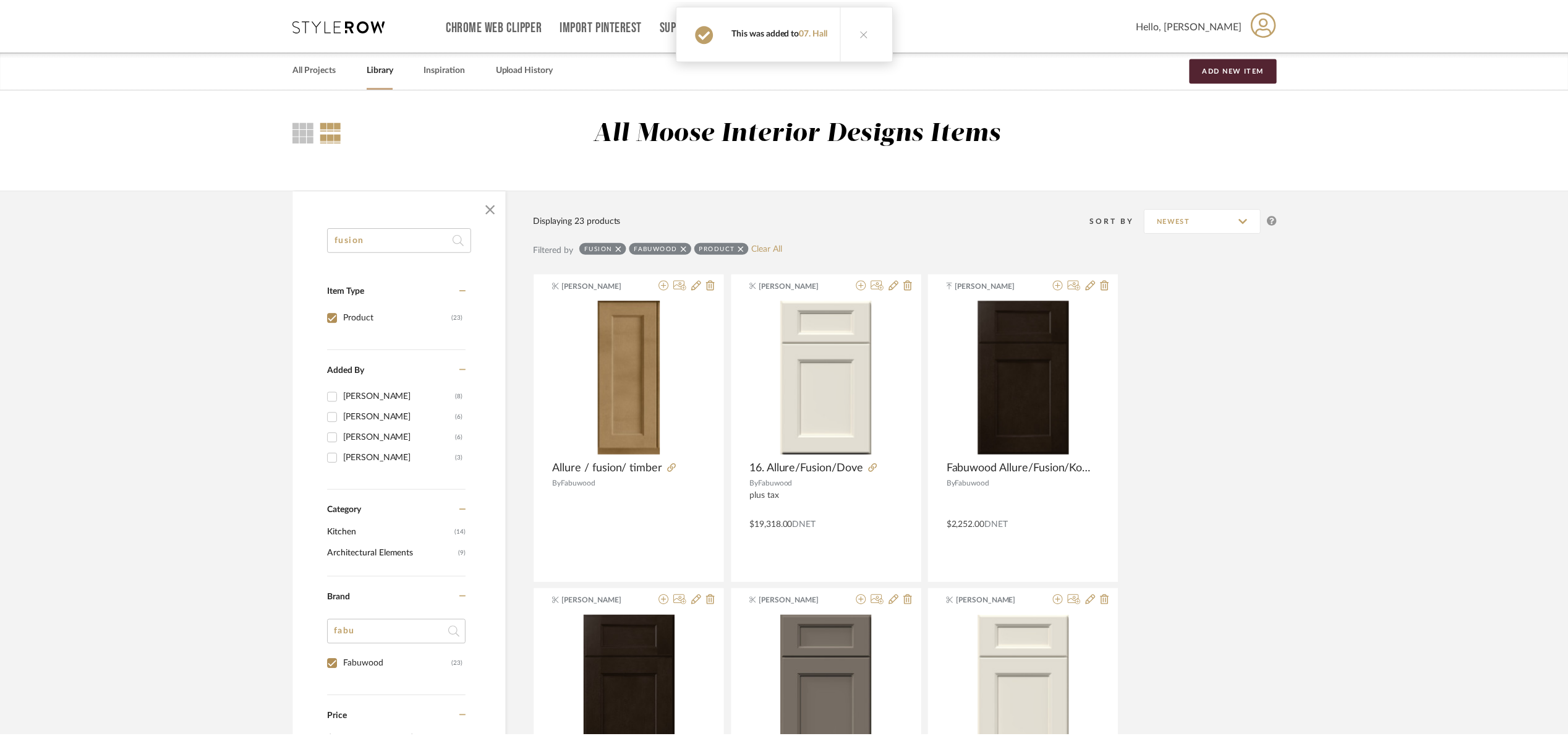
scroll to position [1588, 0]
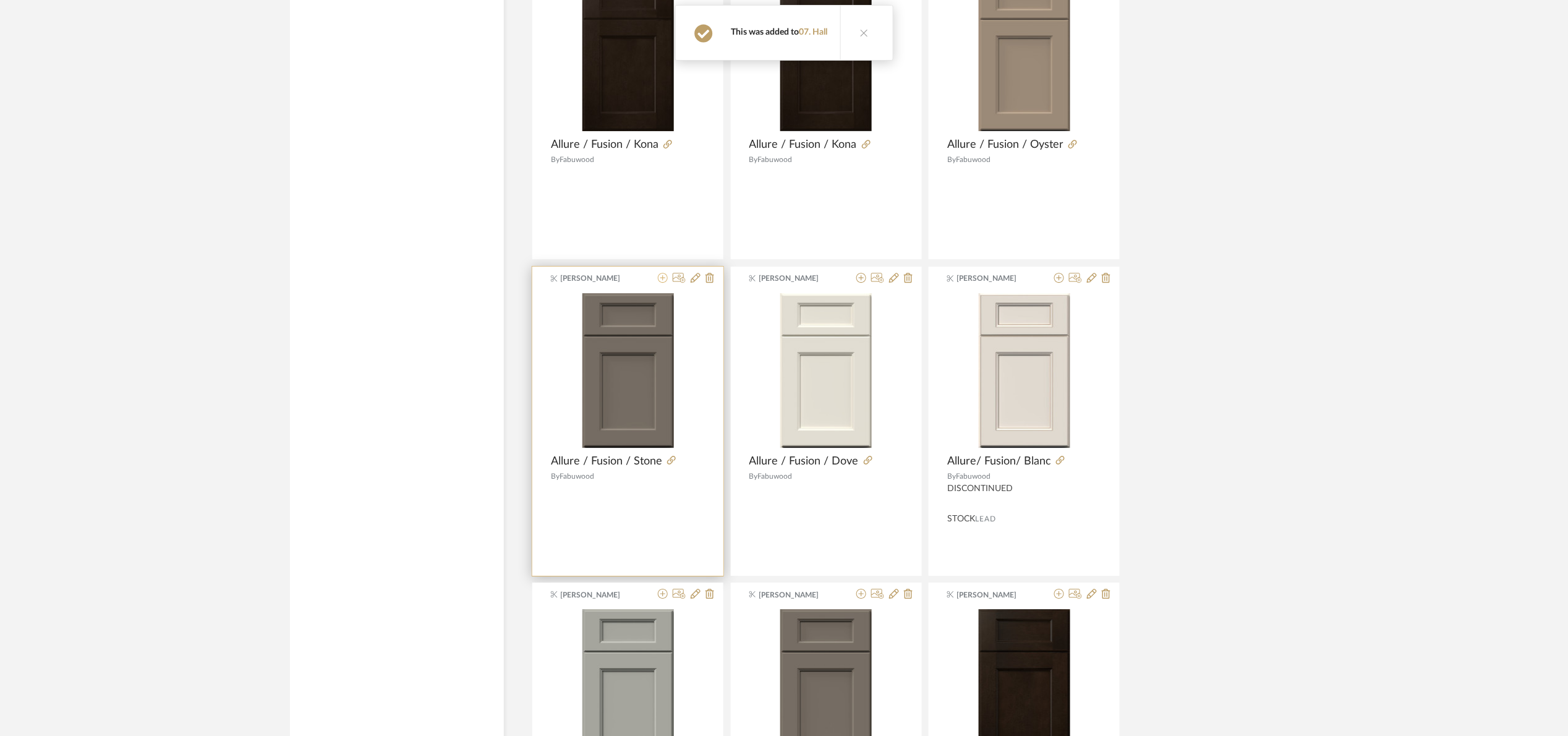
click at [661, 278] on icon at bounding box center [662, 278] width 10 height 10
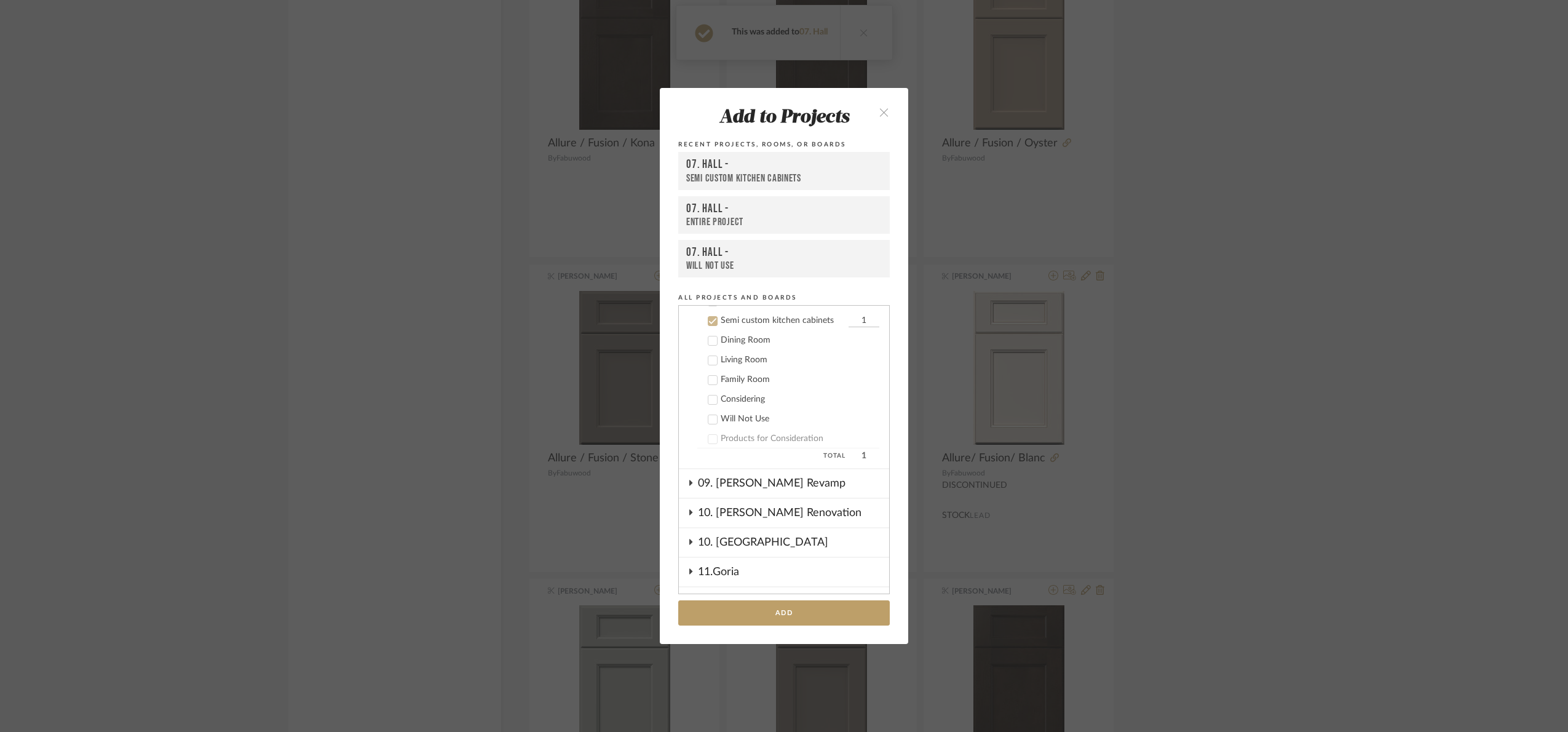
scroll to position [342, 0]
click at [816, 612] on button "Add" at bounding box center [784, 613] width 212 height 25
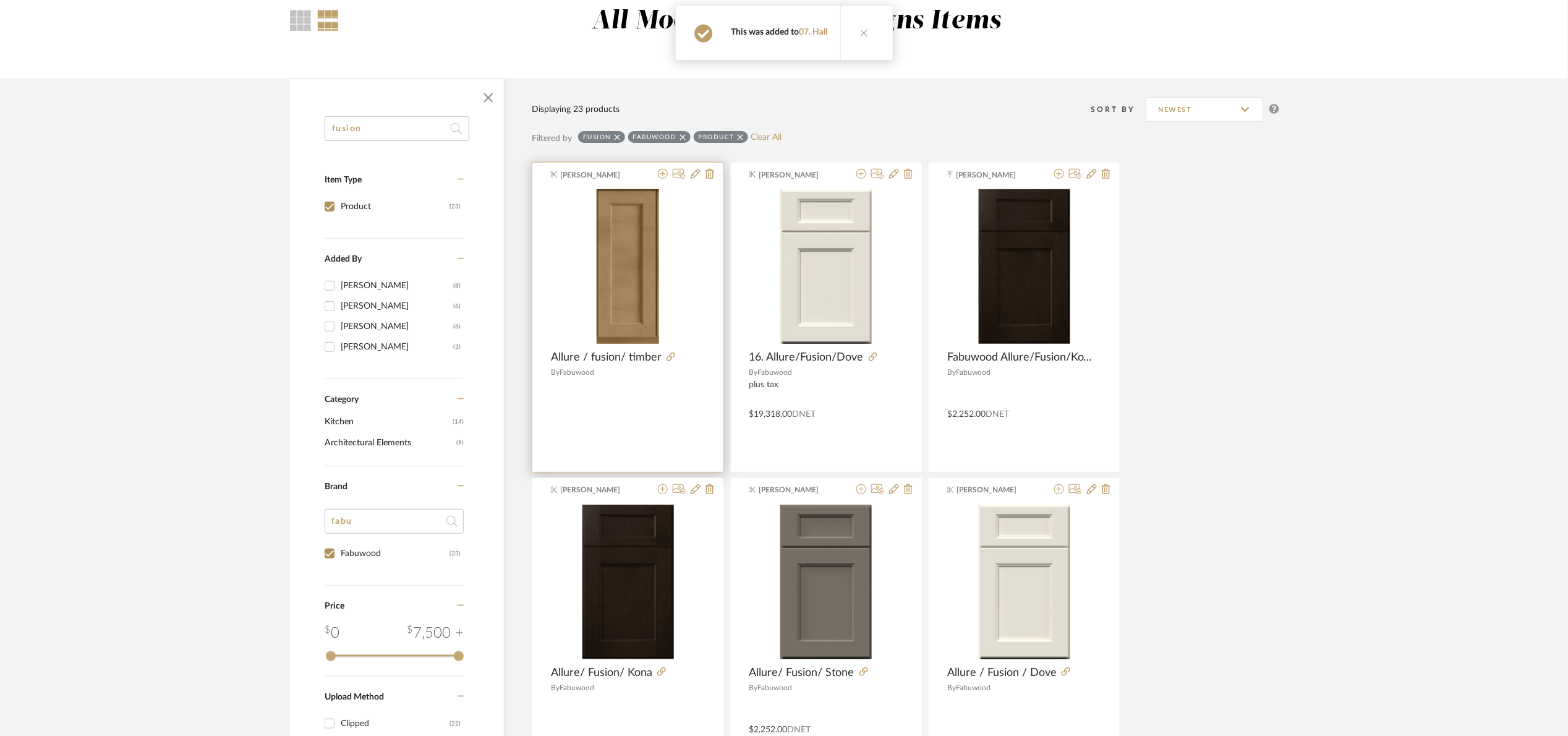
scroll to position [104, 0]
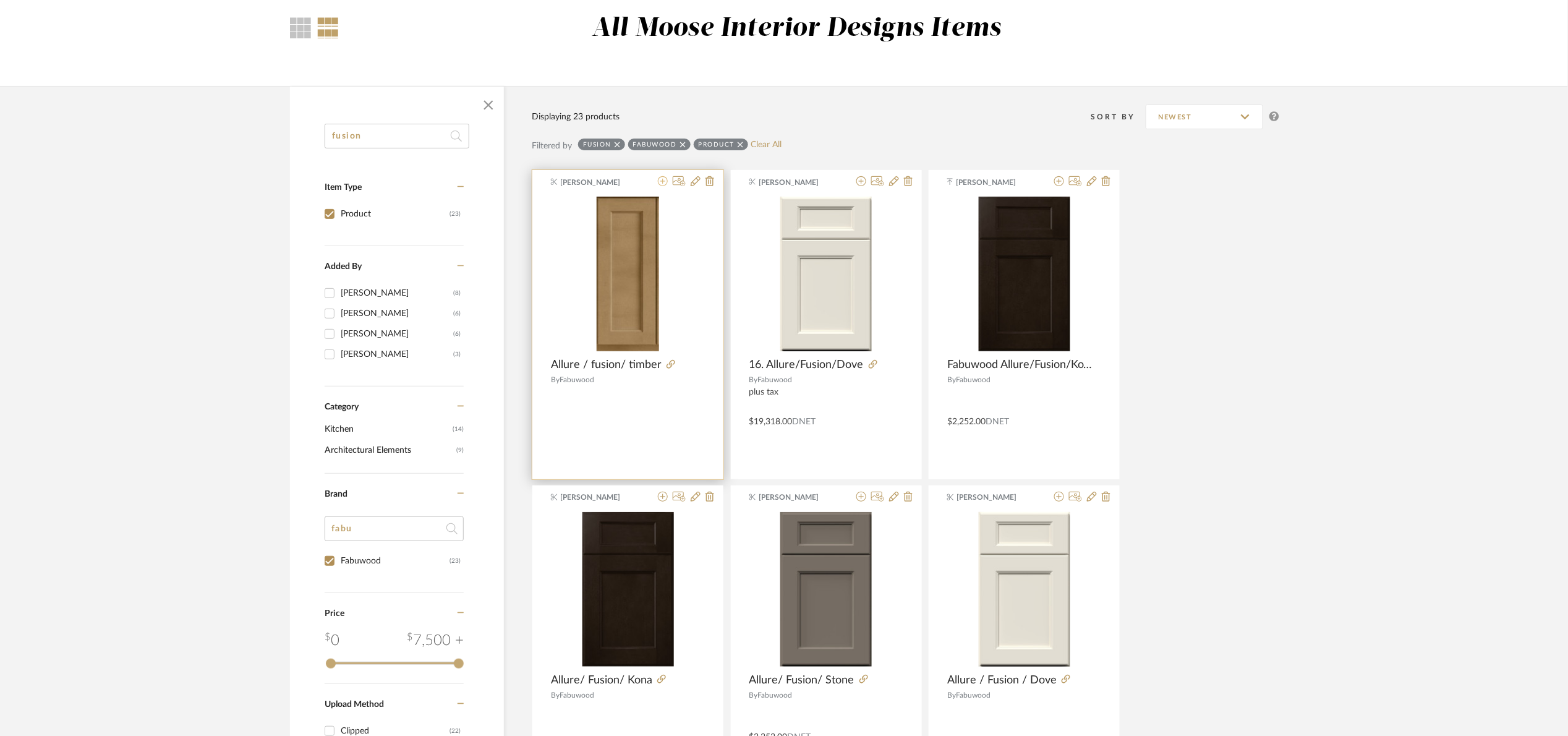
click at [665, 178] on icon at bounding box center [662, 181] width 10 height 10
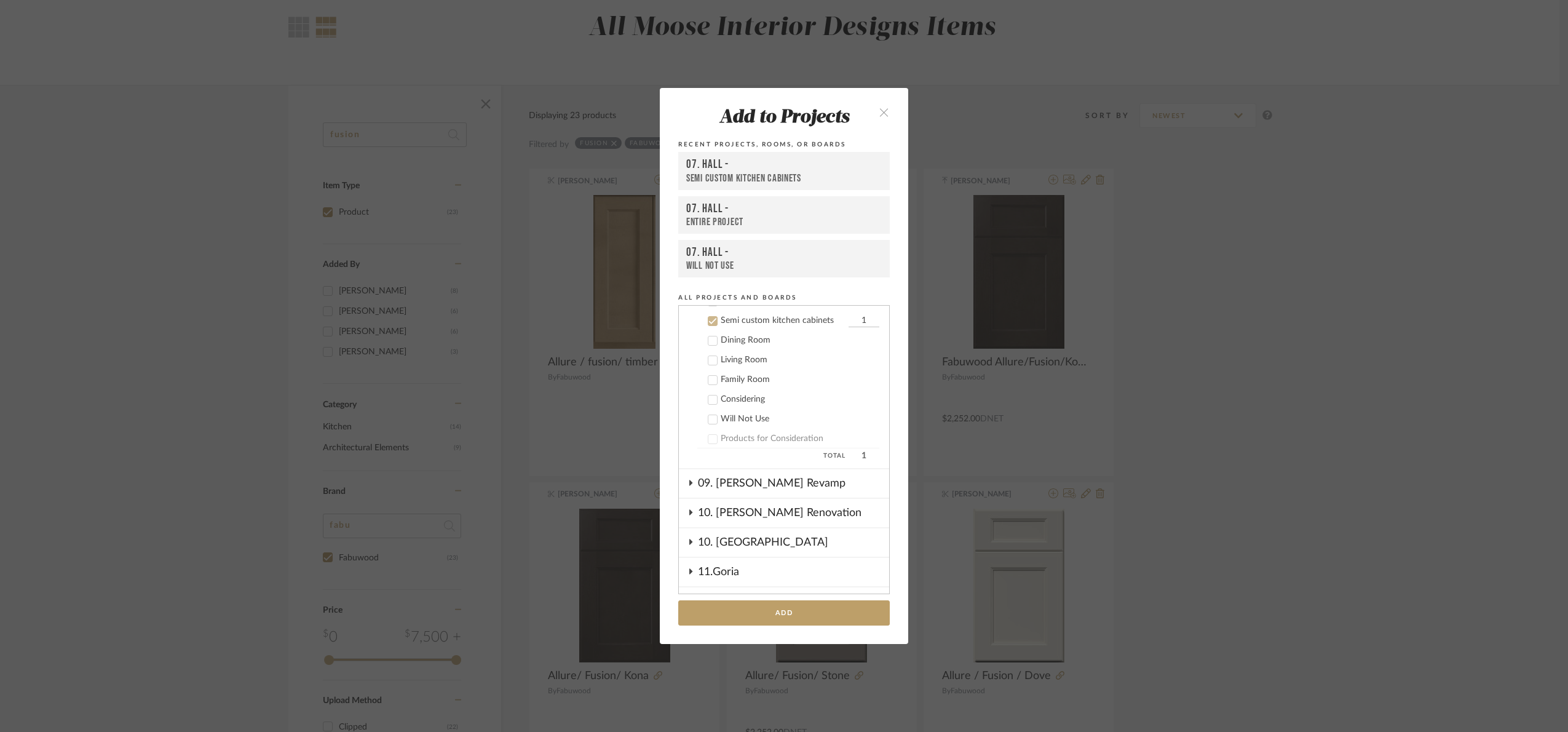
scroll to position [342, 0]
click at [834, 615] on button "Add" at bounding box center [784, 613] width 212 height 25
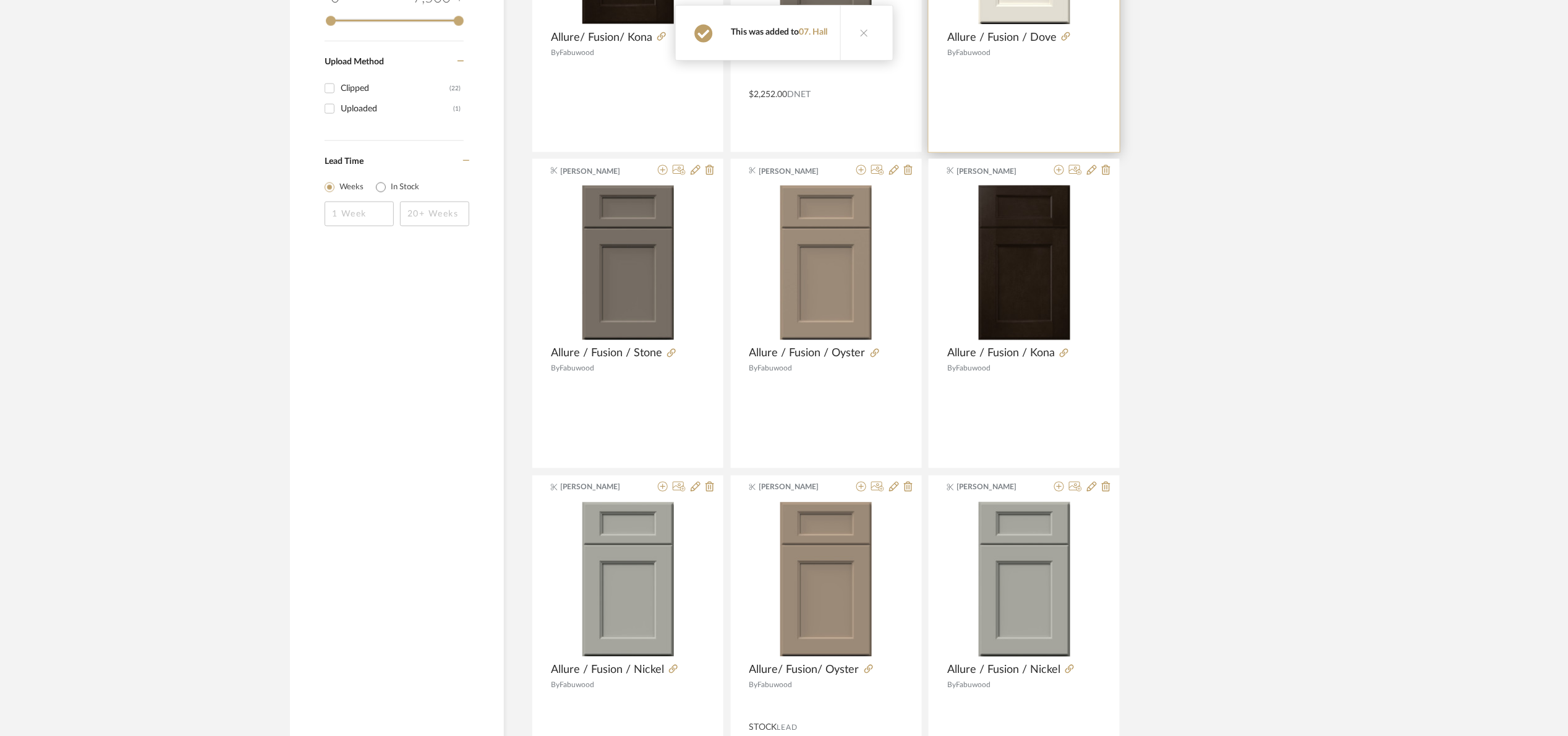
scroll to position [753, 0]
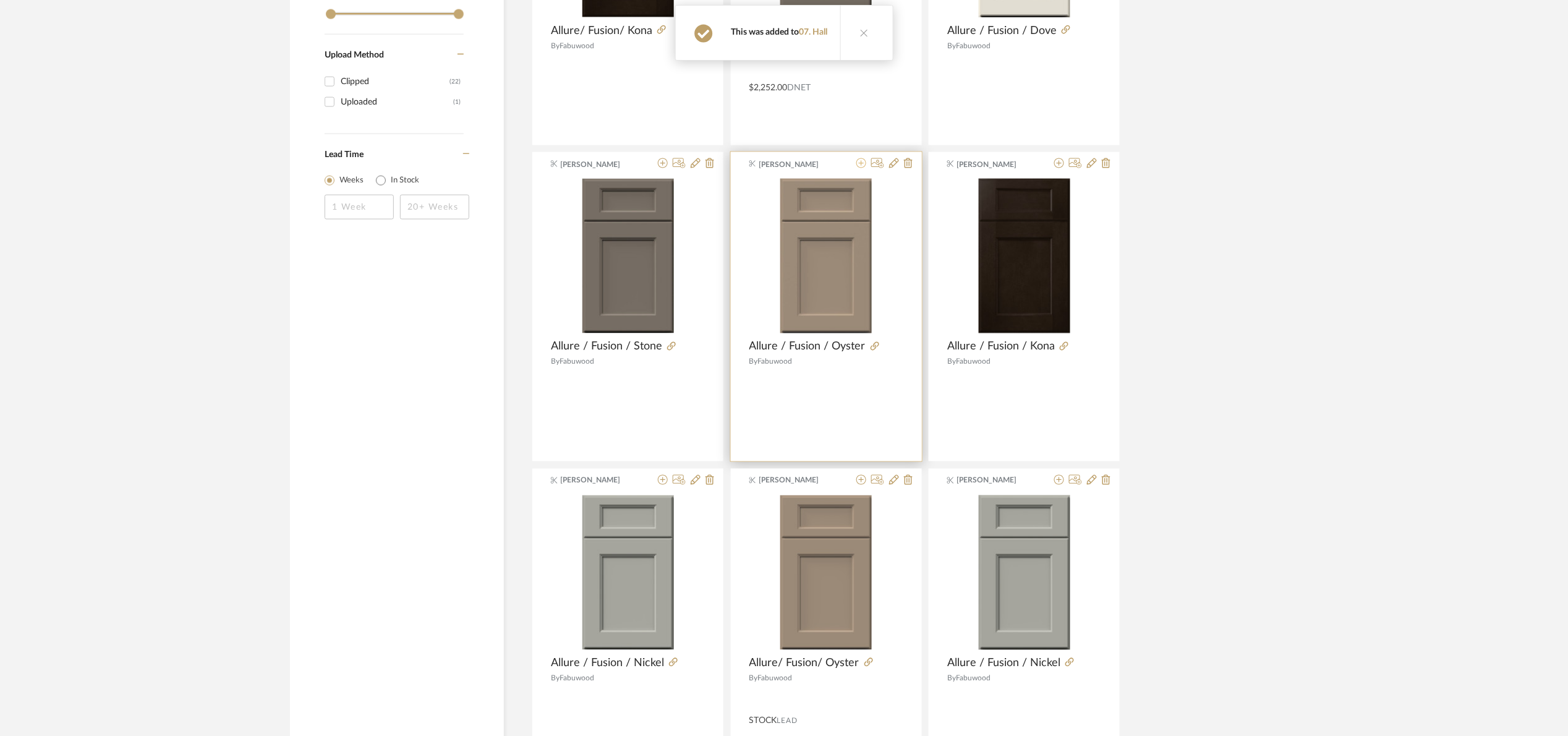
click at [861, 166] on icon at bounding box center [861, 163] width 10 height 10
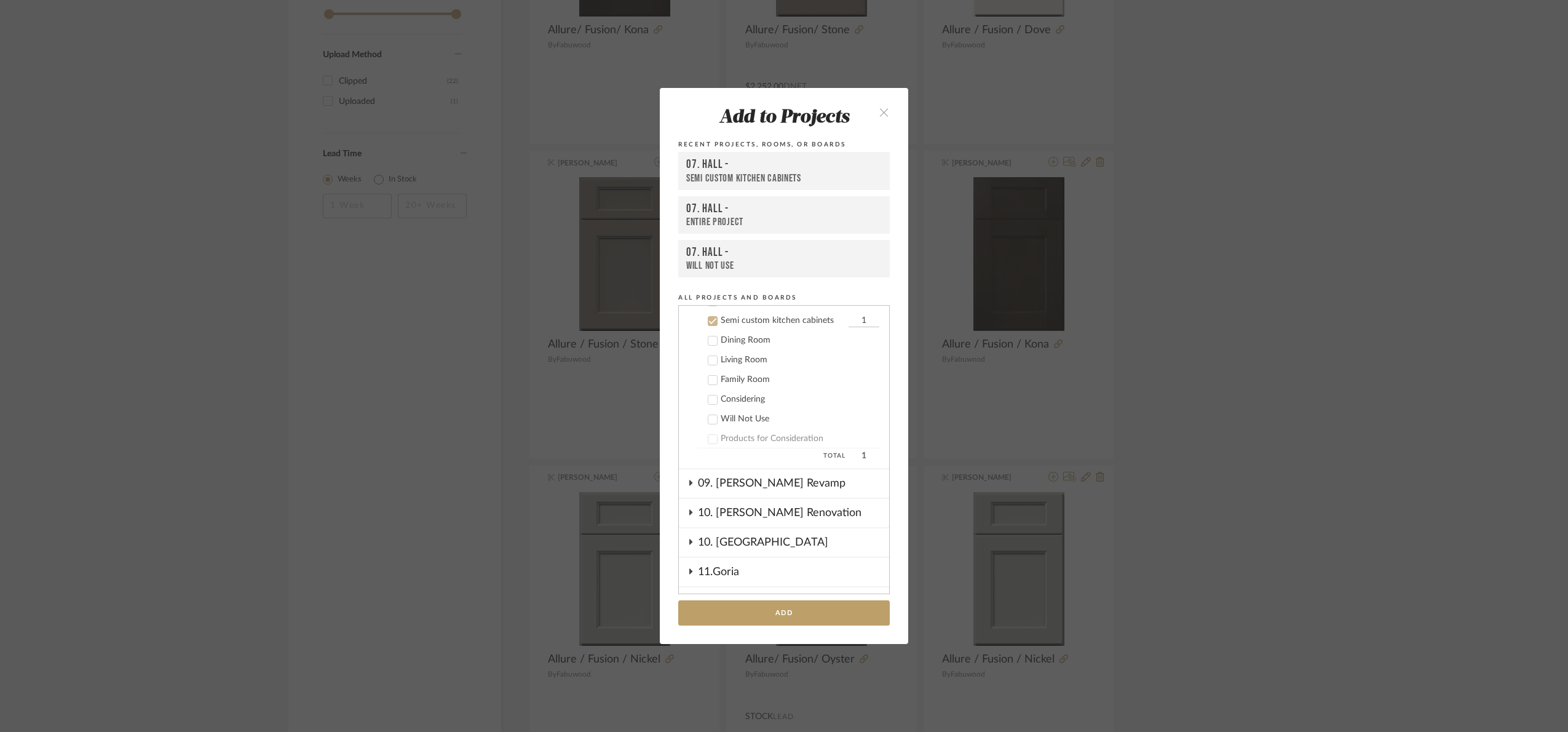
scroll to position [342, 0]
click at [855, 609] on button "Add" at bounding box center [784, 613] width 212 height 25
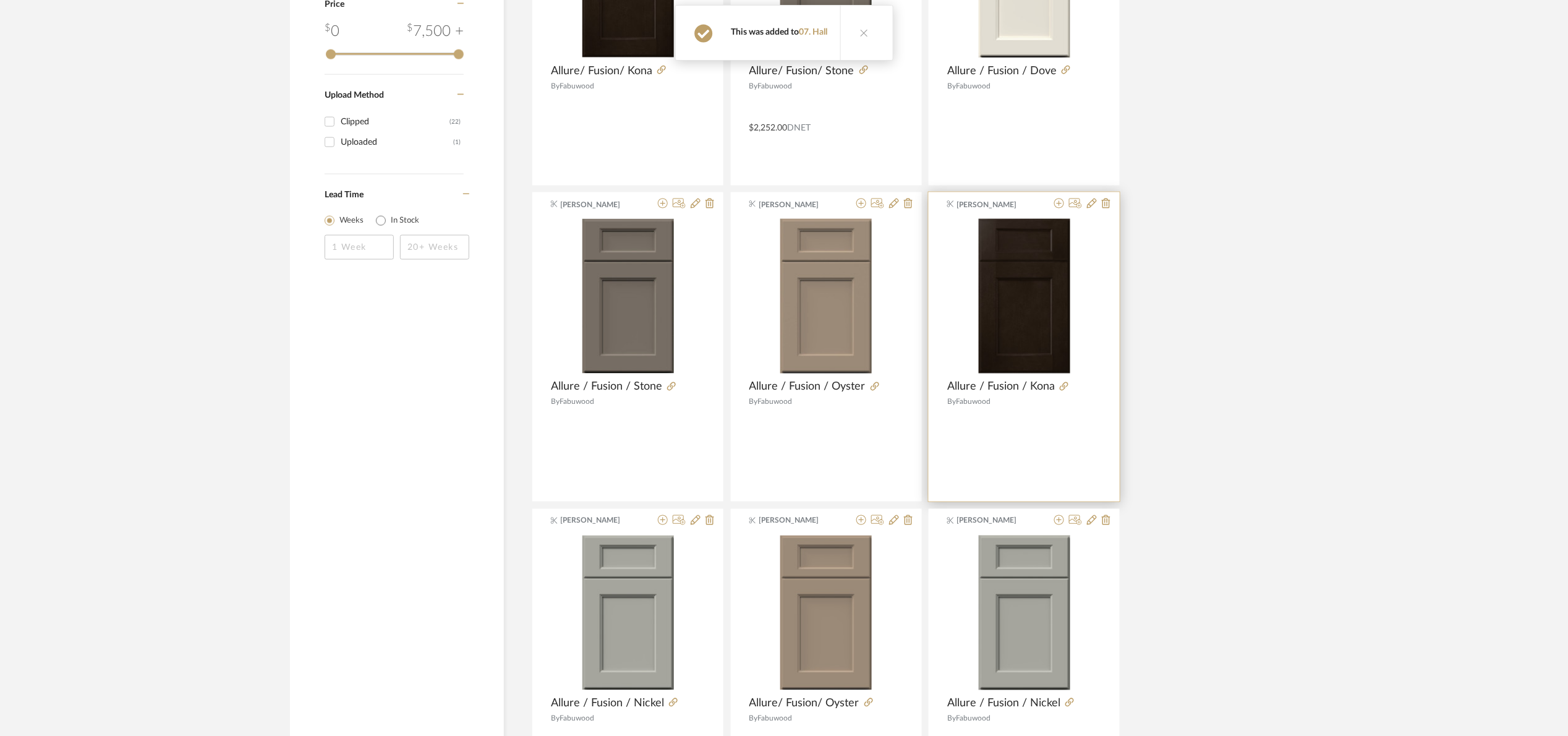
scroll to position [660, 0]
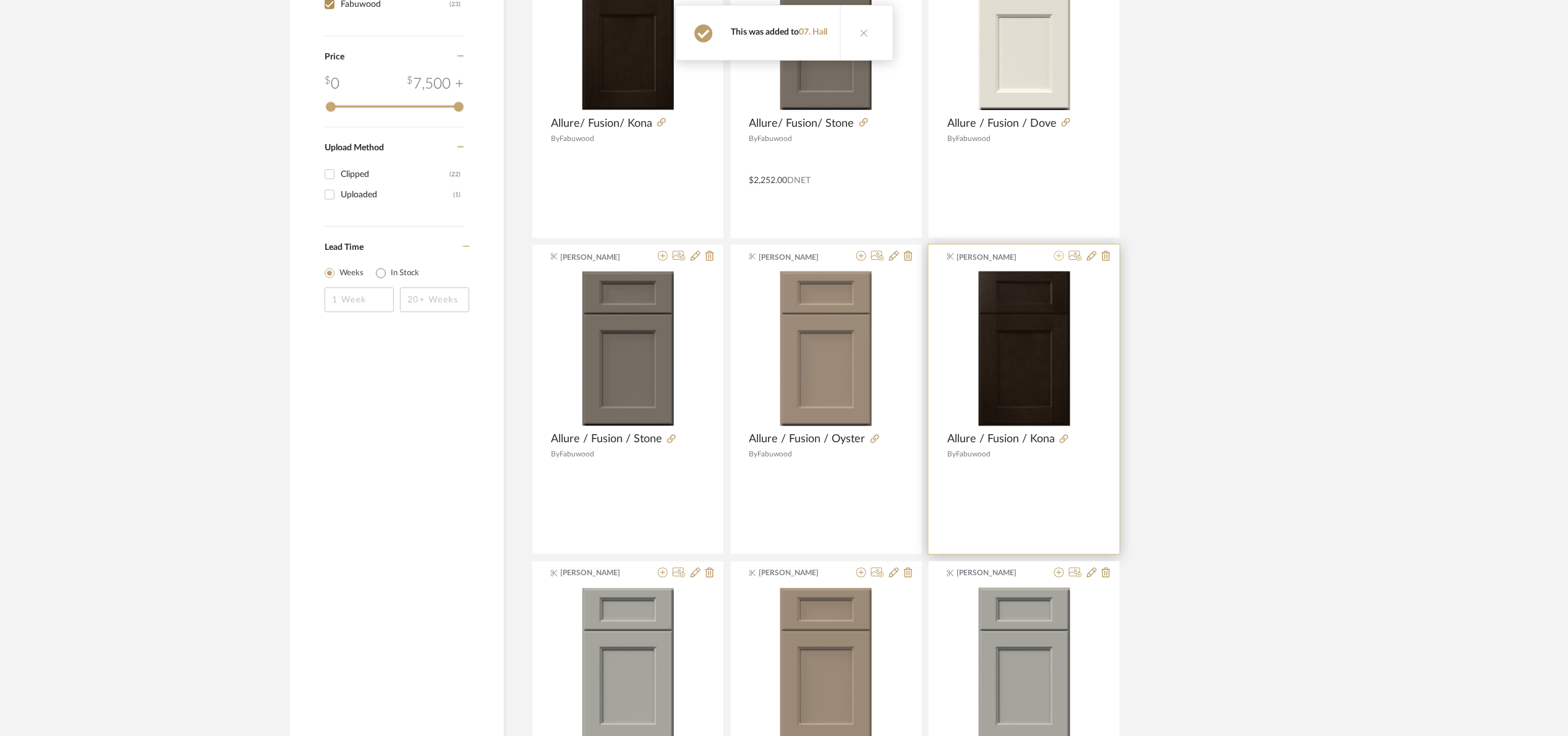
click at [1061, 257] on icon at bounding box center [1060, 256] width 10 height 10
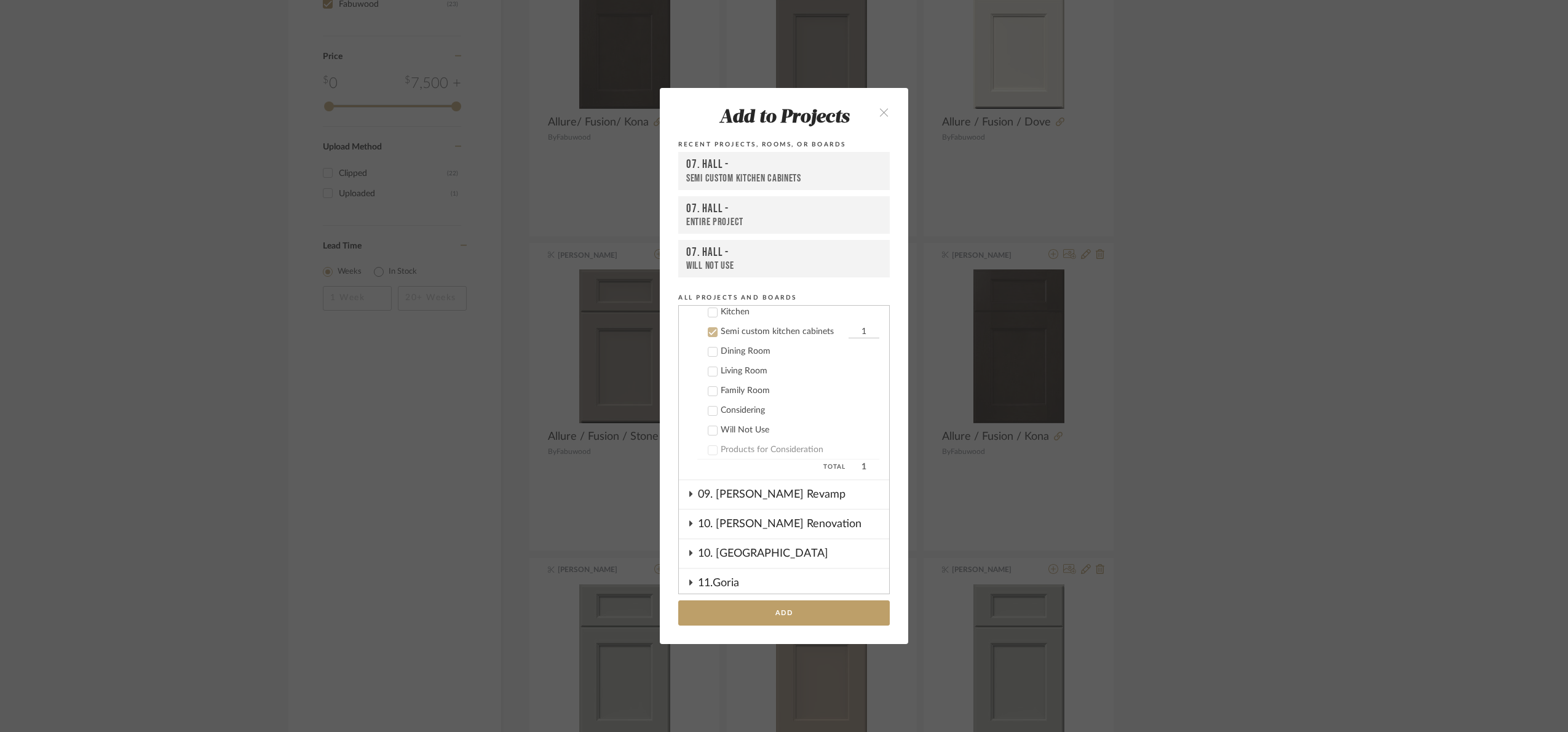
scroll to position [342, 0]
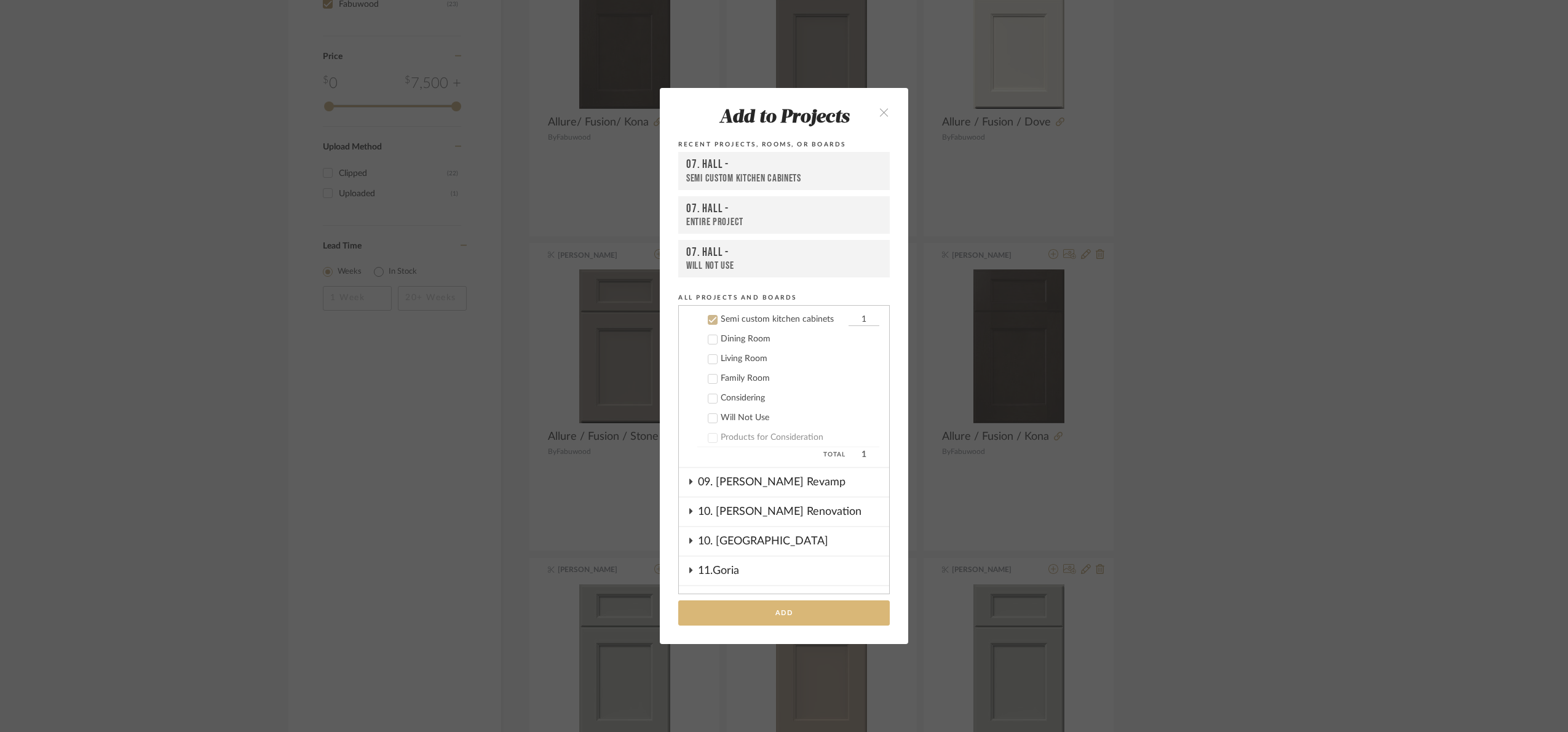
click at [829, 609] on button "Add" at bounding box center [784, 613] width 212 height 25
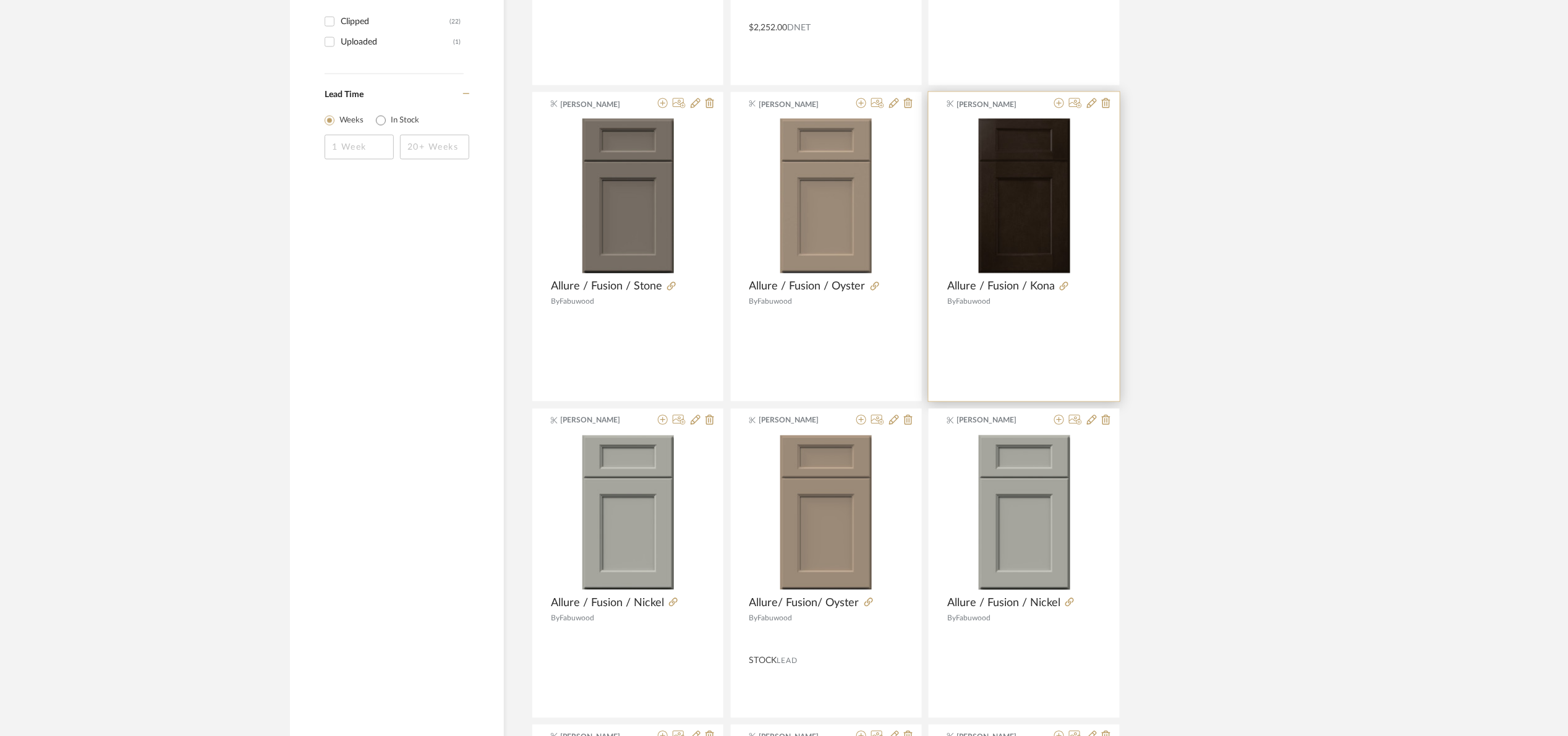
scroll to position [938, 0]
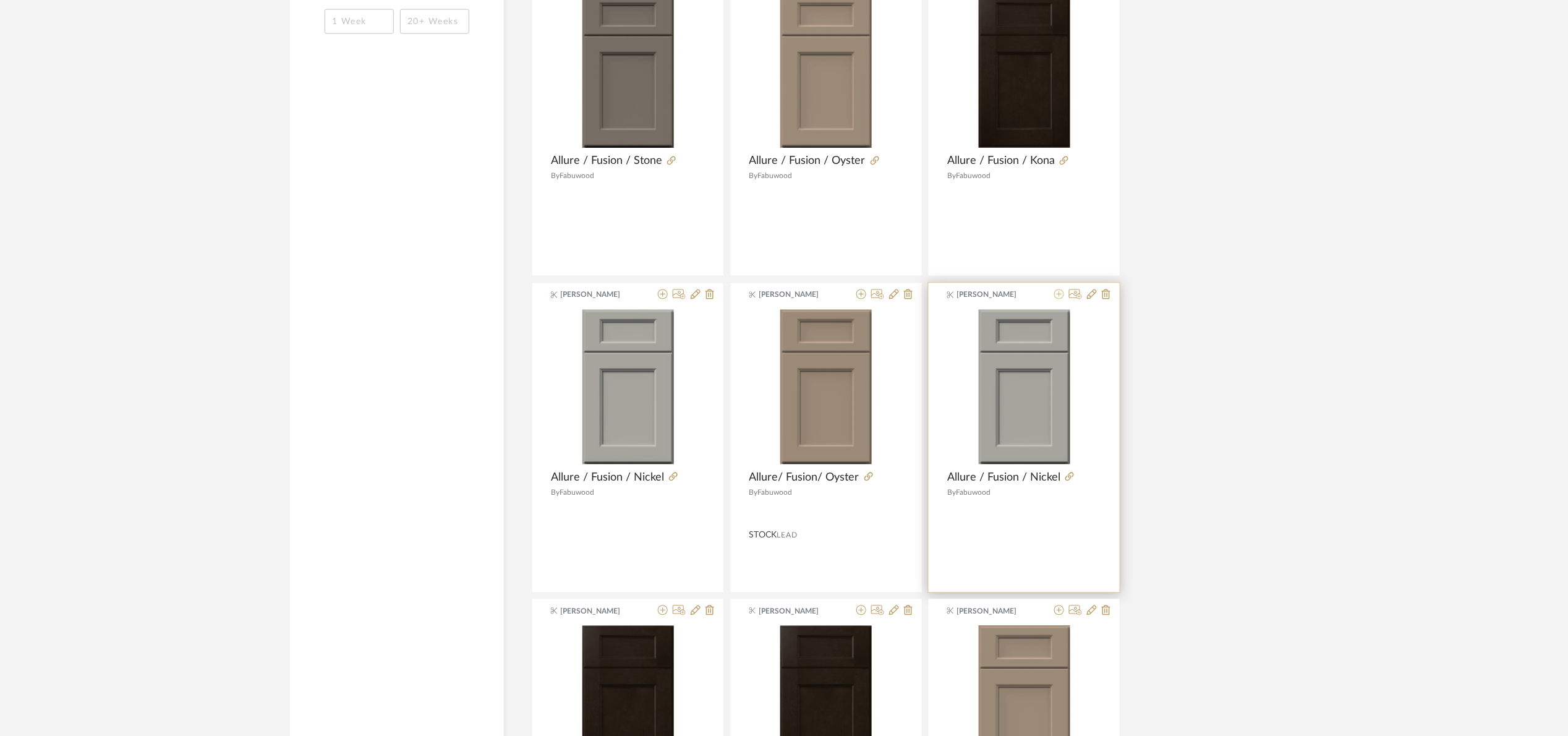
click at [1063, 291] on icon at bounding box center [1060, 294] width 10 height 10
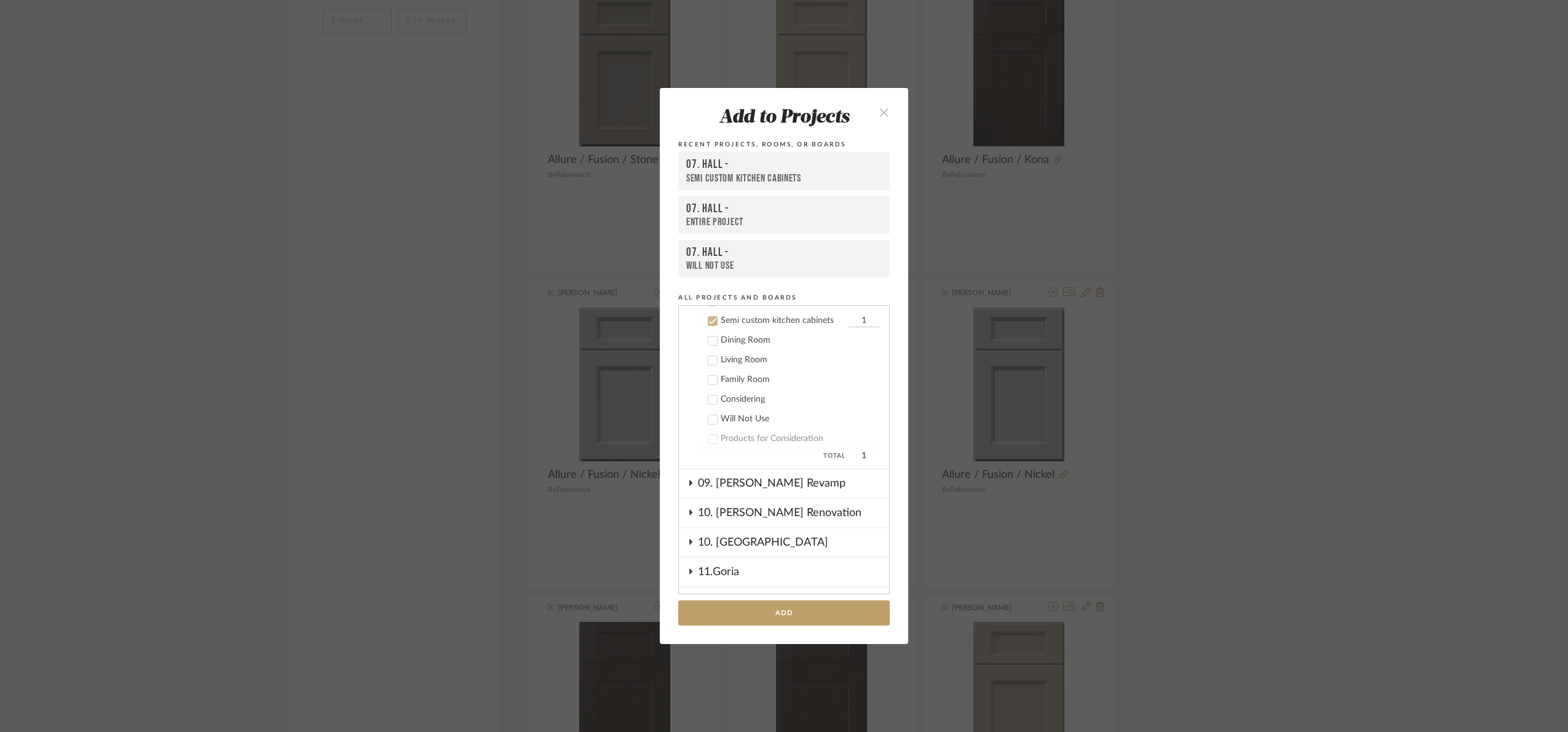
scroll to position [342, 0]
click at [783, 622] on button "Add" at bounding box center [784, 613] width 212 height 25
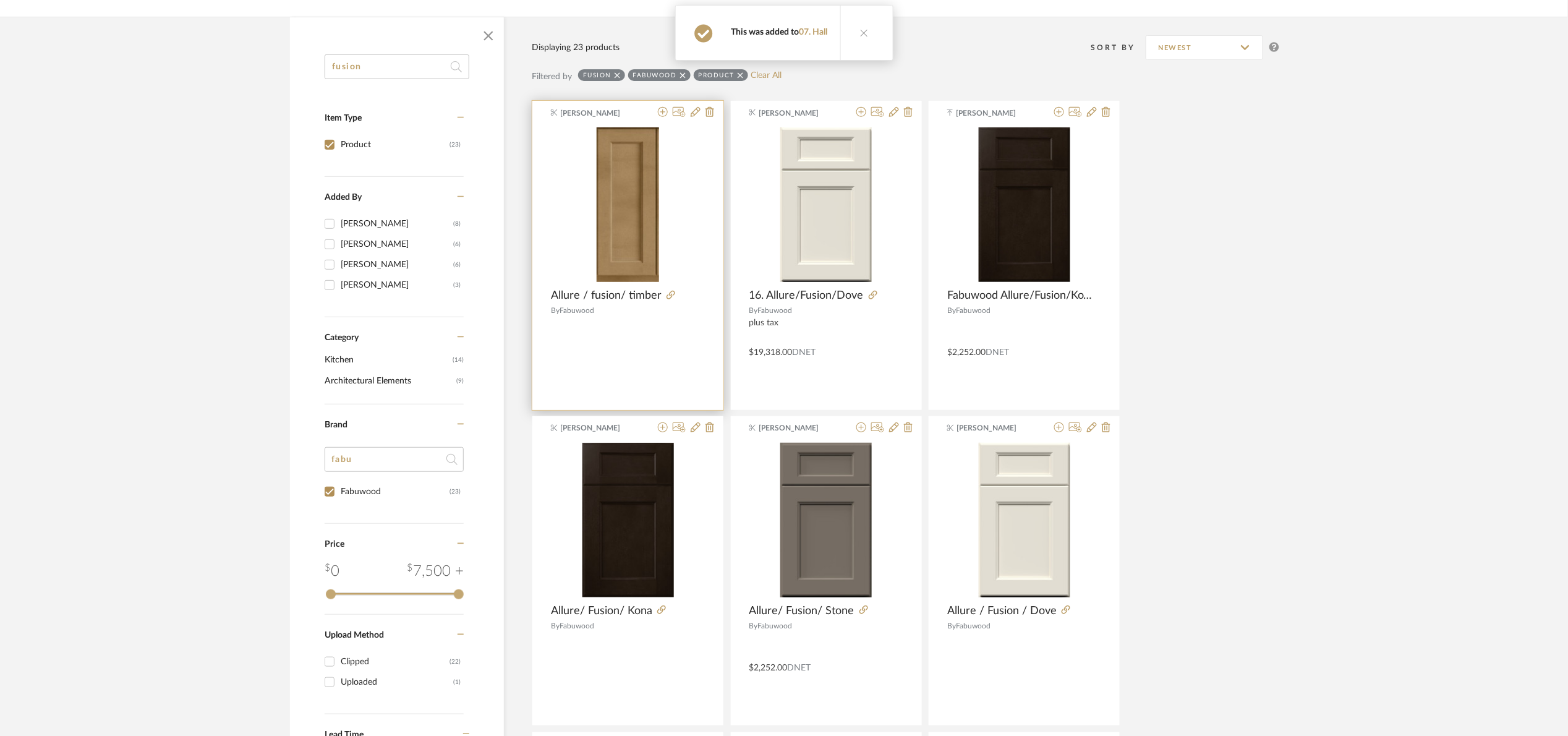
scroll to position [104, 0]
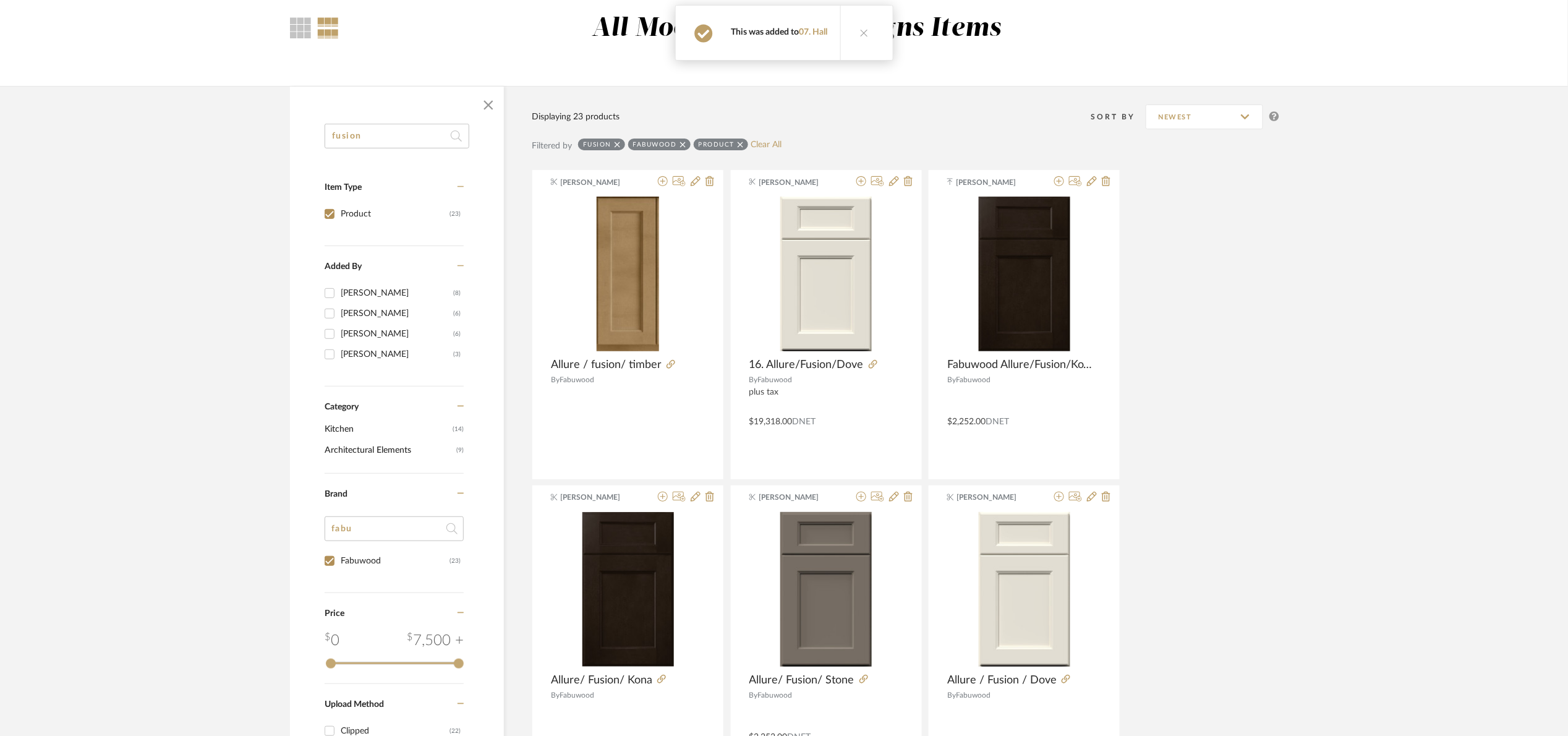
drag, startPoint x: 394, startPoint y: 138, endPoint x: 253, endPoint y: 140, distance: 141.0
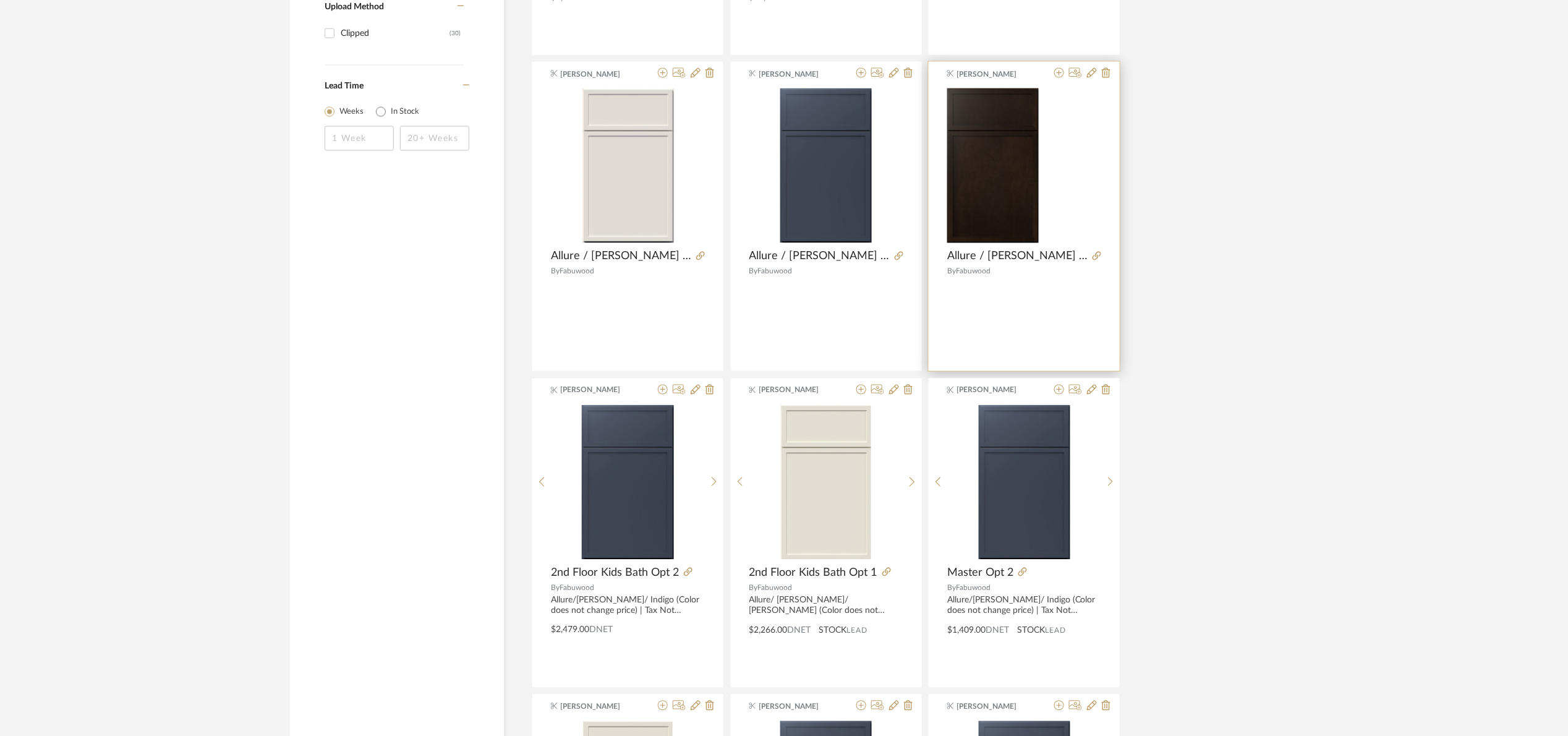
scroll to position [846, 0]
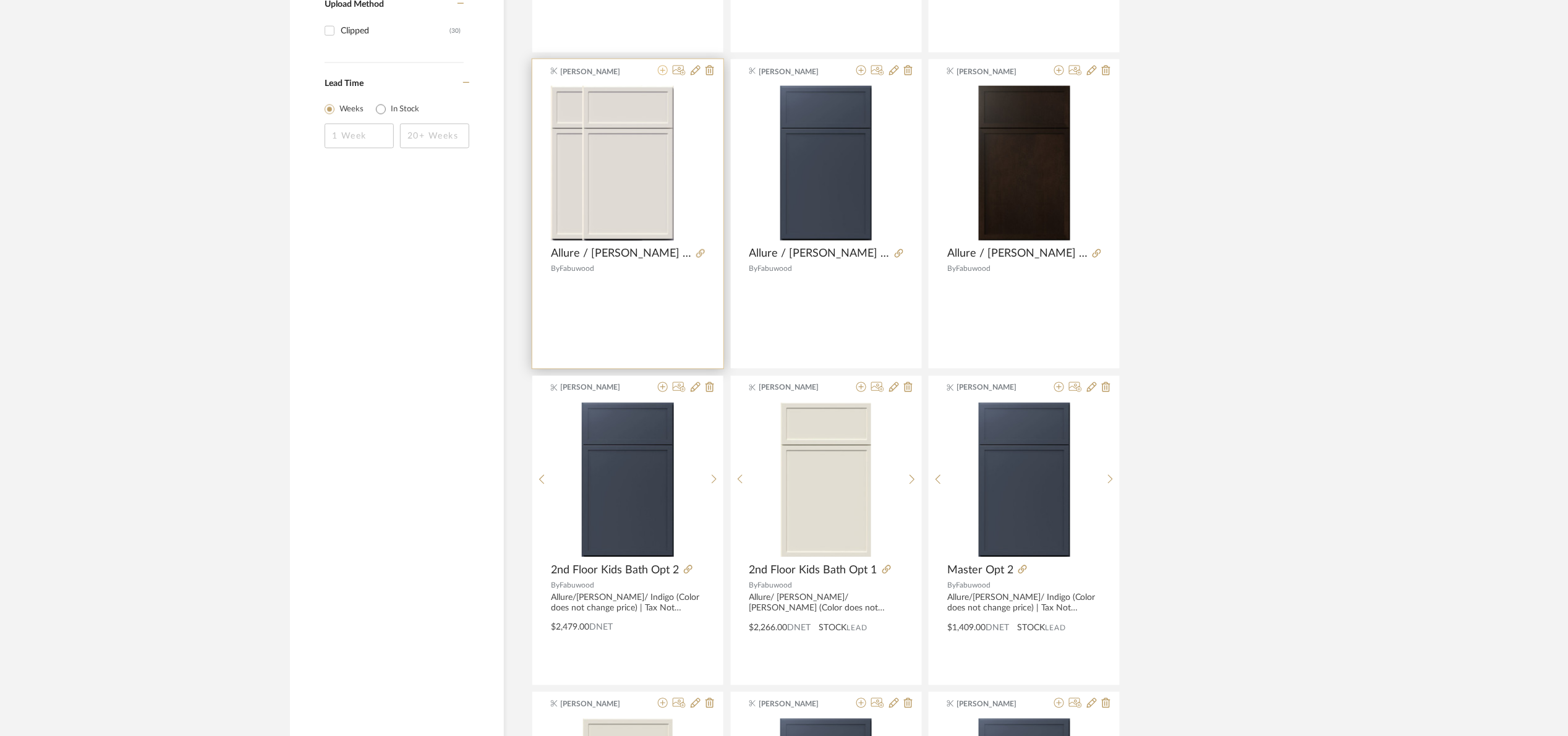
click at [662, 75] on icon at bounding box center [662, 71] width 10 height 10
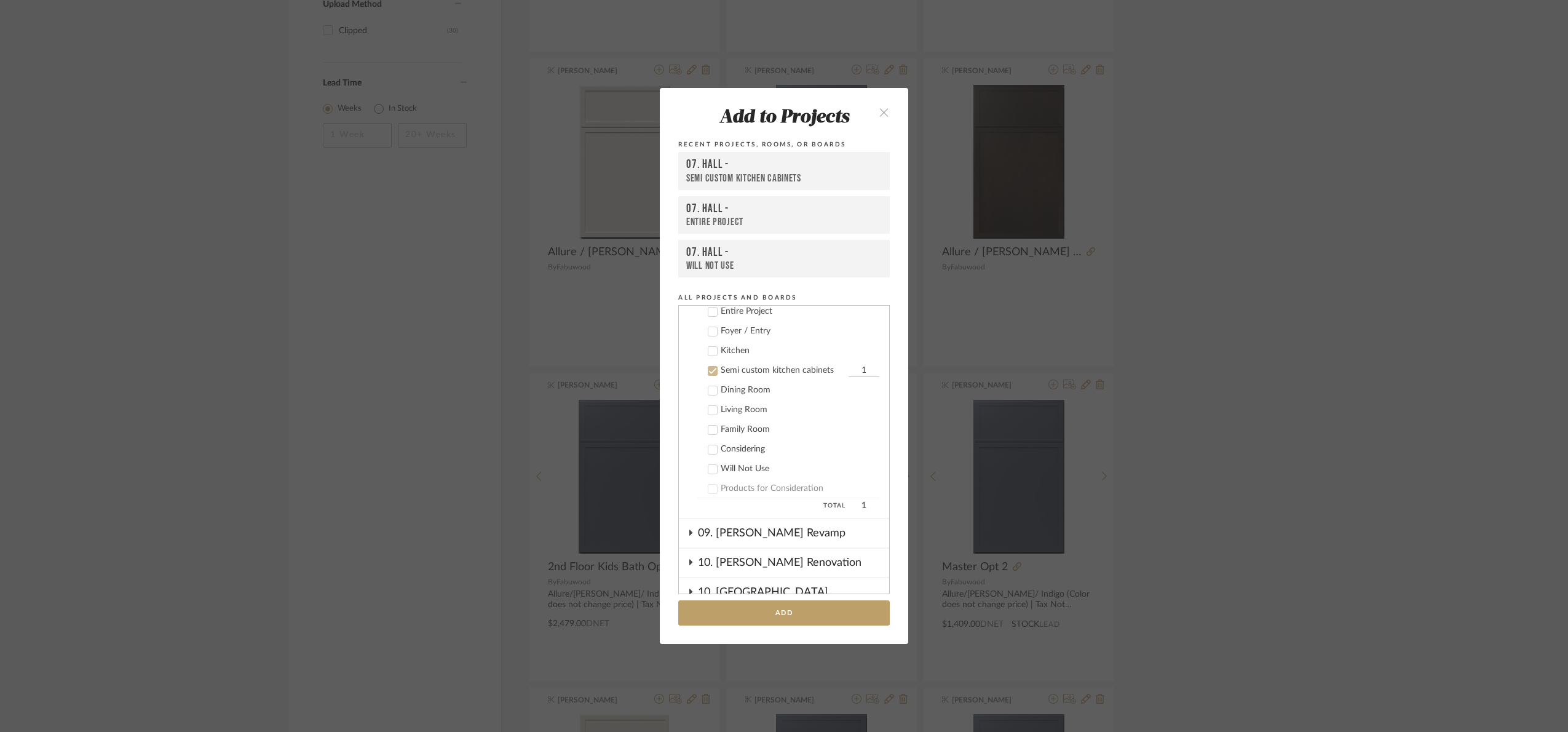
scroll to position [342, 0]
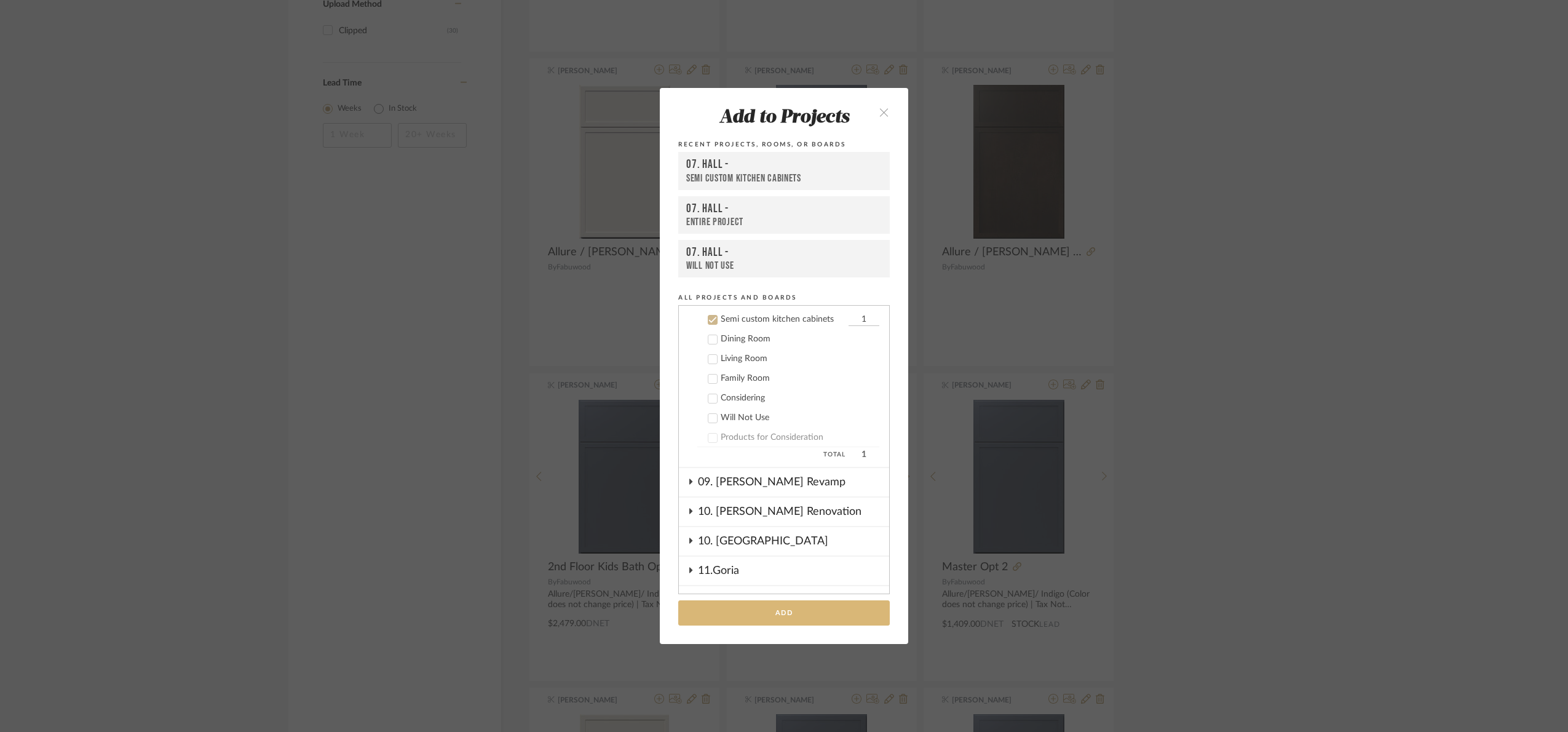
click at [798, 622] on button "Add" at bounding box center [784, 613] width 212 height 25
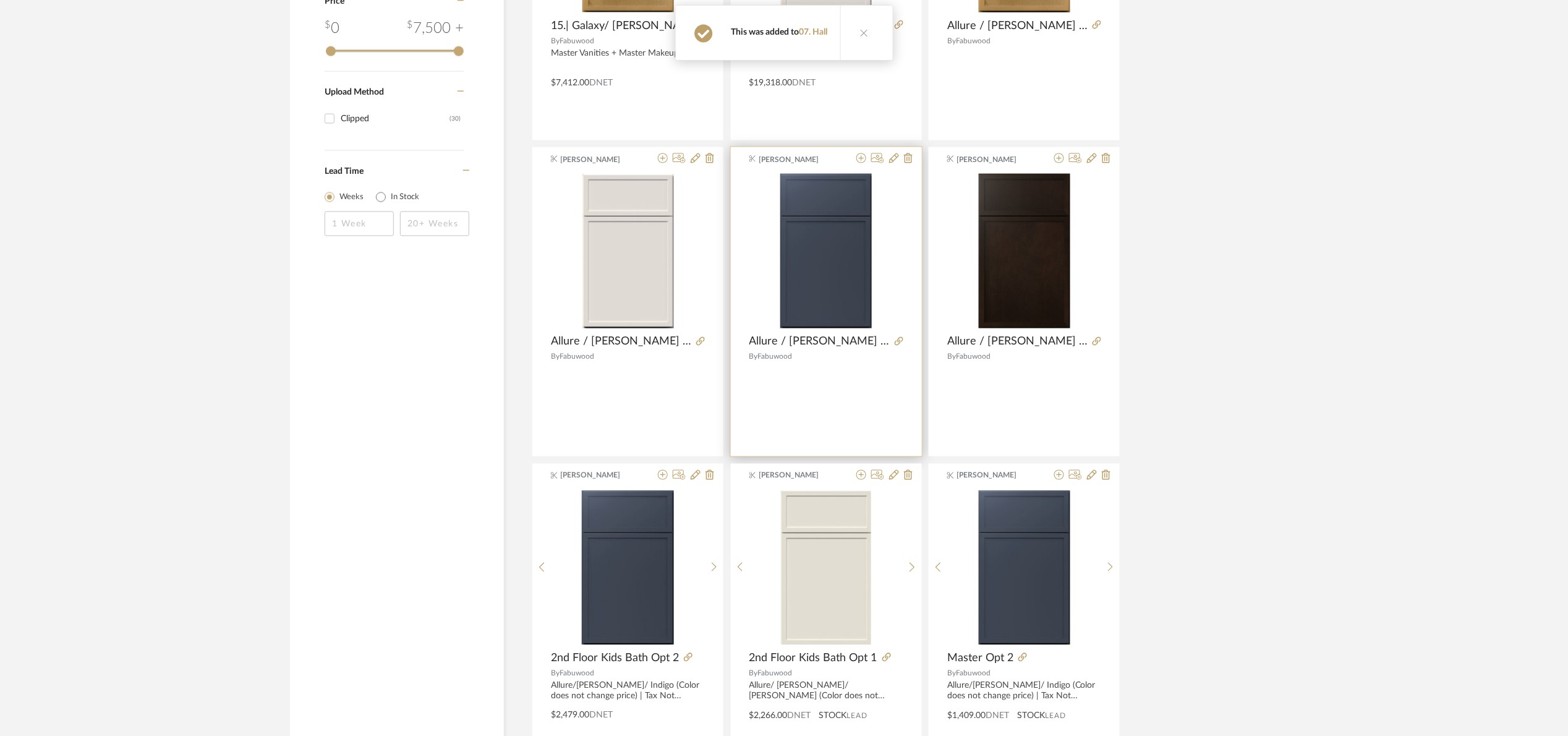
scroll to position [753, 0]
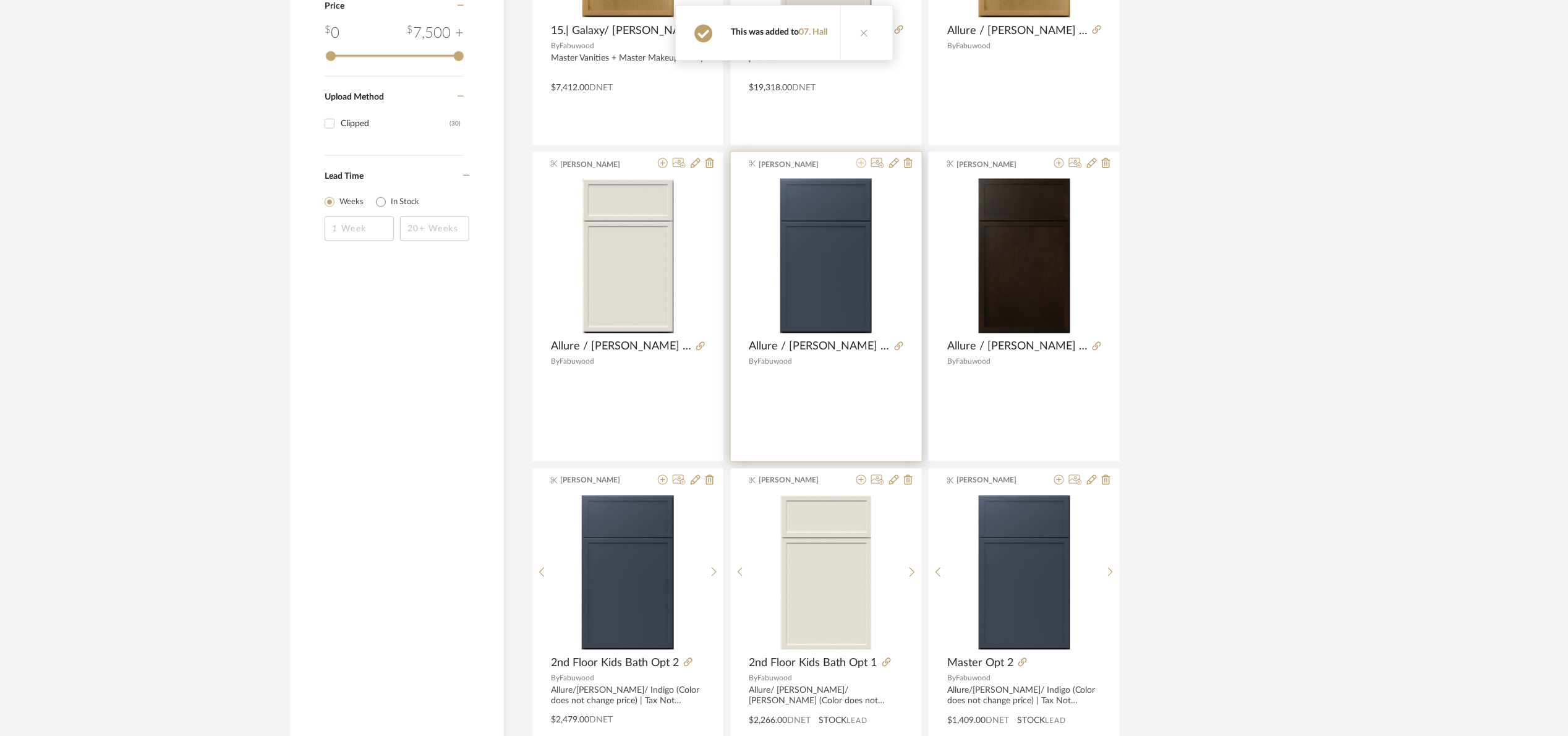
click at [863, 166] on icon at bounding box center [861, 163] width 10 height 10
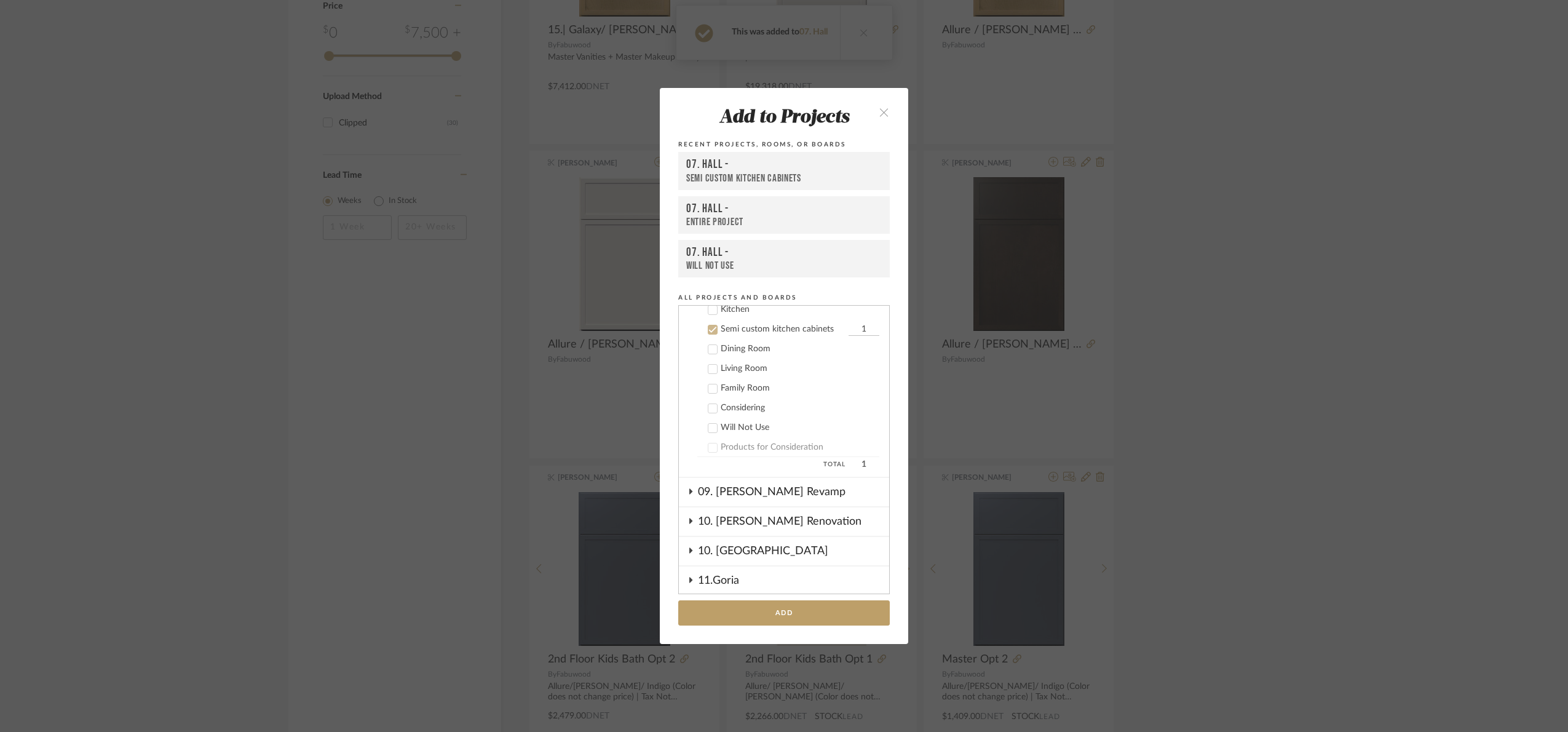
scroll to position [0, 0]
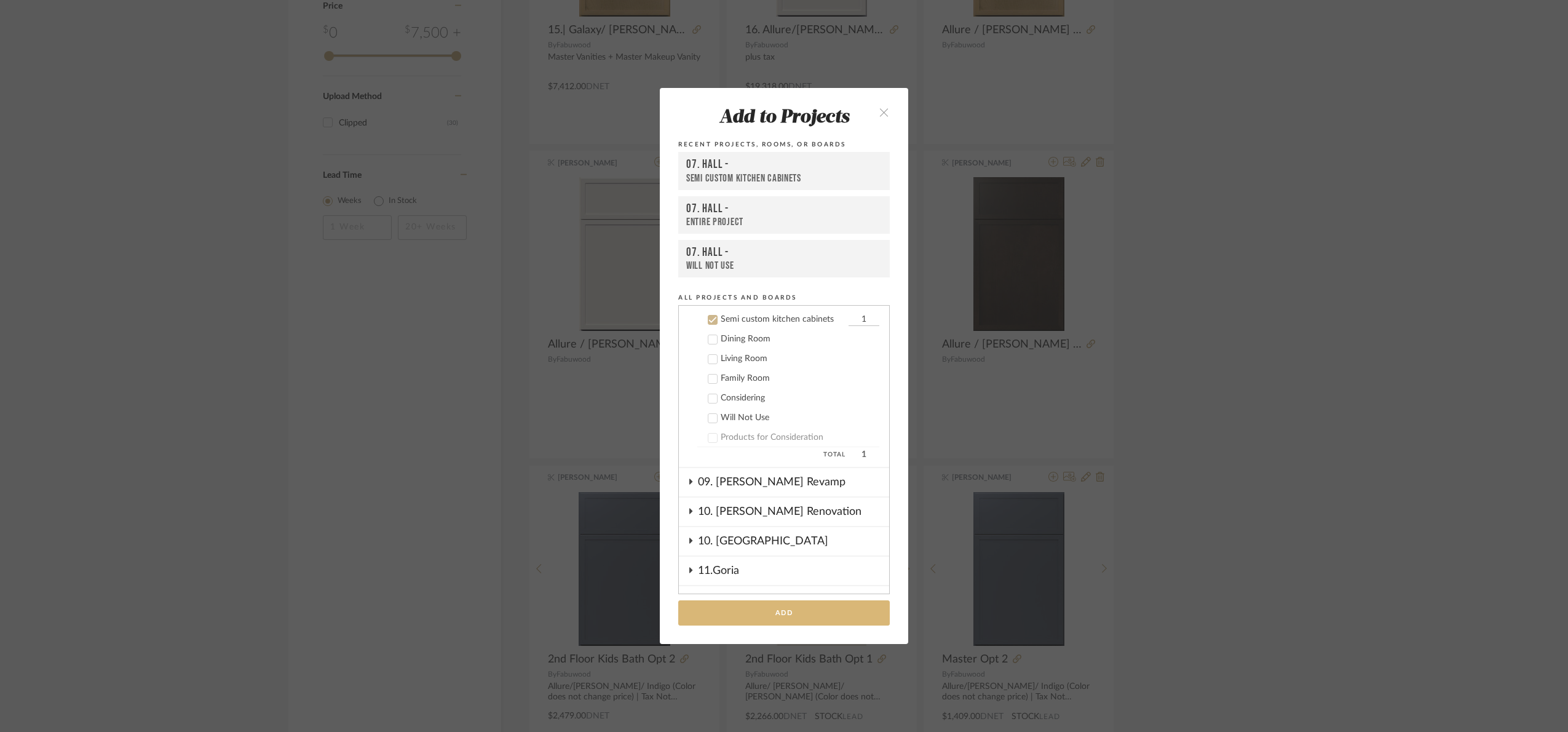
click at [840, 614] on button "Add" at bounding box center [784, 613] width 212 height 25
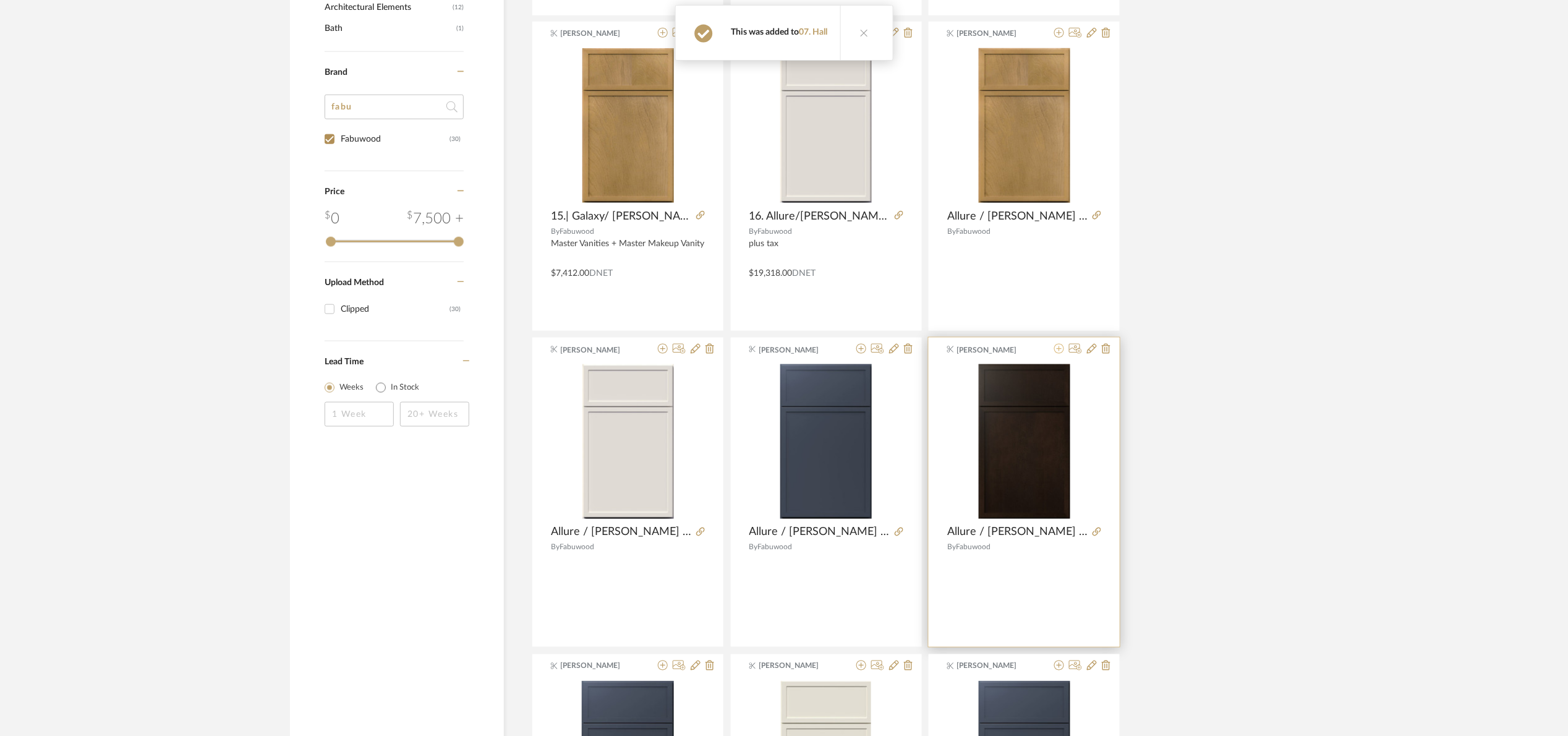
click at [1060, 349] on icon at bounding box center [1060, 349] width 10 height 10
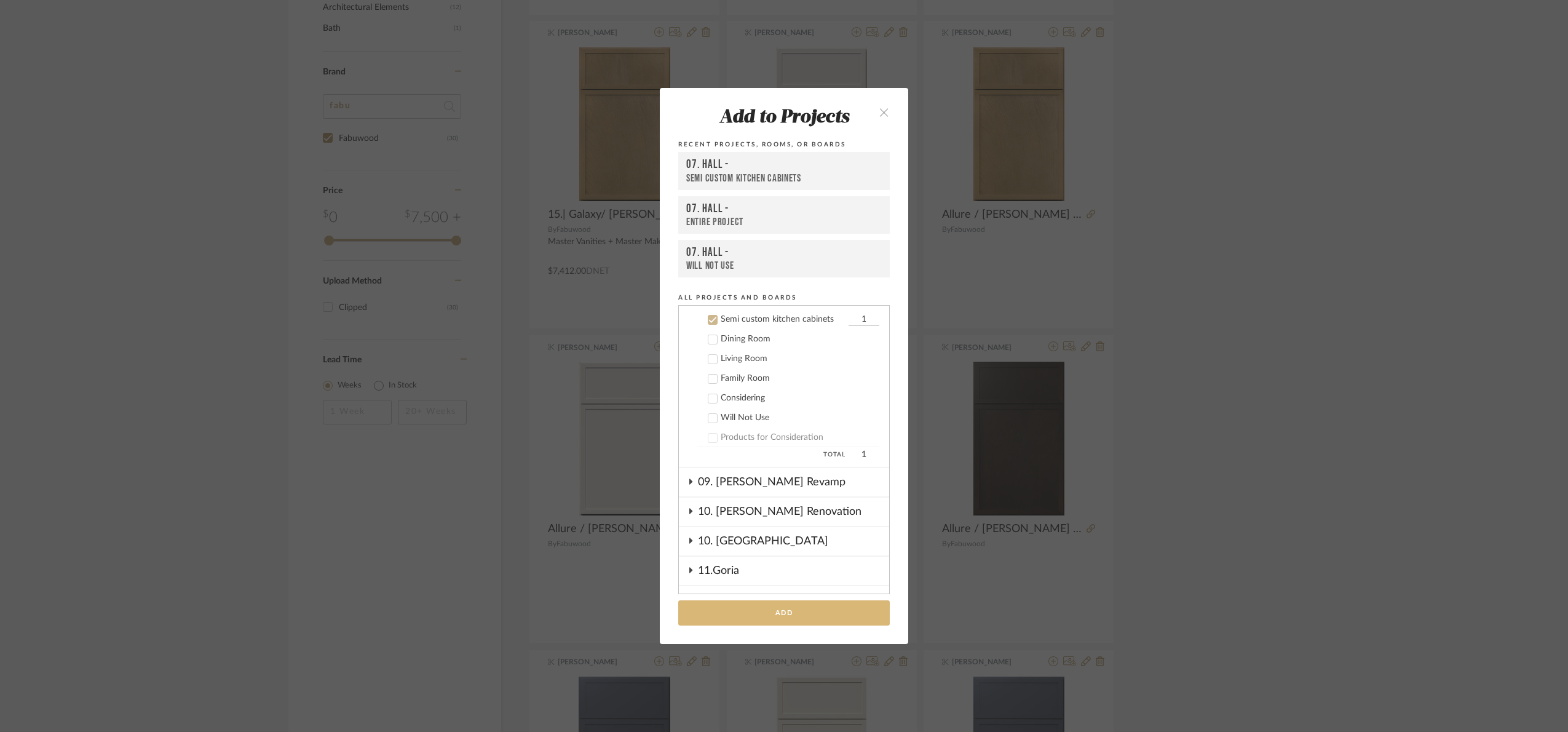
click at [806, 624] on button "Add" at bounding box center [784, 613] width 212 height 25
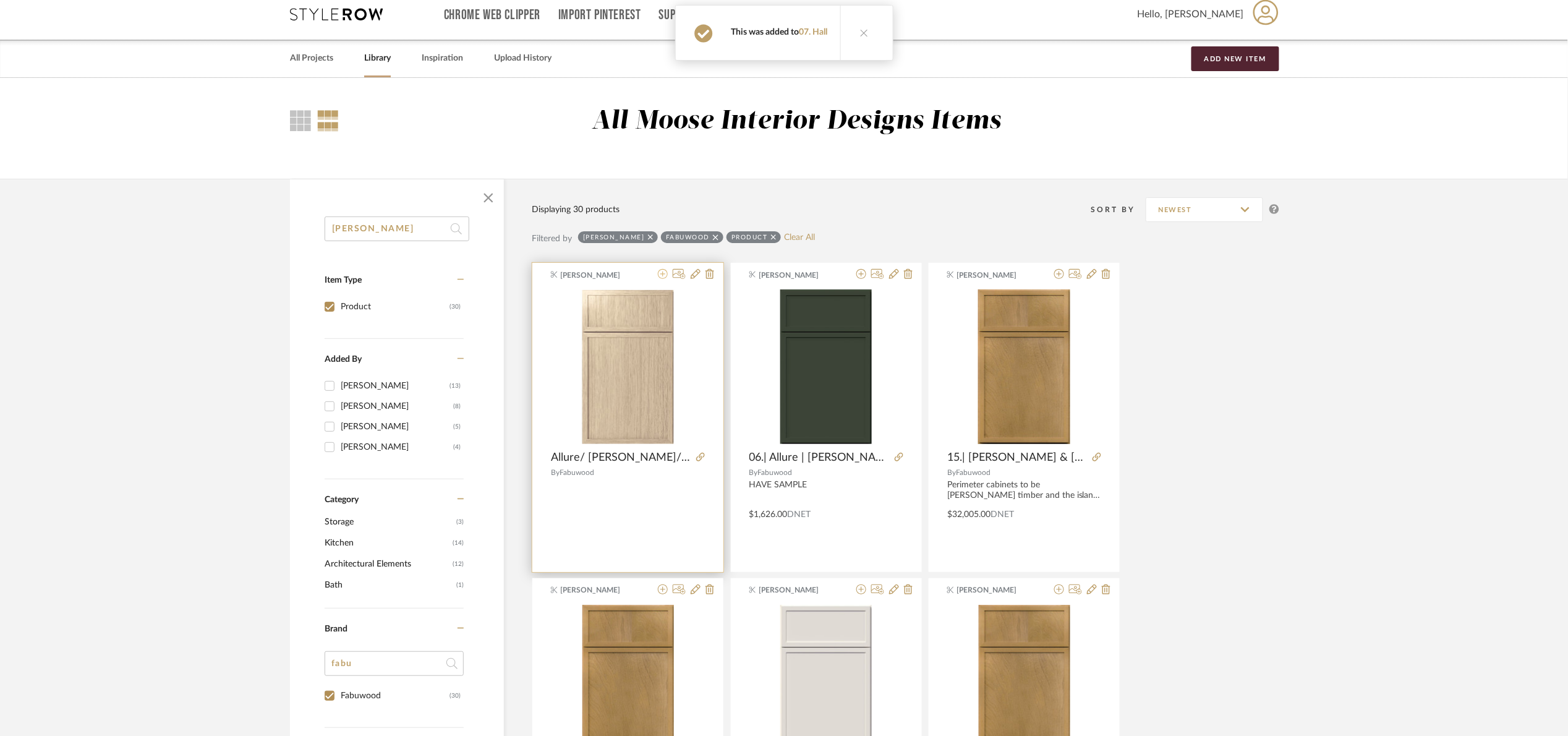
click at [663, 269] on icon at bounding box center [662, 274] width 10 height 10
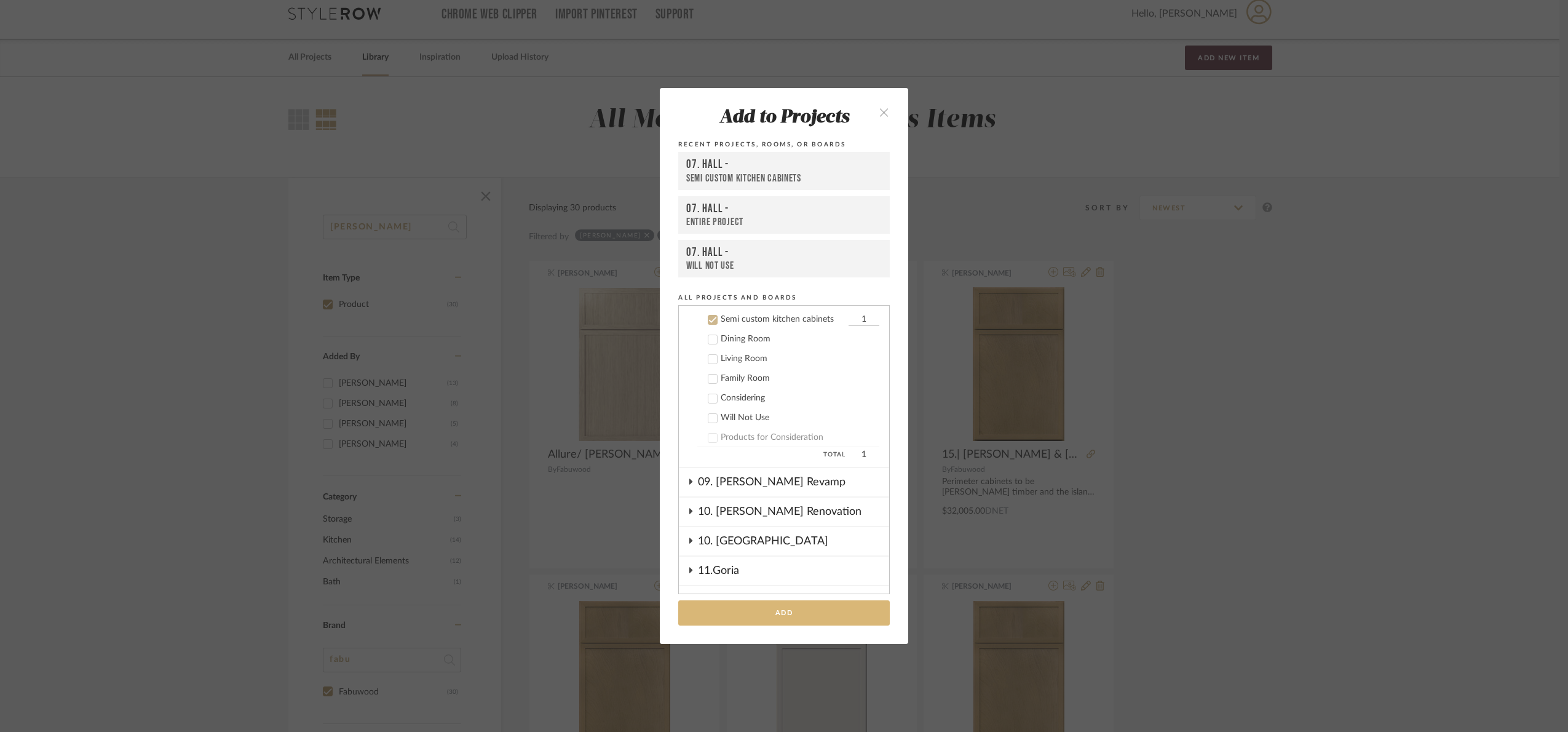
click at [794, 618] on button "Add" at bounding box center [784, 613] width 212 height 25
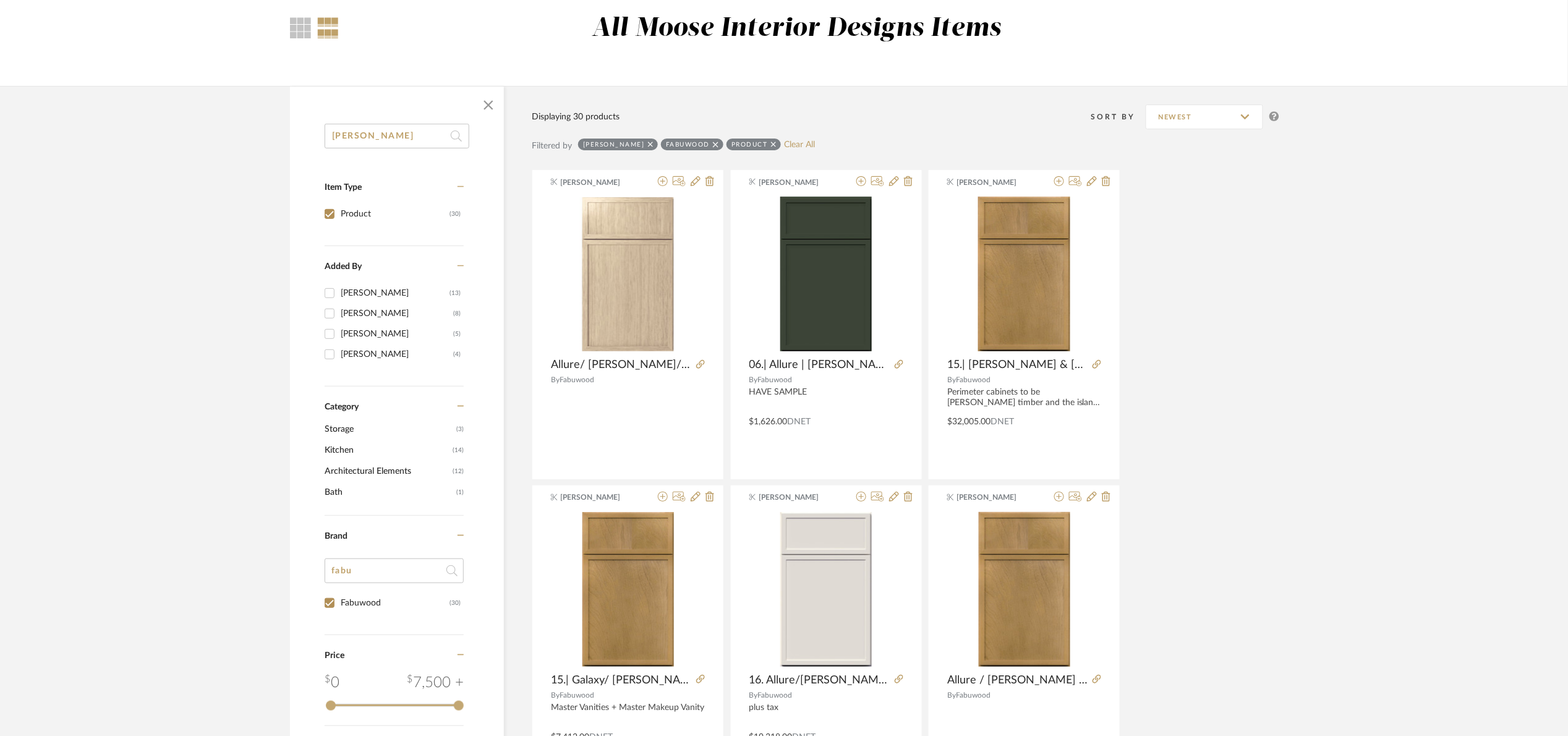
drag, startPoint x: 397, startPoint y: 130, endPoint x: 294, endPoint y: 145, distance: 104.1
click at [294, 145] on div "luna Item Type Product (30) Added By Maria Ortega (13) Katherine Cowley (8) Eri…" at bounding box center [396, 523] width 214 height 799
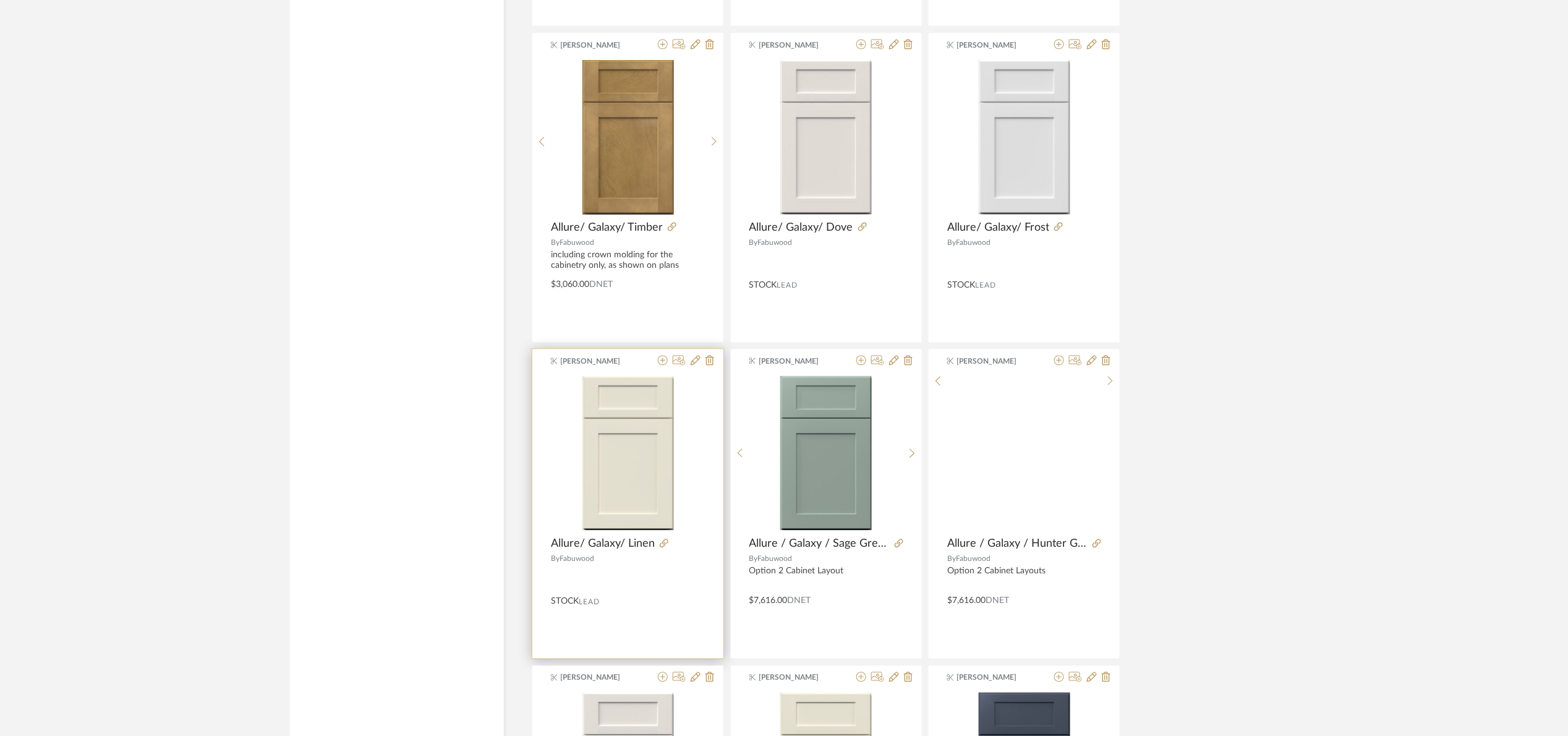
scroll to position [3165, 0]
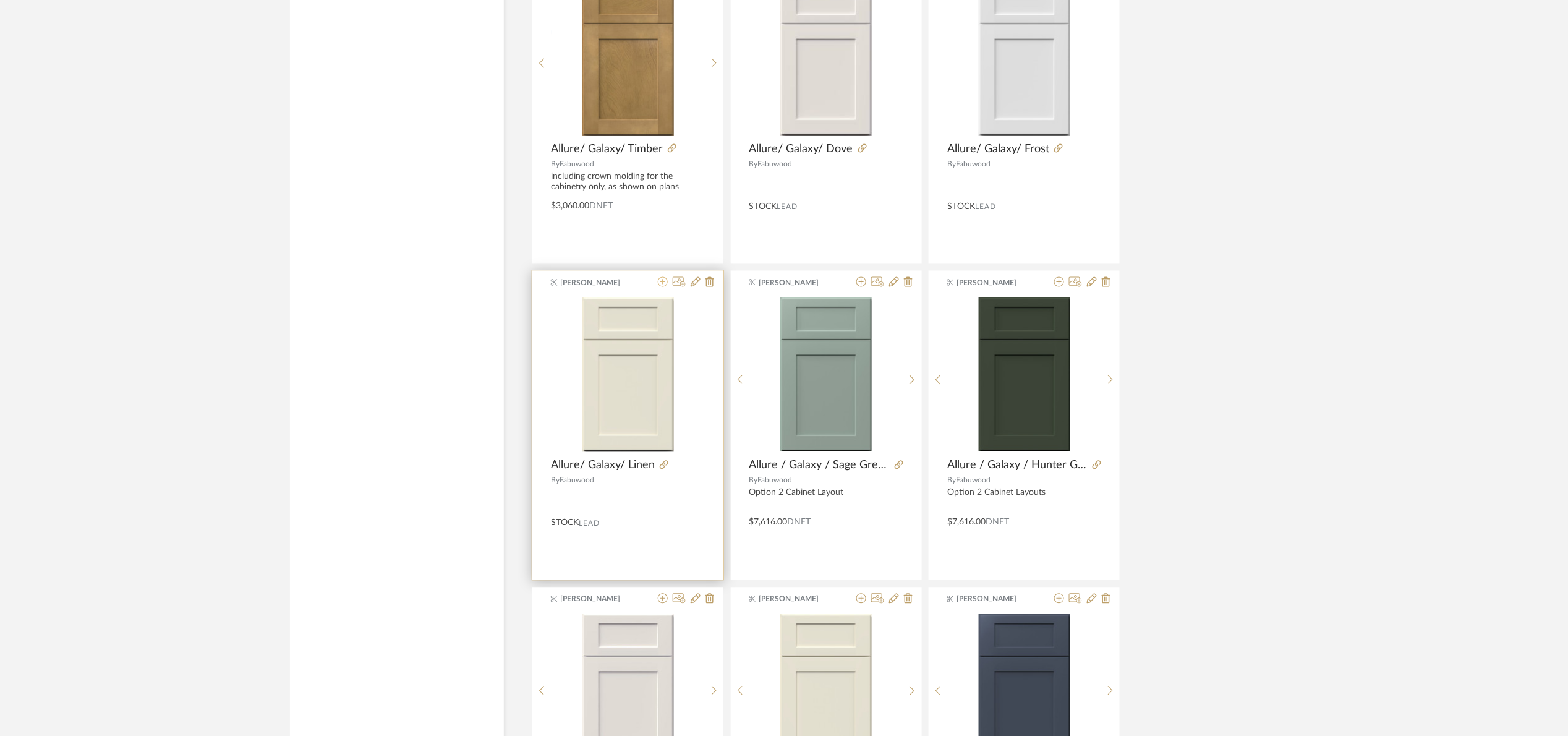
click at [664, 286] on icon at bounding box center [662, 282] width 10 height 10
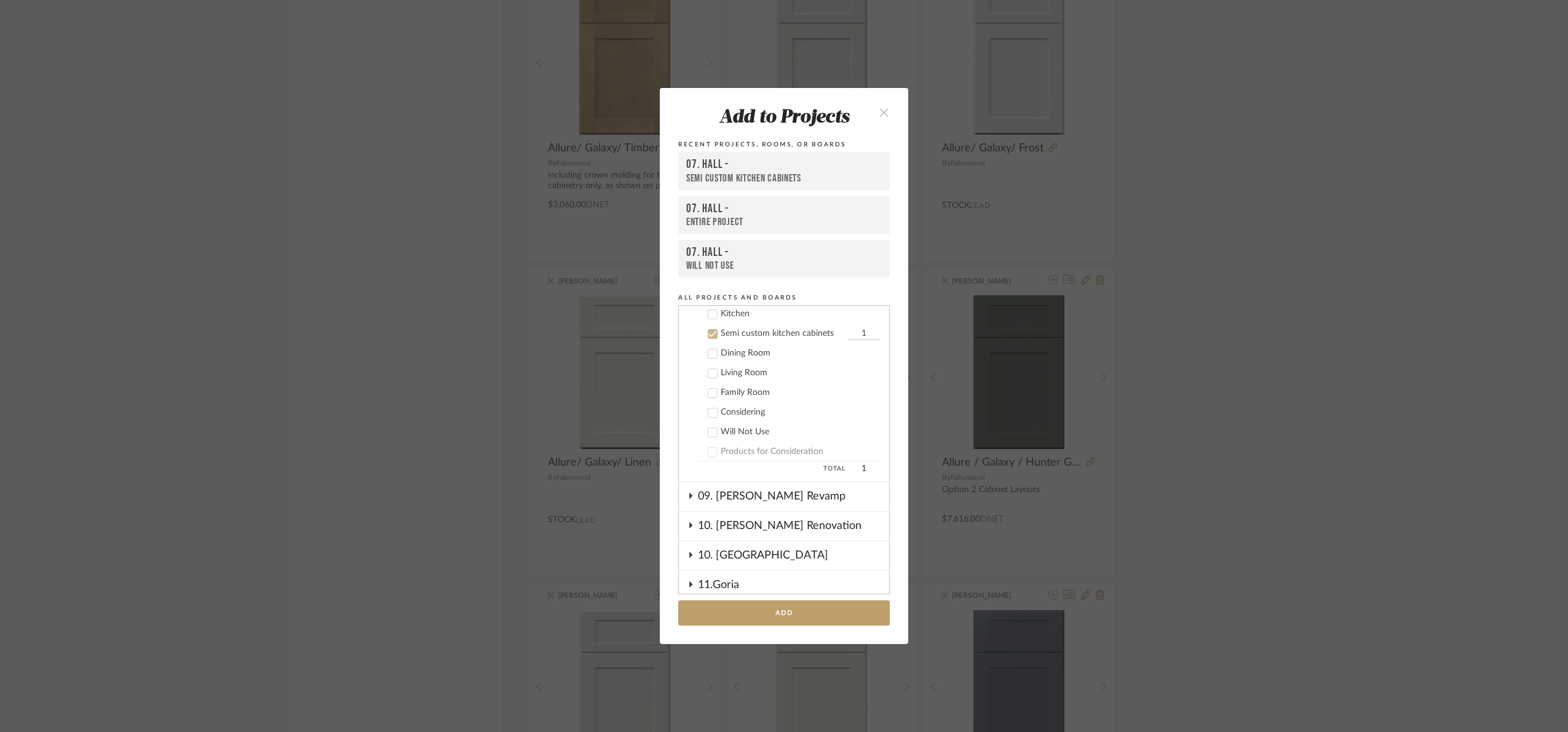
scroll to position [342, 0]
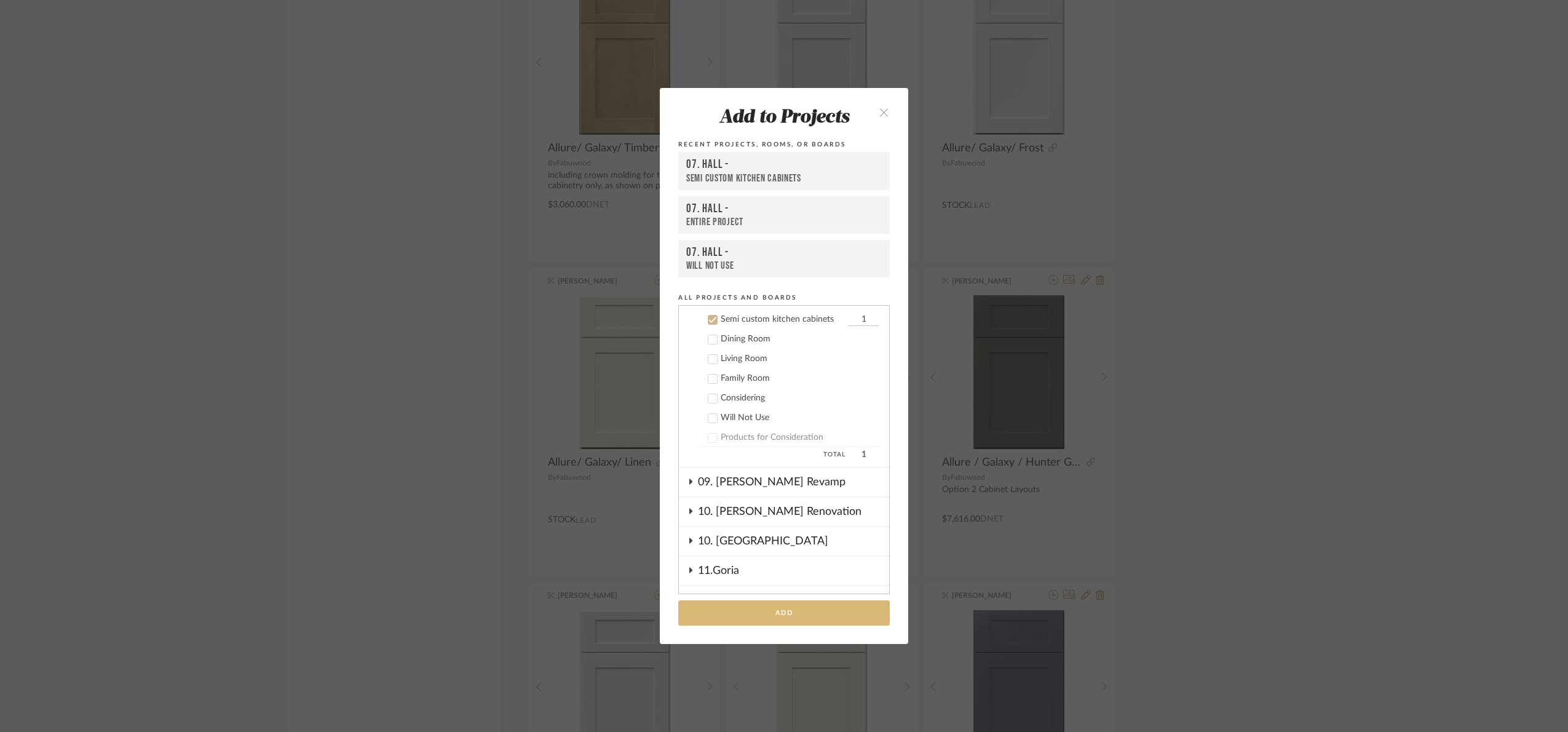
click at [827, 616] on button "Add" at bounding box center [784, 613] width 212 height 25
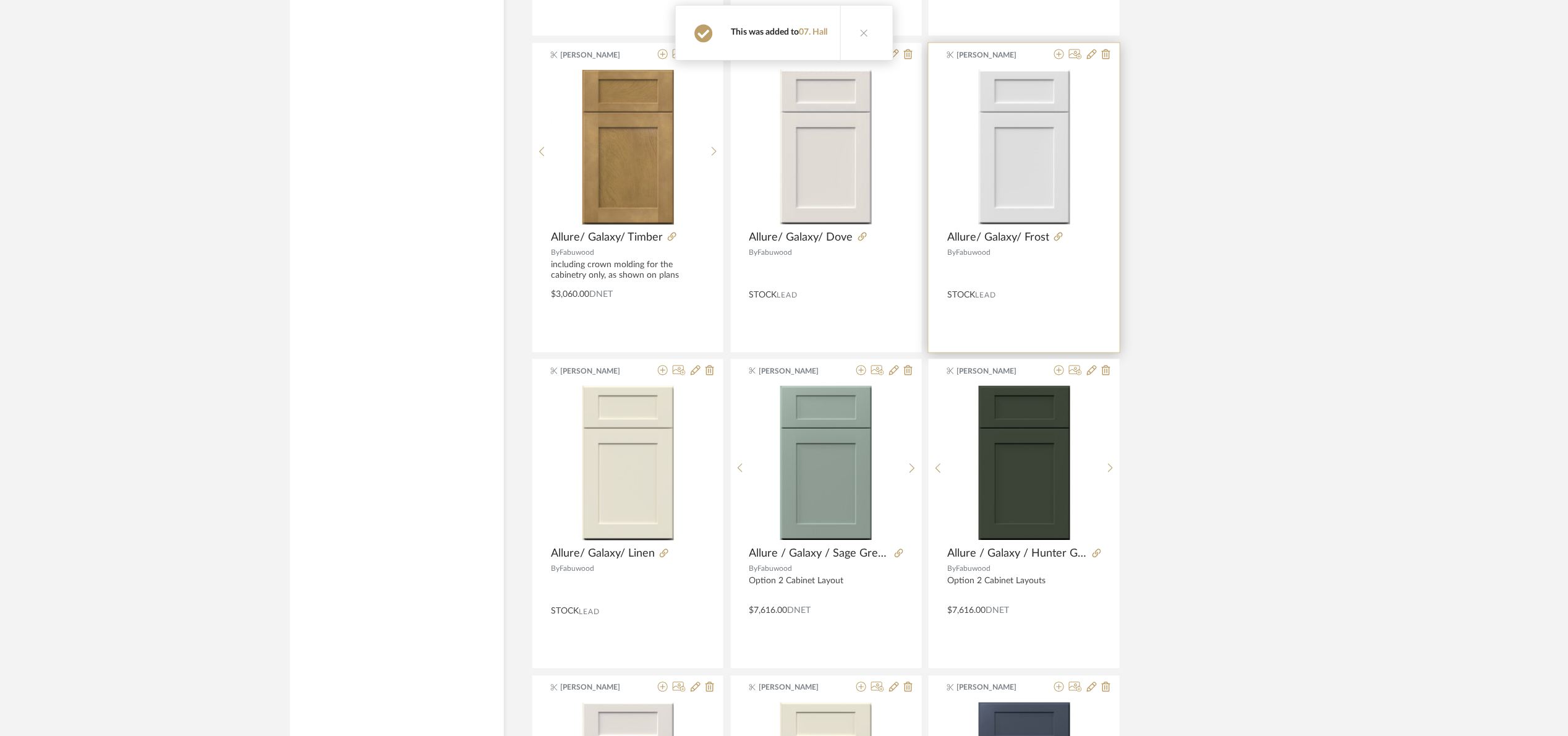
scroll to position [3072, 0]
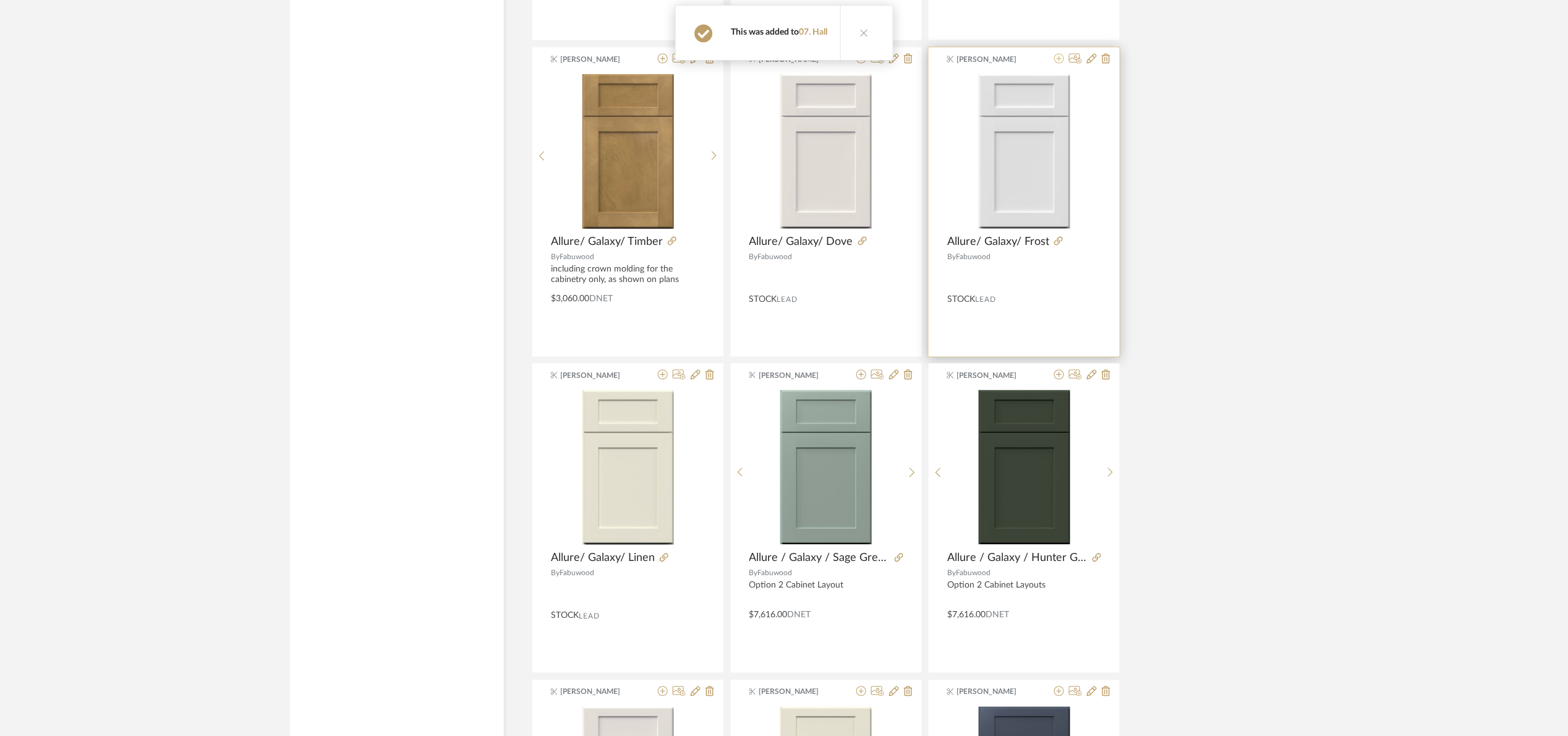
click at [1061, 60] on icon at bounding box center [1060, 59] width 10 height 10
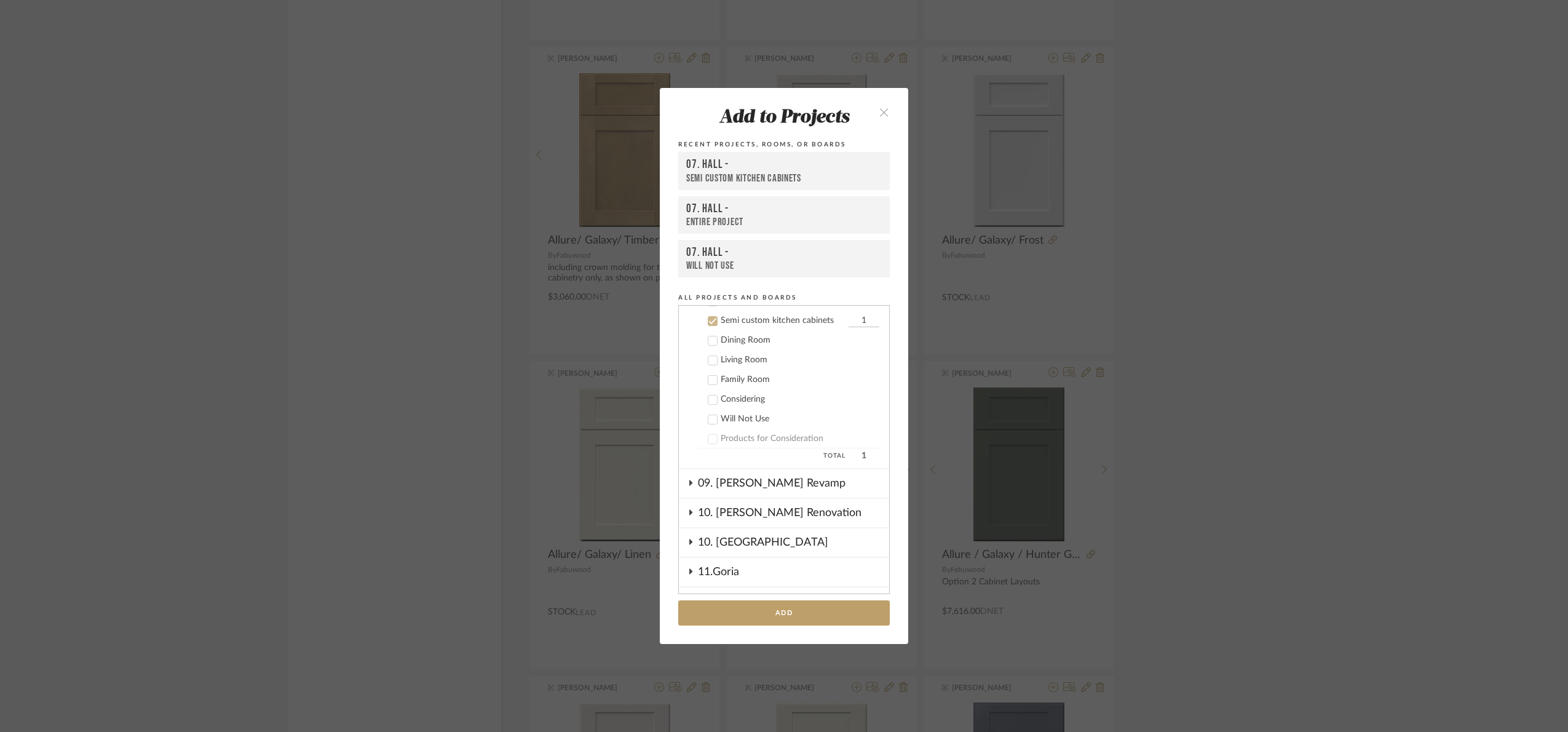
scroll to position [342, 0]
click at [794, 601] on button "Add" at bounding box center [784, 613] width 212 height 25
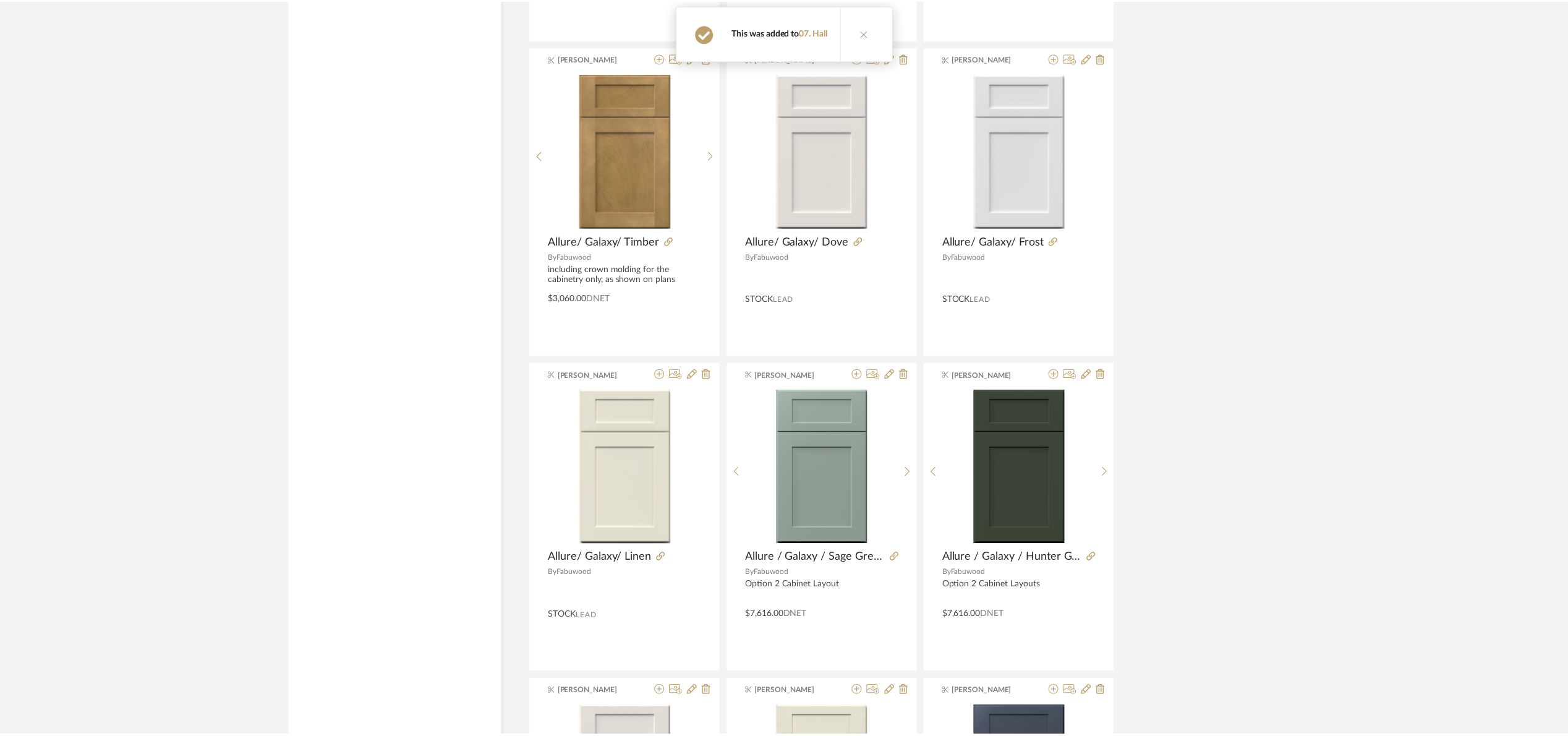
scroll to position [3072, 0]
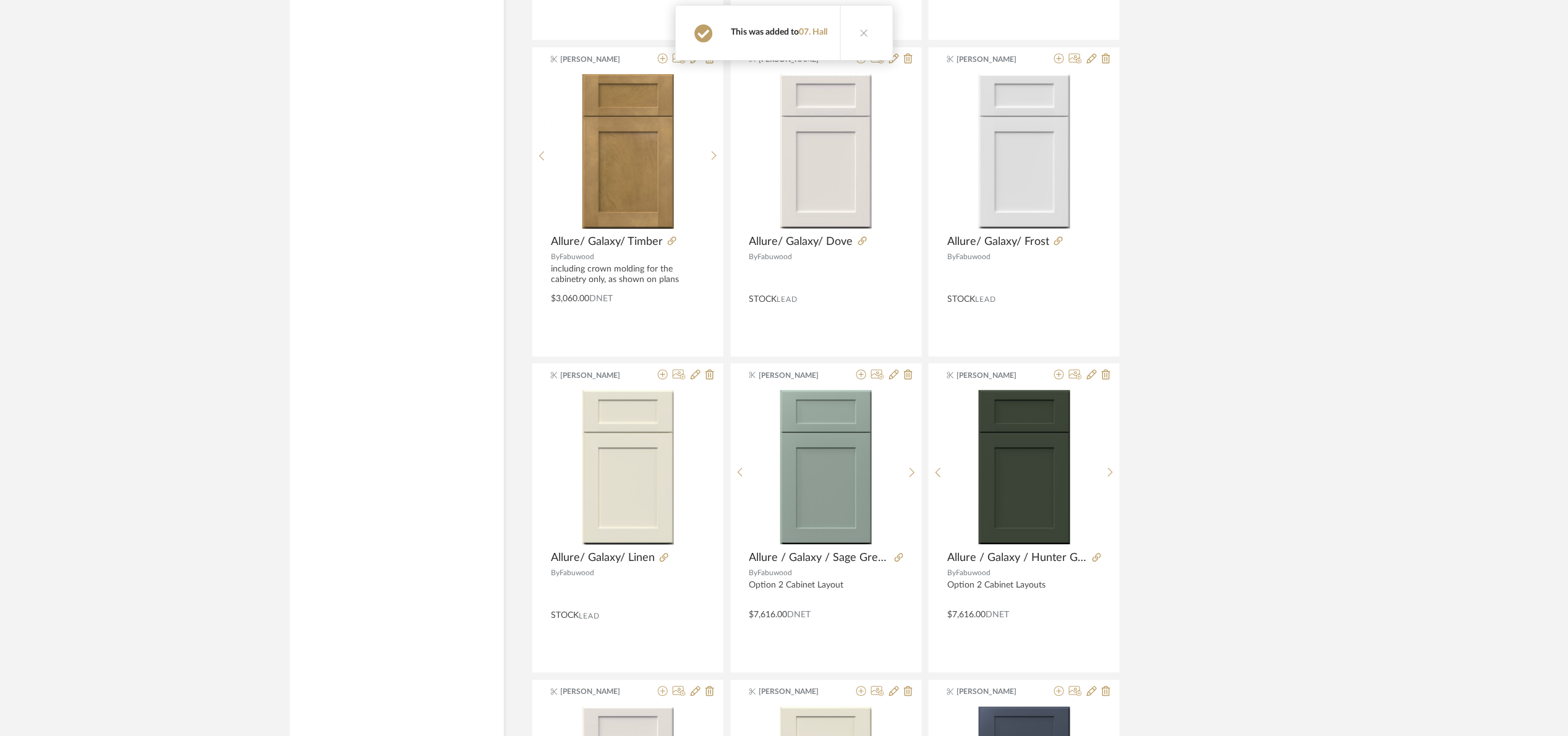
click at [859, 60] on button at bounding box center [864, 33] width 47 height 54
click at [861, 63] on icon at bounding box center [861, 59] width 10 height 10
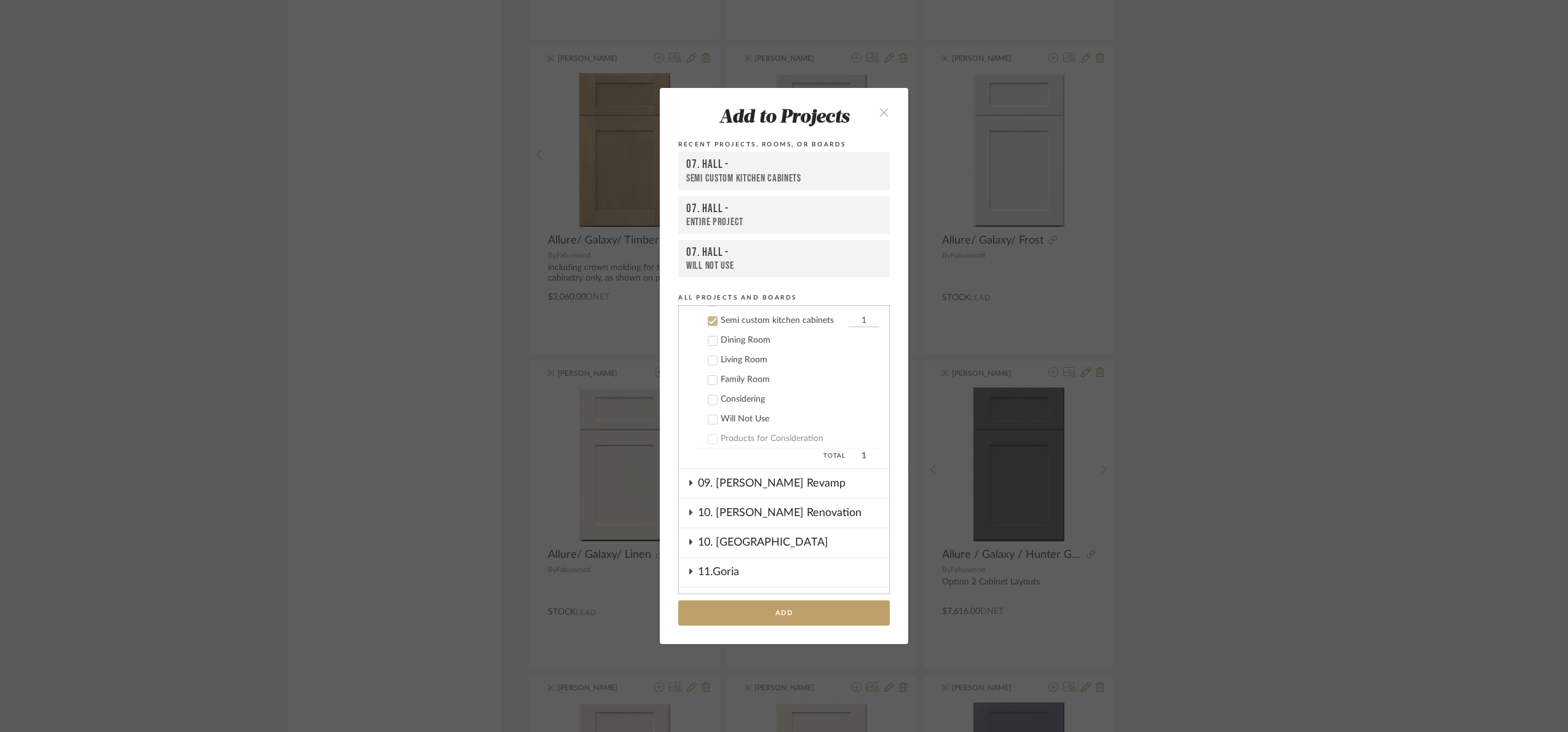
scroll to position [342, 0]
click at [834, 618] on button "Add" at bounding box center [784, 613] width 212 height 25
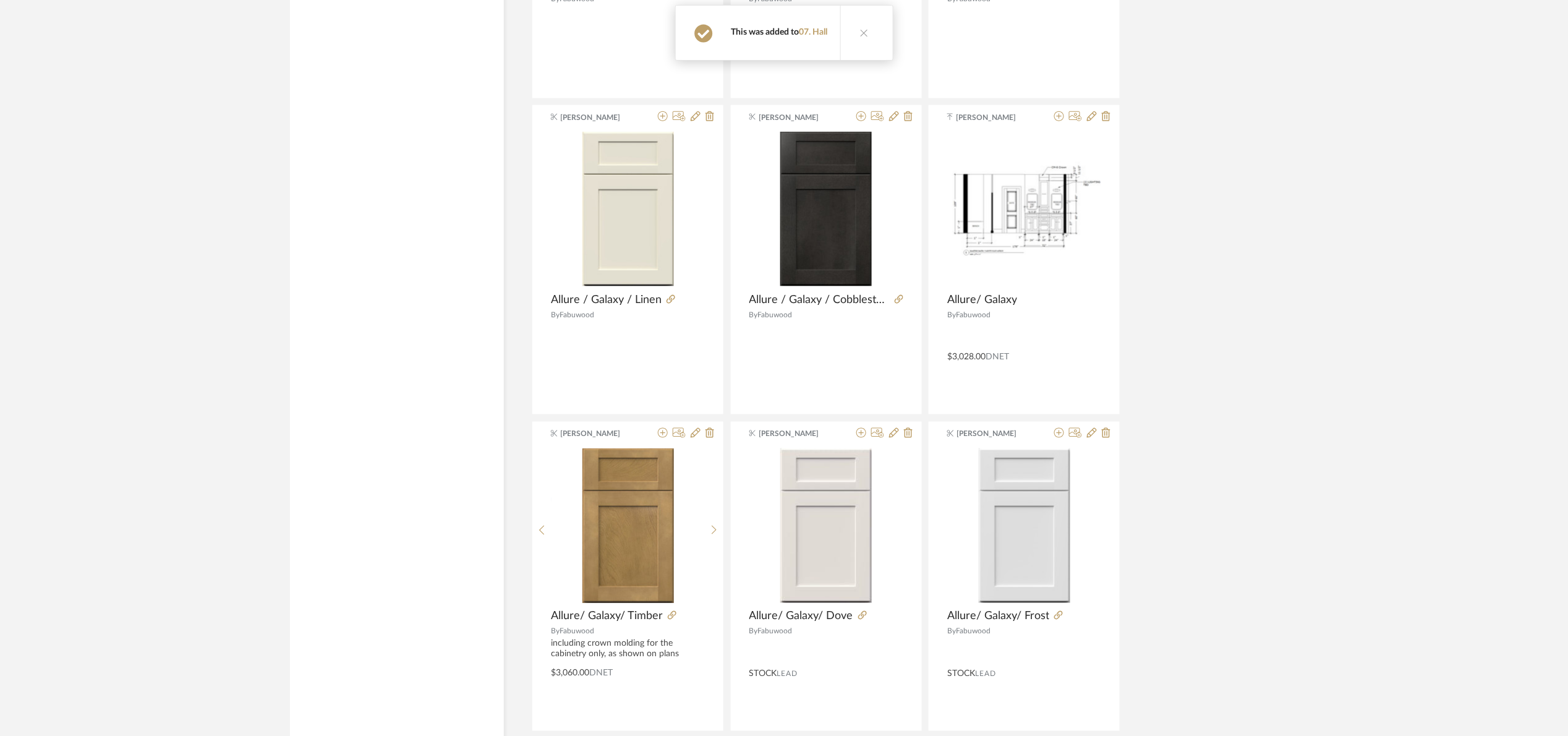
scroll to position [2608, 0]
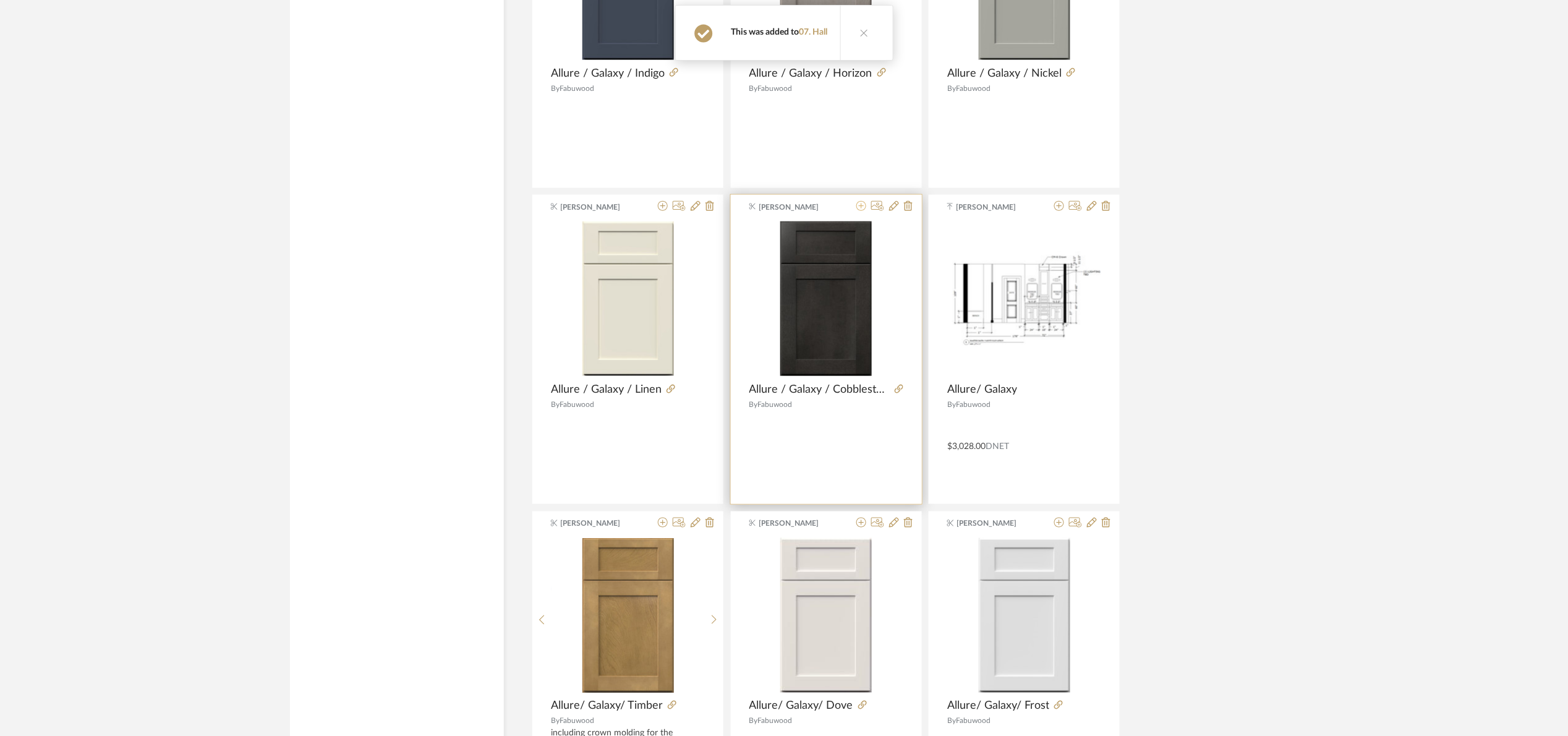
click at [861, 208] on icon at bounding box center [861, 206] width 10 height 10
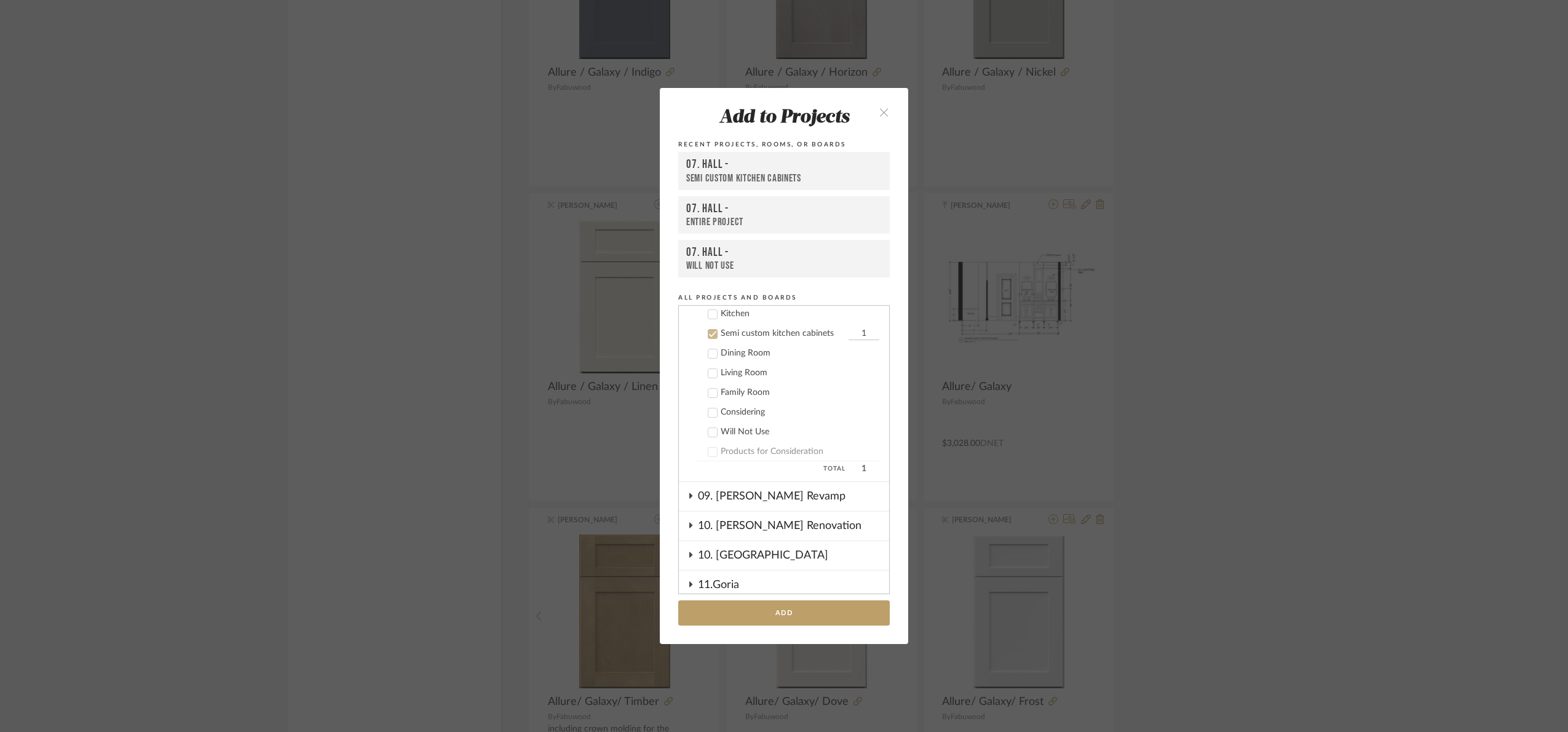
scroll to position [342, 0]
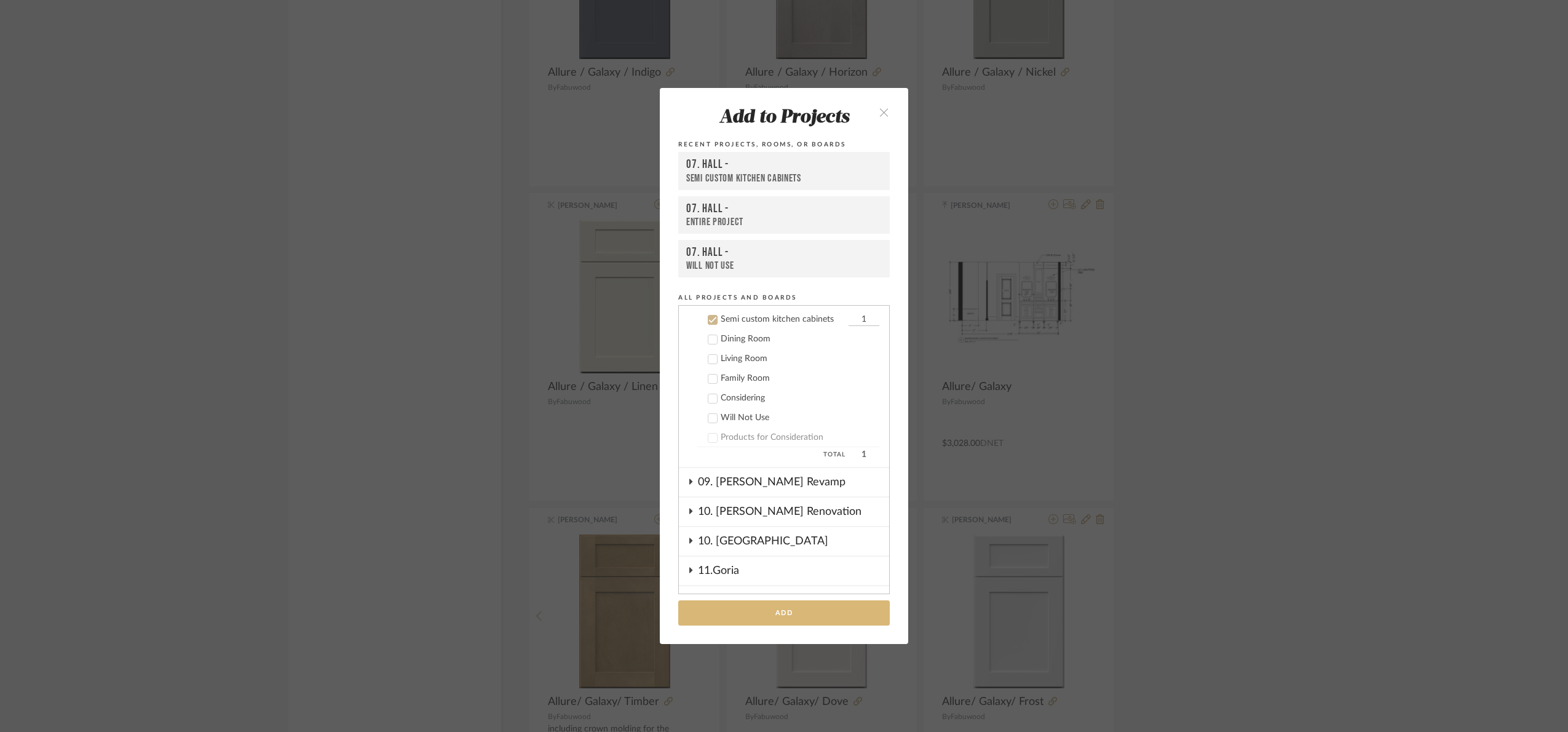
click at [823, 614] on button "Add" at bounding box center [784, 613] width 212 height 25
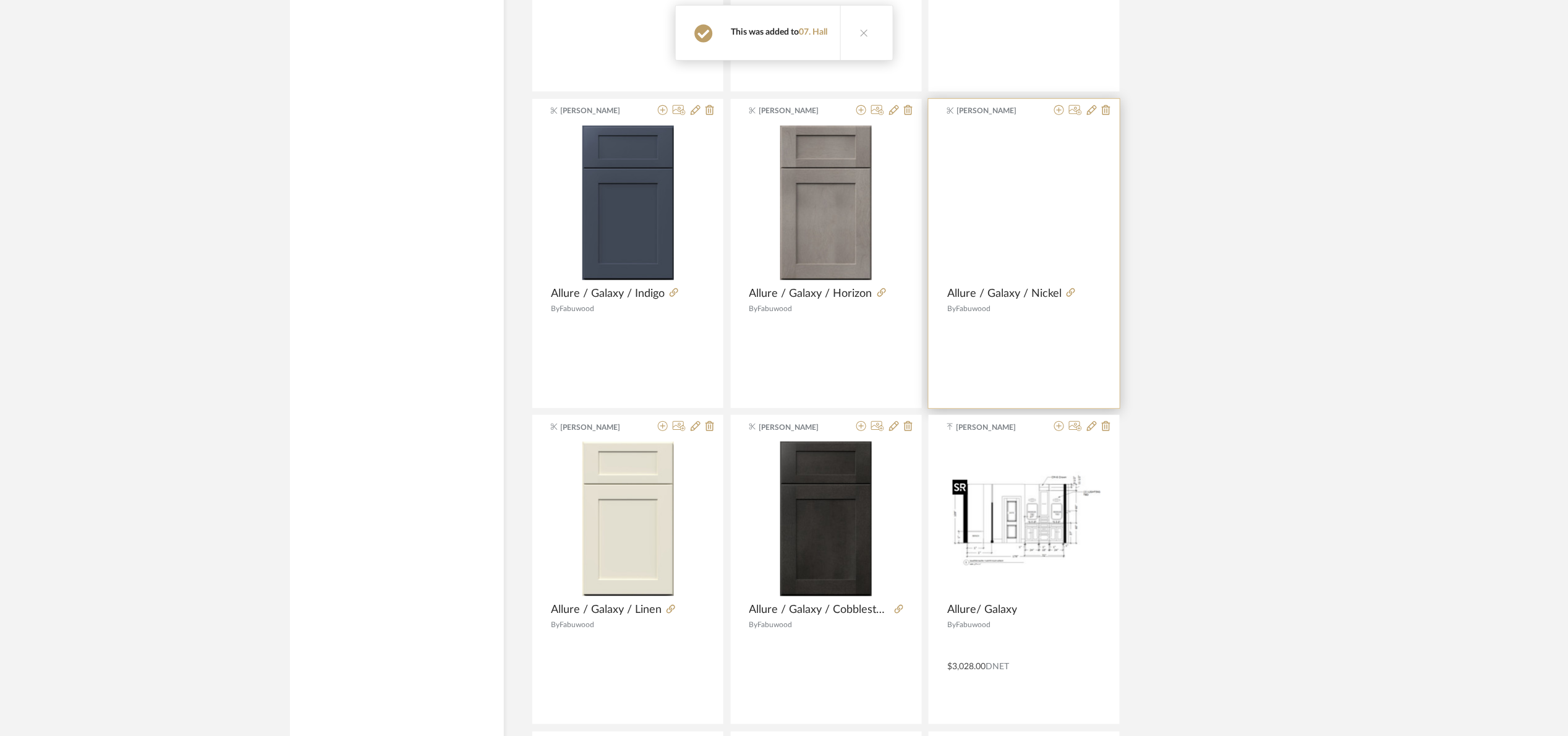
scroll to position [2330, 0]
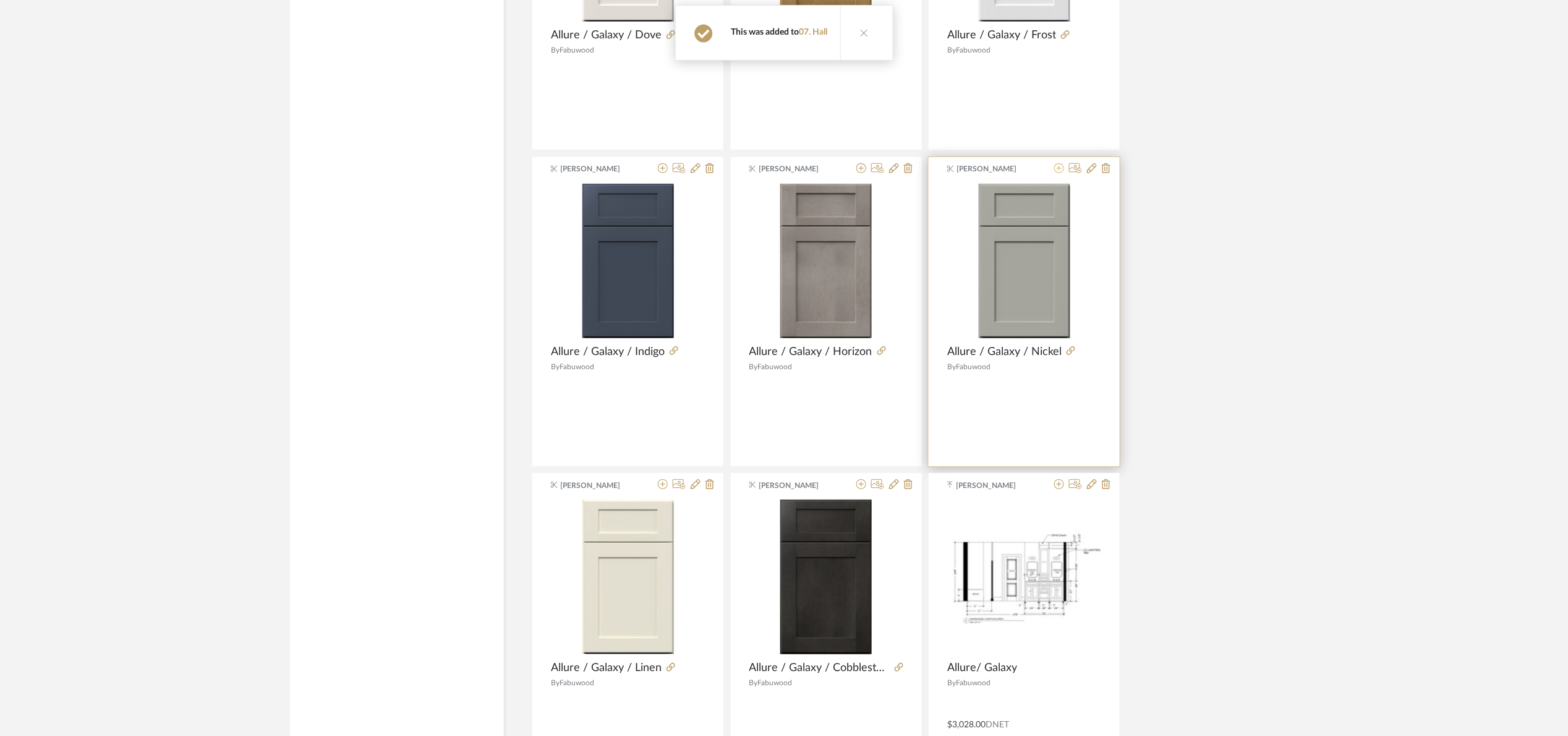
click at [1059, 169] on icon at bounding box center [1060, 169] width 10 height 10
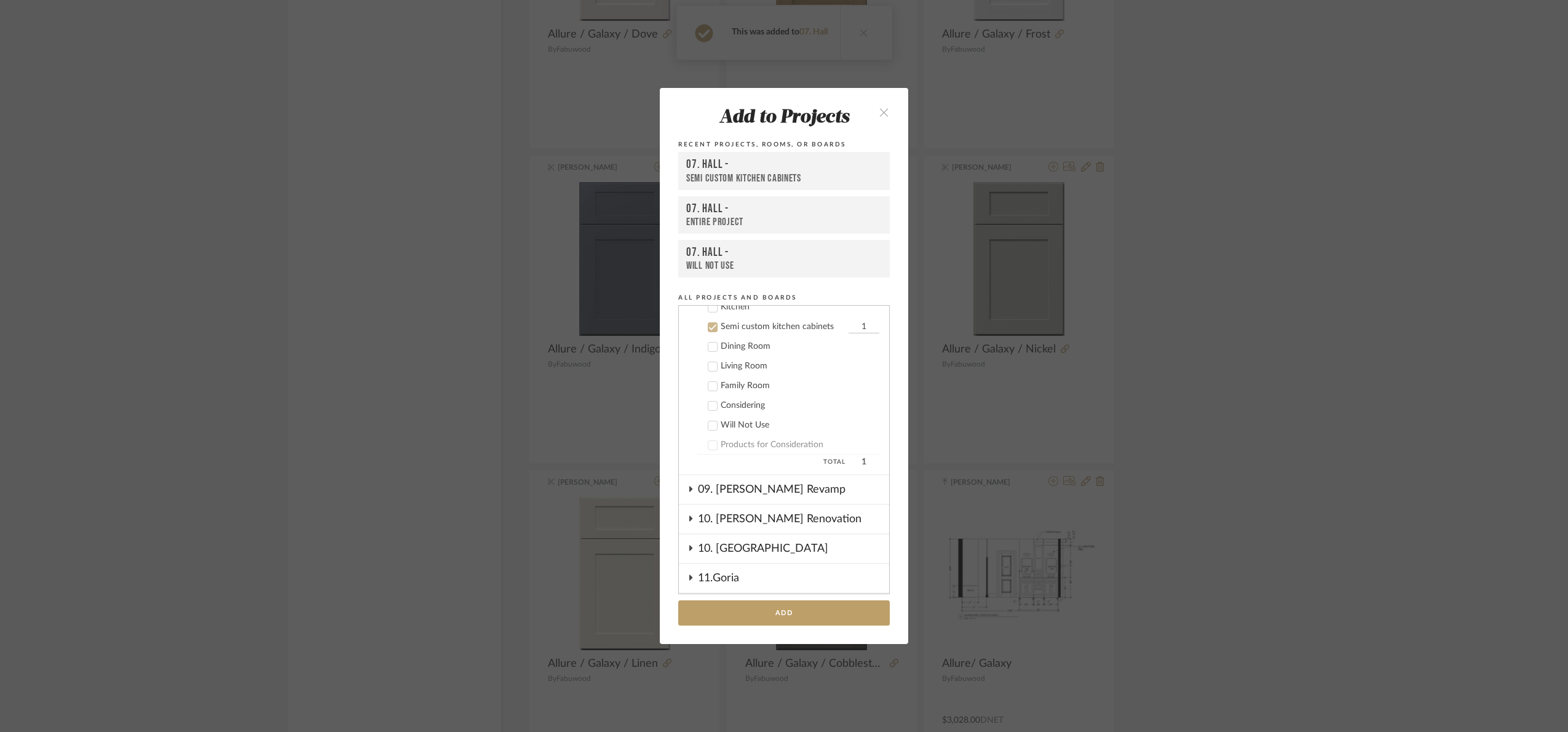
scroll to position [342, 0]
click at [806, 614] on button "Add" at bounding box center [784, 613] width 212 height 25
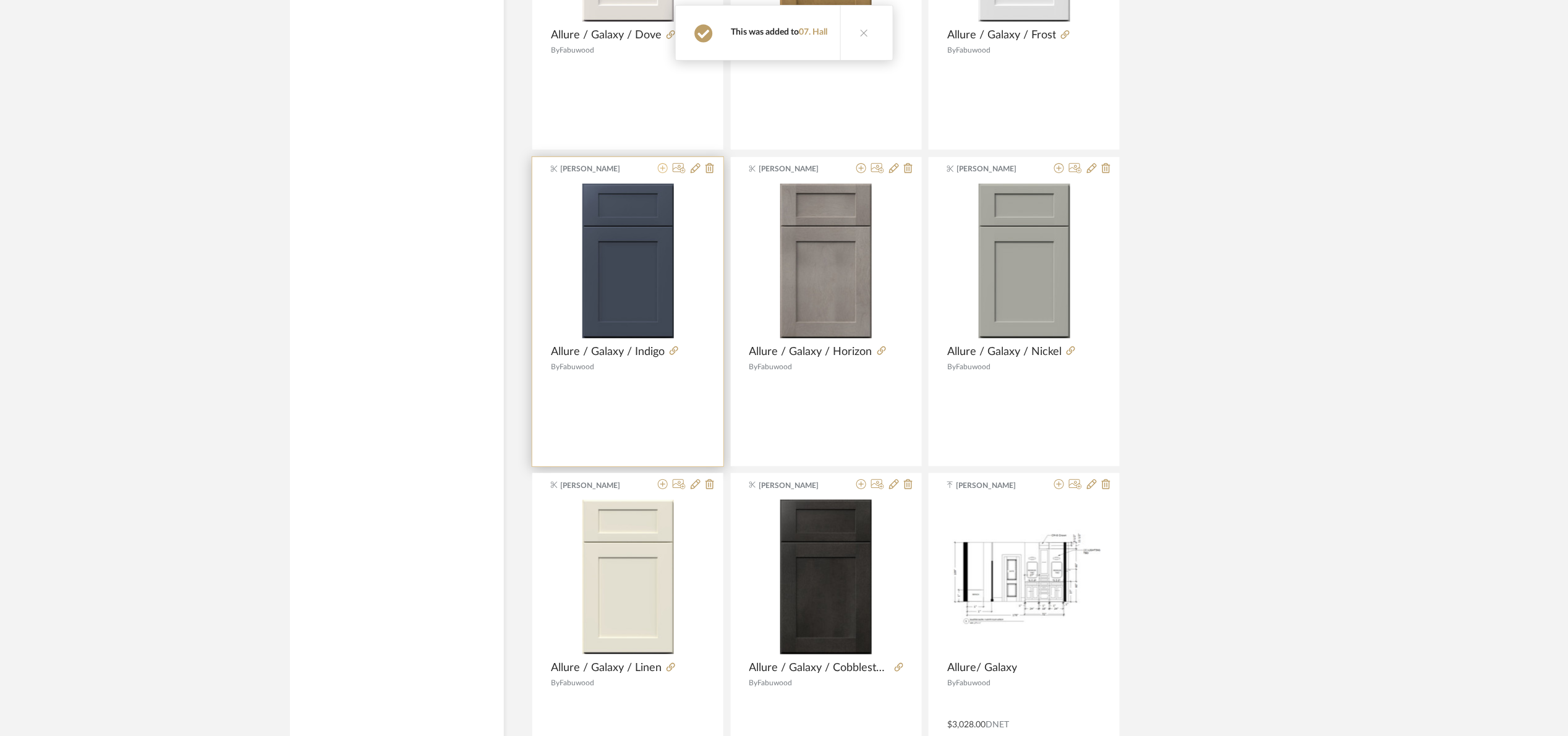
click at [660, 173] on icon at bounding box center [662, 169] width 10 height 10
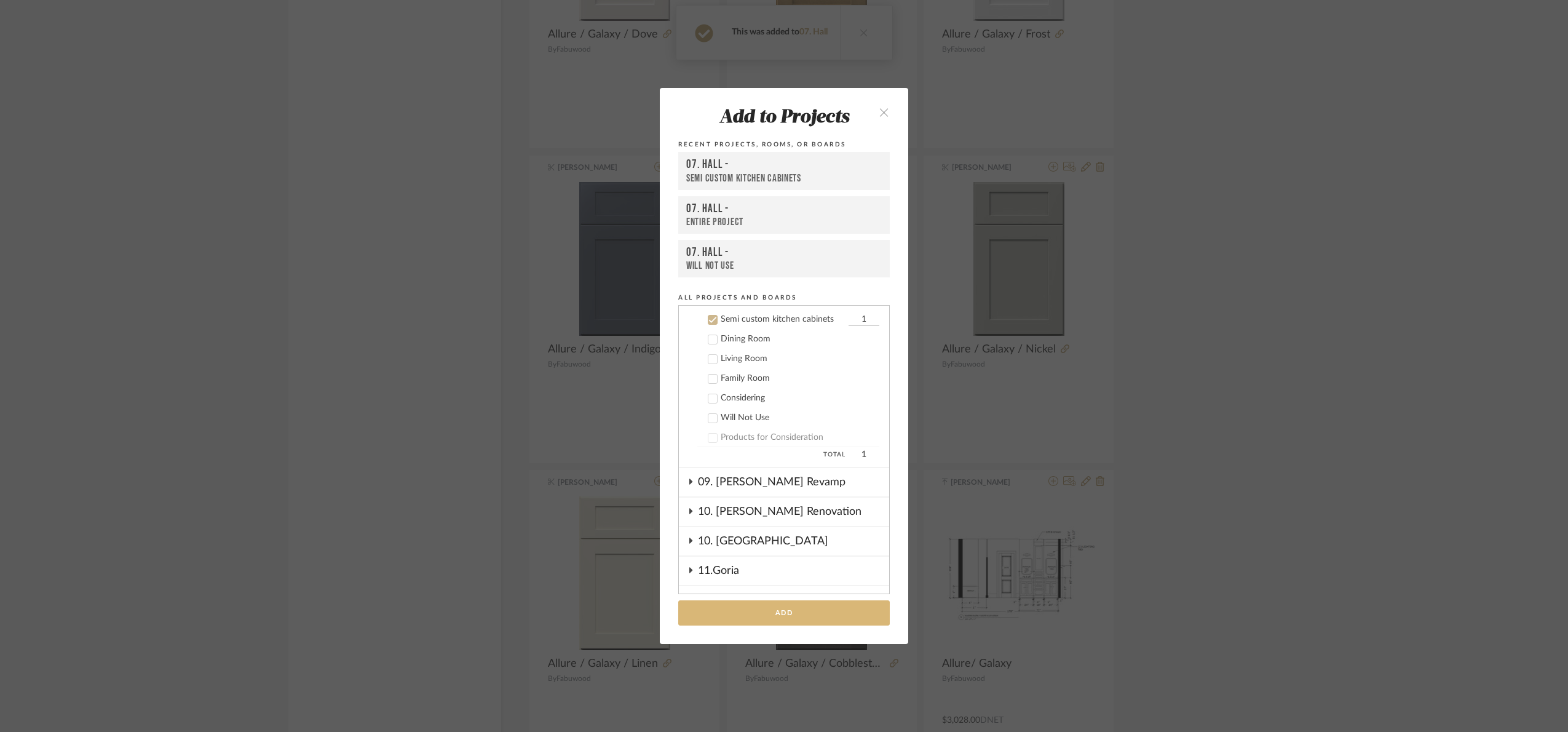
click at [789, 612] on button "Add" at bounding box center [784, 613] width 212 height 25
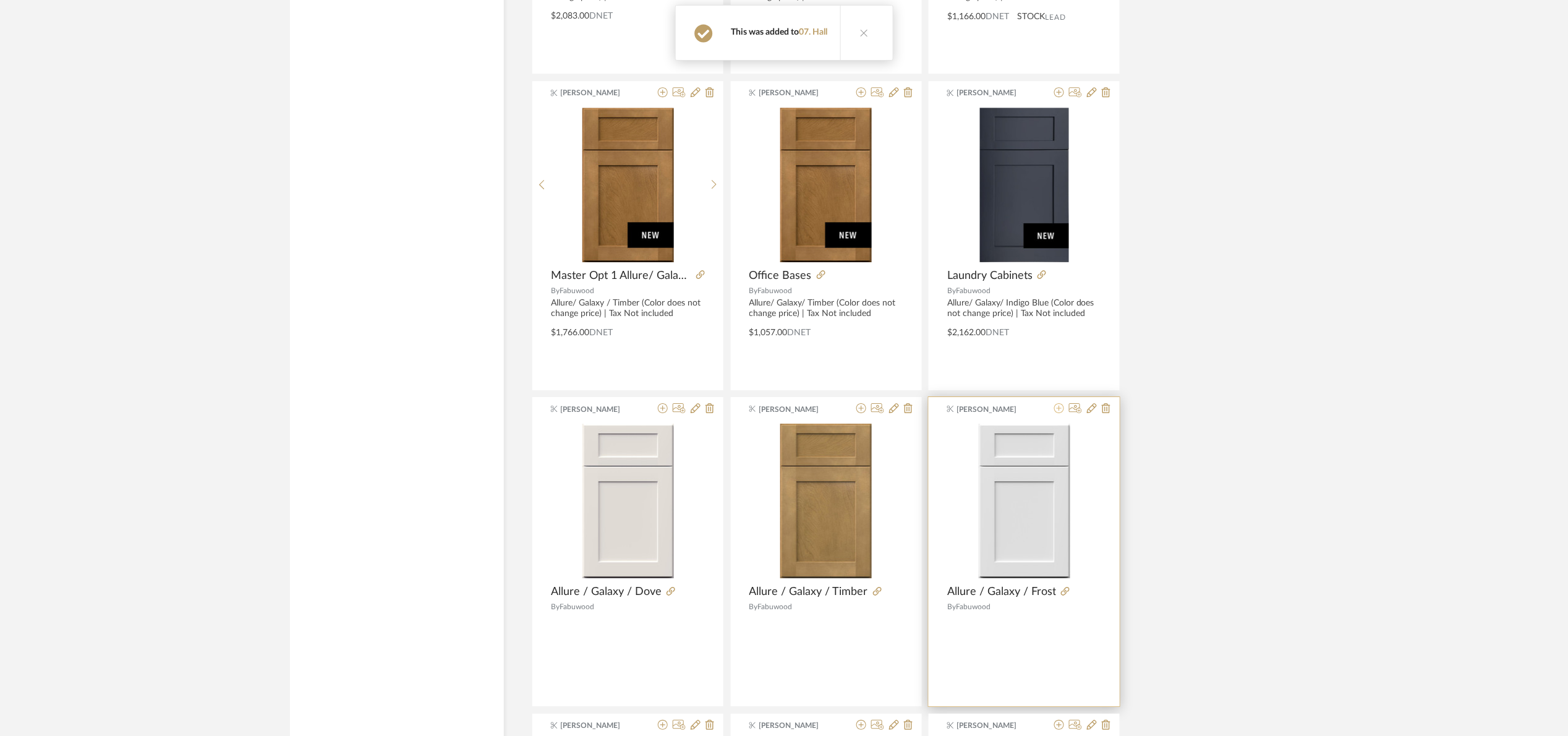
click at [1059, 407] on icon at bounding box center [1060, 408] width 10 height 10
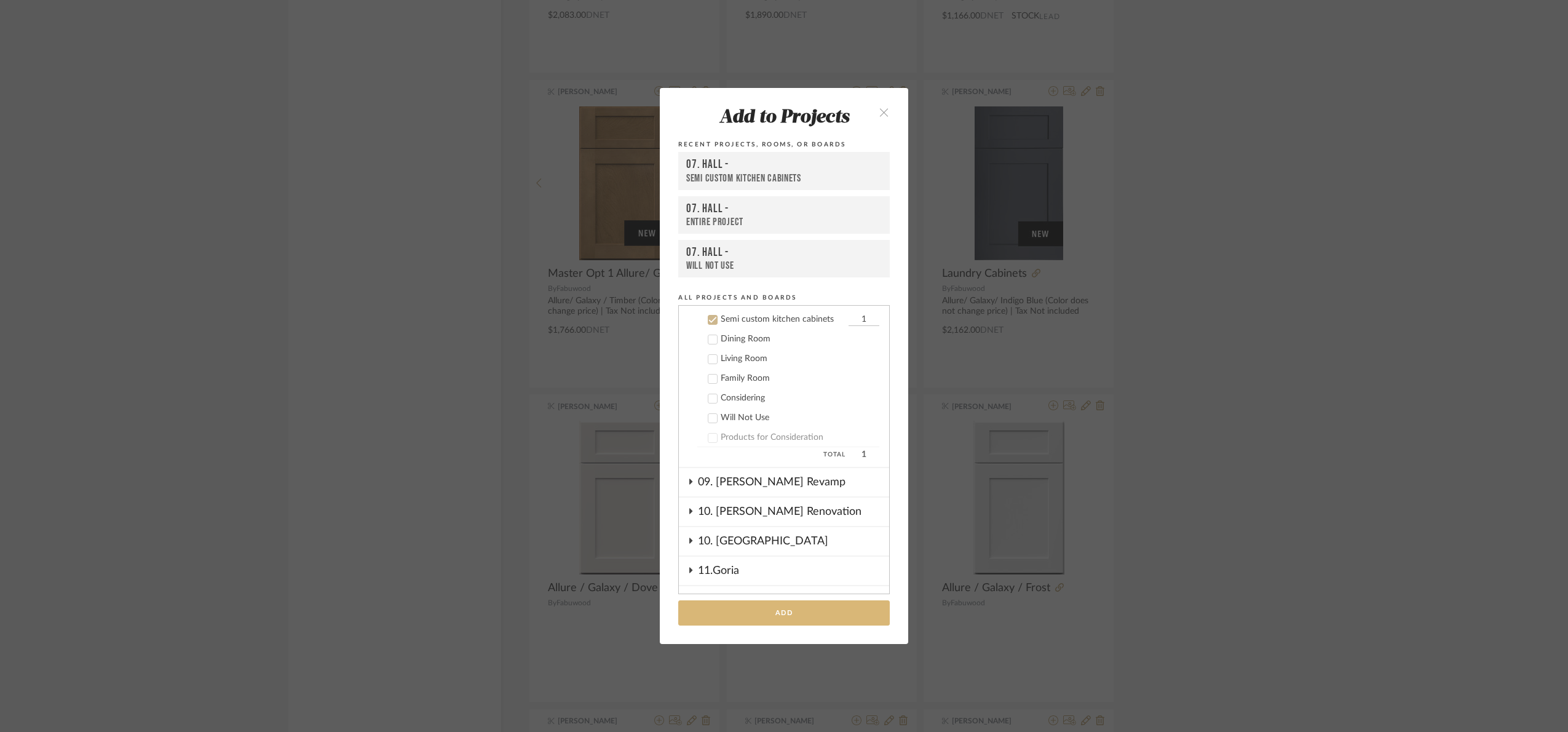
click at [834, 614] on button "Add" at bounding box center [784, 613] width 212 height 25
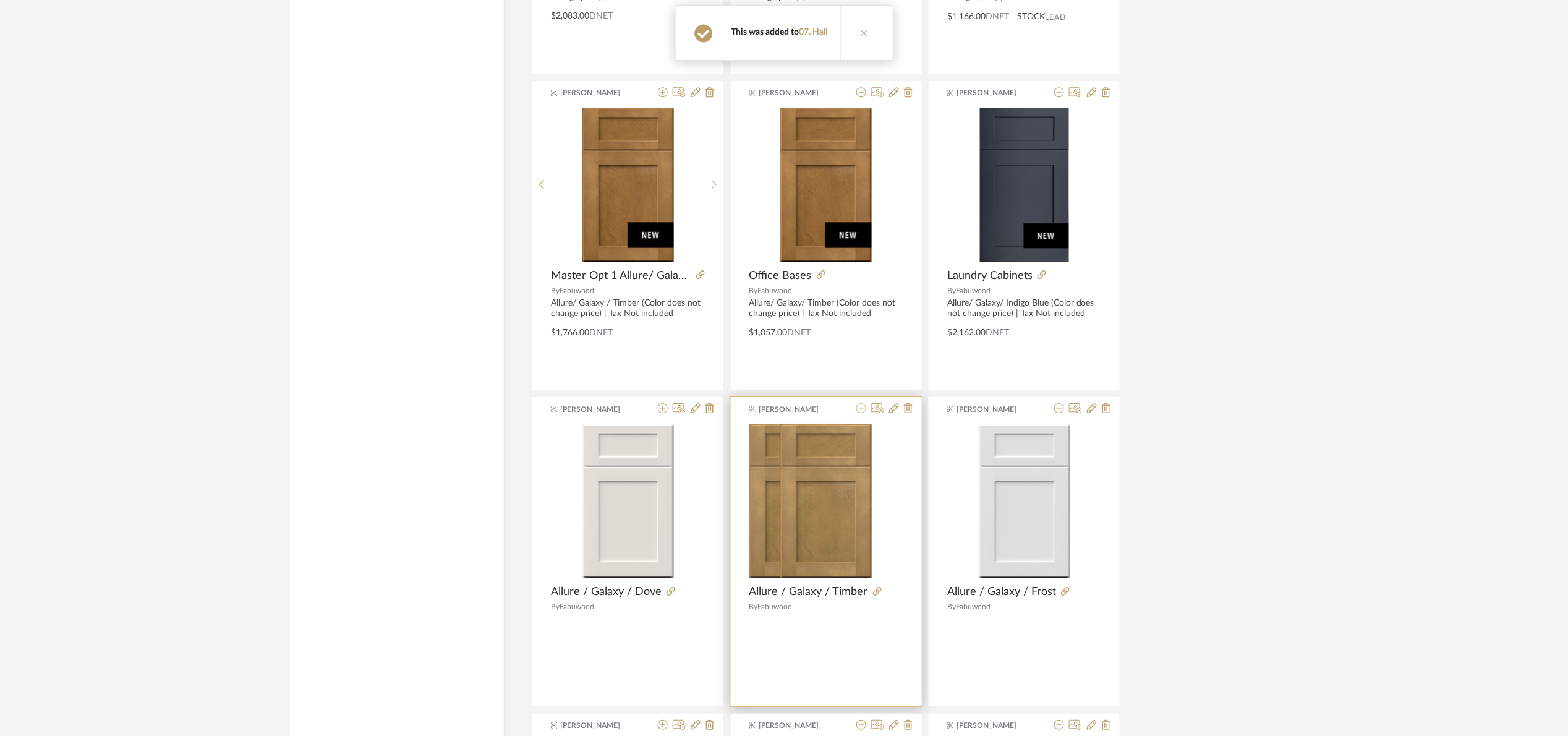
click at [861, 409] on icon at bounding box center [861, 408] width 10 height 10
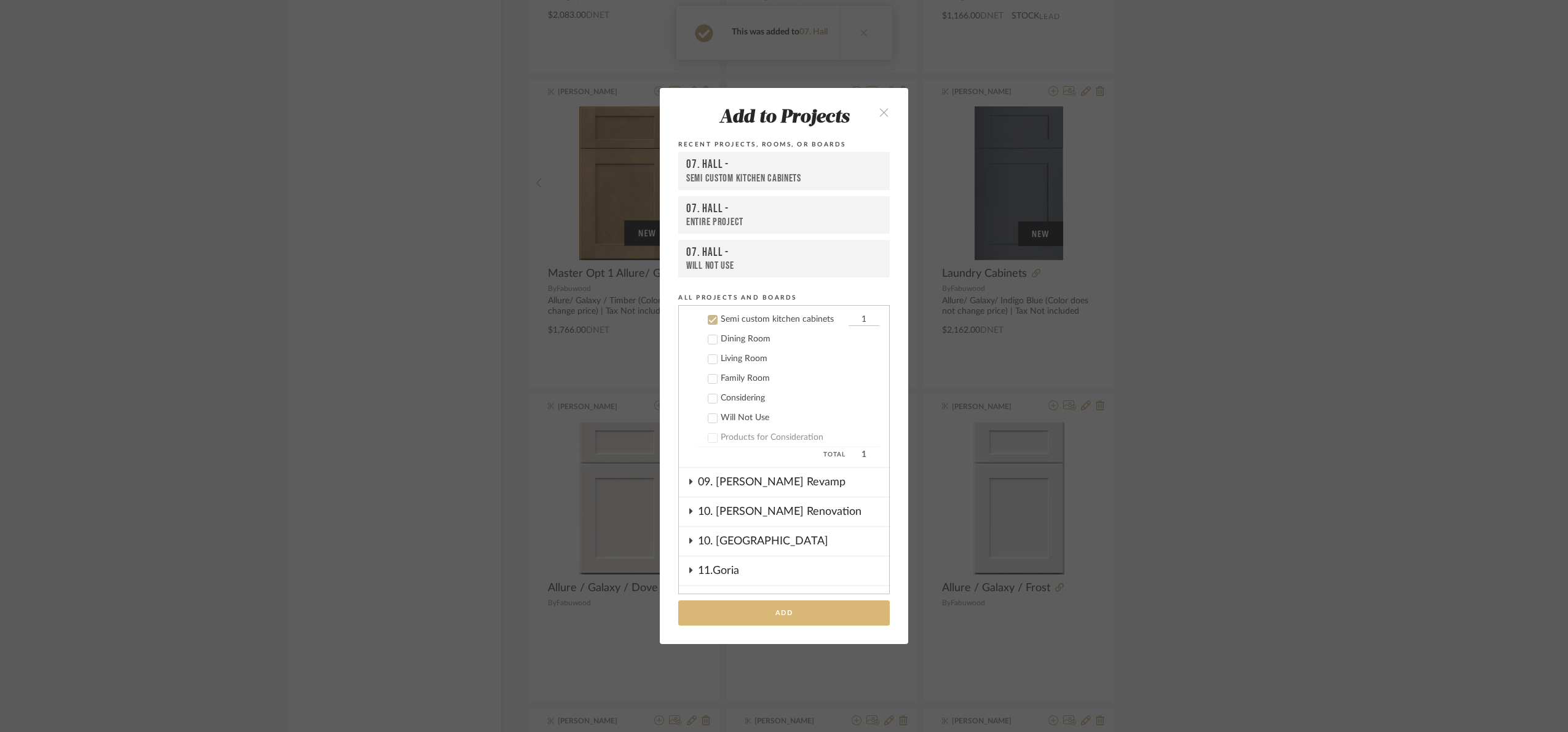
click at [834, 612] on button "Add" at bounding box center [784, 613] width 212 height 25
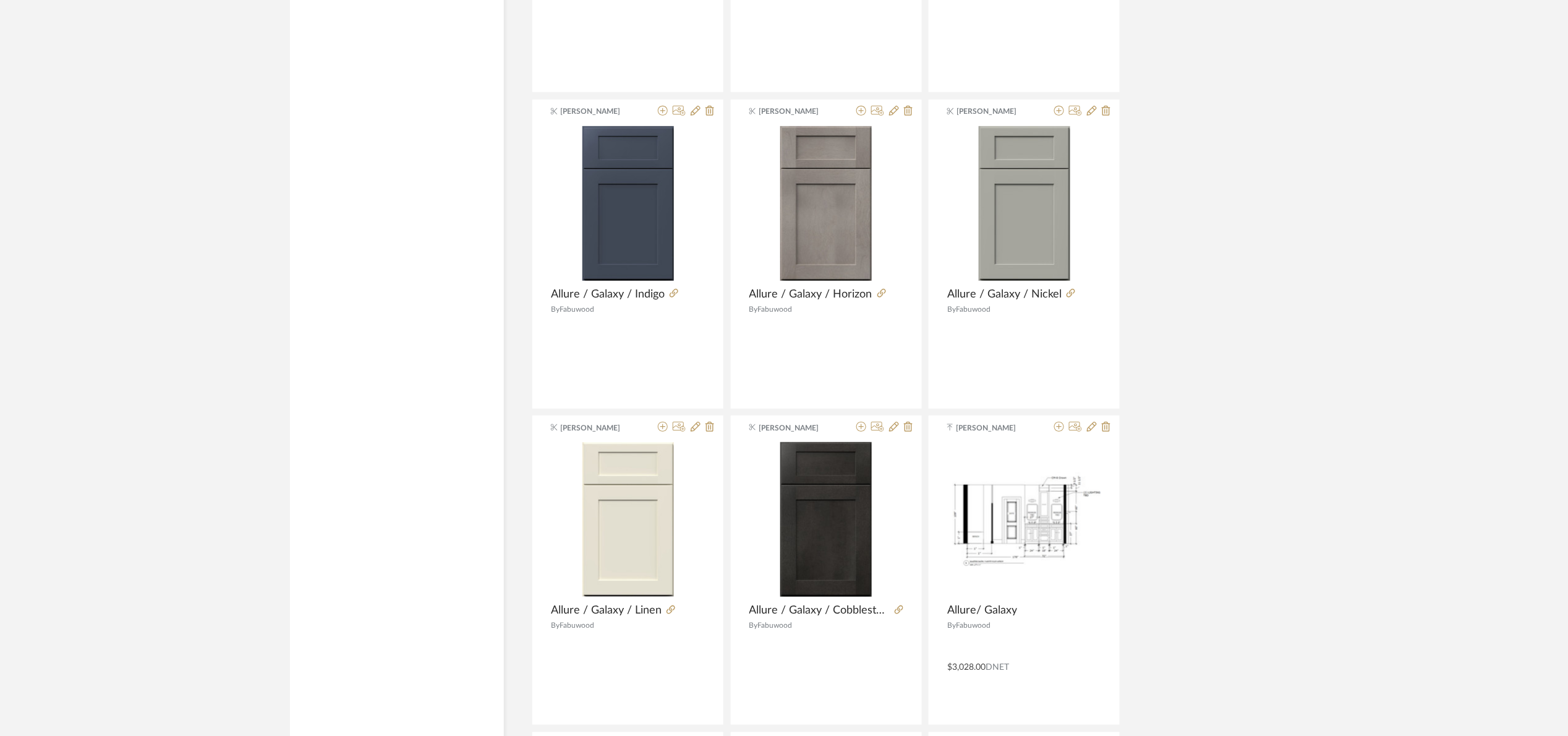
scroll to position [2411, 0]
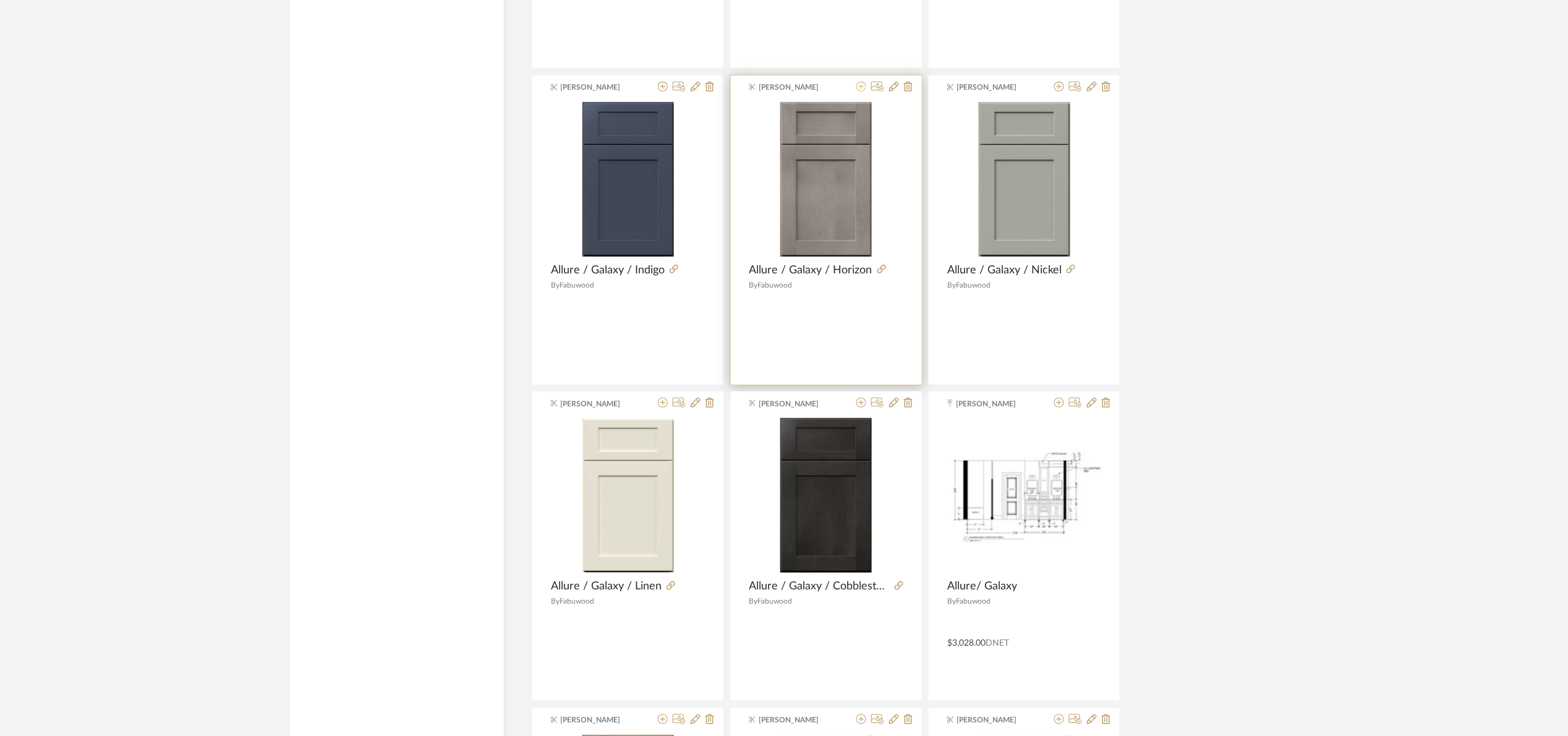
click at [863, 91] on icon at bounding box center [861, 86] width 10 height 10
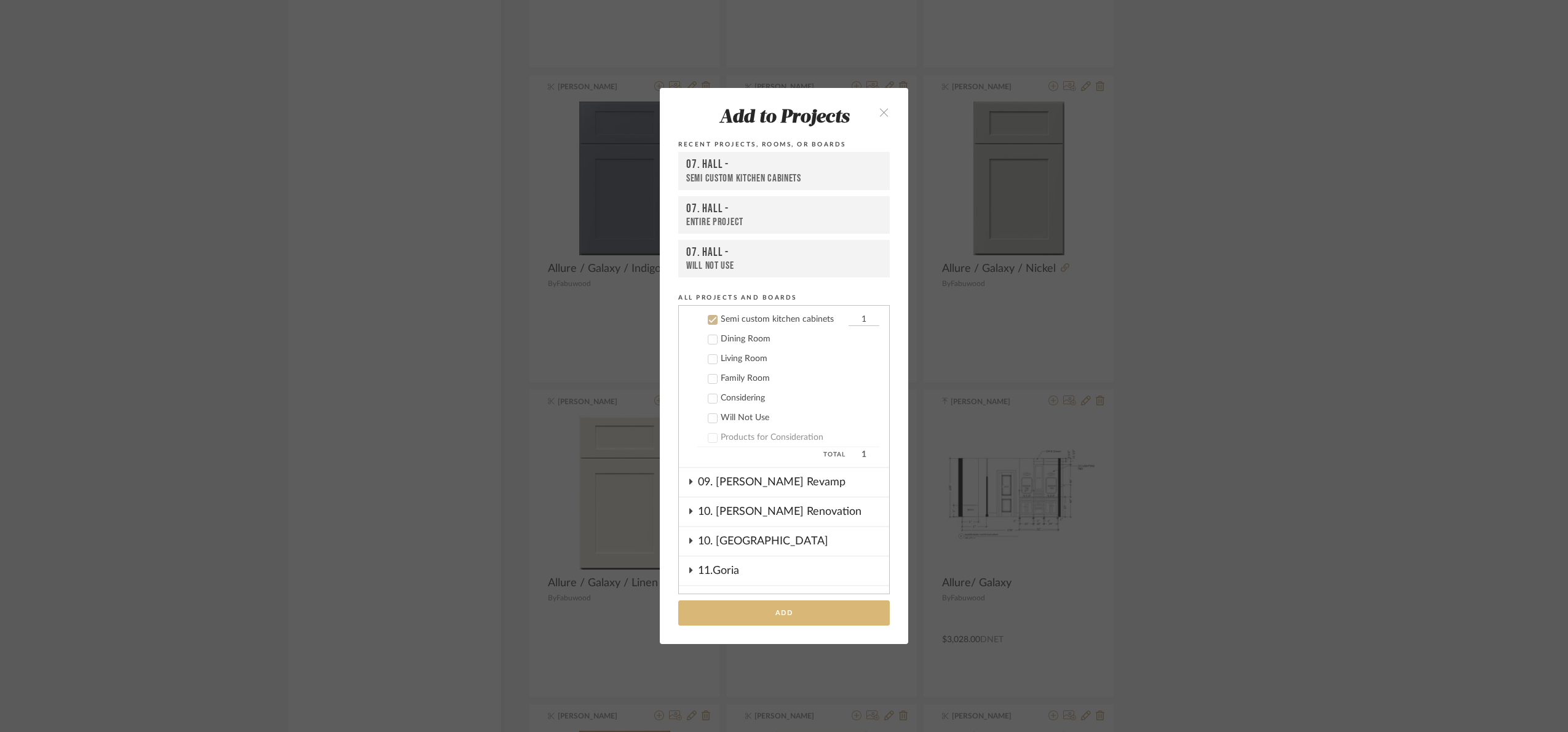
click at [833, 607] on button "Add" at bounding box center [784, 613] width 212 height 25
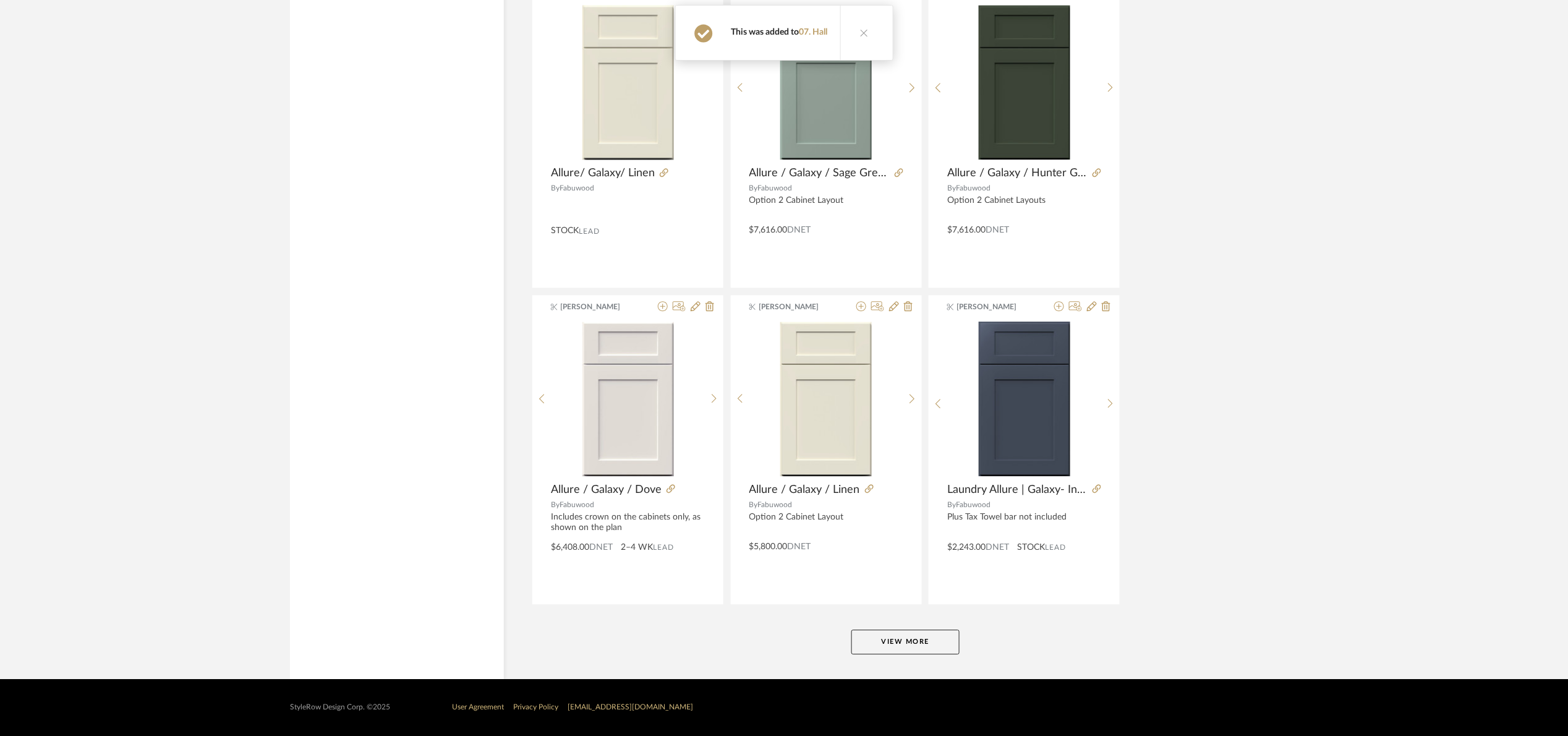
click at [920, 641] on button "View More" at bounding box center [906, 642] width 108 height 25
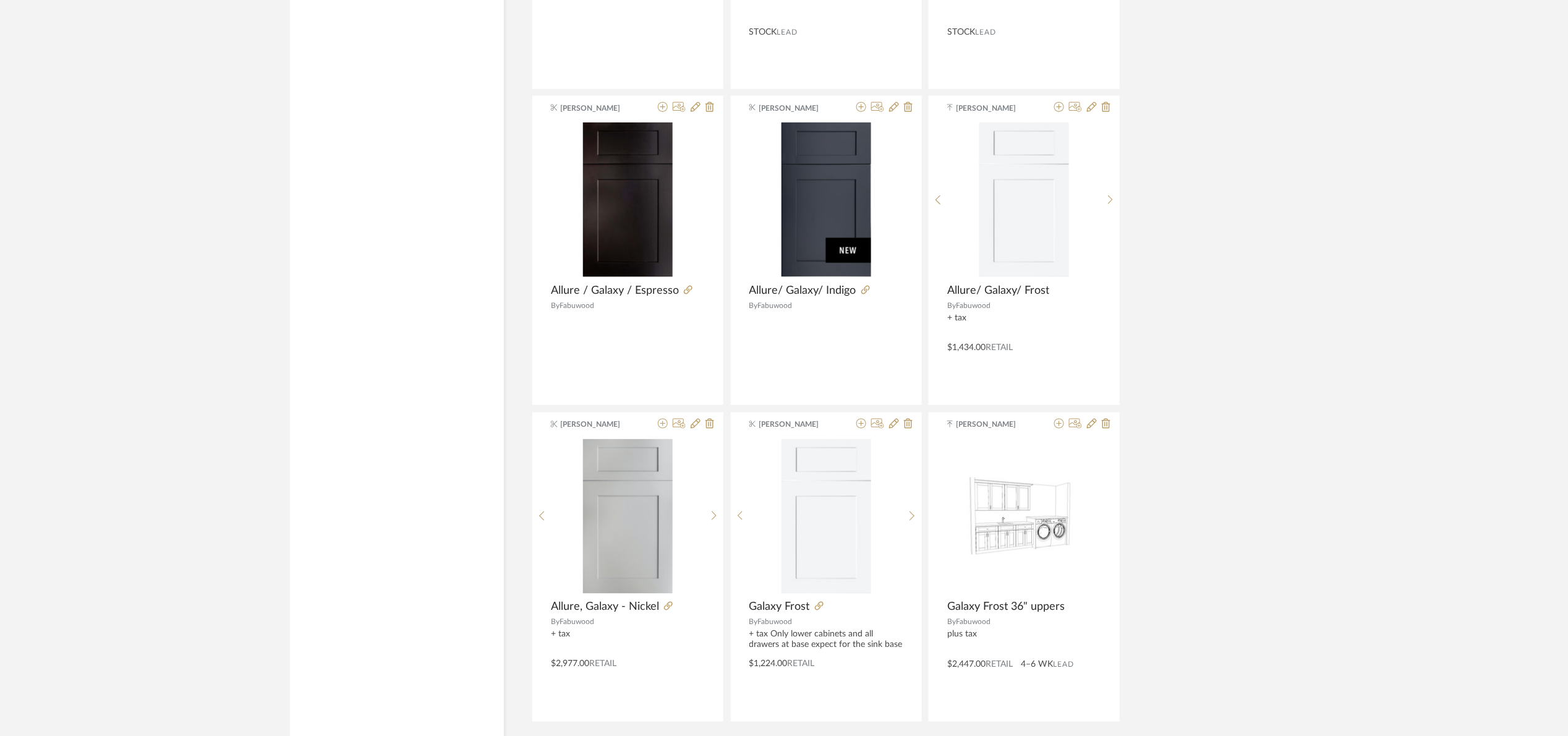
scroll to position [7261, 0]
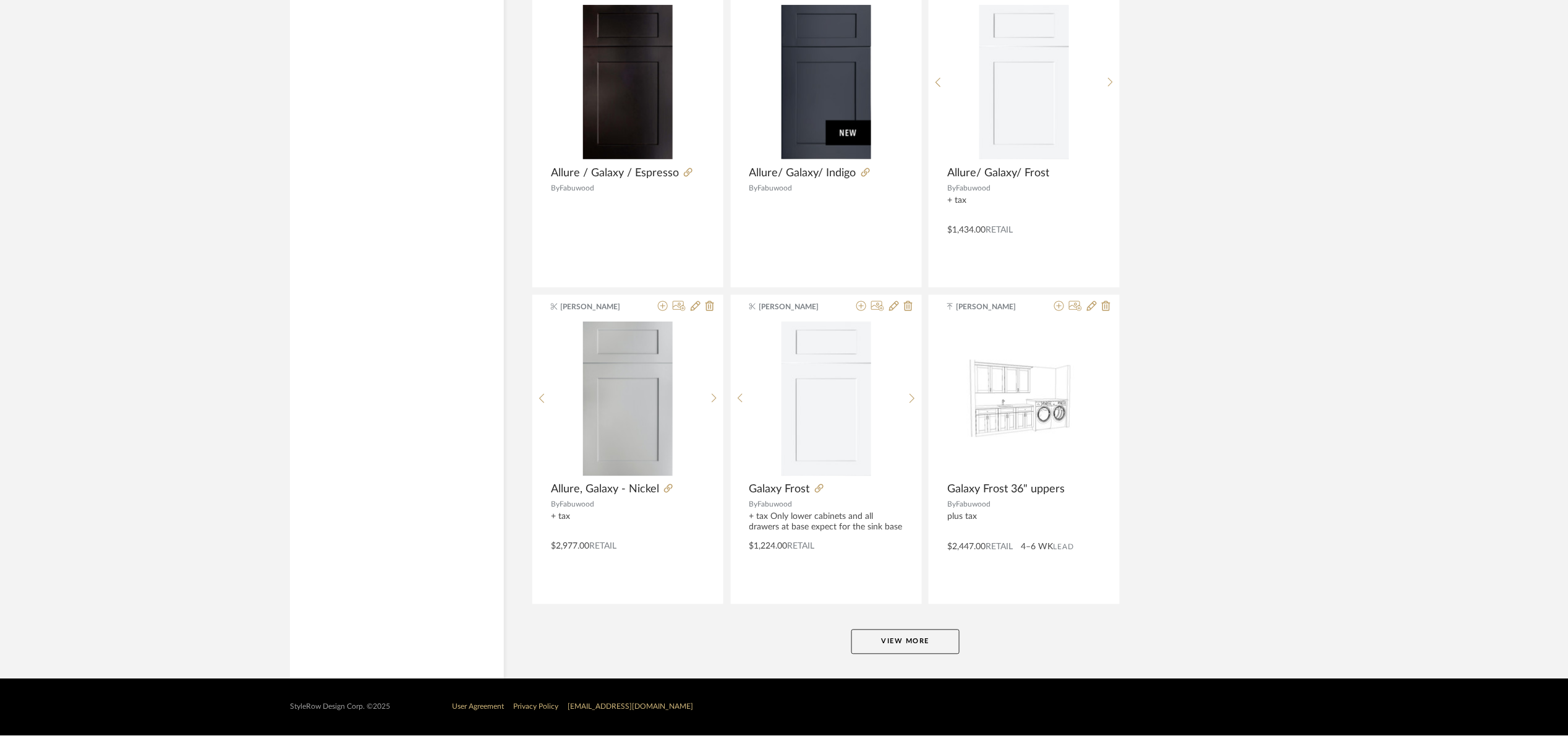
drag, startPoint x: 936, startPoint y: 631, endPoint x: 940, endPoint y: 625, distance: 7.2
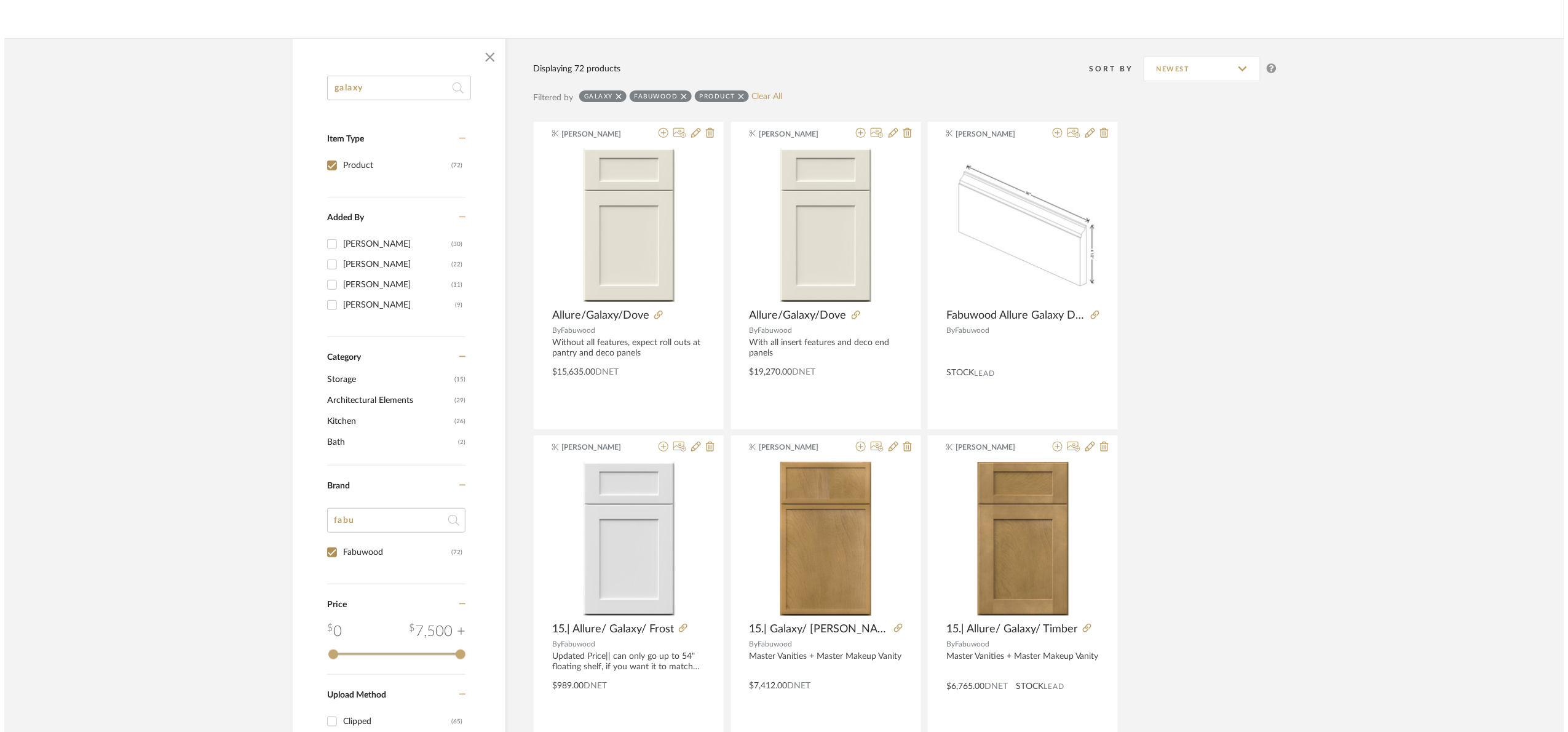
scroll to position [0, 0]
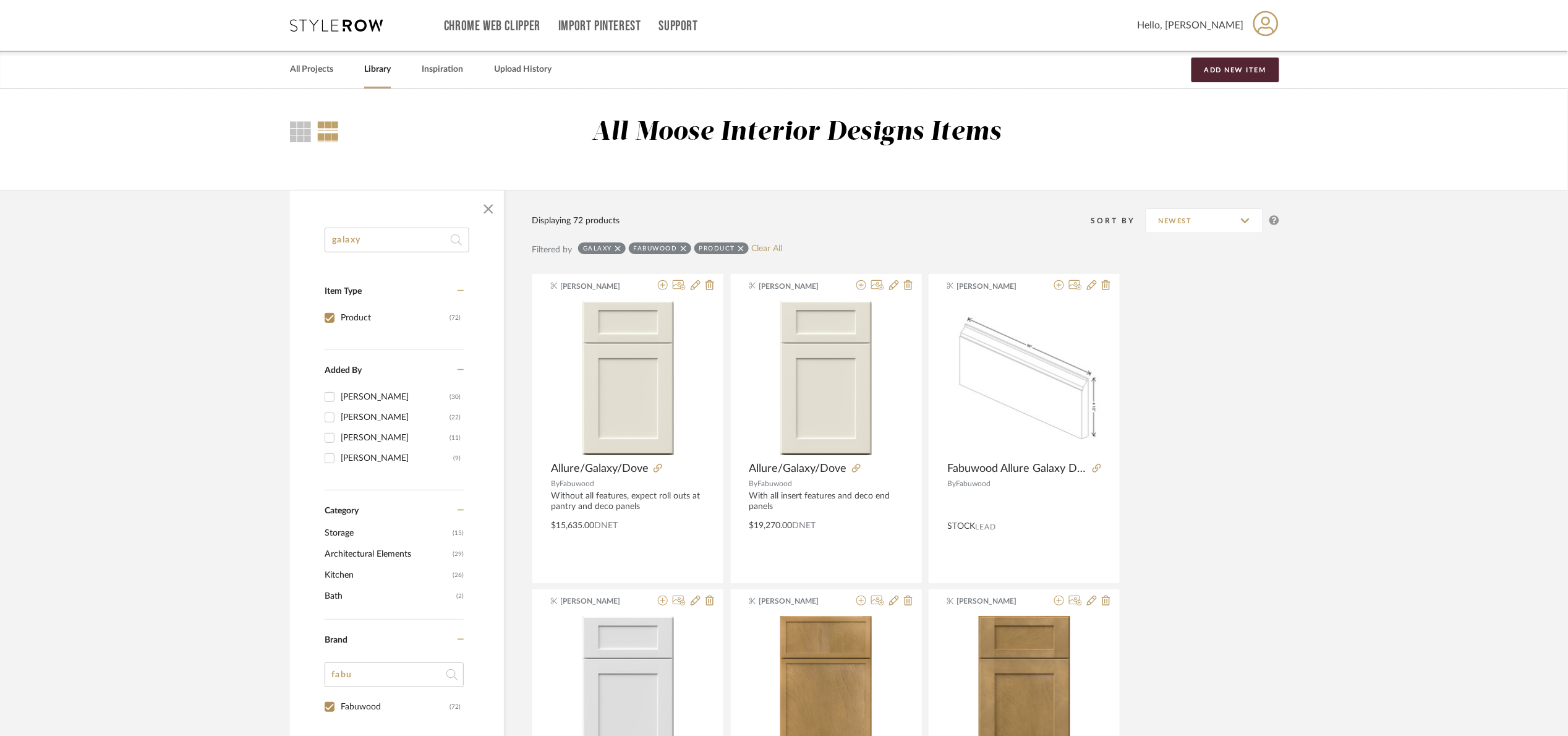
click at [374, 252] on input "galaxy" at bounding box center [396, 240] width 144 height 25
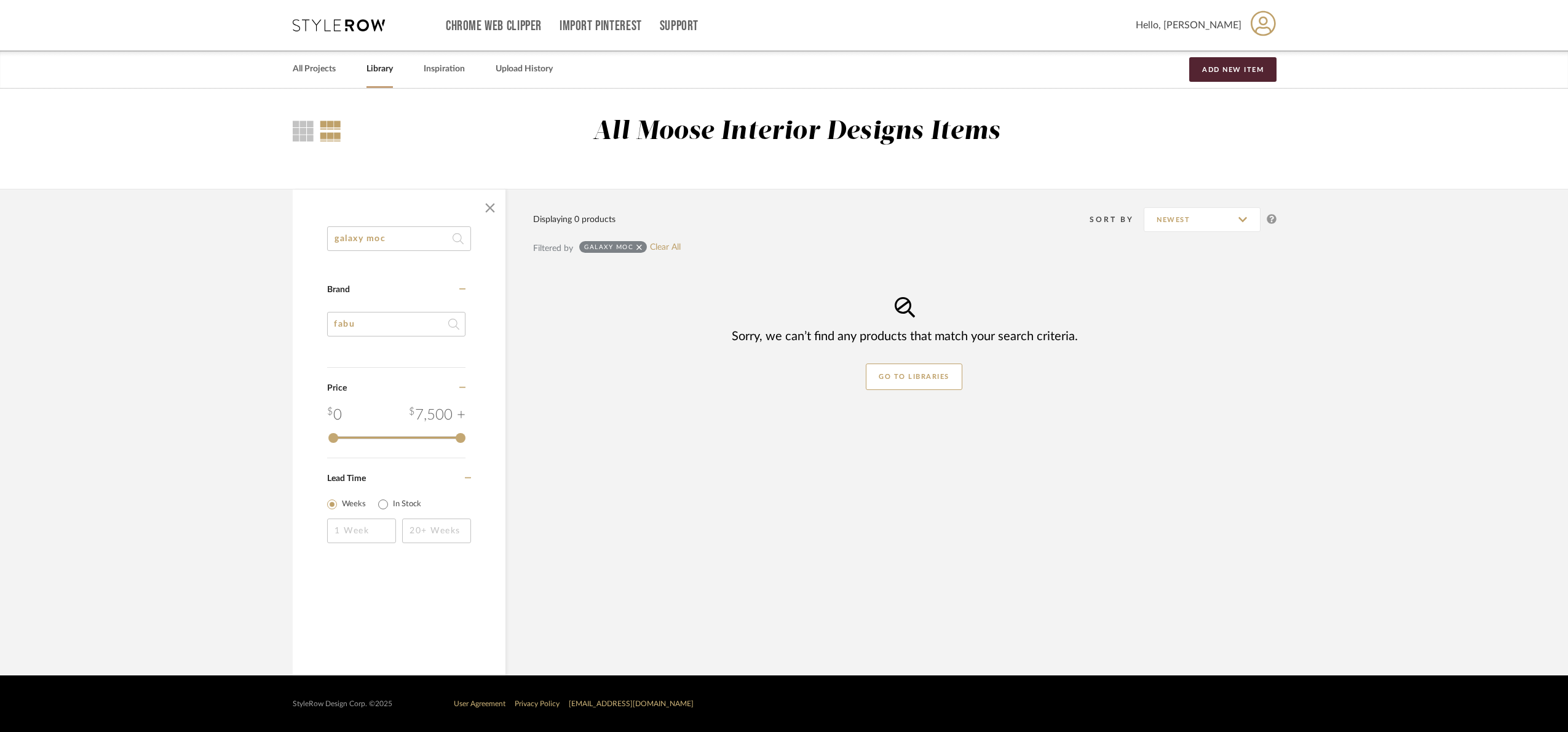
drag, startPoint x: 310, startPoint y: 232, endPoint x: 263, endPoint y: 227, distance: 47.3
click at [263, 227] on library-search-items "galaxy moc Category Brand fabu Price 0 7,500 + 0 7500 Lead Time Weeks In Stock …" at bounding box center [784, 431] width 1568 height 486
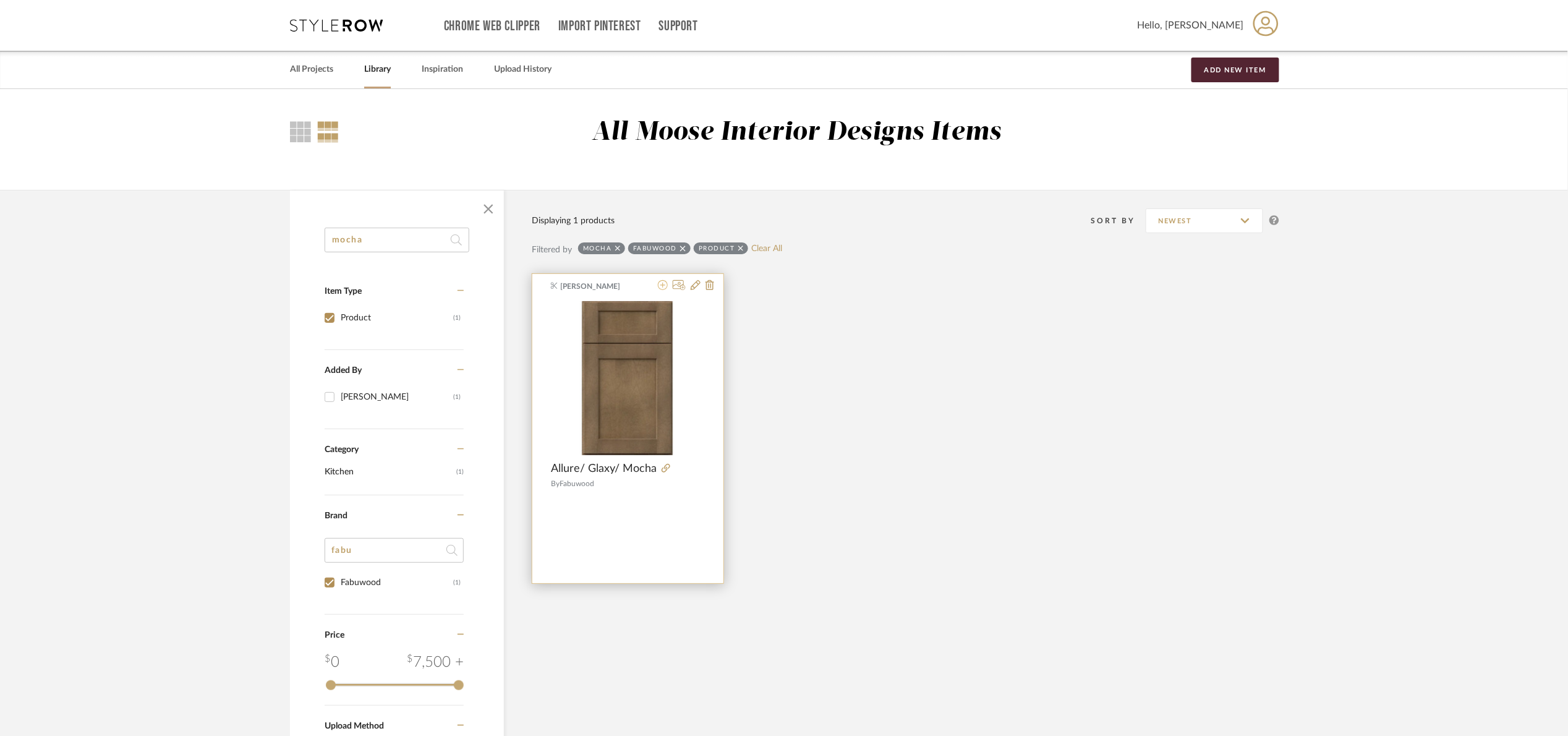
type input "mocha"
click at [663, 285] on icon at bounding box center [662, 285] width 10 height 10
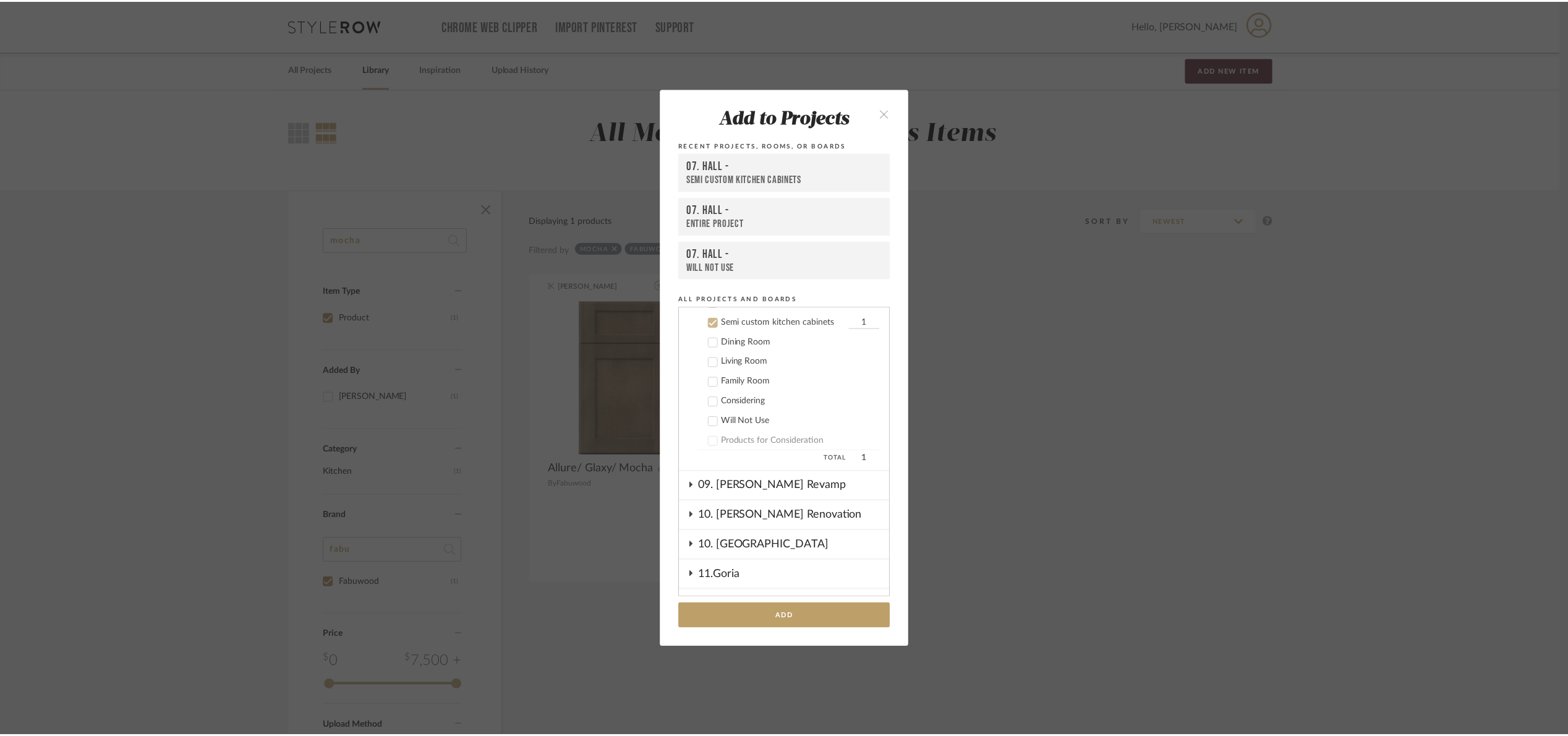
scroll to position [344, 0]
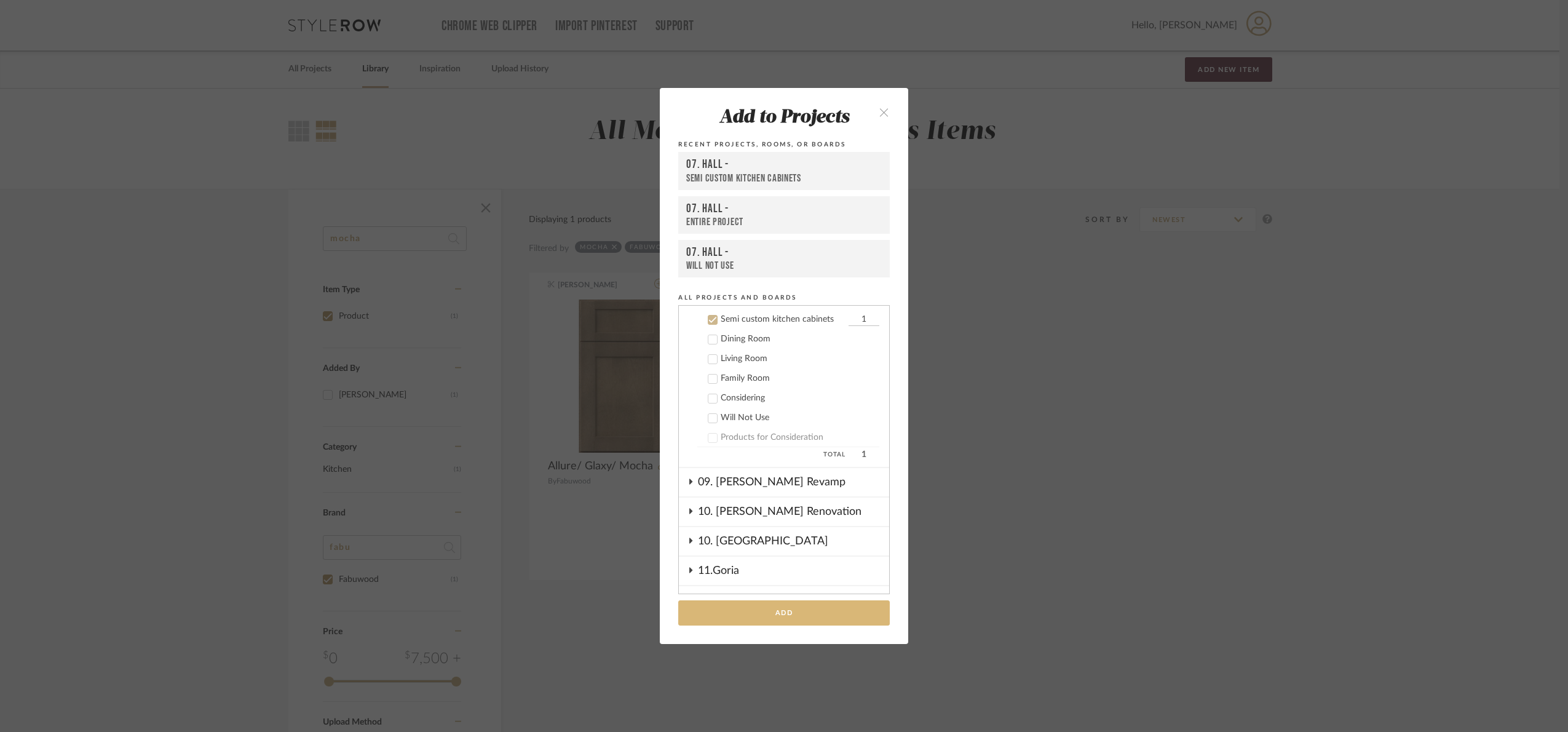
click at [831, 601] on button "Add" at bounding box center [784, 613] width 212 height 25
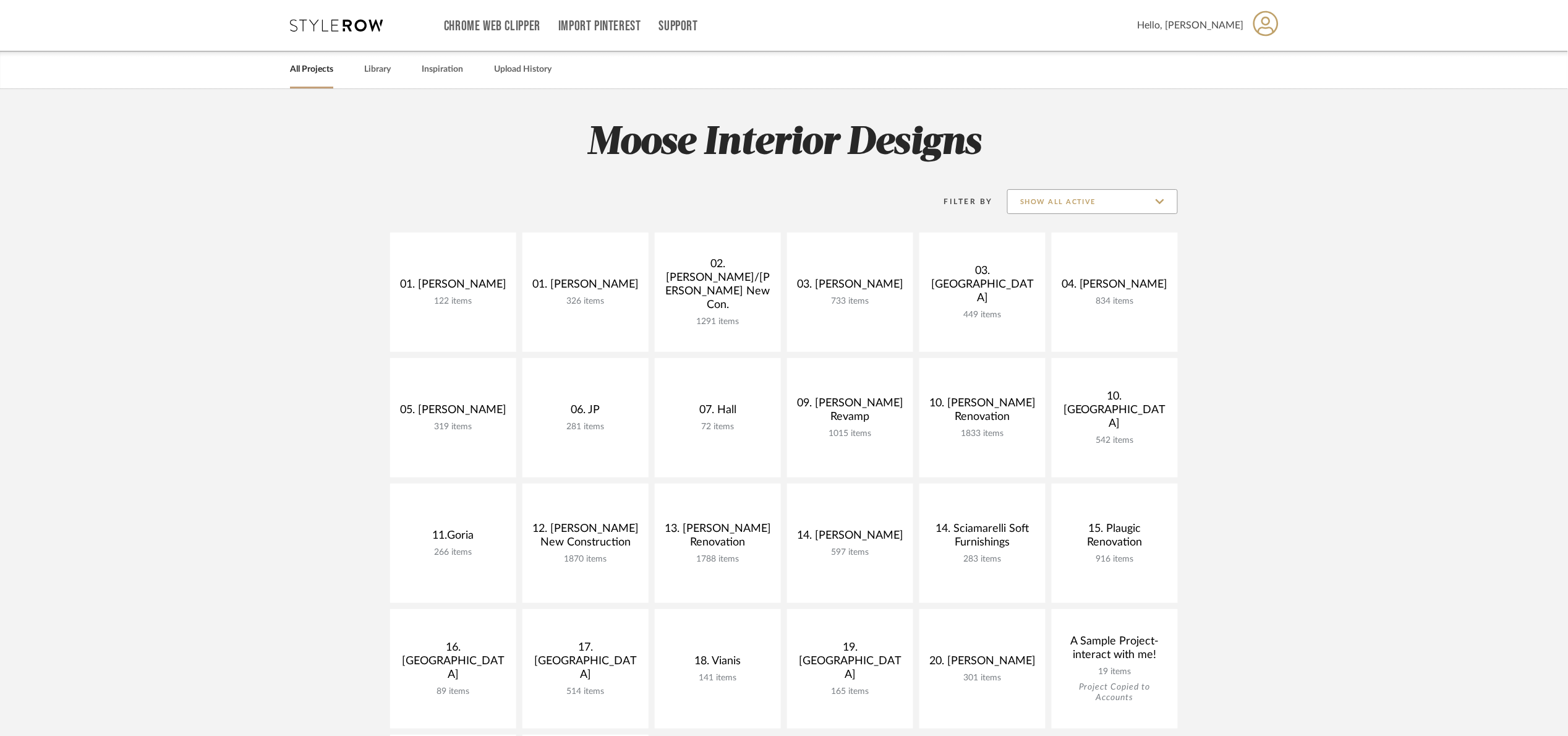
click at [1051, 206] on input "Show All Active" at bounding box center [1092, 201] width 170 height 25
click at [1072, 293] on span "Archived" at bounding box center [1093, 291] width 146 height 11
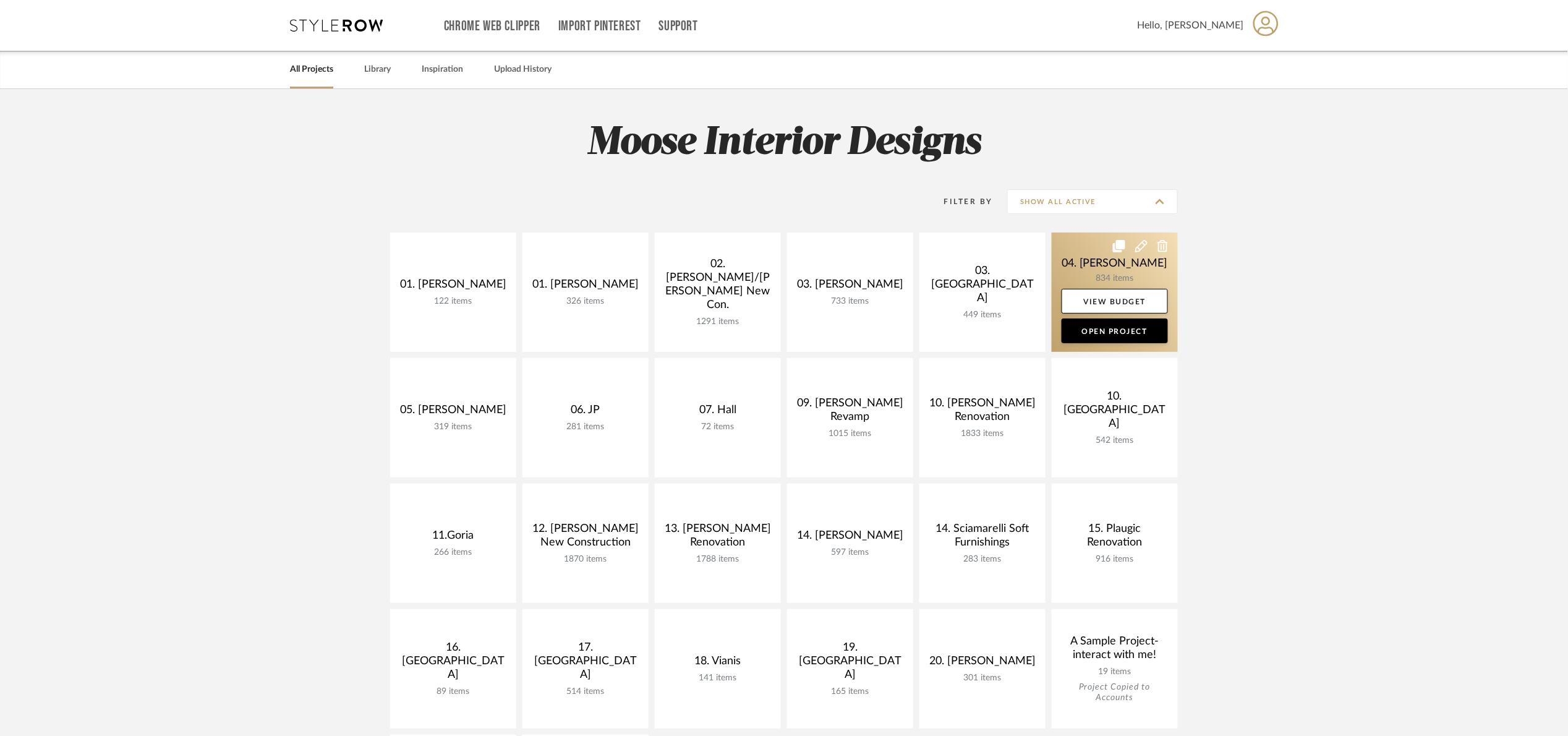
type input "Archived"
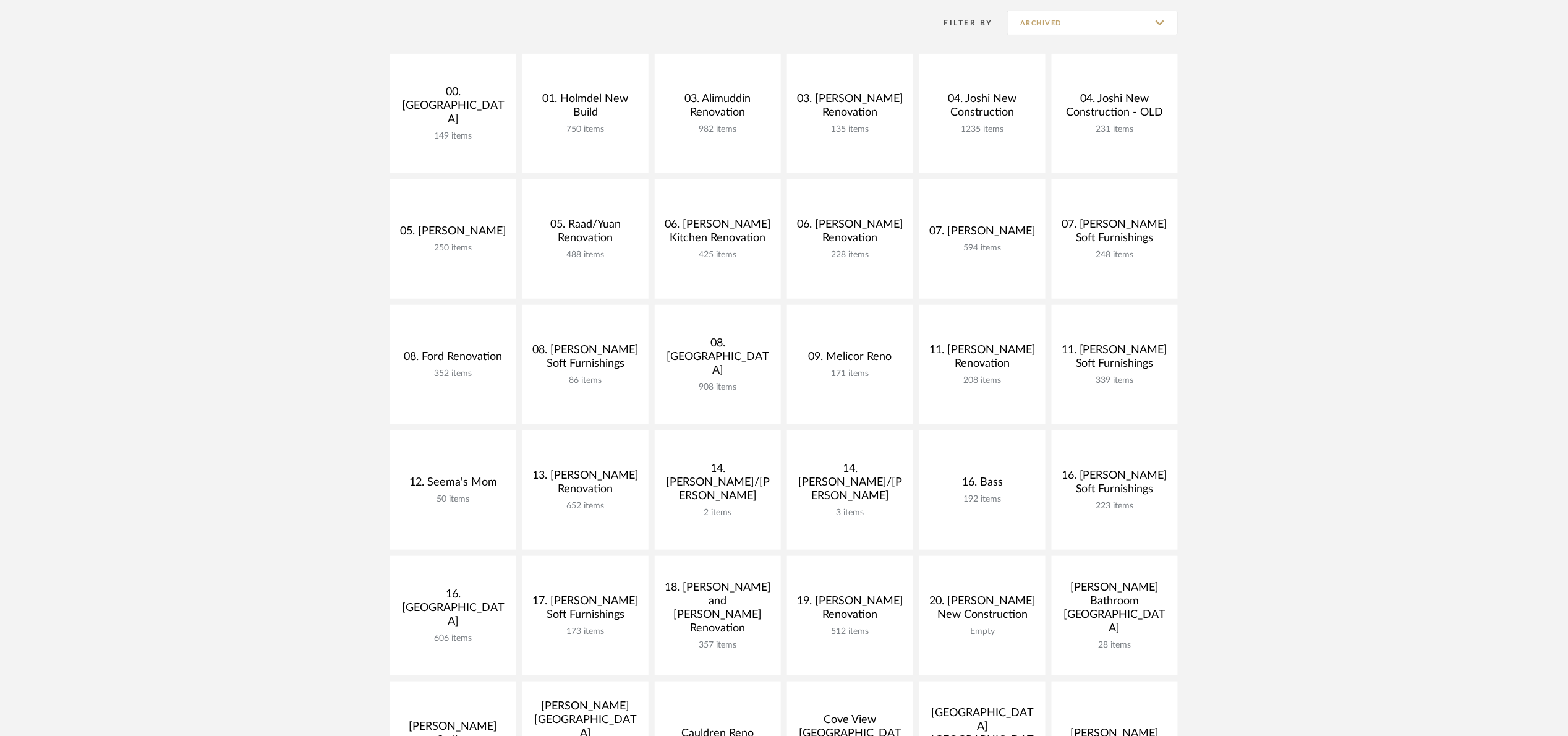
scroll to position [186, 0]
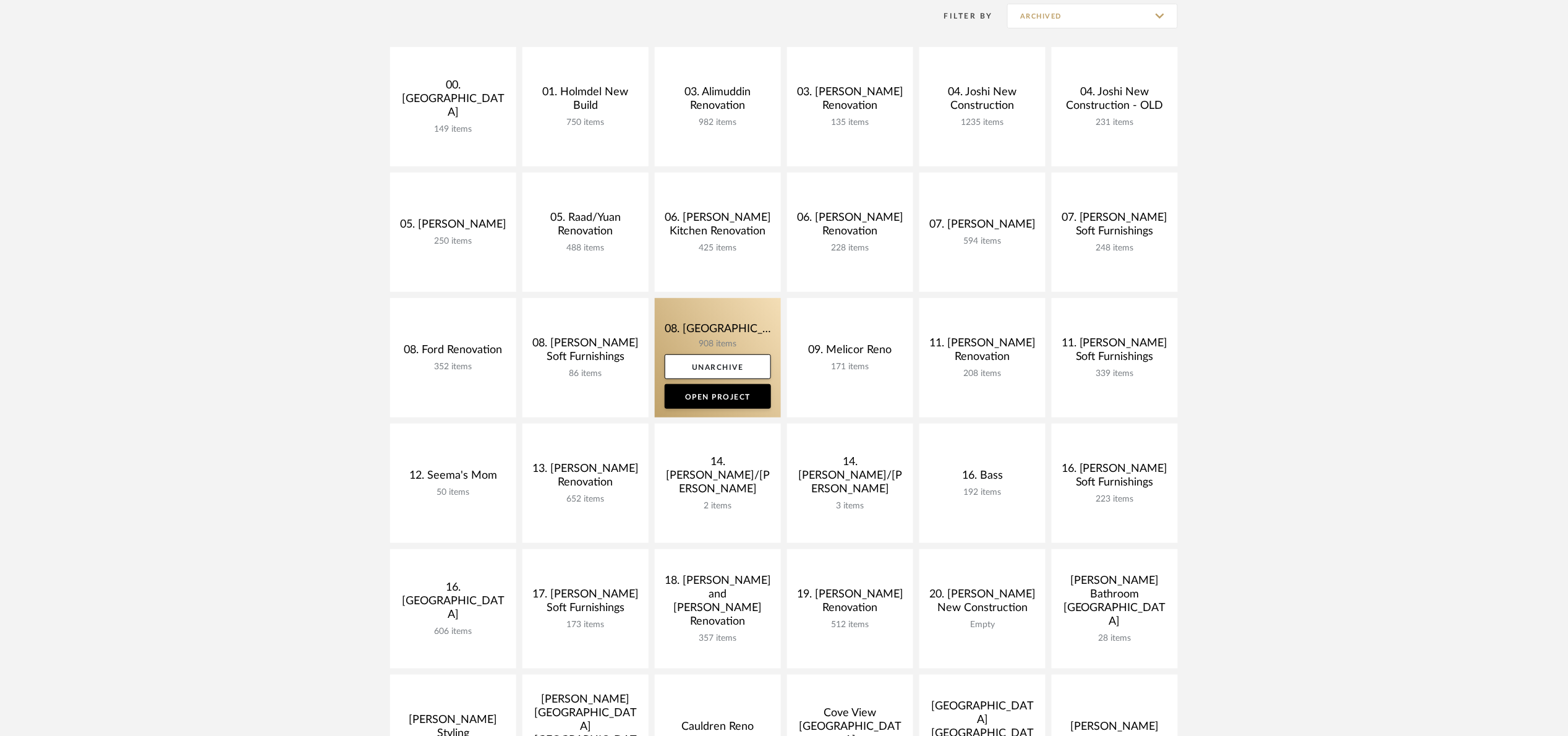
click at [673, 339] on link at bounding box center [718, 357] width 126 height 119
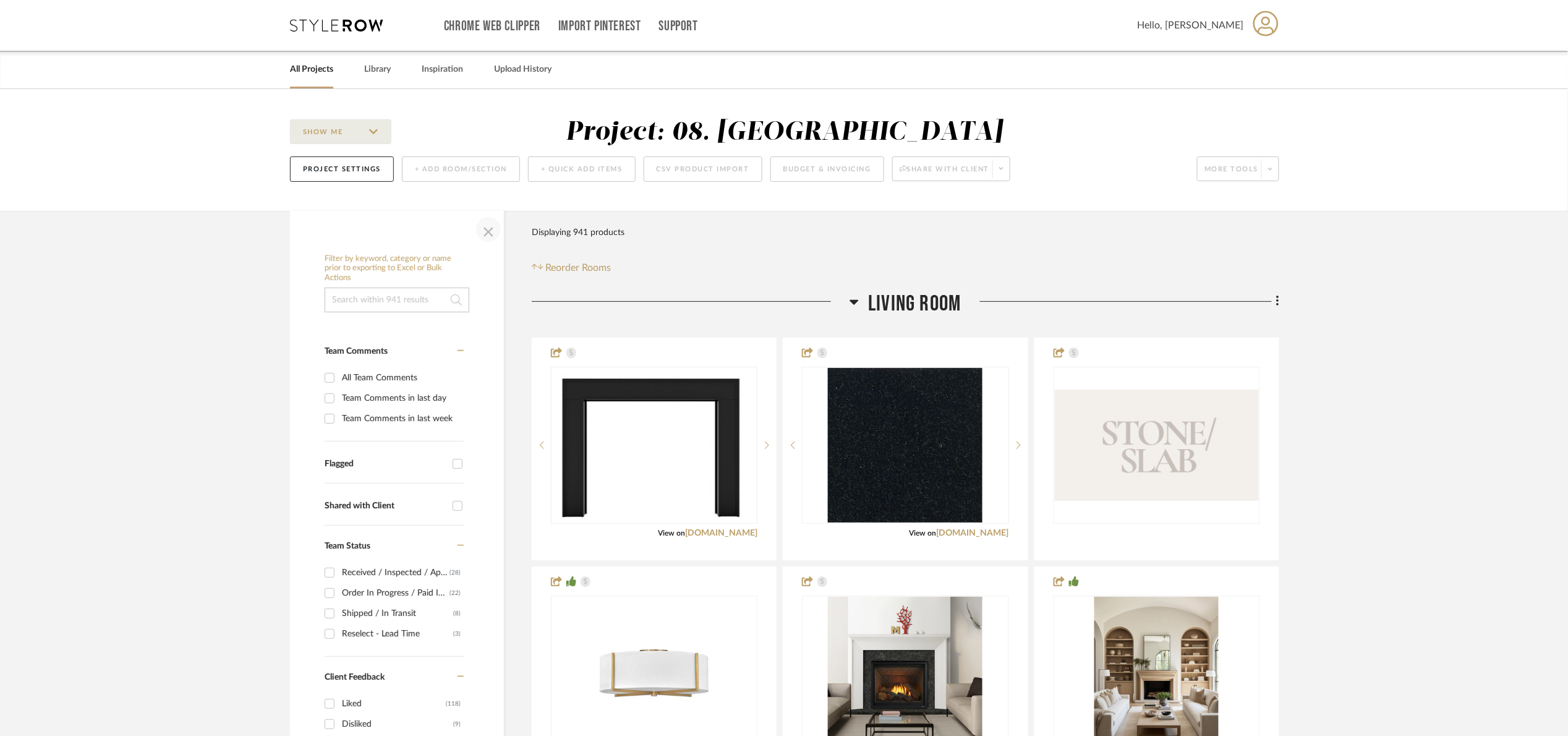
click at [489, 236] on span "button" at bounding box center [488, 230] width 30 height 30
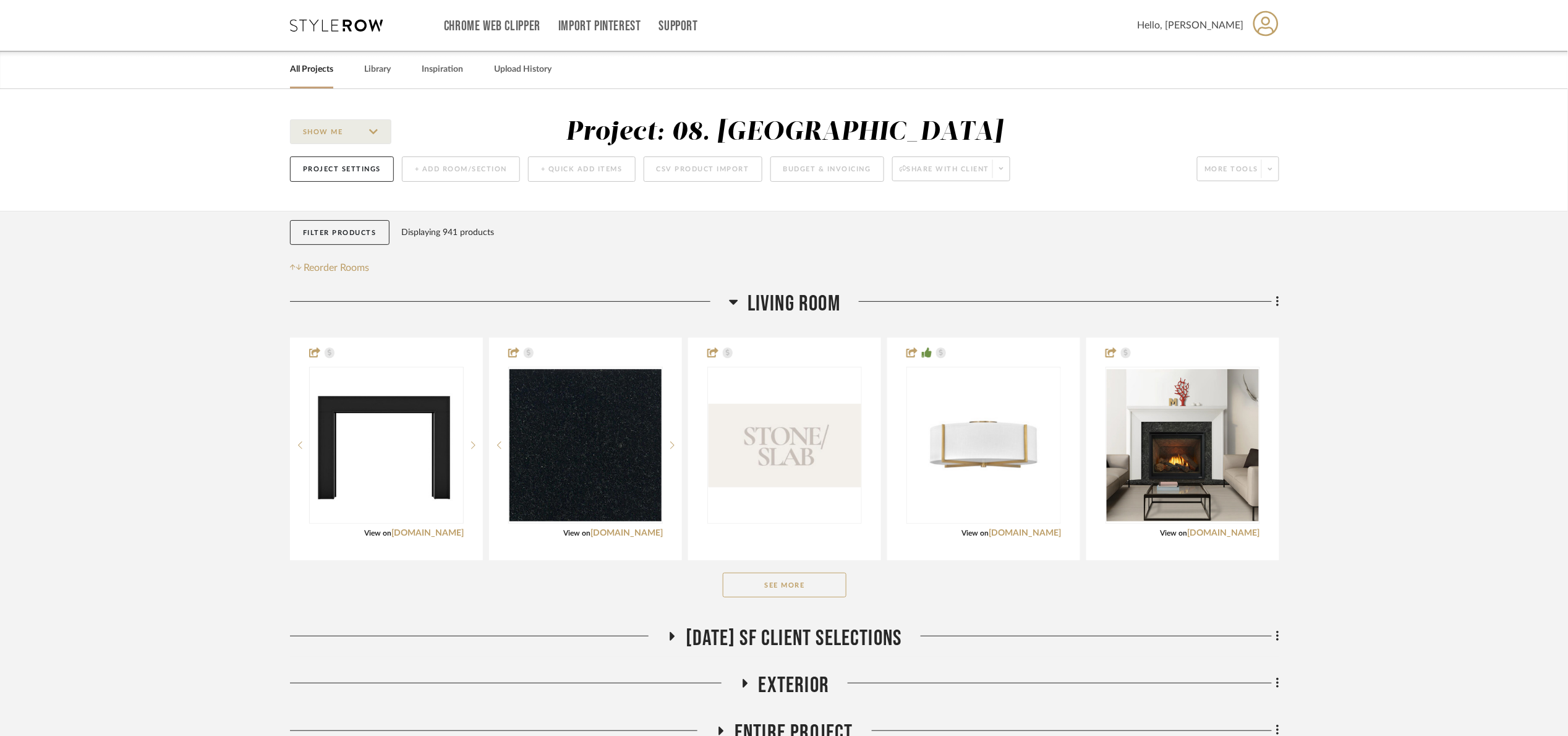
click at [796, 308] on span "Living Room" at bounding box center [794, 303] width 93 height 26
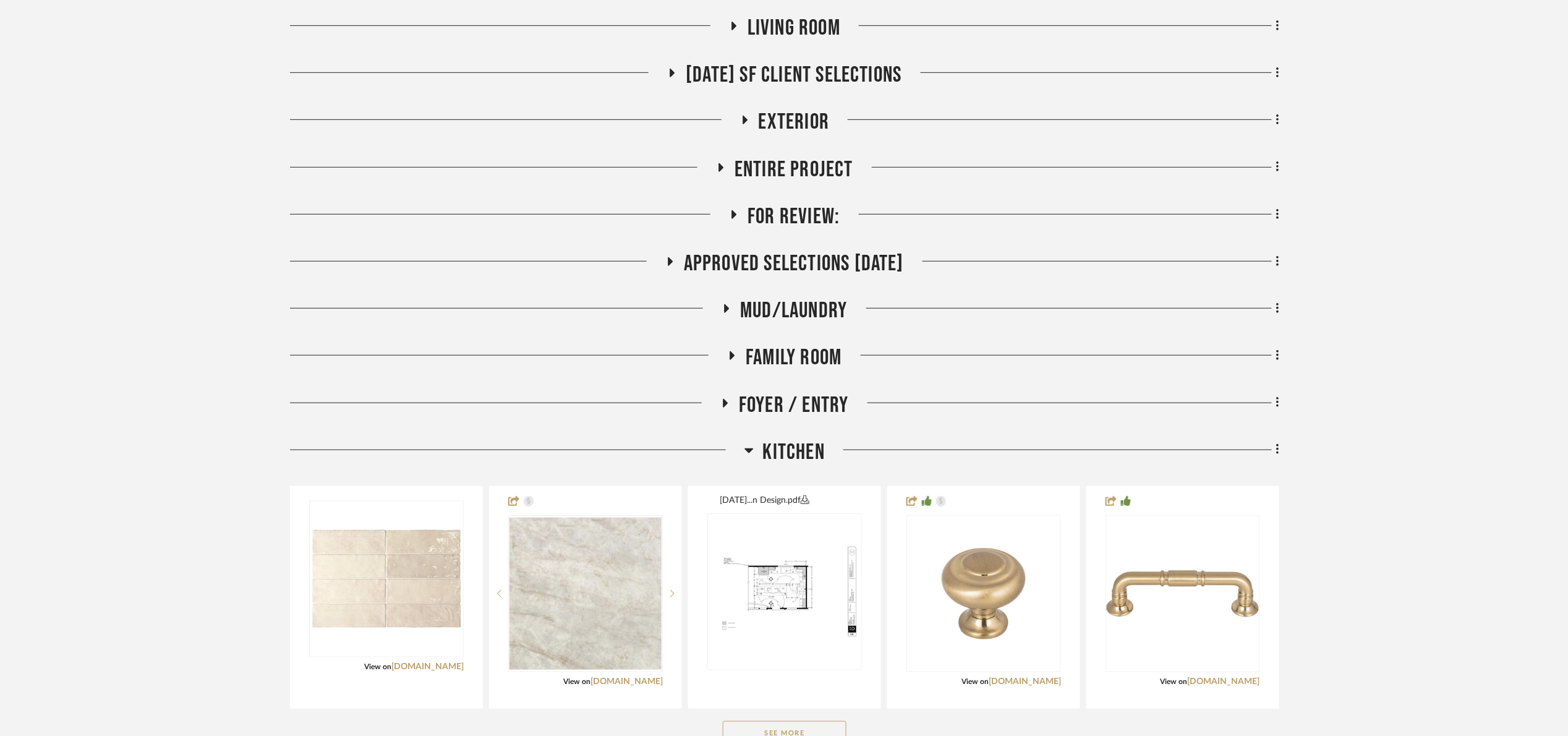
scroll to position [278, 0]
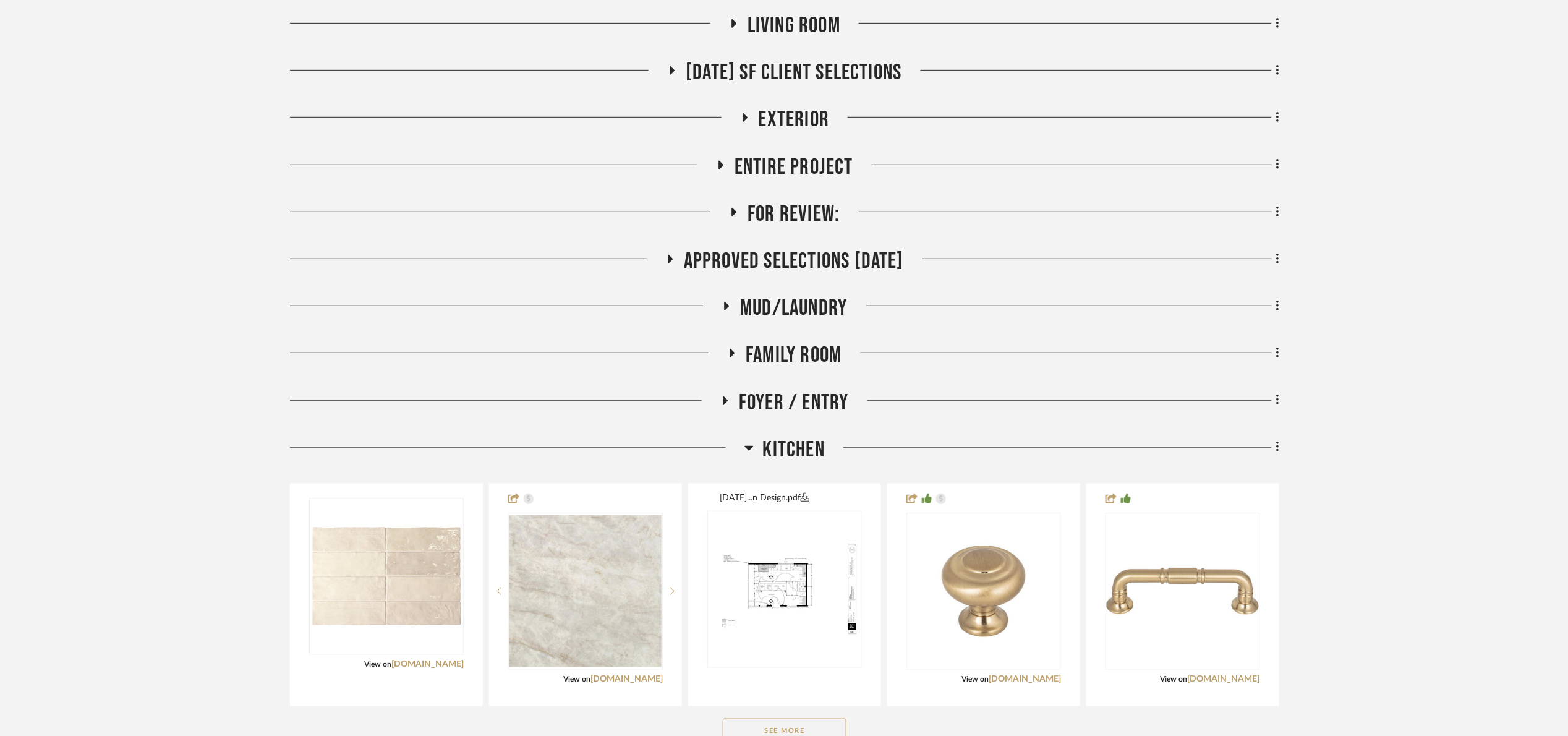
click at [773, 459] on span "Kitchen" at bounding box center [794, 449] width 62 height 26
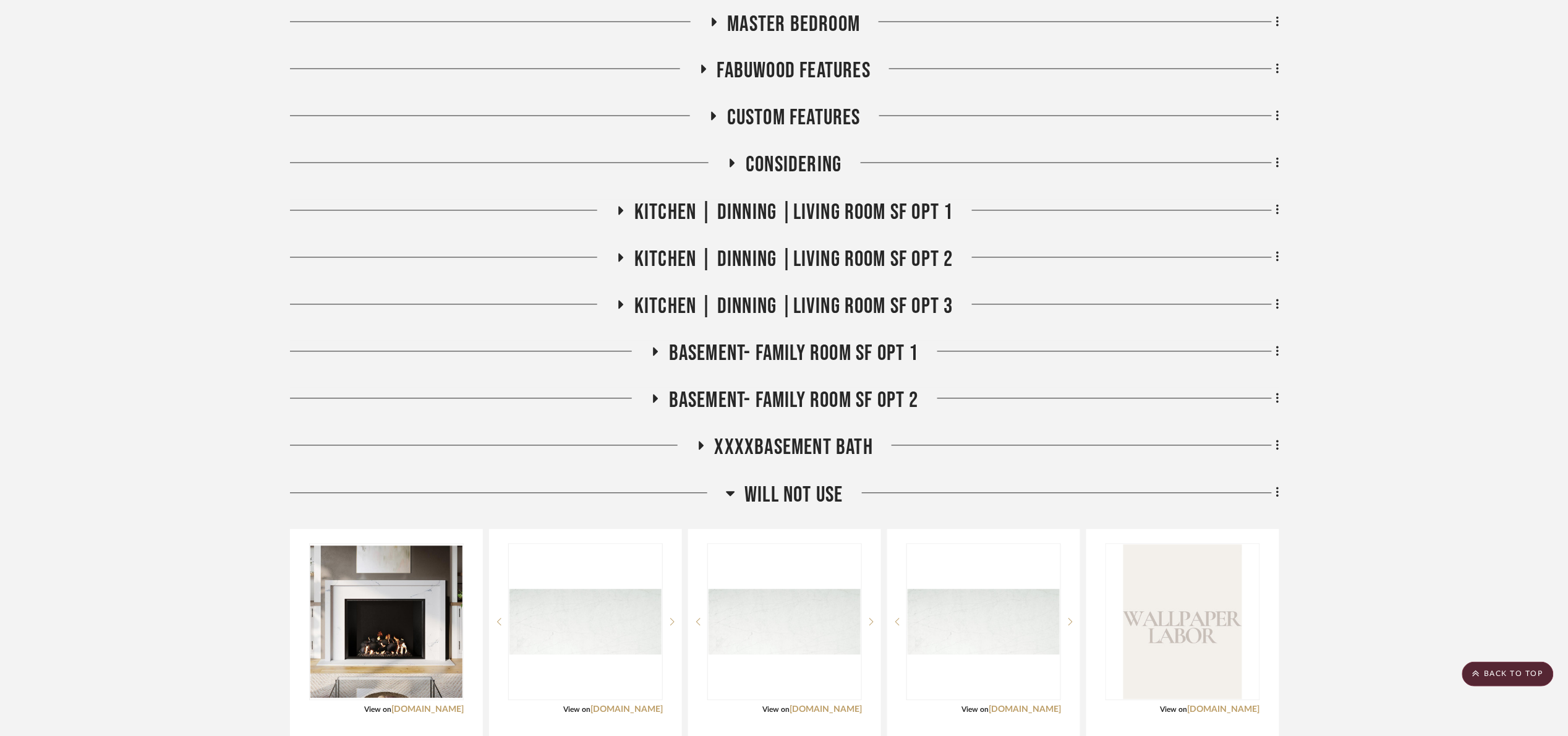
scroll to position [1113, 0]
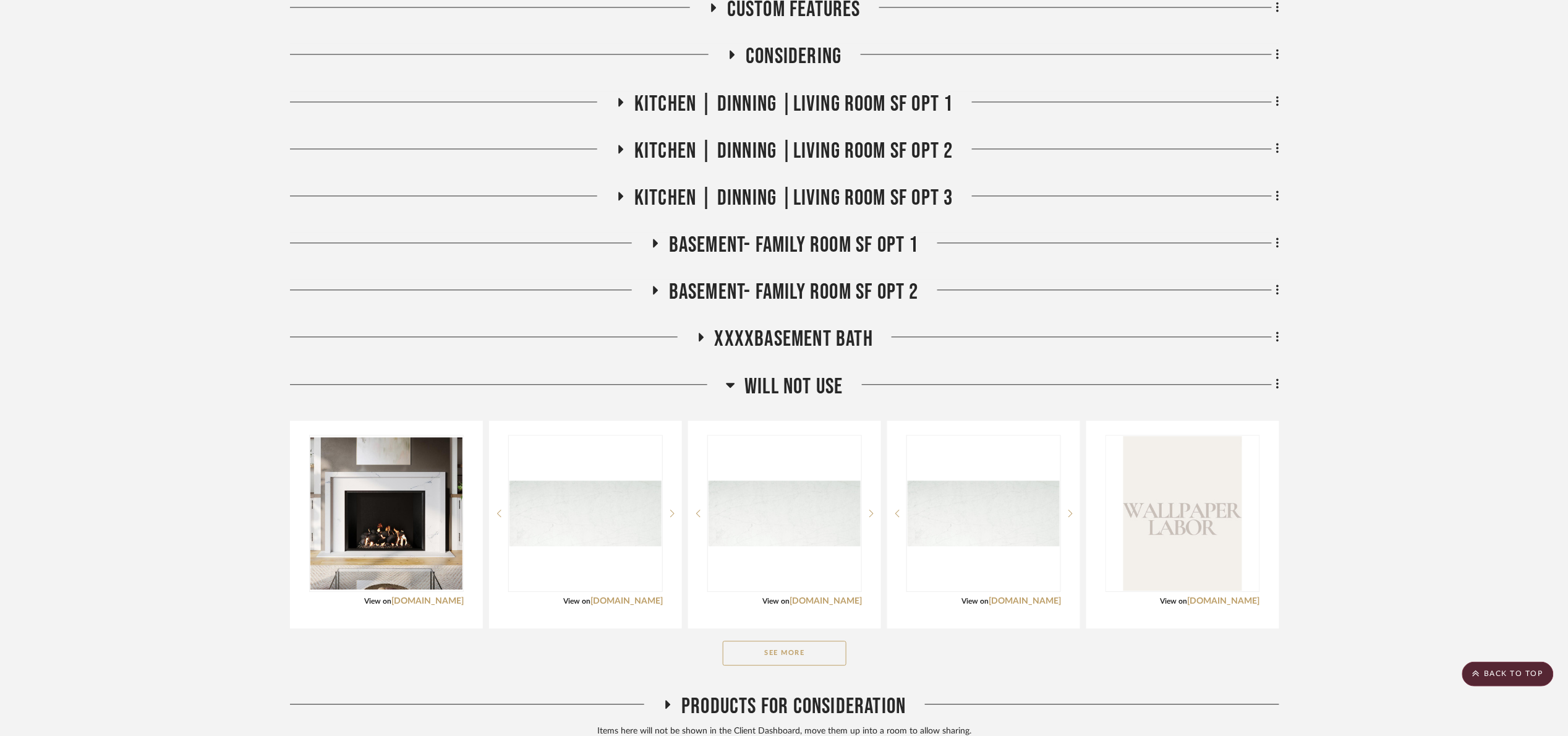
click at [831, 401] on div "Will NOT use" at bounding box center [784, 389] width 990 height 32
click at [831, 394] on span "Will NOT use" at bounding box center [794, 386] width 99 height 26
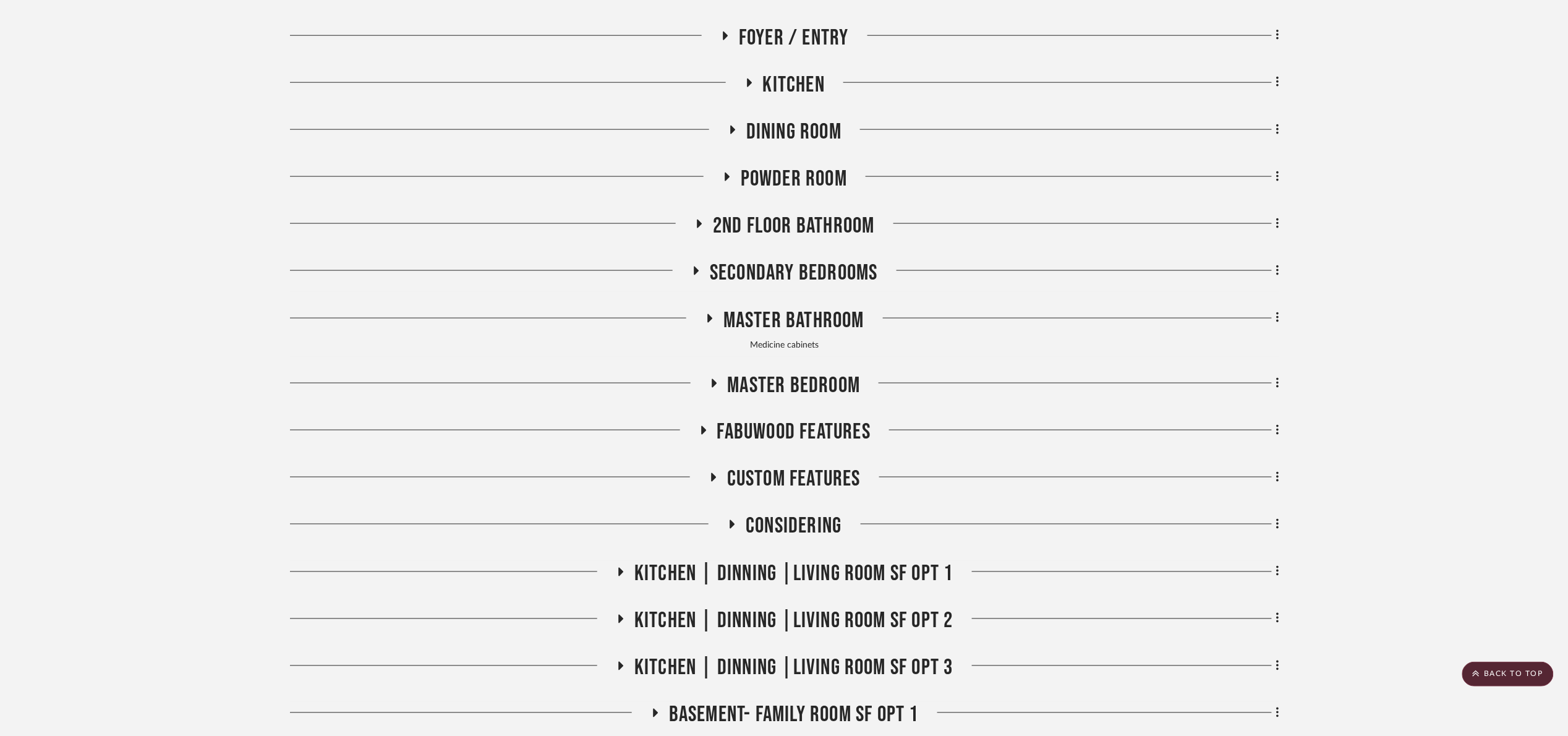
scroll to position [573, 0]
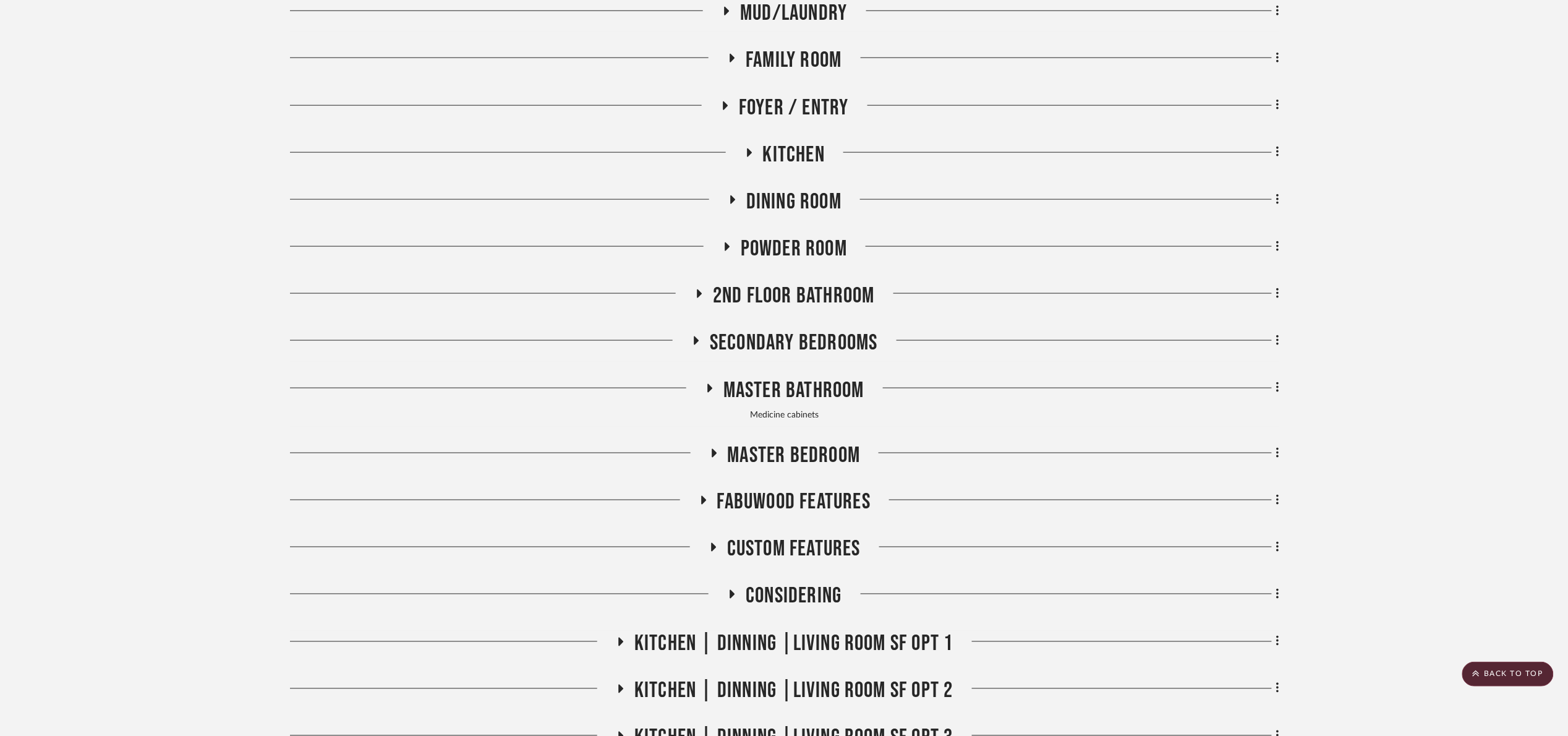
click at [793, 497] on span "Fabuwood Features" at bounding box center [794, 502] width 153 height 26
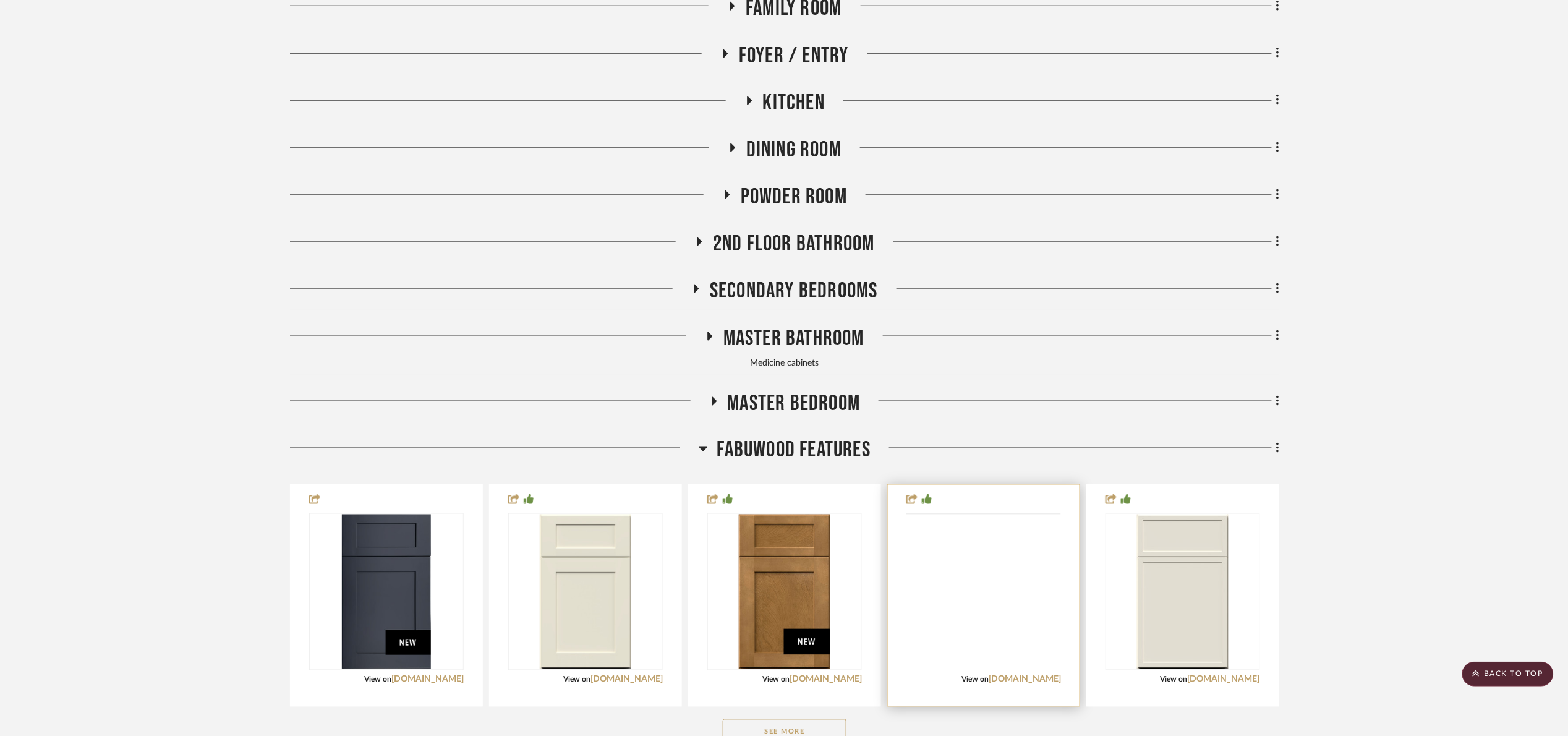
scroll to position [851, 0]
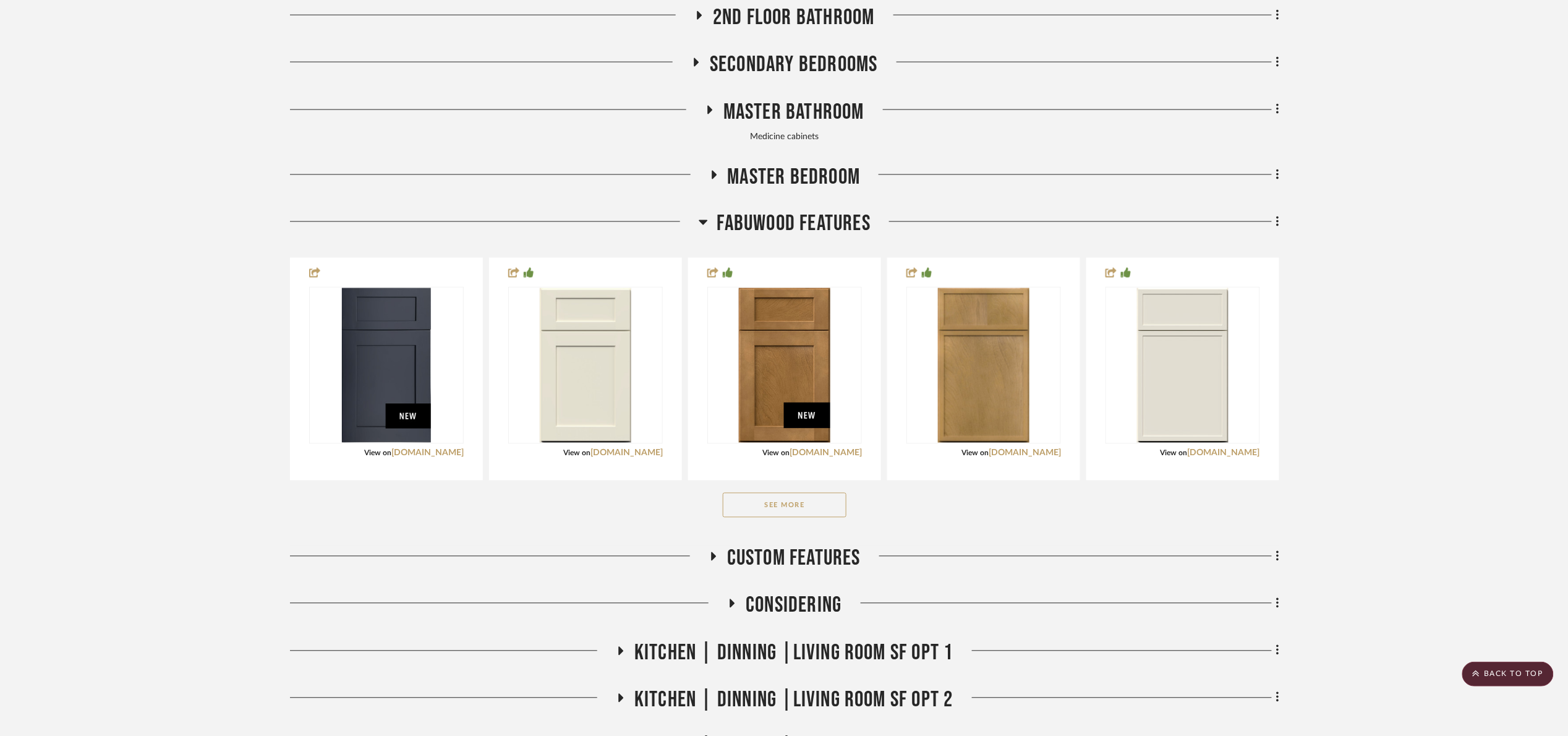
click at [814, 511] on button "See More" at bounding box center [784, 506] width 124 height 25
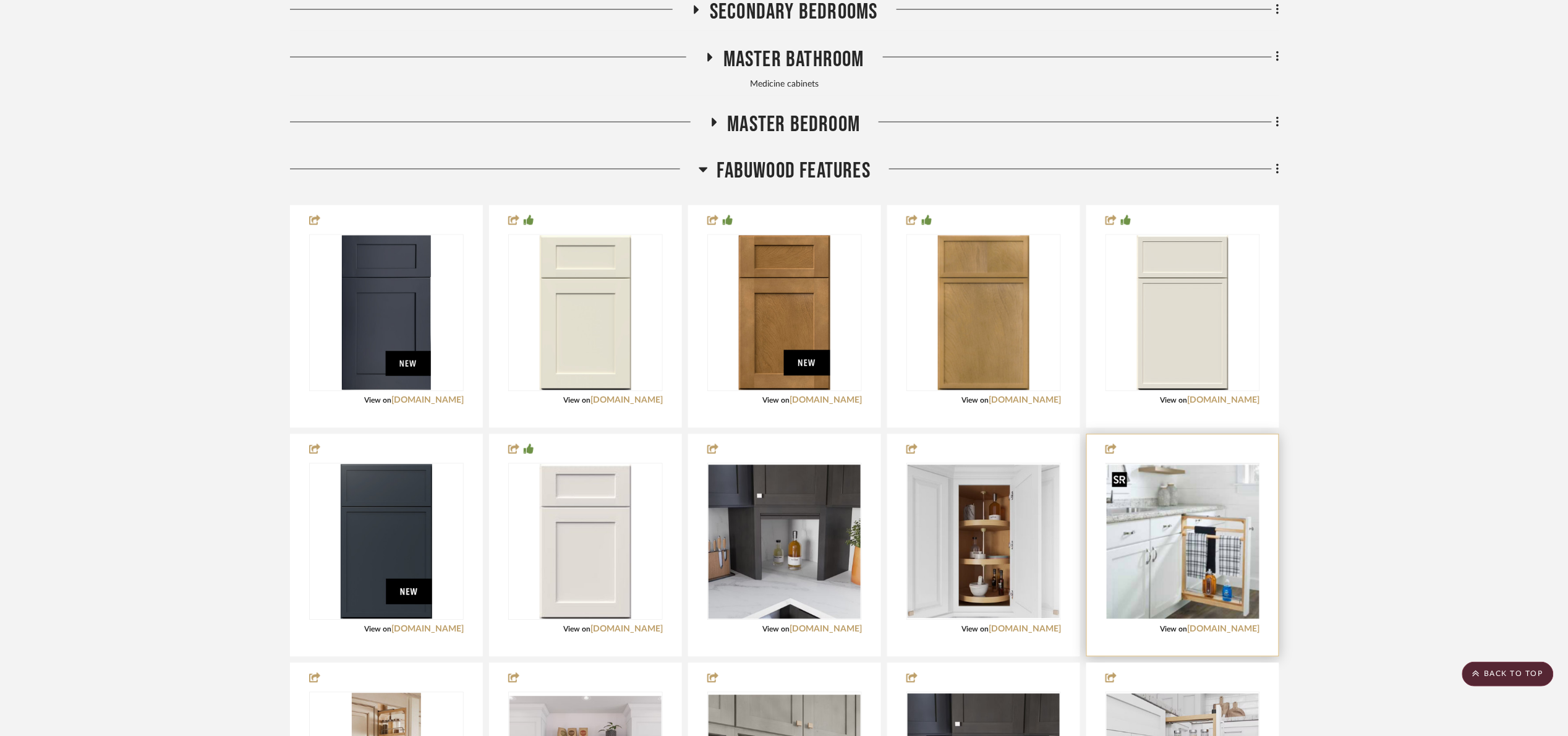
scroll to position [944, 0]
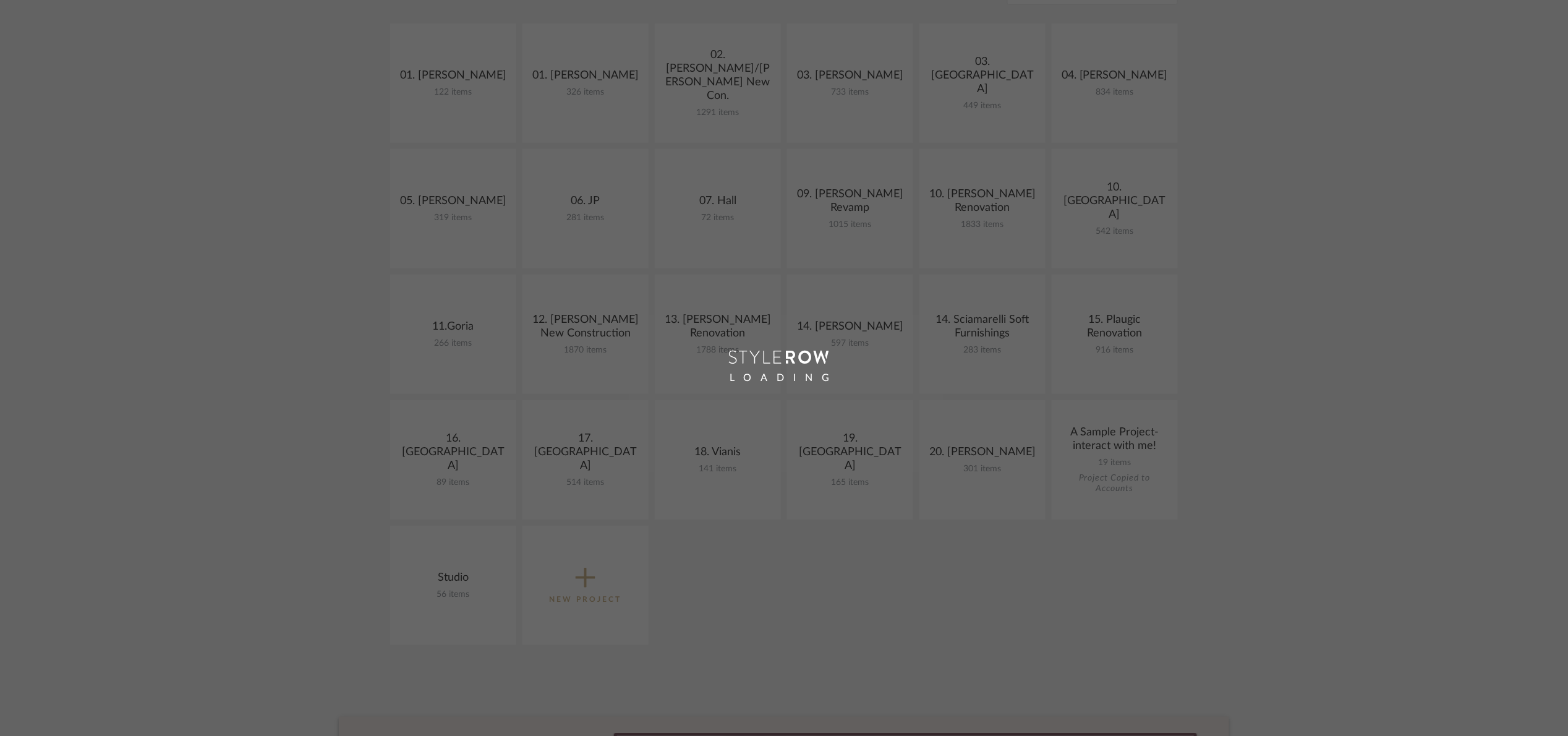
scroll to position [186, 0]
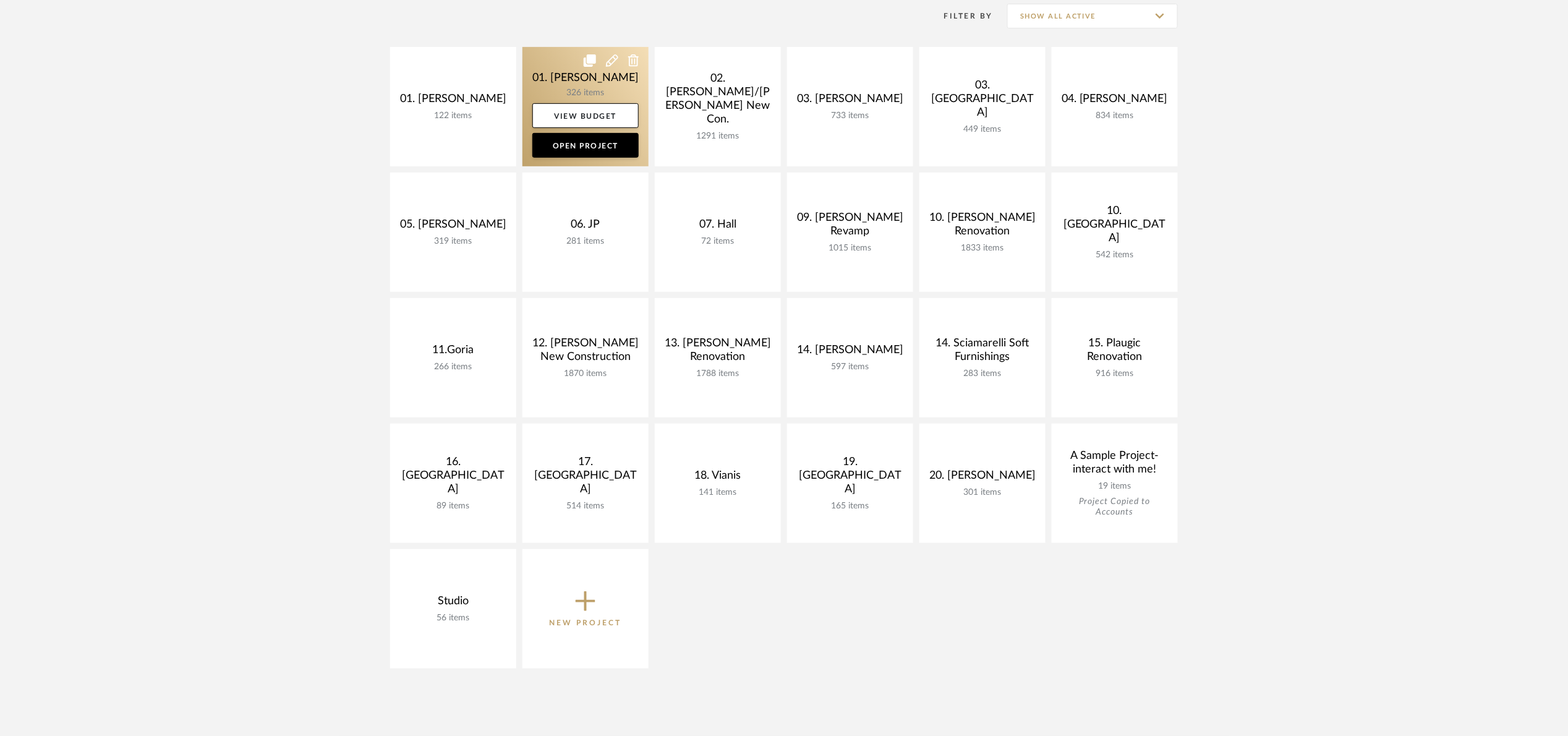
click at [554, 59] on link at bounding box center [586, 107] width 126 height 119
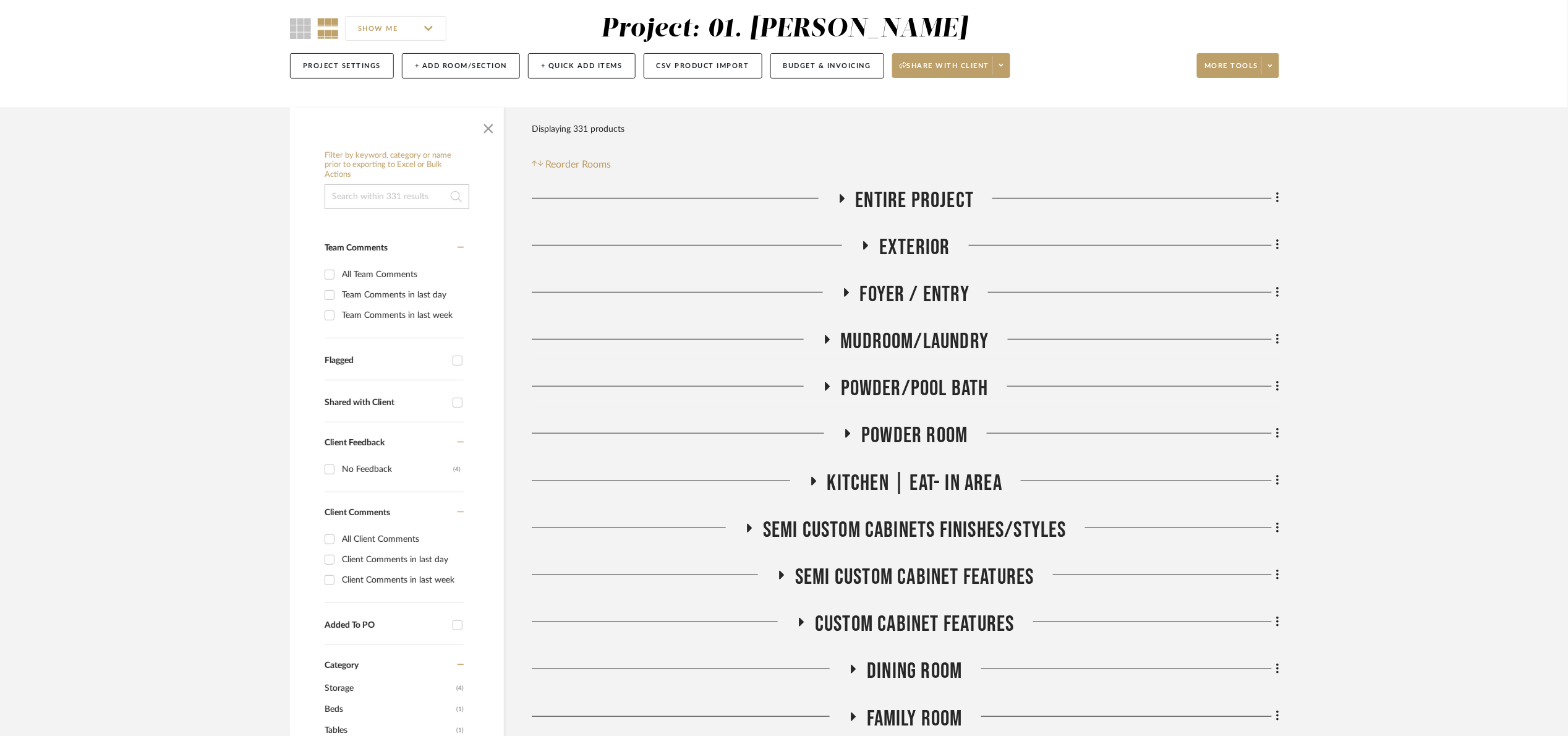
scroll to position [186, 0]
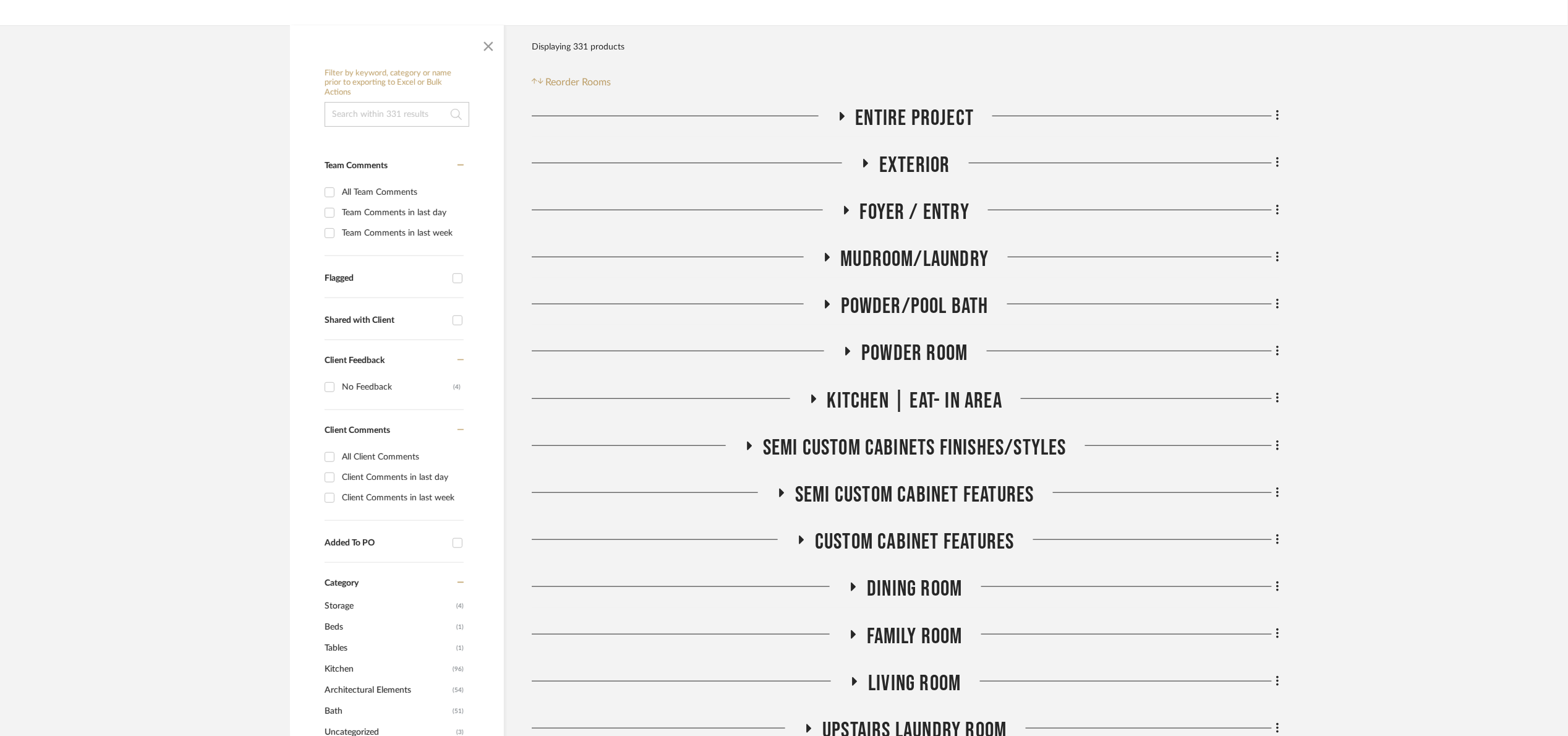
click at [964, 437] on span "Semi Custom Cabinets Finishes/Styles" at bounding box center [915, 447] width 304 height 26
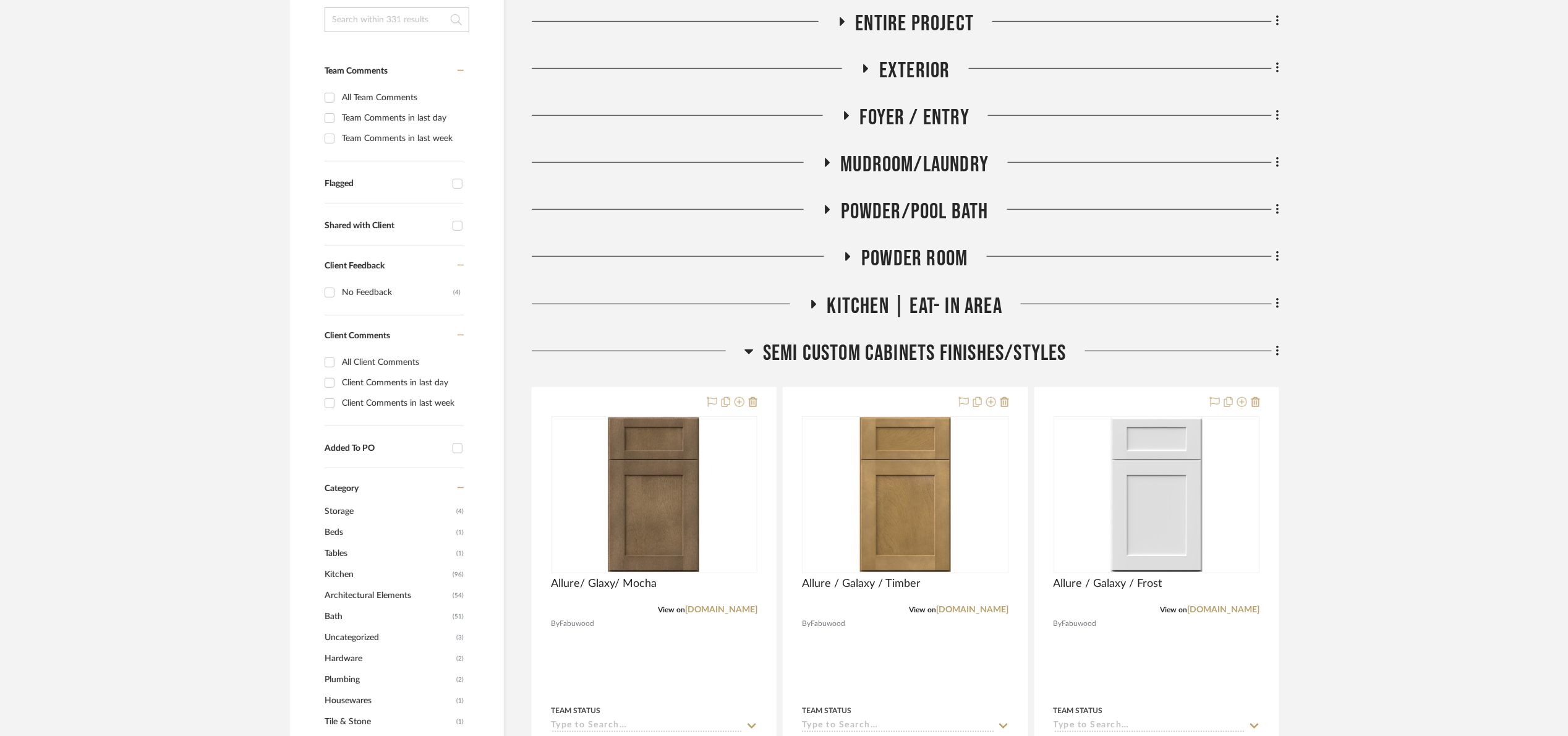
scroll to position [0, 0]
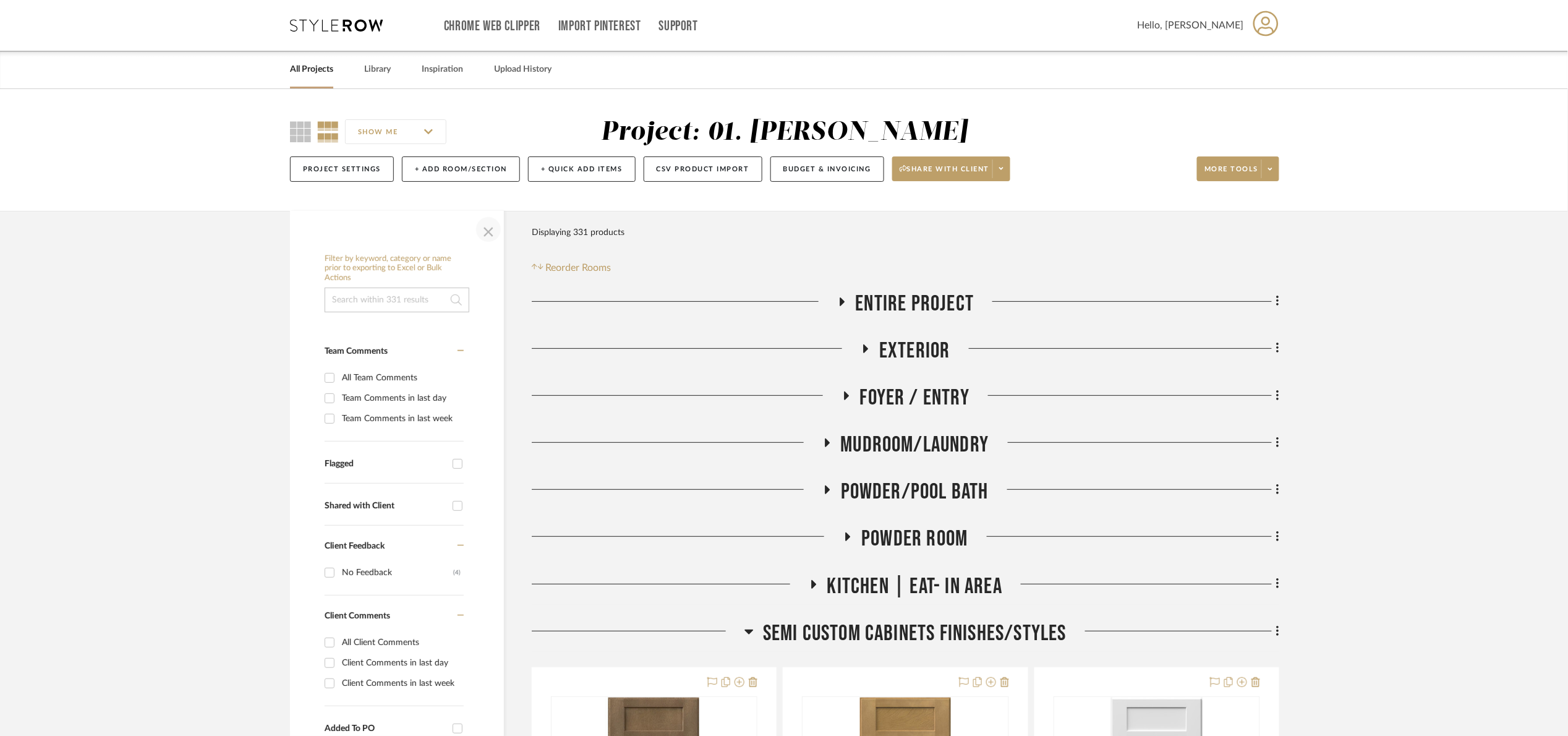
click at [492, 226] on span "button" at bounding box center [488, 230] width 30 height 30
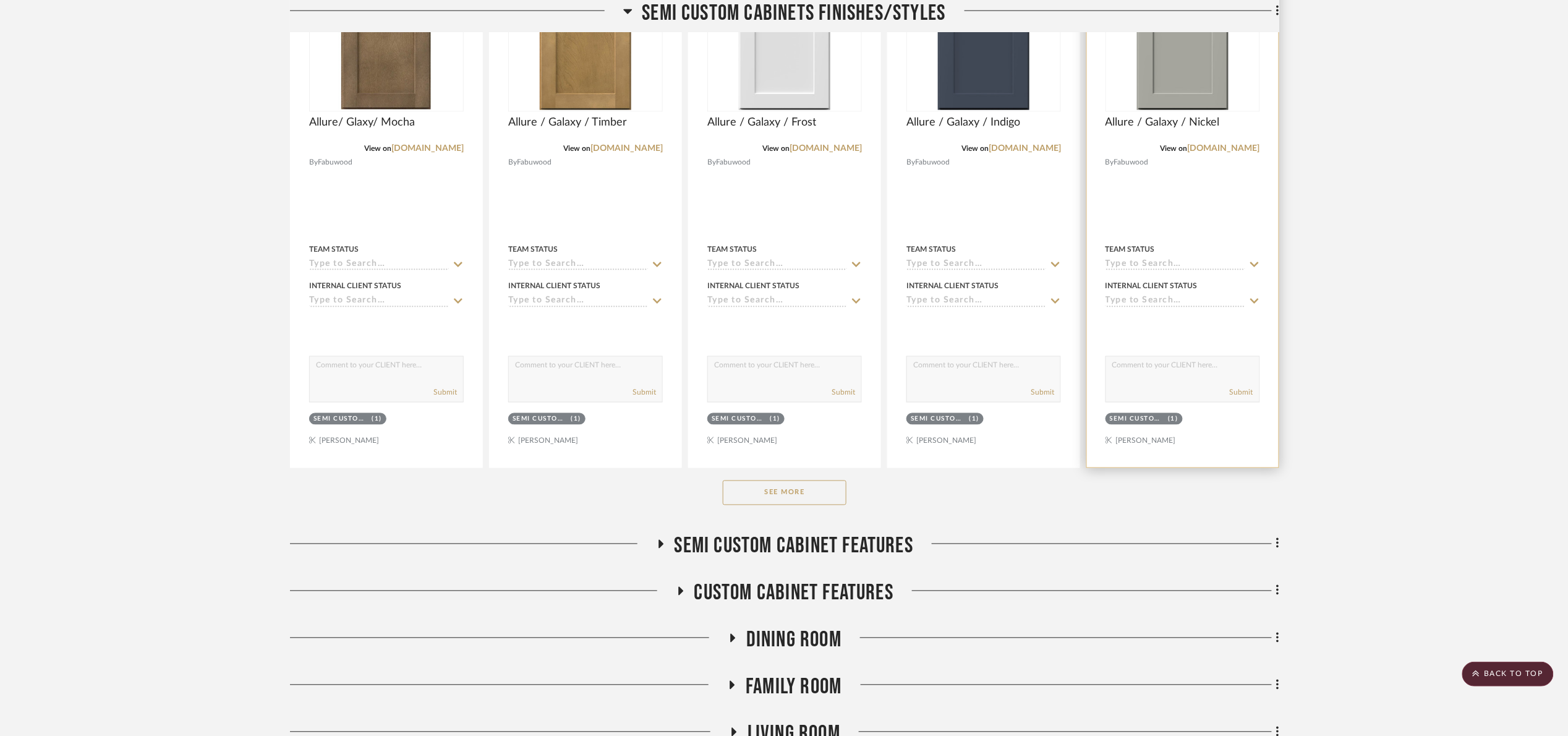
drag, startPoint x: 818, startPoint y: 497, endPoint x: 1144, endPoint y: 450, distance: 329.4
click at [820, 495] on button "See More" at bounding box center [784, 493] width 124 height 25
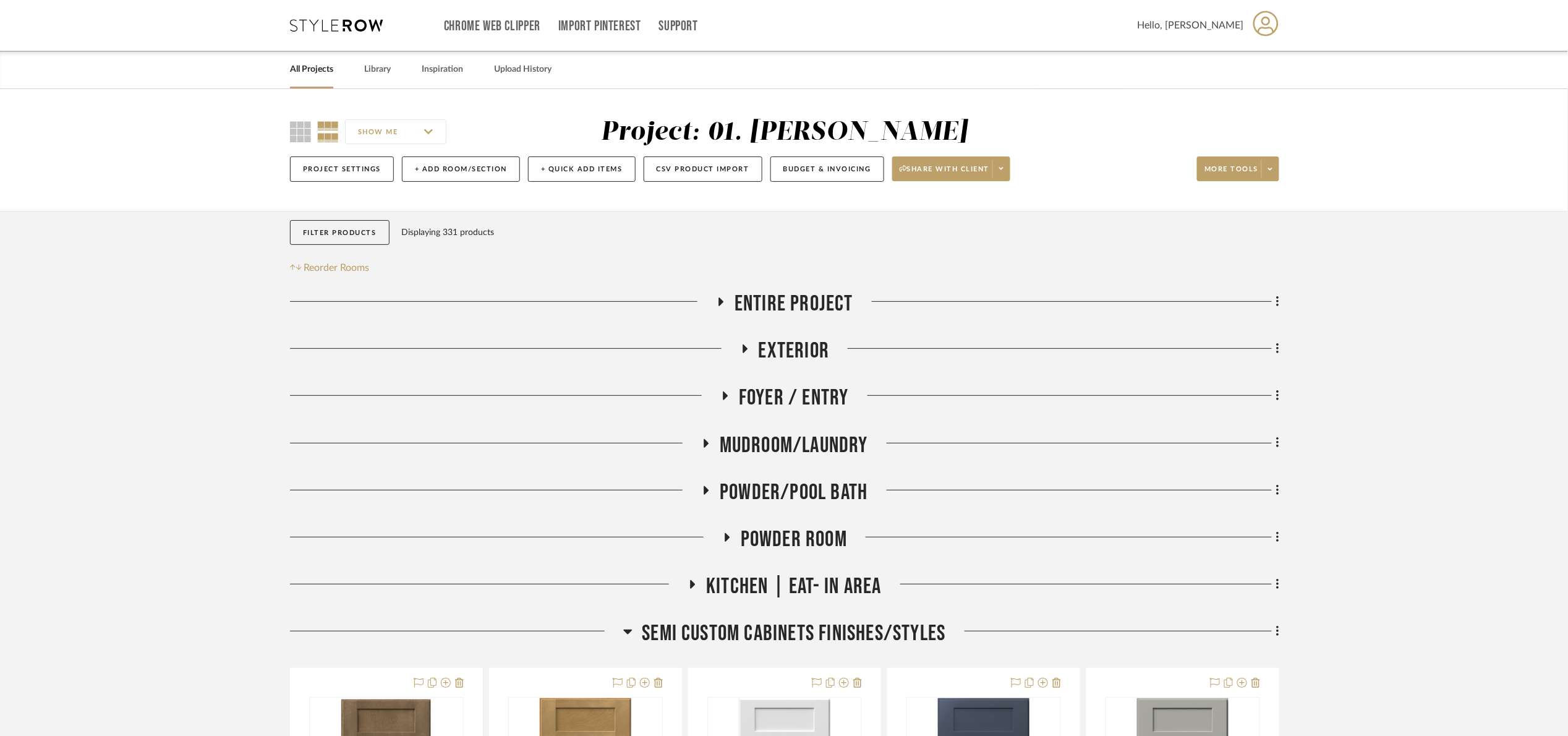
click at [397, 61] on div "All Projects Library Inspiration Upload History" at bounding box center [784, 69] width 1026 height 38
click at [389, 66] on link "Library" at bounding box center [377, 69] width 26 height 16
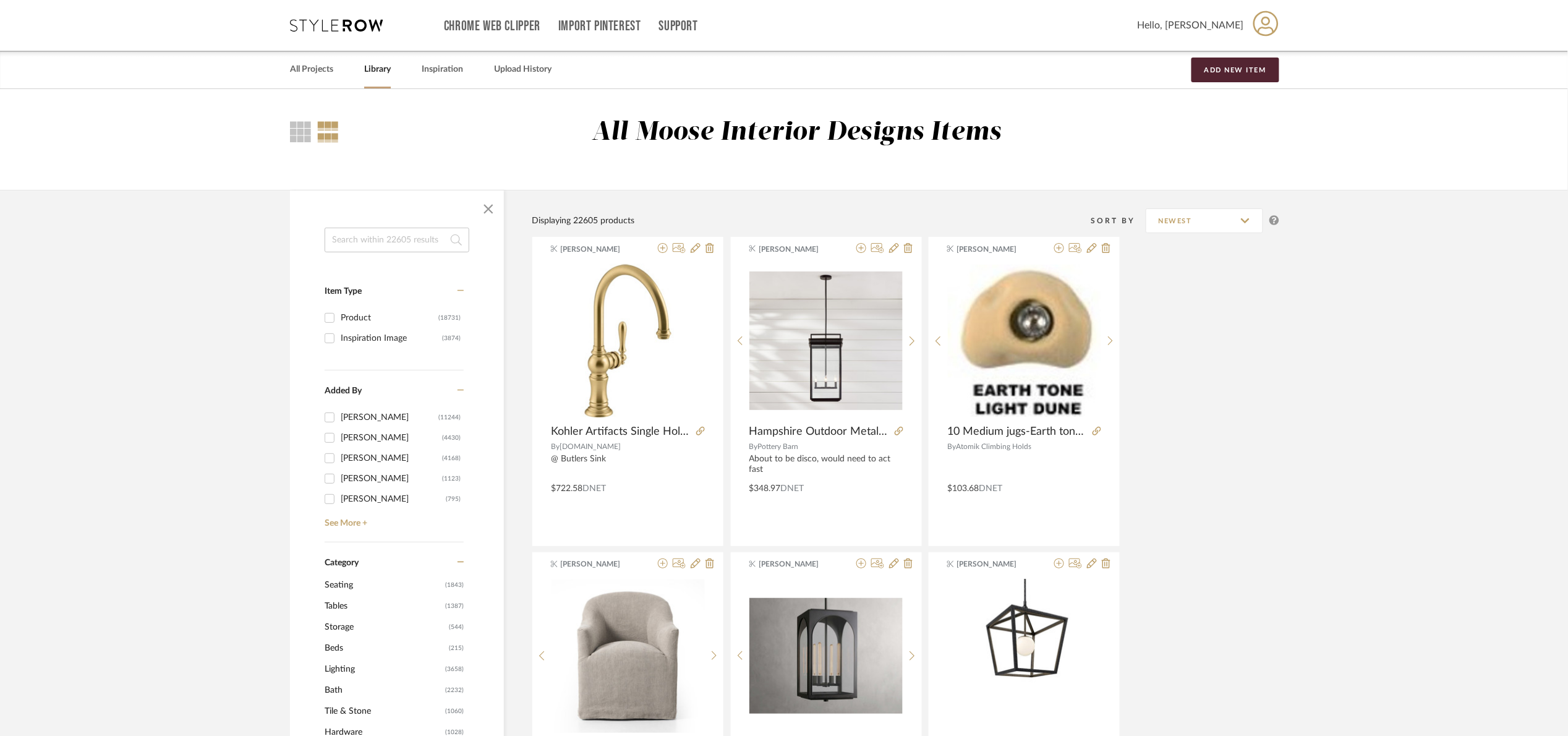
click at [401, 229] on input at bounding box center [396, 240] width 144 height 25
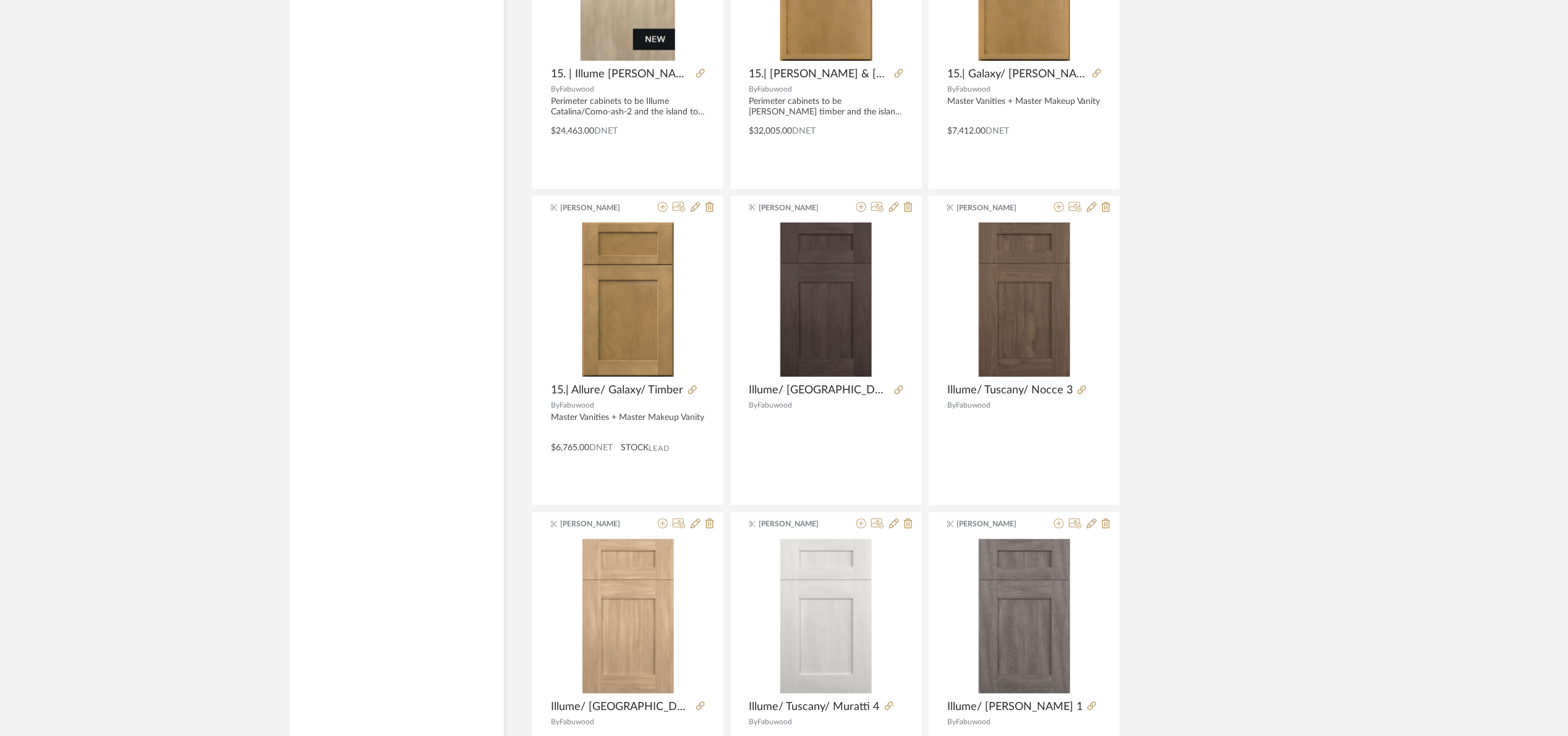
scroll to position [3461, 0]
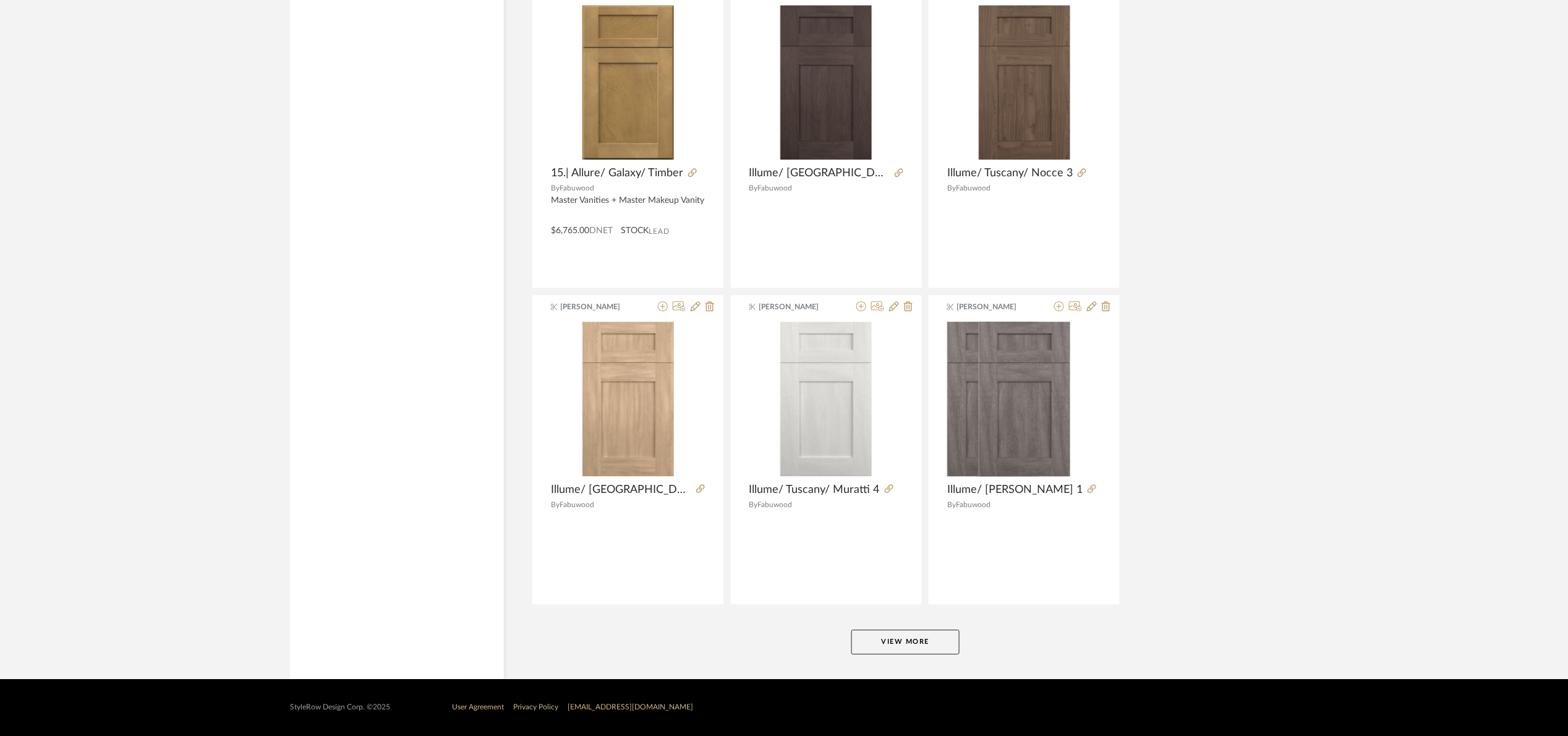
click at [883, 632] on button "View More" at bounding box center [906, 642] width 108 height 25
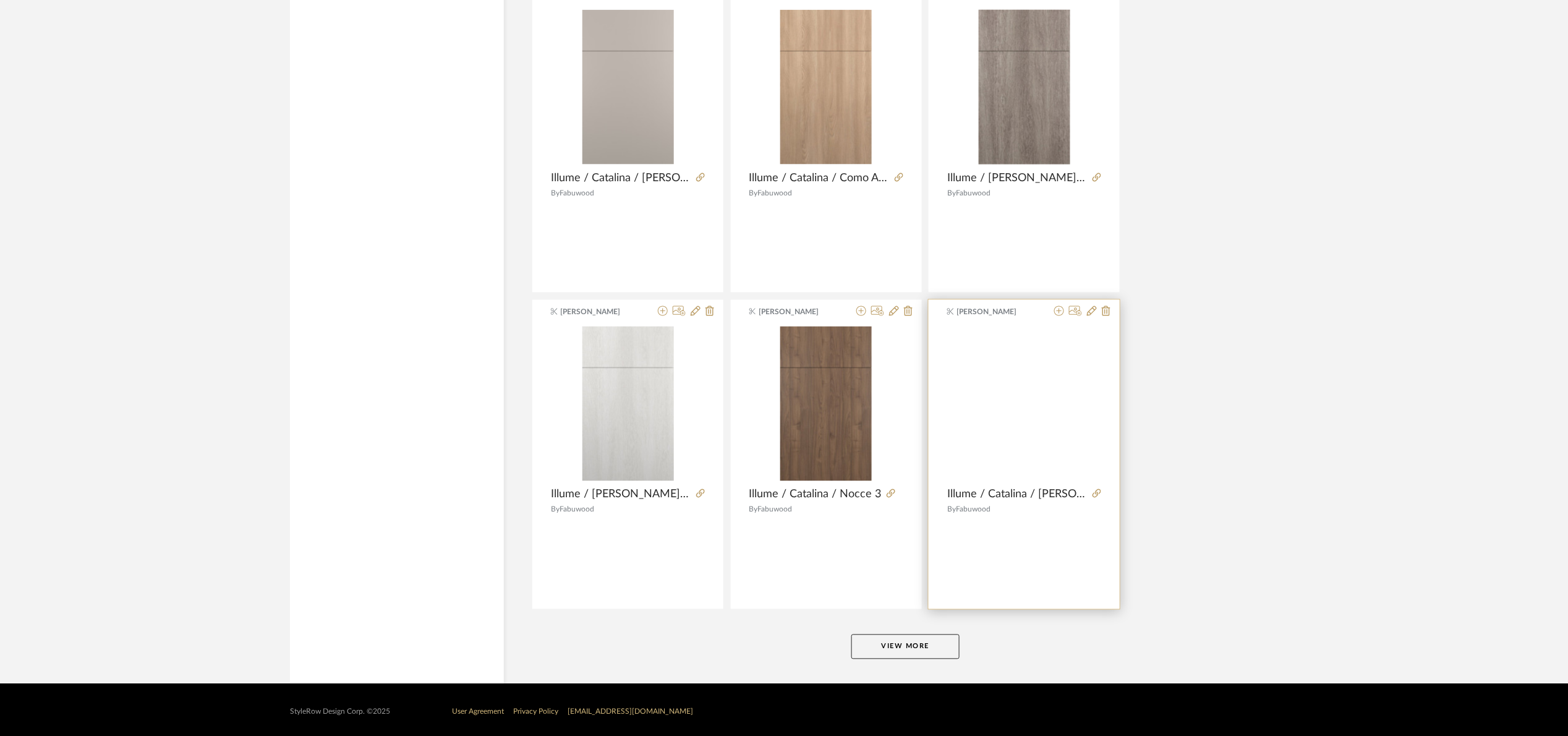
scroll to position [7261, 0]
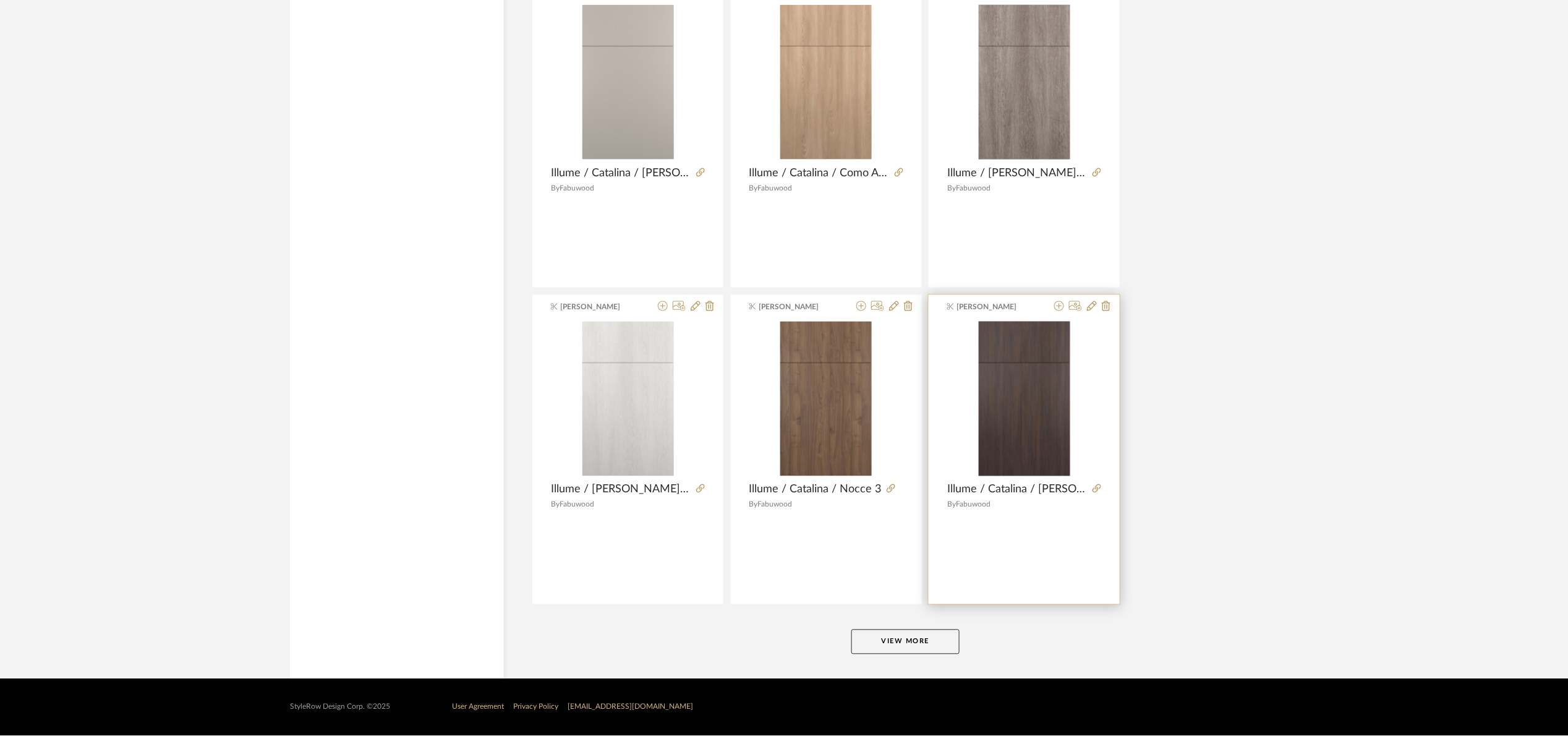
drag, startPoint x: 924, startPoint y: 642, endPoint x: 1019, endPoint y: 551, distance: 131.6
click at [935, 632] on button "View More" at bounding box center [906, 642] width 108 height 25
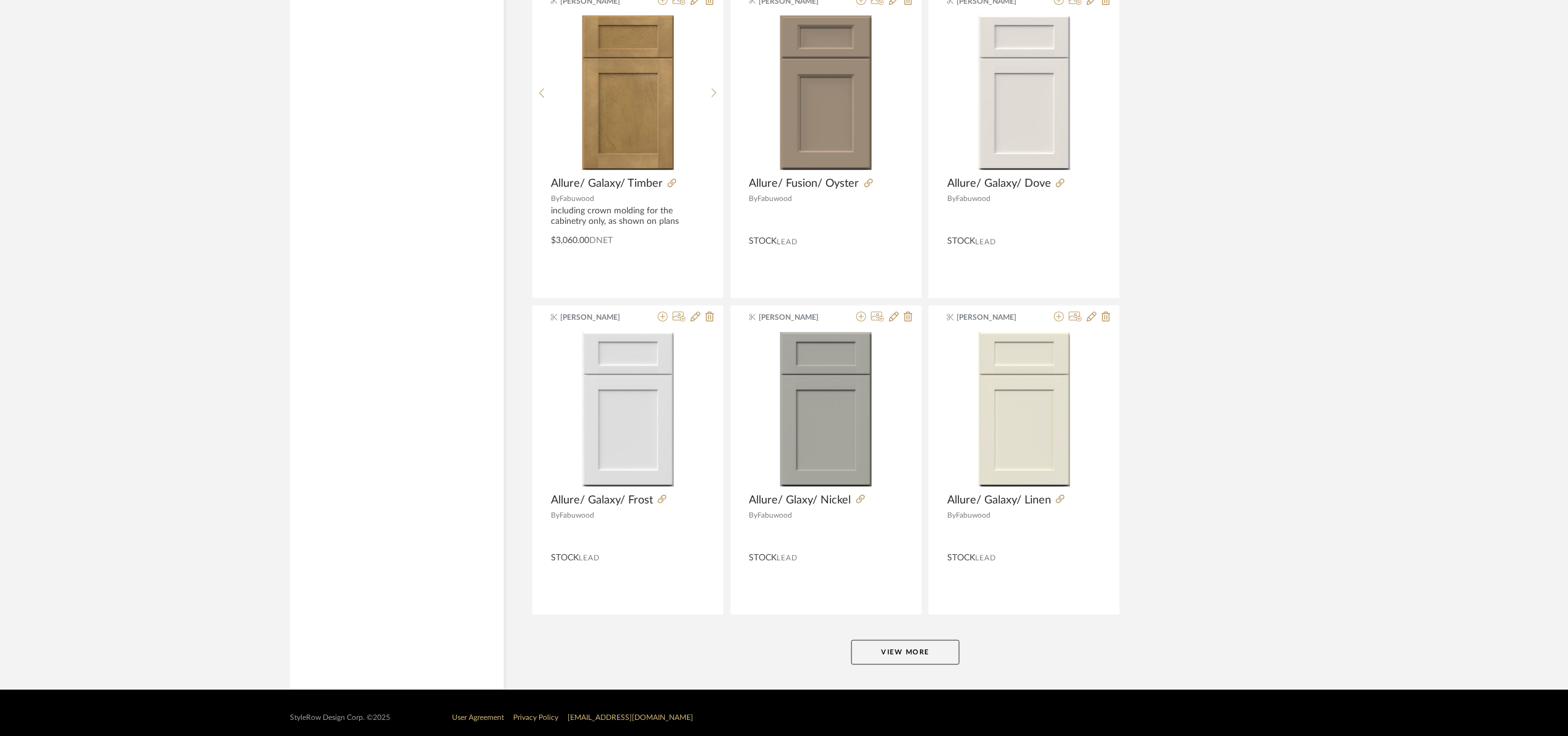
scroll to position [11061, 0]
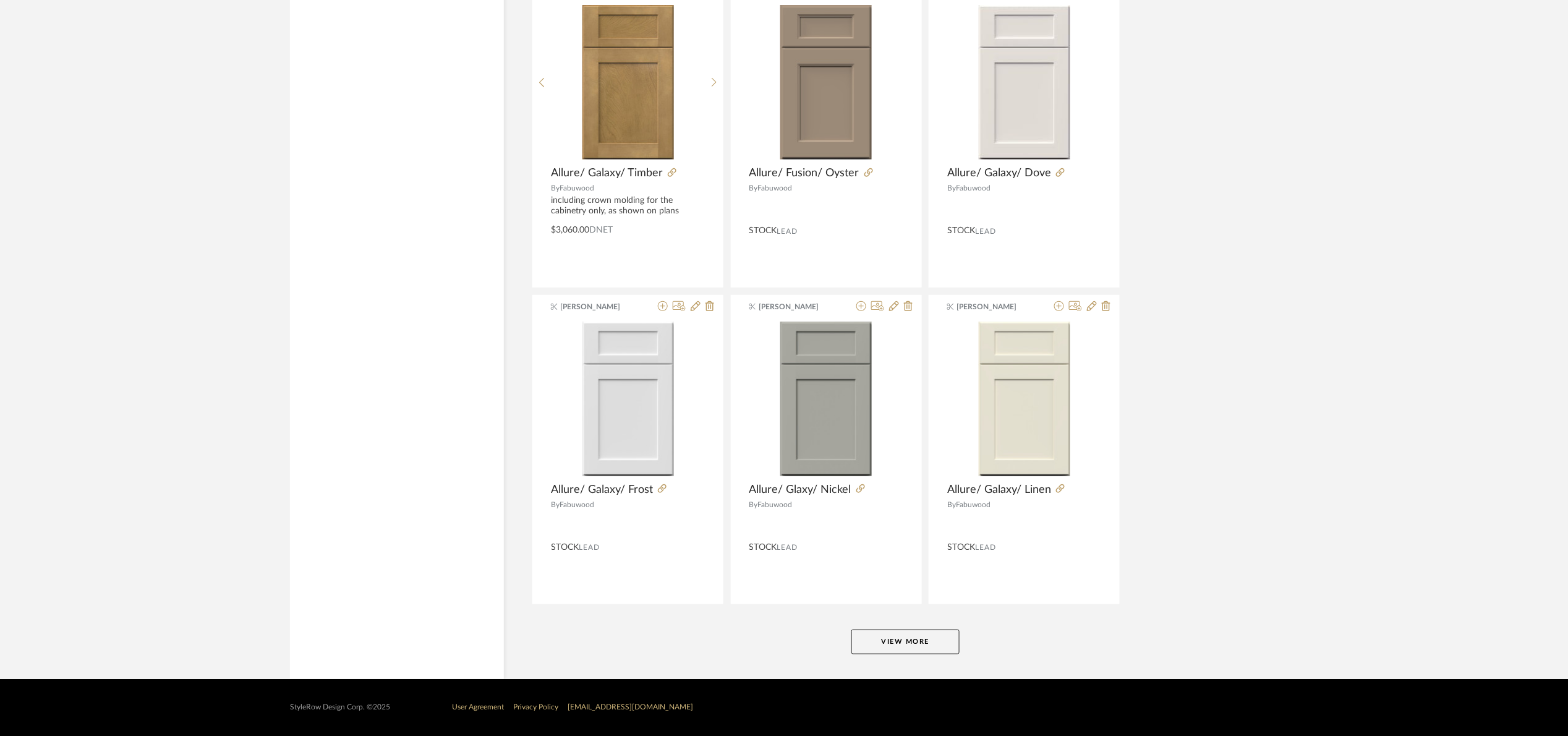
drag, startPoint x: 886, startPoint y: 631, endPoint x: 910, endPoint y: 609, distance: 32.6
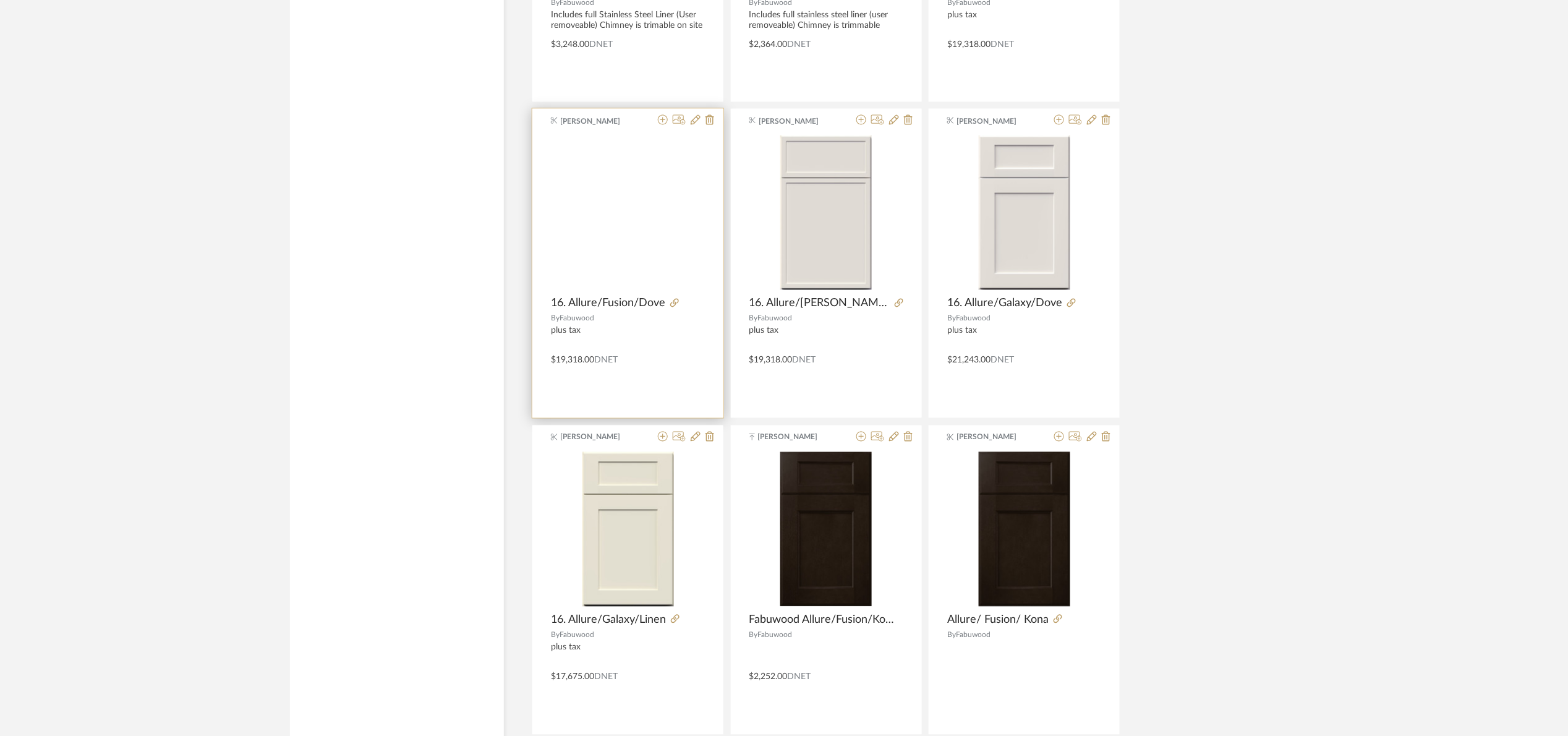
scroll to position [4940, 0]
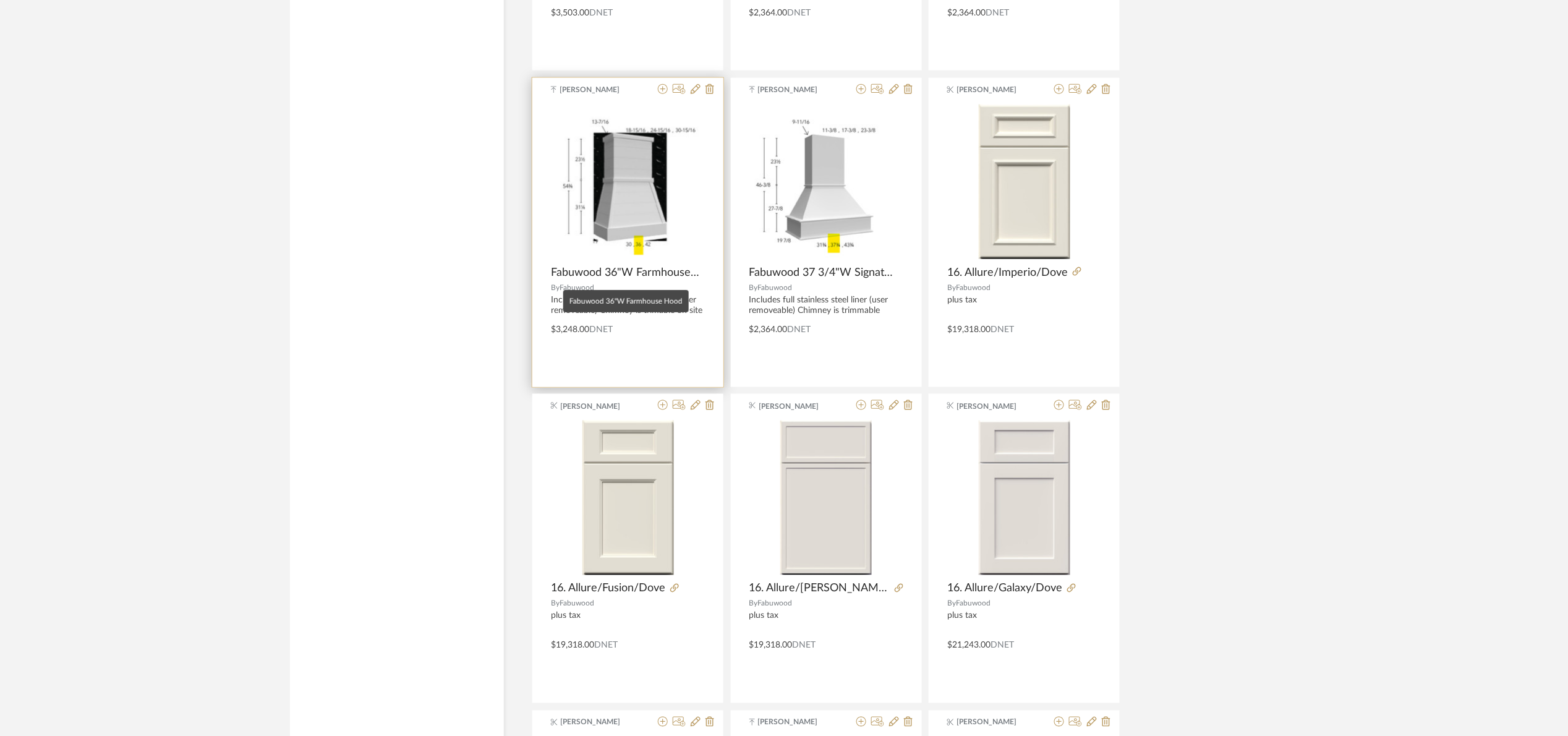
click at [690, 280] on span "Fabuwood 36"W Farmhouse Hood" at bounding box center [626, 273] width 149 height 14
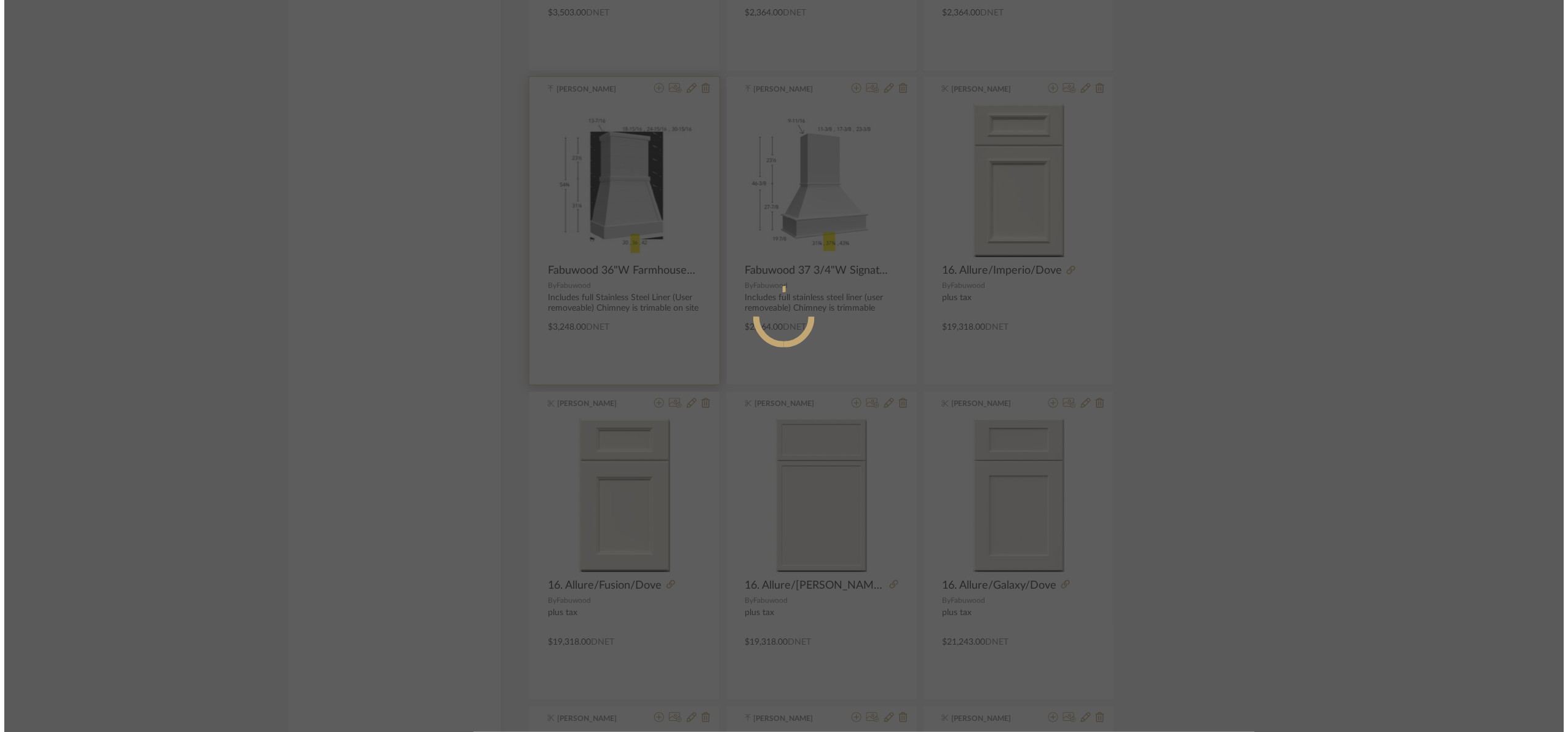
scroll to position [0, 0]
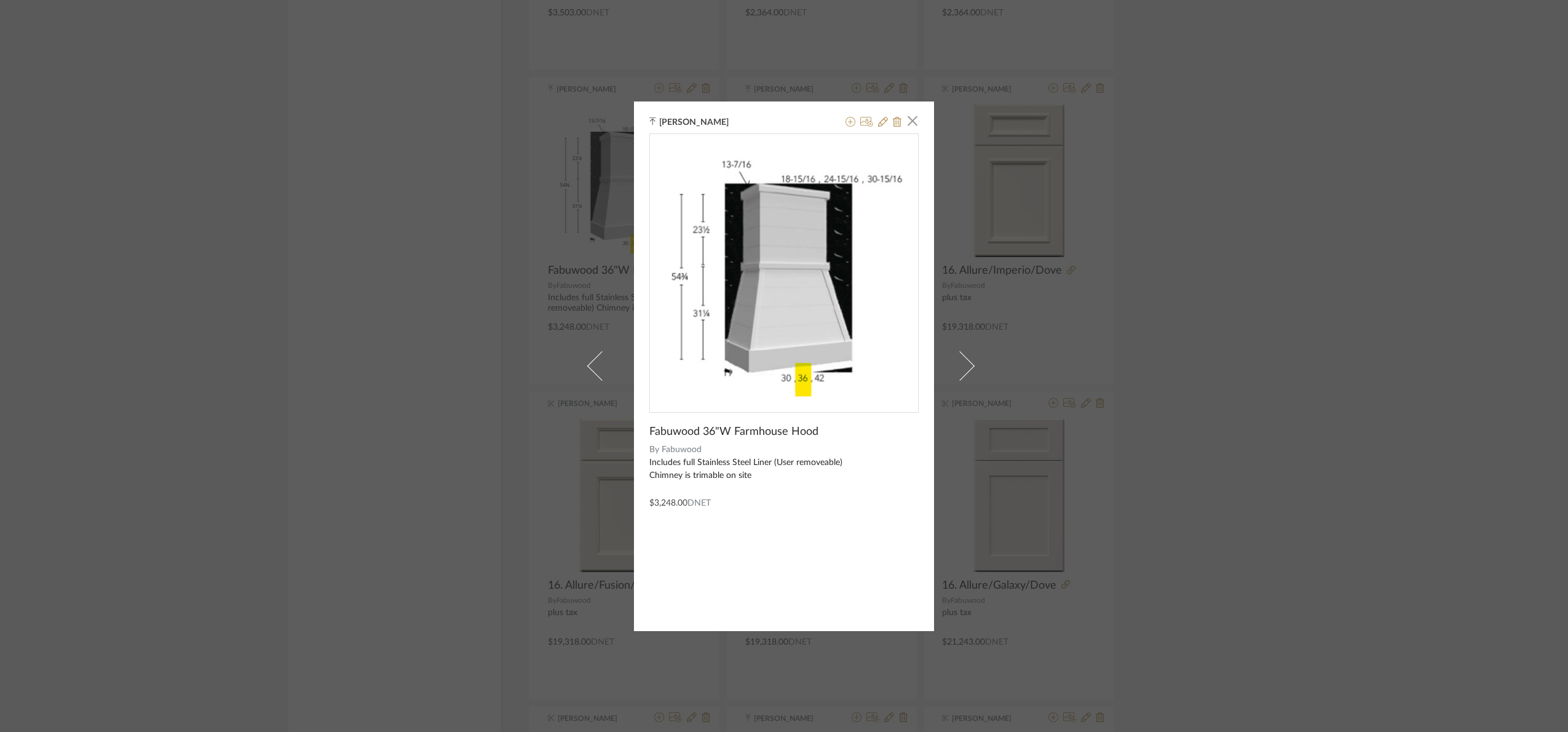
click at [1190, 404] on div "[PERSON_NAME] × Fabuwood 36"W Farmhouse Hood By Fabuwood Includes full Stainles…" at bounding box center [784, 366] width 1568 height 732
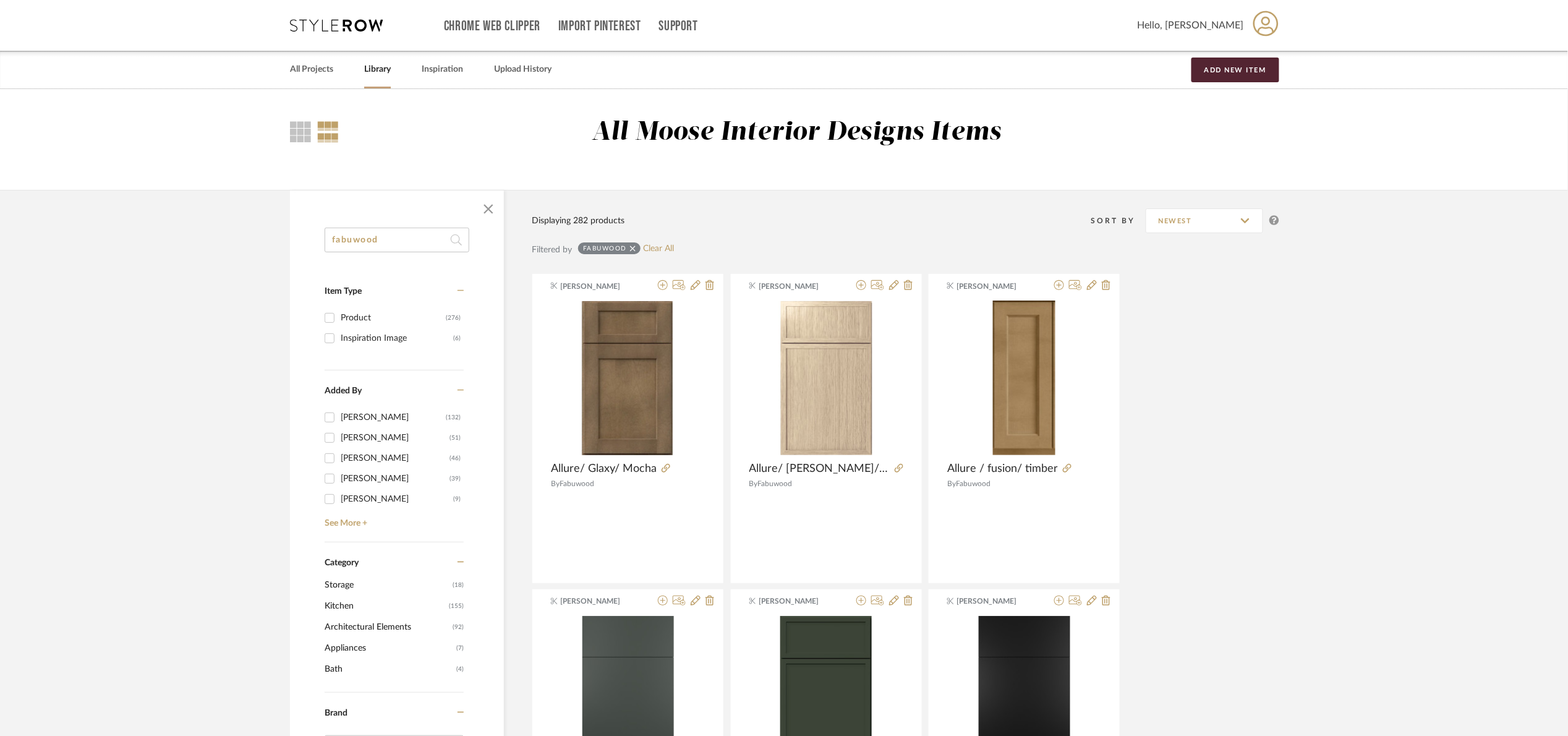
drag, startPoint x: 385, startPoint y: 235, endPoint x: 202, endPoint y: 251, distance: 183.7
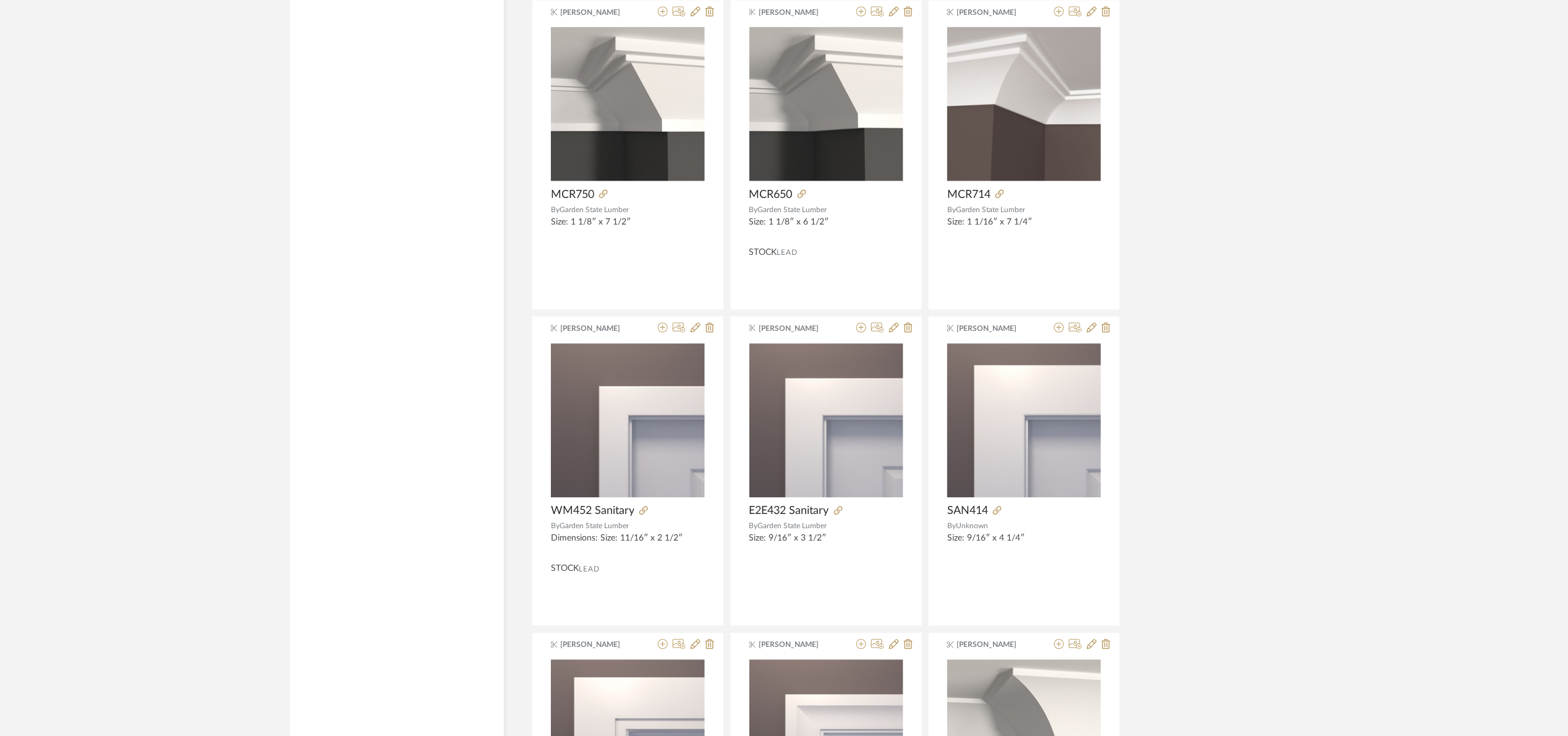
scroll to position [3461, 0]
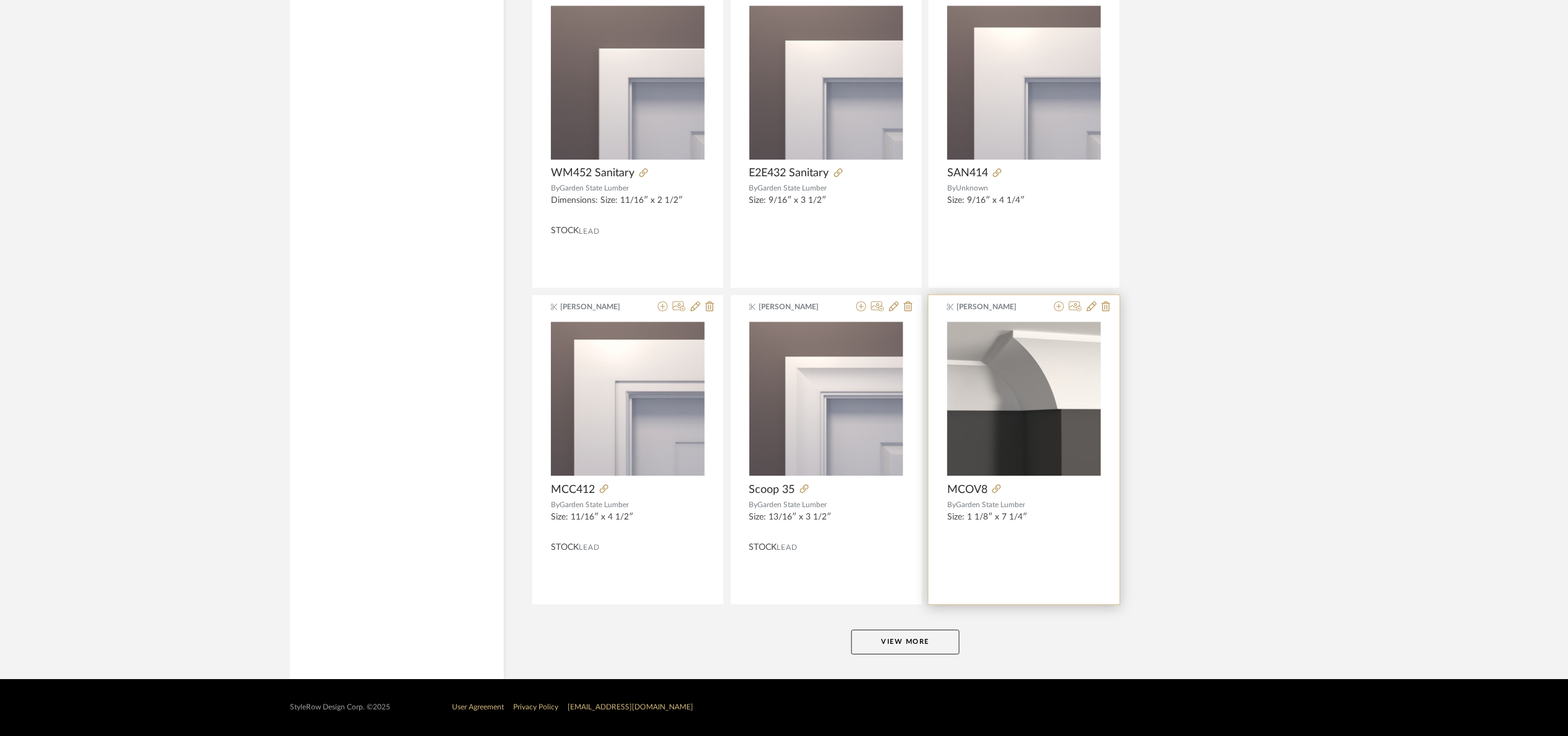
drag, startPoint x: 923, startPoint y: 639, endPoint x: 1054, endPoint y: 569, distance: 148.5
click at [929, 637] on button "View More" at bounding box center [906, 642] width 108 height 25
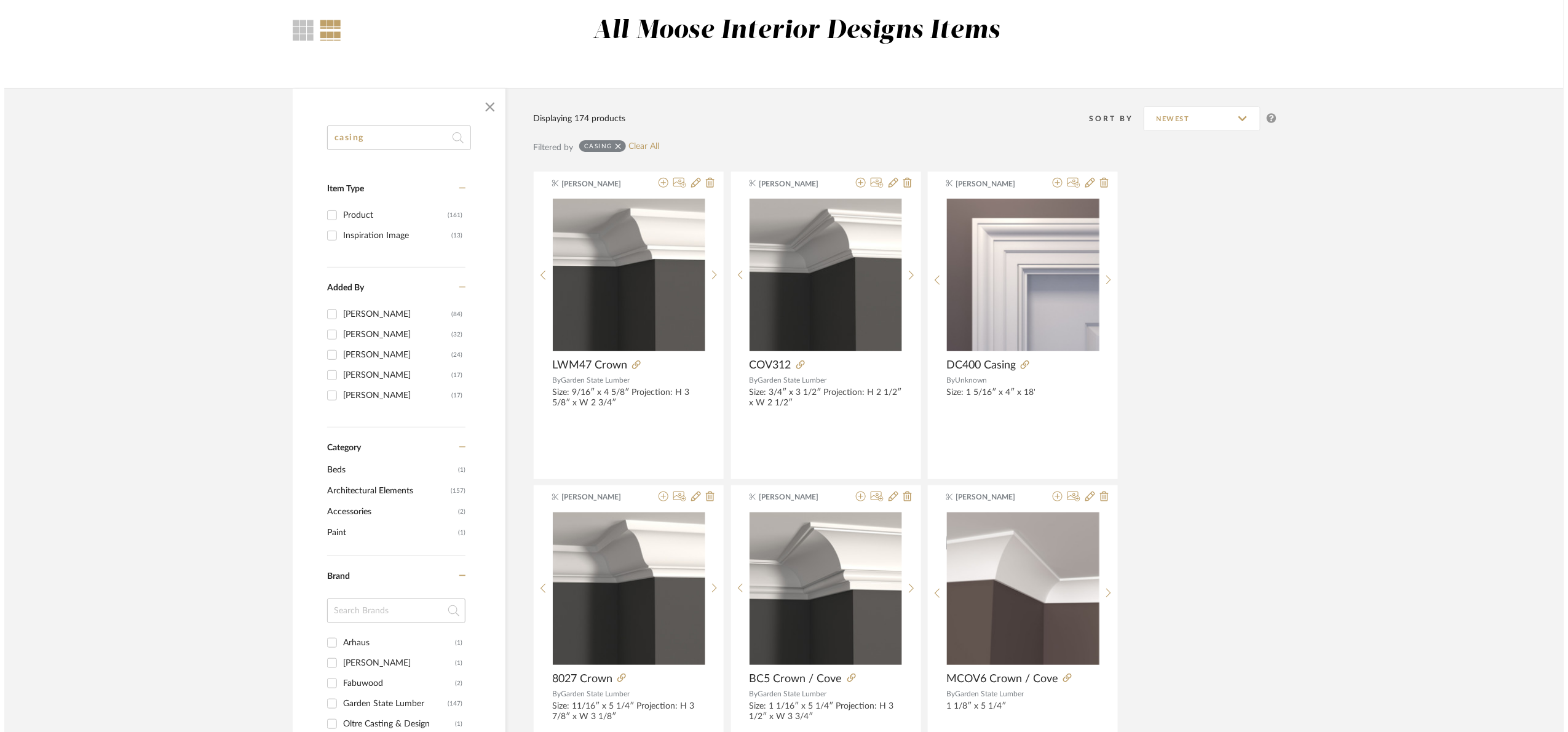
scroll to position [0, 0]
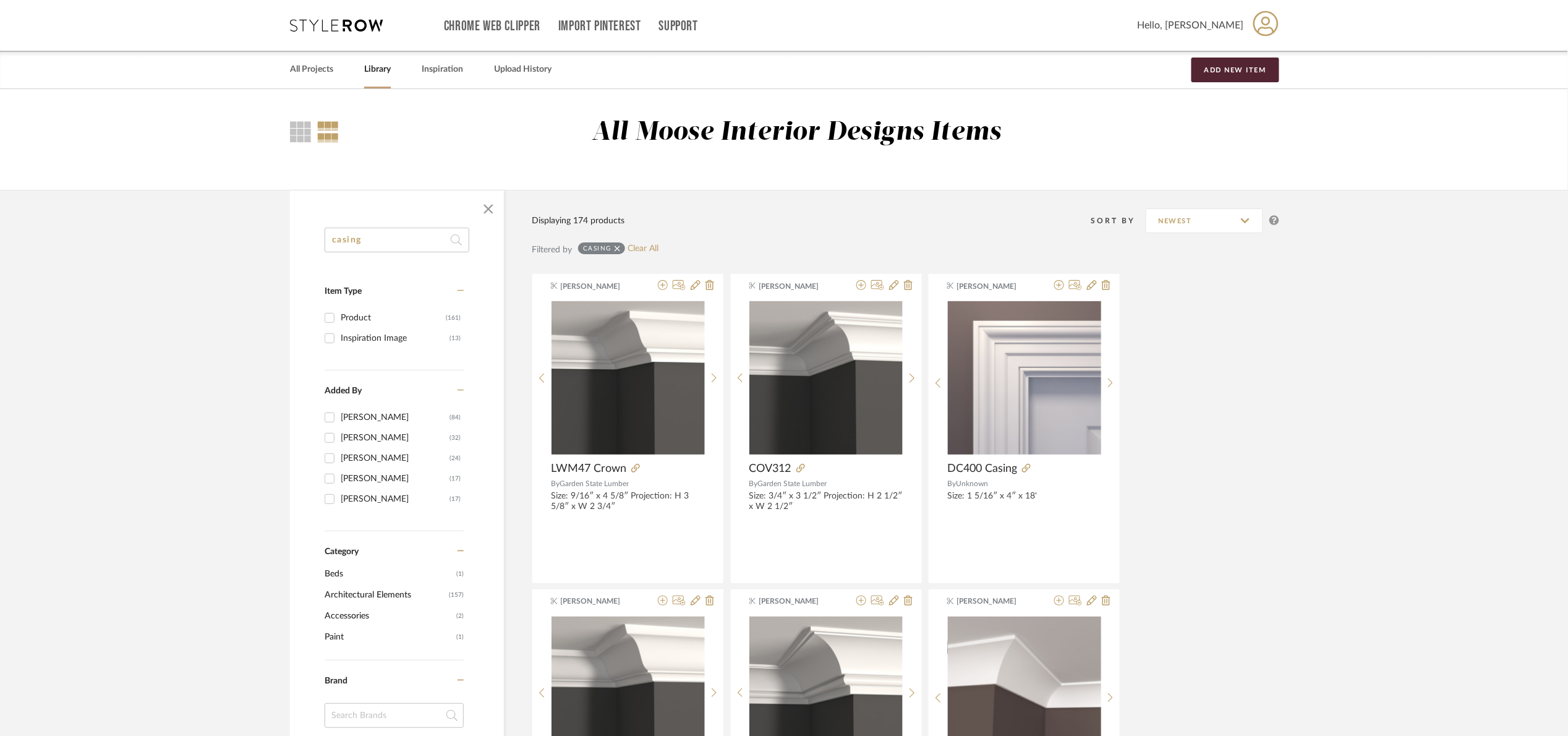
drag, startPoint x: 410, startPoint y: 249, endPoint x: 189, endPoint y: 267, distance: 221.7
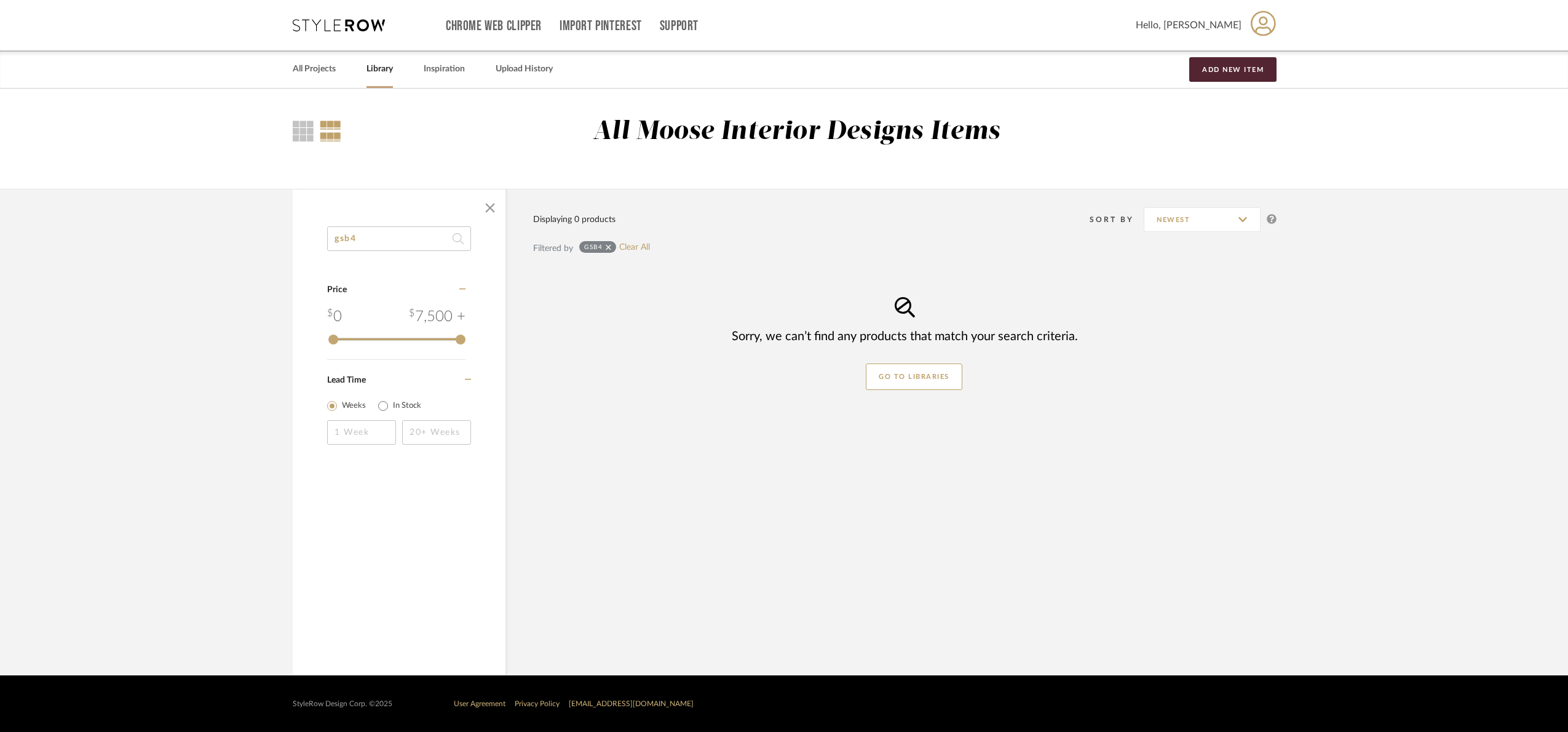
type input "gsb4"
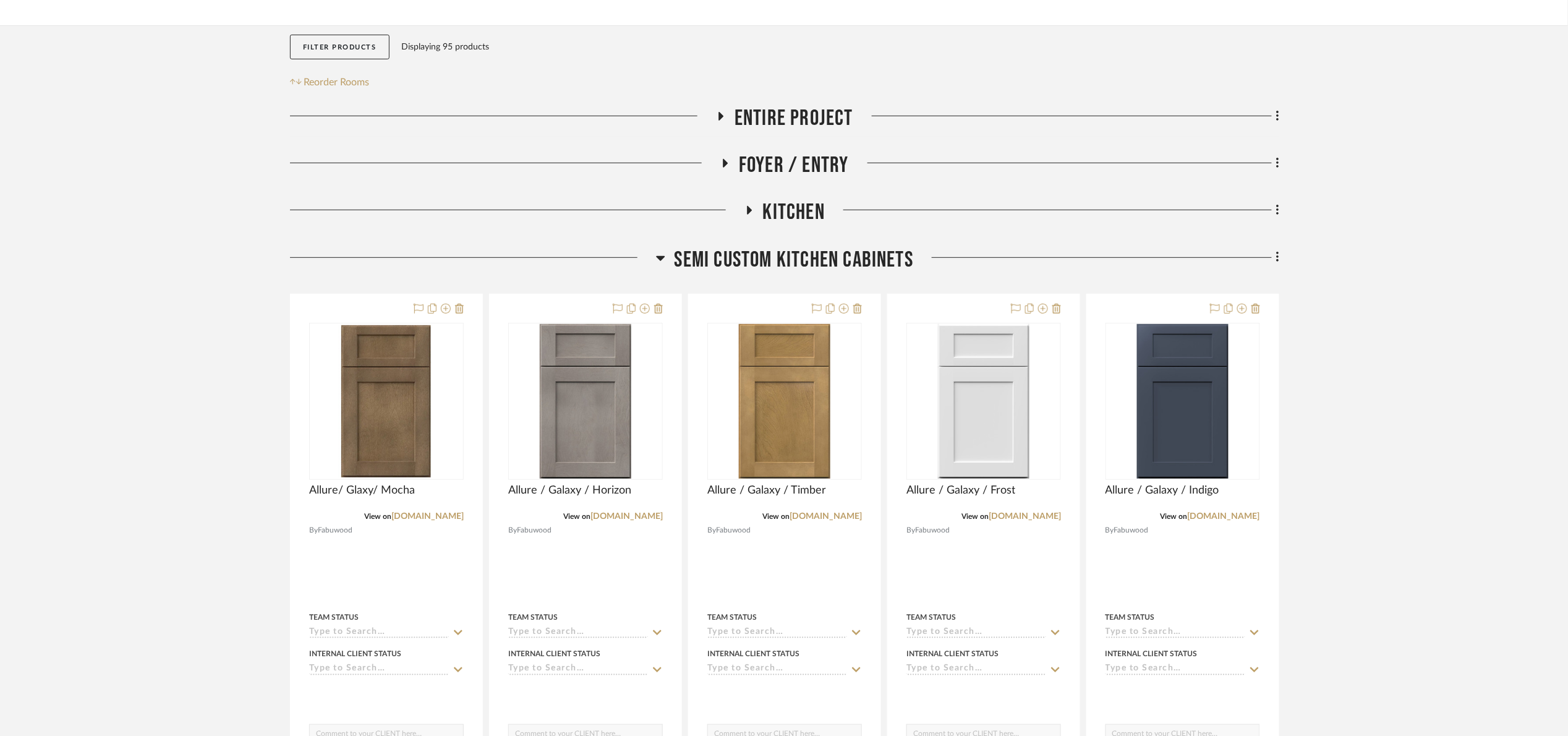
click at [817, 261] on span "Semi custom kitchen cabinets" at bounding box center [794, 260] width 239 height 26
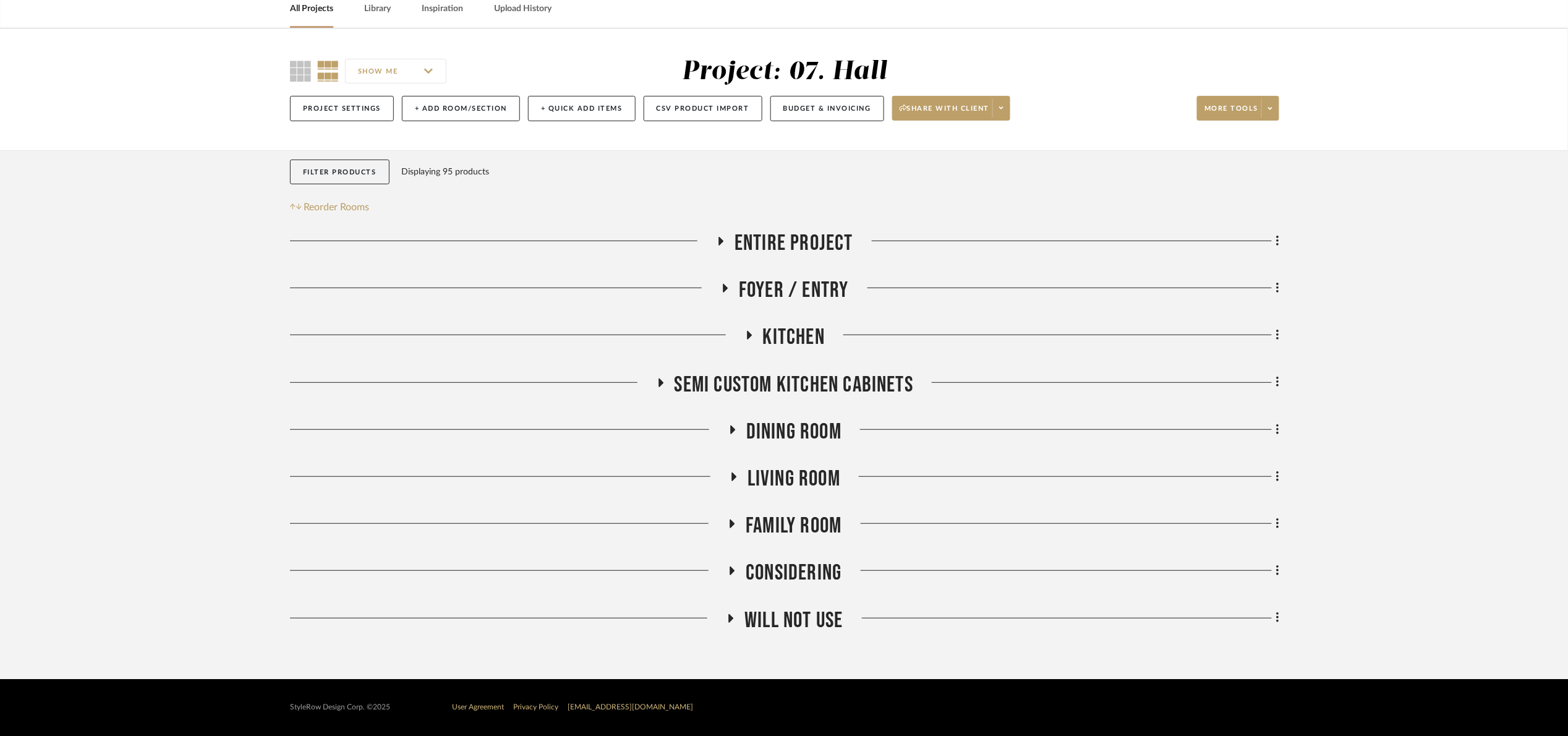
scroll to position [61, 0]
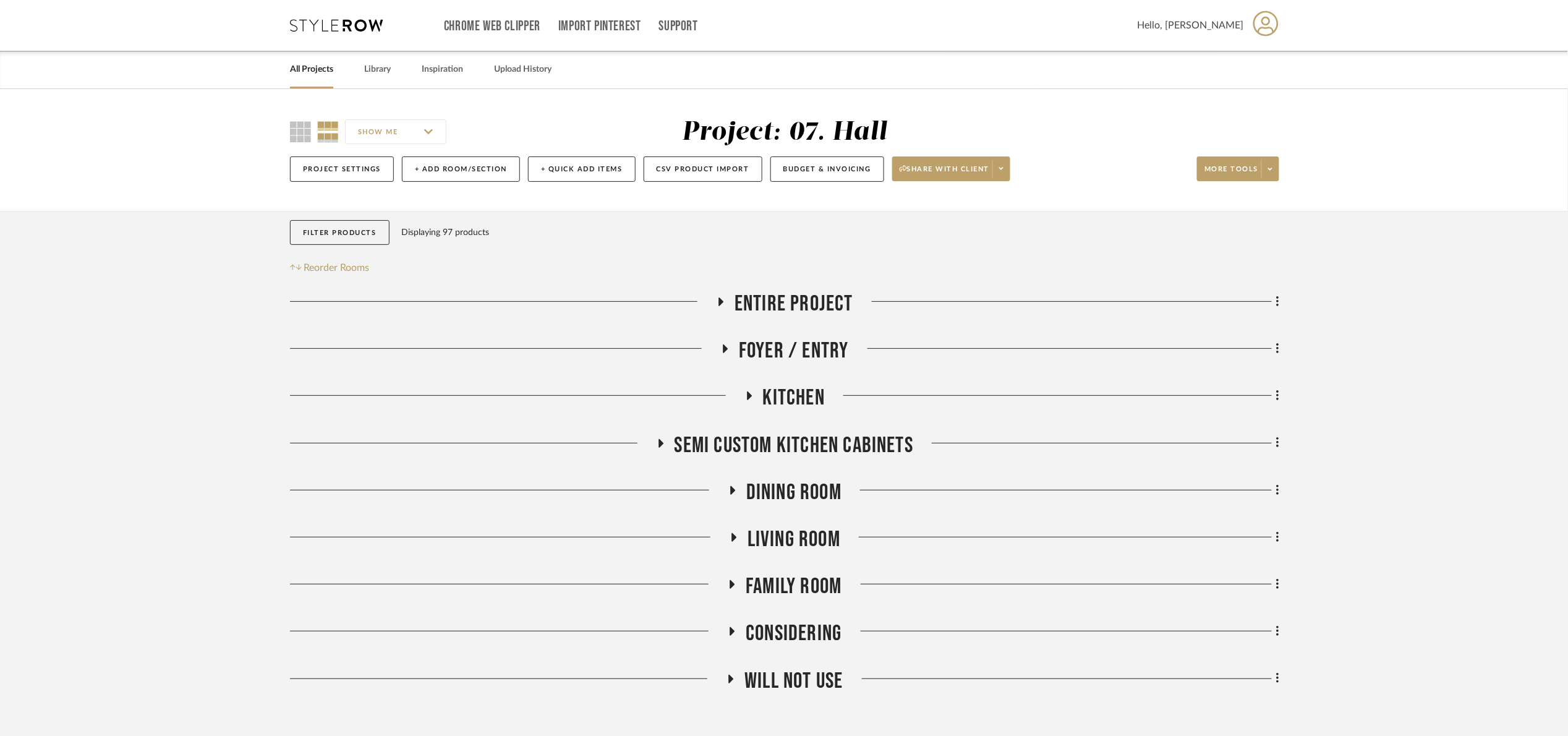
click at [820, 437] on span "Semi custom kitchen cabinets" at bounding box center [794, 445] width 239 height 26
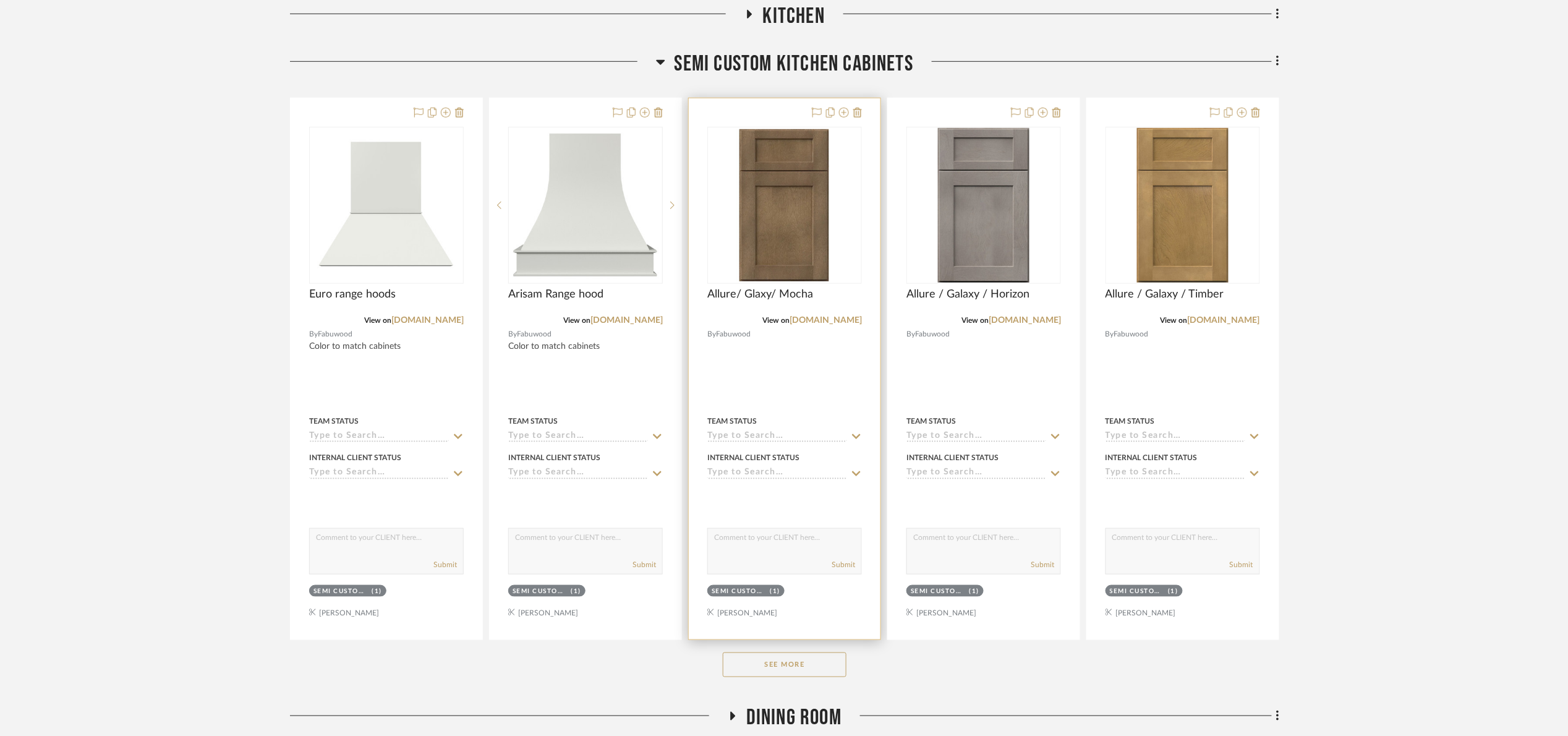
scroll to position [464, 0]
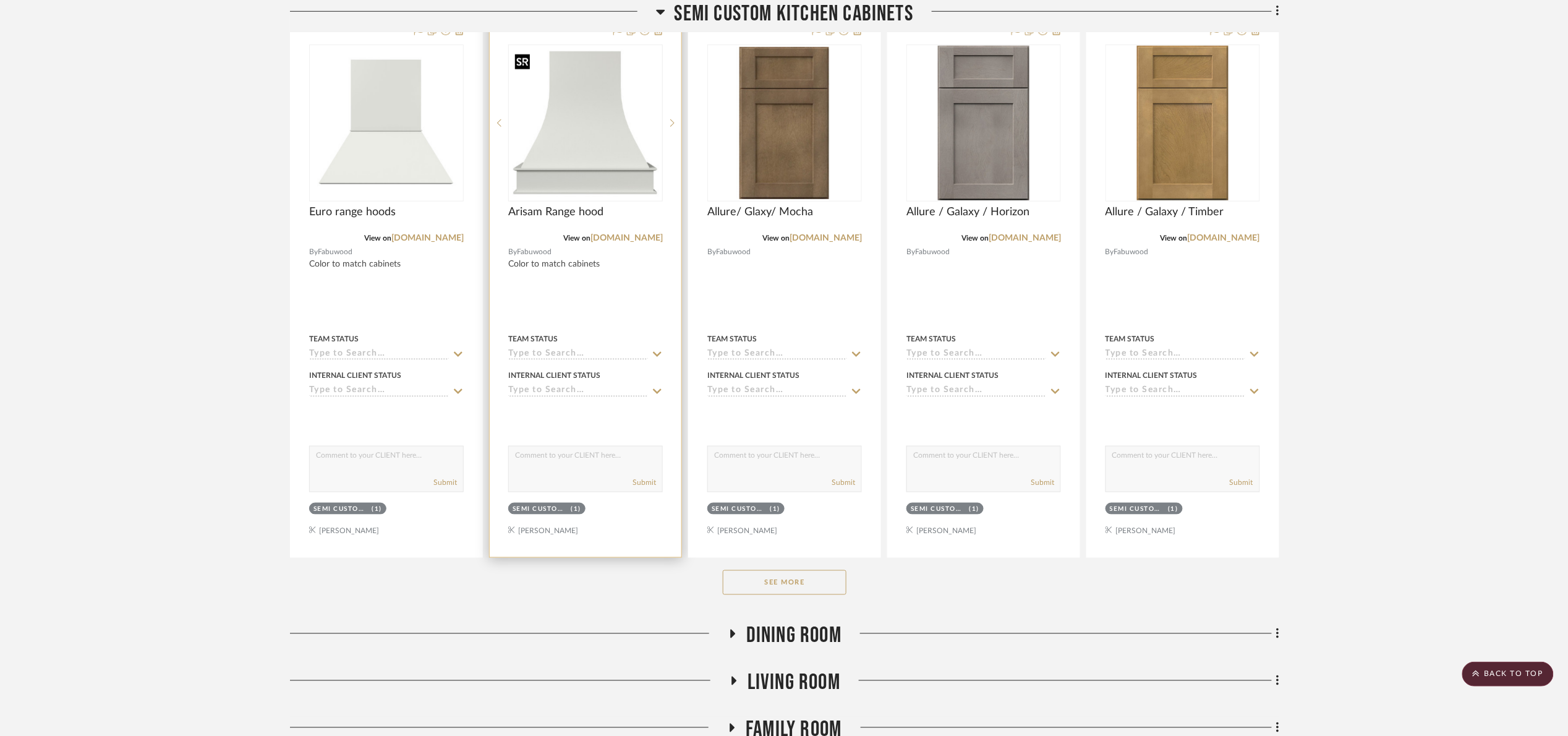
click at [618, 136] on img "0" at bounding box center [585, 123] width 152 height 152
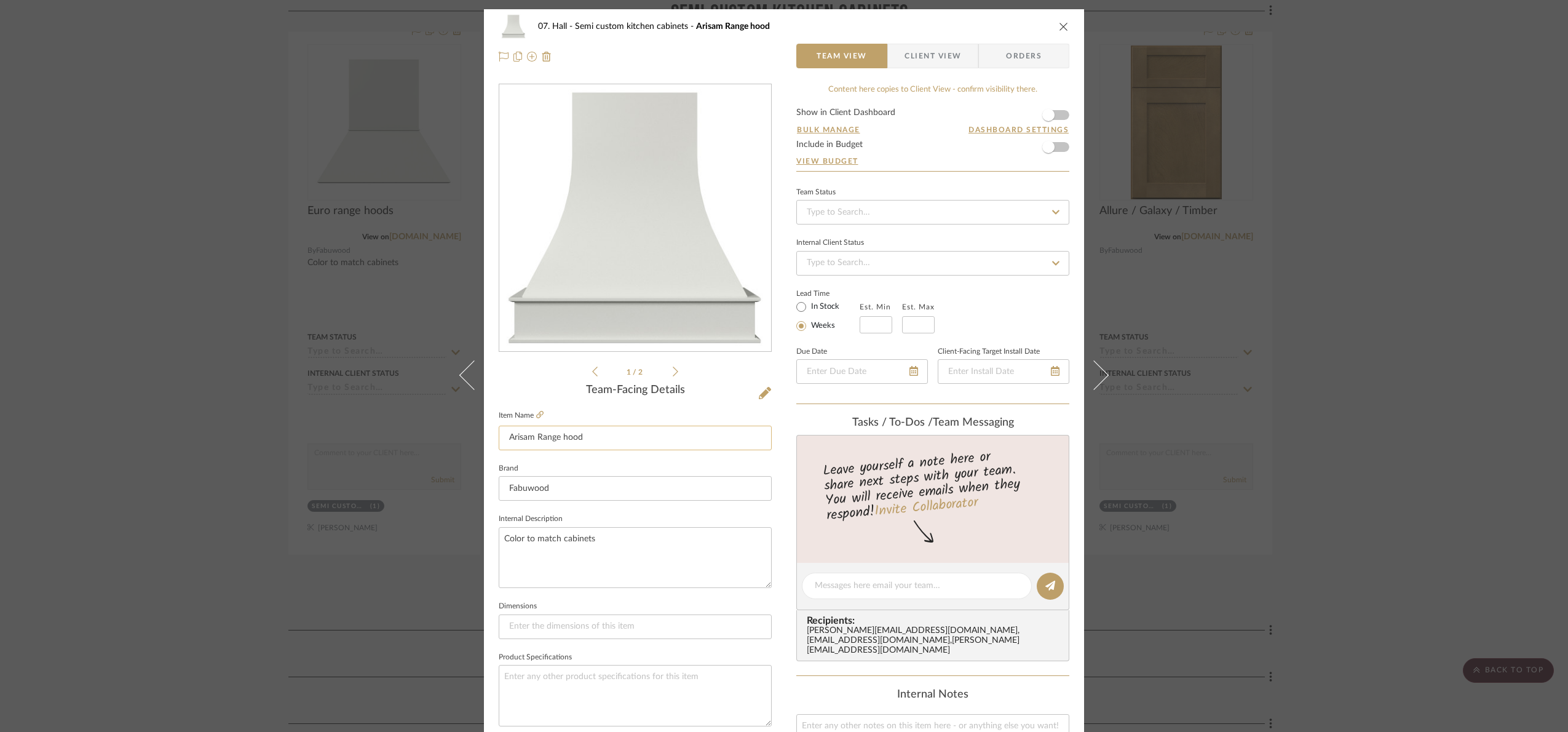
click at [600, 434] on input "Arisam Range hood" at bounding box center [636, 438] width 274 height 25
type input "Arisam Range hoods"
click at [558, 405] on div "Team-Facing Details Item Name Arisam Range hoods Brand Fabuwood Internal Descri…" at bounding box center [636, 589] width 274 height 412
click at [1357, 458] on div "07. Hall Semi custom kitchen cabinets Arisam Range hoods Team View Client View …" at bounding box center [784, 366] width 1568 height 732
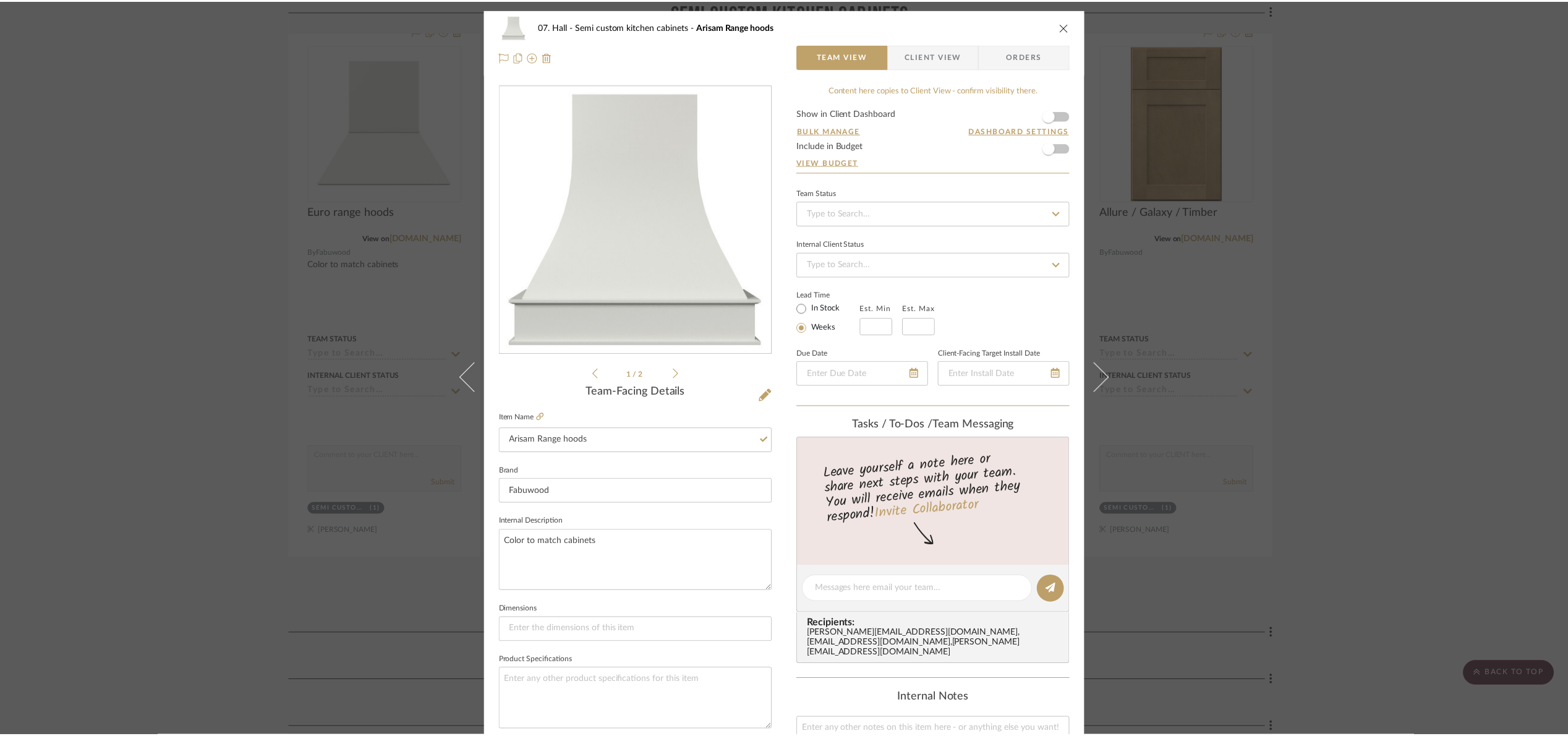
scroll to position [464, 0]
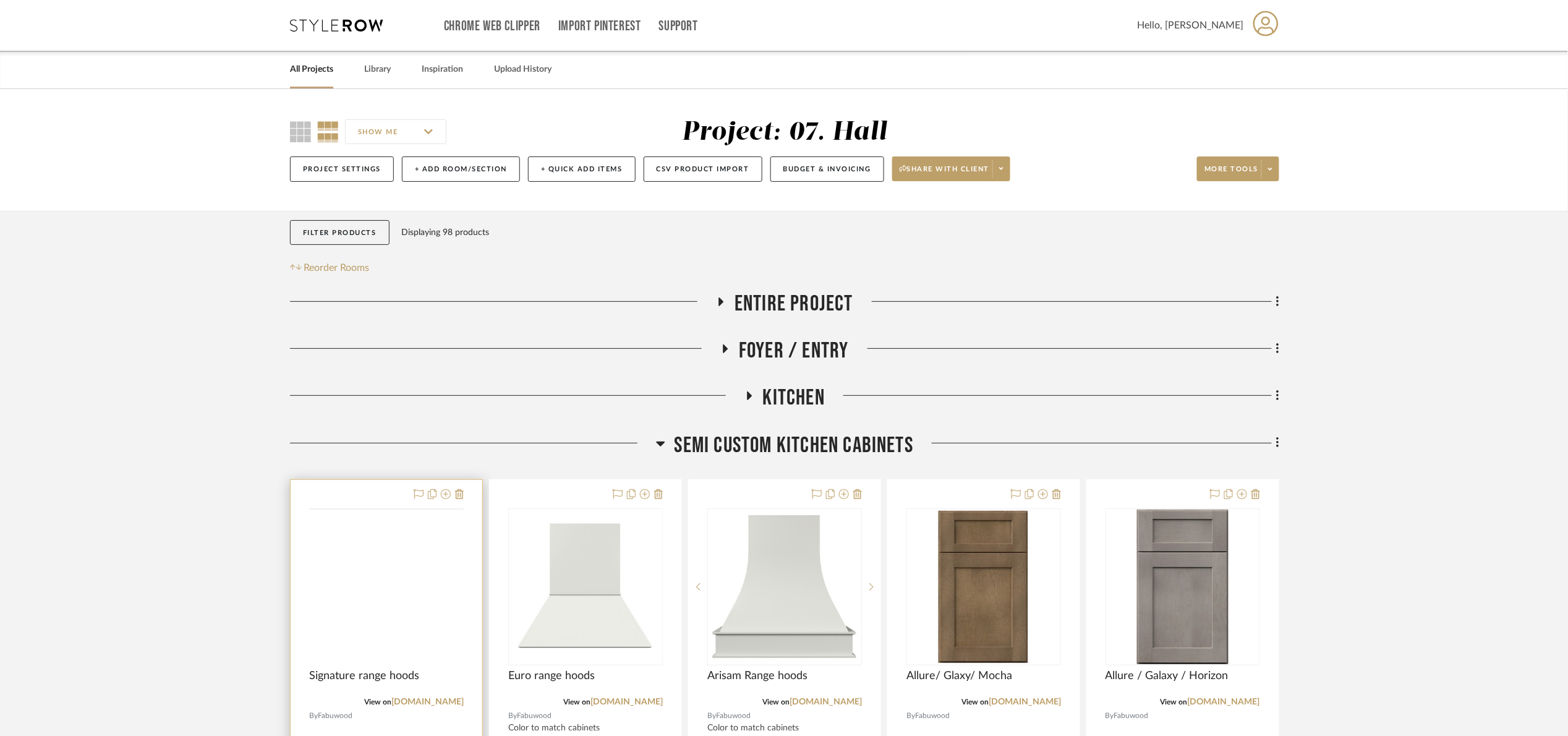
click at [0, 0] on img at bounding box center [0, 0] width 0 height 0
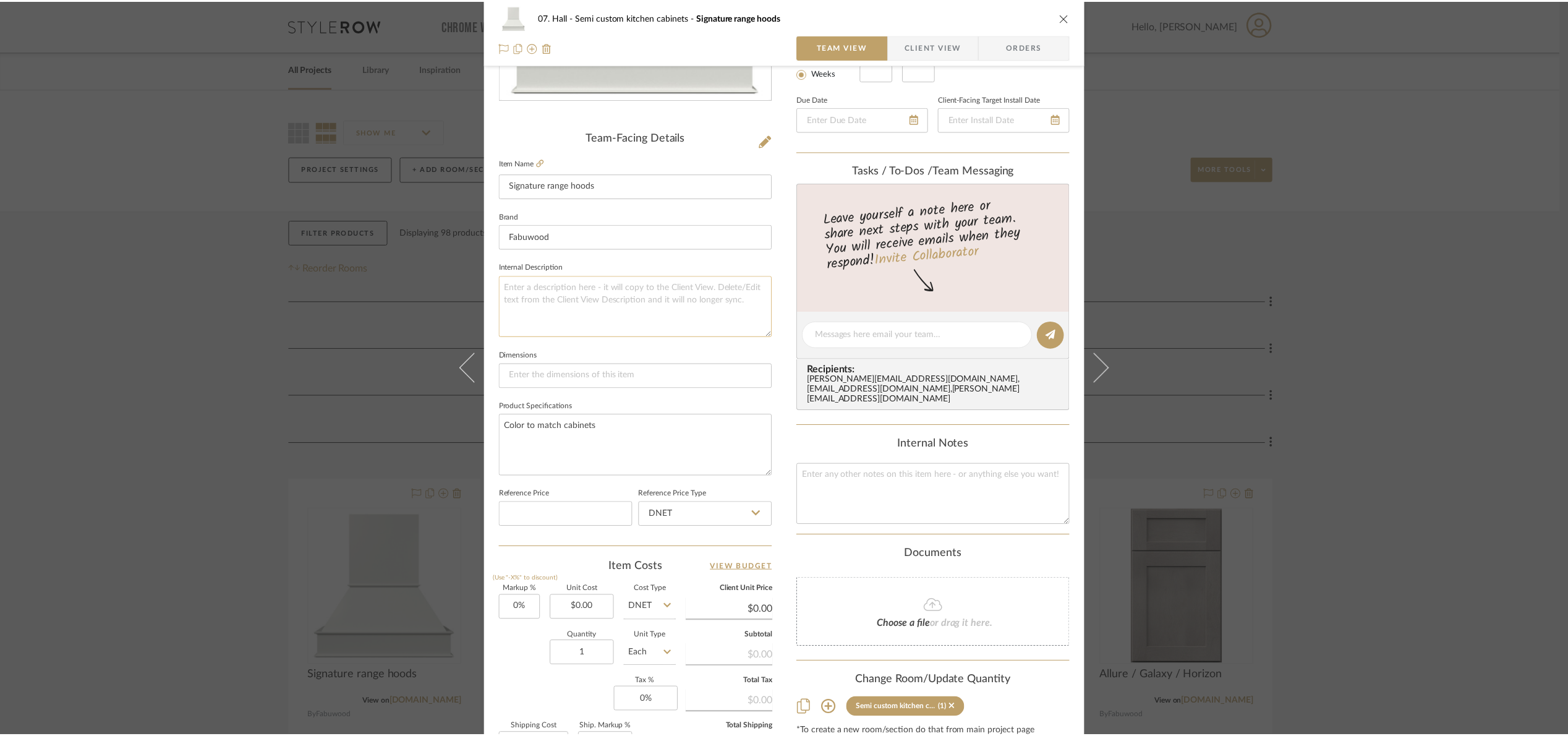
scroll to position [278, 0]
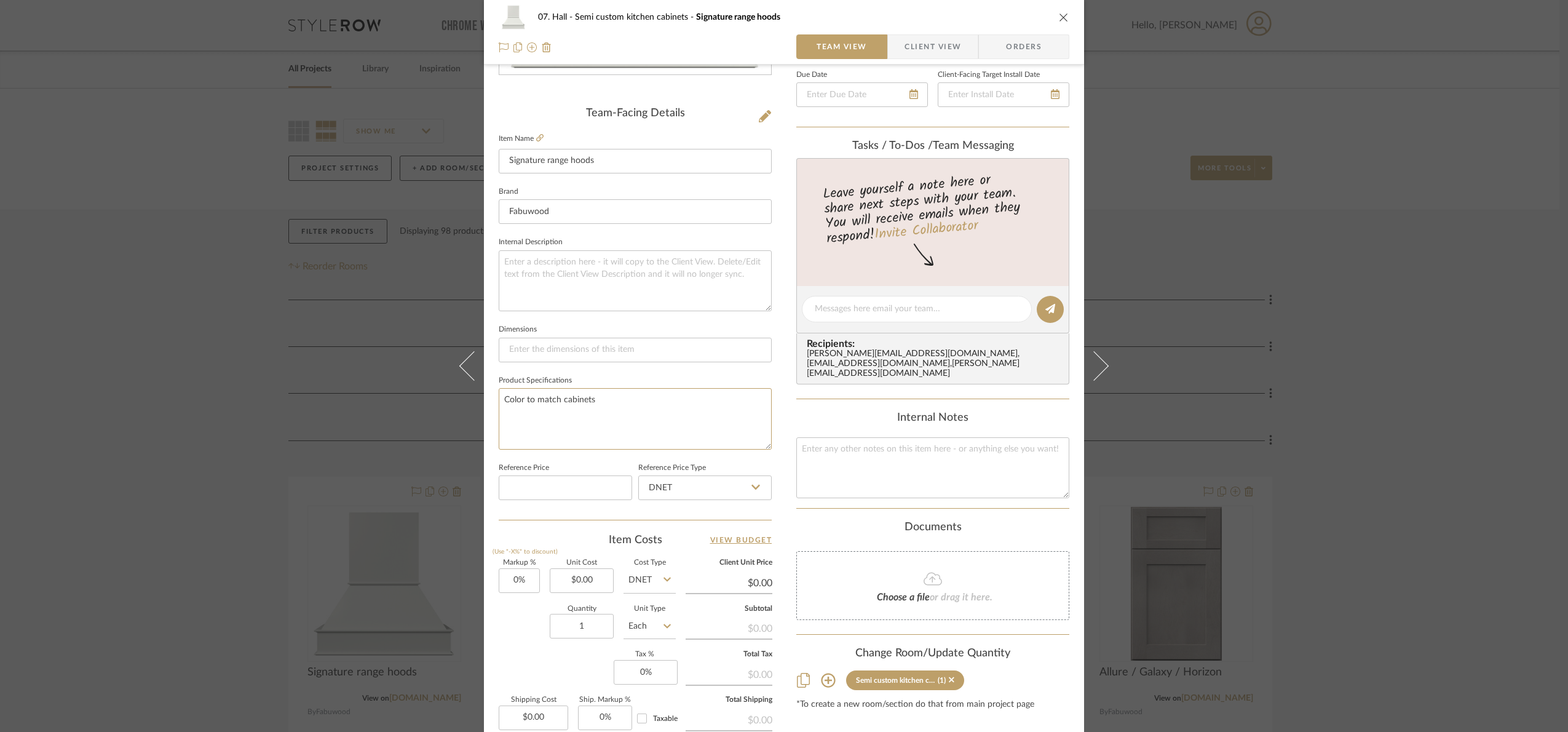
drag, startPoint x: 638, startPoint y: 399, endPoint x: 492, endPoint y: 391, distance: 146.2
click at [492, 391] on div "07. Hall Semi custom kitchen cabinets Signature range hoods Team View Client Vi…" at bounding box center [784, 300] width 600 height 1136
click at [588, 274] on textarea at bounding box center [636, 280] width 274 height 61
paste textarea "Color to match cabinets"
type textarea "Color to match cabinets"
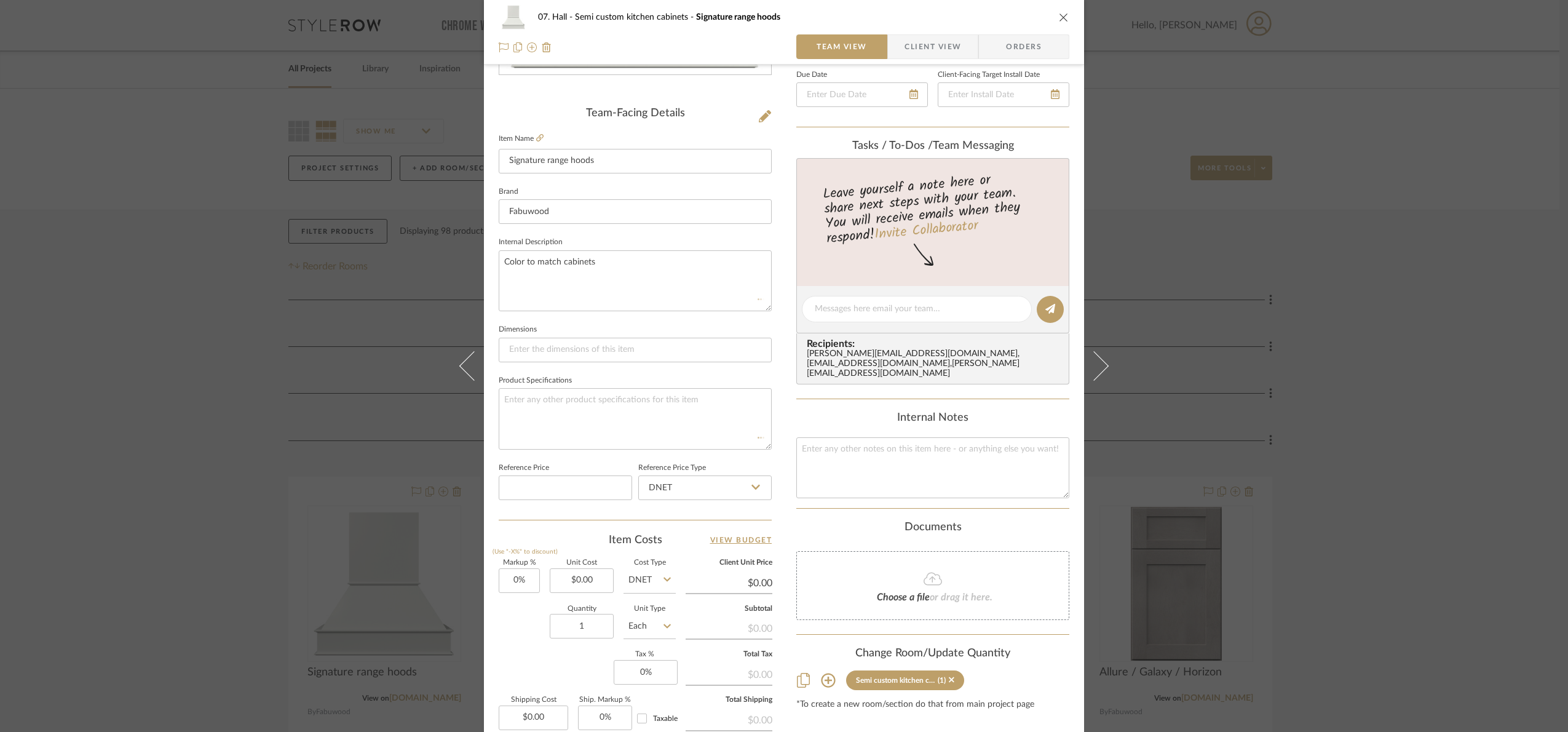
click at [623, 232] on sr-form-field "Brand Fabuwood" at bounding box center [636, 208] width 274 height 51
drag, startPoint x: 505, startPoint y: 285, endPoint x: 443, endPoint y: 270, distance: 63.8
click at [443, 270] on div "07. Hall Semi custom kitchen cabinets Signature range hoods Team View Client Vi…" at bounding box center [784, 366] width 1568 height 732
drag, startPoint x: 11, startPoint y: 214, endPoint x: 40, endPoint y: 35, distance: 181.3
click at [15, 192] on div "07. Hall Semi custom kitchen cabinets Signature range hoods Team View Client Vi…" at bounding box center [784, 366] width 1568 height 732
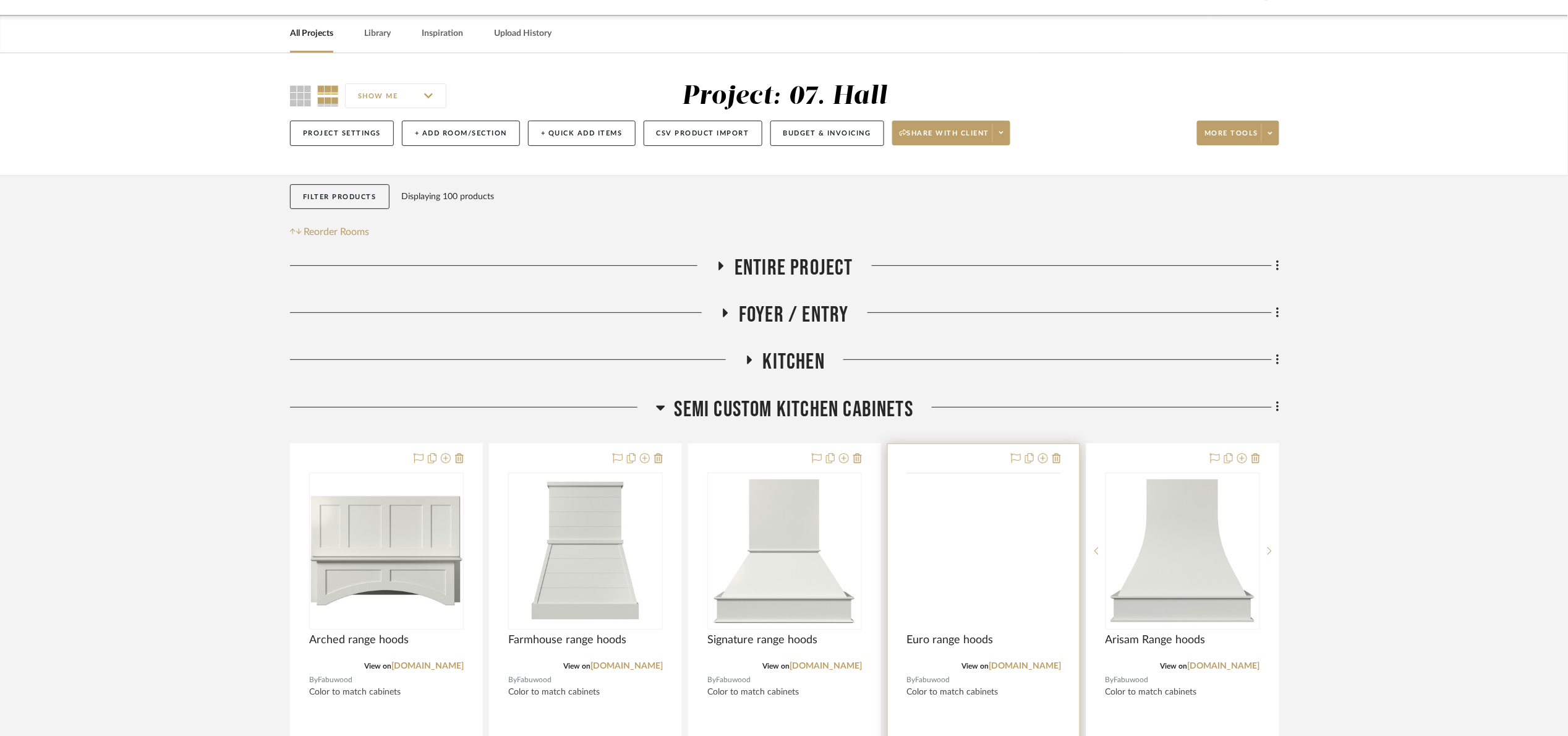
scroll to position [464, 0]
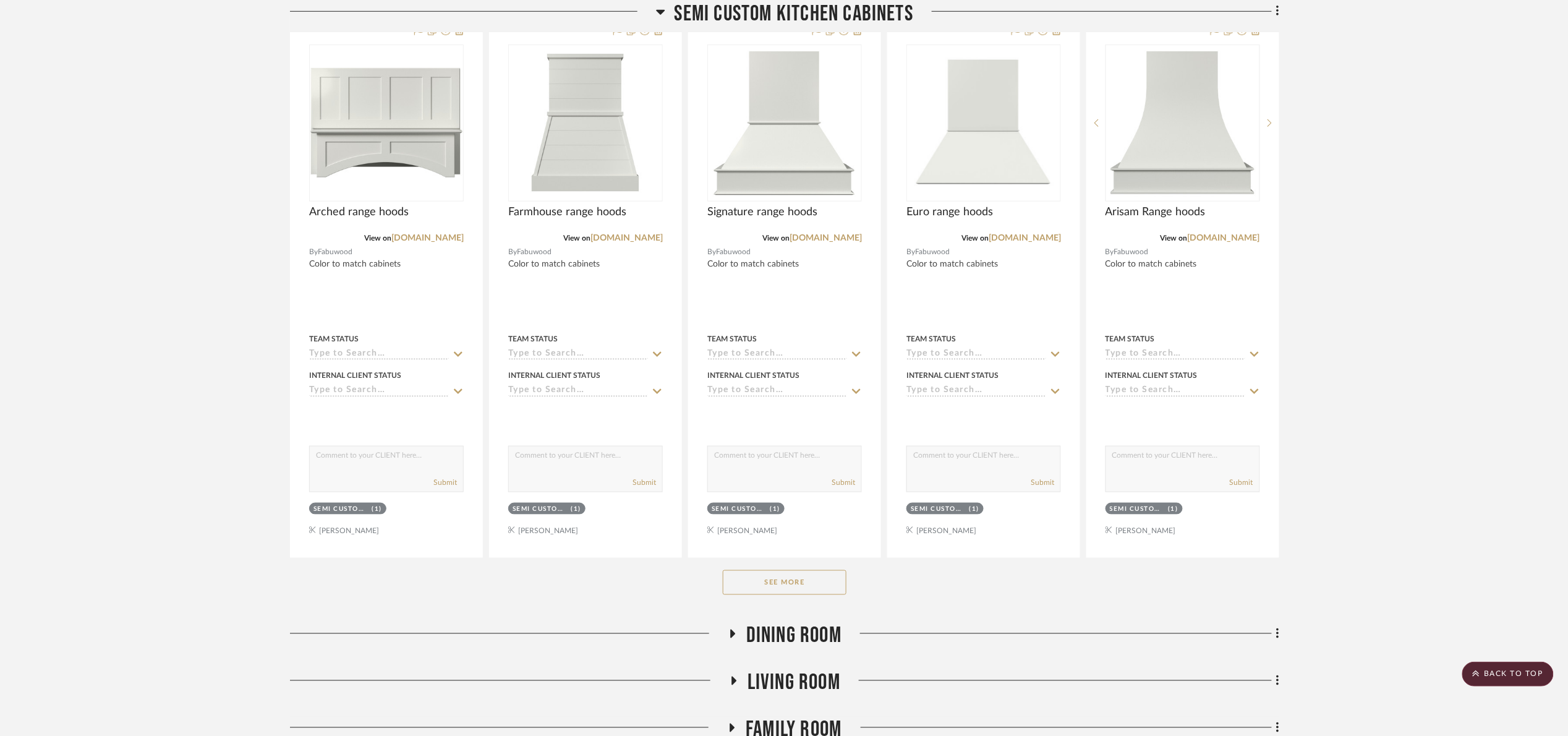
click at [818, 585] on button "See More" at bounding box center [784, 583] width 124 height 25
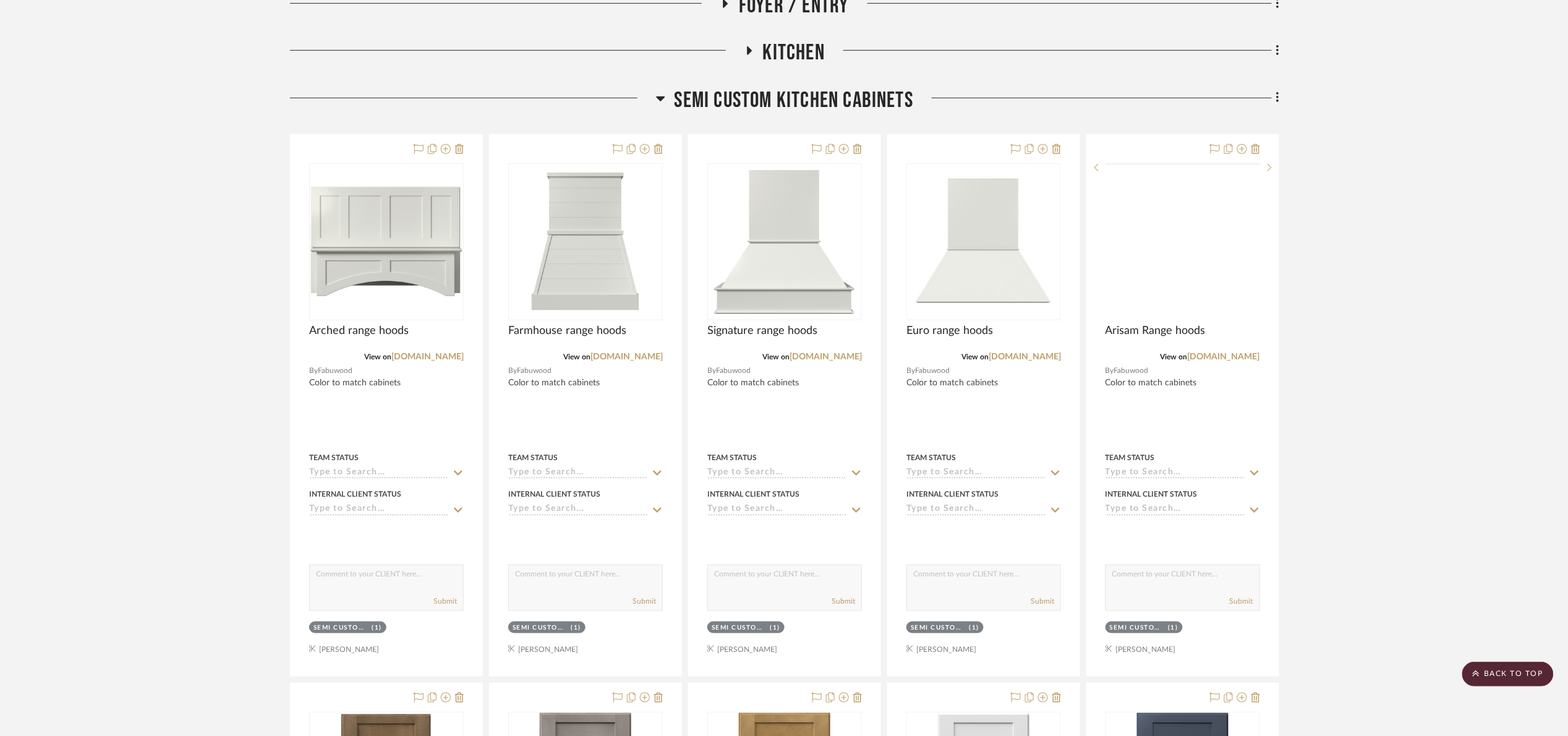
scroll to position [93, 0]
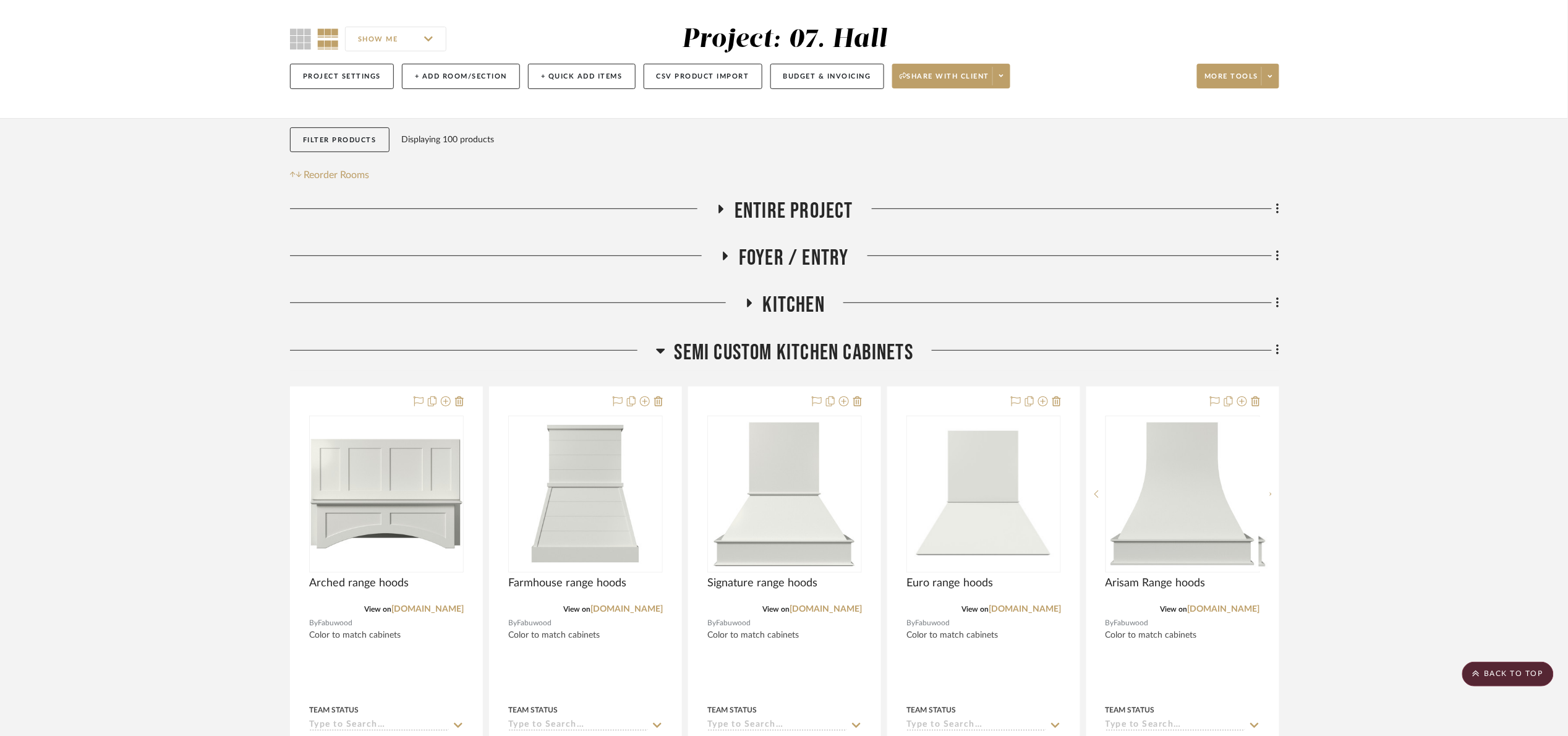
click at [785, 369] on div "Semi custom kitchen cabinets" at bounding box center [784, 355] width 990 height 32
click at [791, 352] on span "Semi custom kitchen cabinets" at bounding box center [794, 353] width 239 height 26
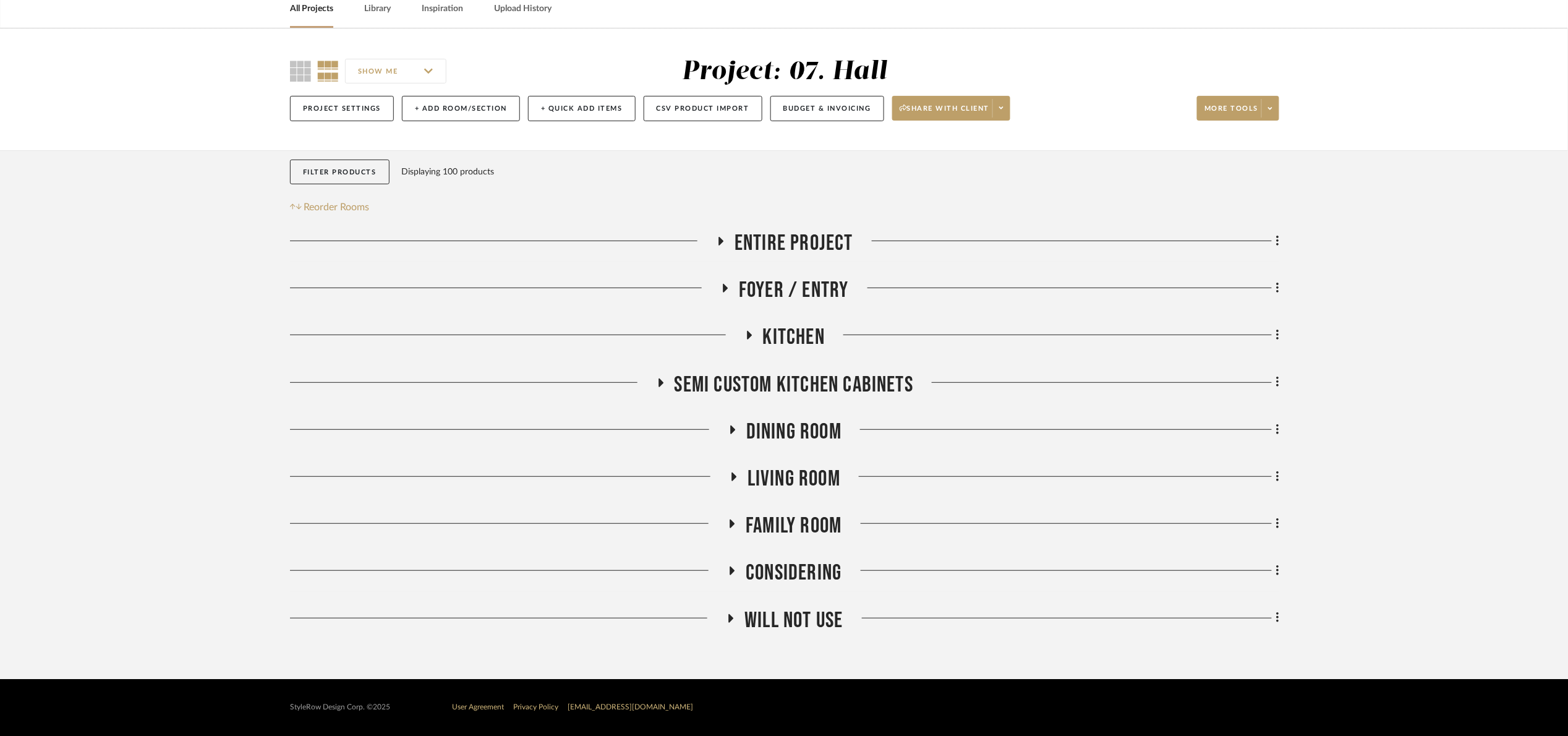
scroll to position [61, 0]
click at [823, 470] on span "Living Room" at bounding box center [794, 478] width 93 height 26
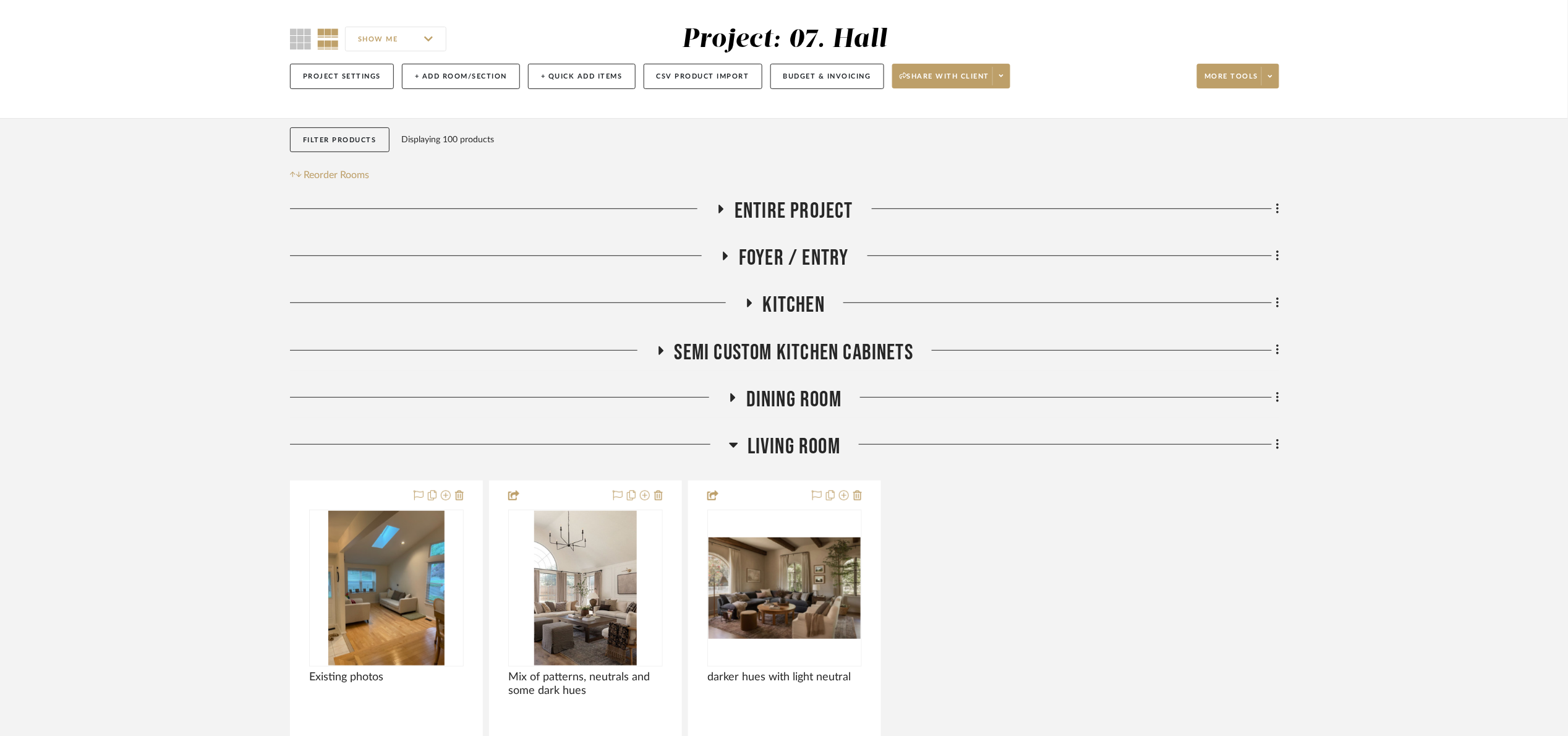
click at [828, 454] on span "Living Room" at bounding box center [794, 446] width 93 height 26
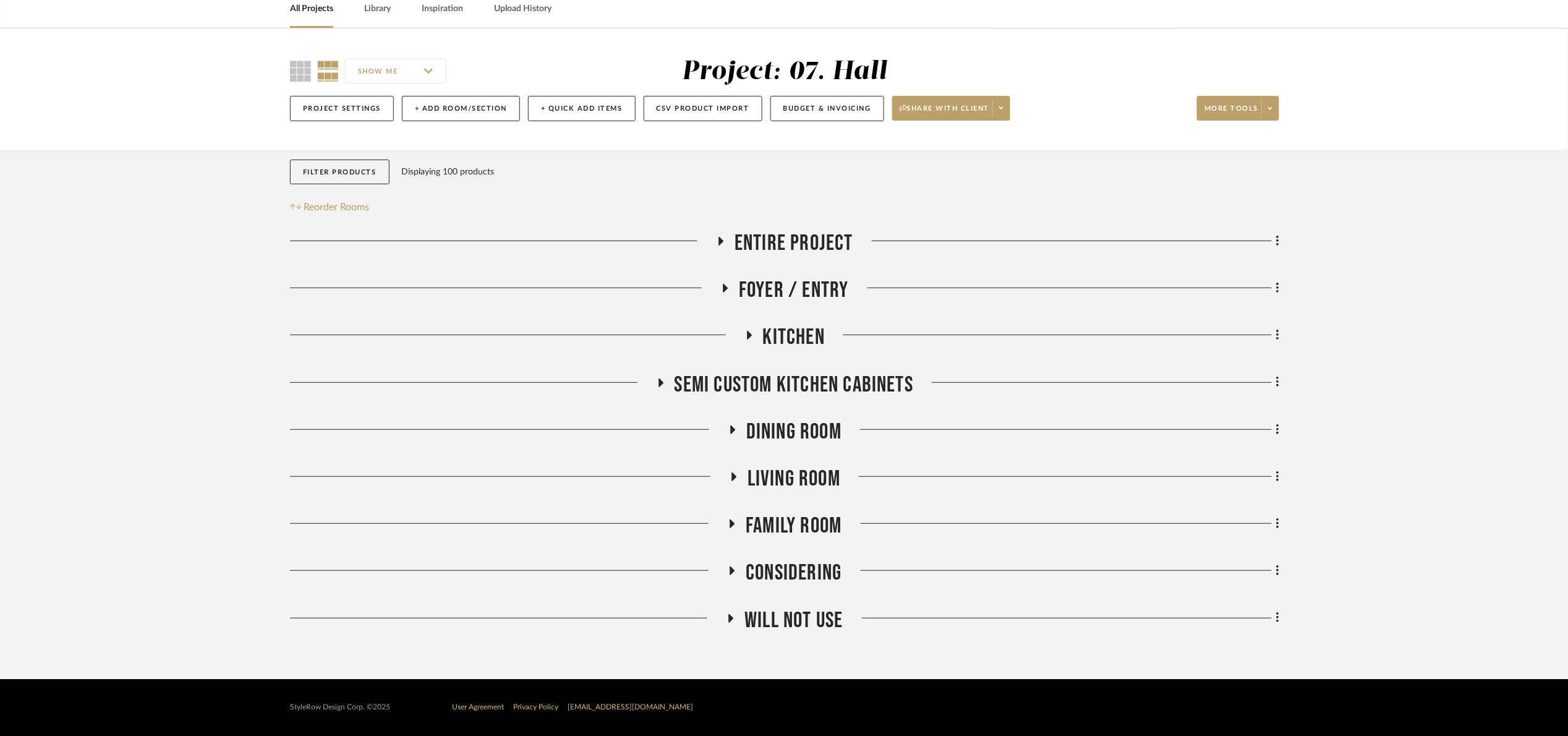
scroll to position [61, 0]
click at [820, 246] on span "Entire Project" at bounding box center [794, 243] width 119 height 26
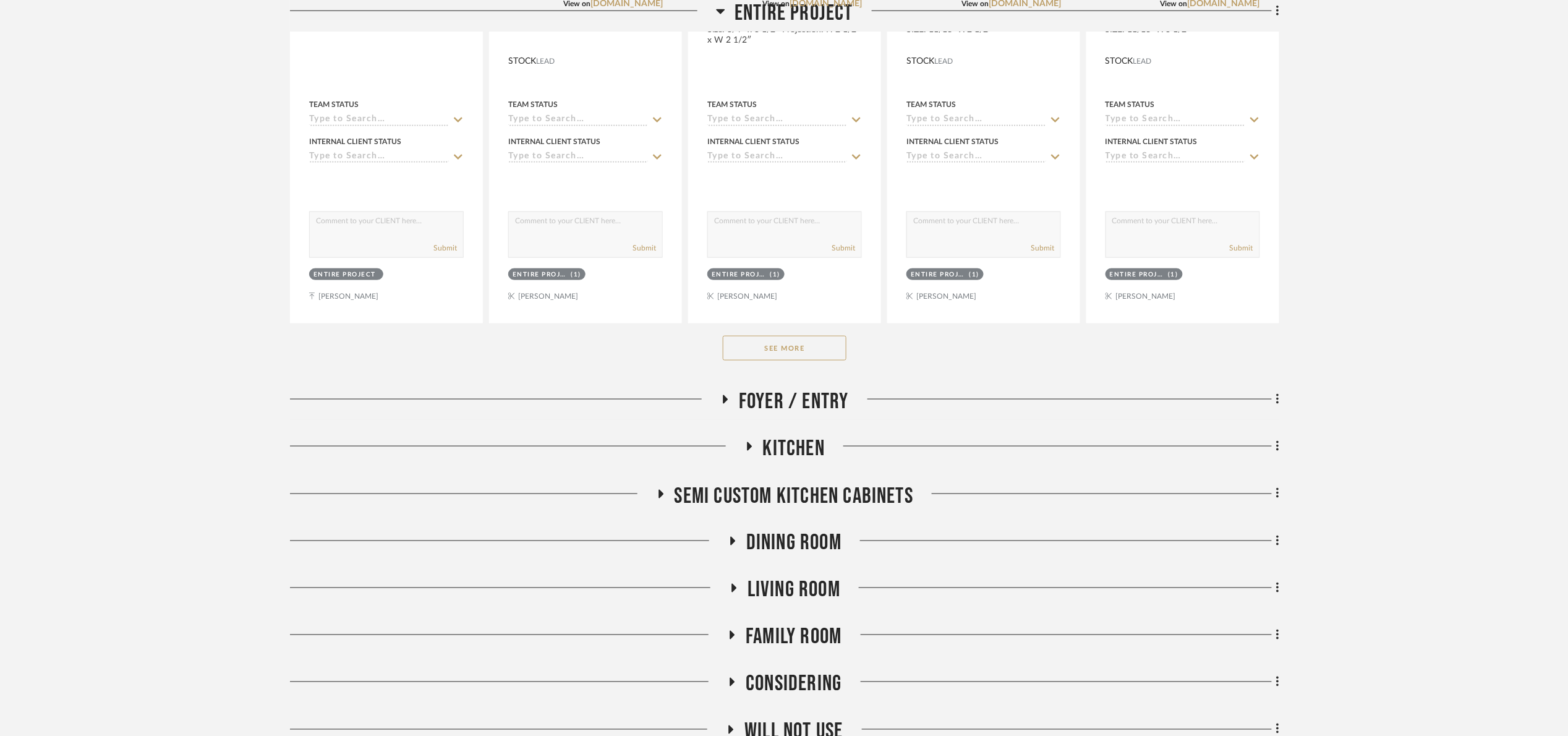
drag, startPoint x: 821, startPoint y: 353, endPoint x: 836, endPoint y: 353, distance: 15.0
click at [824, 353] on button "See More" at bounding box center [784, 349] width 124 height 25
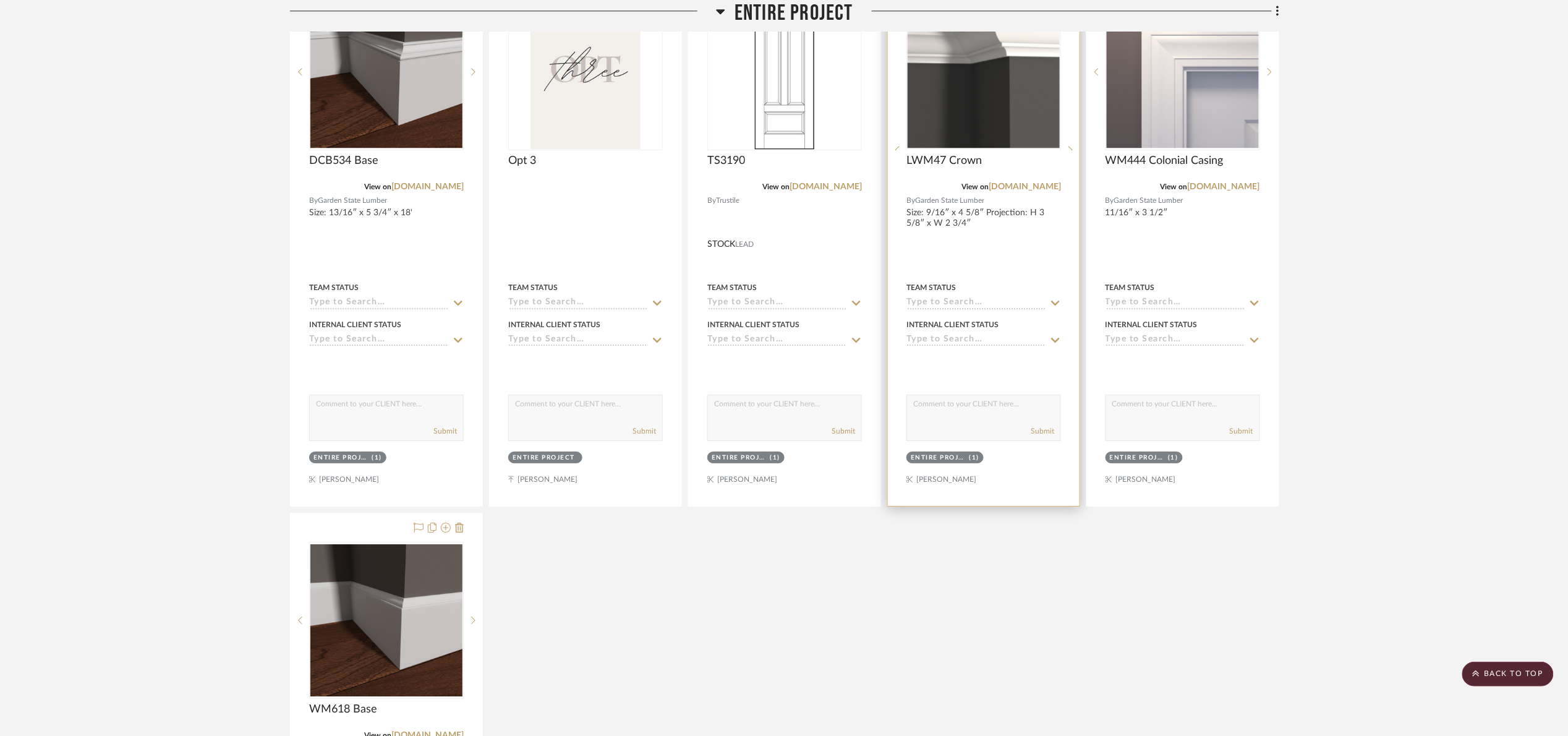
scroll to position [1855, 0]
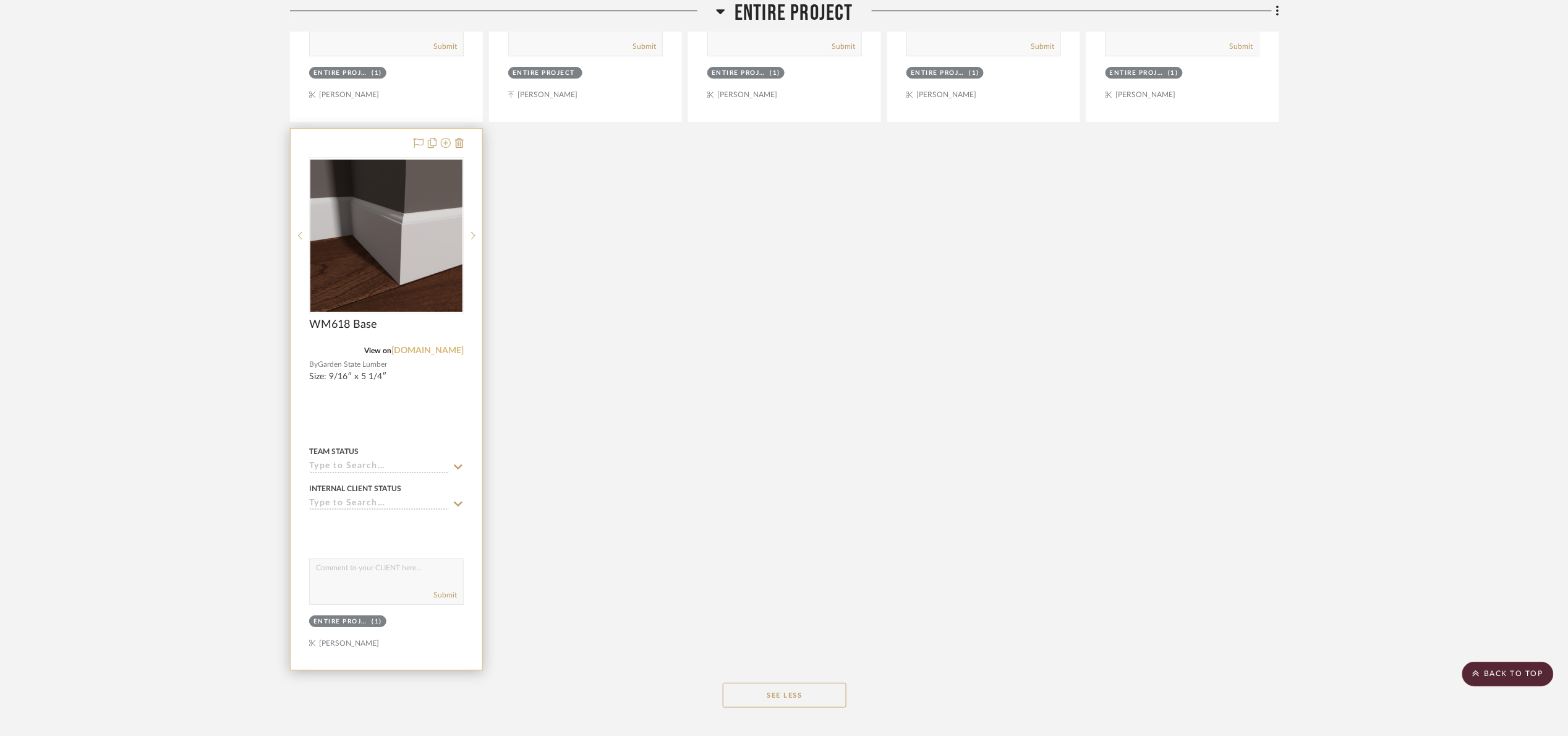
click at [427, 355] on link "[DOMAIN_NAME]" at bounding box center [427, 351] width 73 height 9
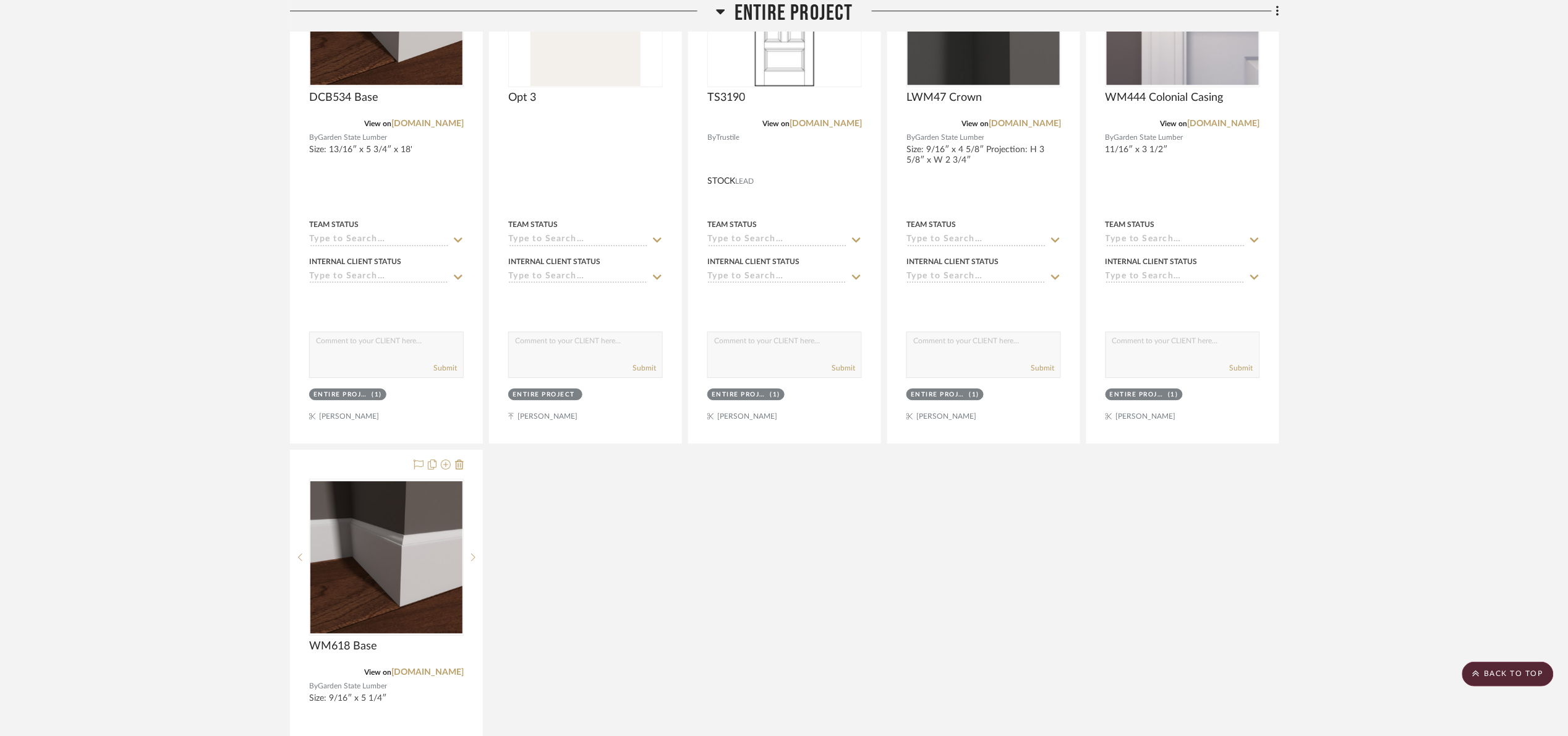
scroll to position [1577, 0]
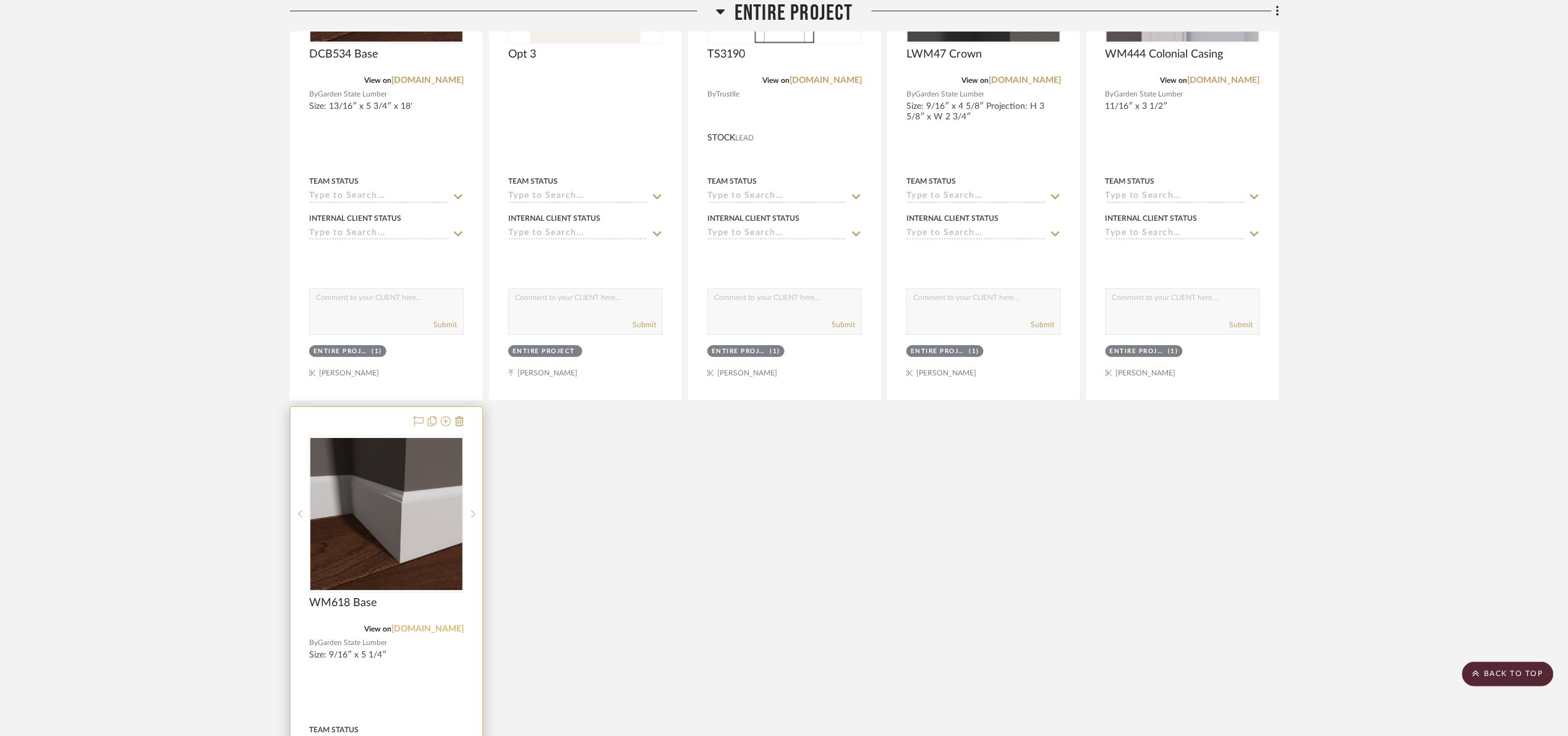
click at [429, 631] on link "[DOMAIN_NAME]" at bounding box center [427, 629] width 73 height 9
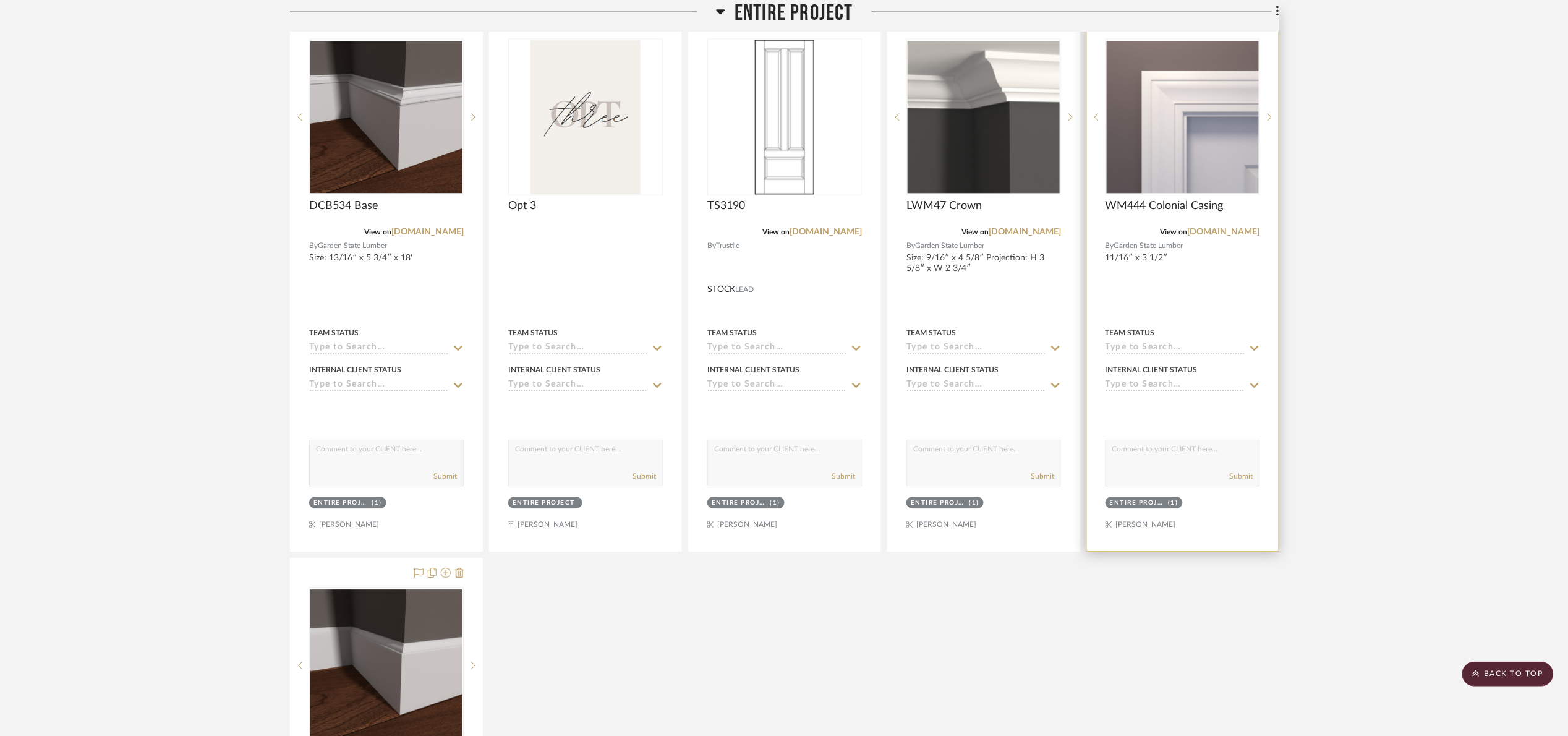
scroll to position [1484, 0]
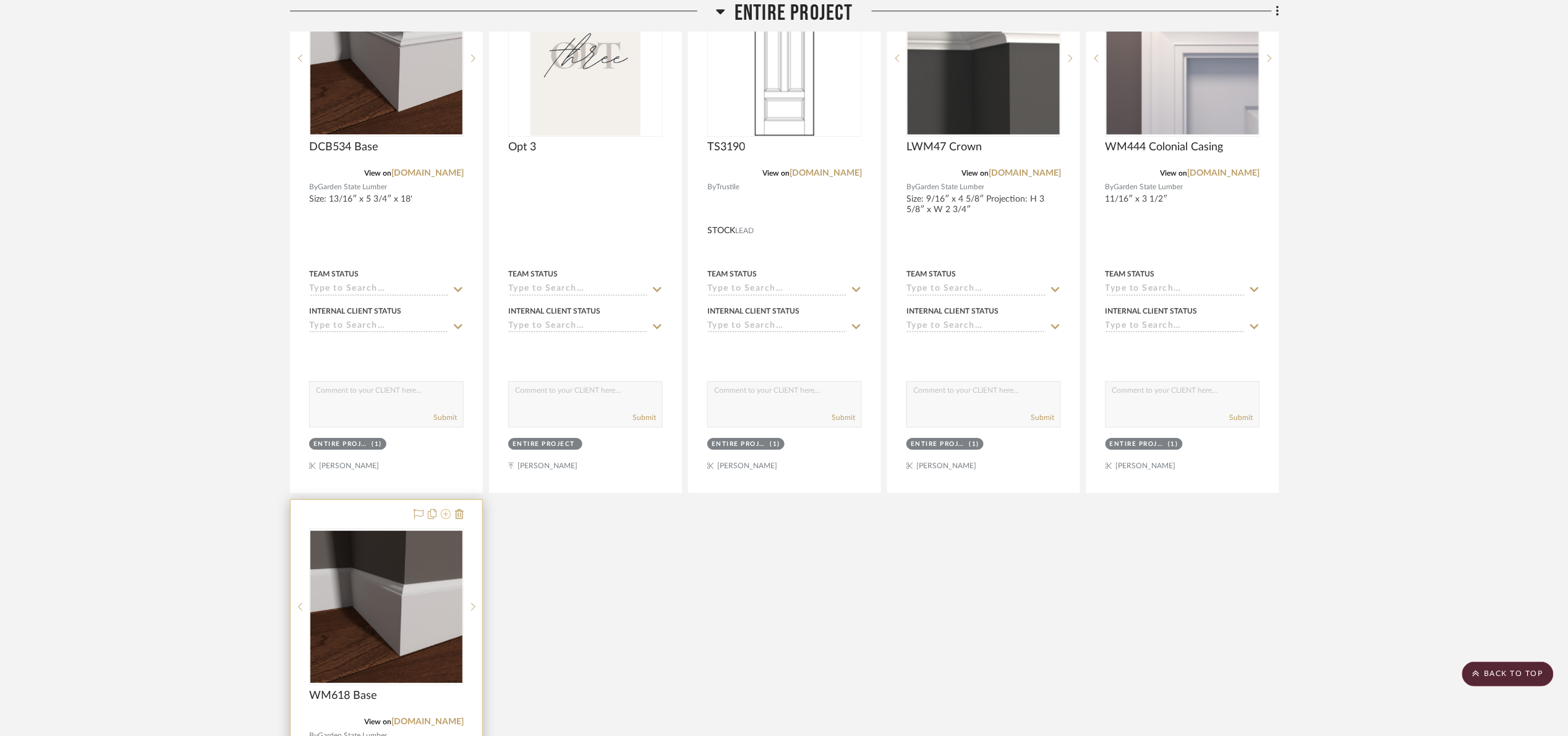
click at [449, 517] on icon at bounding box center [446, 514] width 10 height 10
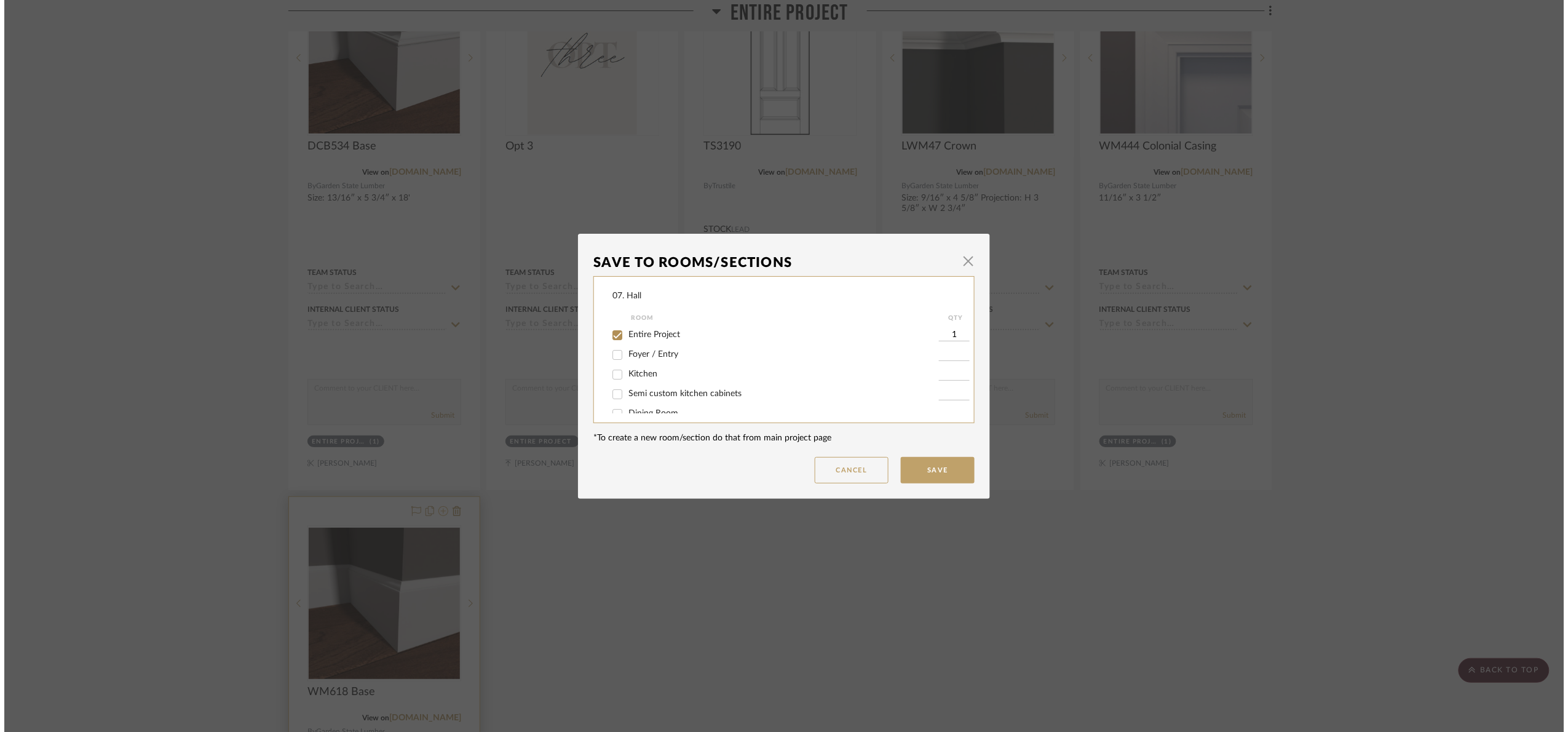
scroll to position [0, 0]
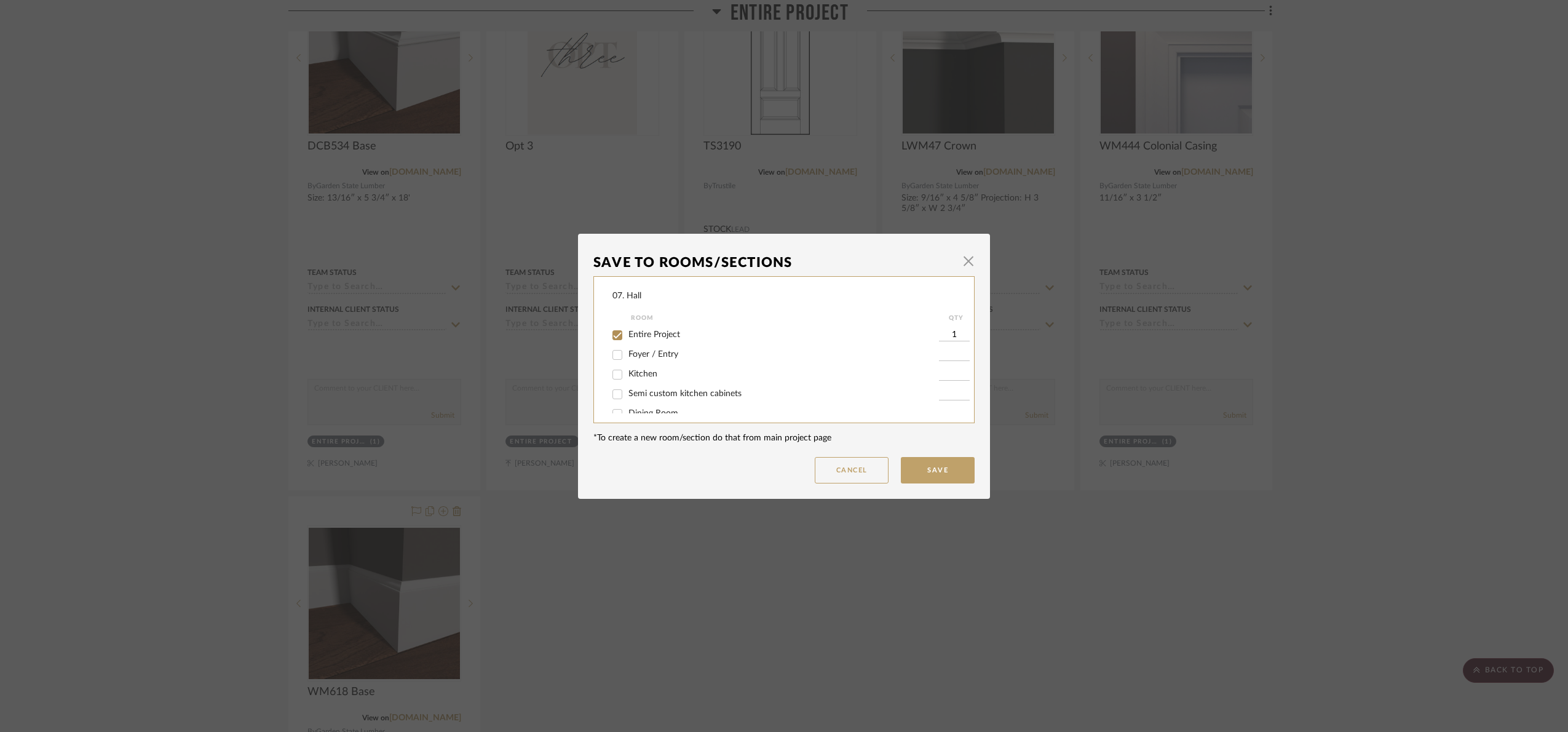
click at [647, 332] on span "Entire Project" at bounding box center [655, 334] width 52 height 9
click at [627, 332] on input "Entire Project" at bounding box center [617, 335] width 19 height 19
checkbox input "false"
click at [647, 399] on span "Will Not Use" at bounding box center [653, 400] width 48 height 9
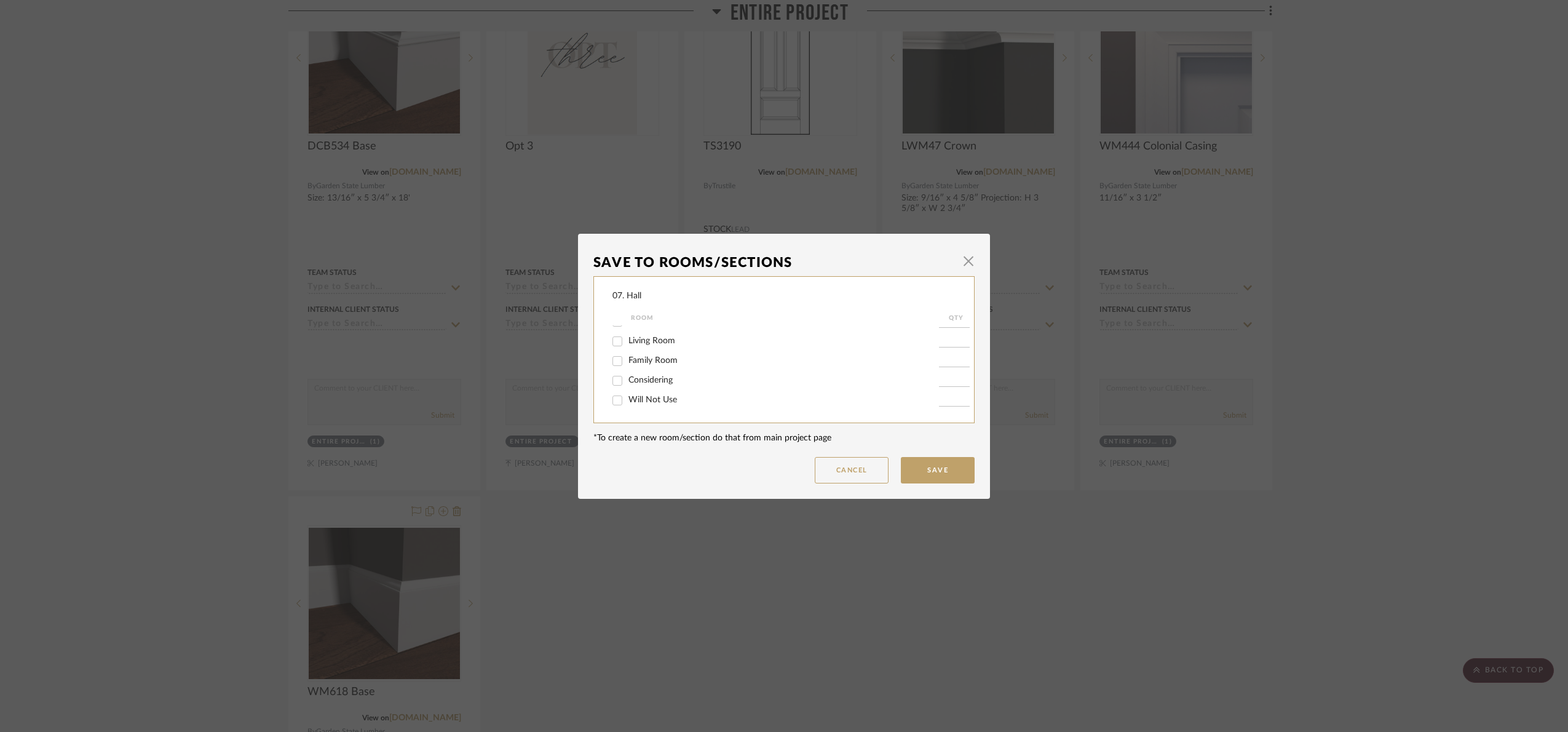
click at [627, 399] on input "Will Not Use" at bounding box center [617, 400] width 19 height 19
checkbox input "true"
type input "1"
click at [915, 465] on button "Save" at bounding box center [937, 469] width 74 height 26
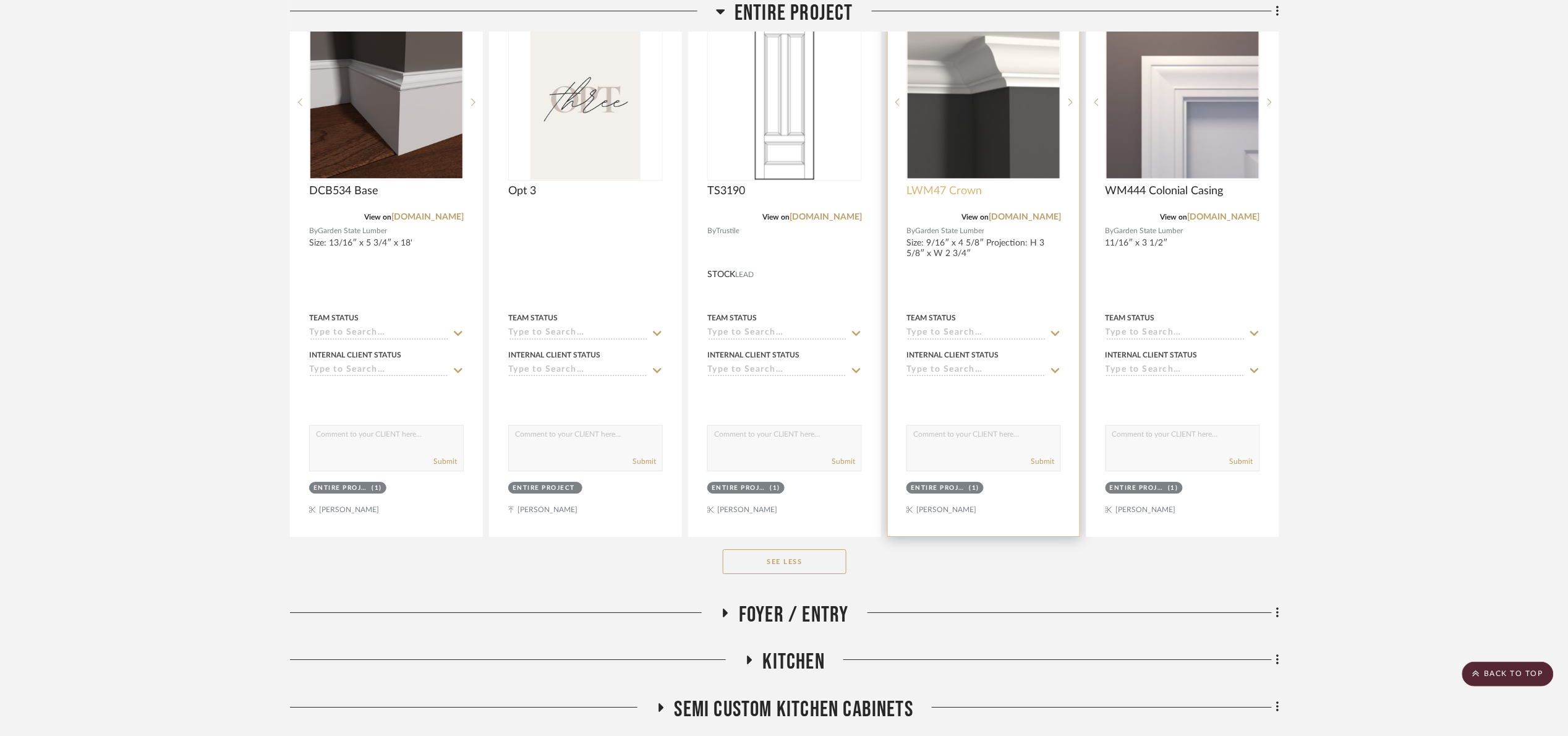
scroll to position [1299, 0]
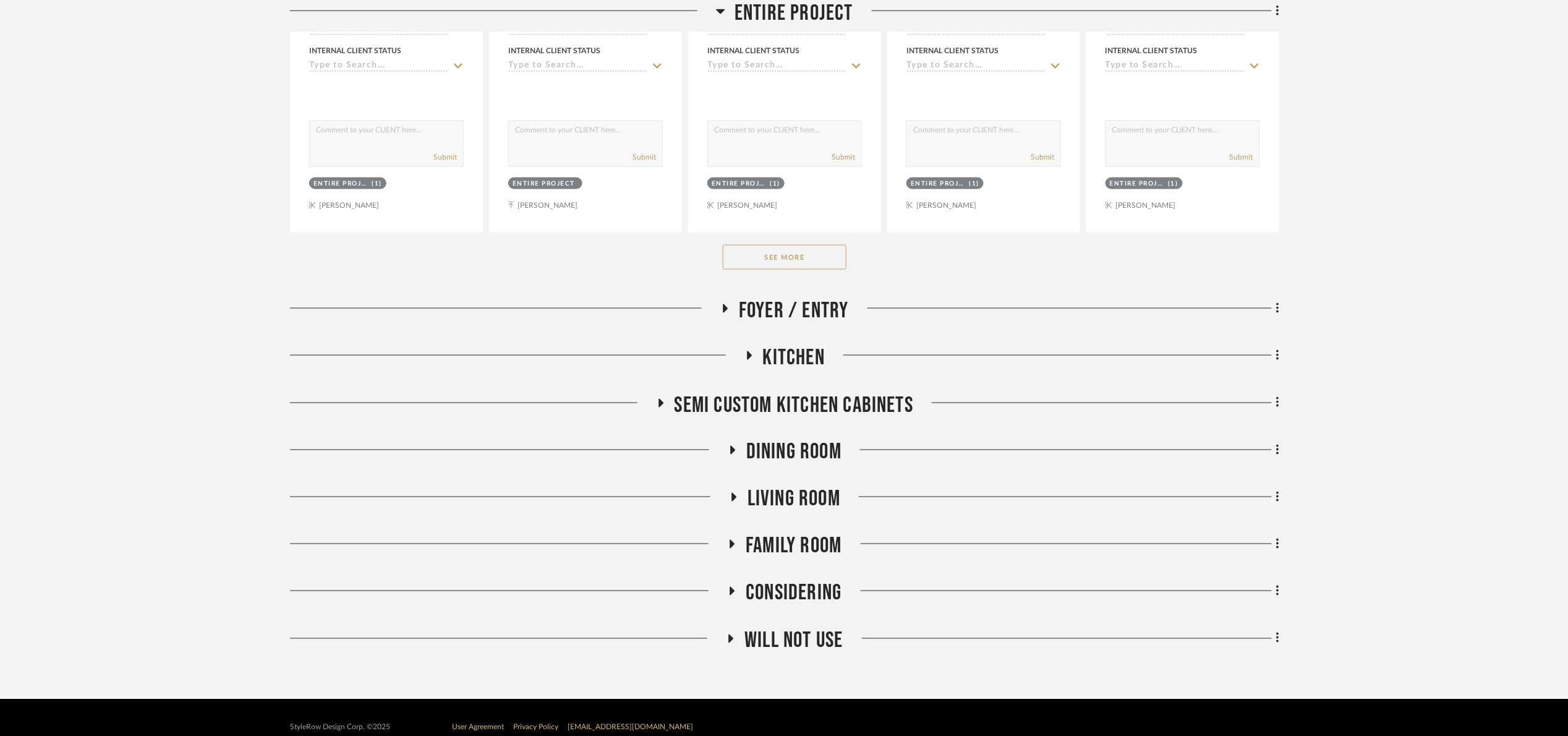
scroll to position [649, 0]
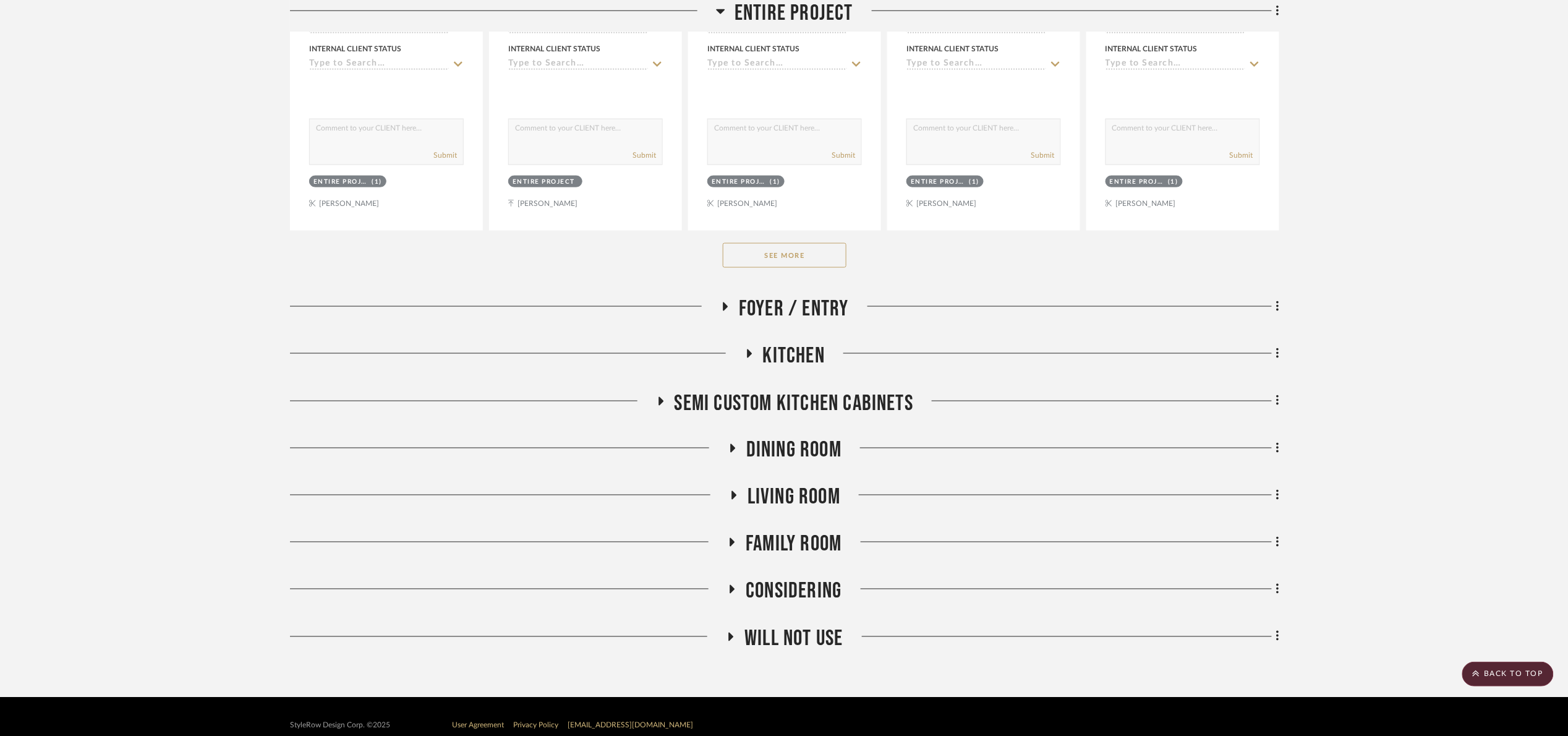
click at [807, 267] on button "See More" at bounding box center [784, 256] width 124 height 25
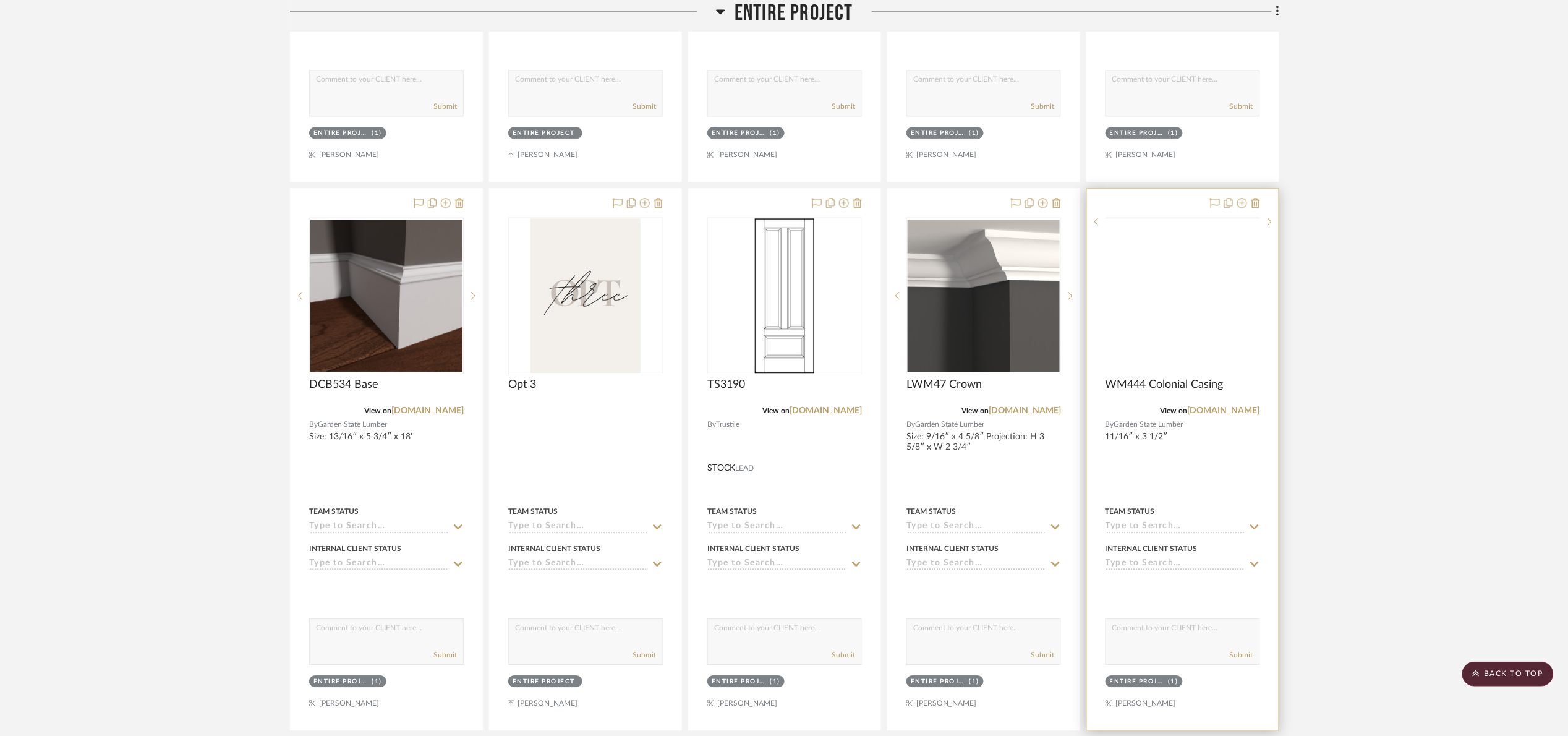
scroll to position [1206, 0]
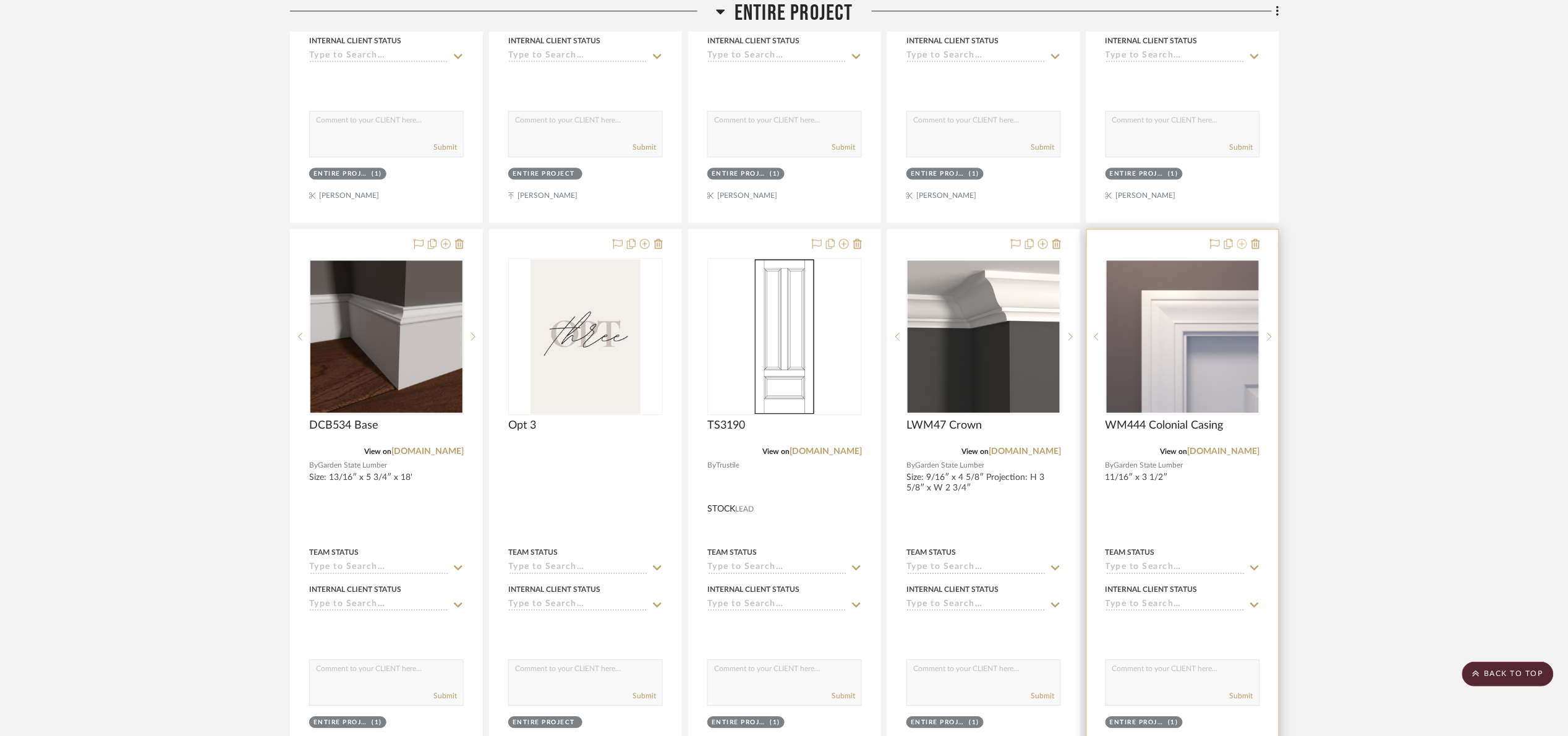
click at [1244, 249] on icon at bounding box center [1243, 243] width 10 height 10
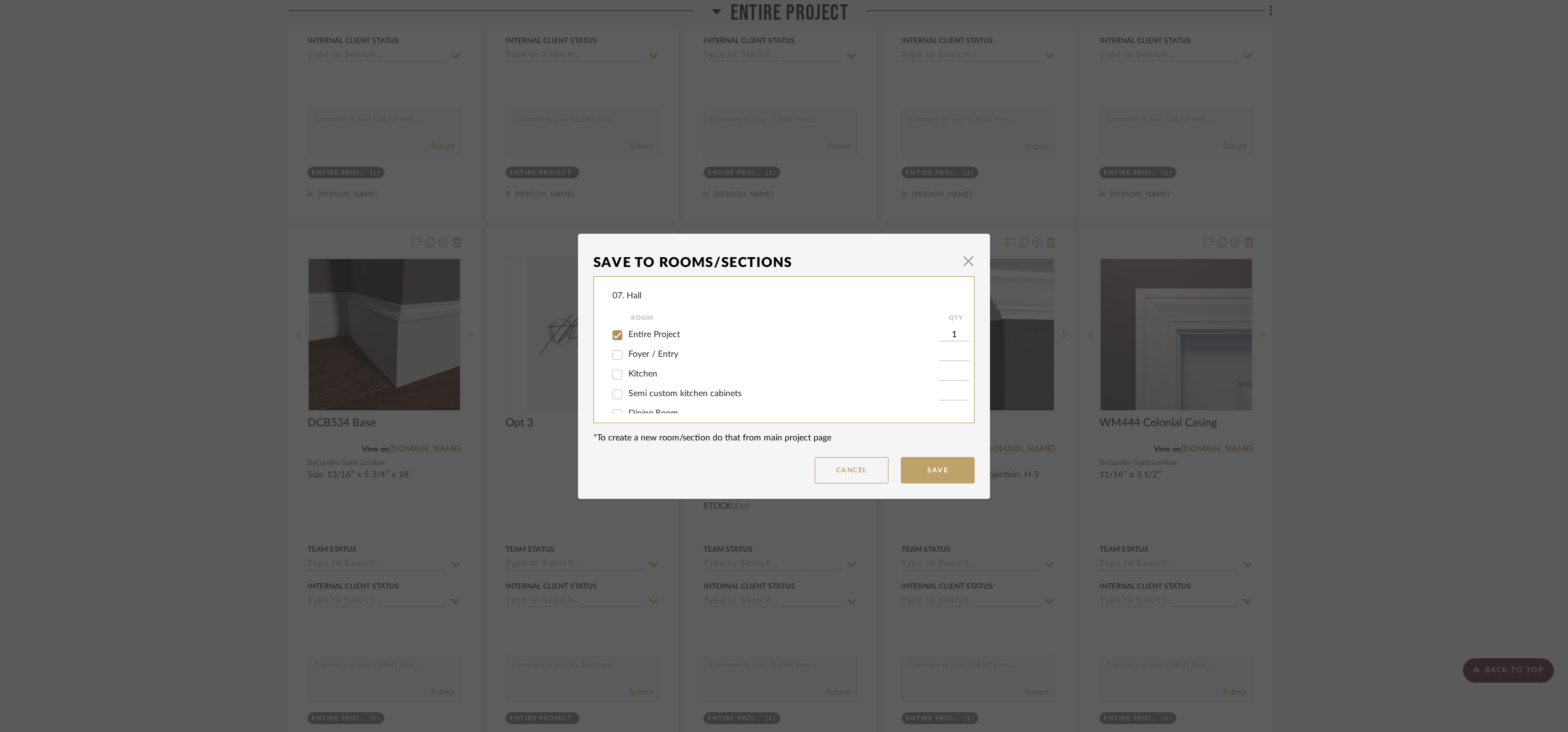
click at [641, 334] on span "Entire Project" at bounding box center [655, 334] width 52 height 9
click at [627, 334] on input "Entire Project" at bounding box center [617, 335] width 19 height 19
checkbox input "false"
click at [646, 396] on span "Will Not Use" at bounding box center [653, 400] width 48 height 9
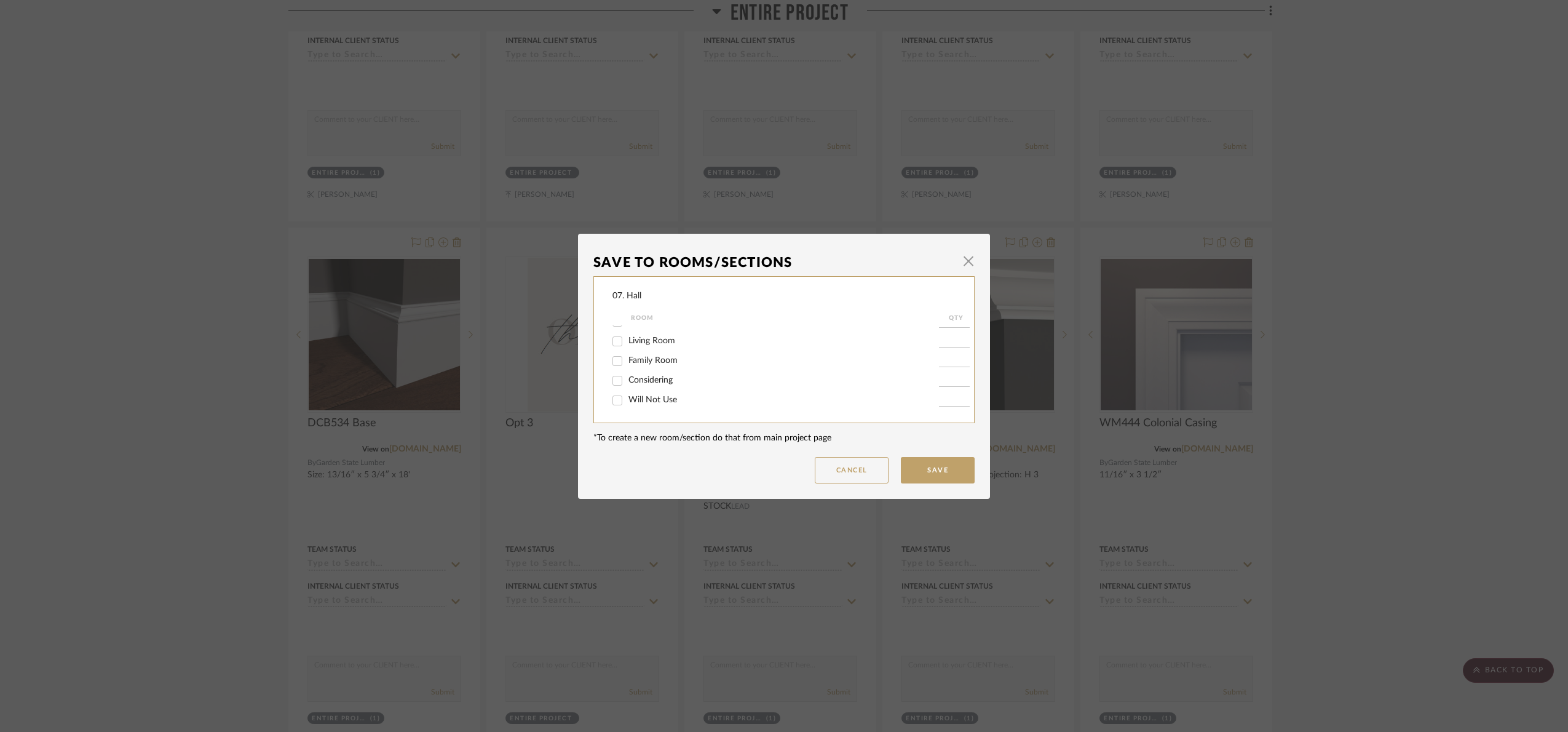
click at [627, 395] on input "Will Not Use" at bounding box center [617, 400] width 19 height 19
checkbox input "true"
type input "1"
click at [922, 467] on button "Save" at bounding box center [937, 469] width 74 height 26
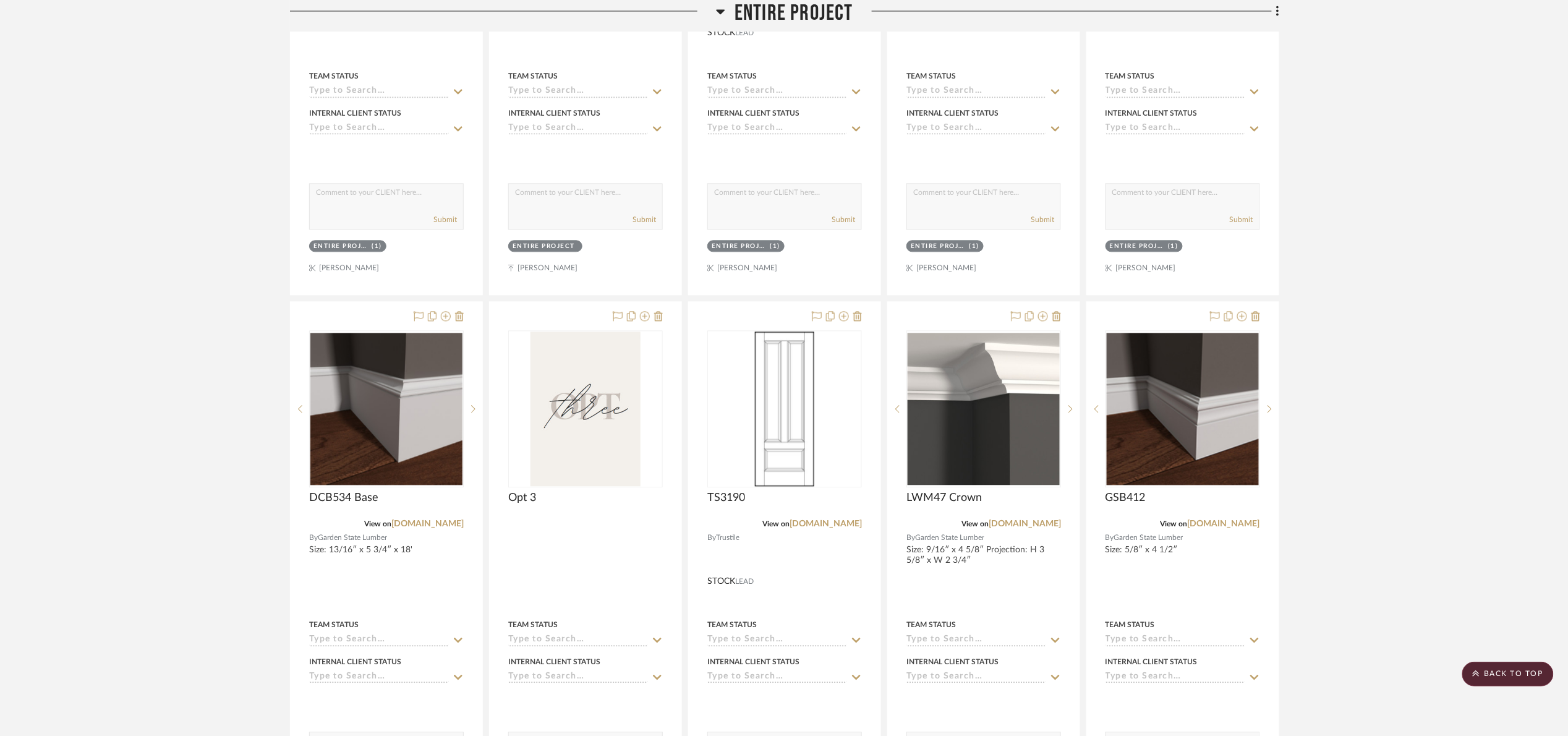
scroll to position [649, 0]
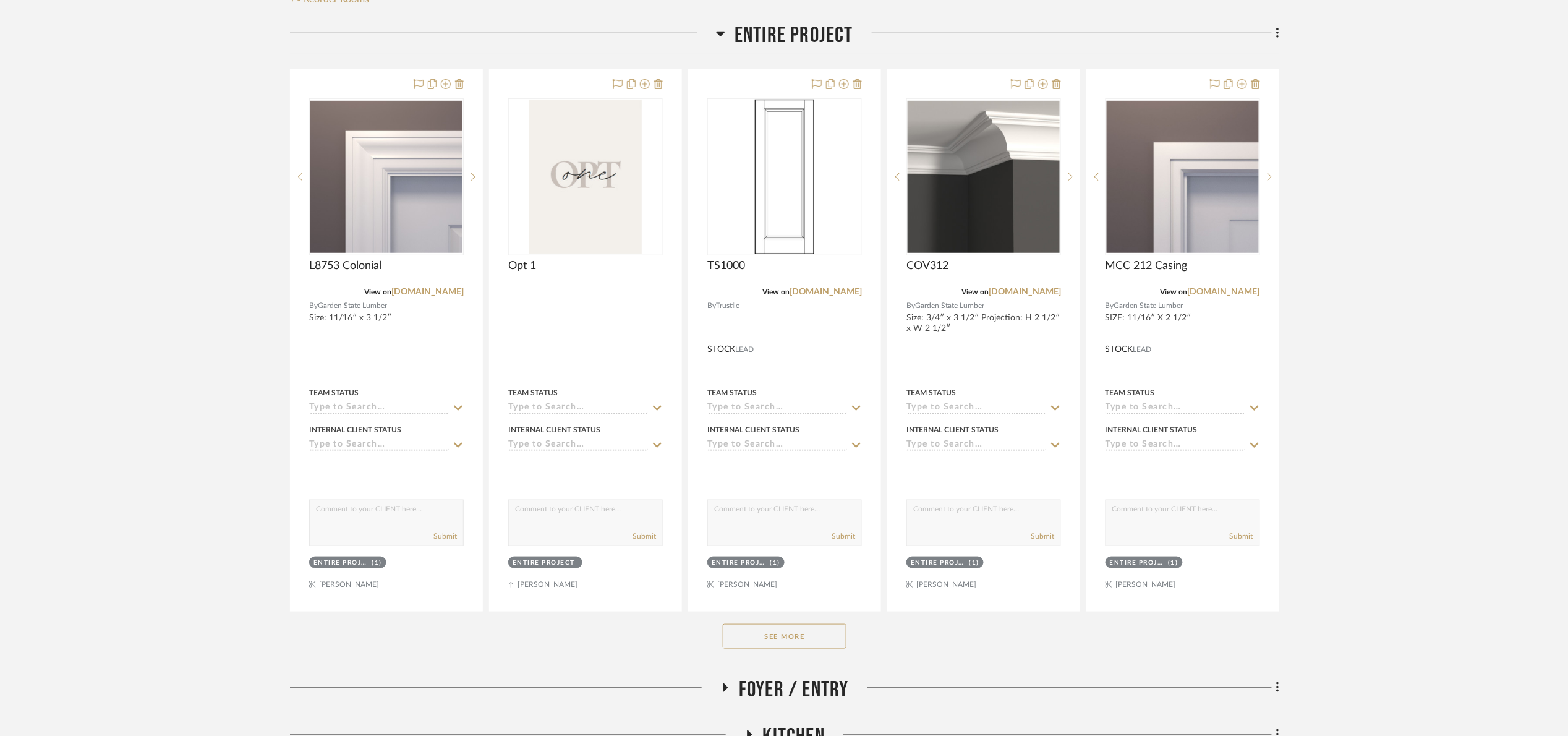
scroll to position [464, 0]
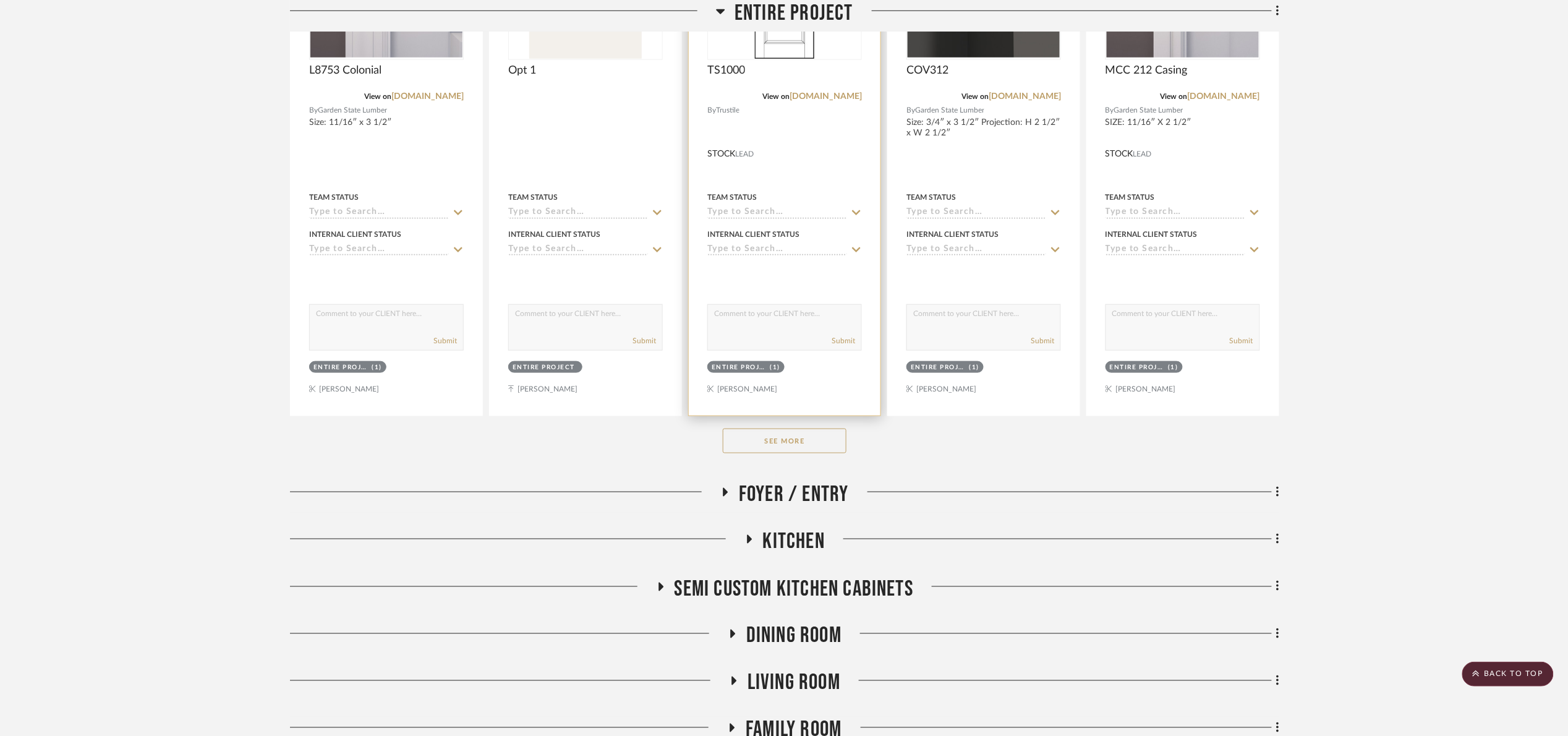
drag, startPoint x: 793, startPoint y: 452, endPoint x: 692, endPoint y: 397, distance: 115.0
click at [793, 449] on button "See More" at bounding box center [784, 441] width 124 height 25
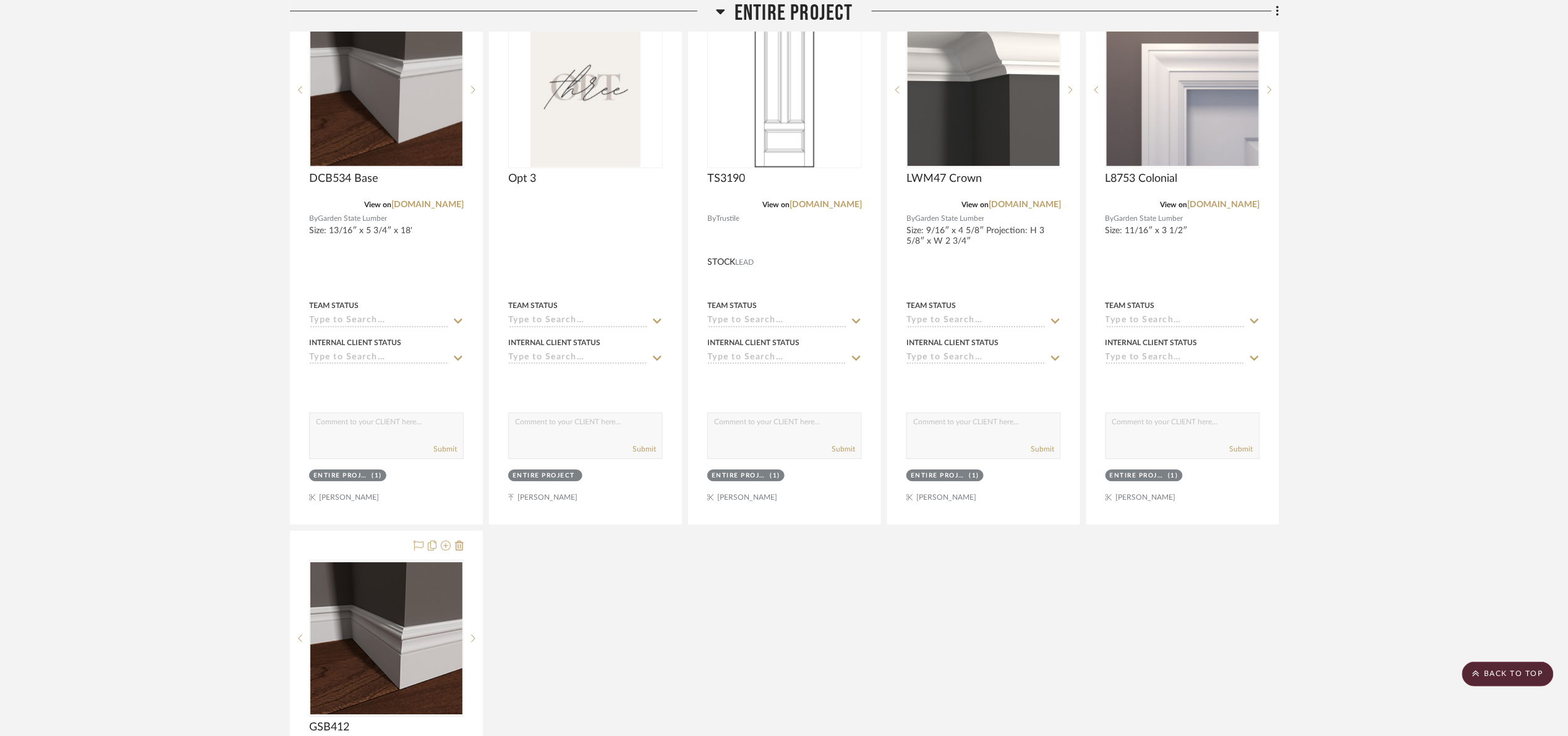
scroll to position [1402, 0]
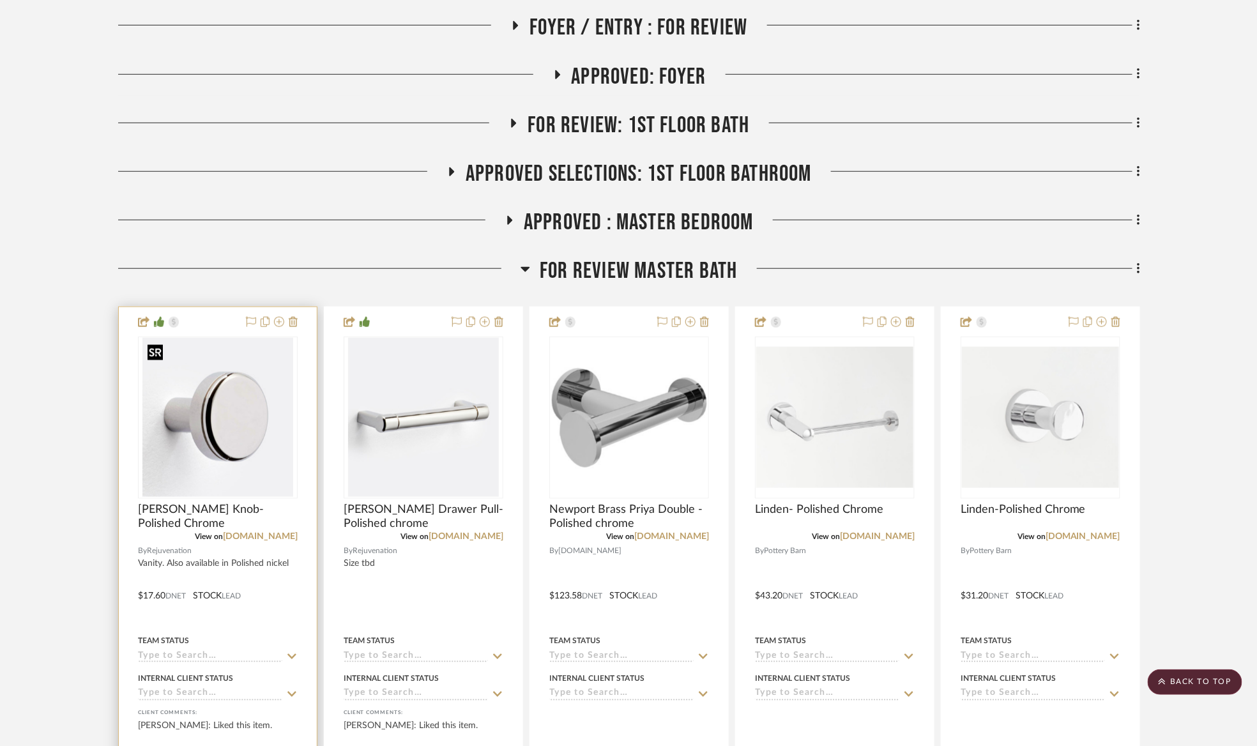
click at [239, 429] on img "0" at bounding box center [217, 418] width 151 height 160
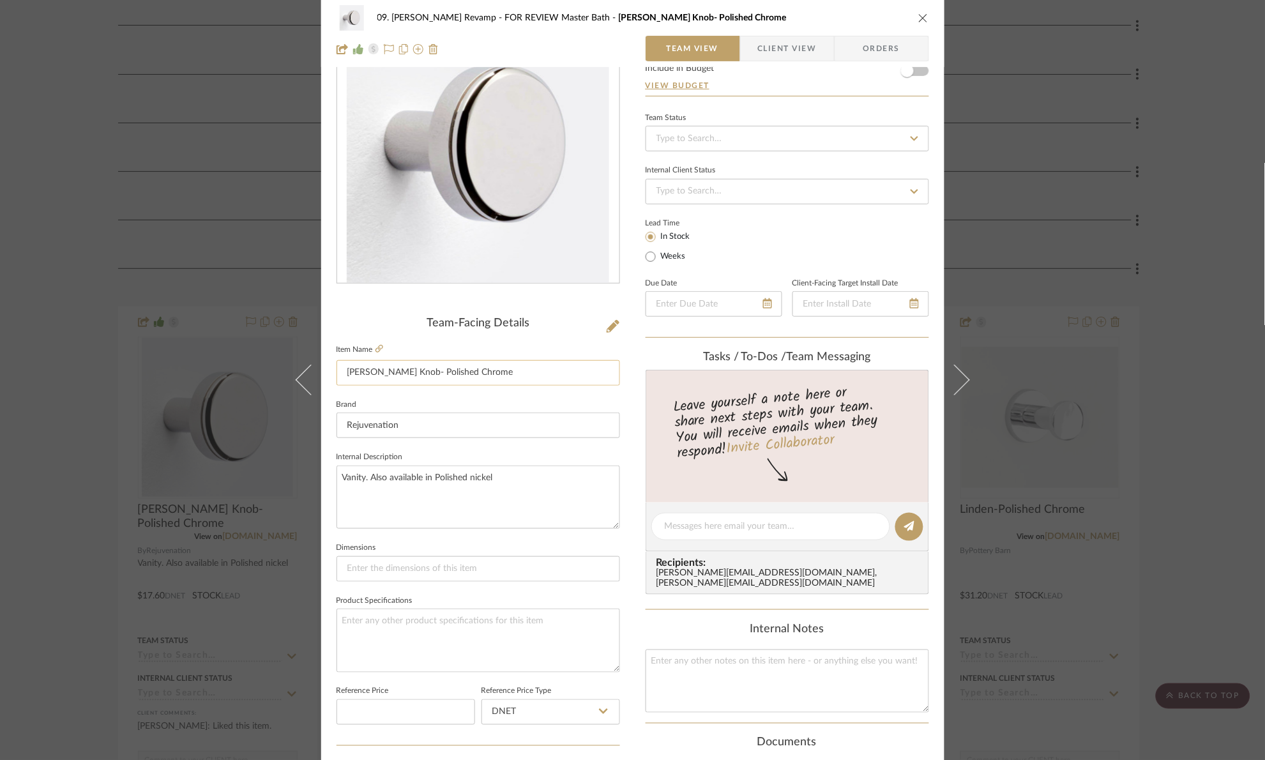
scroll to position [430, 0]
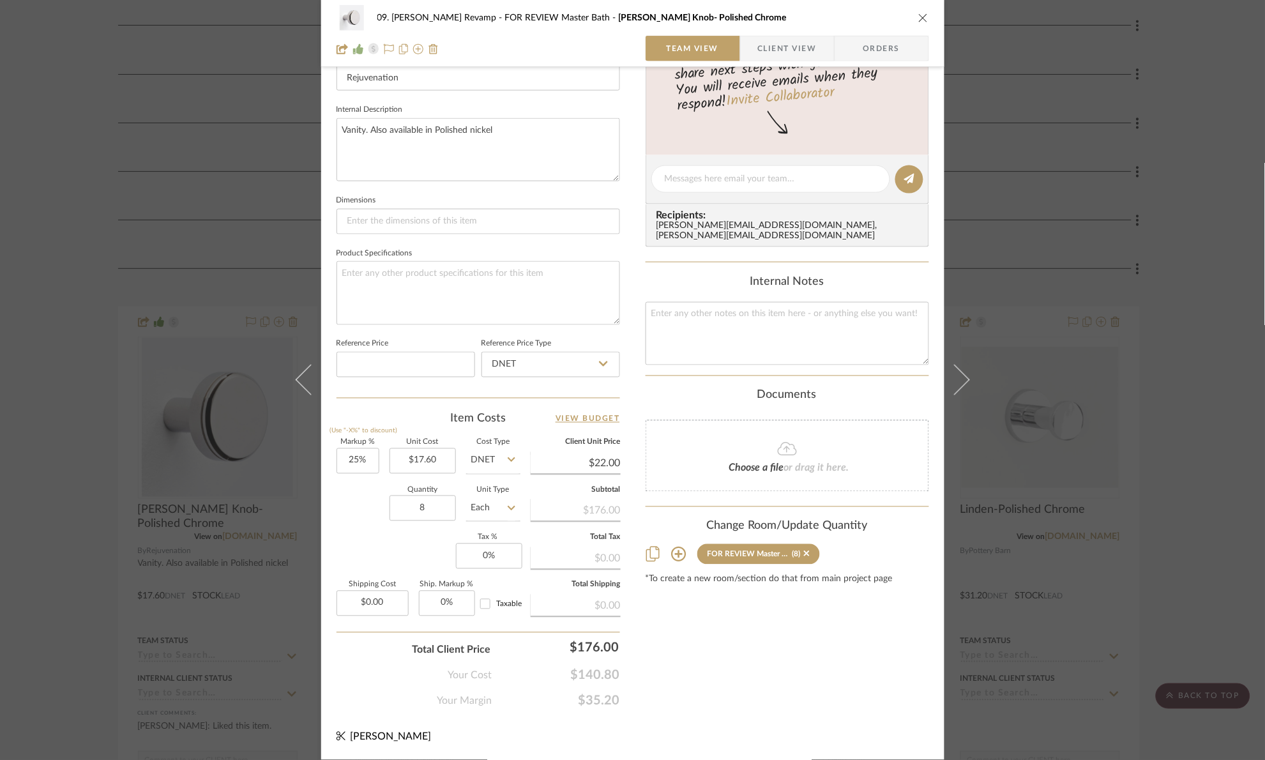
click at [1159, 358] on div "09. [PERSON_NAME] Revamp FOR REVIEW Master Bath [PERSON_NAME] Knob- Polished Ch…" at bounding box center [632, 380] width 1265 height 760
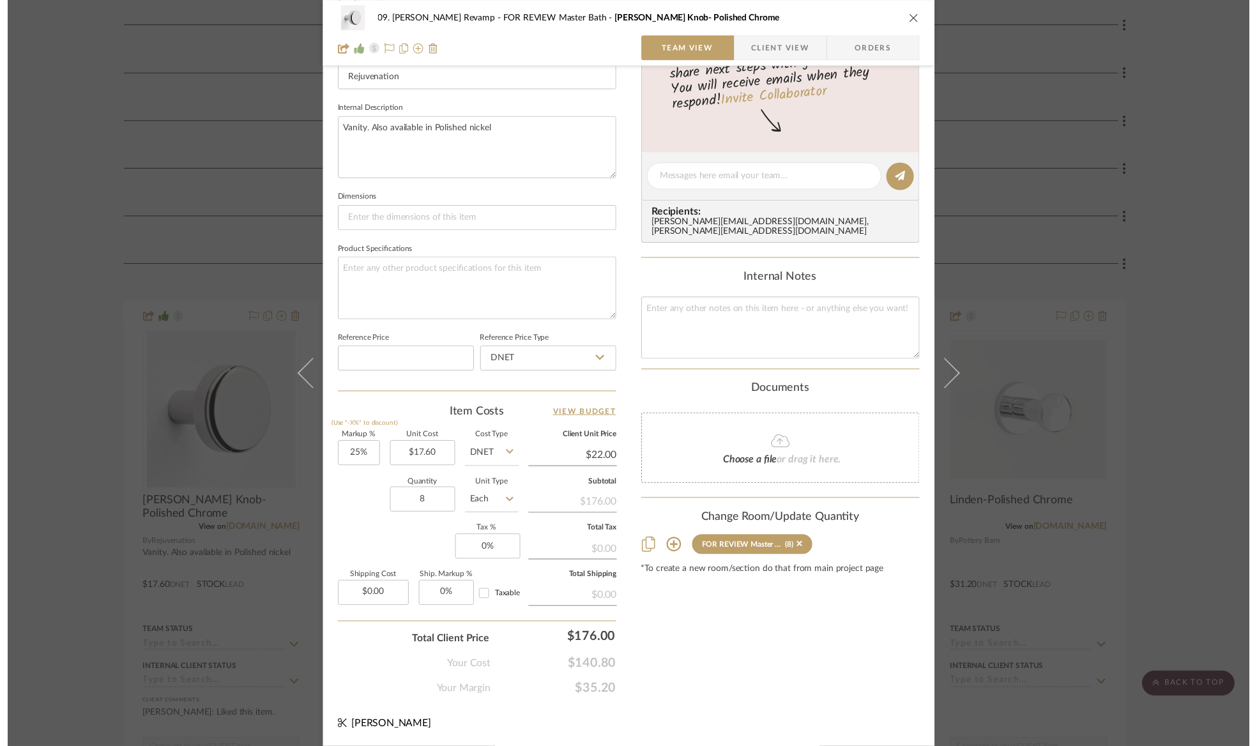
scroll to position [383, 0]
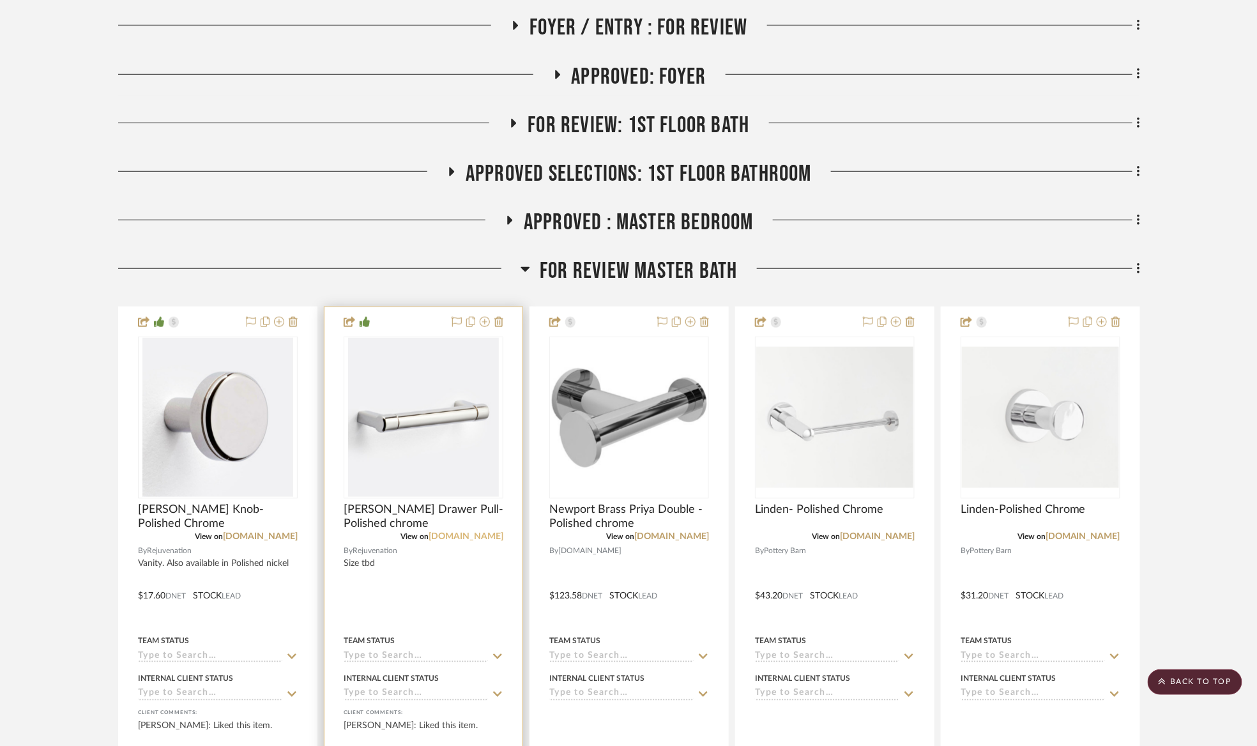
click at [474, 532] on link "[DOMAIN_NAME]" at bounding box center [465, 536] width 75 height 9
drag, startPoint x: 1171, startPoint y: 319, endPoint x: 1147, endPoint y: 319, distance: 24.3
click at [1171, 319] on project-details-page "SHOW ME Project: 09. [PERSON_NAME] Revamp Project Settings + Add Room/Section +…" at bounding box center [628, 702] width 1257 height 1986
click at [438, 448] on img "0" at bounding box center [423, 418] width 151 height 160
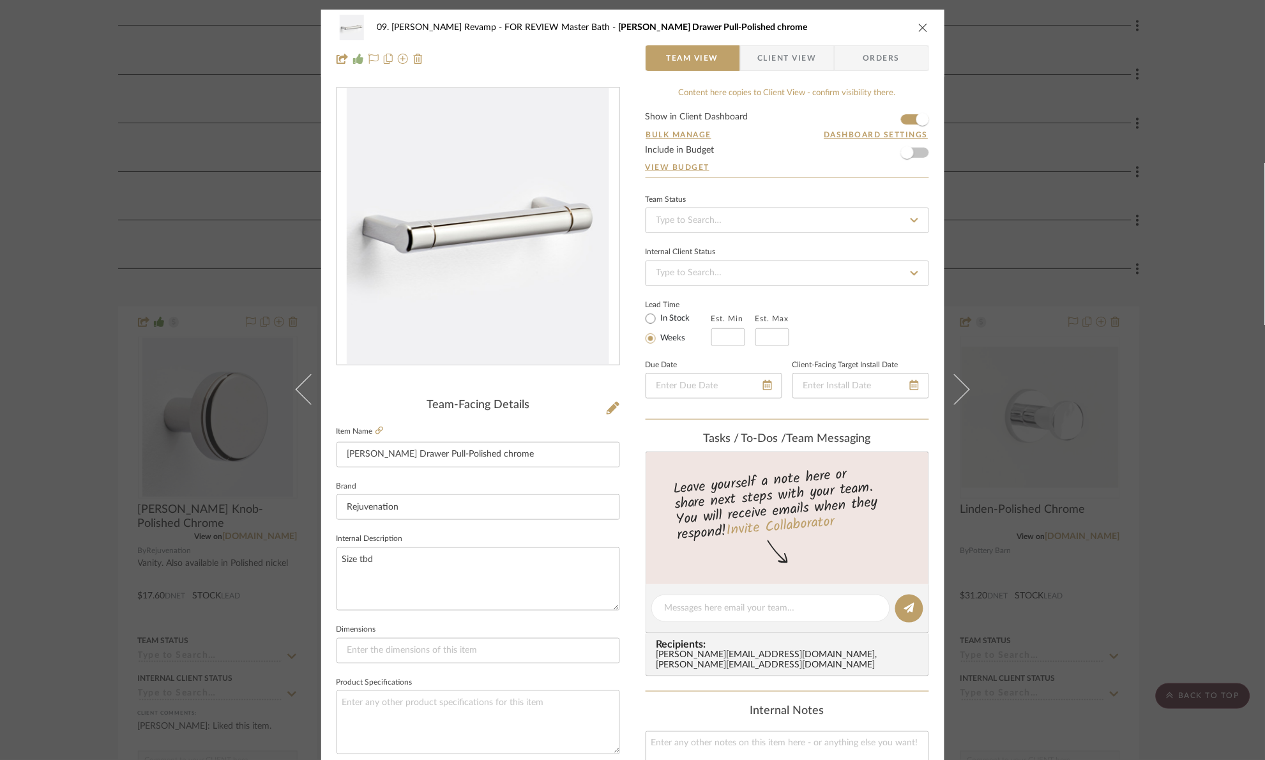
scroll to position [430, 0]
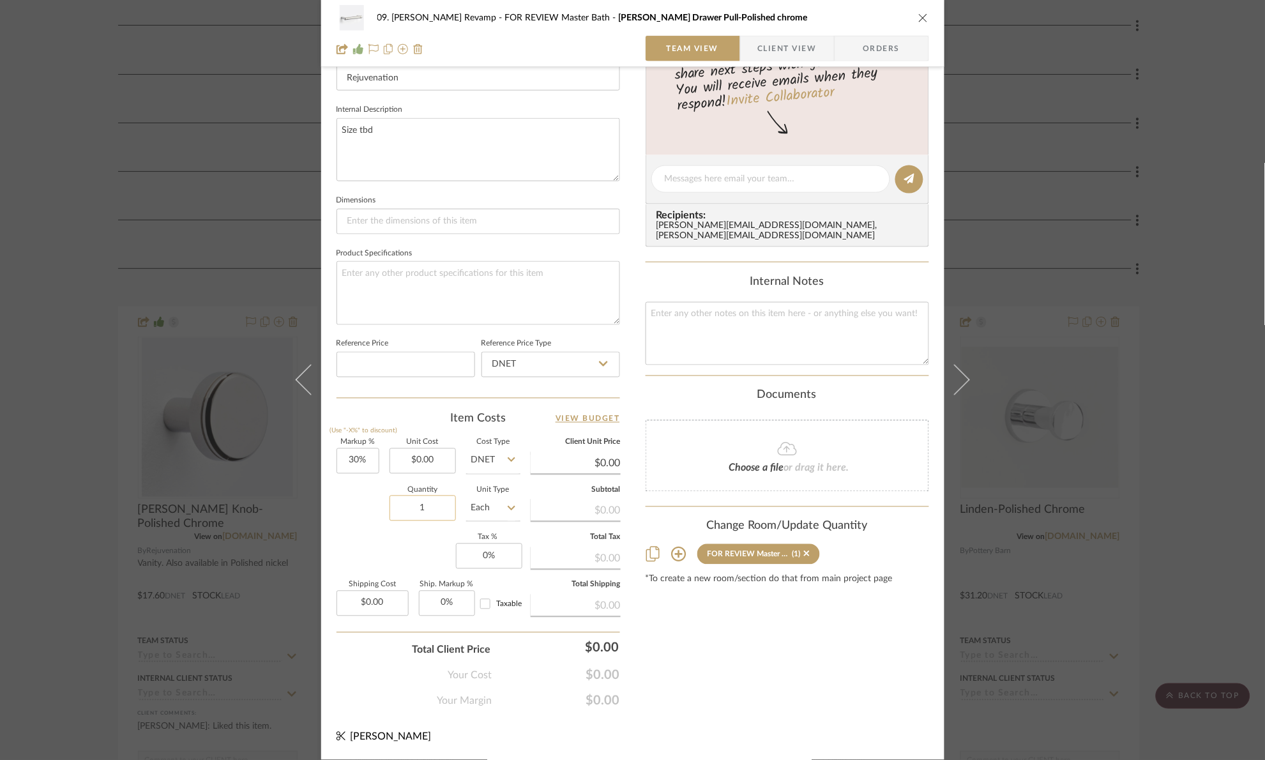
click at [434, 508] on input "1" at bounding box center [423, 508] width 66 height 26
click at [441, 515] on input "1" at bounding box center [423, 508] width 66 height 26
click at [432, 456] on input "0.00" at bounding box center [423, 461] width 66 height 26
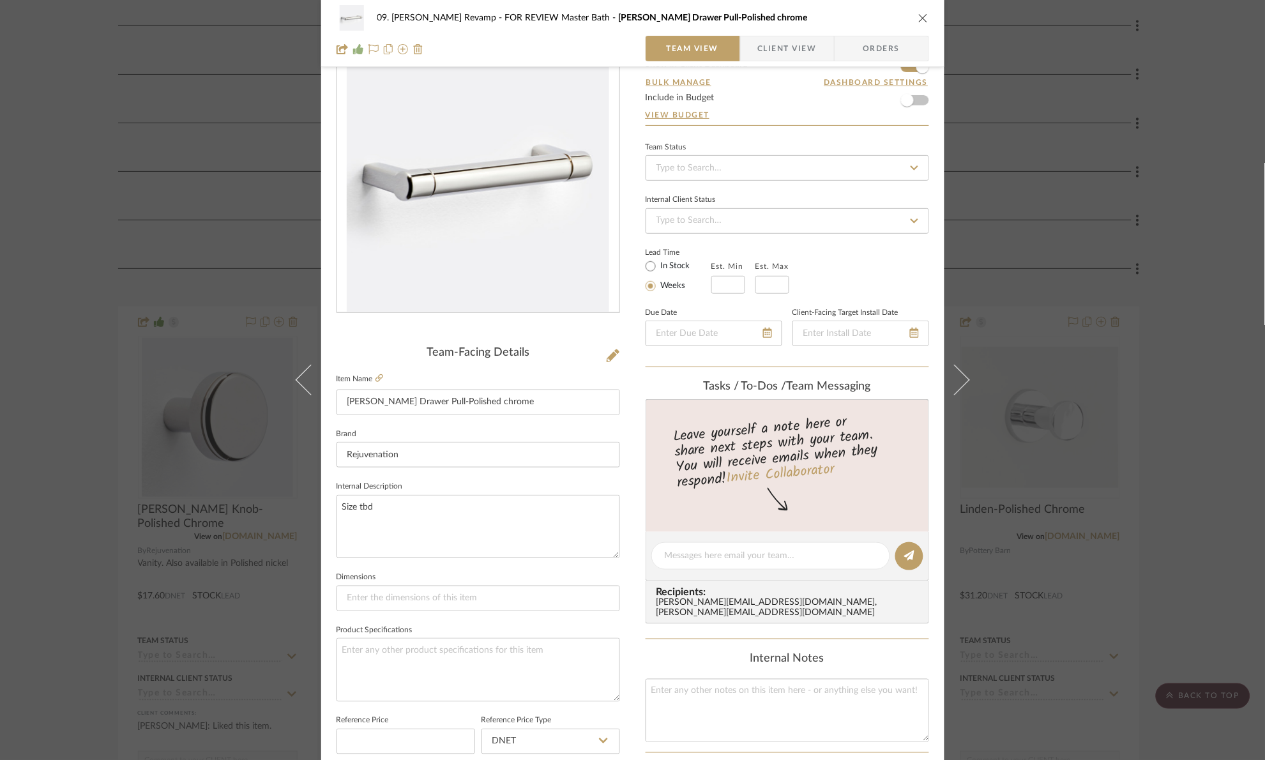
scroll to position [47, 0]
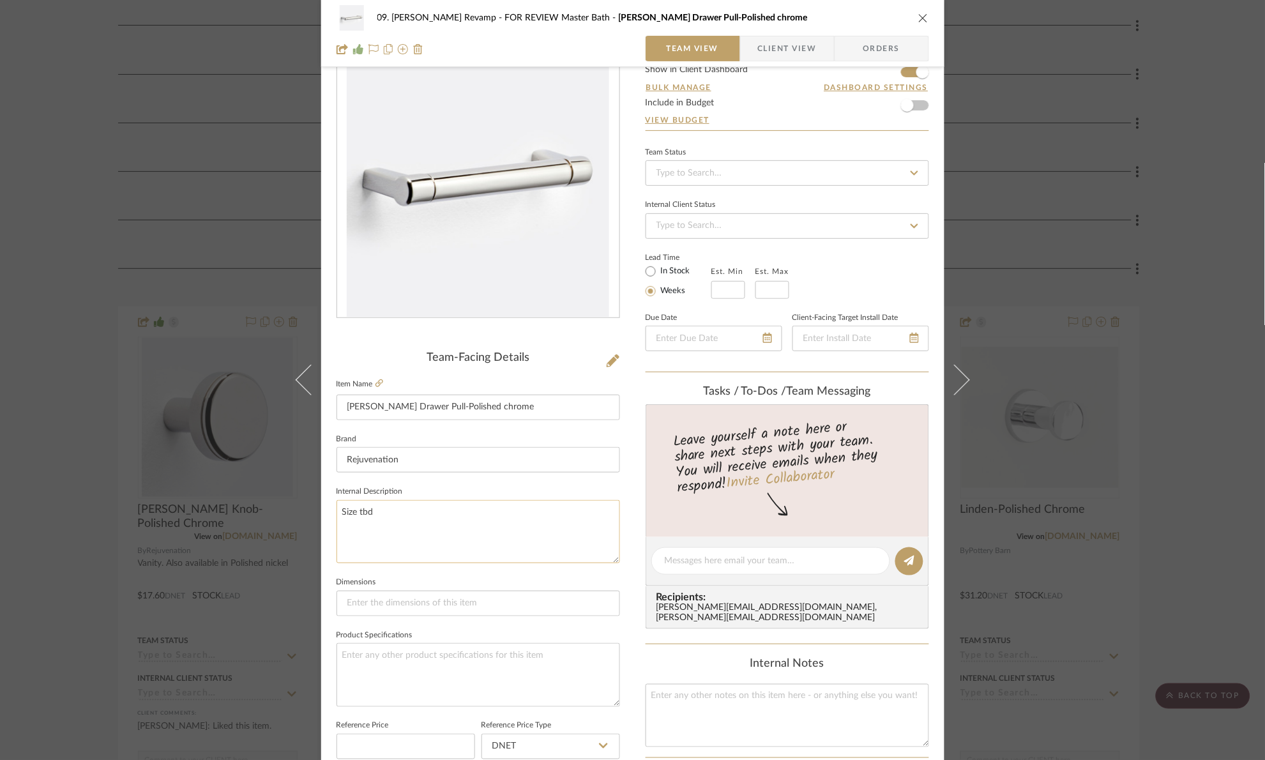
type input "$0.00"
drag, startPoint x: 416, startPoint y: 522, endPoint x: 347, endPoint y: 527, distance: 68.5
click at [348, 527] on textarea "Size tbd" at bounding box center [479, 531] width 284 height 63
type textarea "S"
click at [341, 404] on input "[PERSON_NAME] Drawer Pull-Polished chrome" at bounding box center [479, 408] width 284 height 26
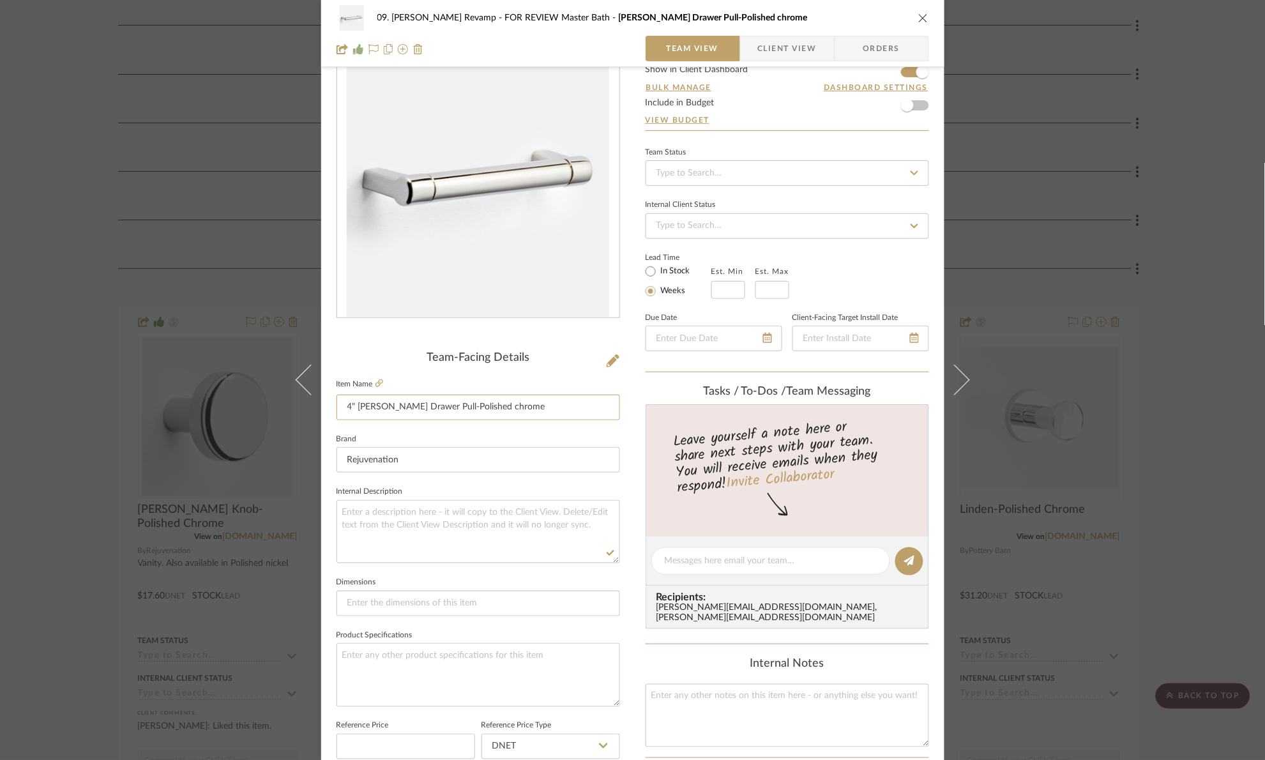
type input "4" [PERSON_NAME] Drawer Pull-Polished chrome"
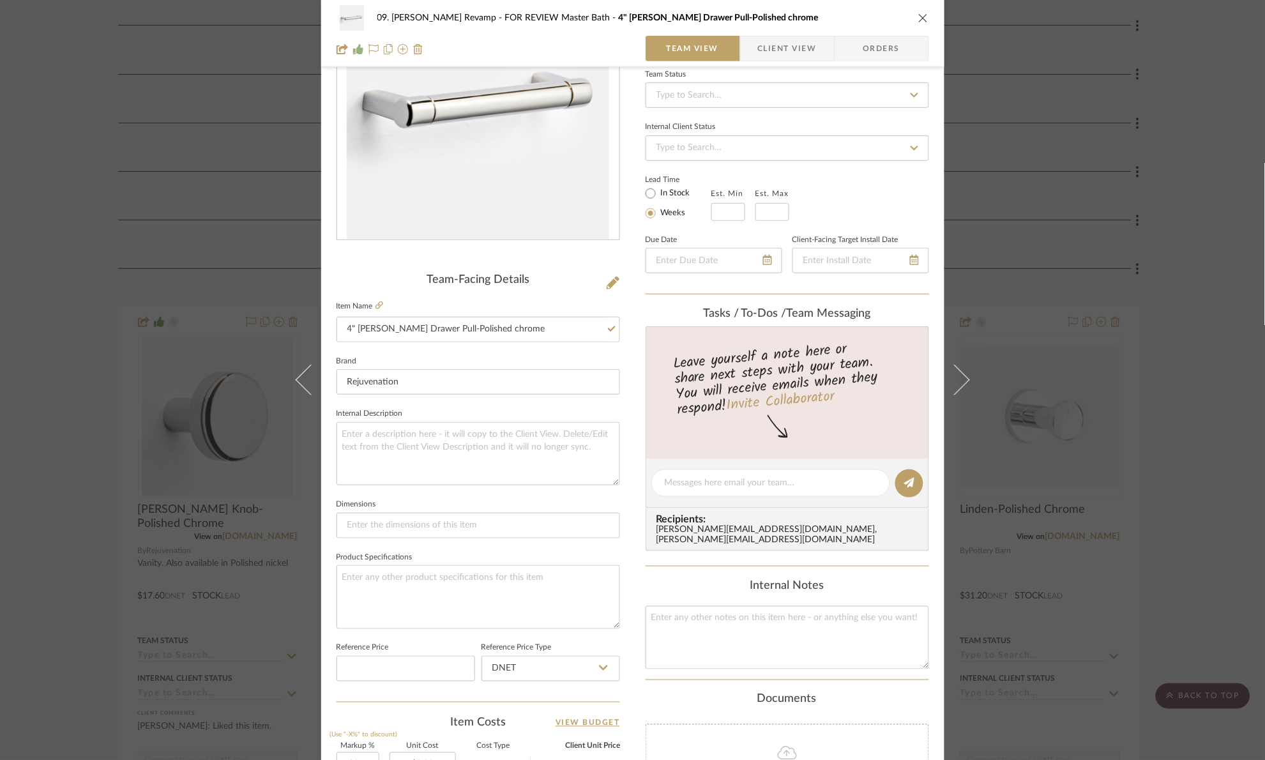
scroll to position [430, 0]
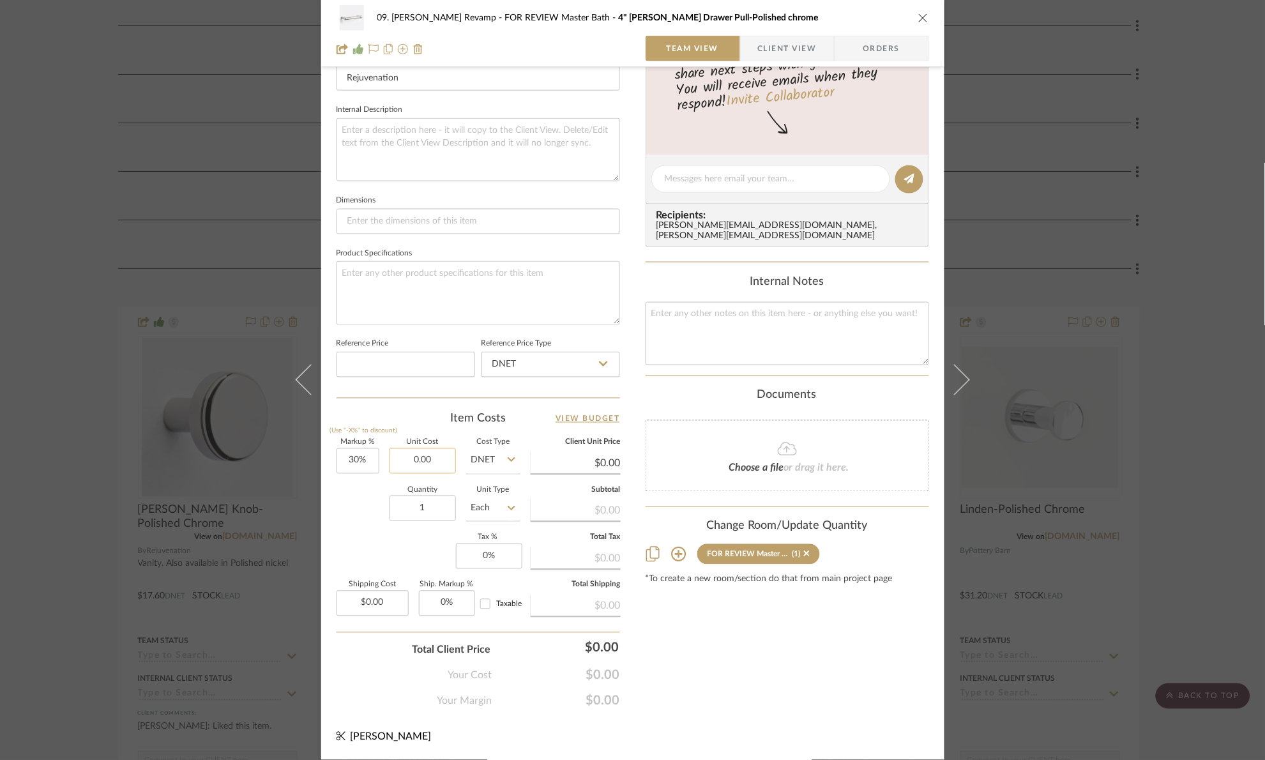
click at [441, 462] on input "0.00" at bounding box center [423, 461] width 66 height 26
click at [435, 465] on input "0.00" at bounding box center [423, 461] width 66 height 26
type input "$29.60"
click at [731, 725] on div "09. [PERSON_NAME] Revamp FOR REVIEW Master Bath 4" [PERSON_NAME] Drawer Pull-Po…" at bounding box center [632, 169] width 623 height 1179
type input "$38.48"
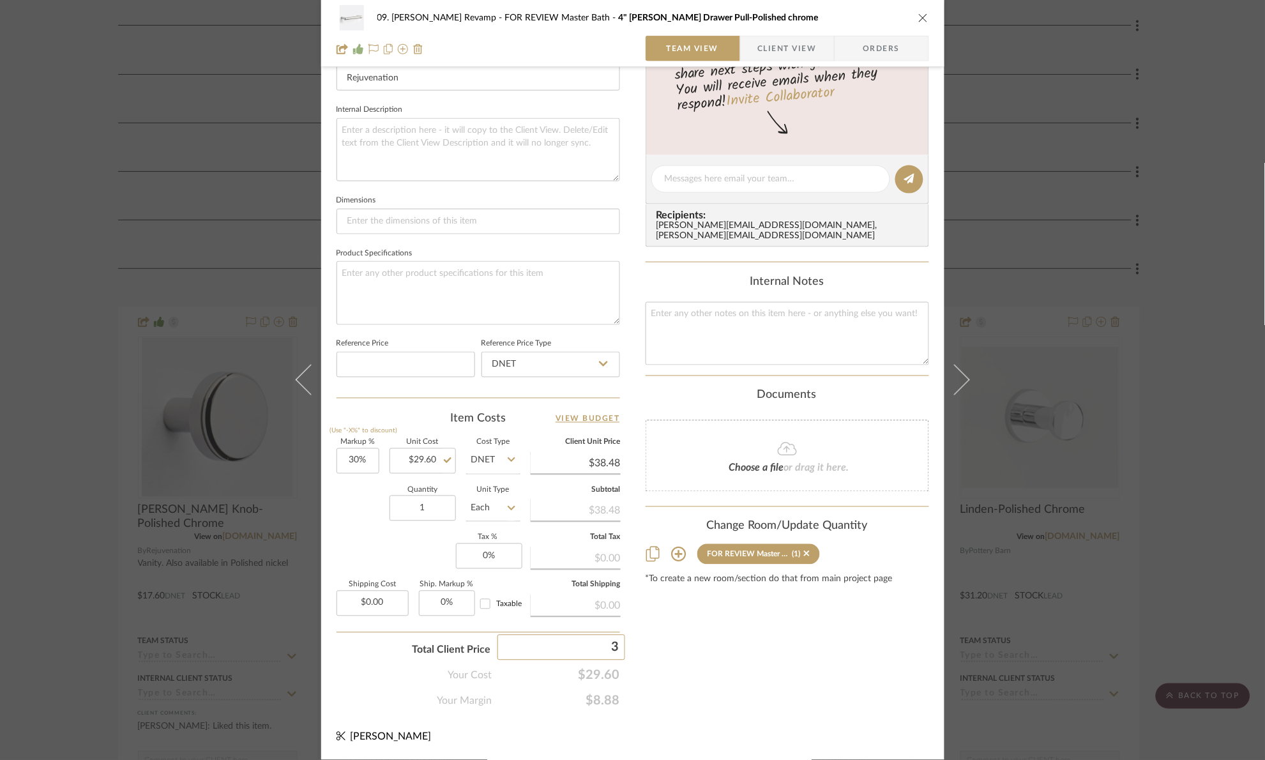
type input "37"
click at [710, 661] on div "09. [PERSON_NAME] Revamp FOR REVIEW Master Bath 4" [PERSON_NAME] Drawer Pull-Po…" at bounding box center [632, 380] width 1265 height 760
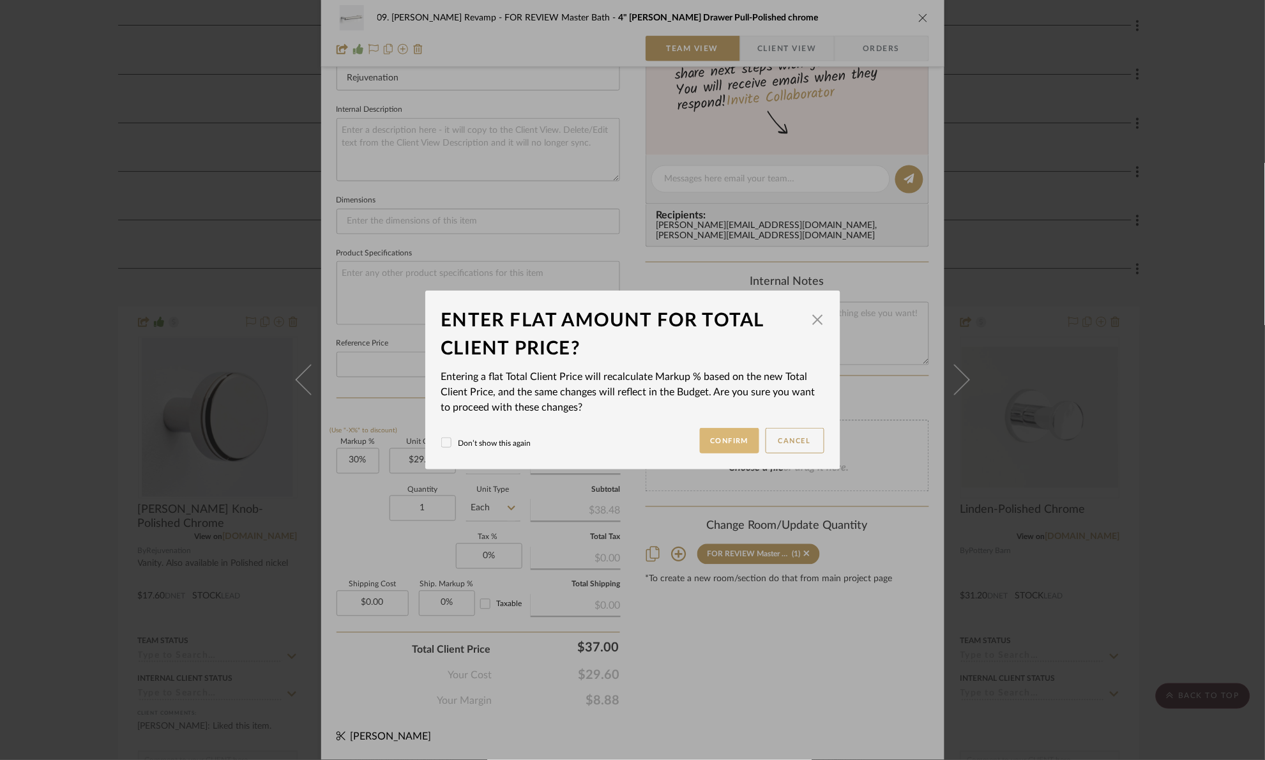
click at [713, 428] on button "Confirm" at bounding box center [729, 441] width 59 height 26
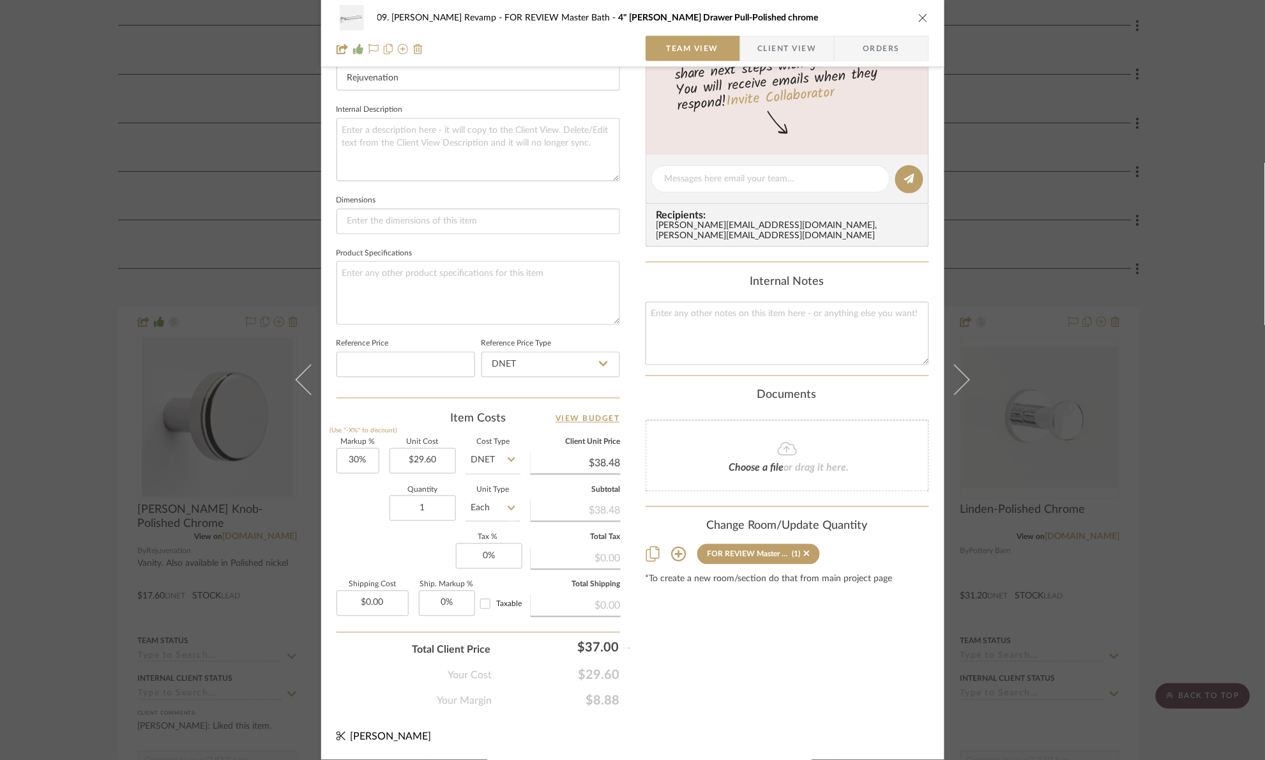
type input "25%"
type input "$37.00"
click at [428, 511] on input "1" at bounding box center [423, 508] width 66 height 26
click at [434, 513] on input "1" at bounding box center [423, 508] width 66 height 26
type input "10"
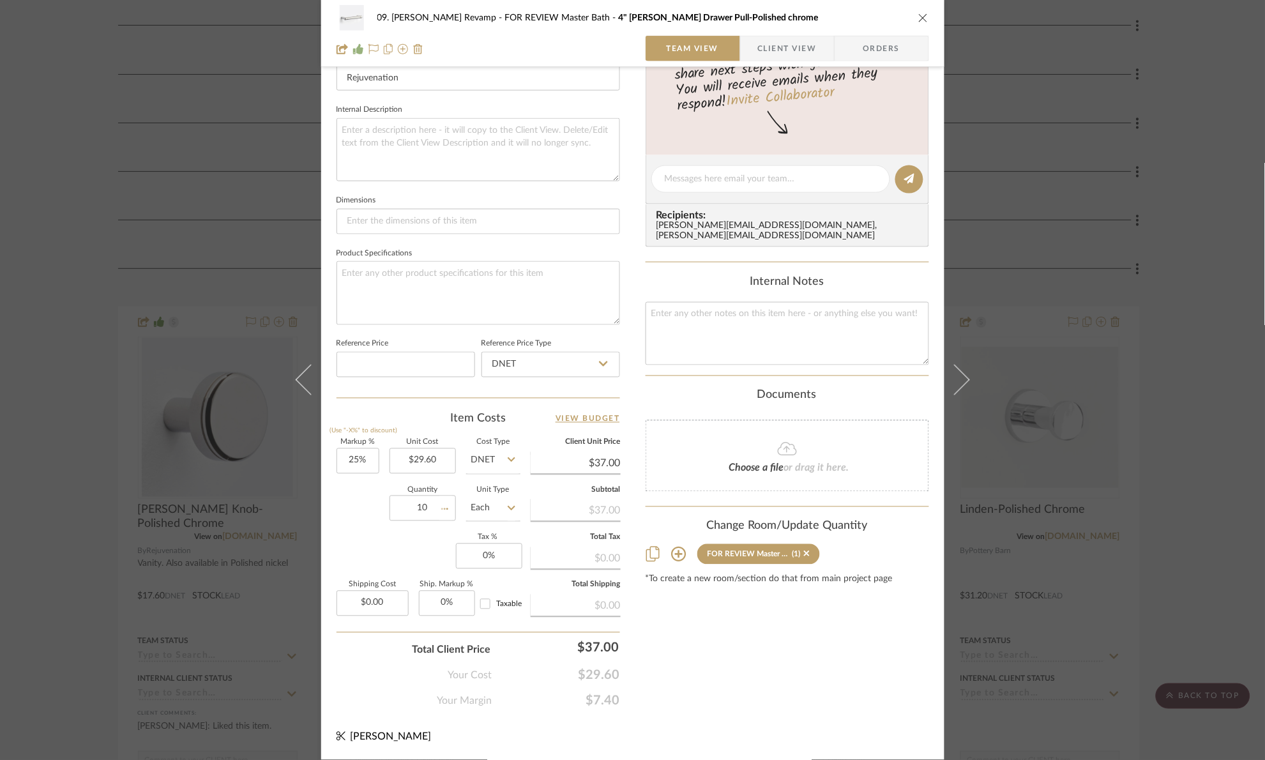
click at [375, 538] on div "Markup % (Use "-X%" to discount) 25% Unit Cost $29.60 Cost Type DNET Client Uni…" at bounding box center [479, 532] width 284 height 186
click at [1189, 303] on div "09. [PERSON_NAME] Revamp FOR REVIEW Master Bath 4" [PERSON_NAME] Drawer Pull-Po…" at bounding box center [632, 380] width 1265 height 760
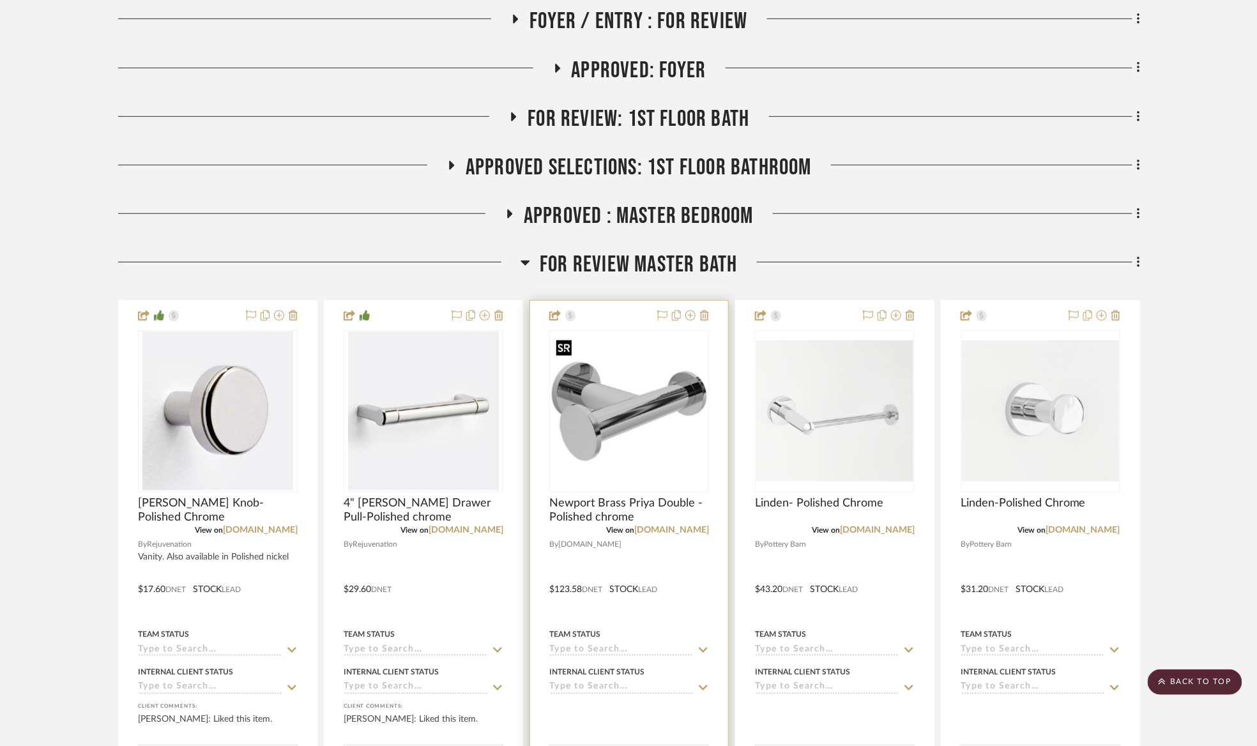
scroll to position [383, 0]
